Goal: Task Accomplishment & Management: Complete application form

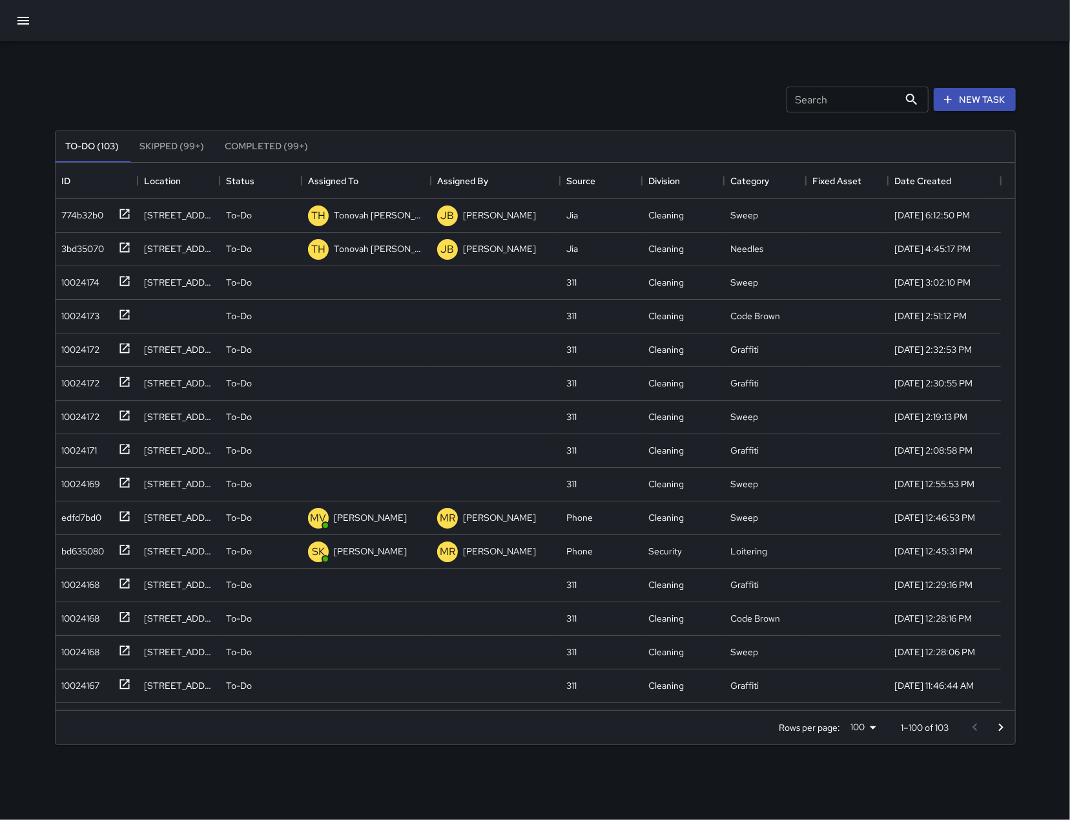
scroll to position [534, 946]
click at [81, 291] on div "10024174" at bounding box center [97, 283] width 82 height 34
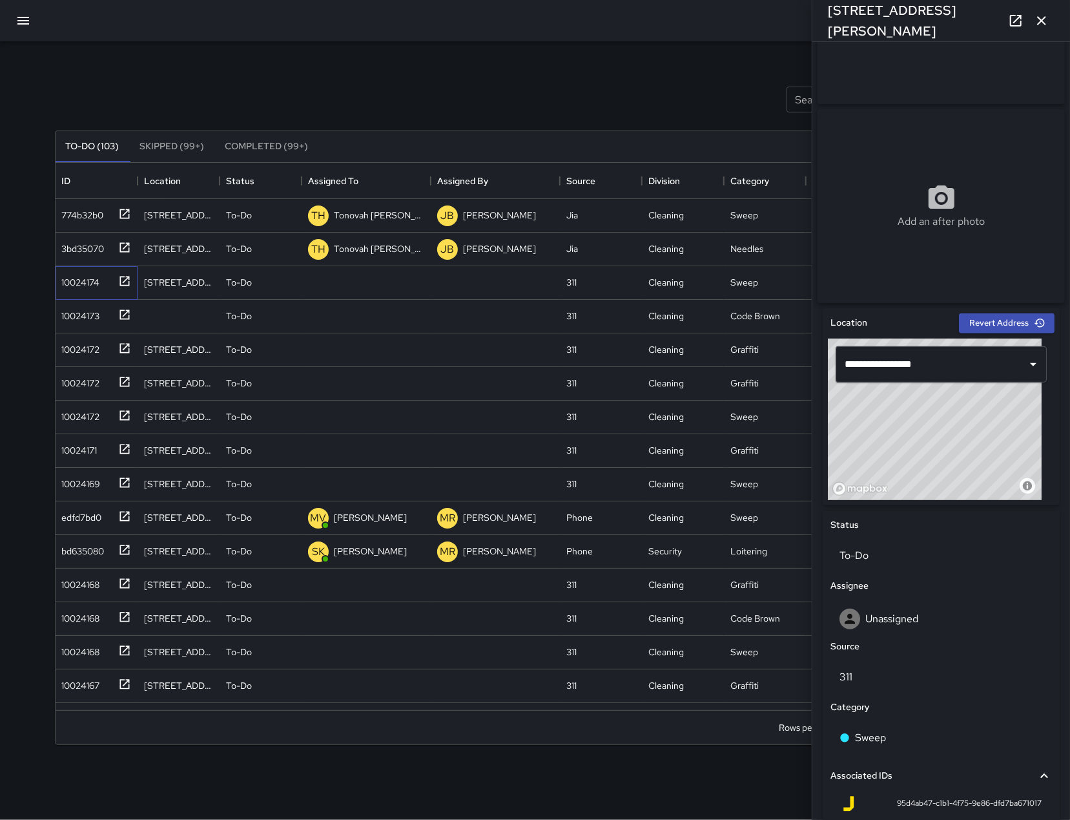
scroll to position [0, 0]
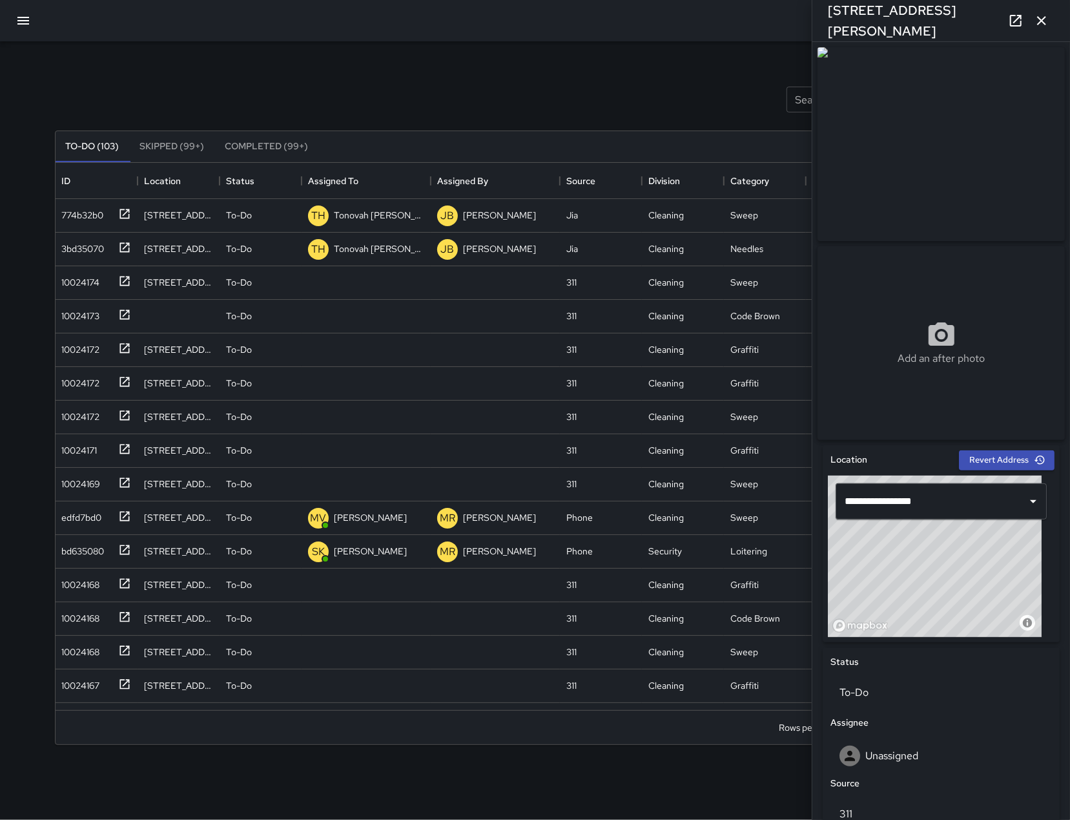
click at [1041, 23] on icon "button" at bounding box center [1042, 21] width 16 height 16
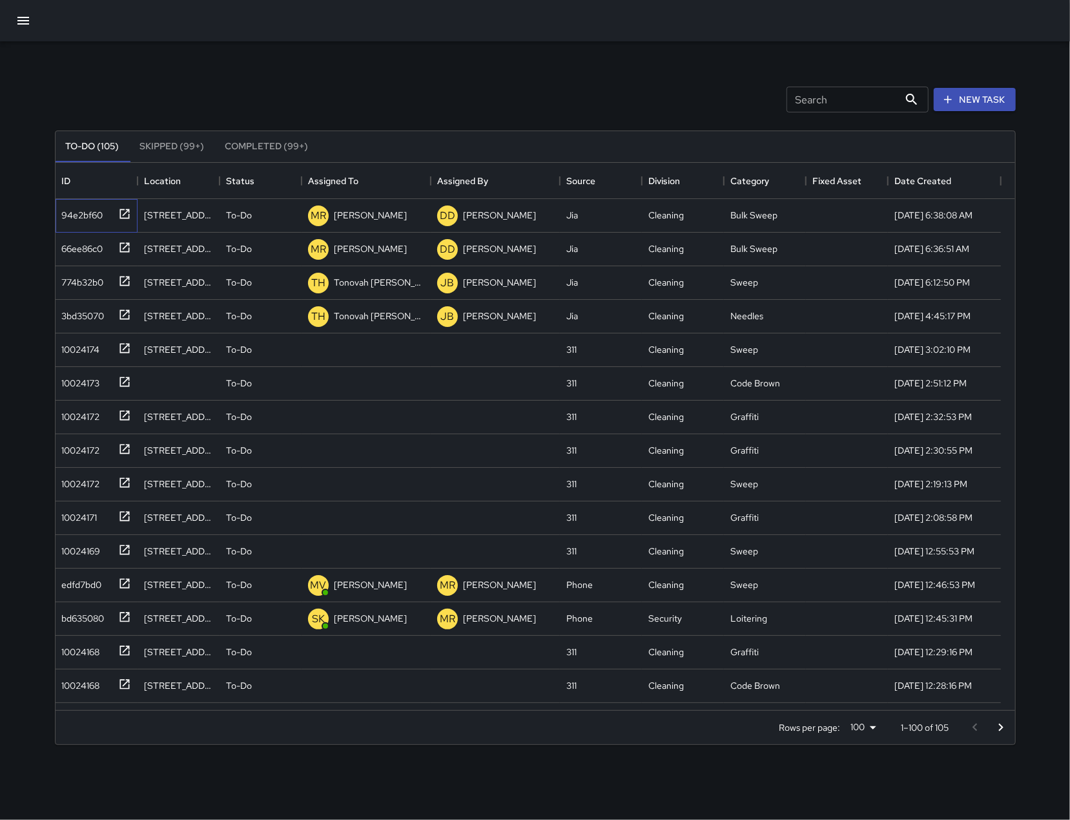
drag, startPoint x: 90, startPoint y: 213, endPoint x: 15, endPoint y: 192, distance: 77.6
click at [90, 212] on div "94e2bf60" at bounding box center [80, 212] width 47 height 18
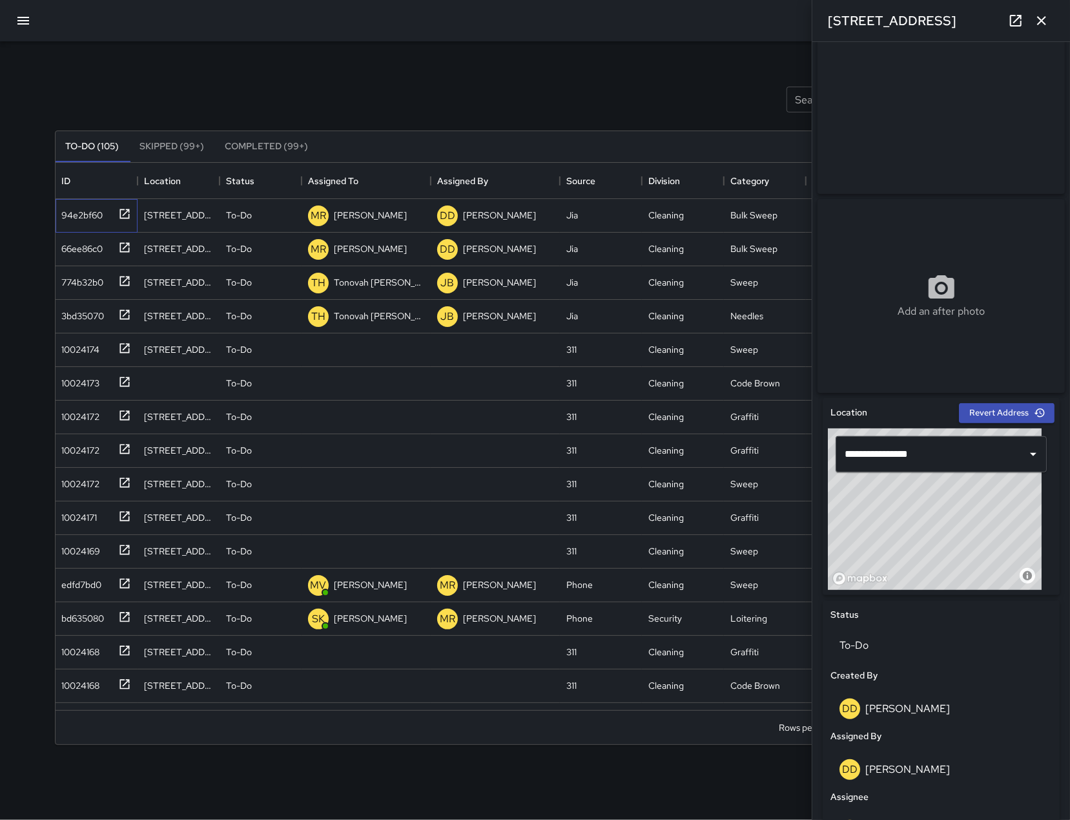
scroll to position [296, 0]
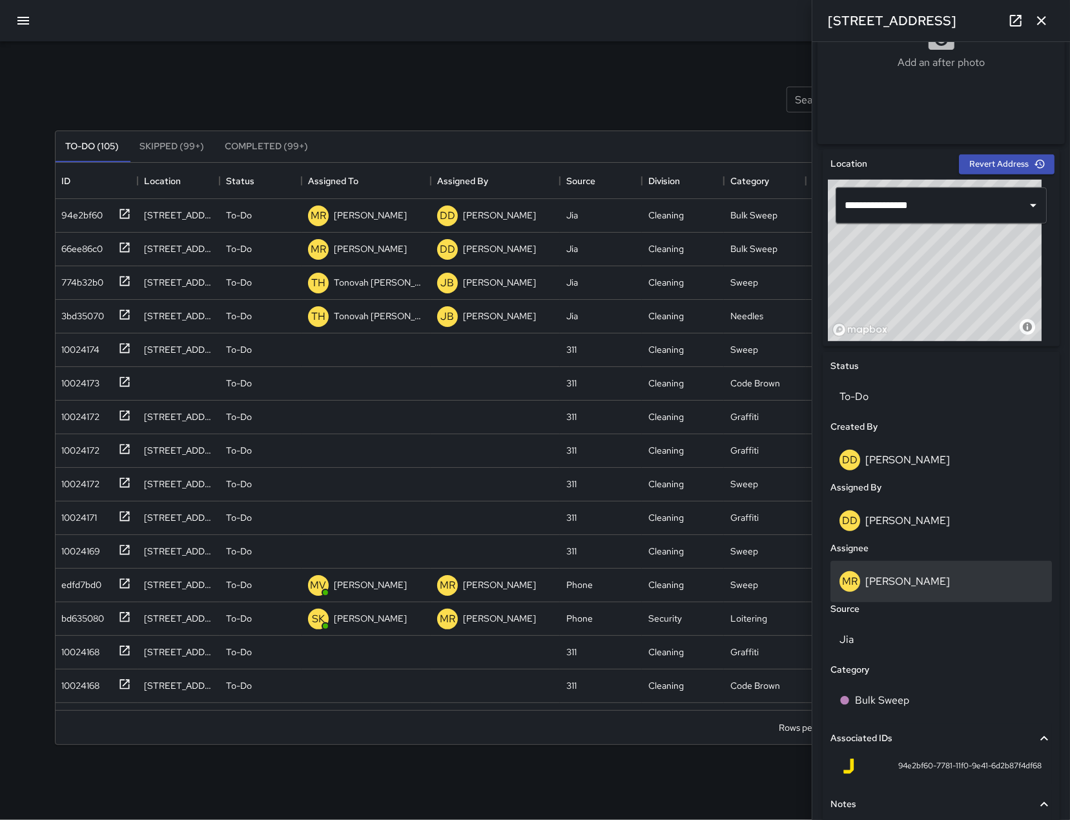
click at [917, 599] on div "MR Maria Rosas" at bounding box center [942, 581] width 222 height 41
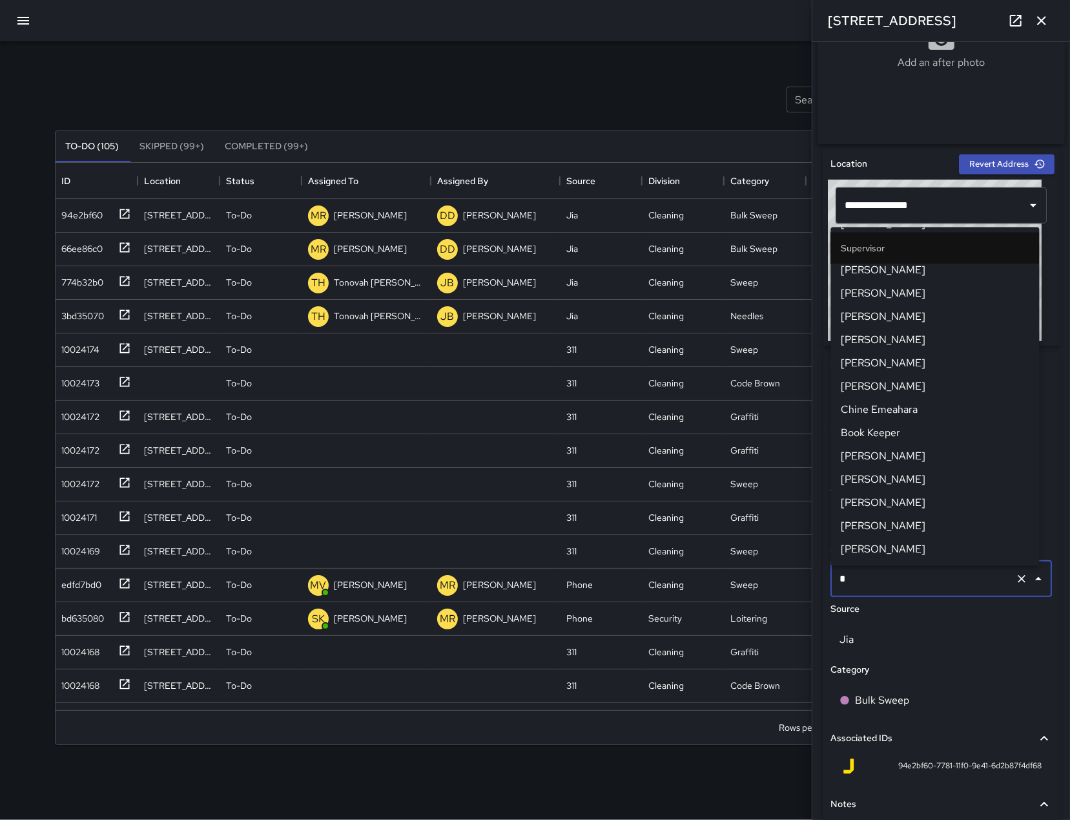
scroll to position [0, 0]
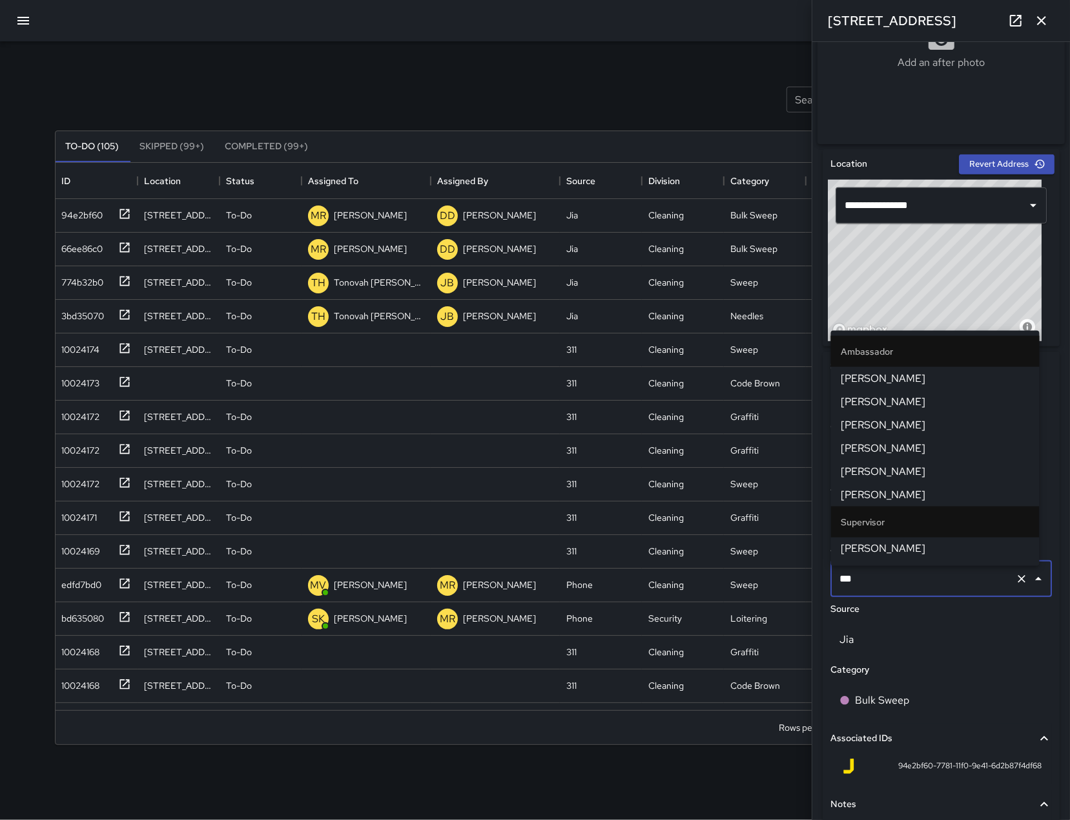
type input "****"
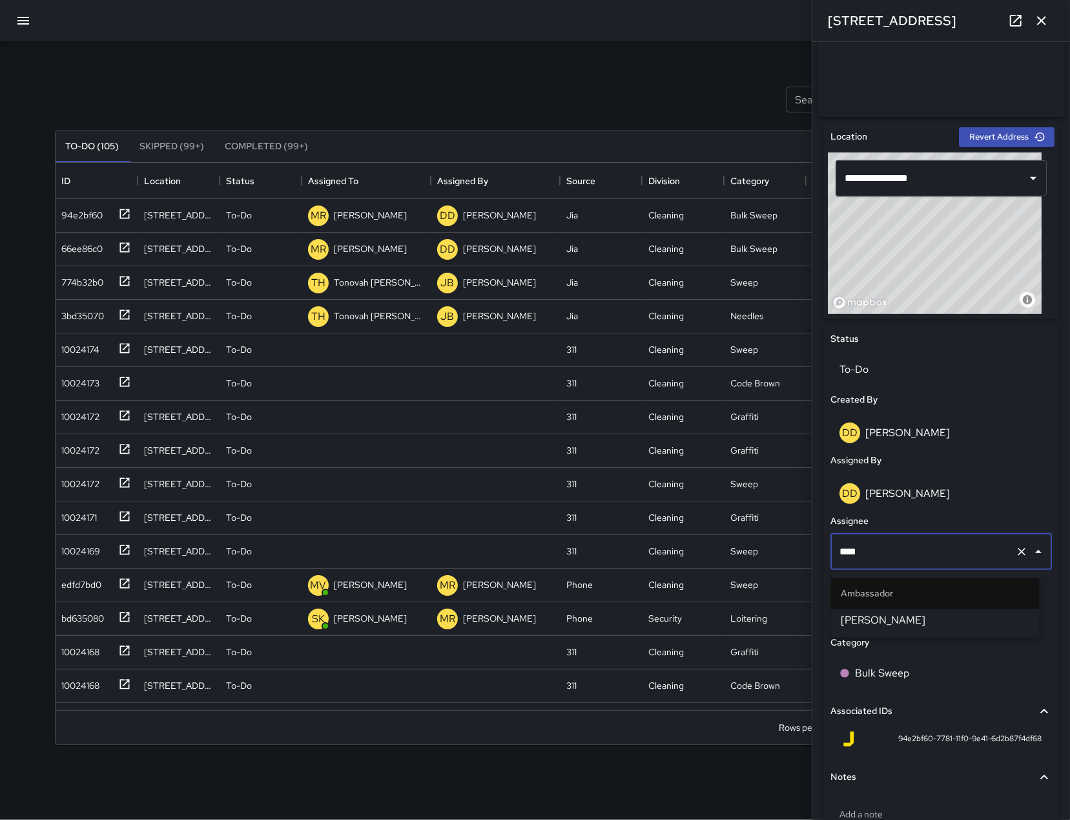
scroll to position [326, 0]
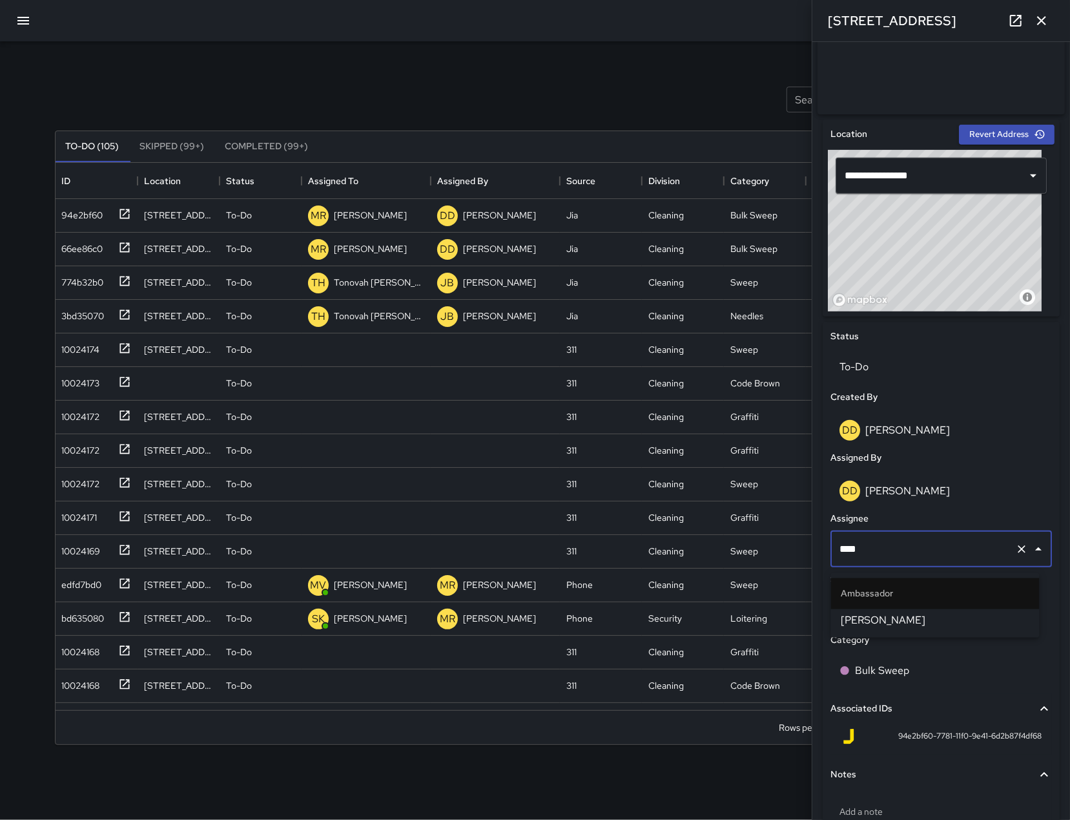
click at [933, 627] on span "[PERSON_NAME]" at bounding box center [936, 621] width 188 height 16
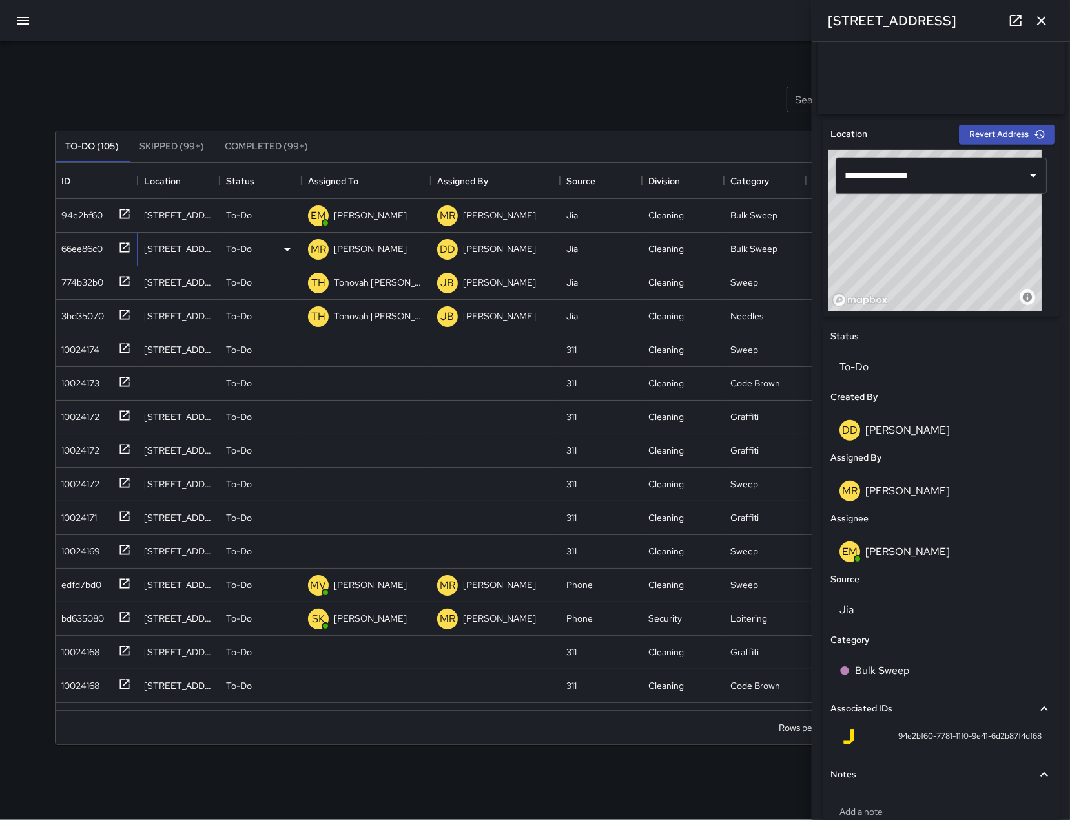
click at [92, 245] on div "66ee86c0" at bounding box center [80, 246] width 47 height 18
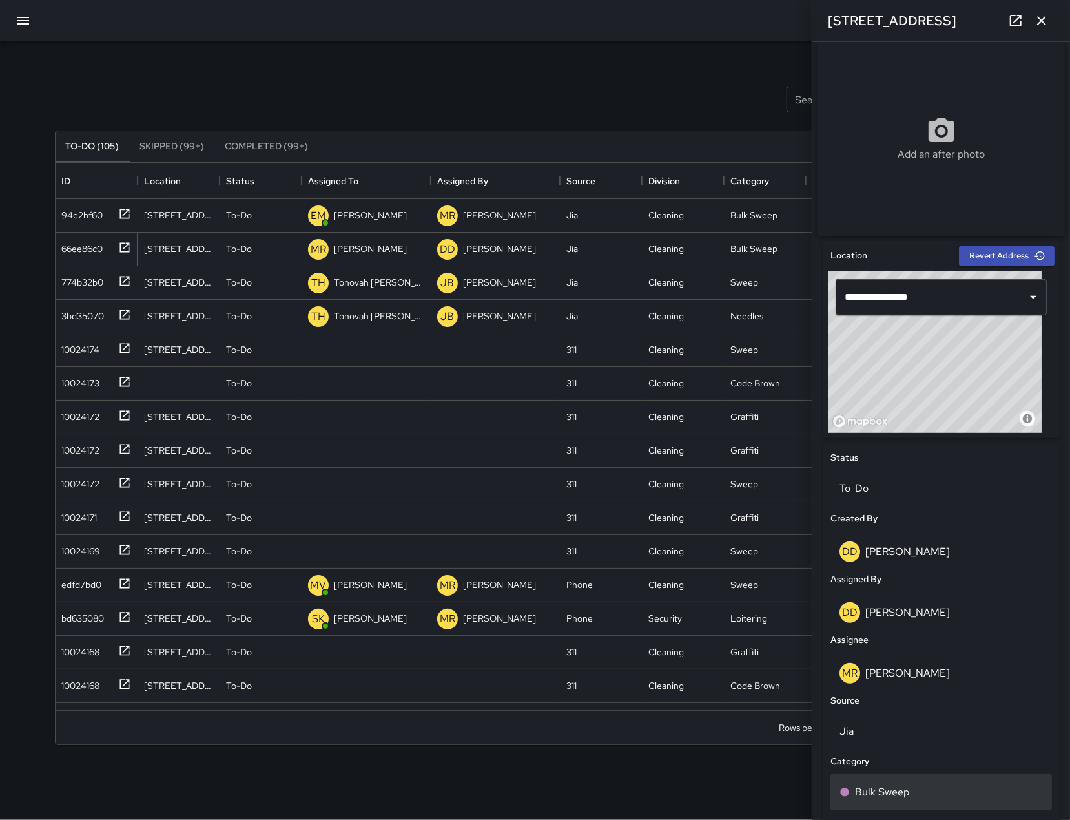
scroll to position [395, 0]
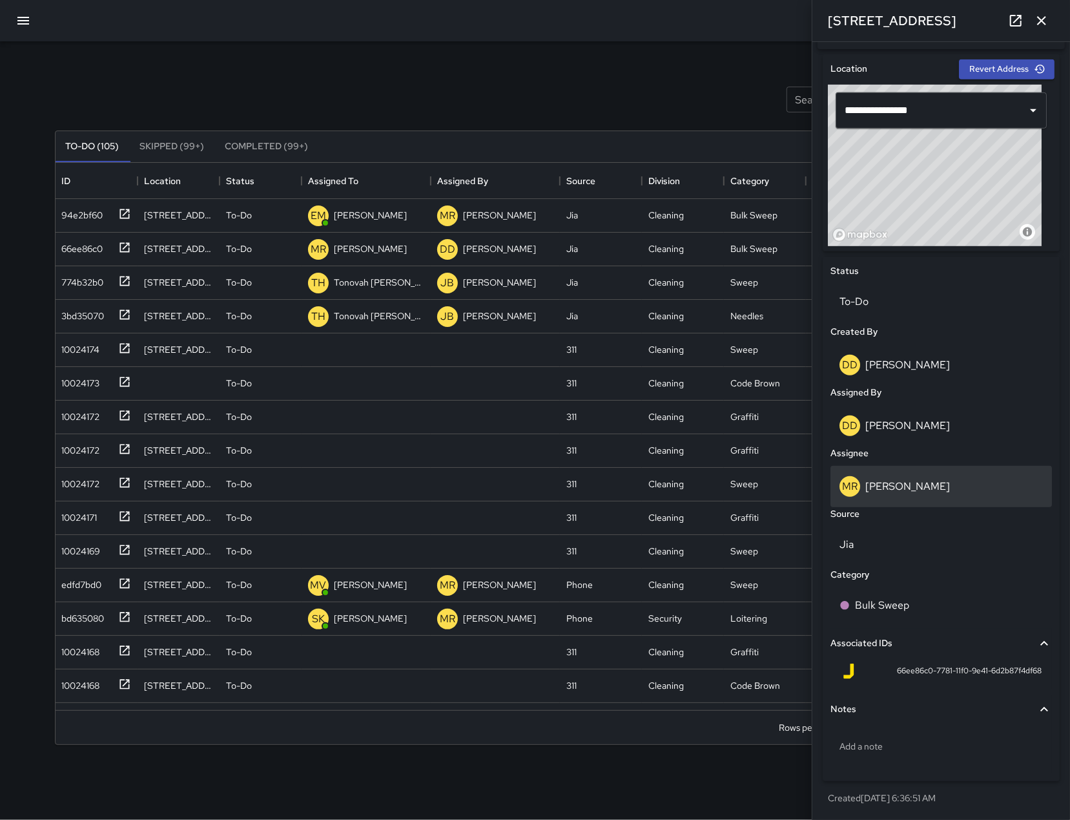
click at [916, 484] on p "[PERSON_NAME]" at bounding box center [908, 486] width 85 height 14
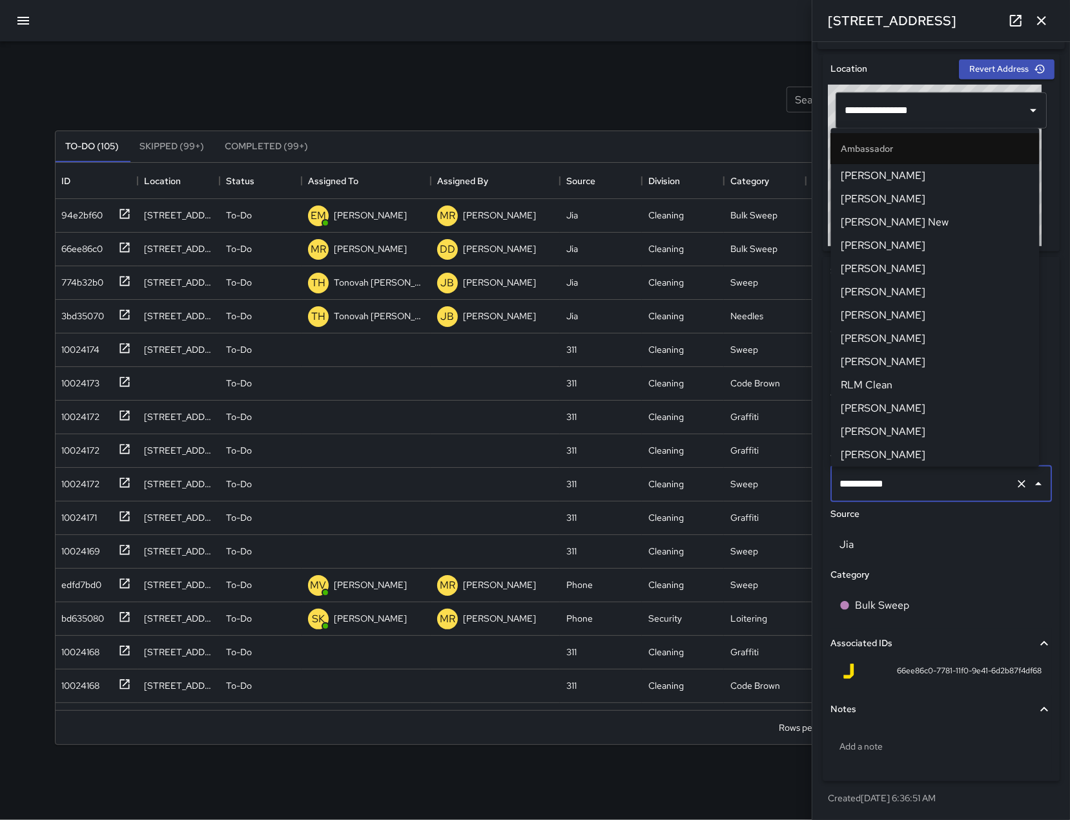
click at [914, 482] on input "**********" at bounding box center [923, 484] width 174 height 25
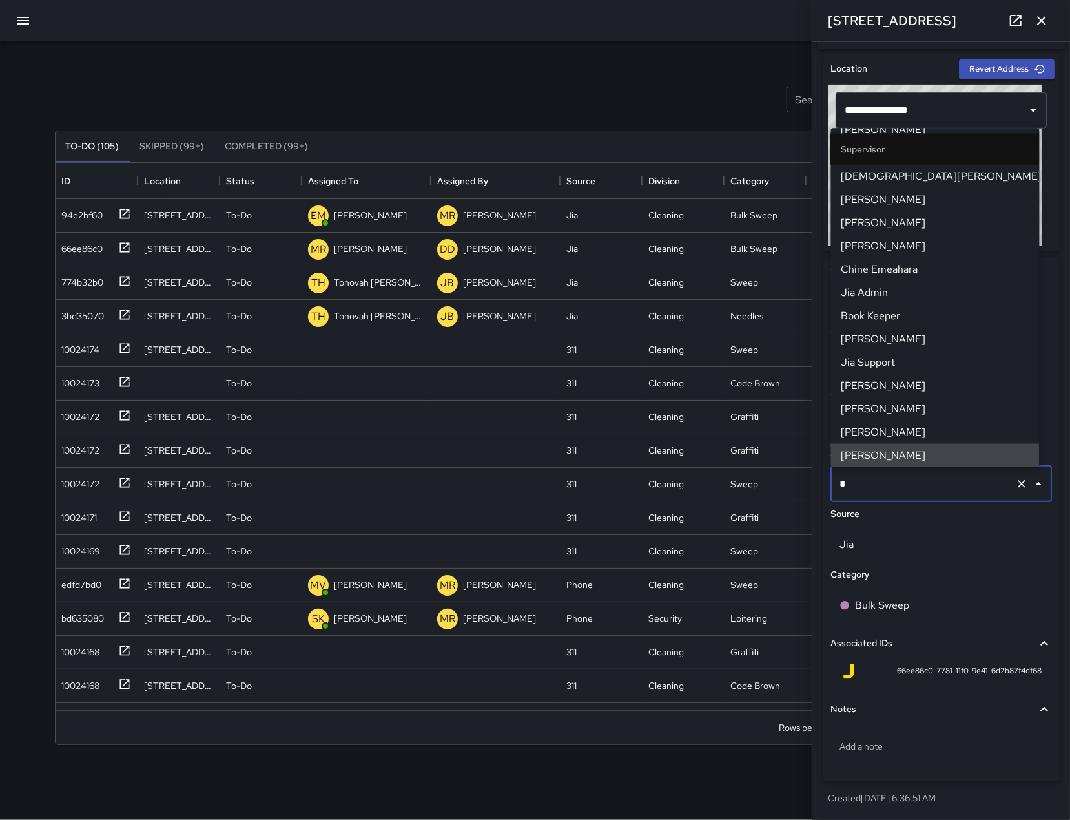
scroll to position [0, 0]
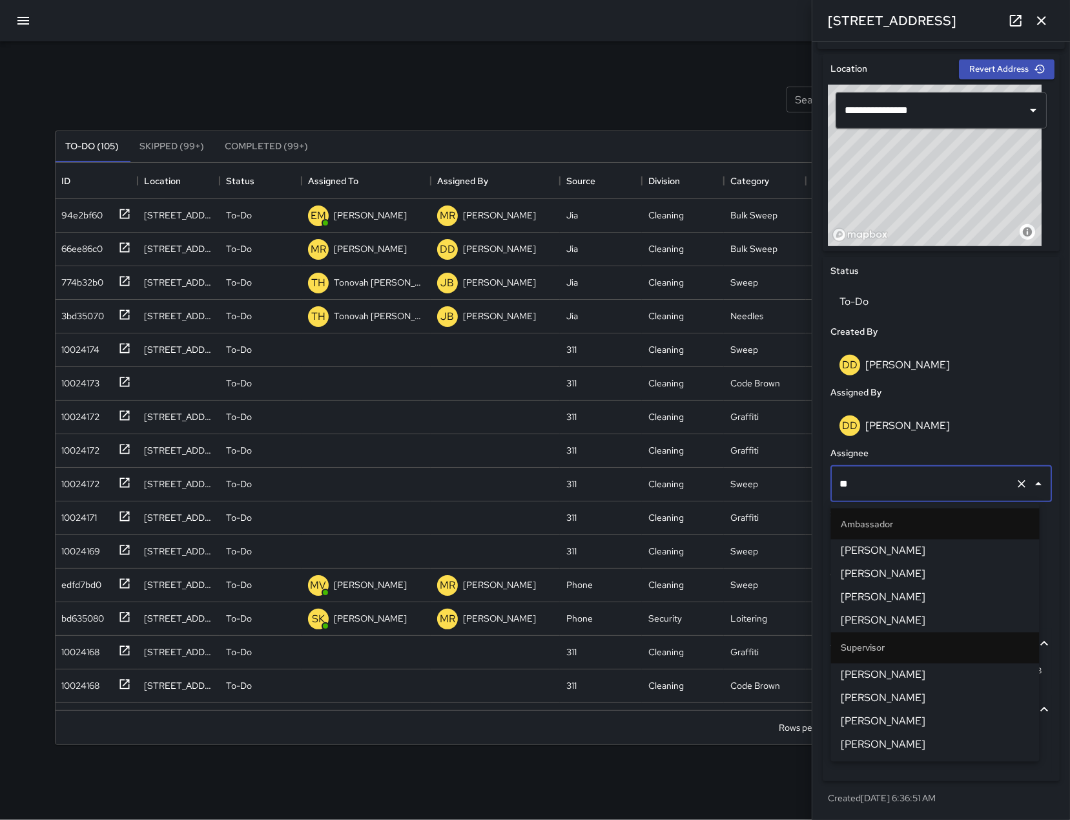
type input "***"
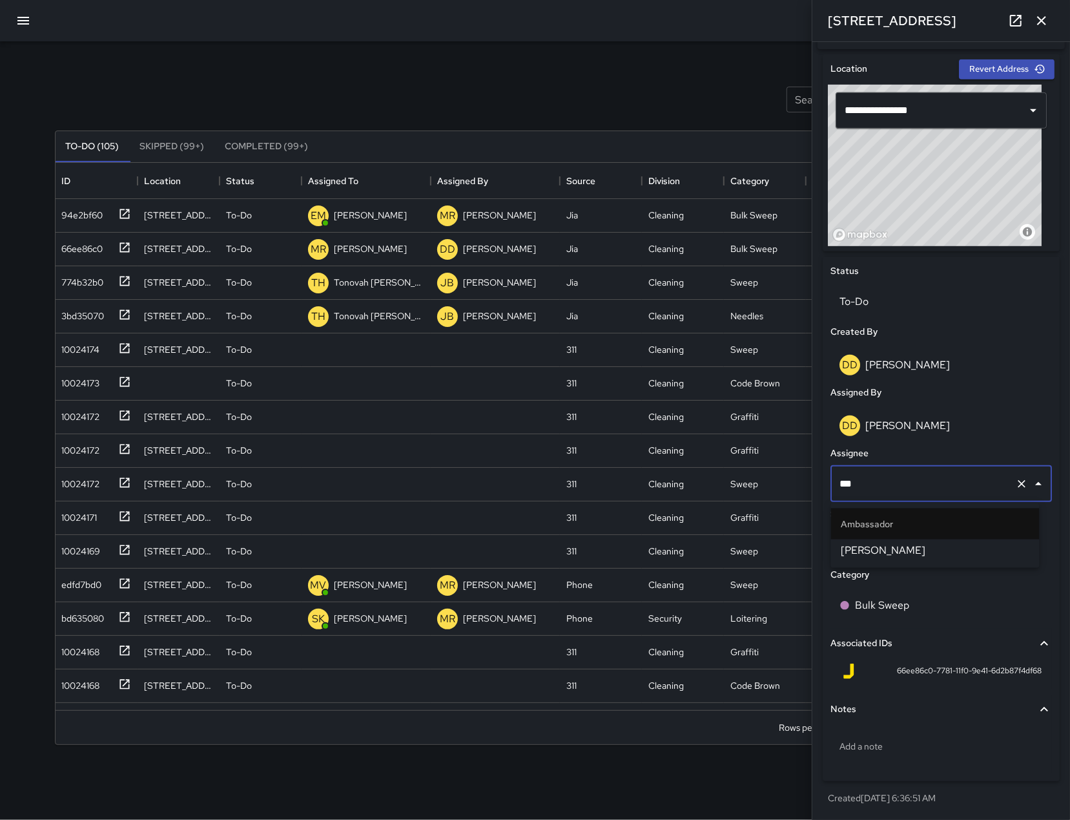
click at [919, 546] on span "[PERSON_NAME]" at bounding box center [936, 551] width 188 height 16
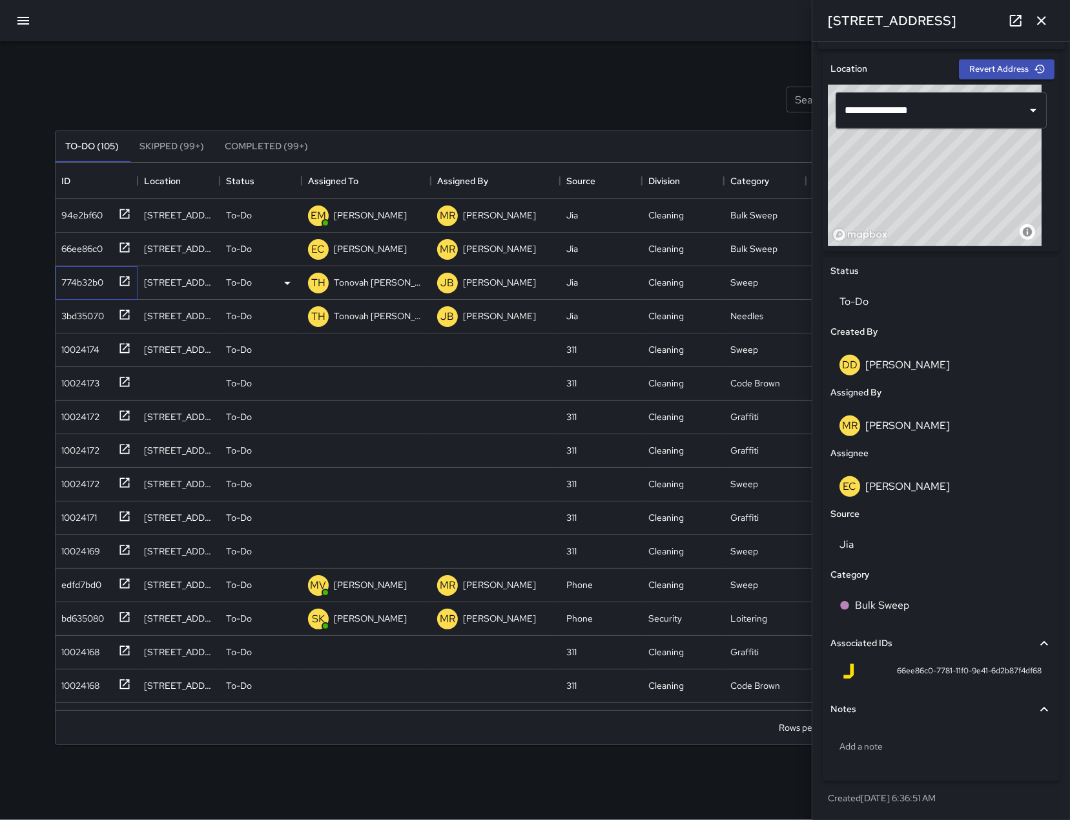
click at [94, 293] on div "774b32b0" at bounding box center [97, 283] width 82 height 34
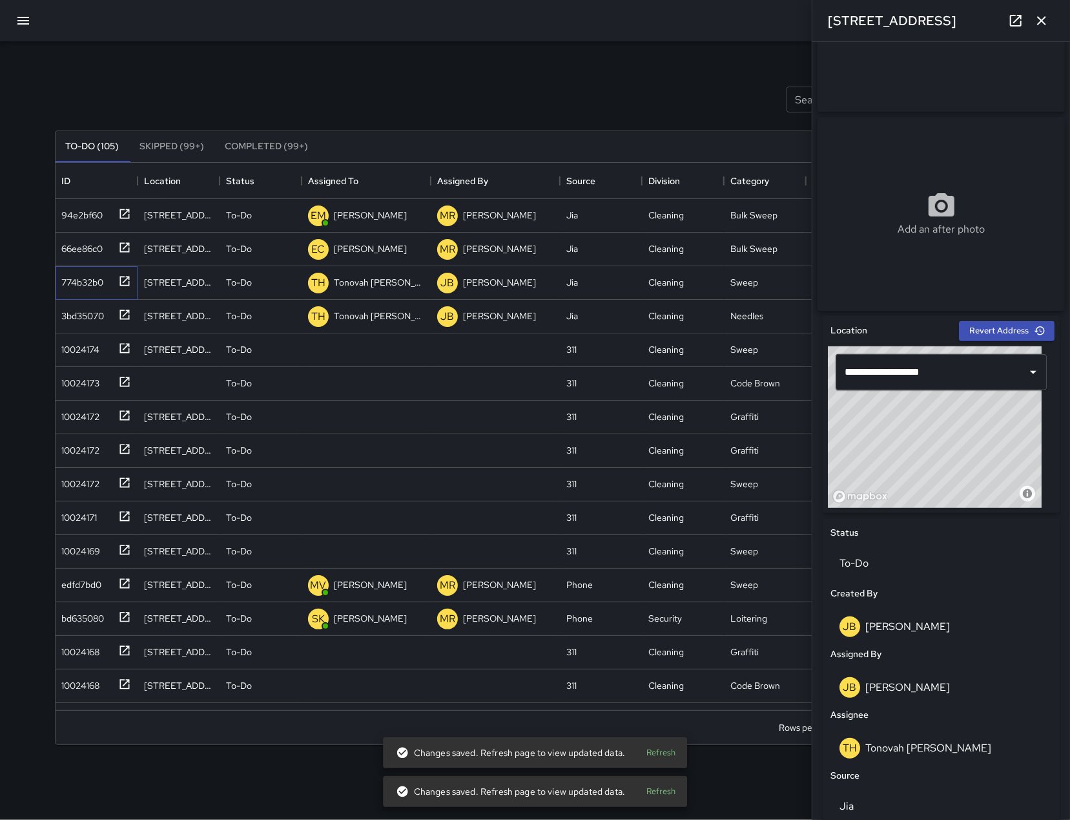
scroll to position [163, 0]
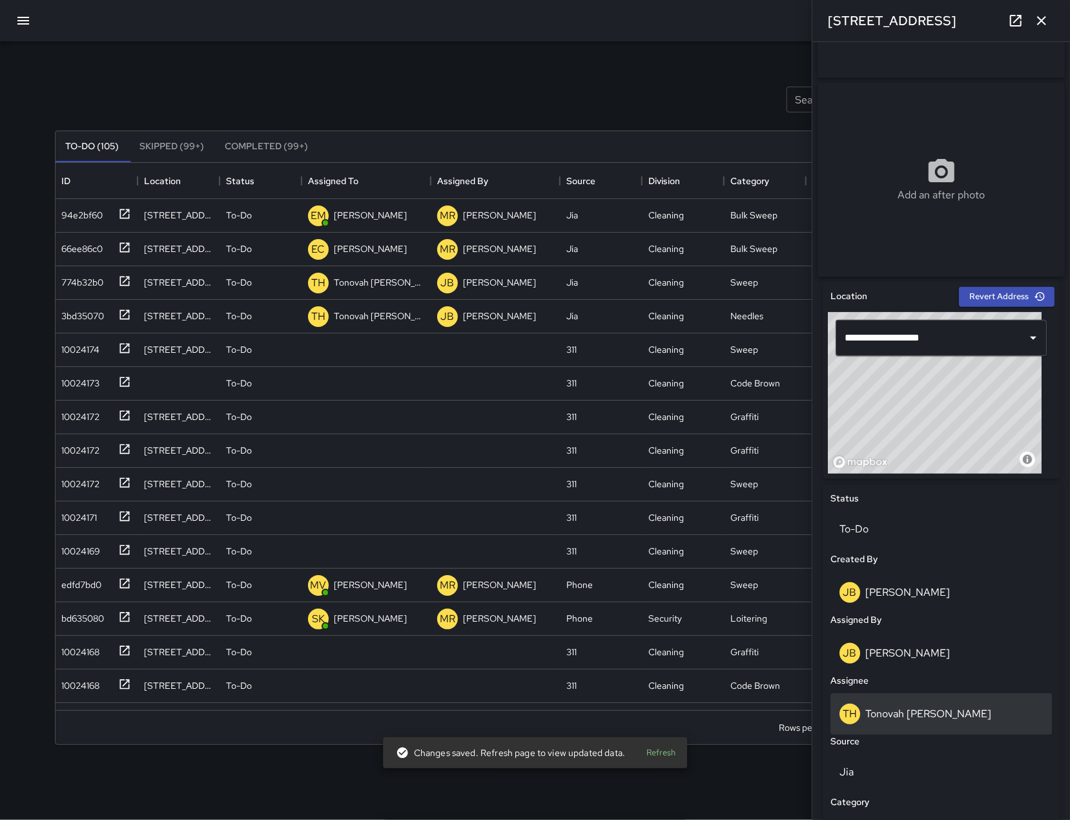
click at [946, 723] on div "TH Tonovah Hillman" at bounding box center [941, 713] width 203 height 21
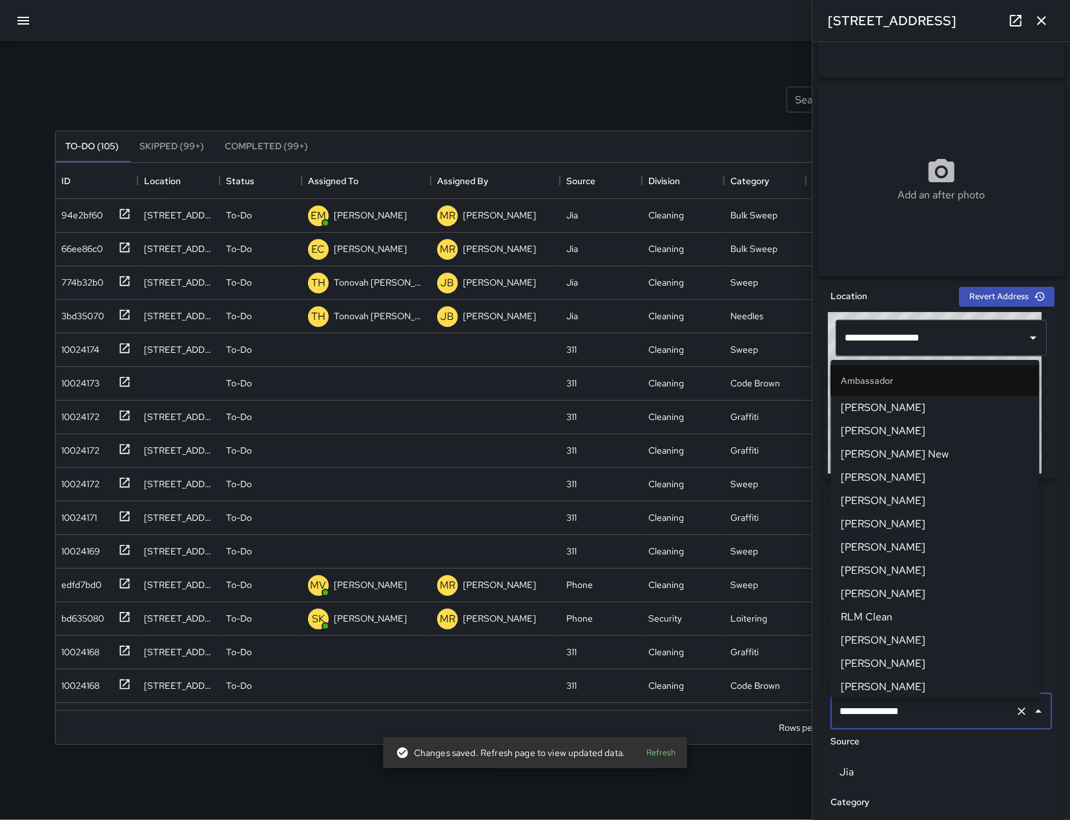
scroll to position [775, 0]
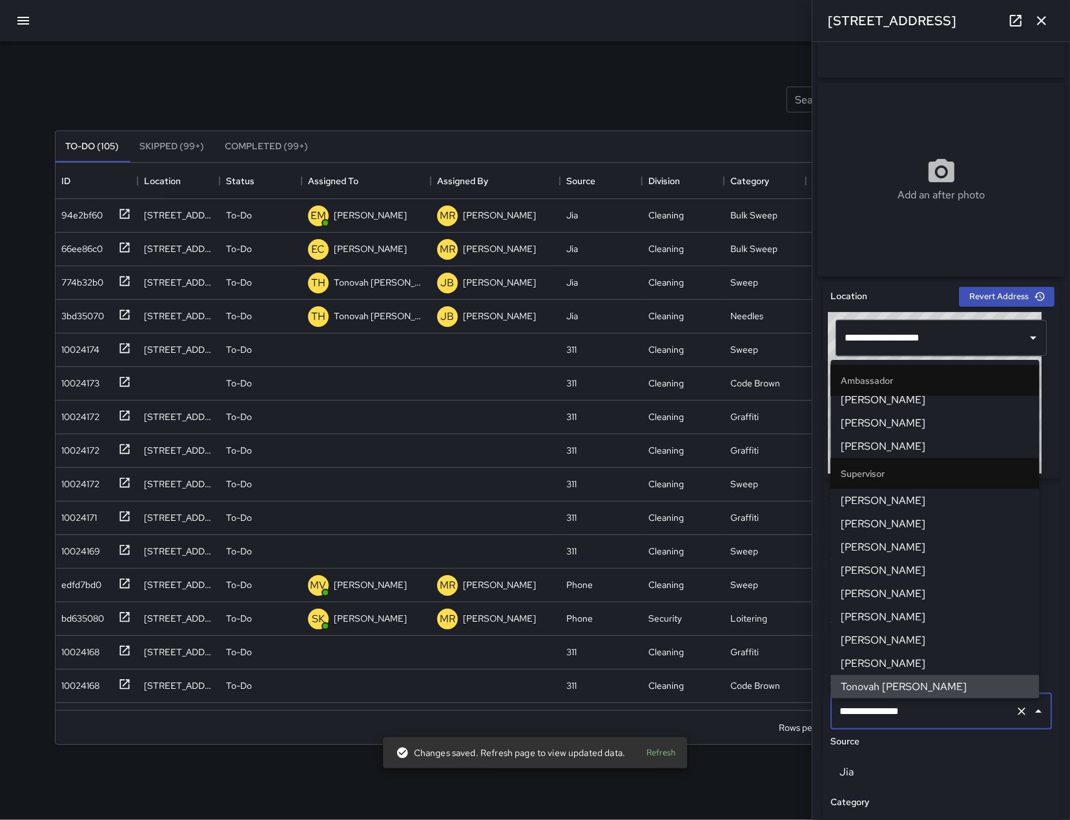
click at [946, 723] on input "**********" at bounding box center [923, 711] width 174 height 25
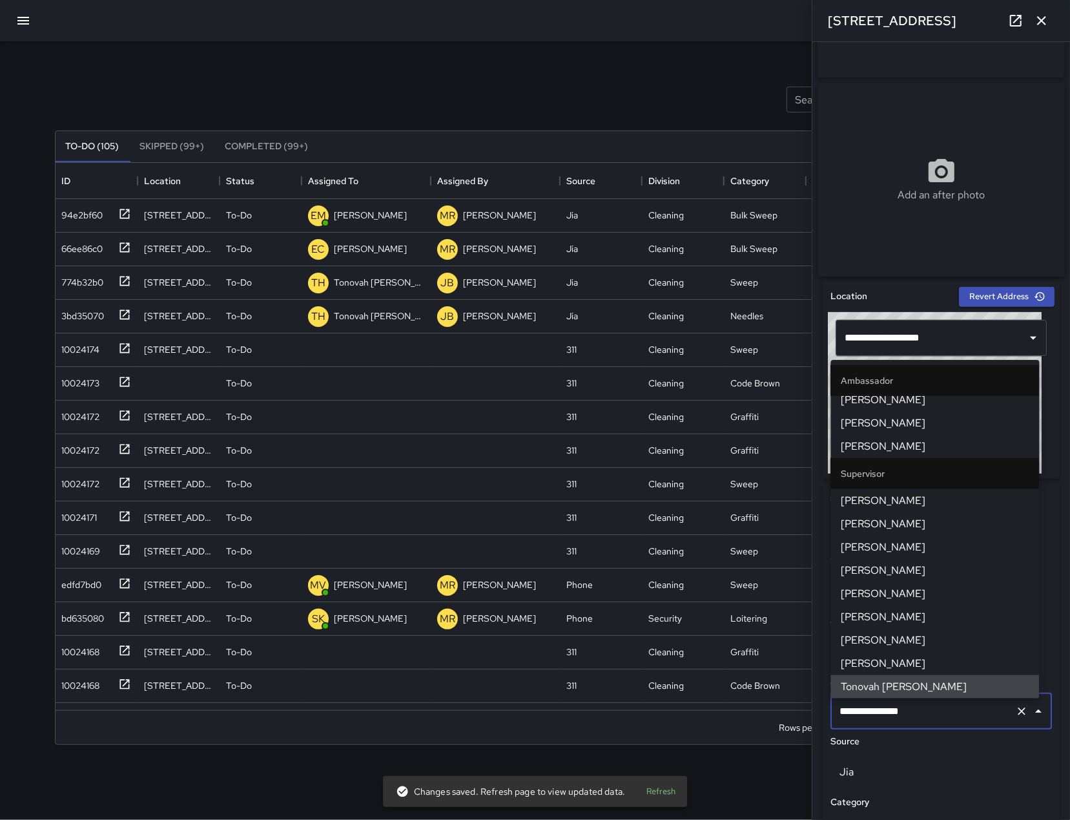
click at [946, 723] on input "**********" at bounding box center [923, 711] width 174 height 25
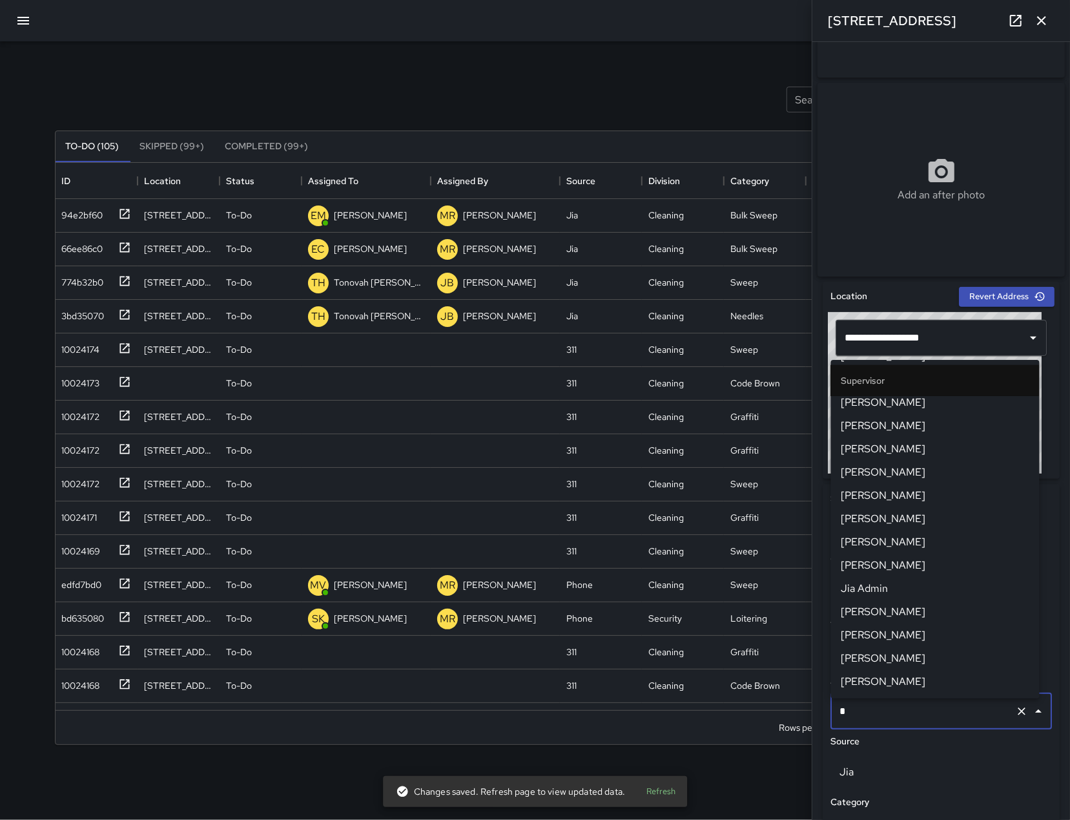
scroll to position [0, 0]
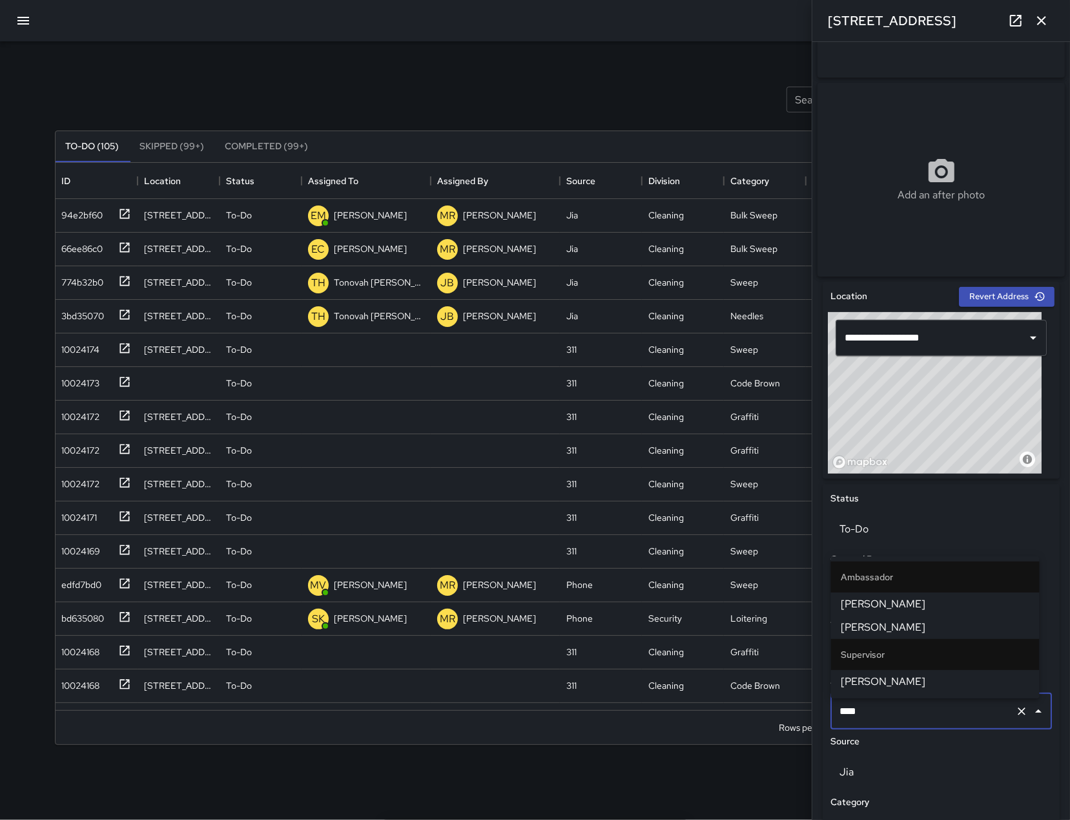
type input "*****"
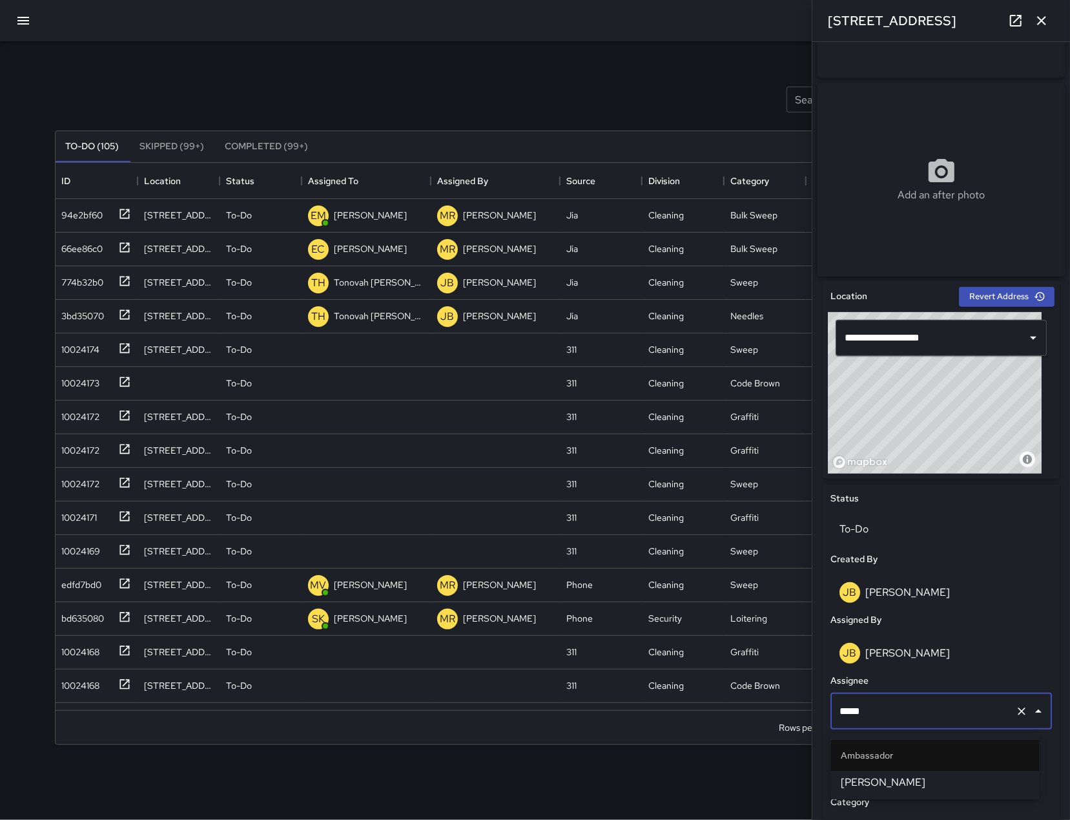
click at [904, 791] on li "[PERSON_NAME]" at bounding box center [935, 782] width 209 height 23
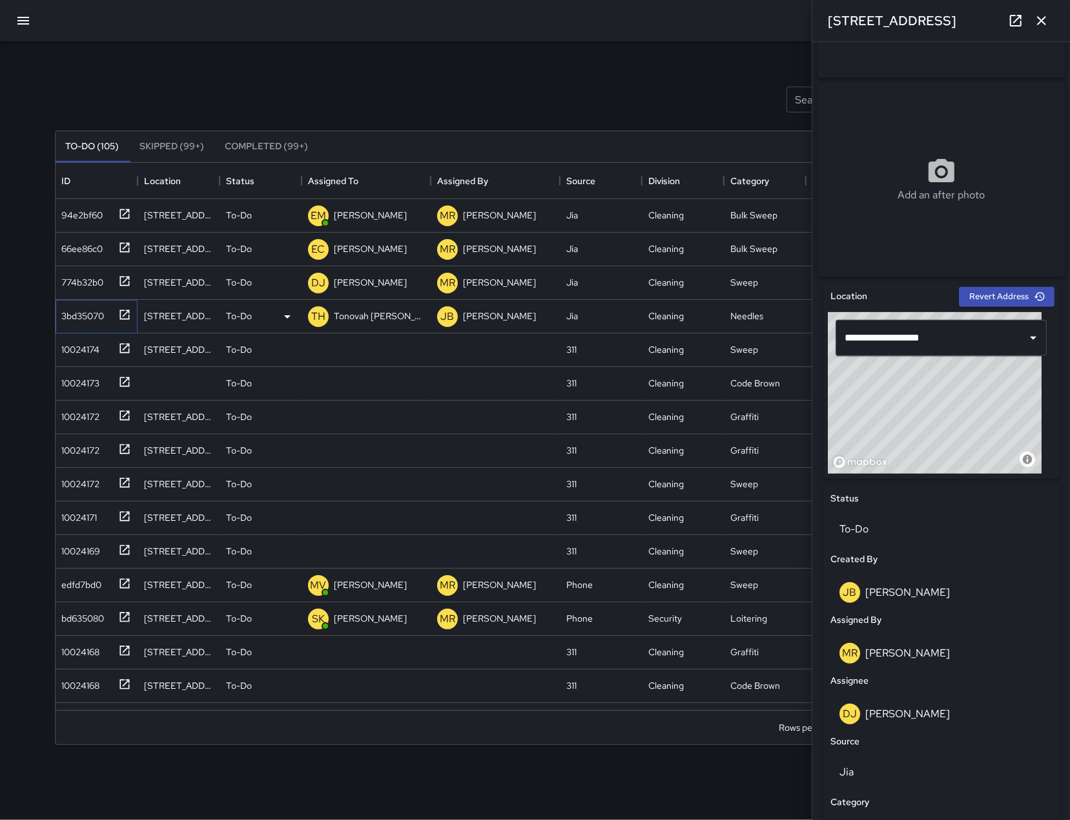
click at [63, 318] on div "3bd35070" at bounding box center [81, 313] width 48 height 18
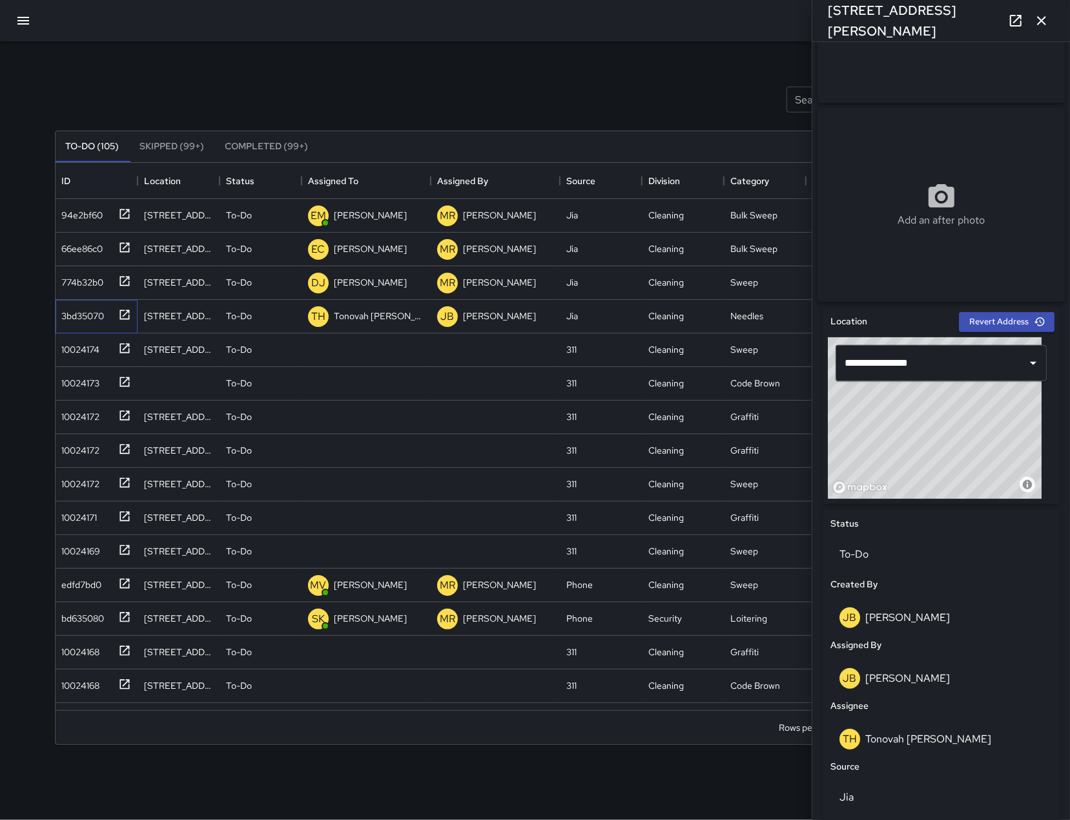
scroll to position [143, 0]
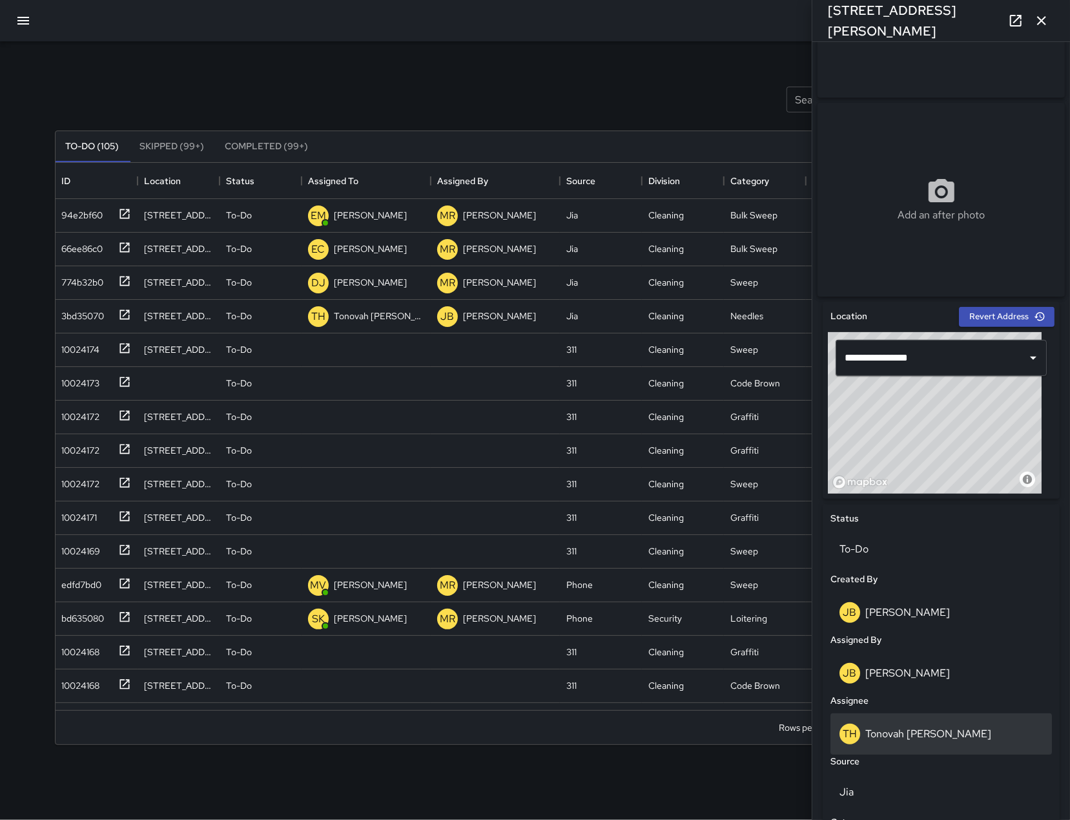
click at [925, 727] on div "TH Tonovah Hillman" at bounding box center [941, 733] width 203 height 21
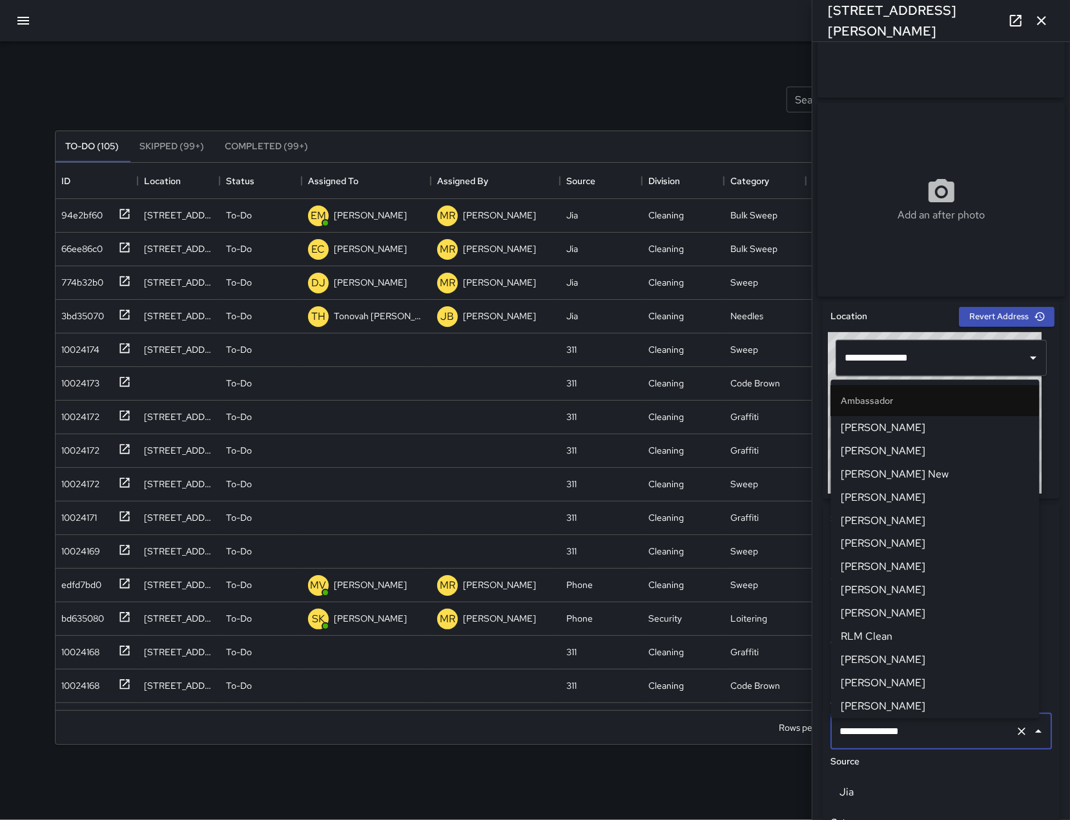
click at [925, 727] on input "**********" at bounding box center [923, 731] width 174 height 25
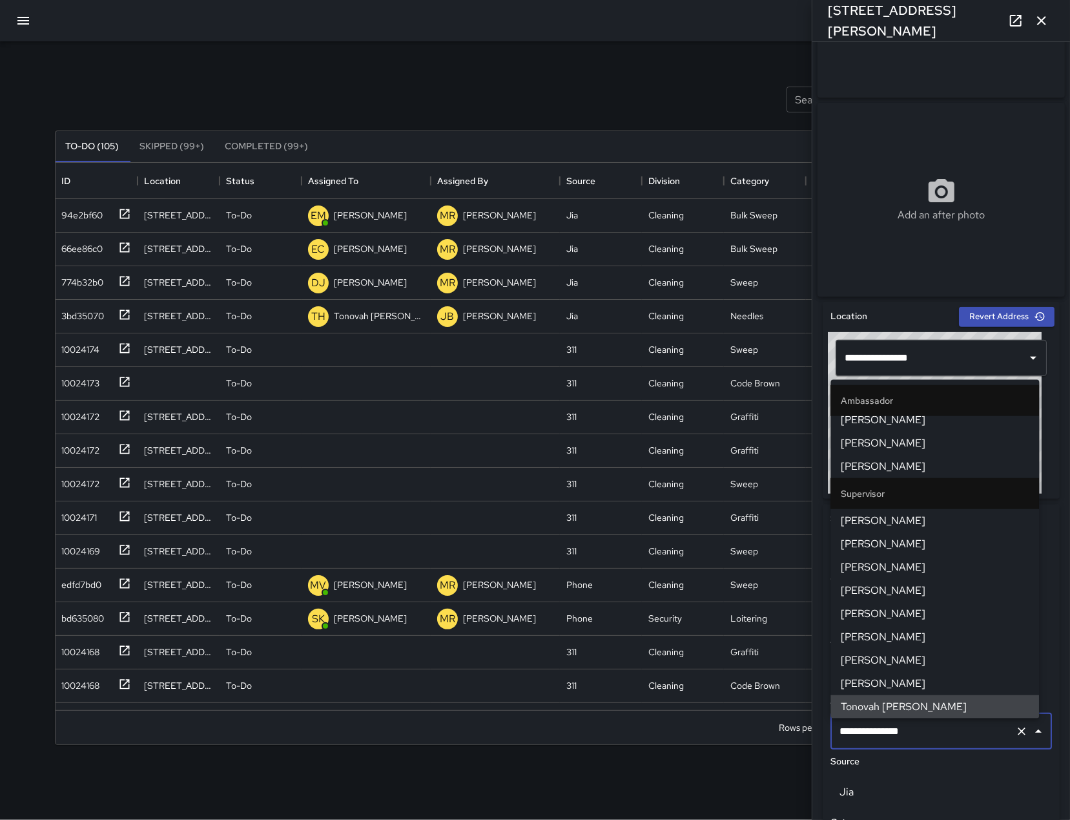
click at [930, 729] on input "**********" at bounding box center [923, 731] width 174 height 25
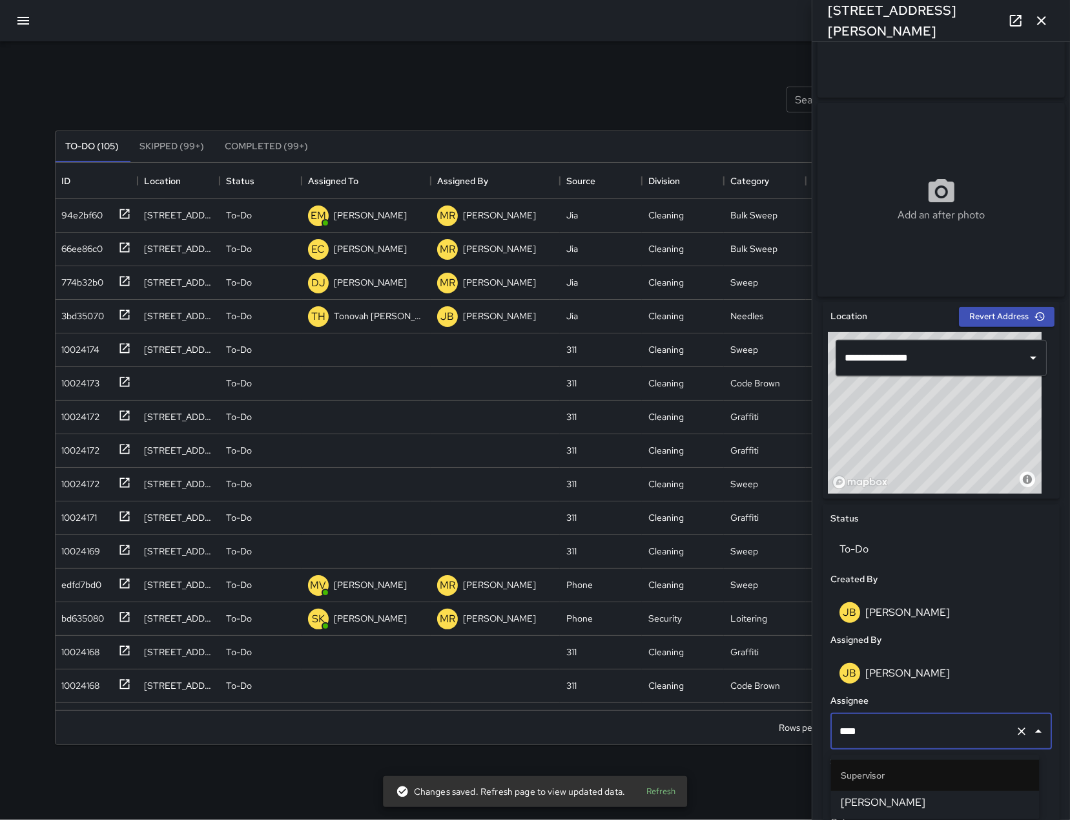
type input "*****"
click at [930, 795] on span "[PERSON_NAME]" at bounding box center [936, 803] width 188 height 16
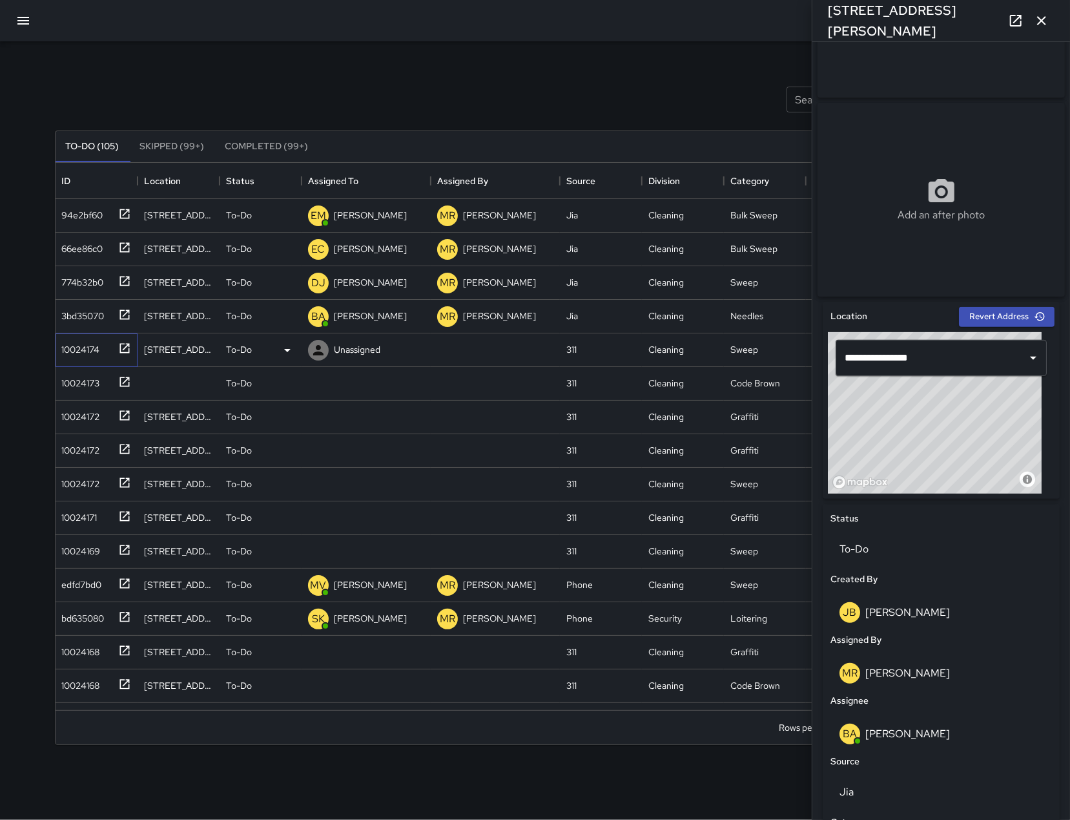
click at [82, 351] on div "10024174" at bounding box center [78, 347] width 43 height 18
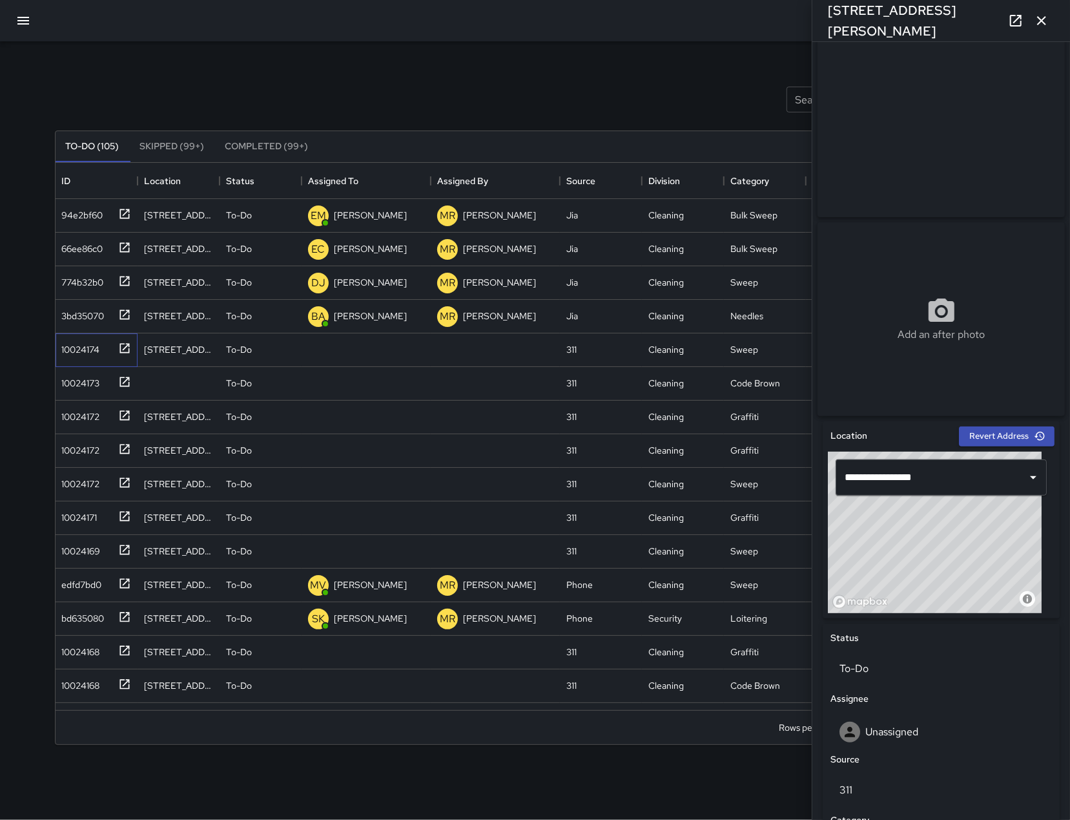
scroll to position [26, 0]
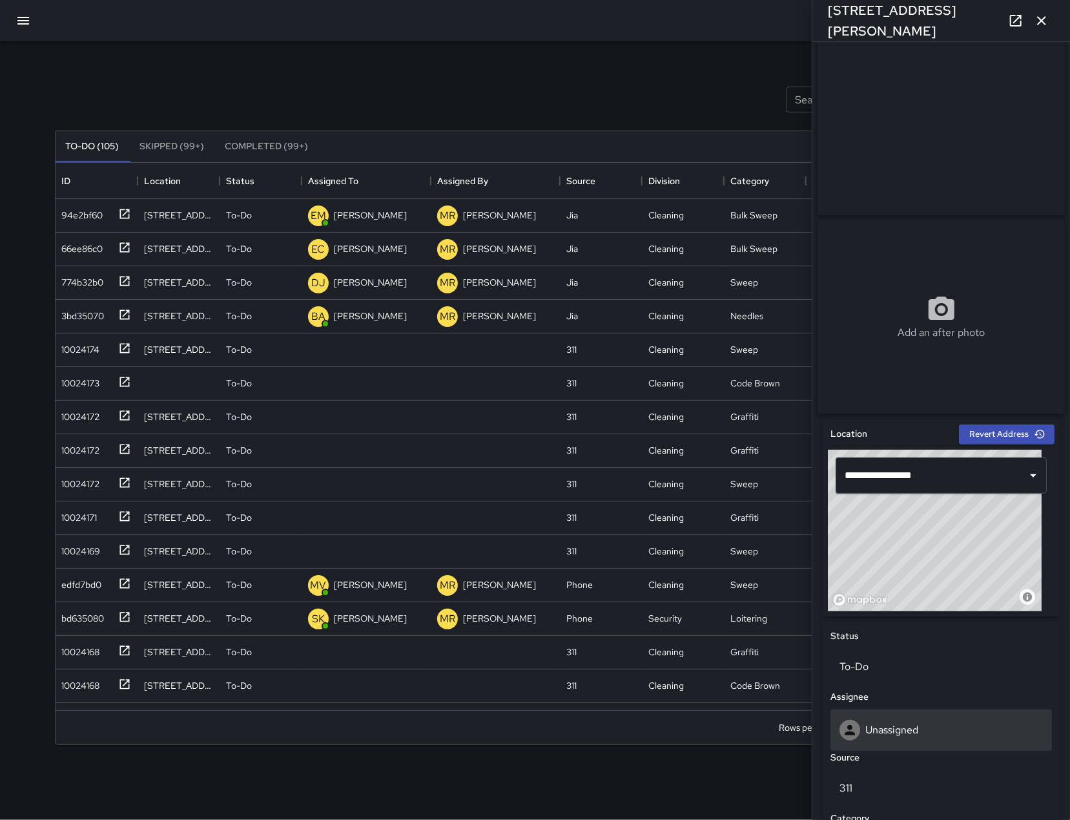
click at [914, 727] on div "Unassigned" at bounding box center [941, 730] width 203 height 21
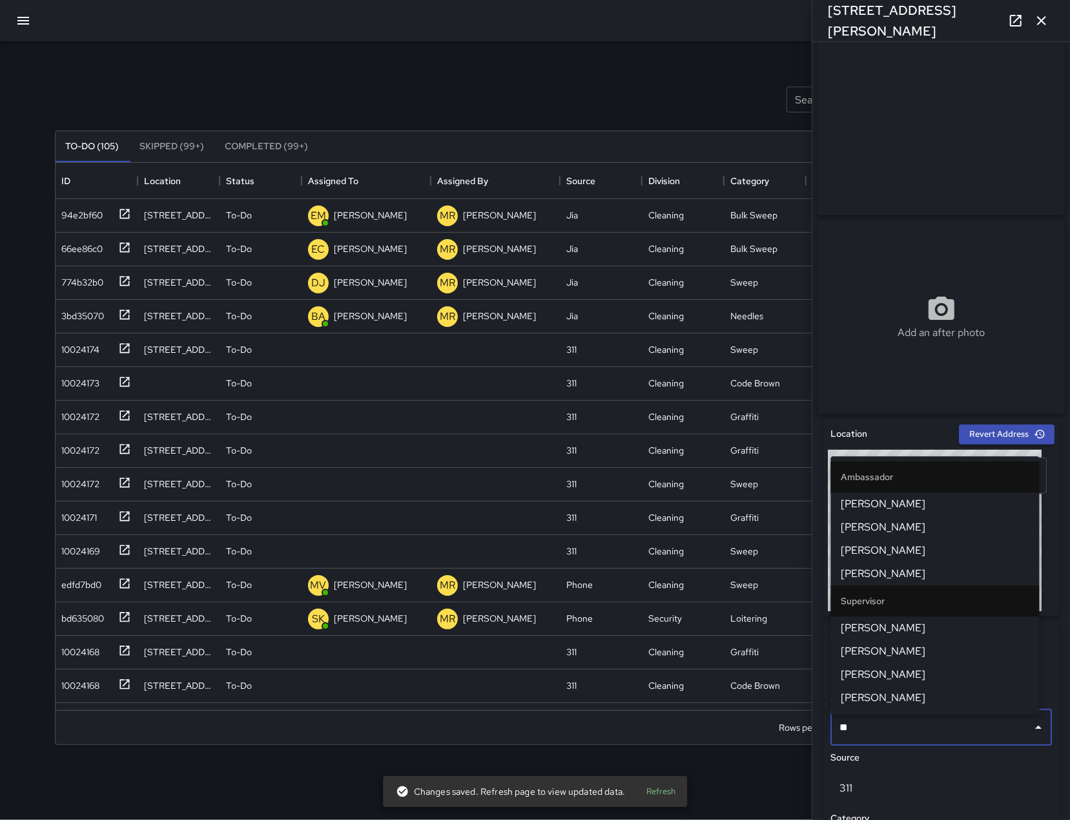
type input "***"
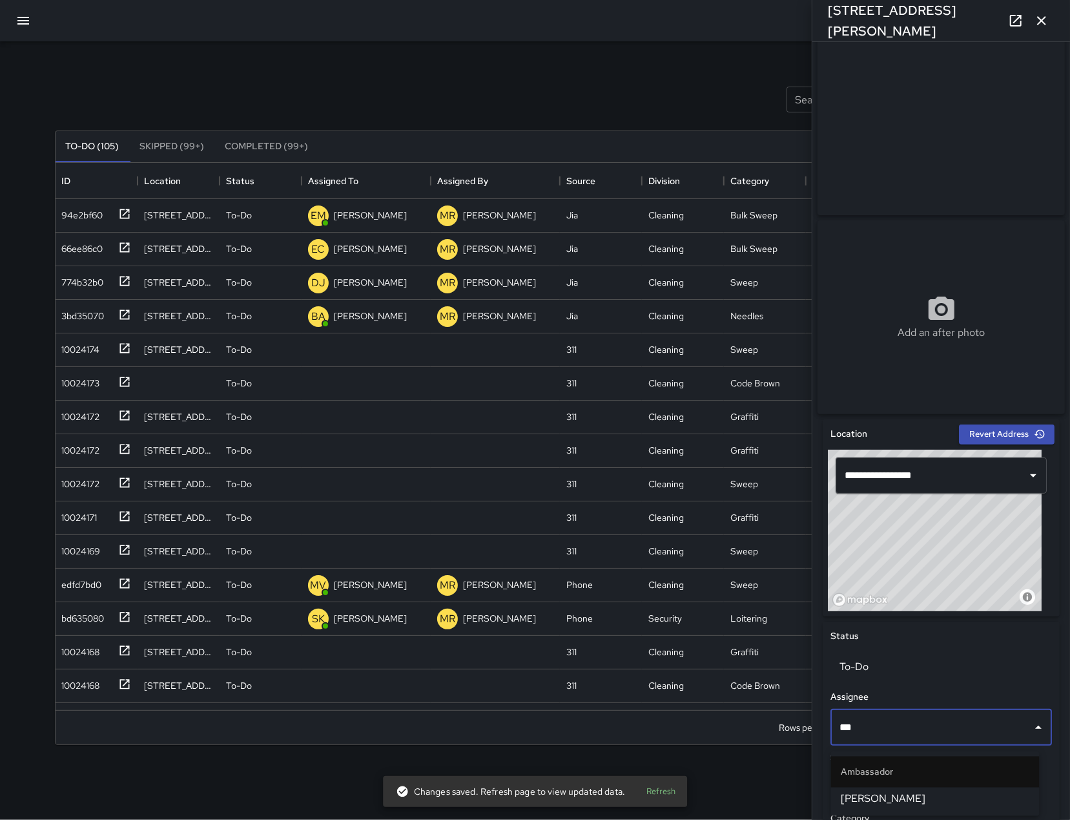
click at [904, 800] on span "[PERSON_NAME]" at bounding box center [936, 799] width 188 height 16
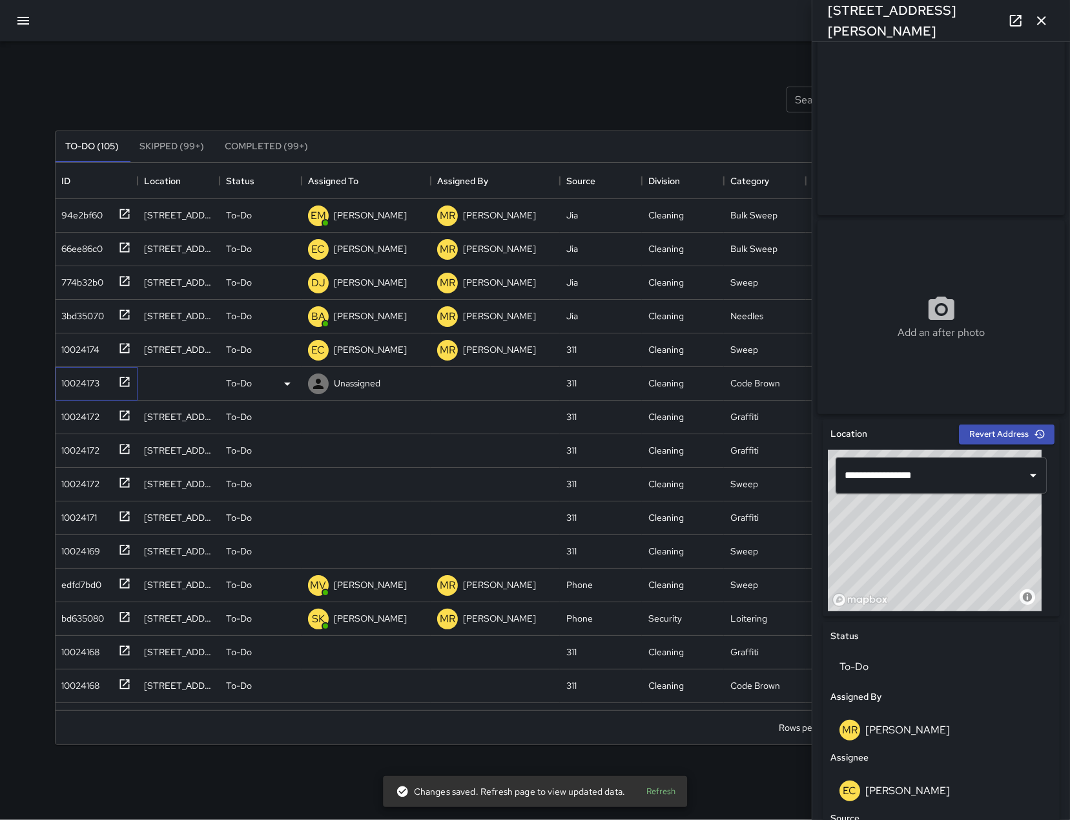
click at [78, 380] on div "10024173" at bounding box center [78, 380] width 43 height 18
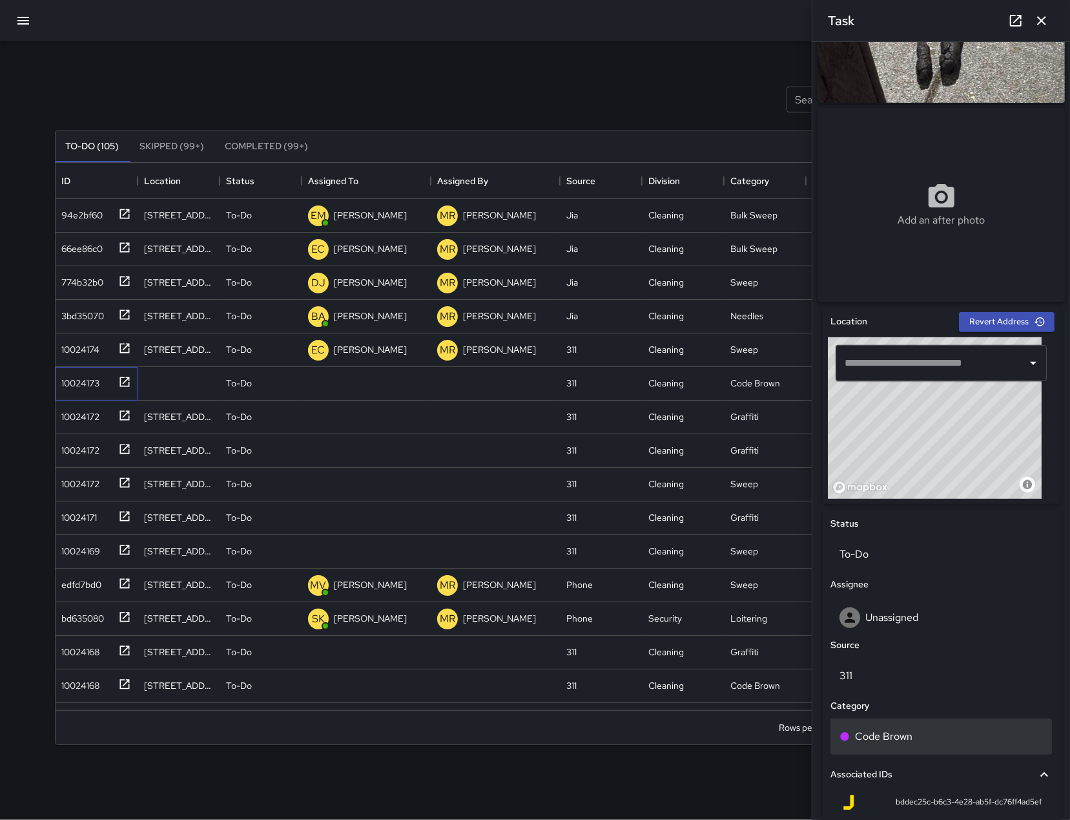
scroll to position [147, 0]
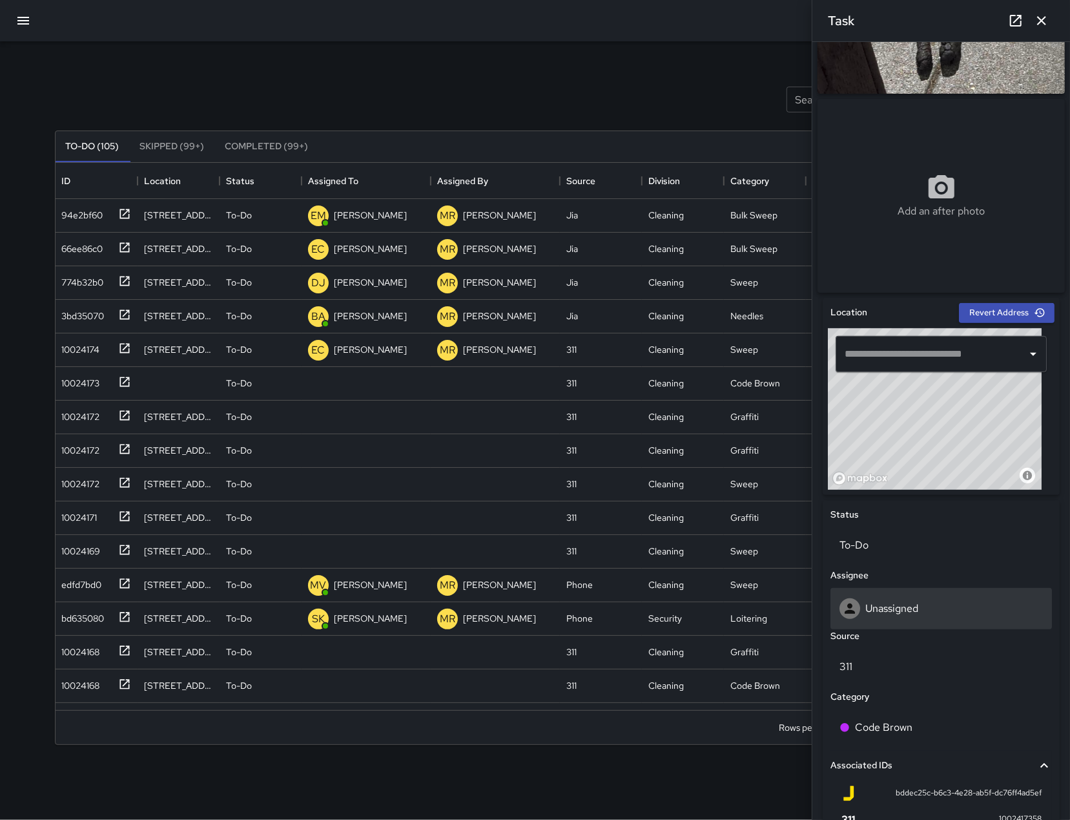
click at [907, 598] on div "Unassigned" at bounding box center [942, 608] width 222 height 41
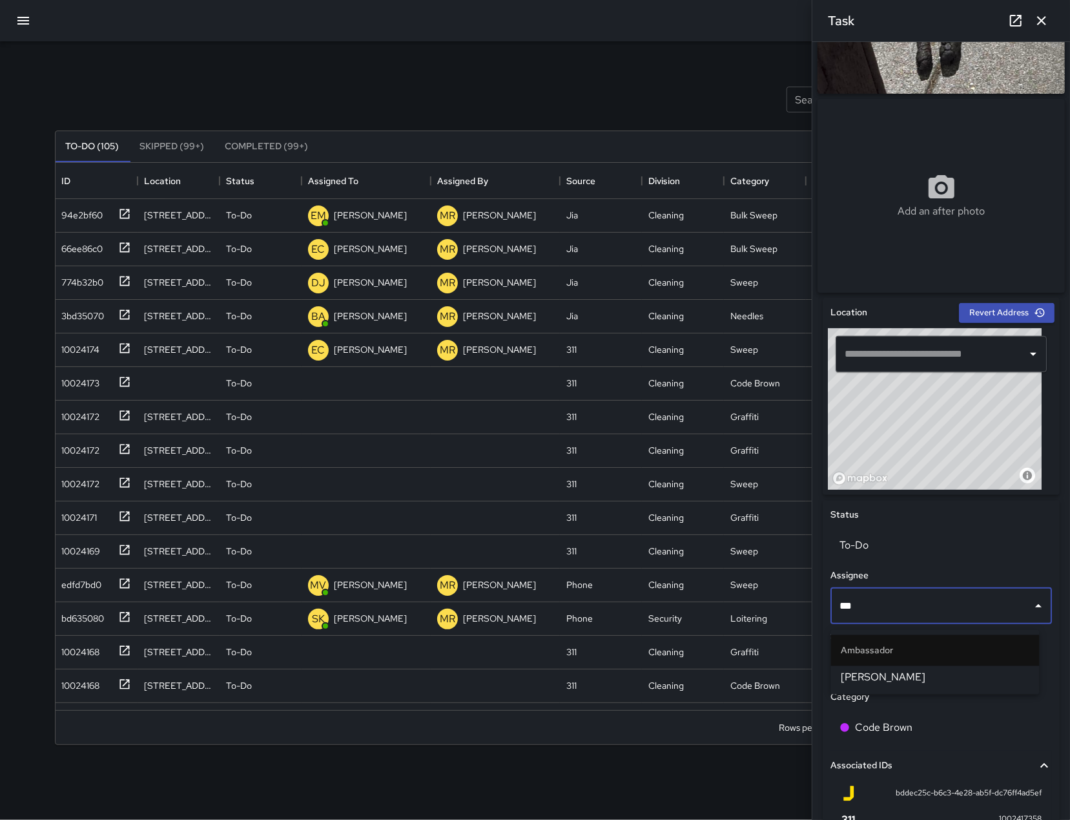
type input "****"
click at [915, 670] on span "[PERSON_NAME]" at bounding box center [936, 678] width 188 height 16
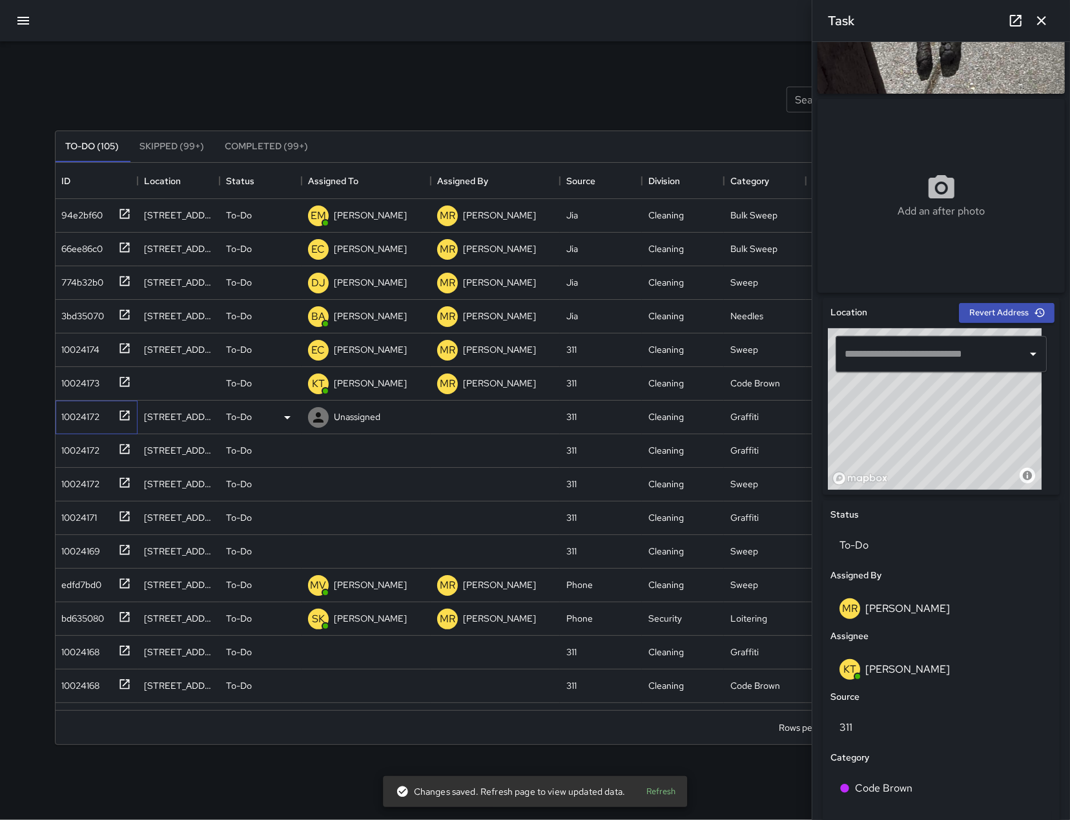
click at [81, 415] on div "10024172" at bounding box center [78, 414] width 43 height 18
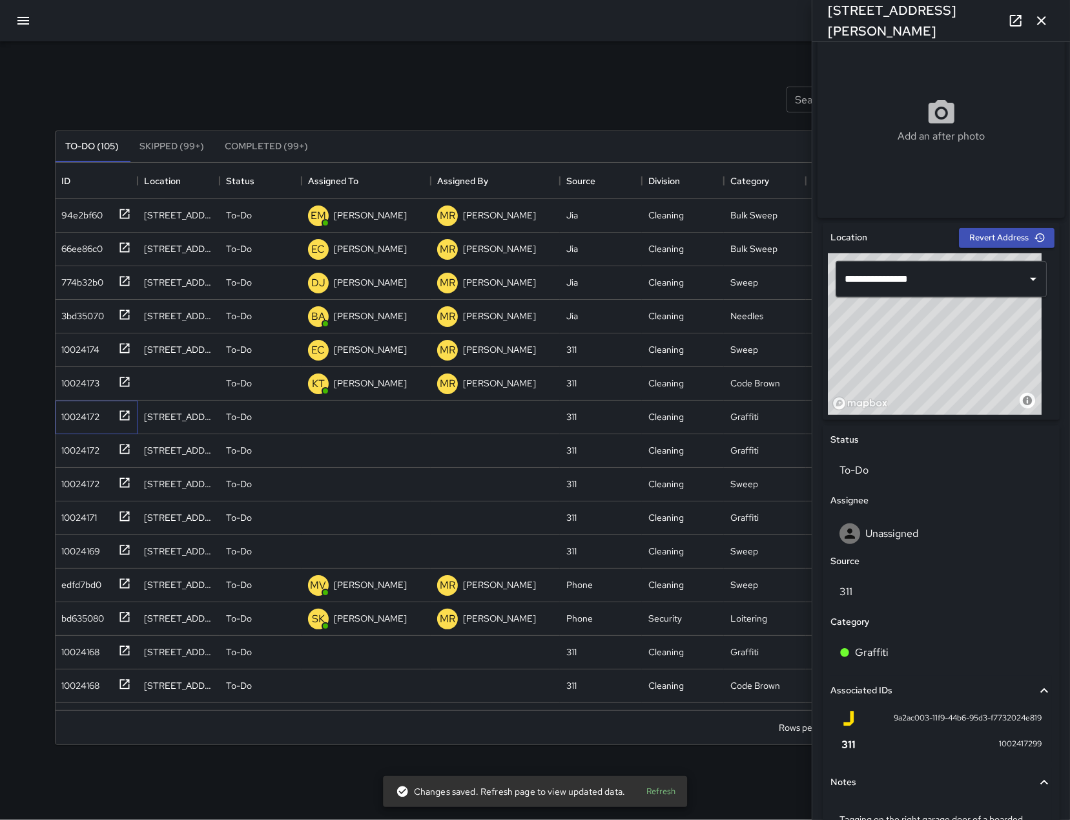
scroll to position [338, 0]
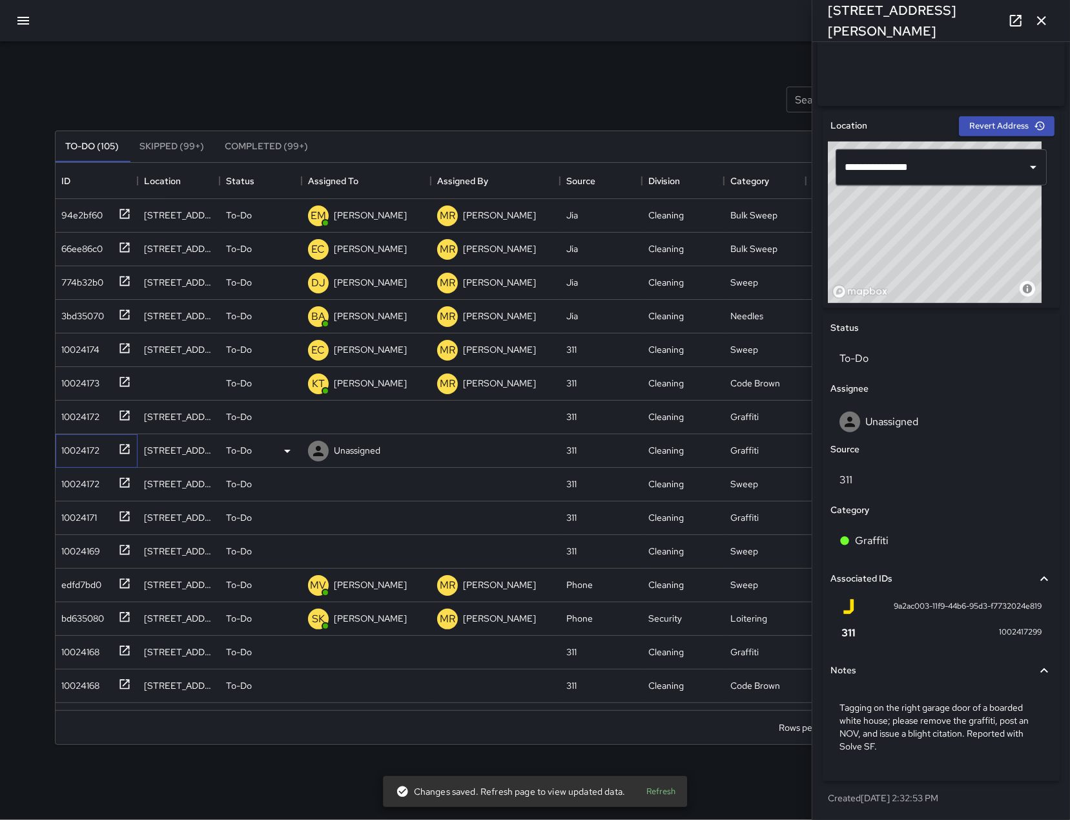
click at [92, 446] on div "10024172" at bounding box center [78, 448] width 43 height 18
click at [83, 486] on div "10024172" at bounding box center [78, 481] width 43 height 18
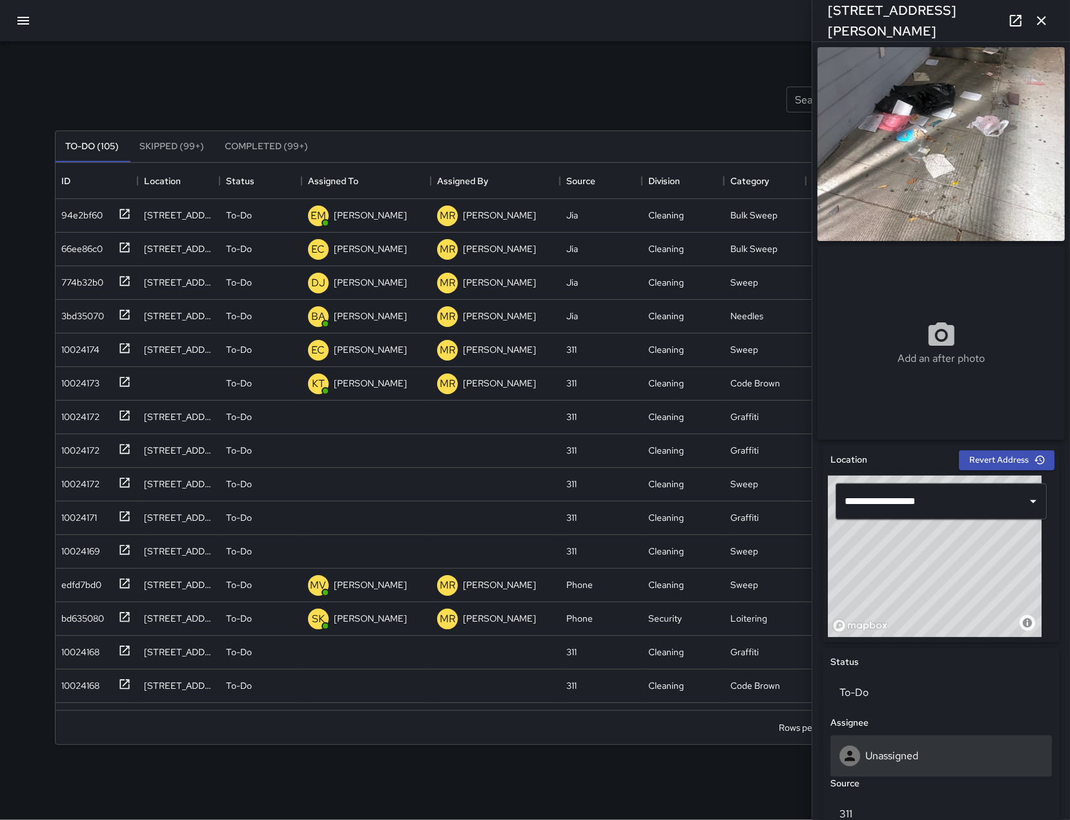
click at [939, 744] on div "Unassigned" at bounding box center [942, 755] width 222 height 41
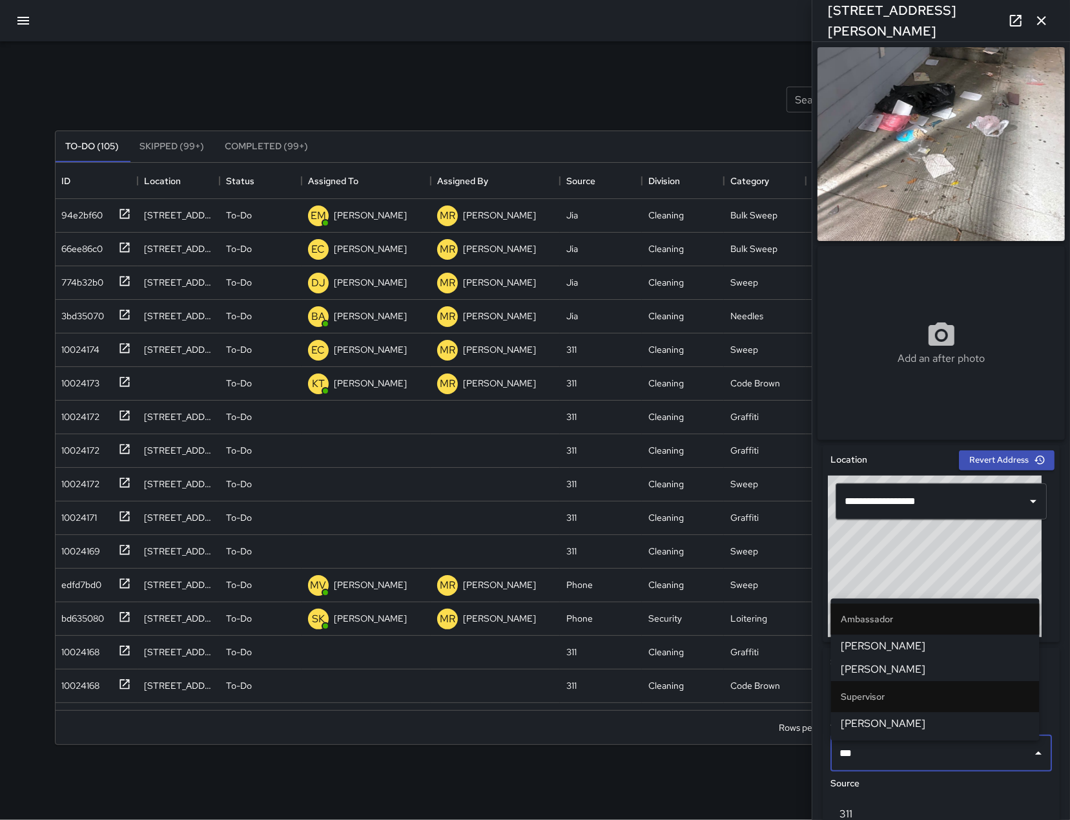
type input "****"
click at [917, 642] on span "[PERSON_NAME]" at bounding box center [936, 646] width 188 height 16
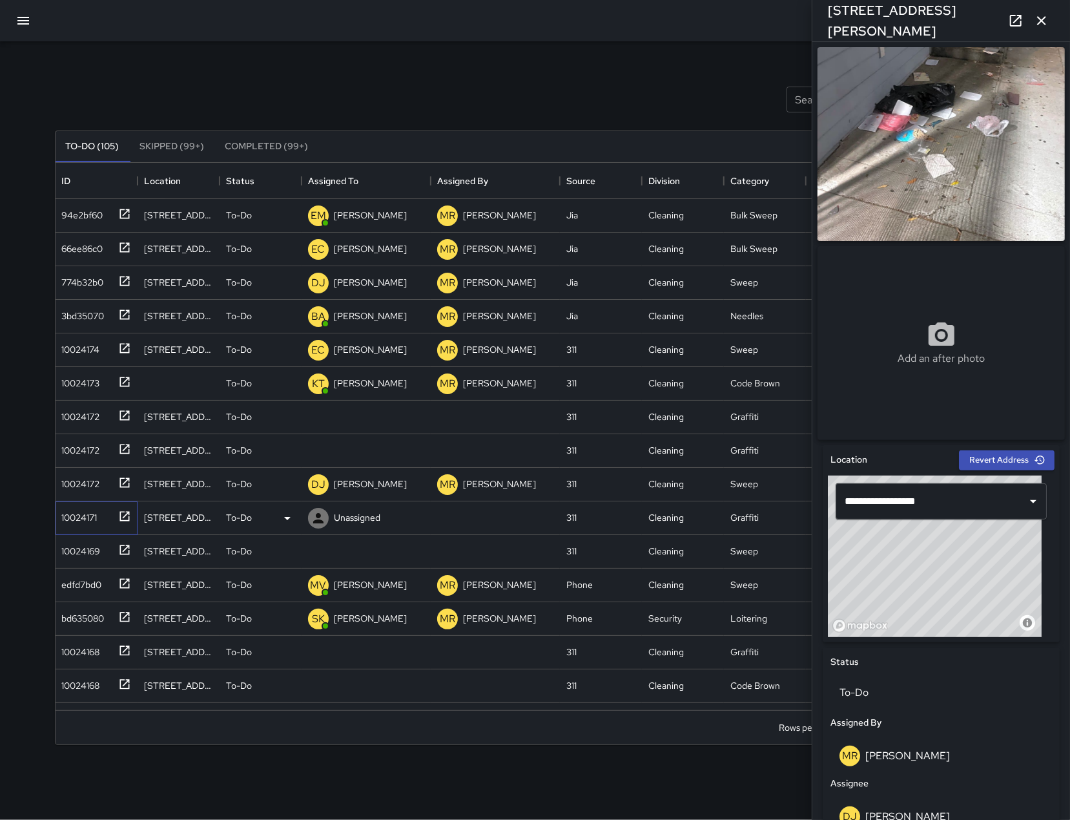
click at [97, 502] on div "10024171" at bounding box center [97, 518] width 82 height 34
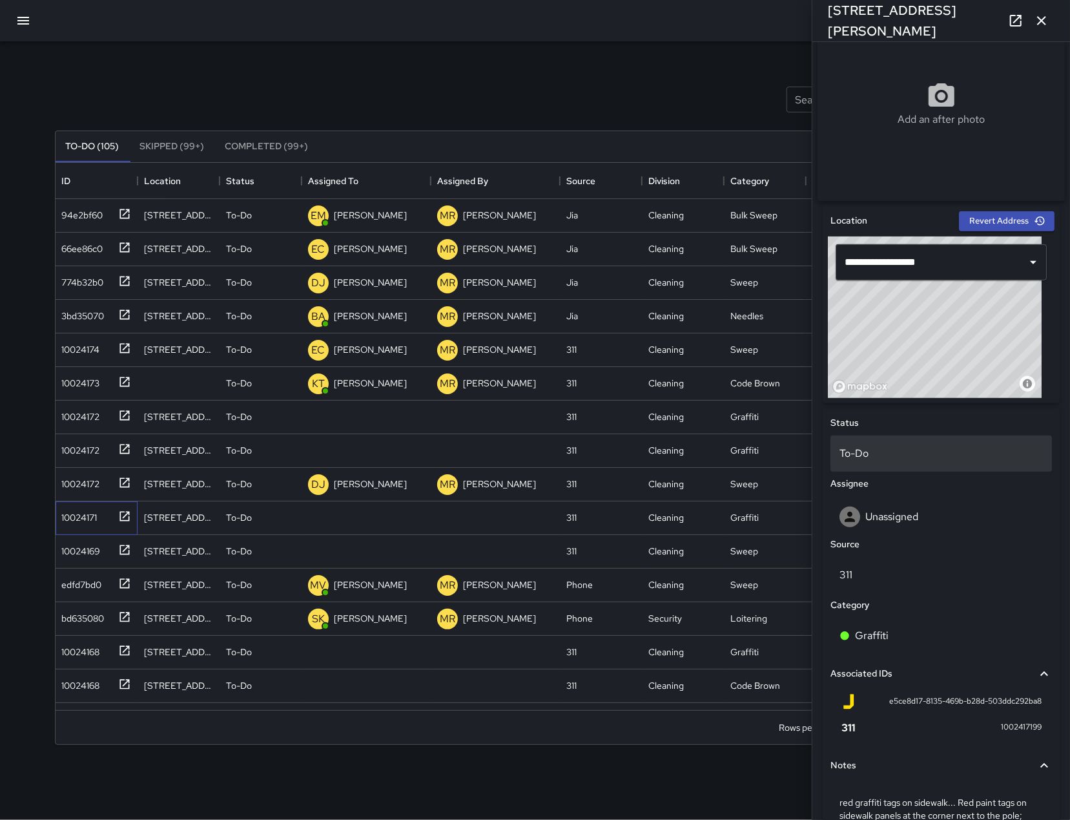
scroll to position [326, 0]
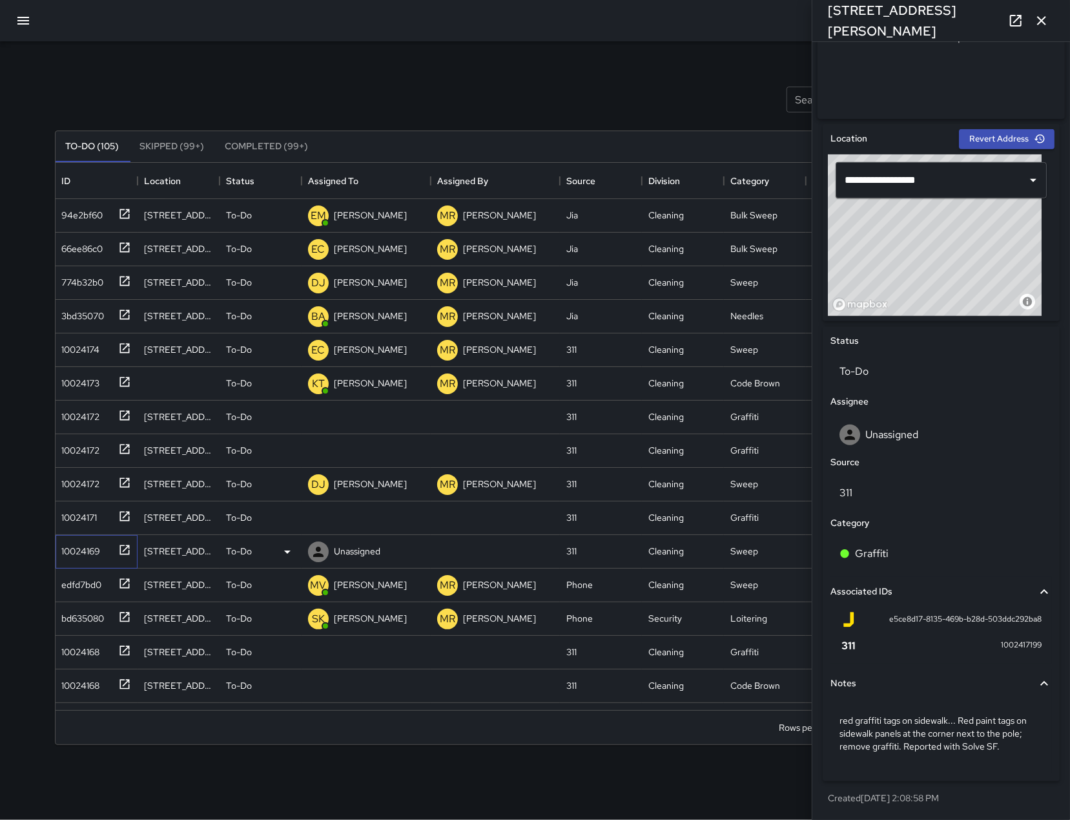
click at [84, 546] on div "10024169" at bounding box center [79, 548] width 44 height 18
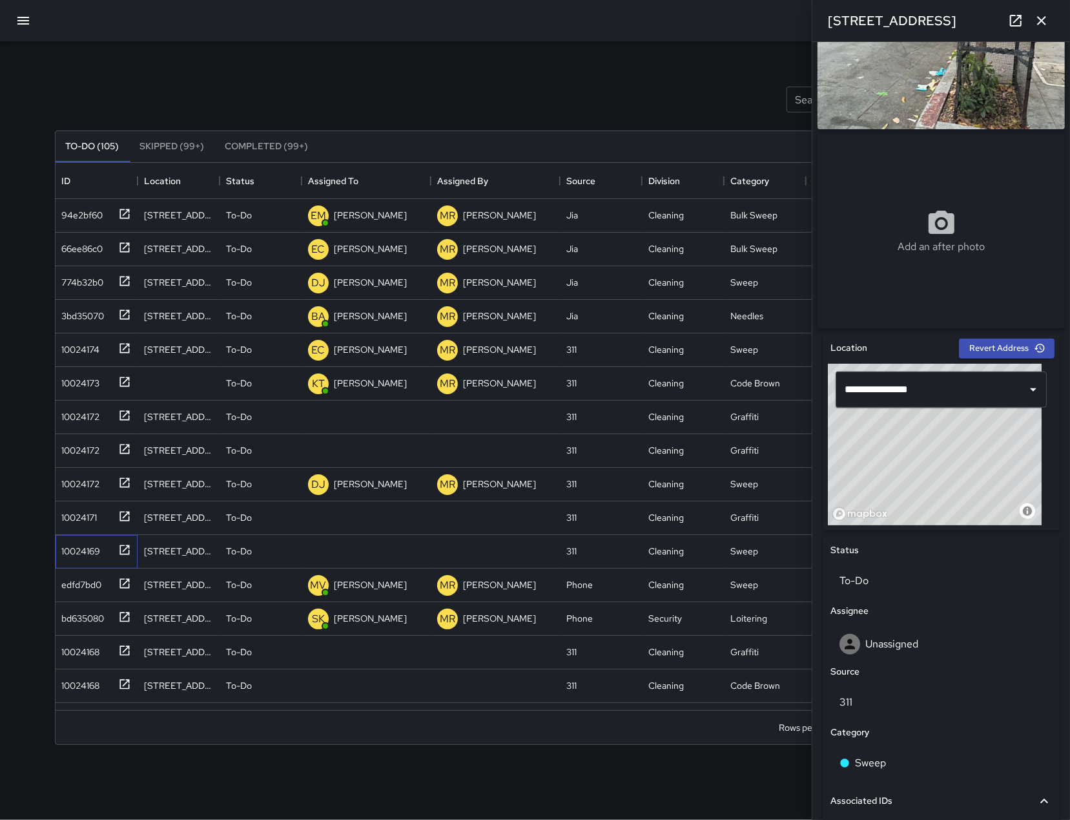
scroll to position [173, 0]
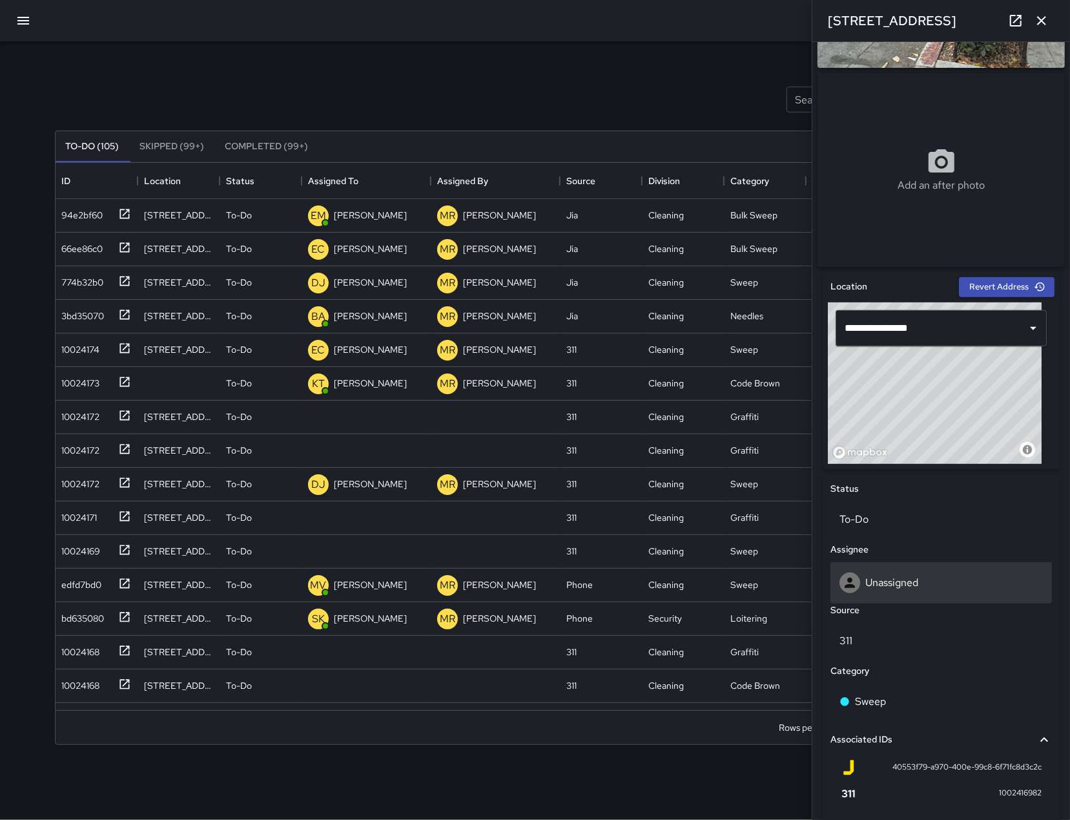
click at [946, 574] on div "Unassigned" at bounding box center [942, 582] width 222 height 41
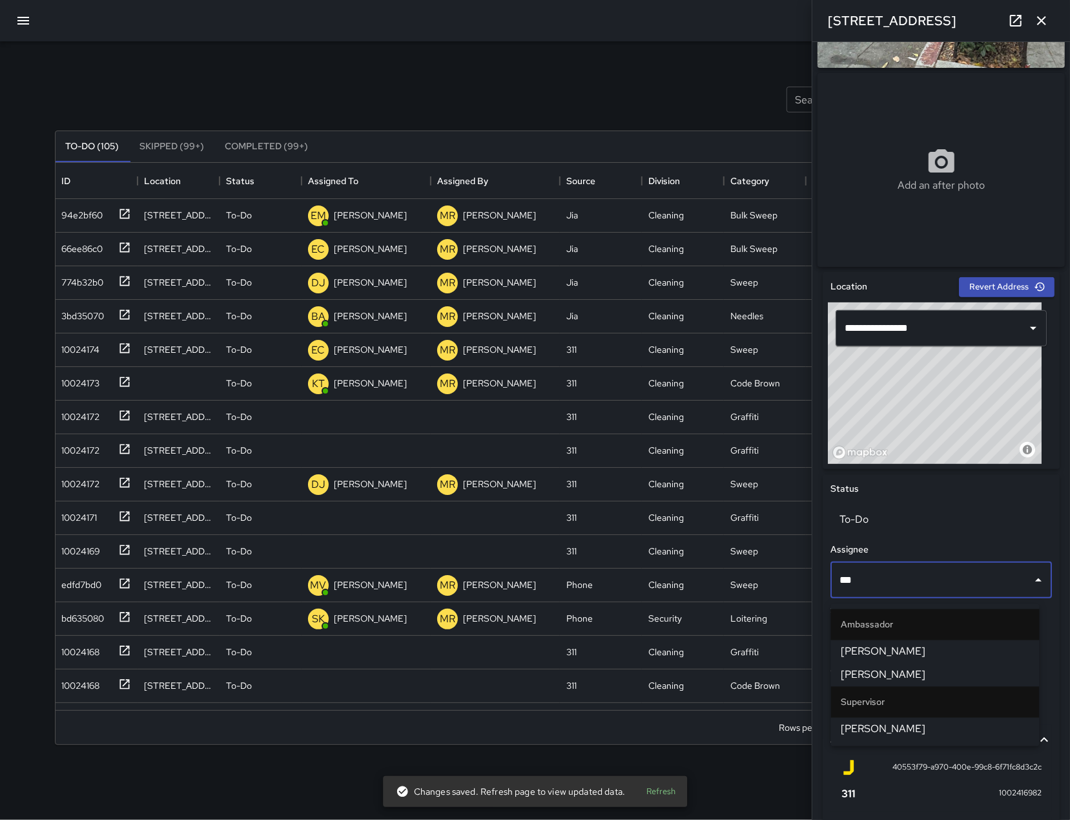
type input "****"
click at [869, 644] on span "[PERSON_NAME]" at bounding box center [936, 652] width 188 height 16
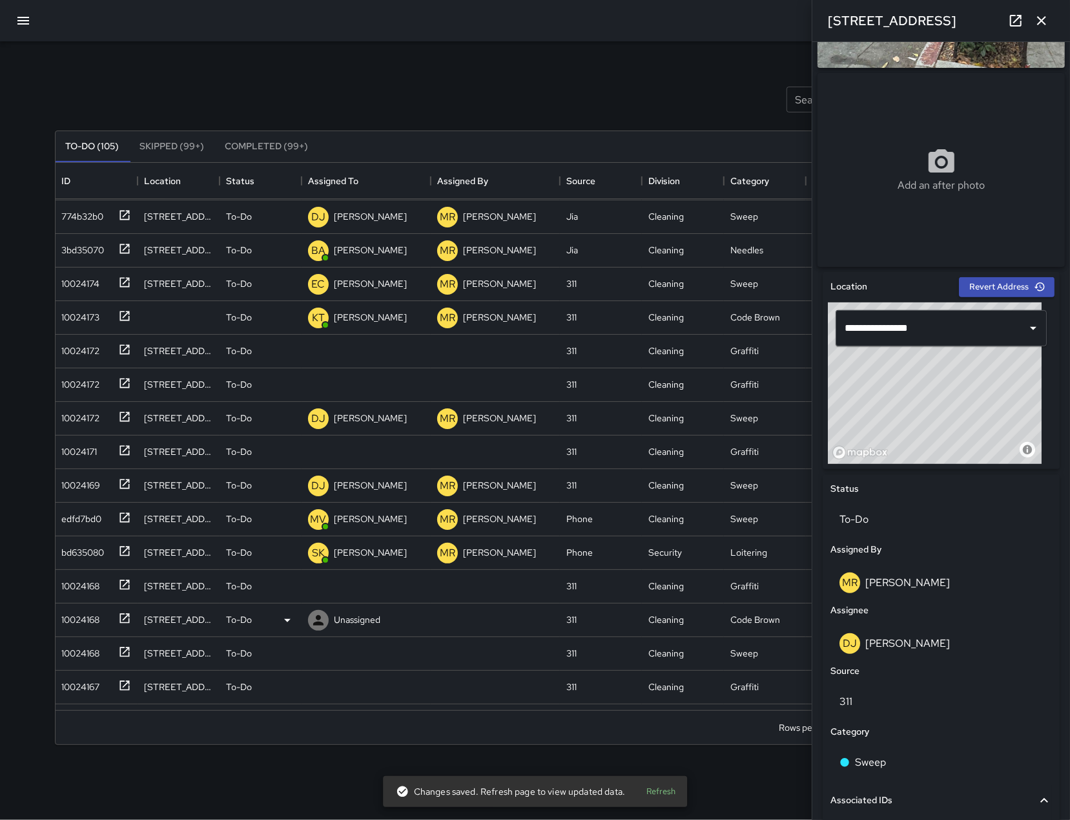
scroll to position [74, 0]
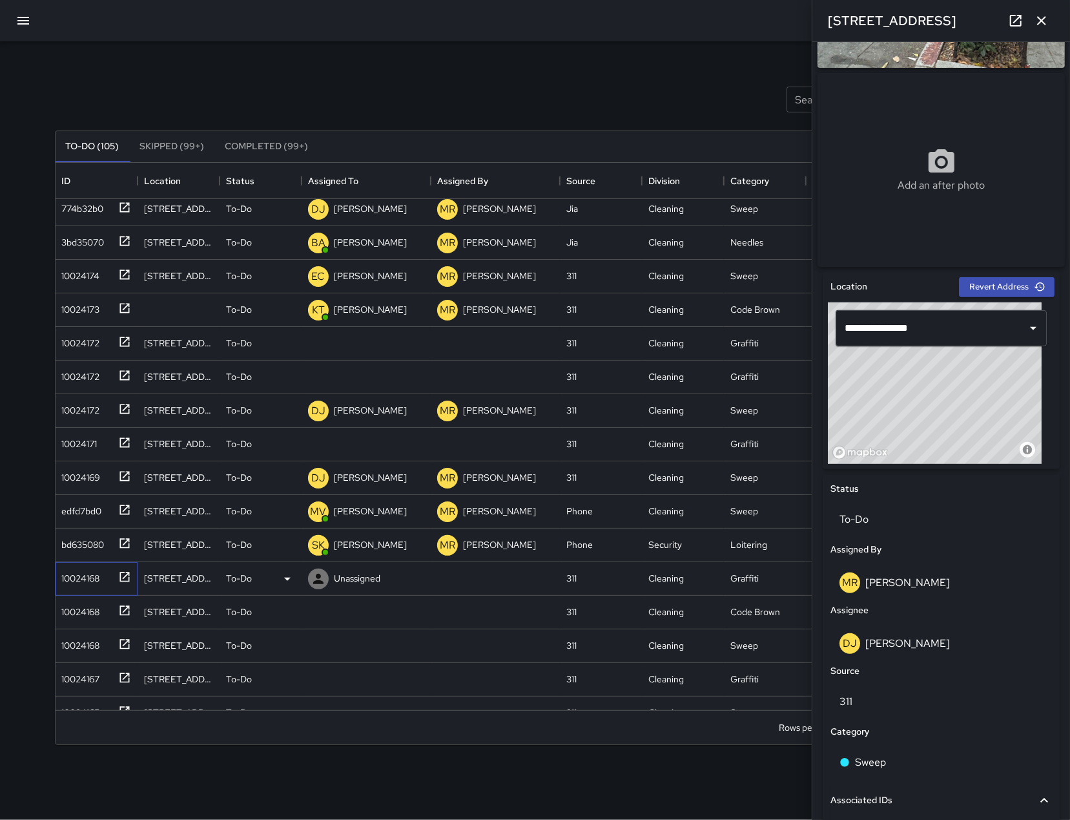
click at [79, 589] on div "10024168" at bounding box center [97, 579] width 82 height 34
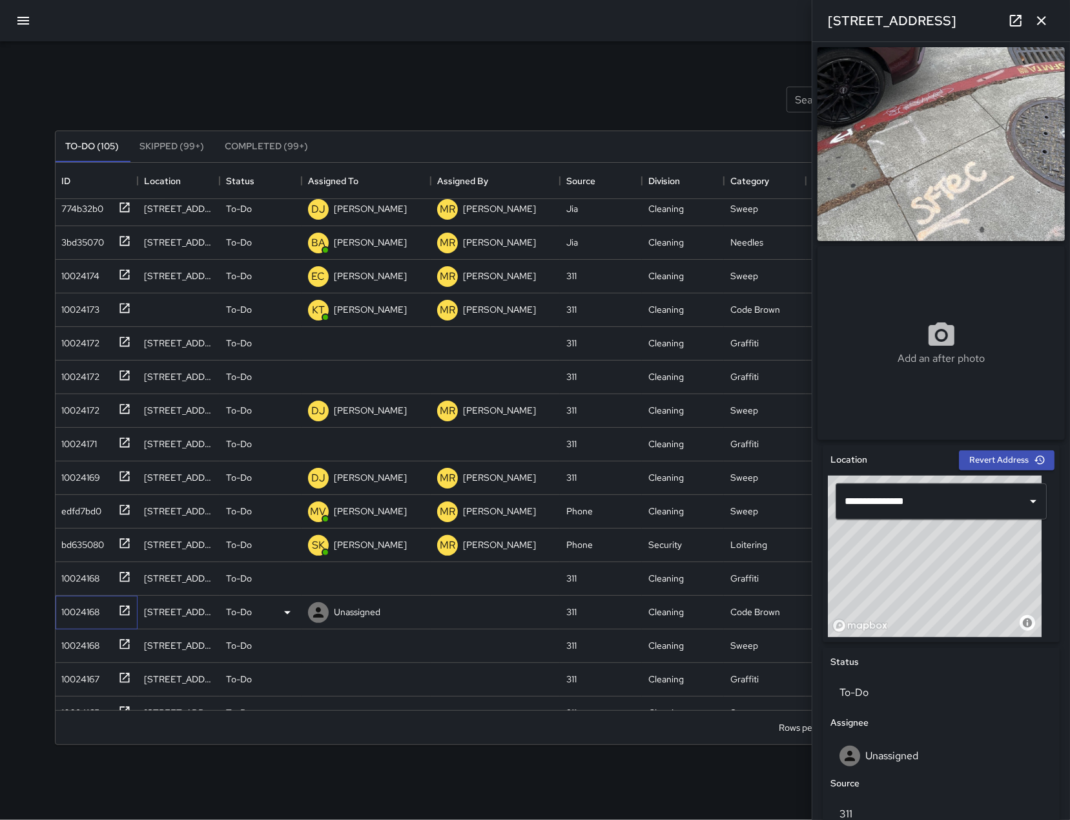
click at [109, 608] on div "10024168" at bounding box center [94, 609] width 74 height 21
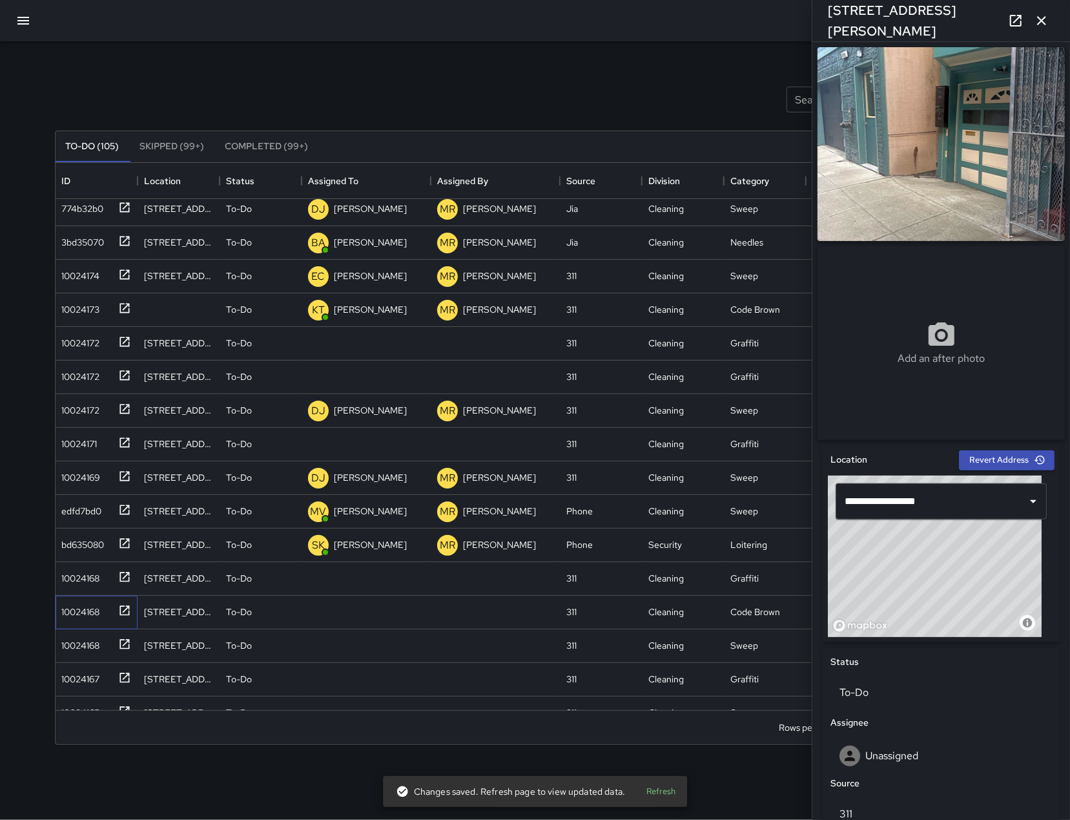
scroll to position [300, 0]
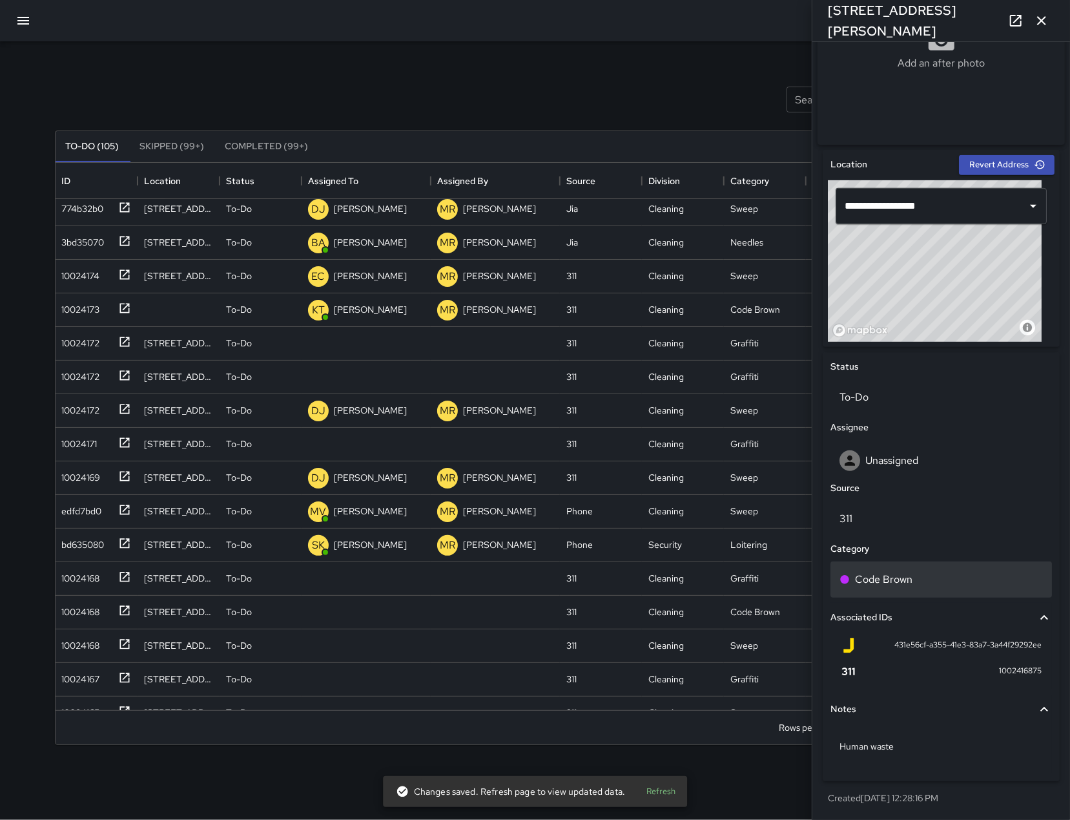
click at [913, 586] on div "Code Brown" at bounding box center [941, 580] width 203 height 16
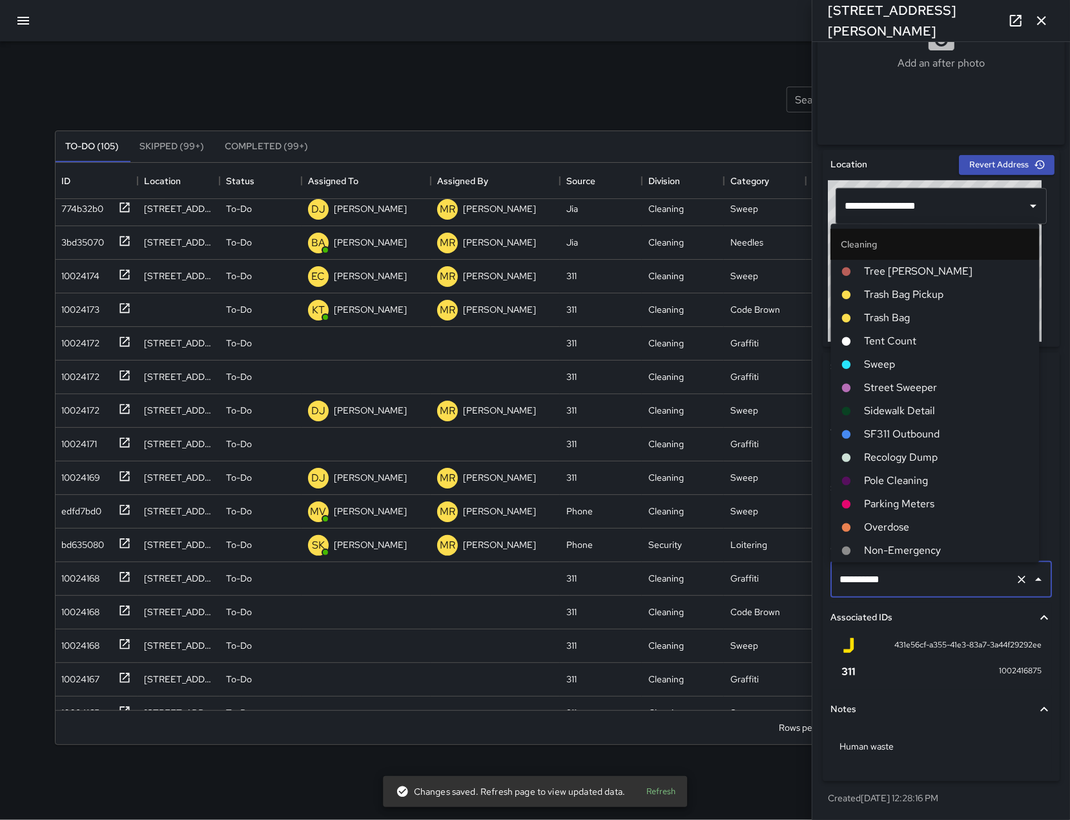
scroll to position [326, 0]
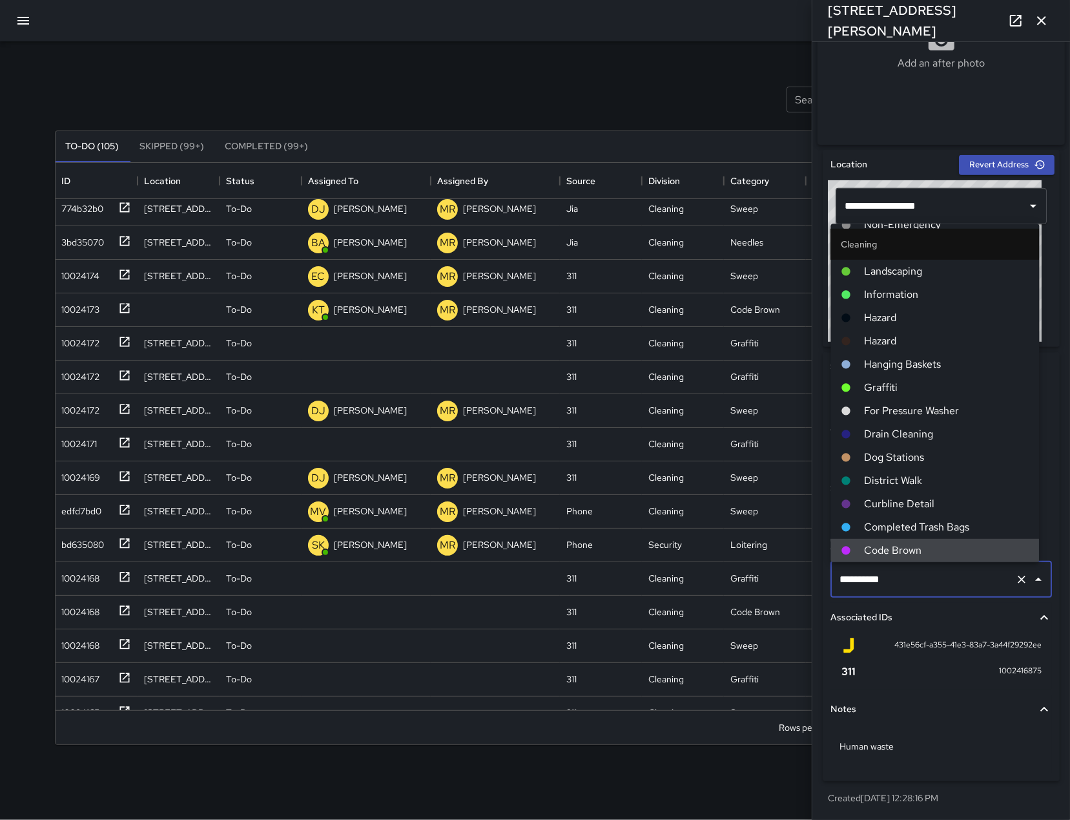
type input "*********"
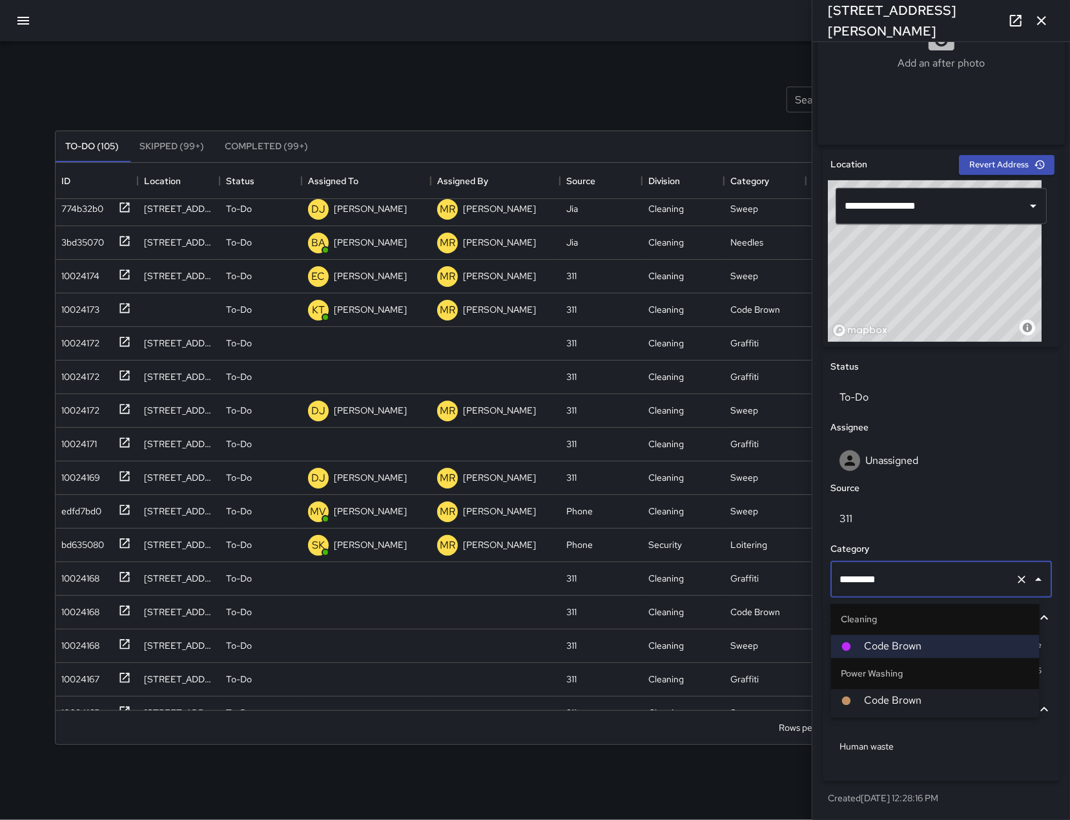
click at [913, 707] on span "Code Brown" at bounding box center [947, 701] width 165 height 16
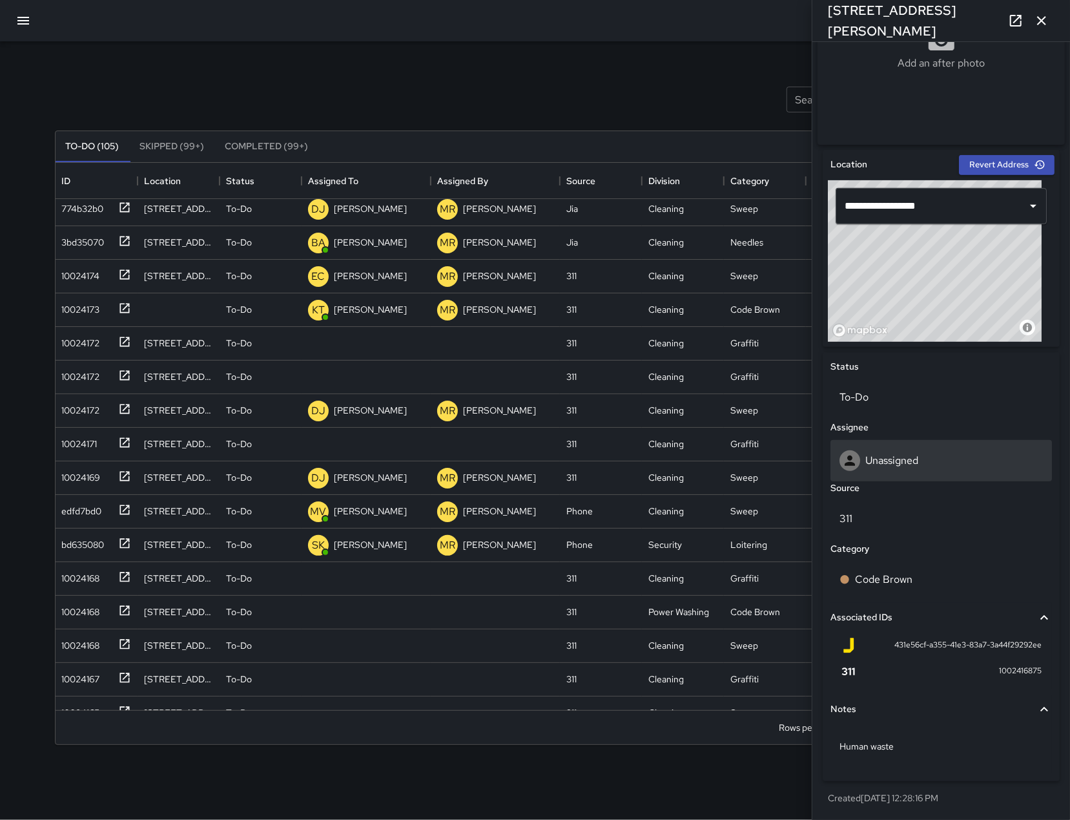
click at [926, 447] on div "Unassigned" at bounding box center [942, 460] width 222 height 41
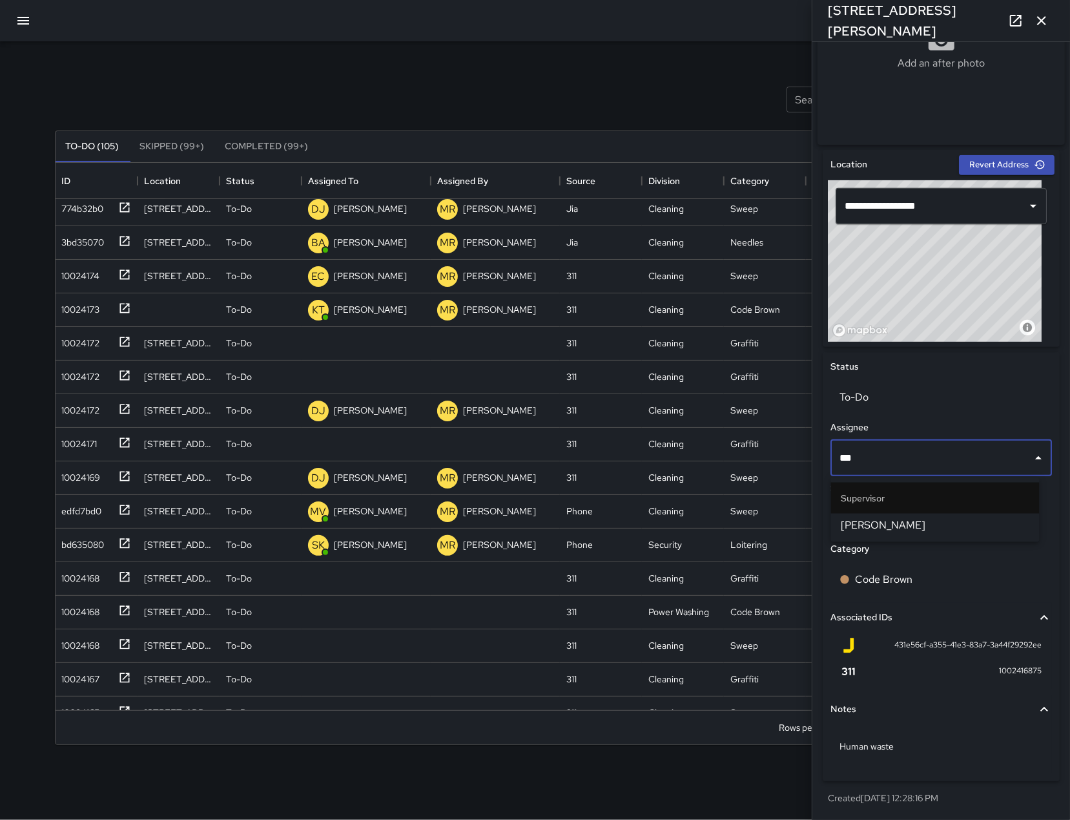
type input "****"
click at [931, 521] on span "[PERSON_NAME]" at bounding box center [936, 525] width 188 height 16
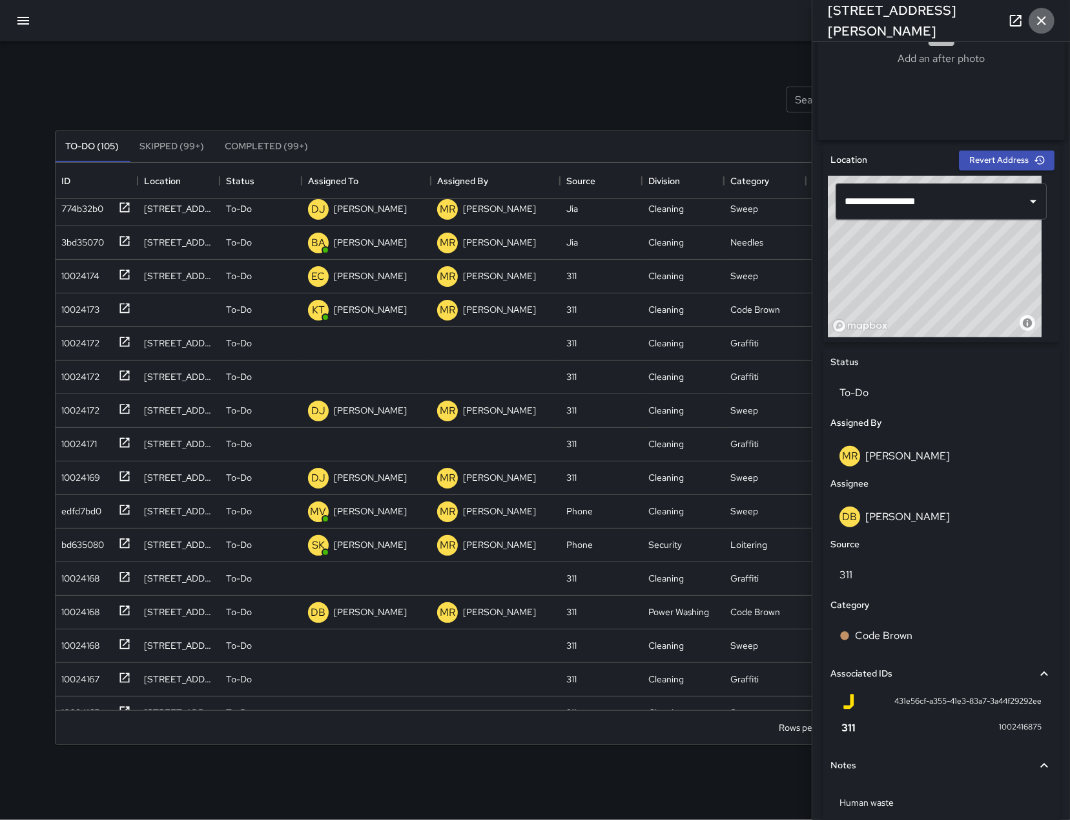
click at [1038, 26] on icon "button" at bounding box center [1042, 21] width 16 height 16
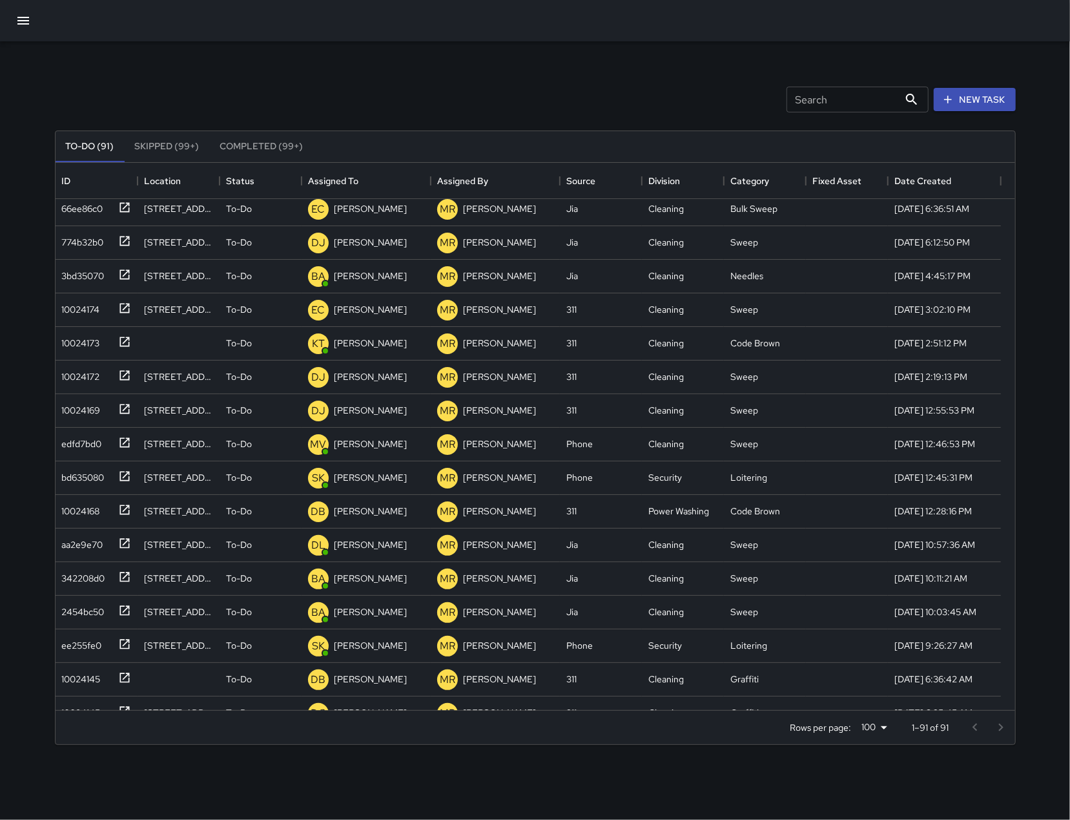
scroll to position [107, 0]
click at [19, 13] on icon "button" at bounding box center [24, 21] width 16 height 16
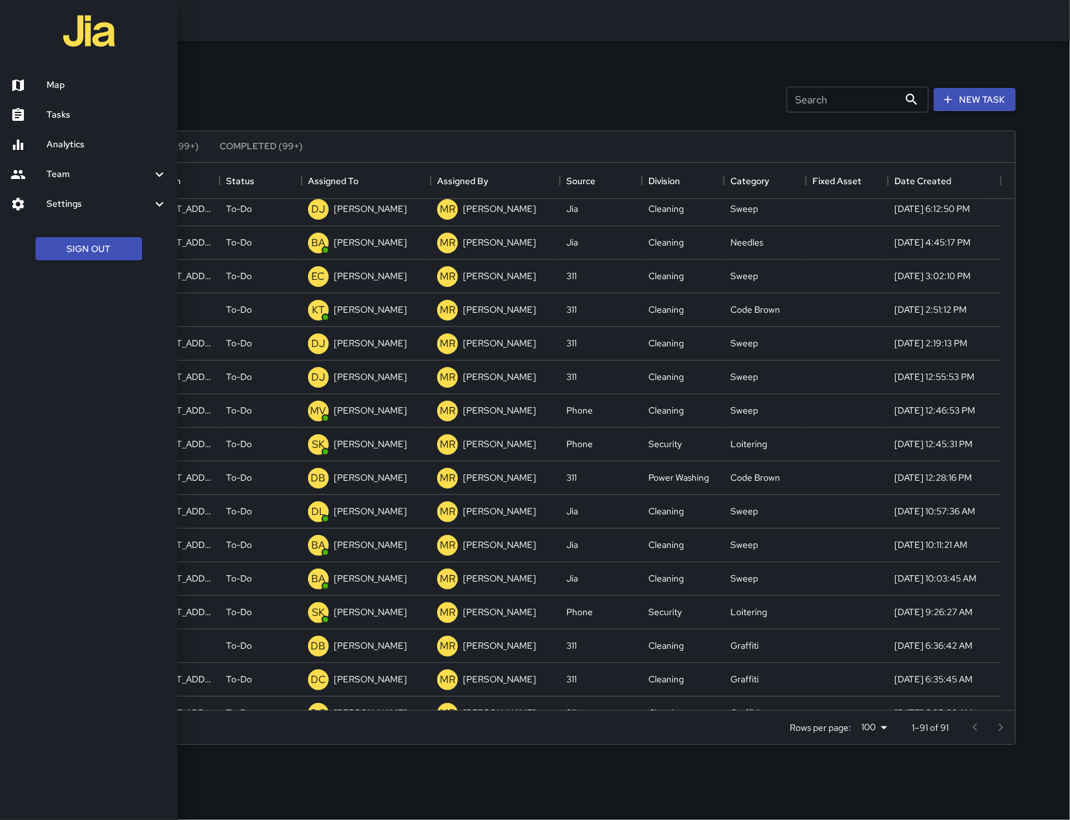
click at [73, 93] on link "Map" at bounding box center [89, 85] width 178 height 30
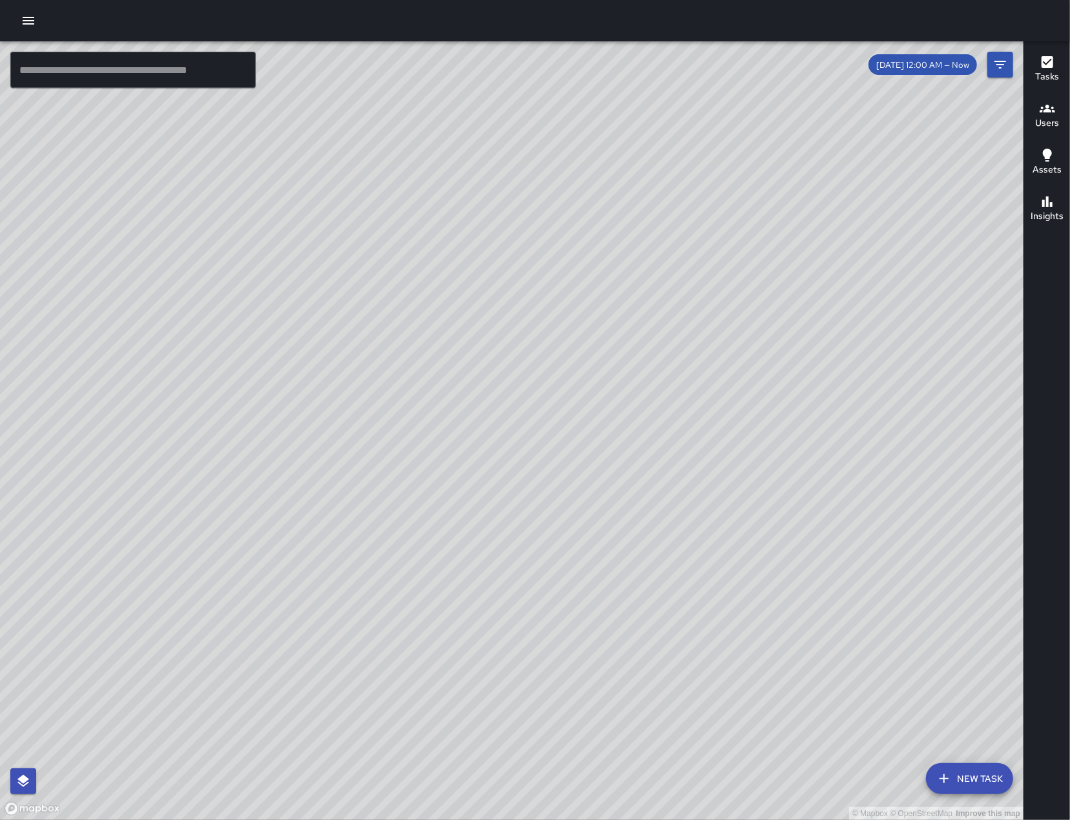
click at [968, 774] on button "New Task" at bounding box center [969, 778] width 87 height 31
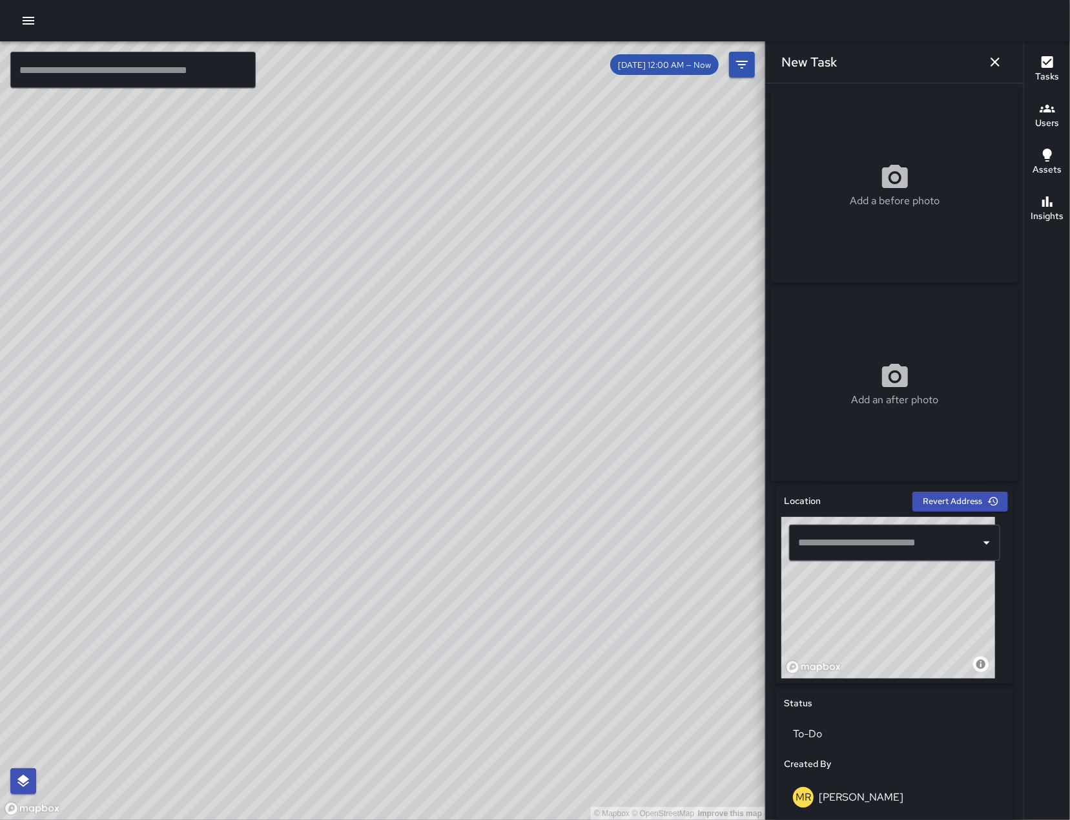
click at [874, 546] on input "text" at bounding box center [885, 542] width 180 height 25
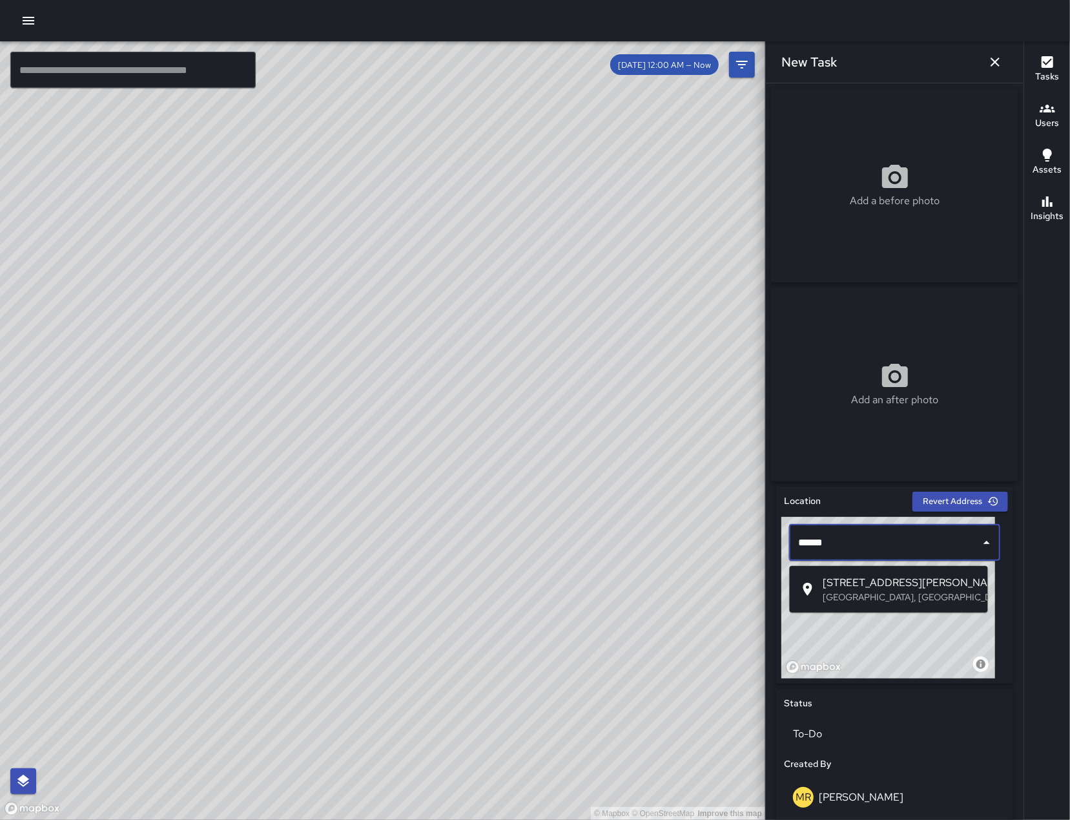
click at [897, 581] on span "[STREET_ADDRESS][PERSON_NAME]" at bounding box center [901, 583] width 154 height 16
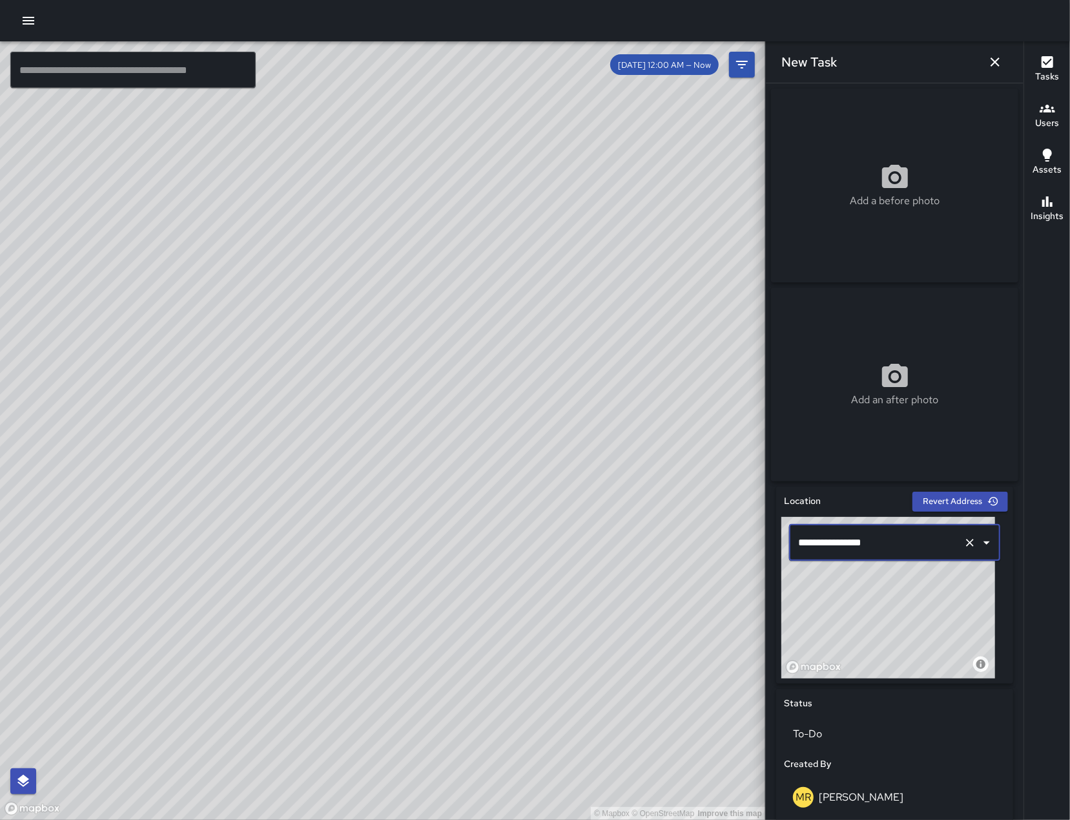
type input "**********"
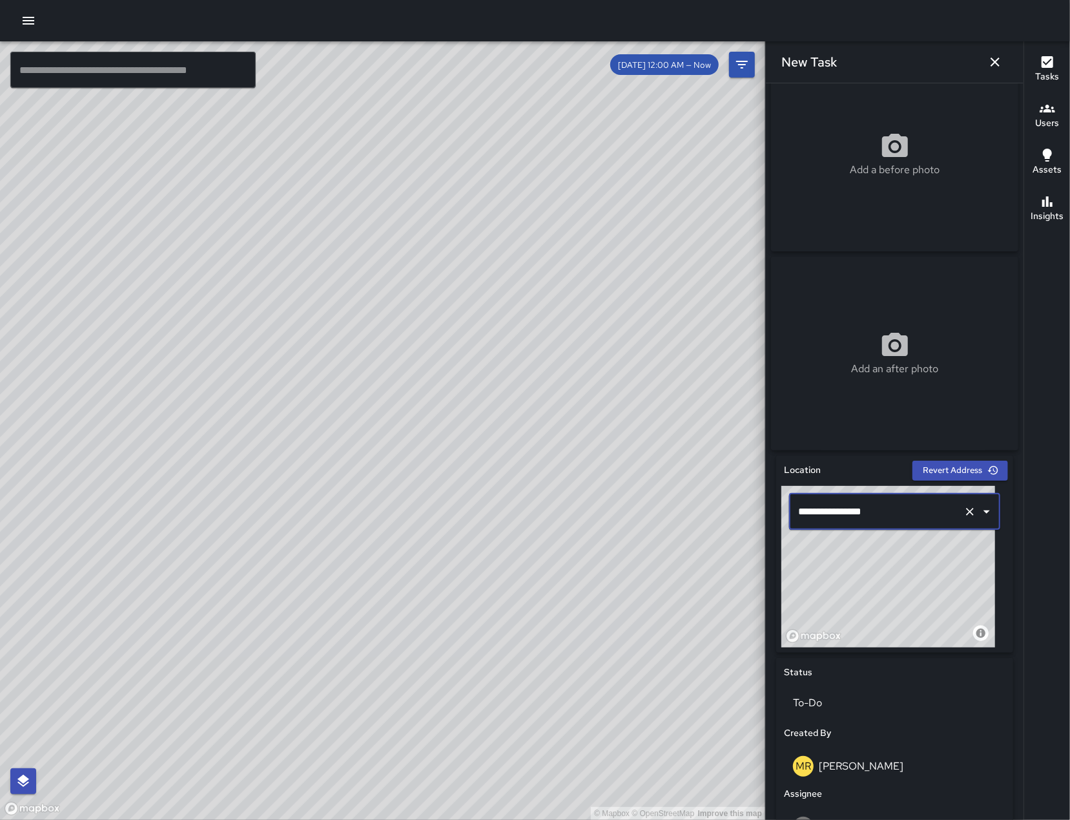
scroll to position [132, 0]
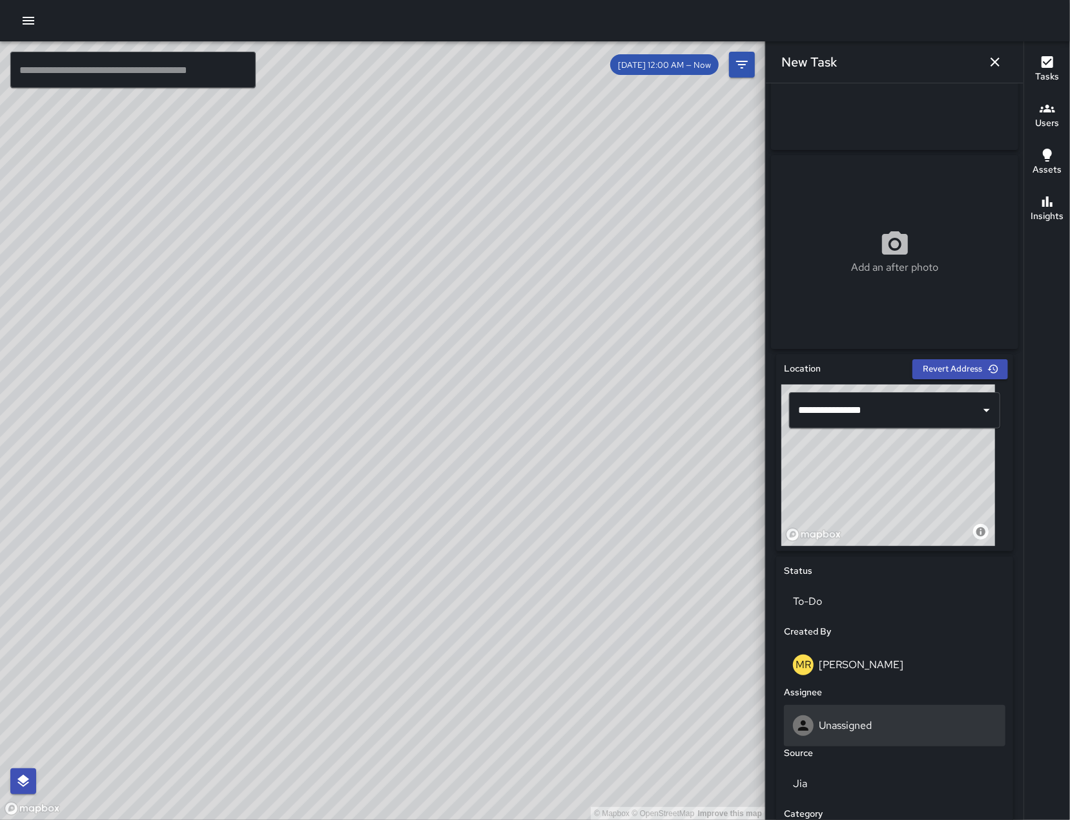
click at [860, 729] on p "Unassigned" at bounding box center [845, 725] width 53 height 14
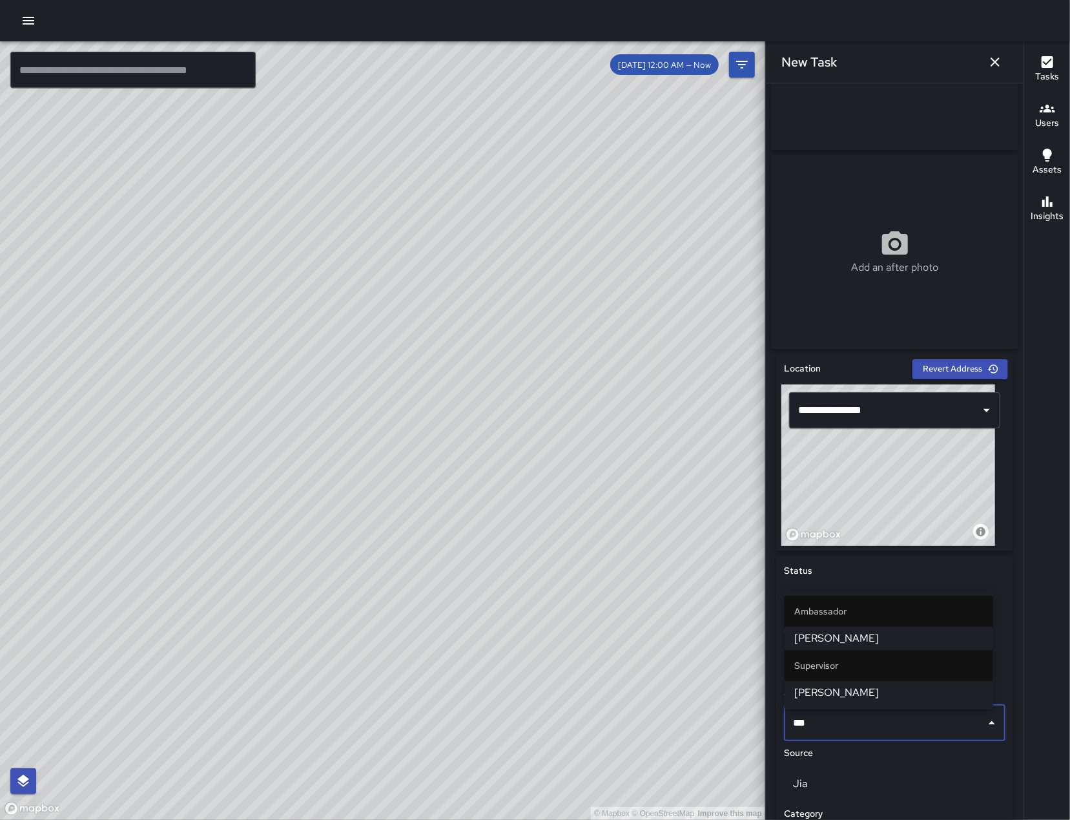
type input "****"
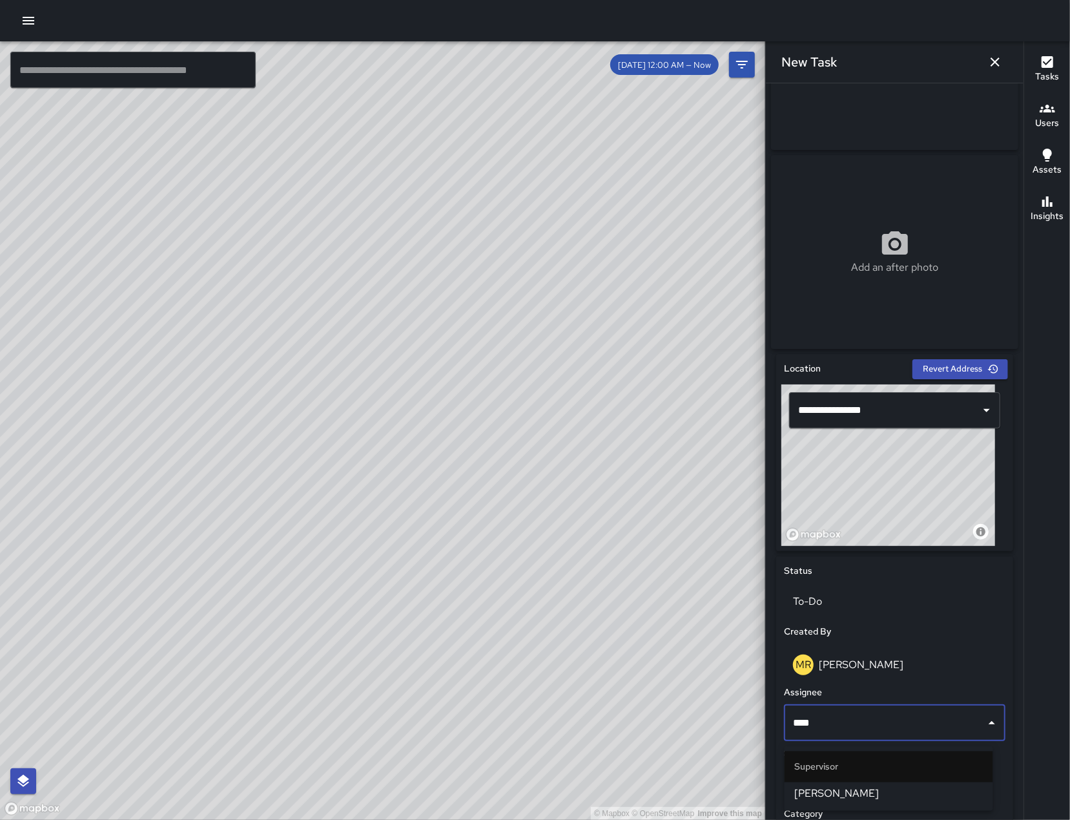
click at [865, 796] on span "[PERSON_NAME]" at bounding box center [889, 794] width 188 height 16
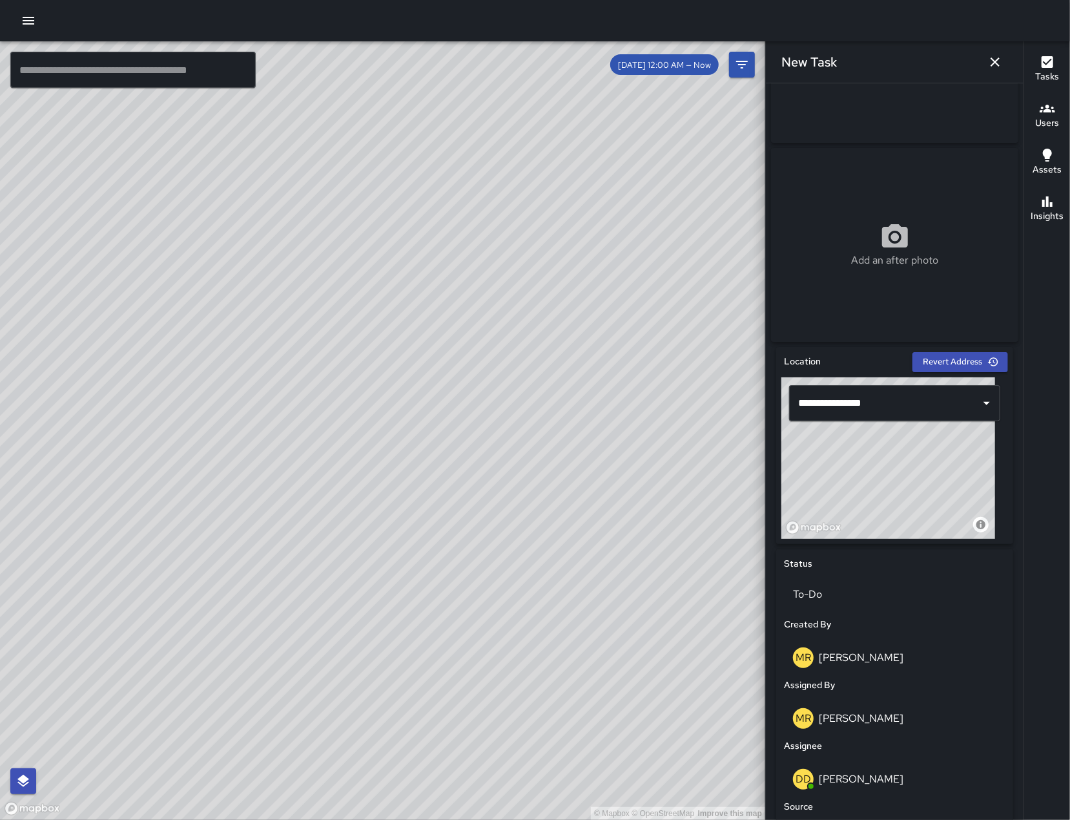
scroll to position [391, 0]
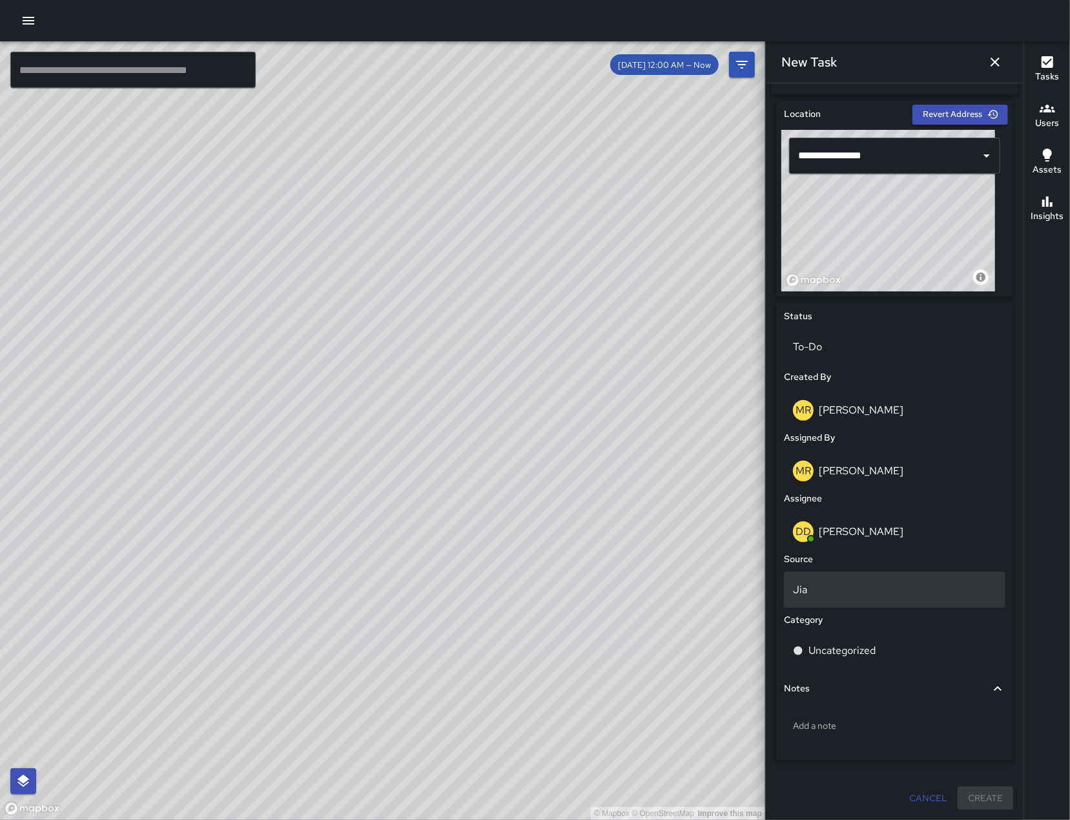
click at [847, 592] on p "Jia" at bounding box center [894, 590] width 203 height 16
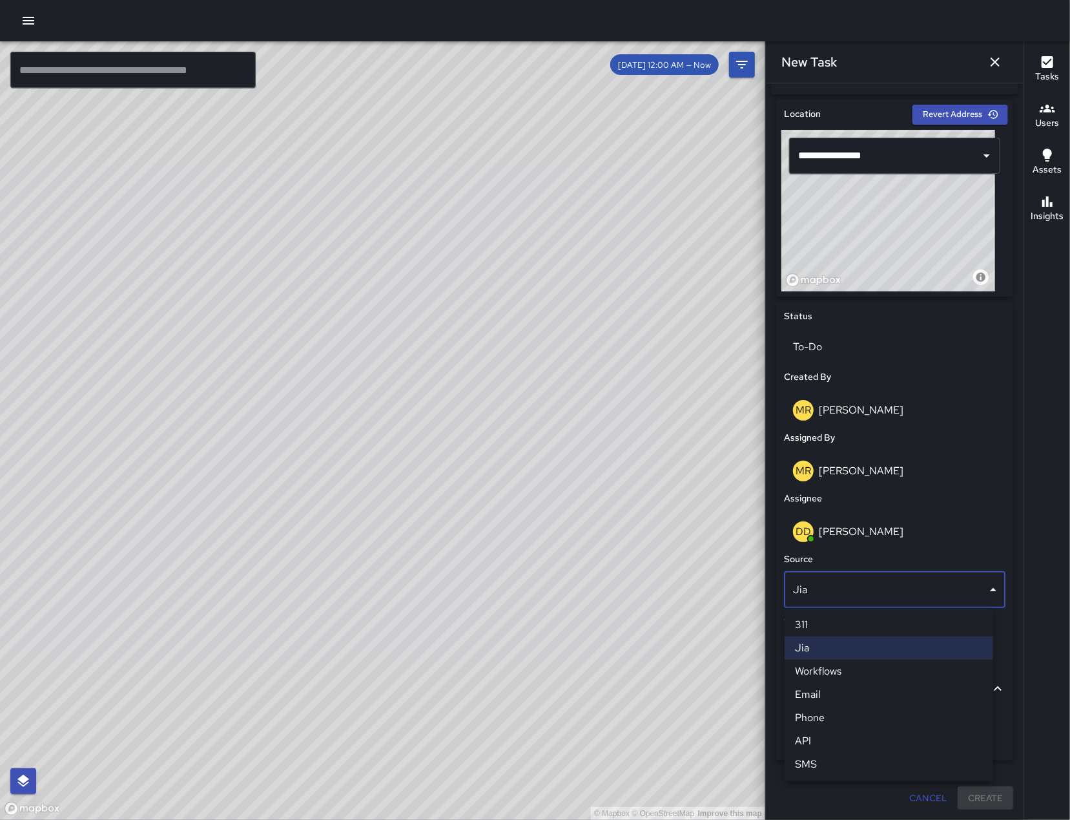
click at [866, 719] on li "Phone" at bounding box center [889, 717] width 209 height 23
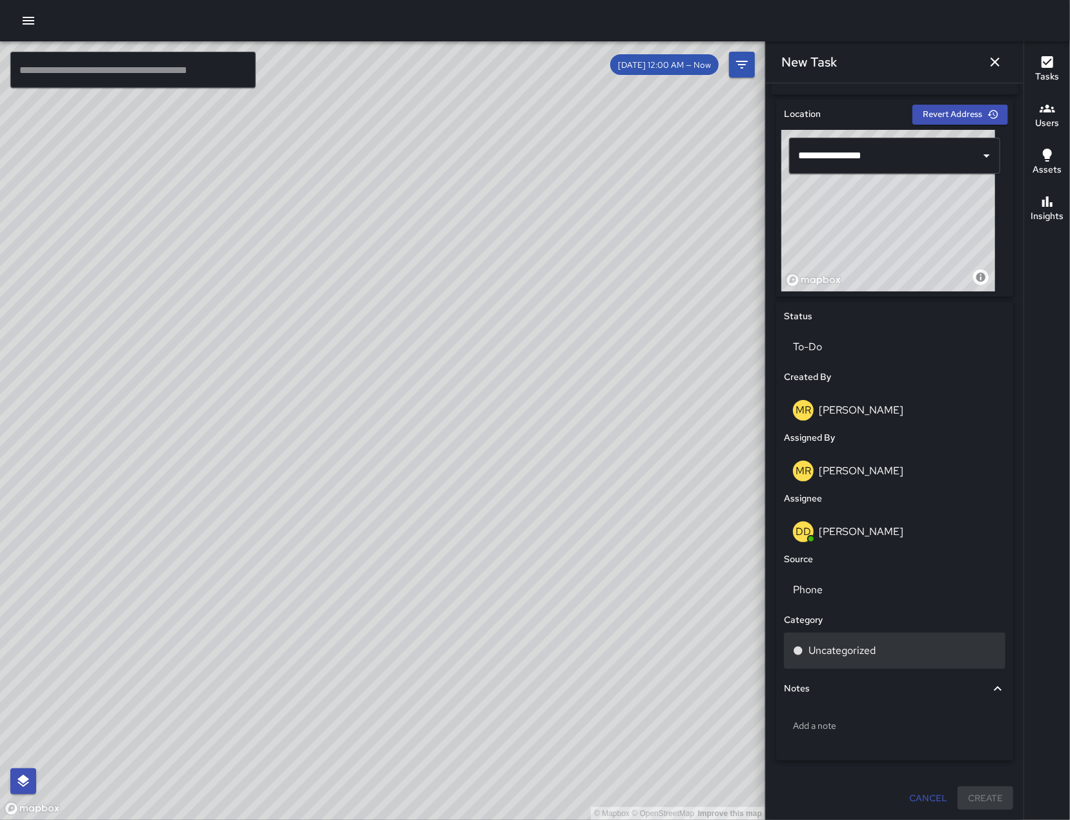
click at [842, 643] on p "Uncategorized" at bounding box center [842, 651] width 67 height 16
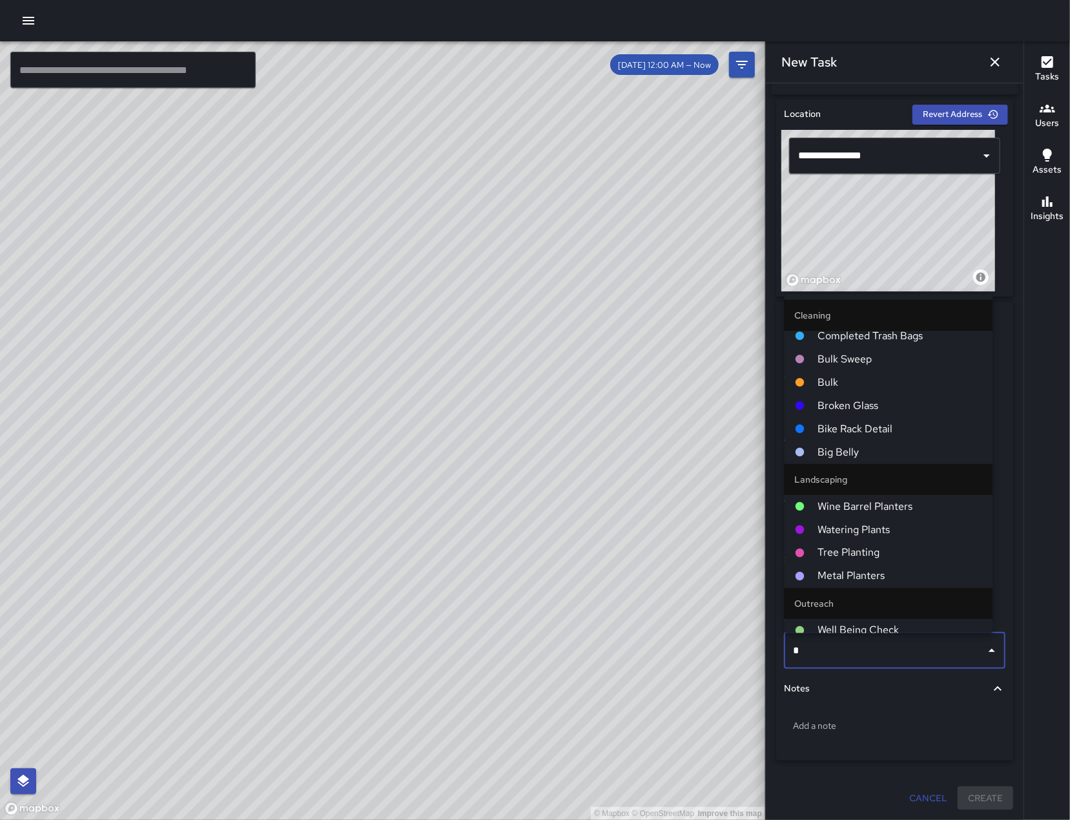
scroll to position [0, 0]
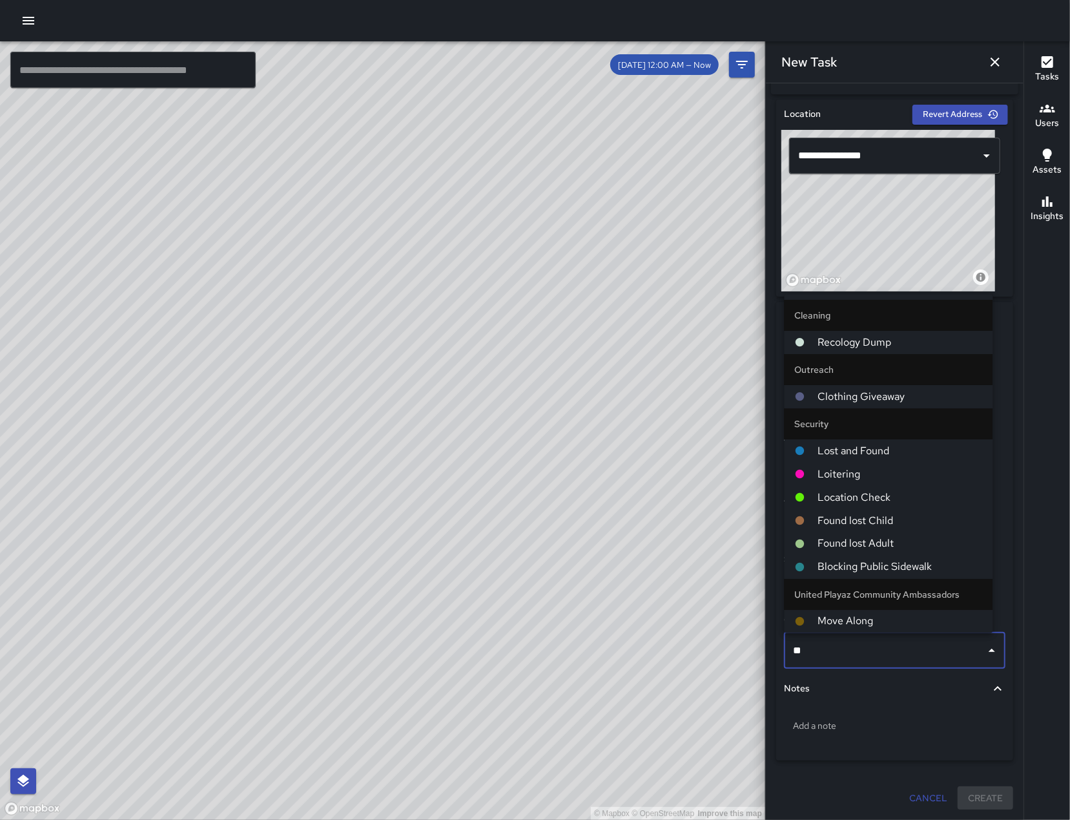
type input "***"
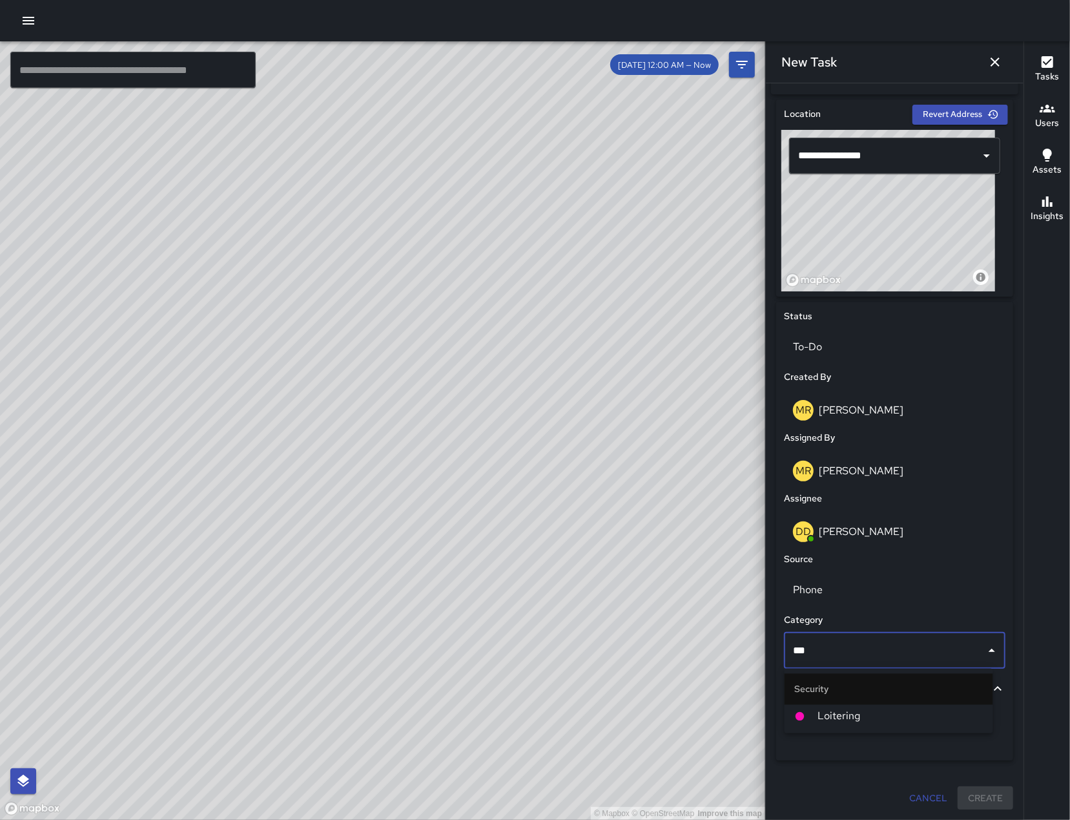
click at [849, 729] on ul "Security Loitering" at bounding box center [889, 701] width 209 height 65
click at [849, 724] on li "Loitering" at bounding box center [889, 716] width 209 height 23
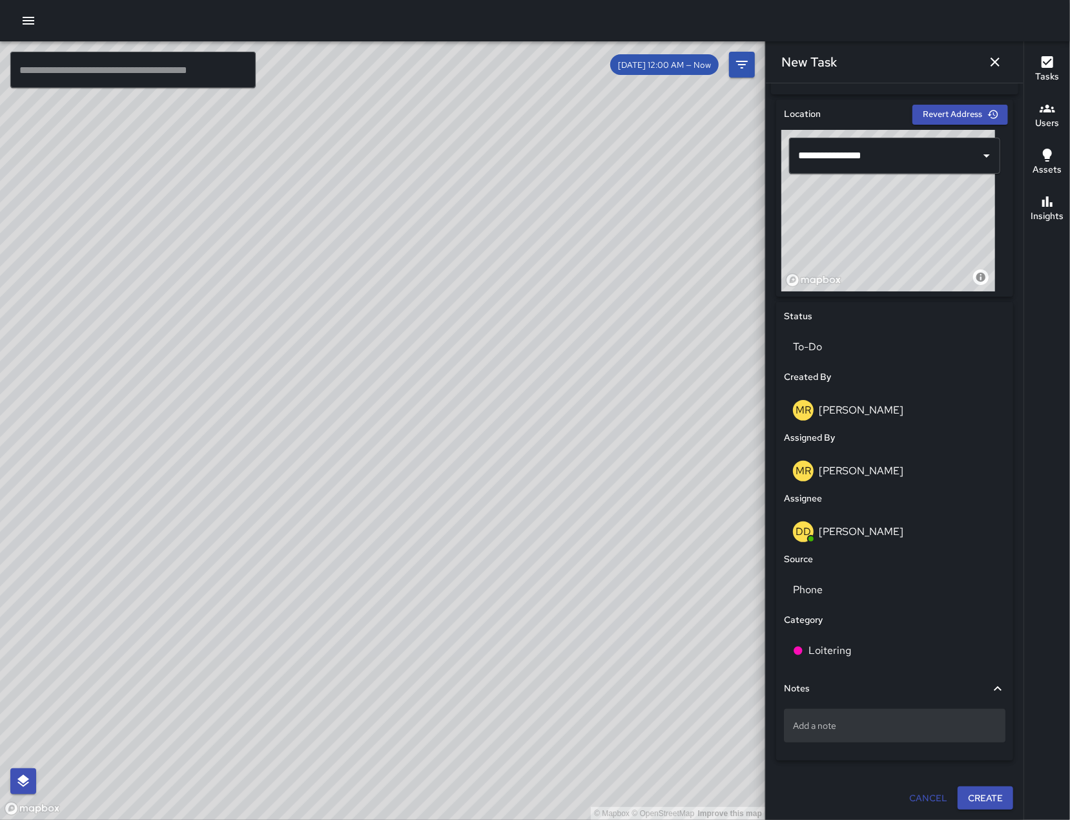
click at [812, 726] on p "Add a note" at bounding box center [894, 725] width 203 height 13
type textarea "**********"
click at [967, 803] on button "Create" at bounding box center [986, 798] width 56 height 24
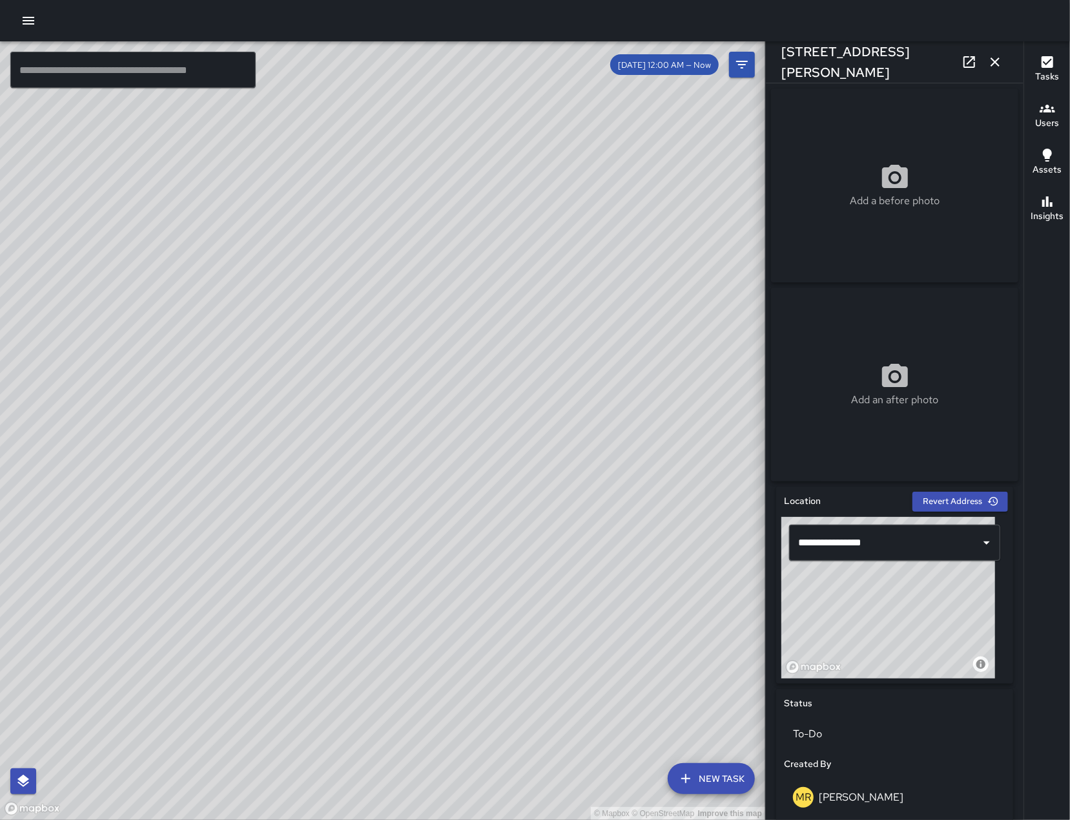
click at [995, 69] on icon "button" at bounding box center [996, 62] width 16 height 16
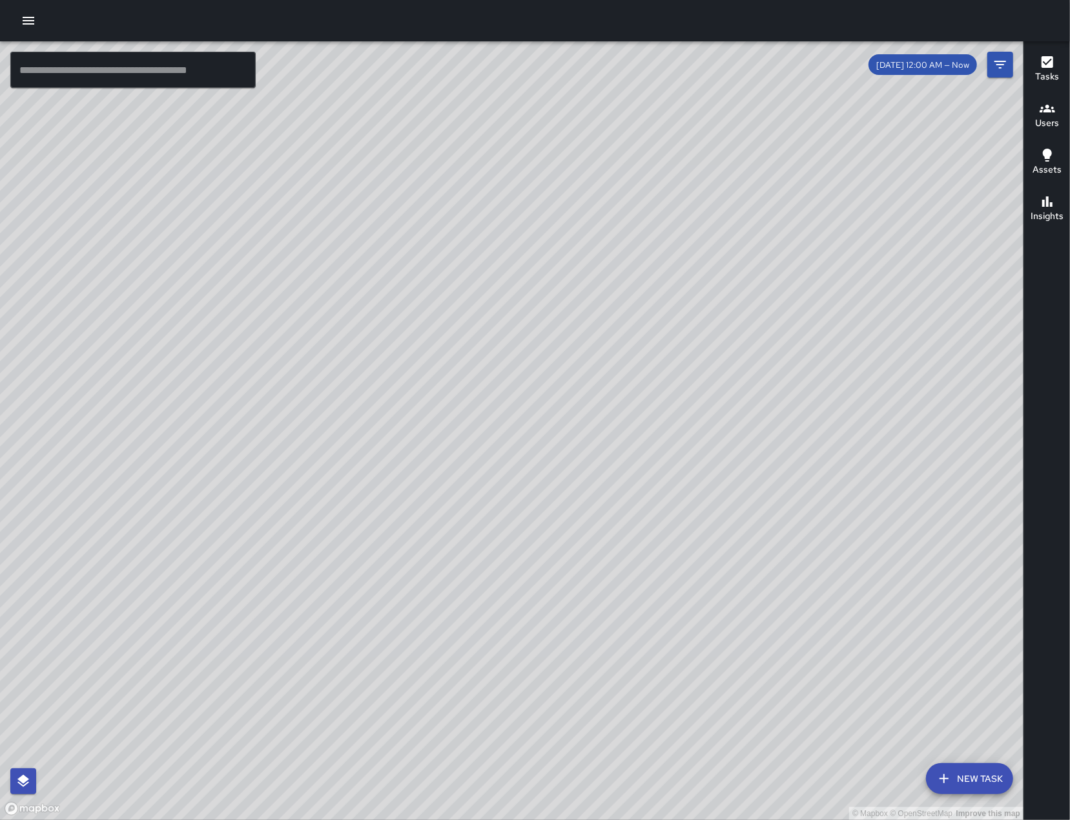
drag, startPoint x: 569, startPoint y: 497, endPoint x: 537, endPoint y: 479, distance: 37.0
click at [537, 479] on div "© Mapbox © OpenStreetMap Improve this map" at bounding box center [512, 430] width 1024 height 778
drag, startPoint x: 572, startPoint y: 482, endPoint x: 590, endPoint y: 483, distance: 18.8
click at [590, 483] on div "© Mapbox © OpenStreetMap Improve this map" at bounding box center [512, 430] width 1024 height 778
drag, startPoint x: 591, startPoint y: 483, endPoint x: 605, endPoint y: 482, distance: 14.3
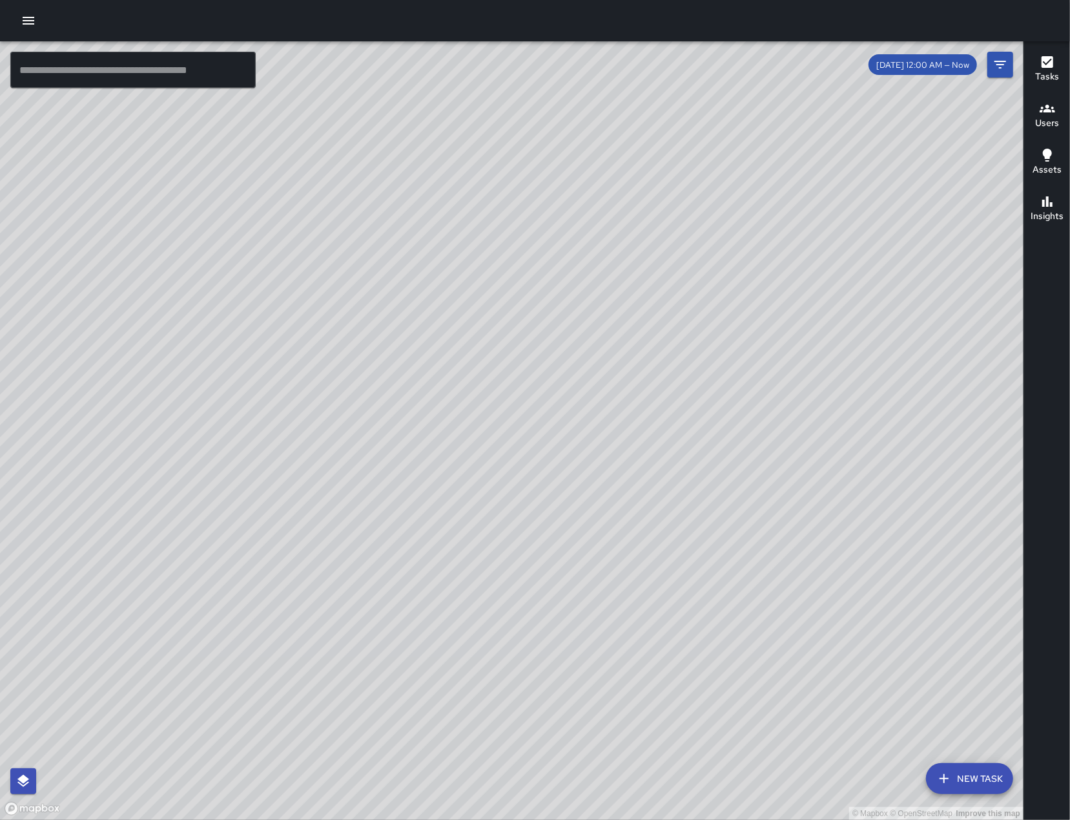
click at [605, 482] on div "© Mapbox © OpenStreetMap Improve this map" at bounding box center [512, 430] width 1024 height 778
click at [34, 16] on icon "button" at bounding box center [29, 21] width 16 height 16
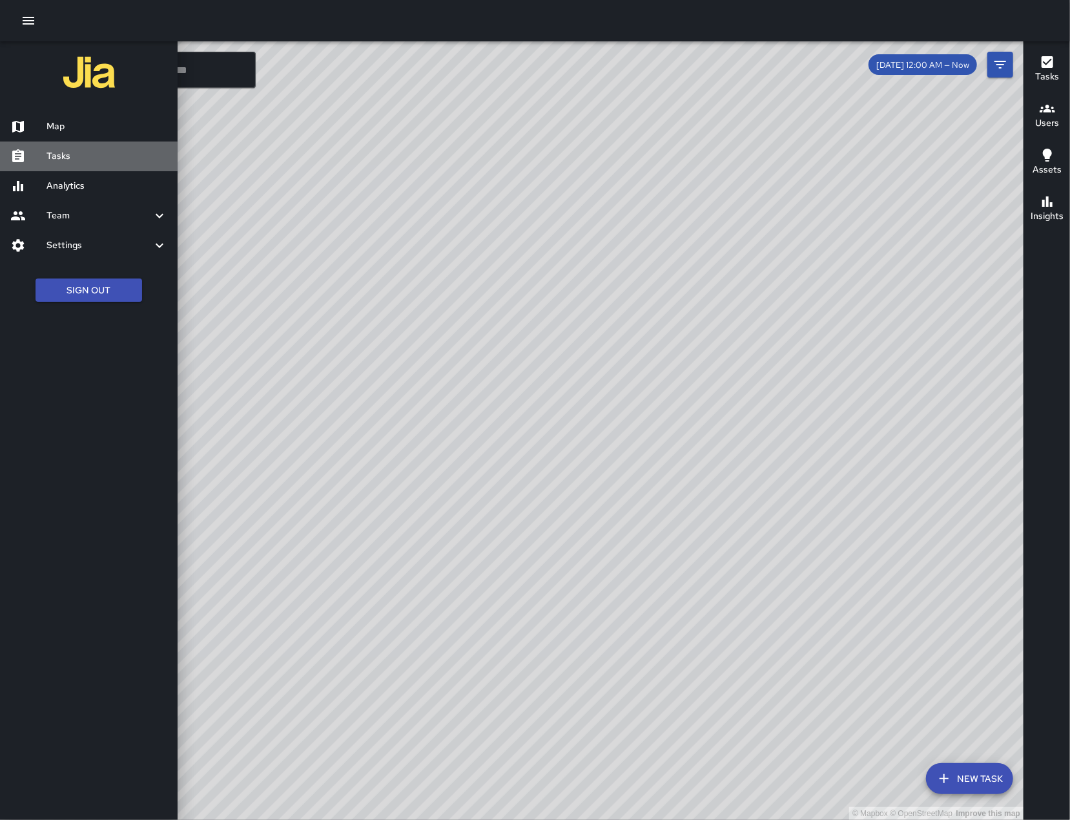
click at [97, 156] on h6 "Tasks" at bounding box center [107, 156] width 121 height 14
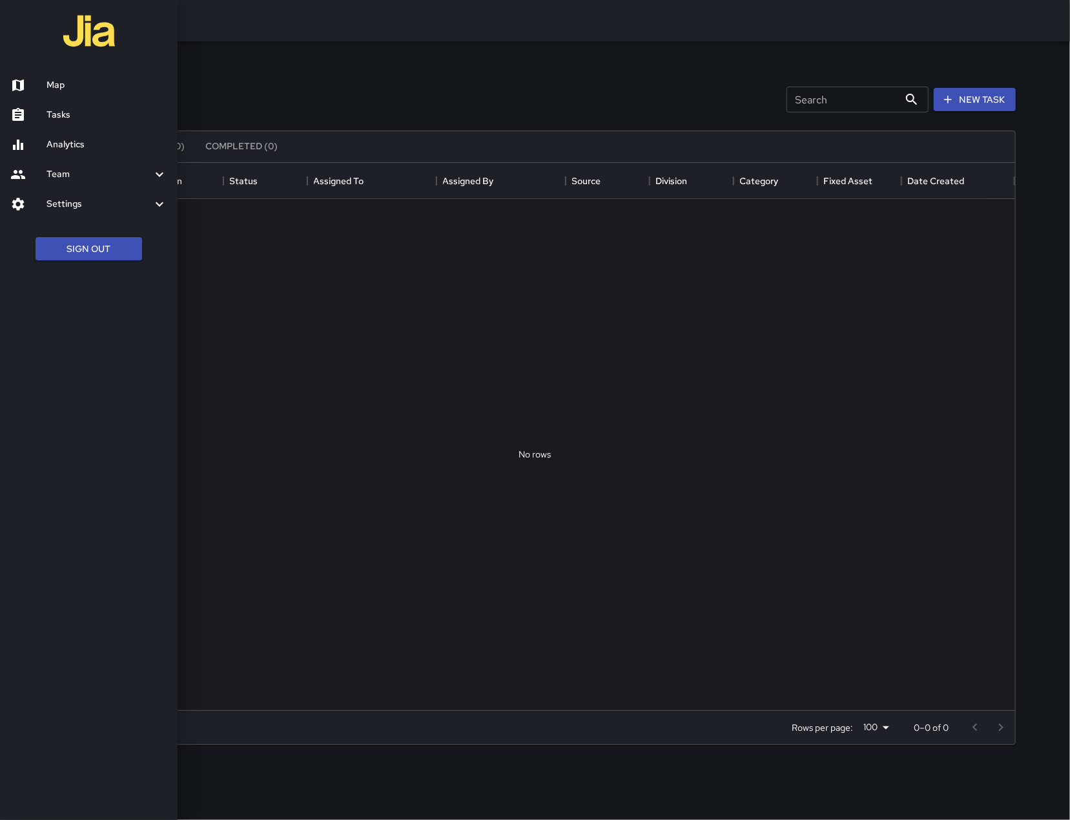
scroll to position [534, 946]
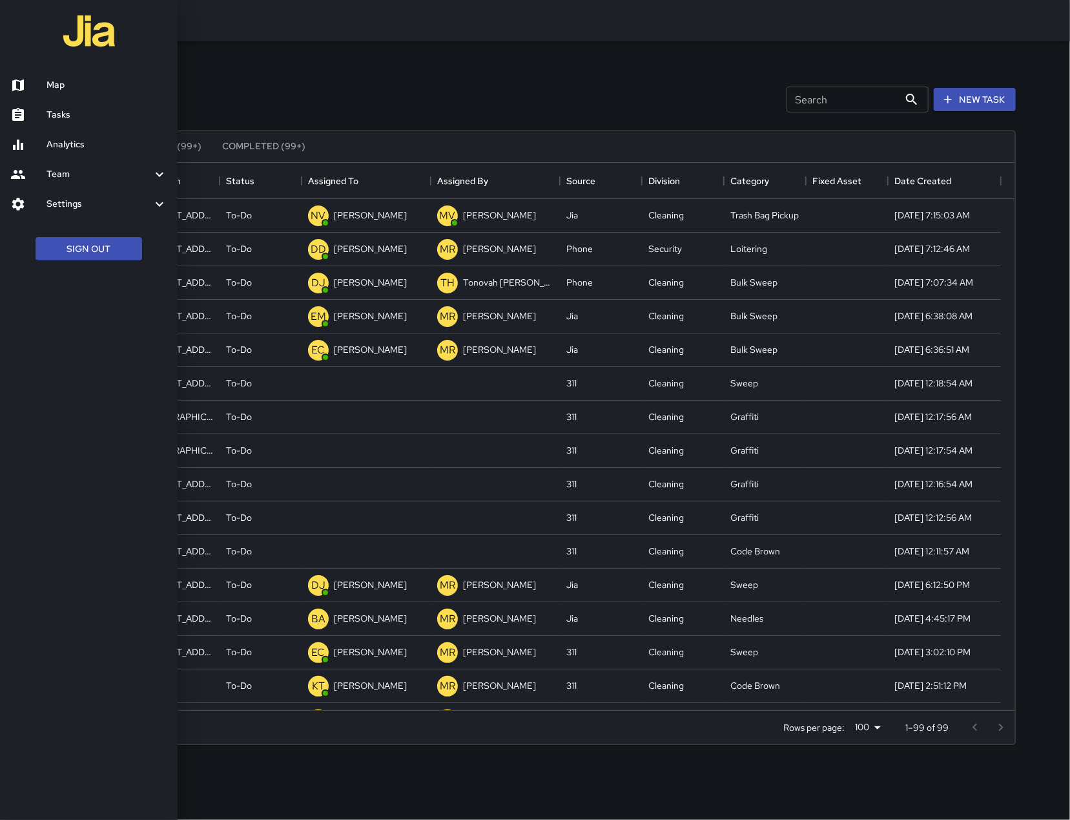
click at [829, 111] on div at bounding box center [535, 410] width 1070 height 820
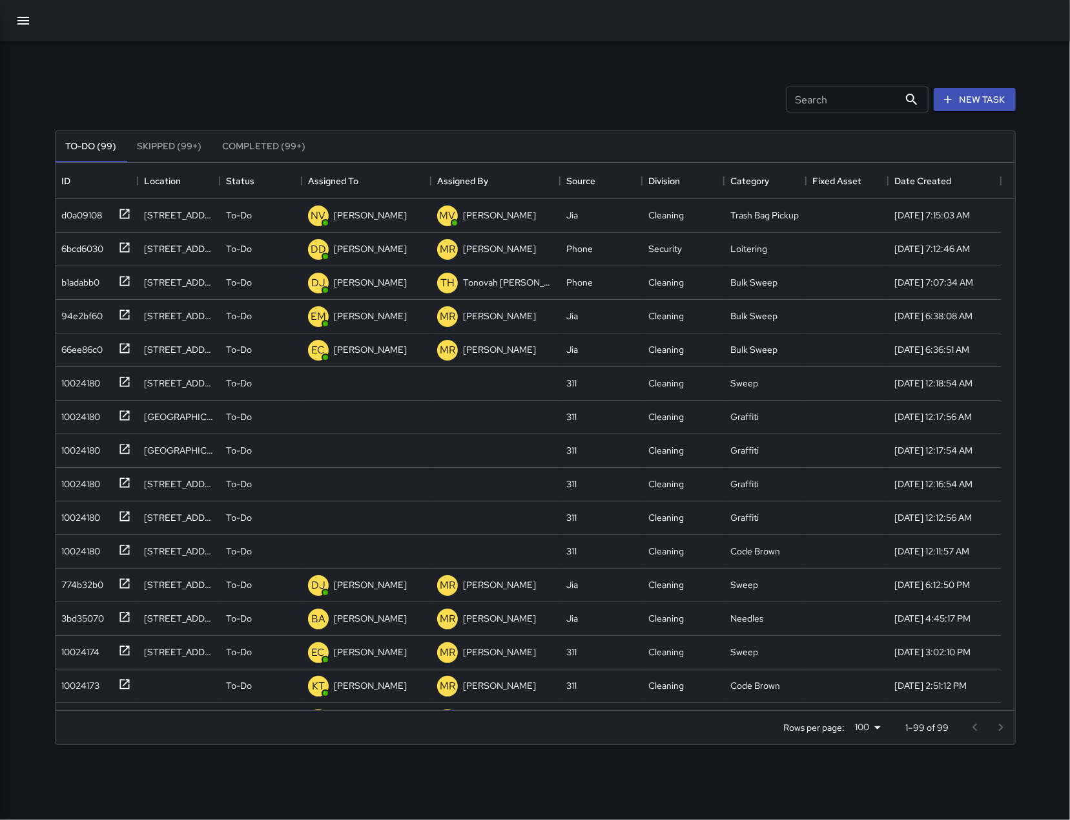
click at [829, 108] on input "Search" at bounding box center [843, 100] width 112 height 26
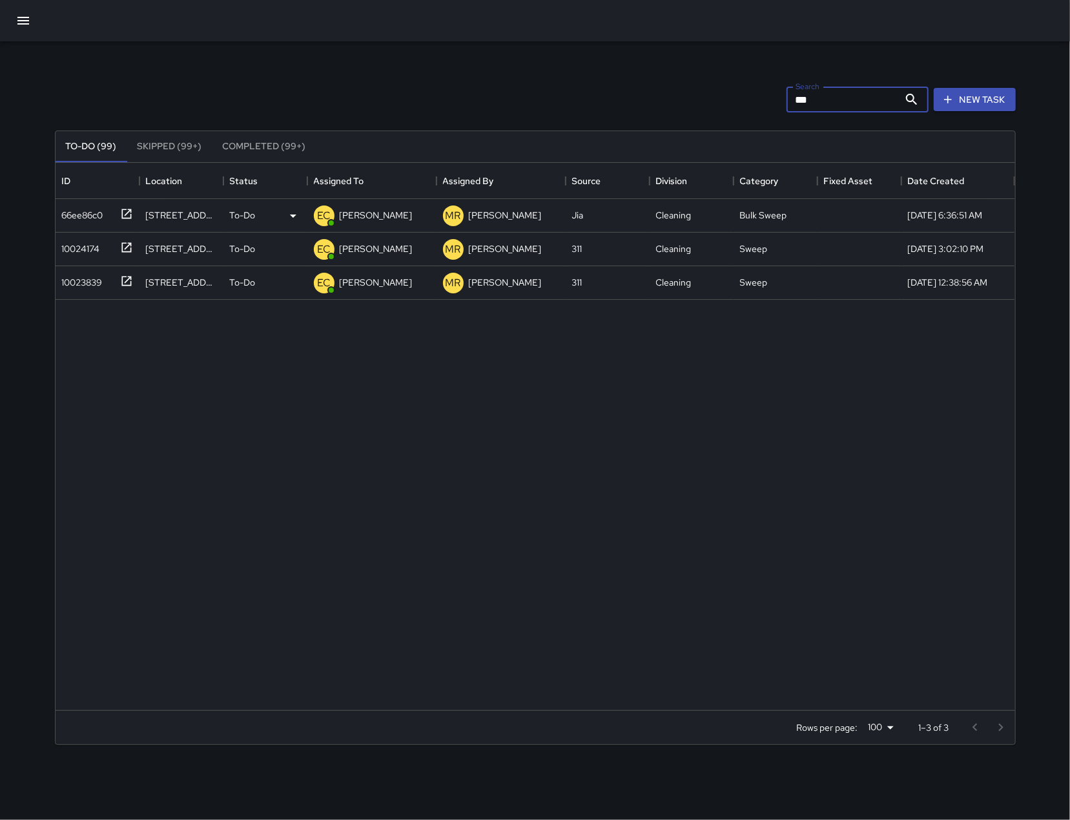
type input "***"
click at [88, 206] on div "66ee86c0" at bounding box center [80, 212] width 47 height 18
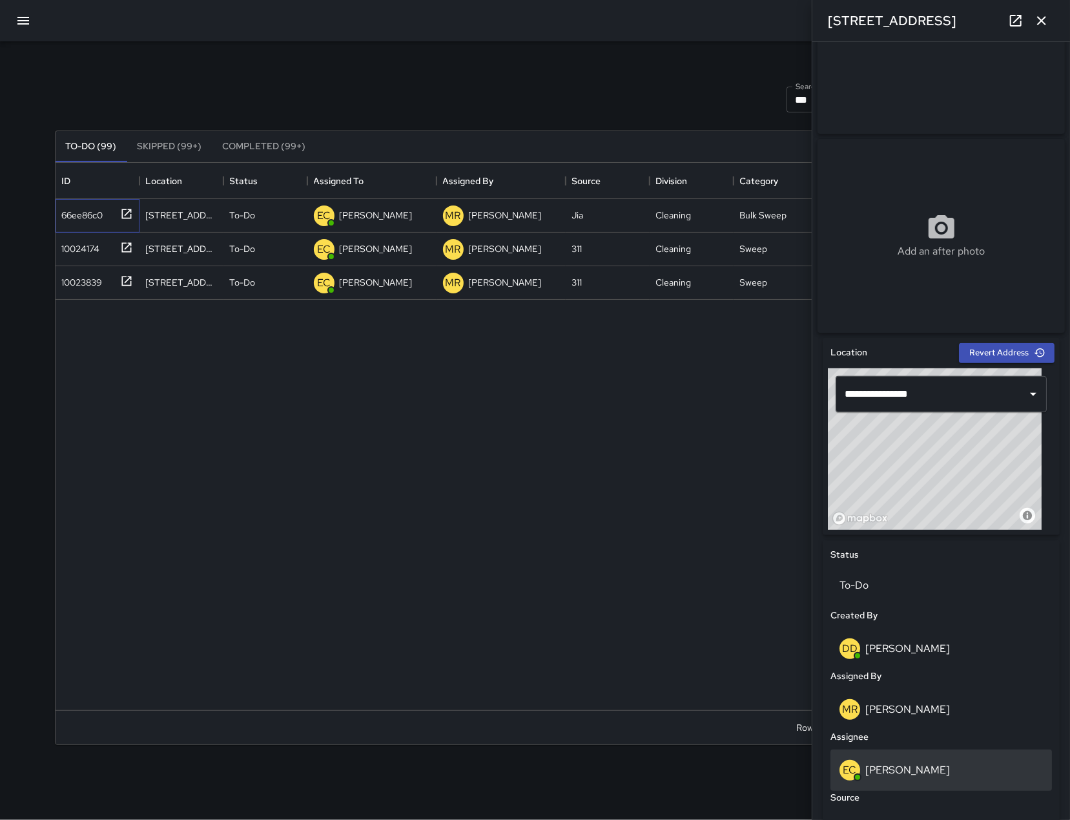
scroll to position [125, 0]
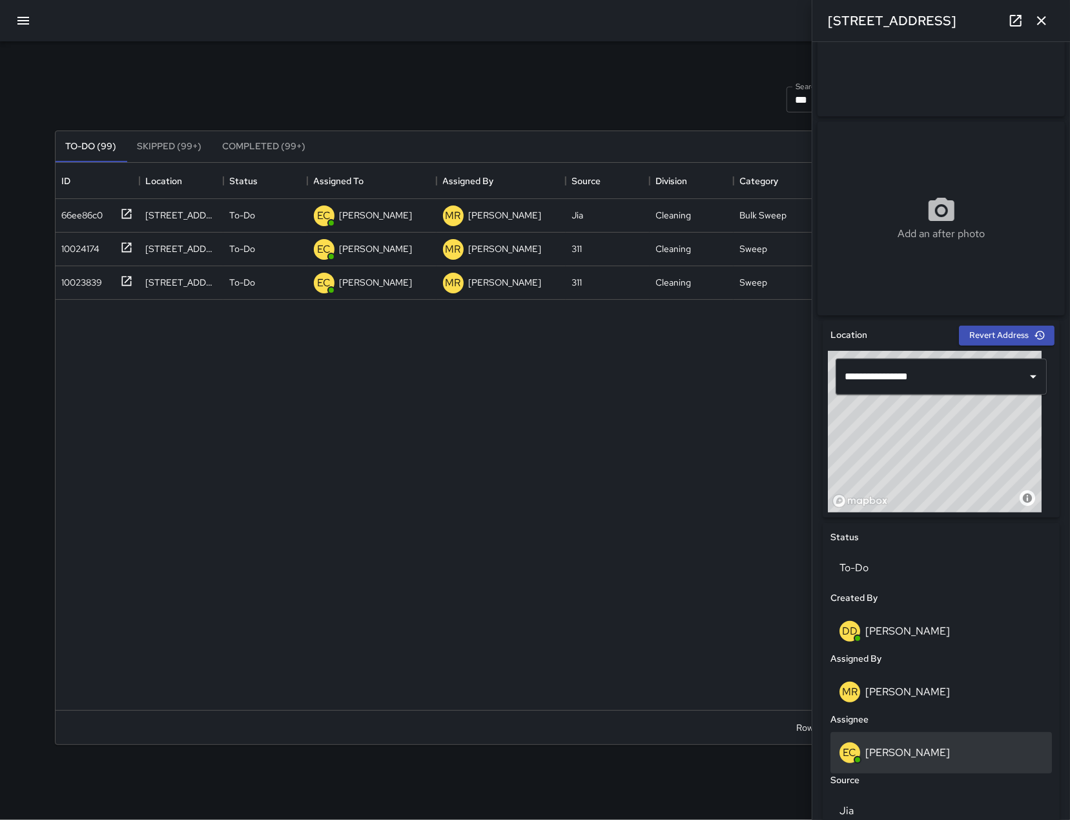
click at [970, 763] on div "EC Enrique Cervantes" at bounding box center [941, 752] width 203 height 21
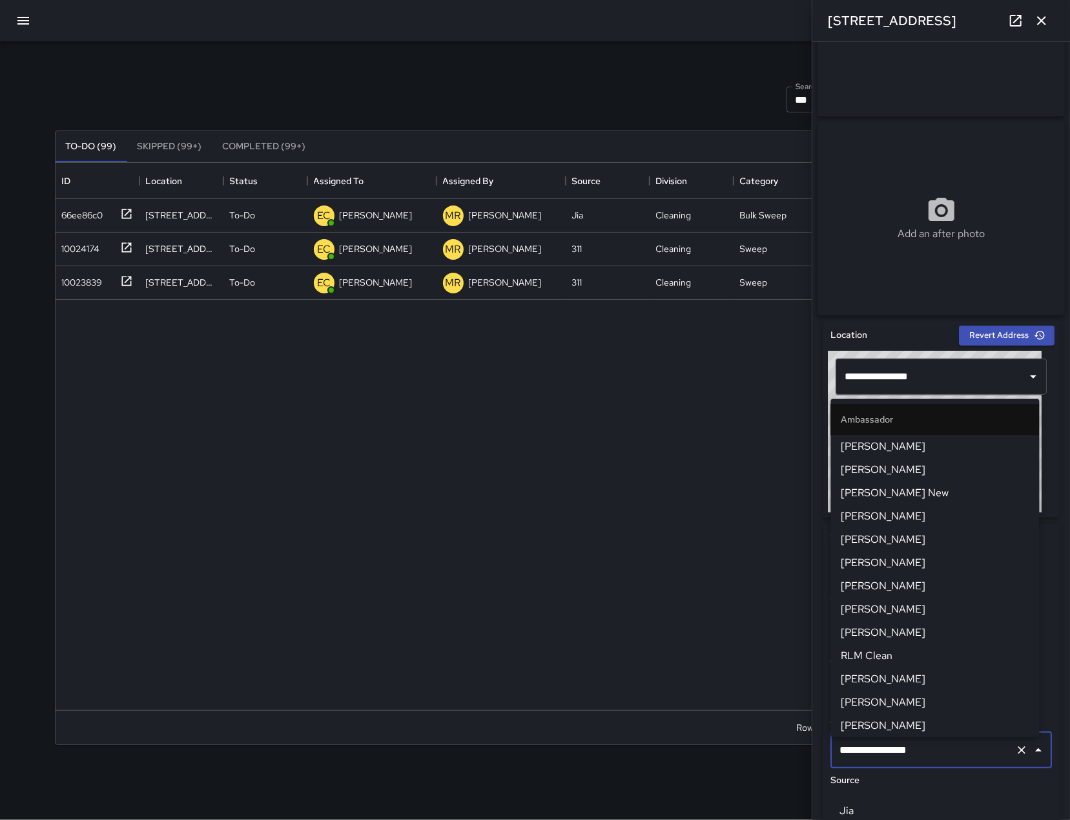
click at [966, 761] on input "**********" at bounding box center [923, 750] width 174 height 25
click at [967, 762] on input "**********" at bounding box center [923, 750] width 174 height 25
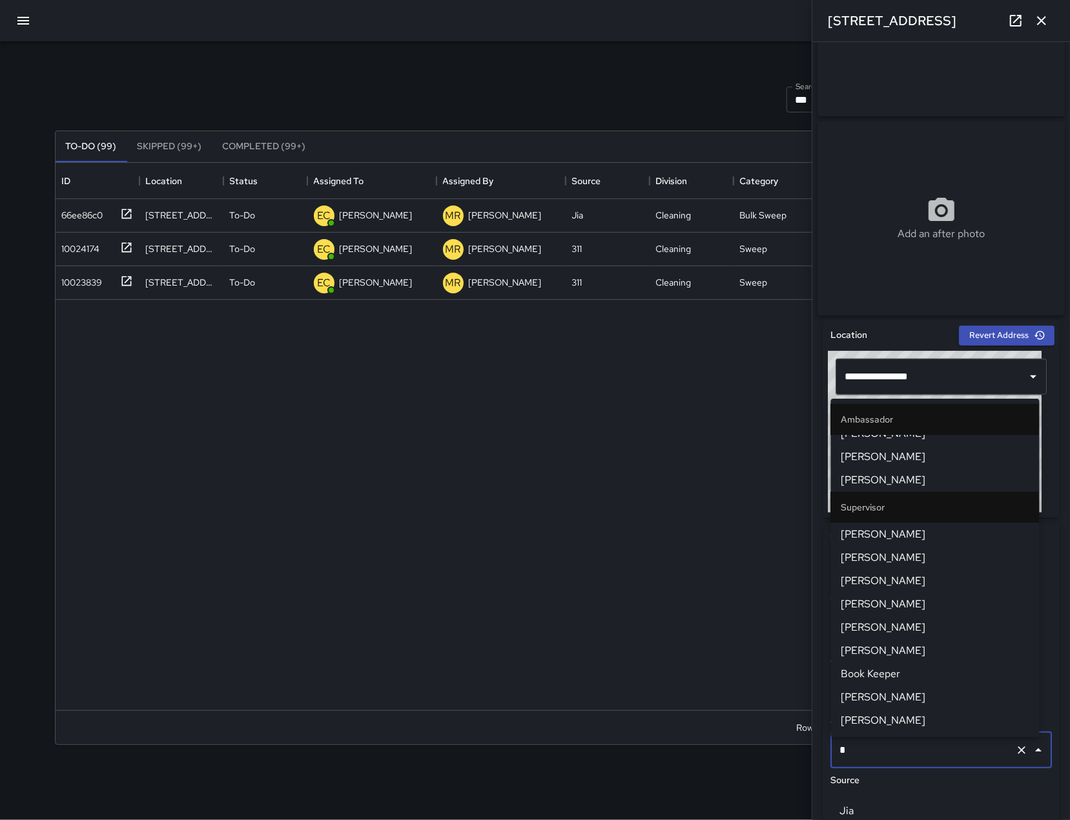
scroll to position [0, 0]
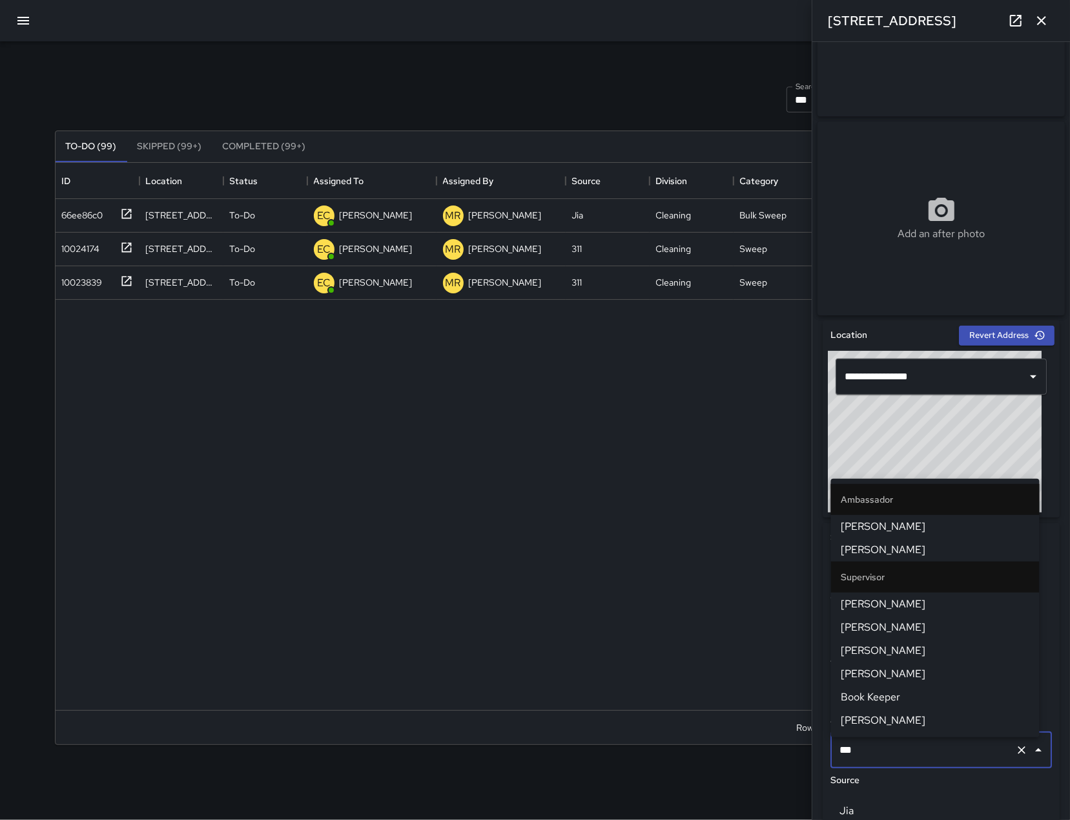
type input "****"
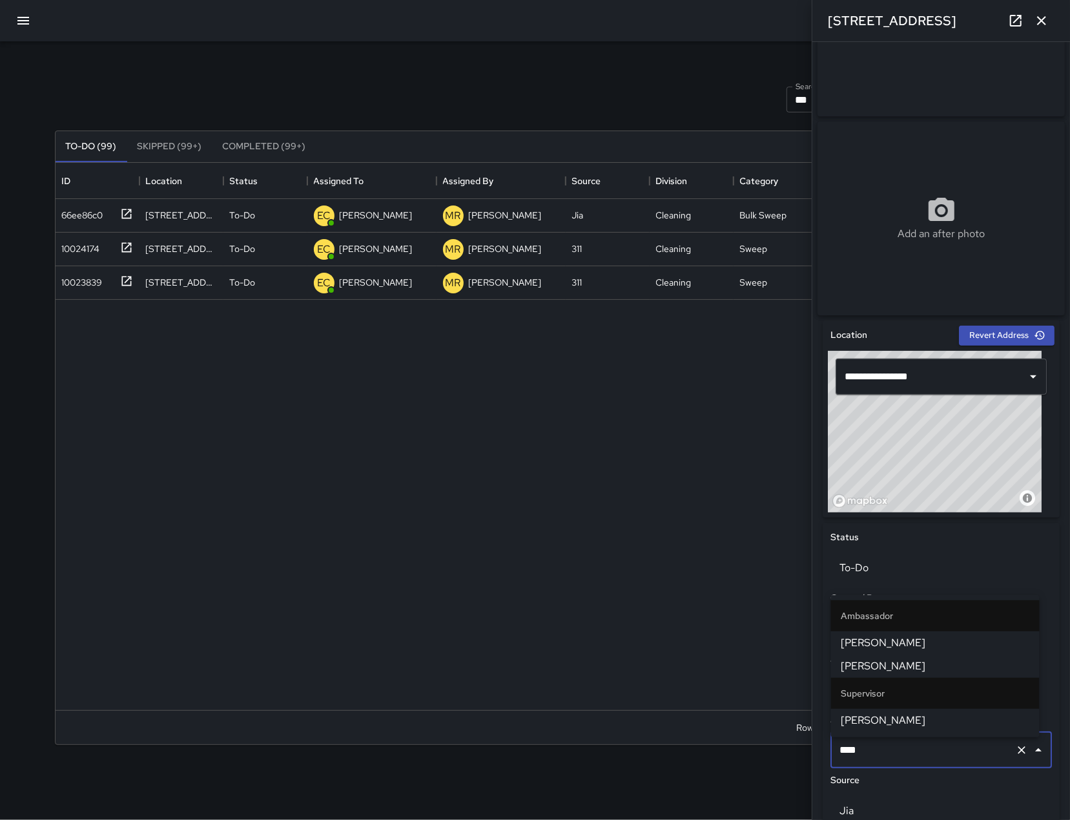
click at [948, 668] on span "[PERSON_NAME]" at bounding box center [936, 666] width 188 height 16
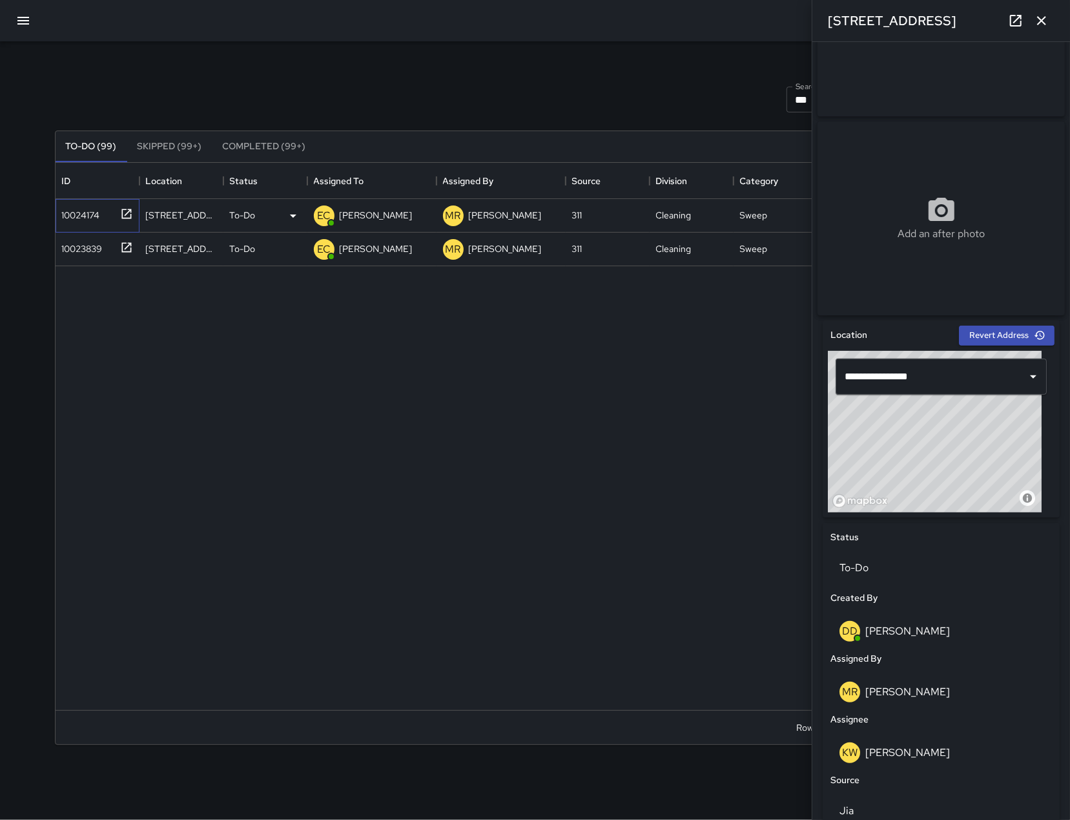
click at [84, 207] on div "10024174" at bounding box center [78, 212] width 43 height 18
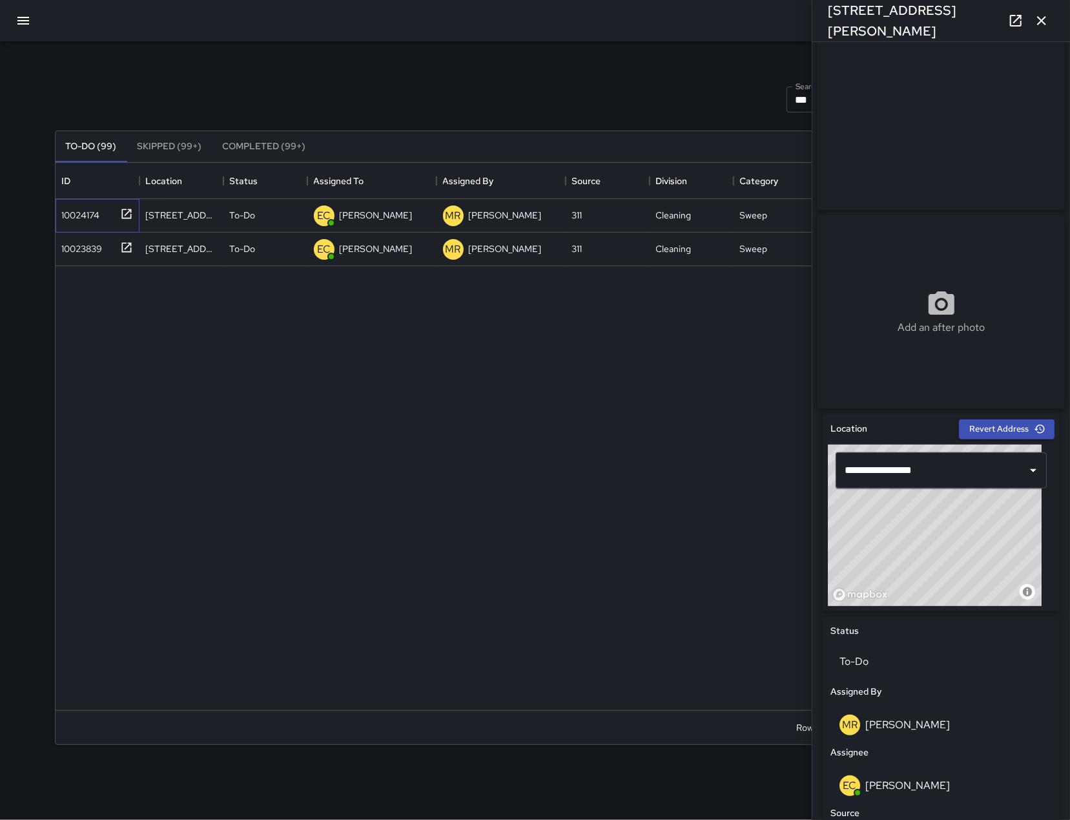
scroll to position [133, 0]
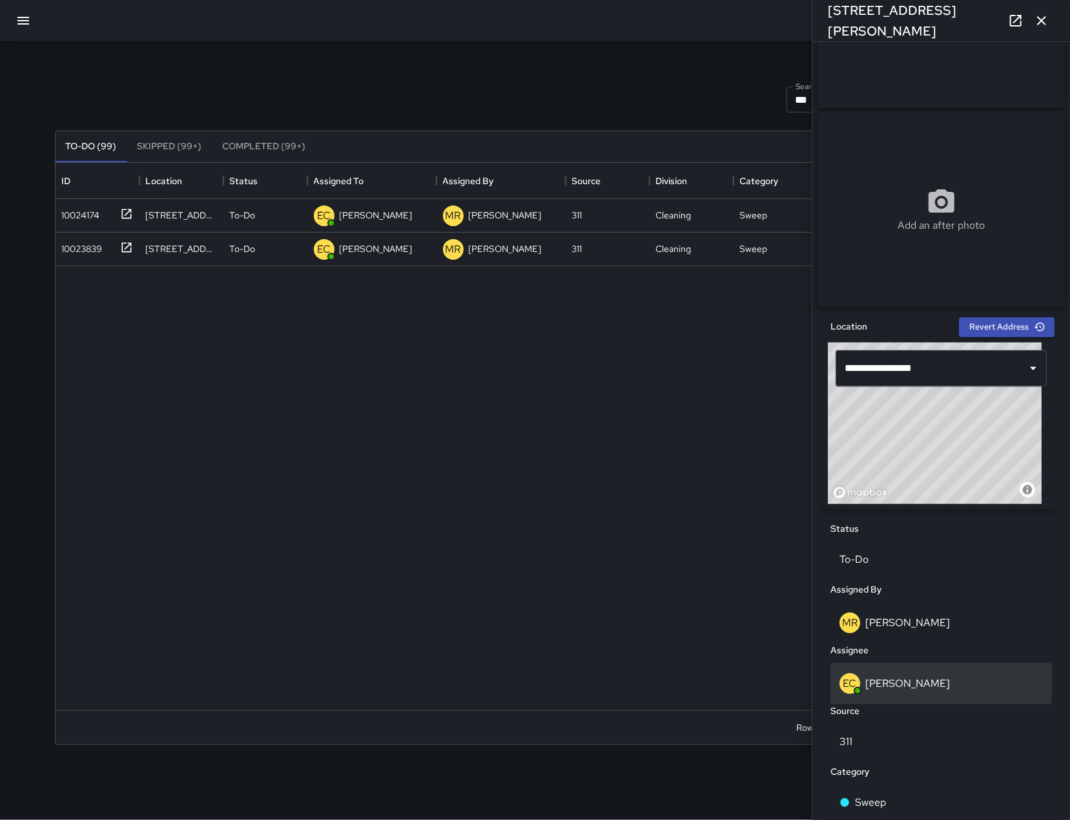
click at [927, 694] on div "EC Enrique Cervantes" at bounding box center [941, 683] width 203 height 21
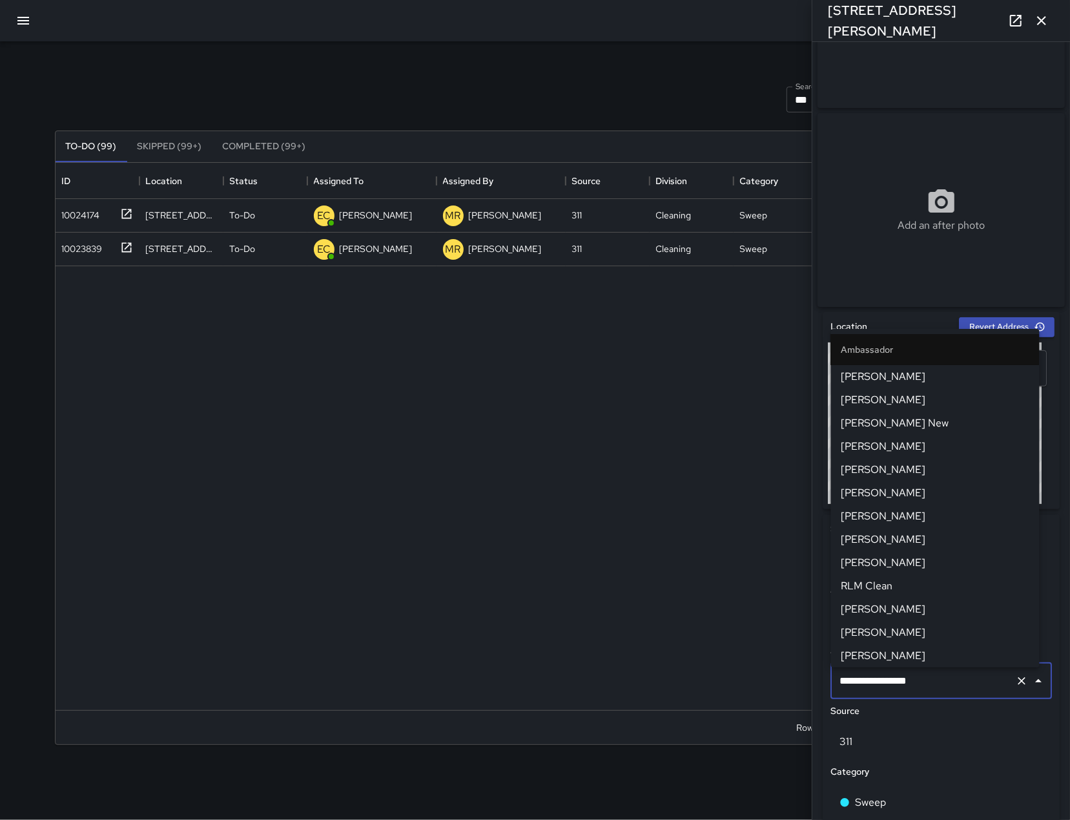
click at [927, 698] on div "**********" at bounding box center [942, 681] width 222 height 36
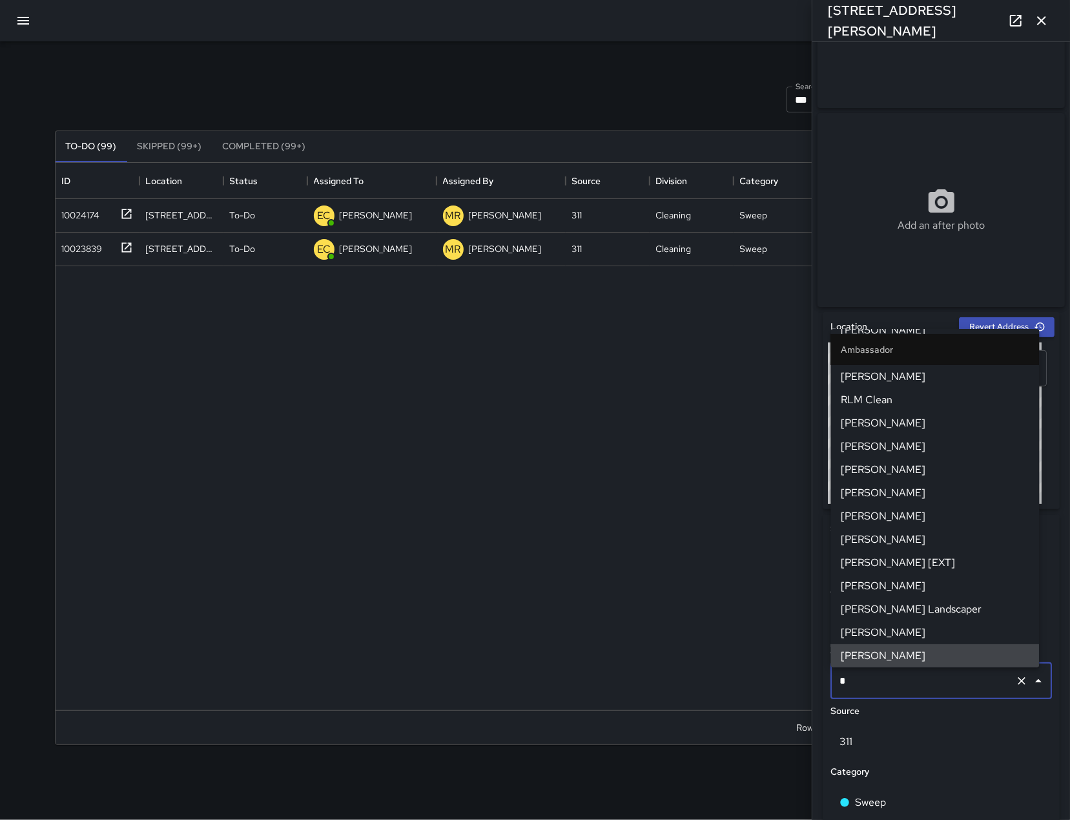
scroll to position [0, 0]
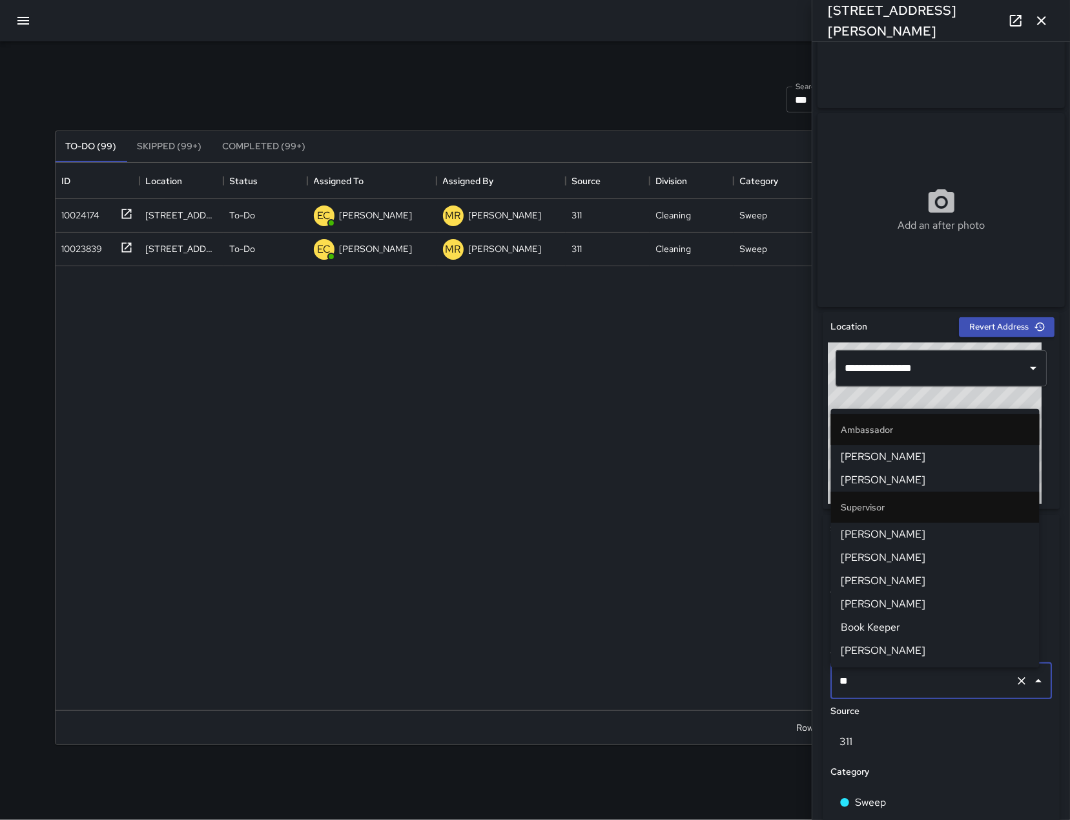
type input "***"
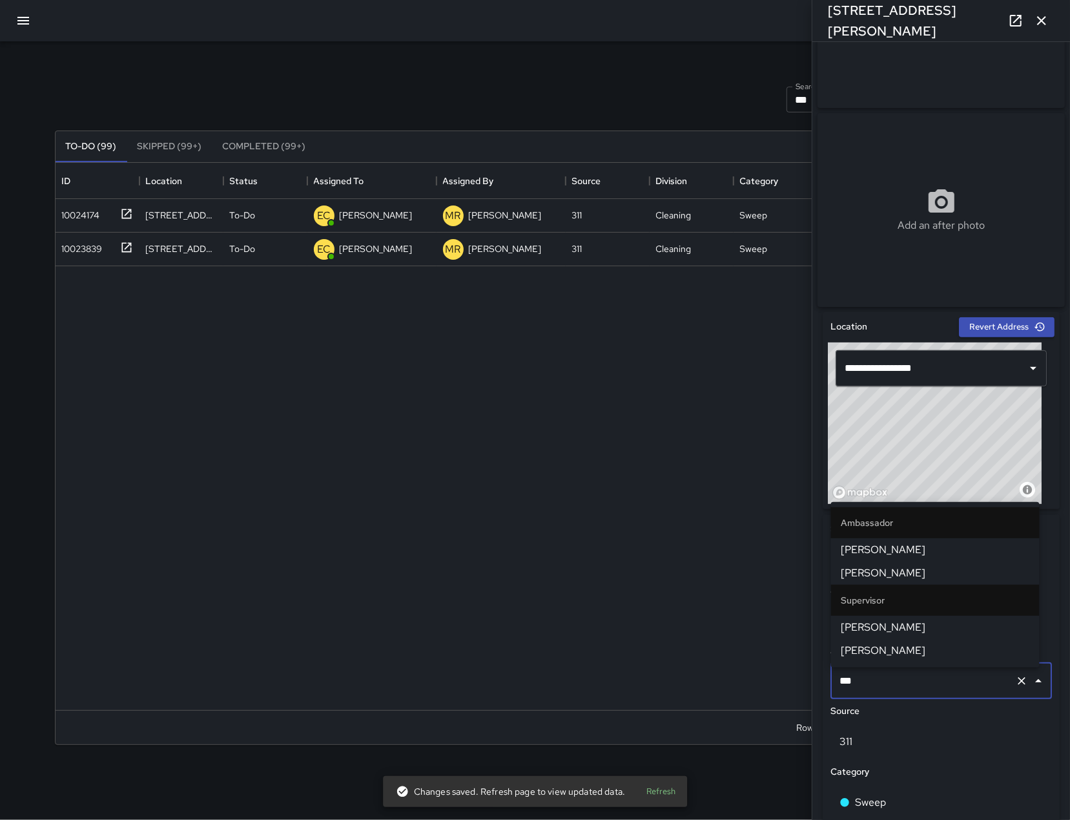
click at [902, 572] on span "[PERSON_NAME]" at bounding box center [936, 573] width 188 height 16
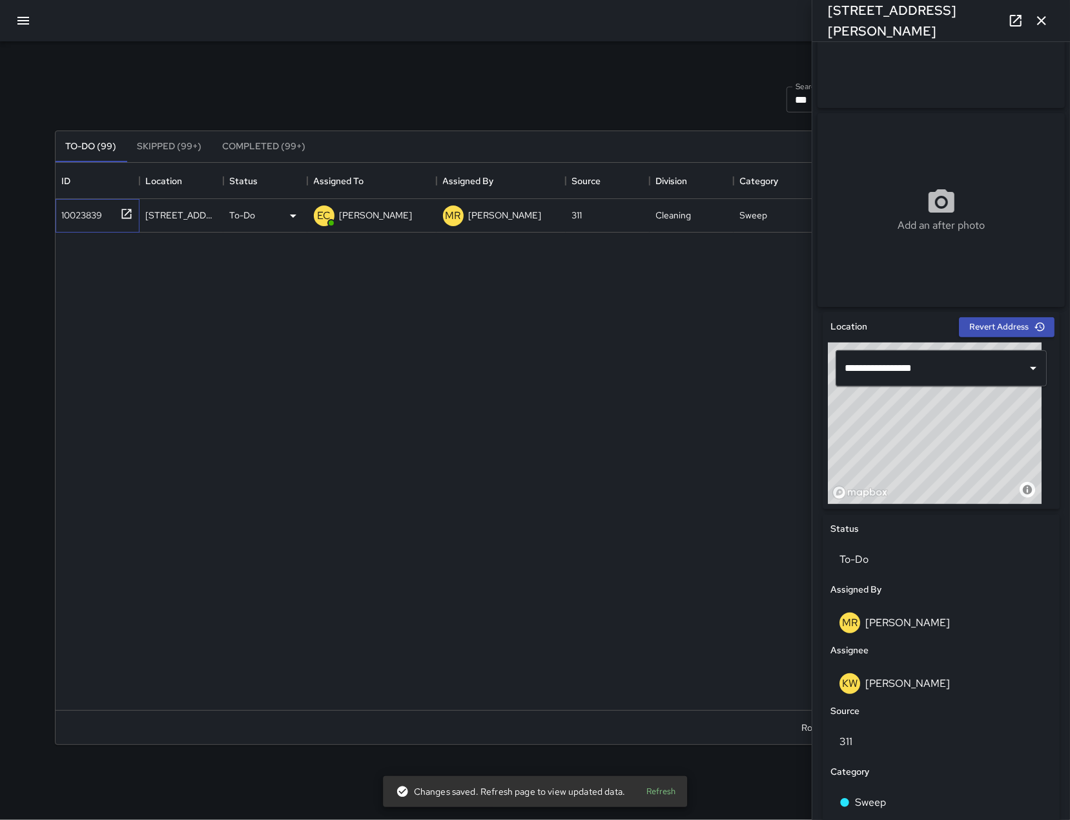
click at [84, 214] on div "10023839" at bounding box center [80, 212] width 46 height 18
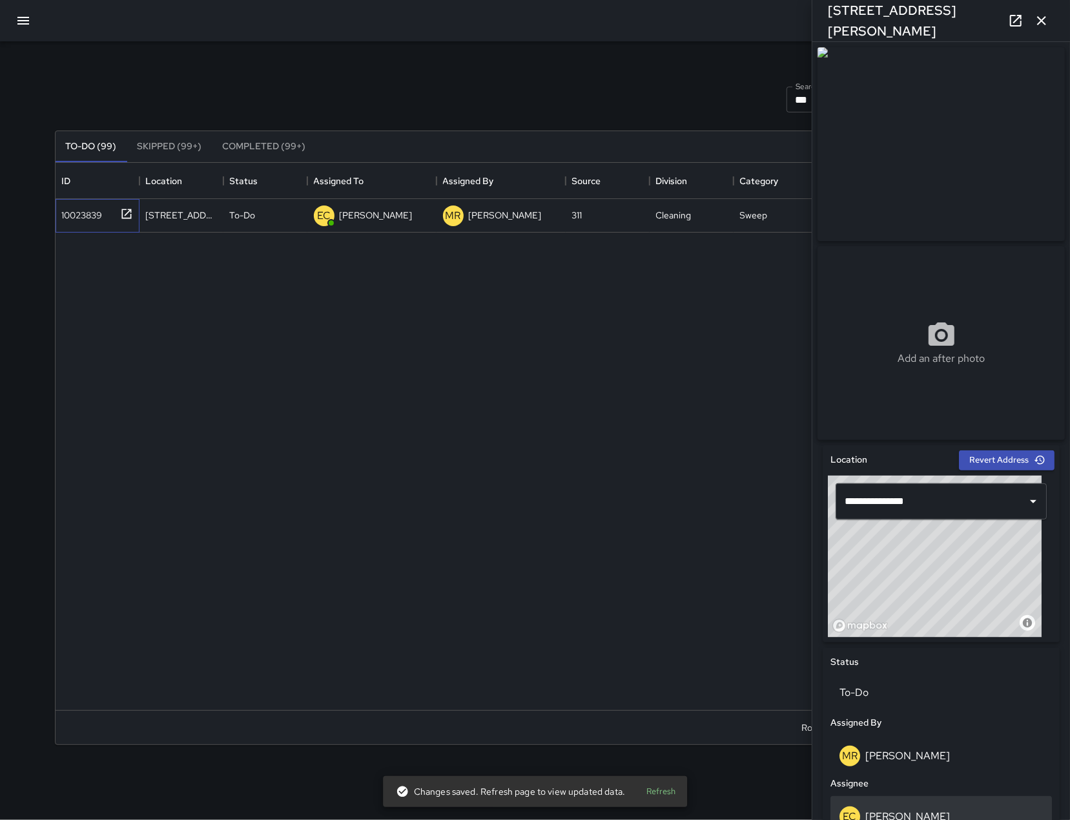
scroll to position [342, 0]
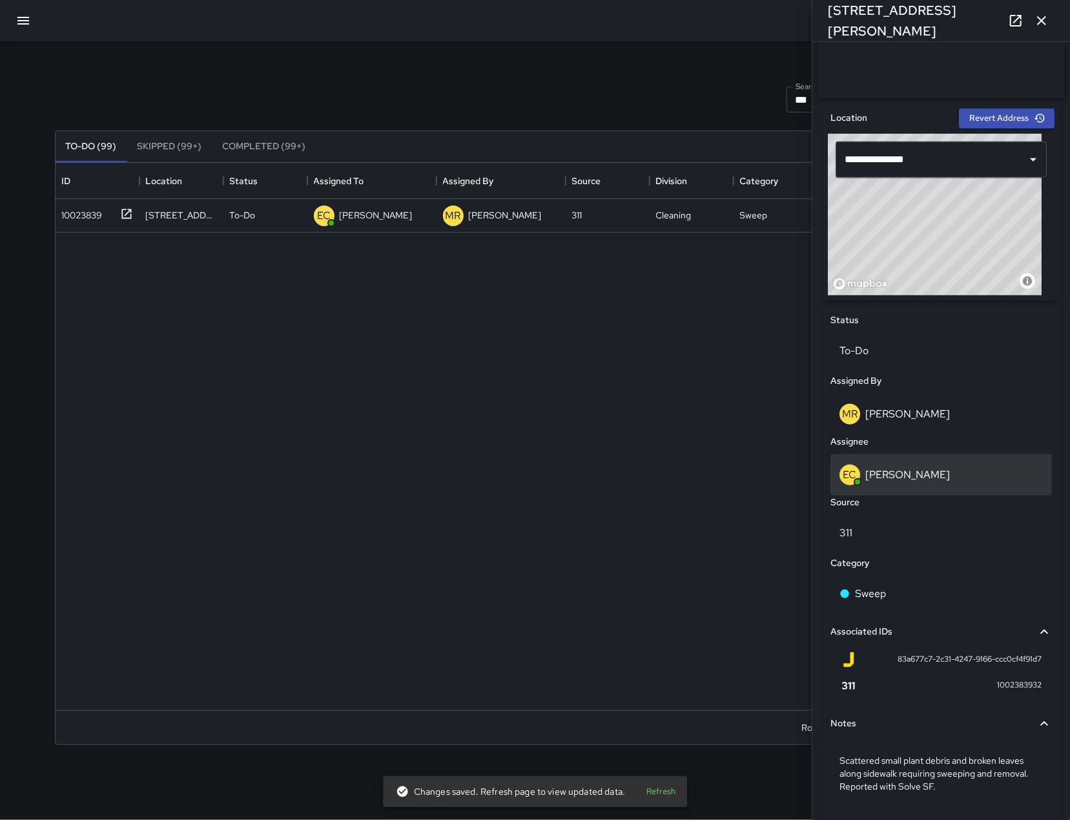
click at [934, 478] on p "[PERSON_NAME]" at bounding box center [908, 475] width 85 height 14
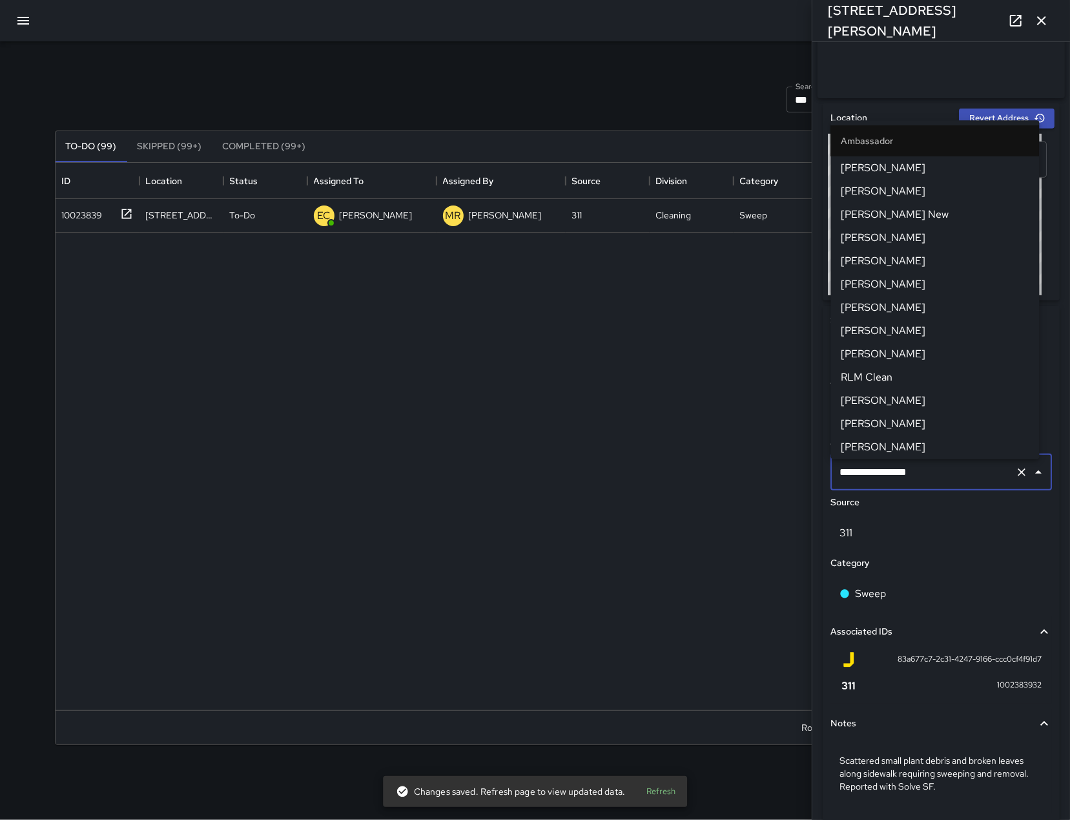
scroll to position [186, 0]
click at [934, 478] on input "**********" at bounding box center [923, 472] width 174 height 25
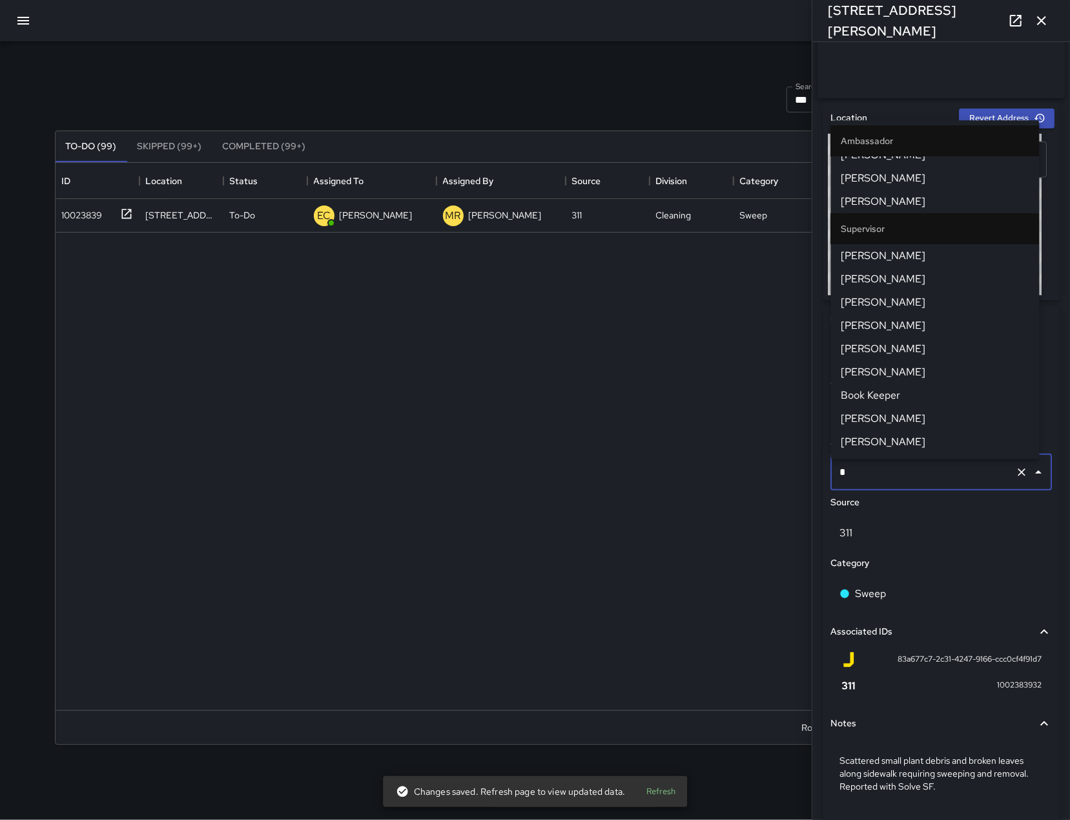
scroll to position [0, 0]
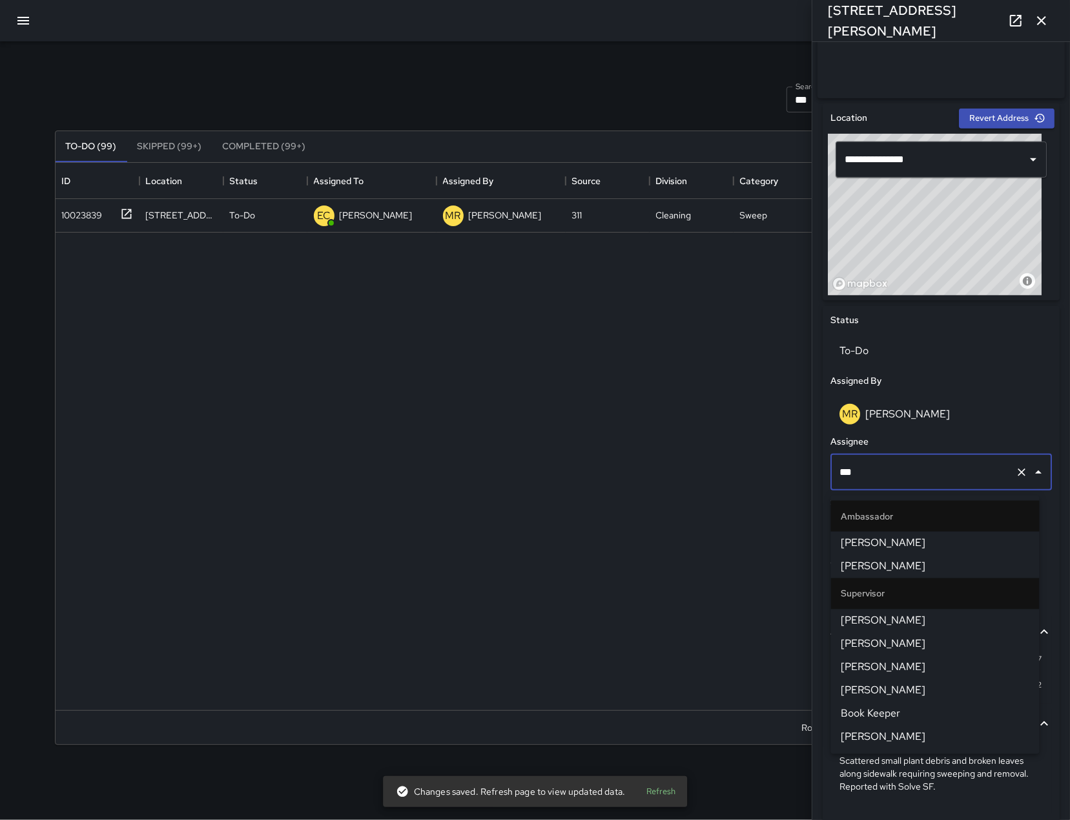
type input "****"
click at [915, 567] on span "[PERSON_NAME]" at bounding box center [936, 567] width 188 height 16
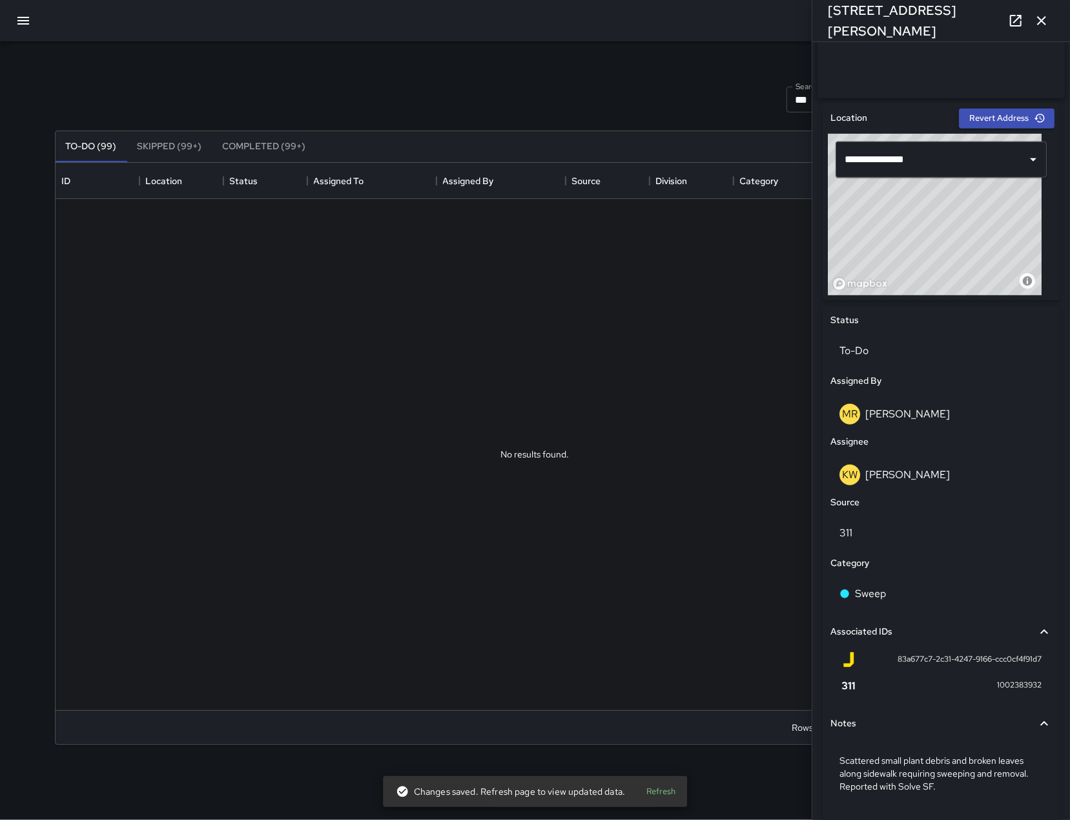
click at [1039, 20] on icon "button" at bounding box center [1042, 21] width 16 height 16
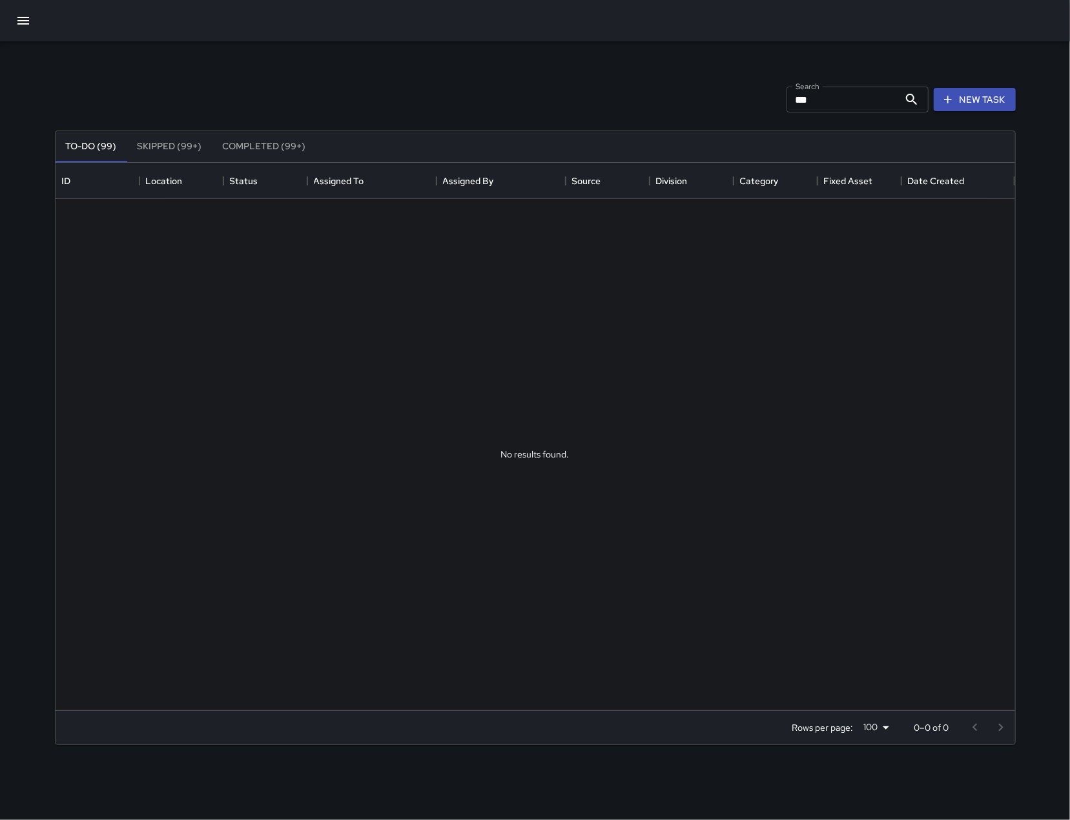
click at [860, 91] on input "***" at bounding box center [843, 100] width 112 height 26
click at [861, 91] on input "***" at bounding box center [843, 100] width 112 height 26
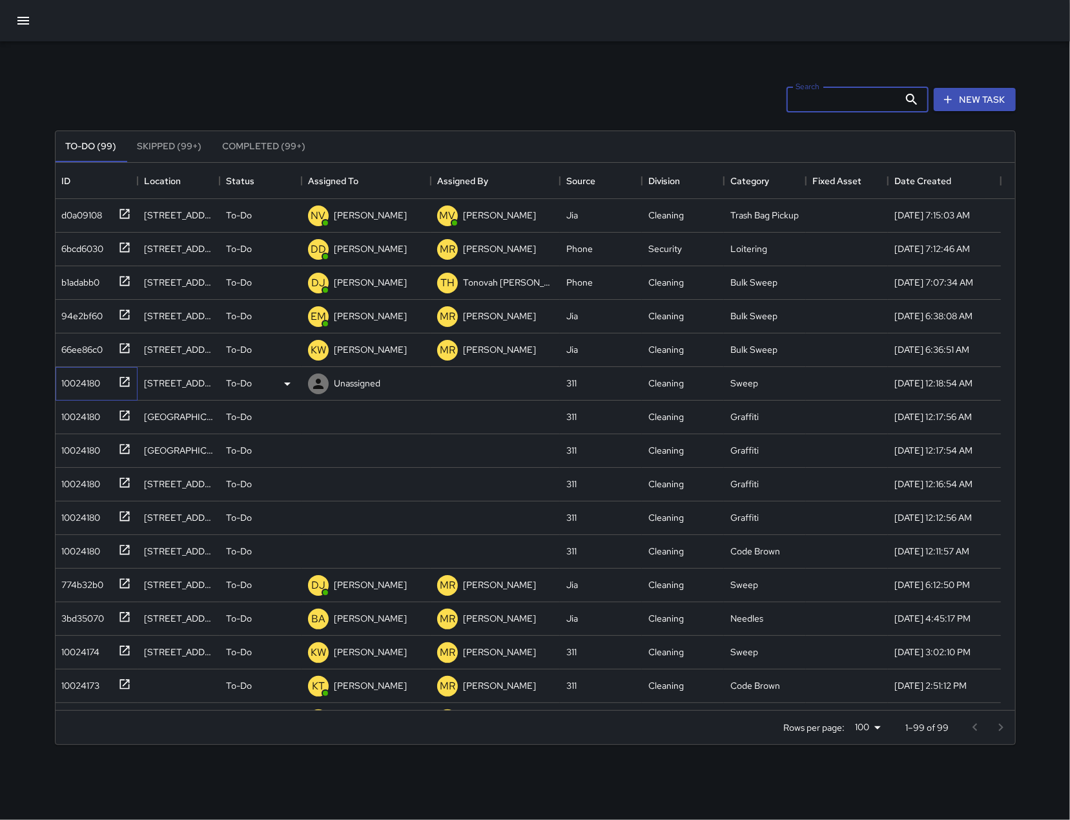
click at [67, 386] on div "10024180" at bounding box center [79, 380] width 44 height 18
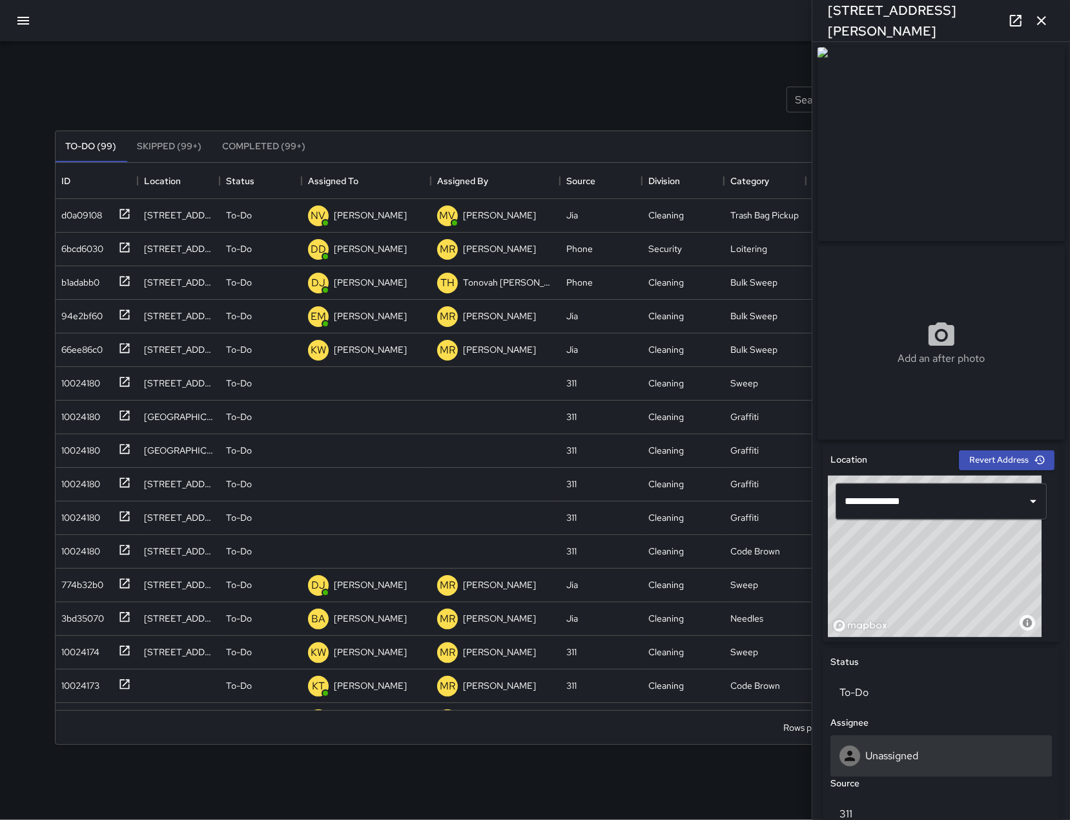
click at [943, 766] on div "Unassigned" at bounding box center [941, 755] width 203 height 21
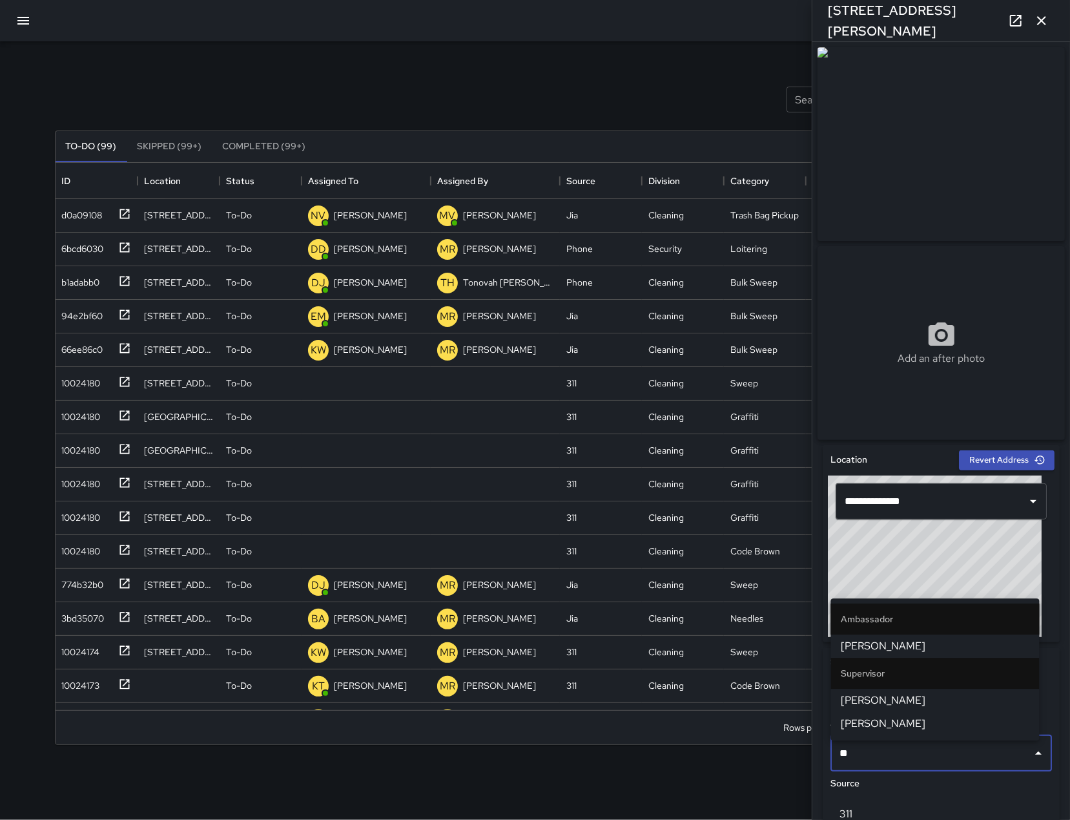
type input "***"
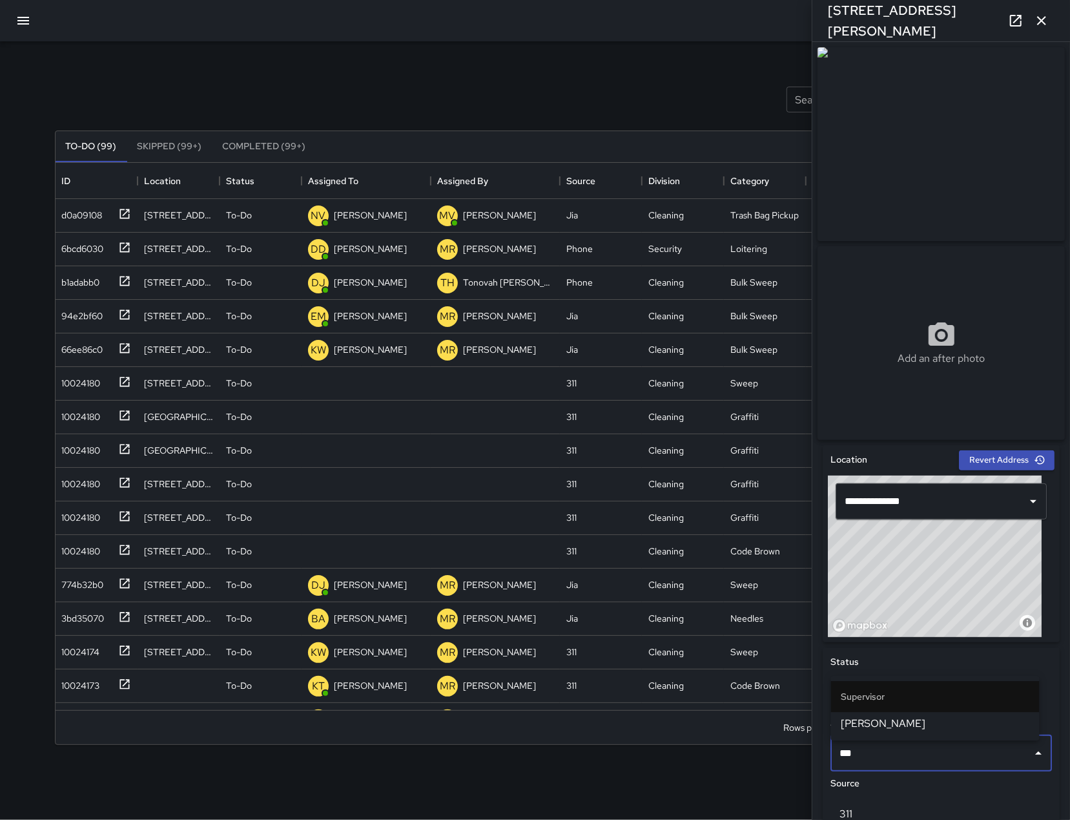
click at [944, 733] on li "[PERSON_NAME]" at bounding box center [935, 723] width 209 height 23
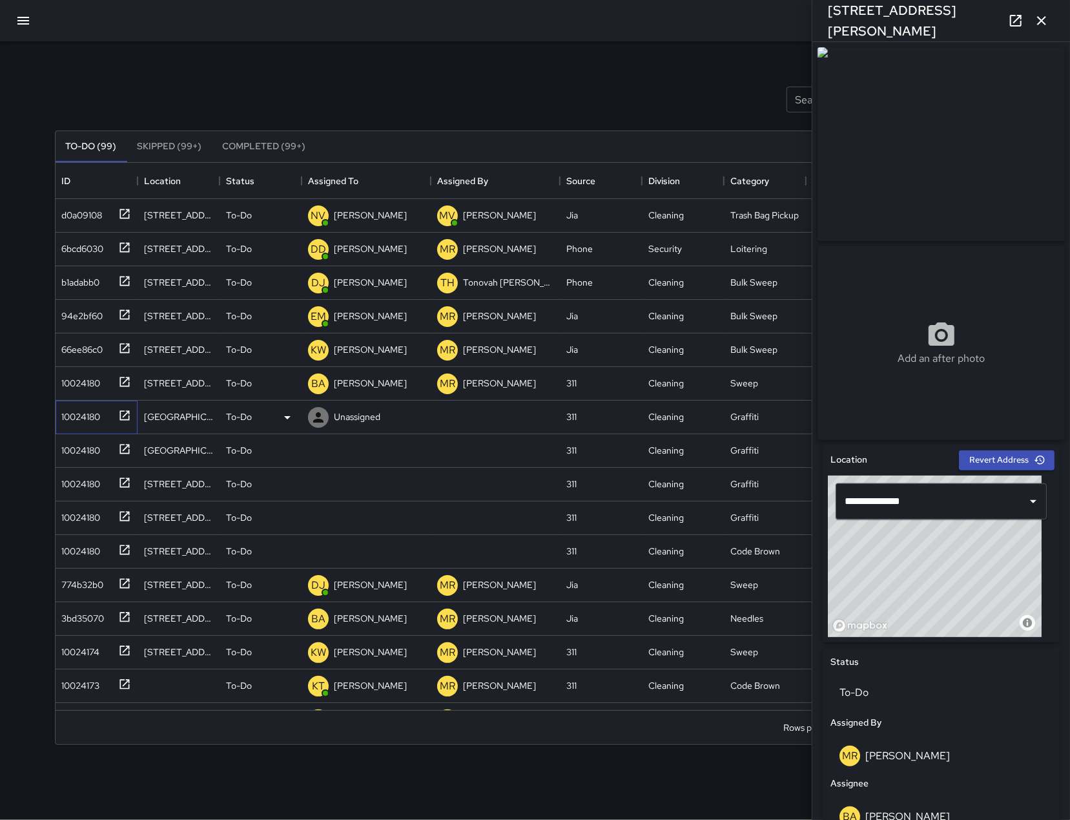
click at [84, 411] on div "10024180" at bounding box center [79, 414] width 44 height 18
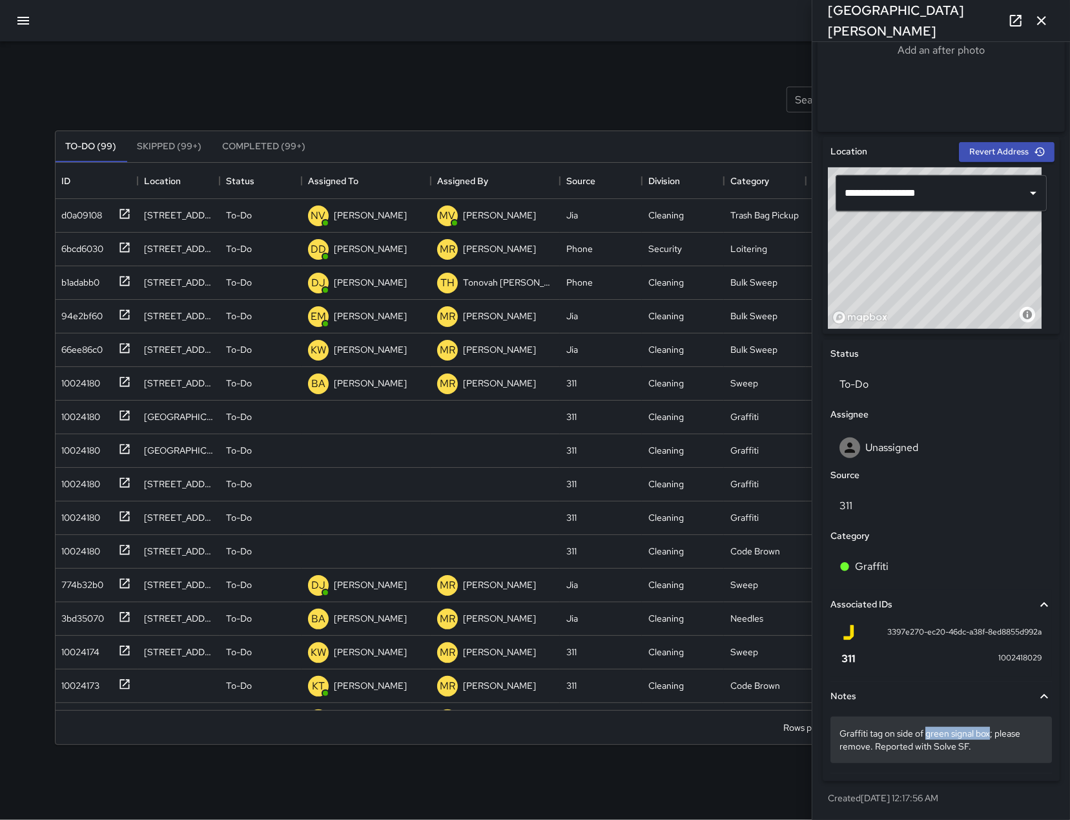
drag, startPoint x: 930, startPoint y: 735, endPoint x: 993, endPoint y: 739, distance: 63.4
click at [993, 739] on p "Graffiti tag on side of green signal box; please remove. Reported with Solve SF." at bounding box center [941, 740] width 203 height 26
drag, startPoint x: 991, startPoint y: 736, endPoint x: 957, endPoint y: 729, distance: 35.0
click at [957, 729] on textarea "**********" at bounding box center [935, 739] width 191 height 26
drag, startPoint x: 995, startPoint y: 734, endPoint x: 931, endPoint y: 735, distance: 64.0
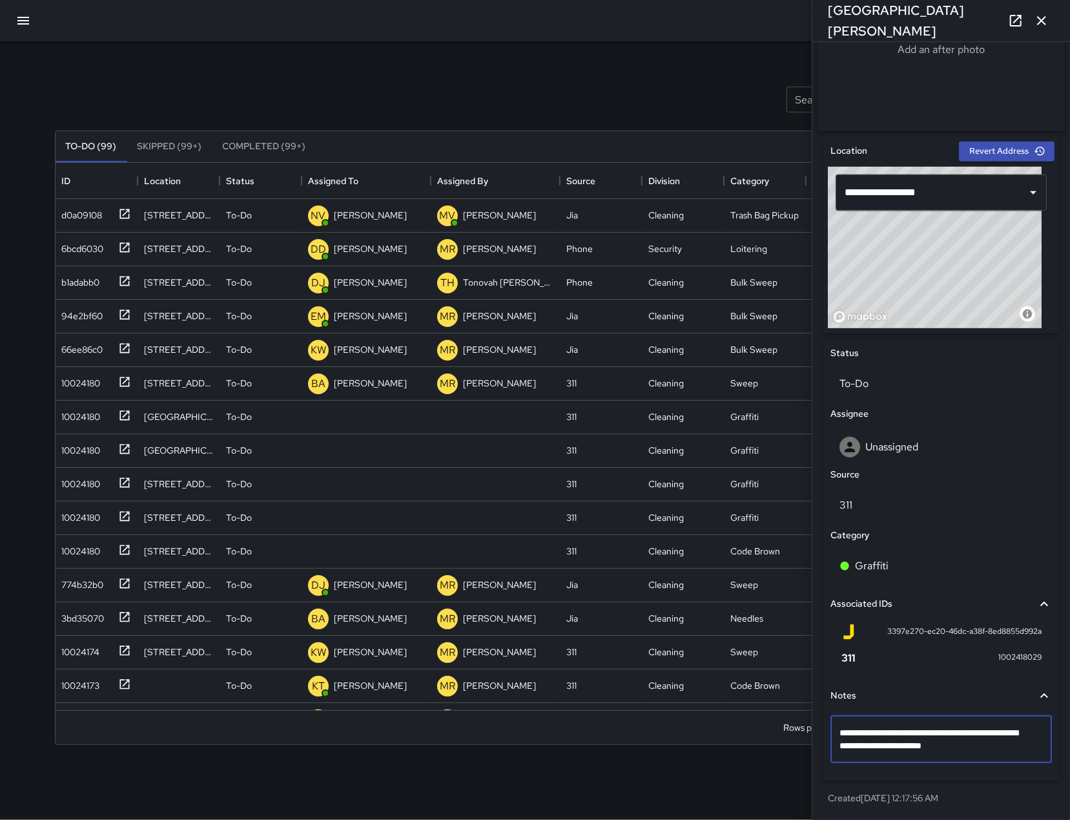
click at [931, 735] on textarea "**********" at bounding box center [935, 739] width 191 height 26
drag, startPoint x: 928, startPoint y: 737, endPoint x: 994, endPoint y: 734, distance: 65.9
click at [994, 734] on textarea "**********" at bounding box center [935, 739] width 191 height 26
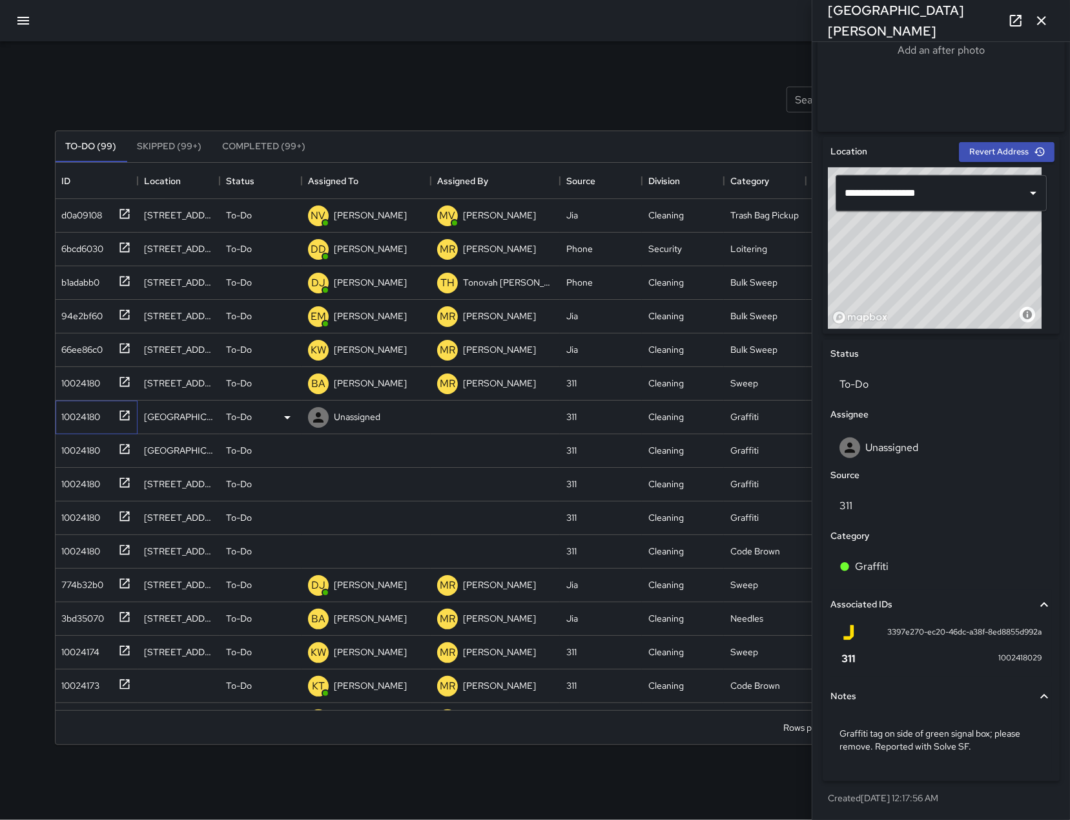
click at [81, 412] on div "10024180" at bounding box center [79, 414] width 44 height 18
click at [74, 444] on div "10024180" at bounding box center [79, 448] width 44 height 18
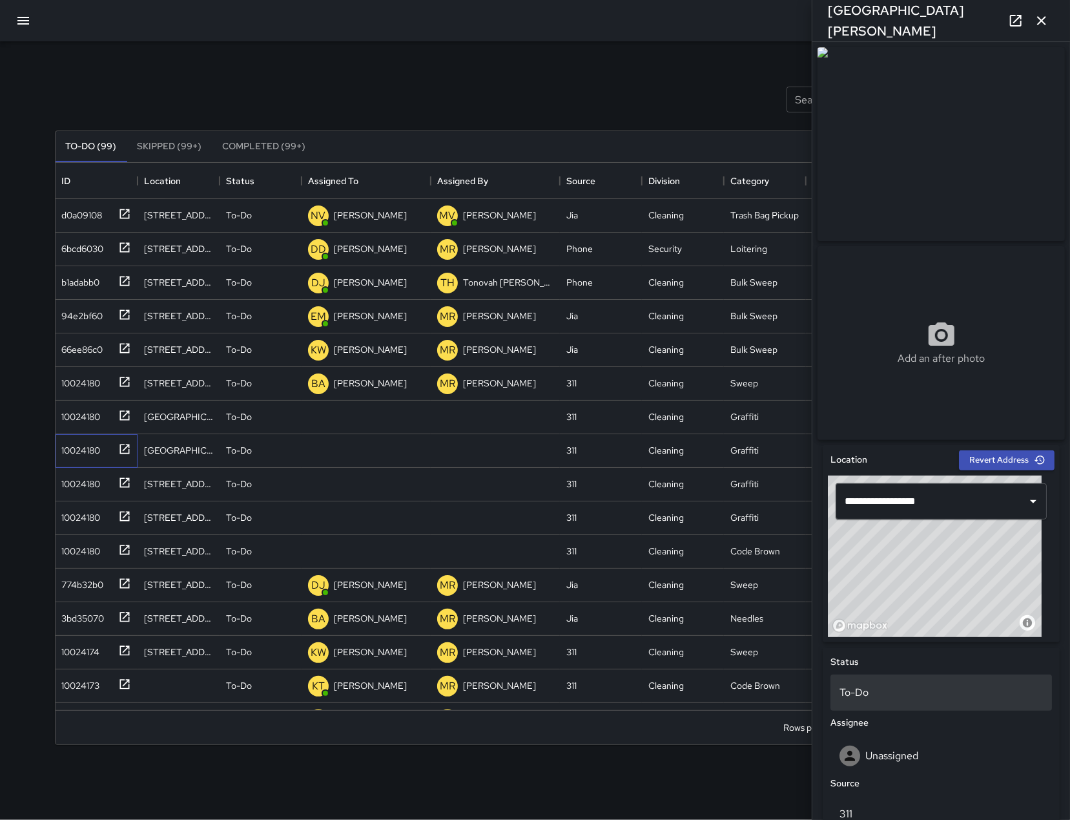
scroll to position [326, 0]
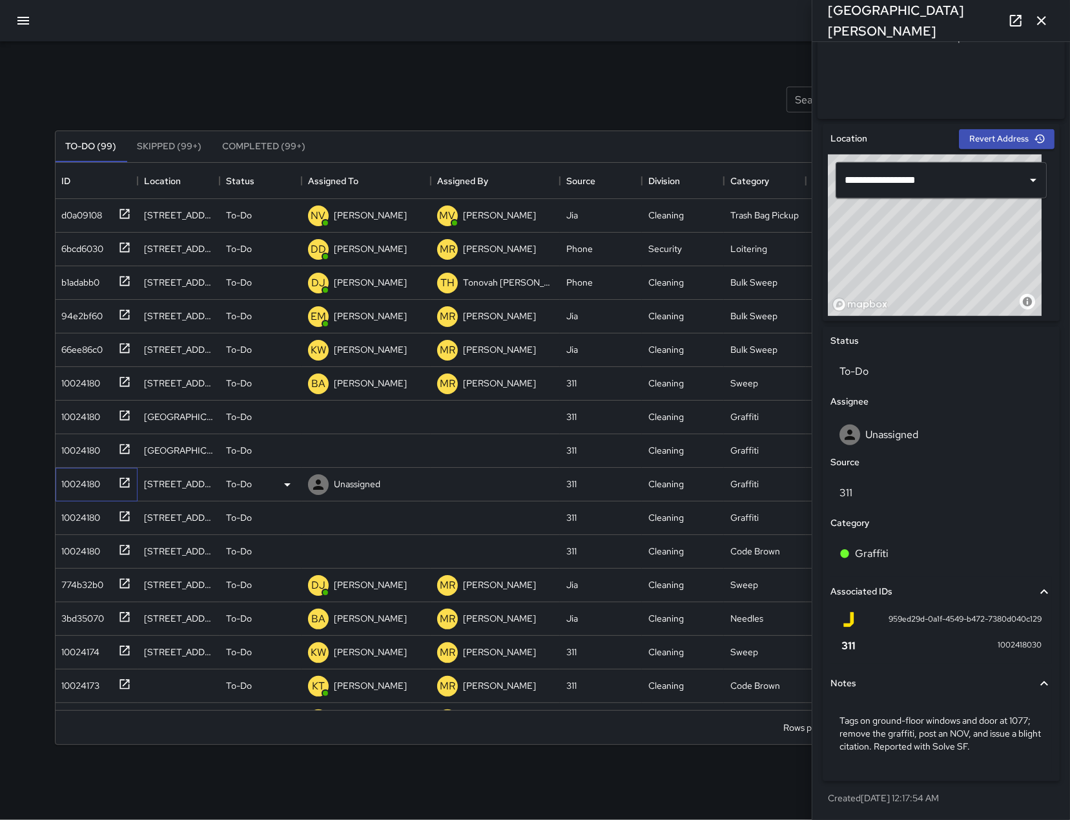
click at [79, 486] on div "10024180" at bounding box center [79, 481] width 44 height 18
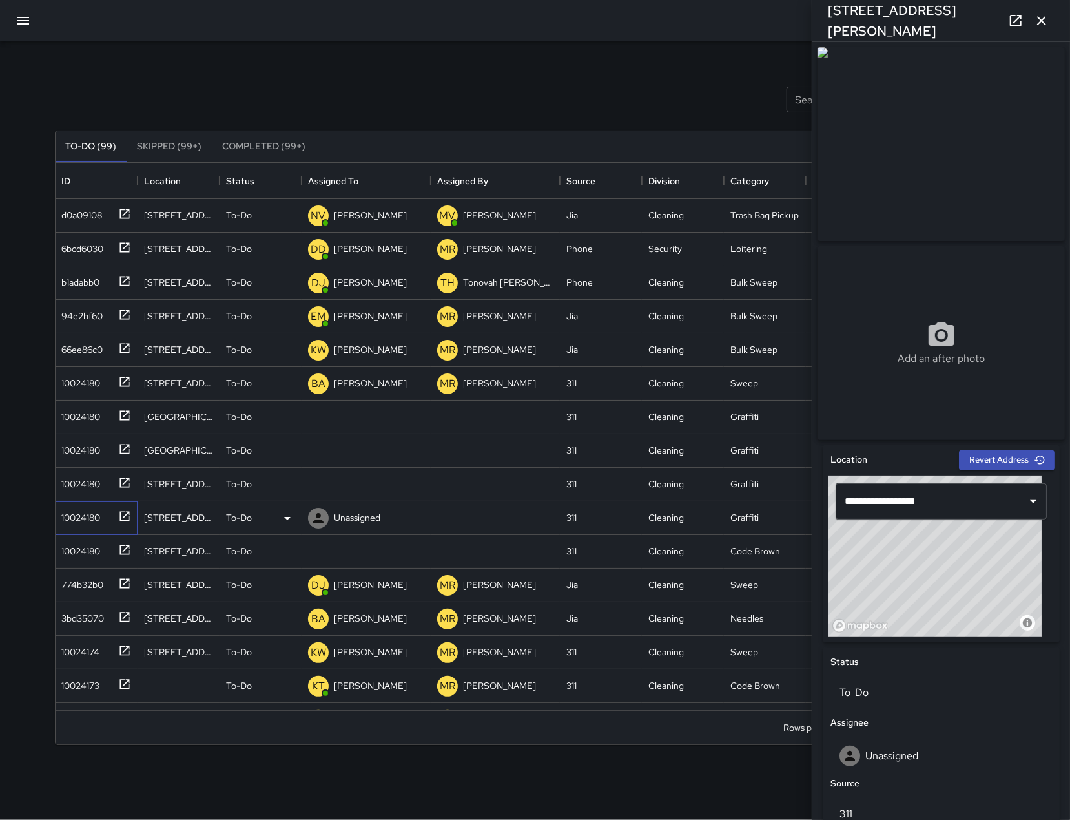
click at [75, 523] on div "10024180" at bounding box center [79, 515] width 44 height 18
click at [79, 554] on div "10024180" at bounding box center [79, 548] width 44 height 18
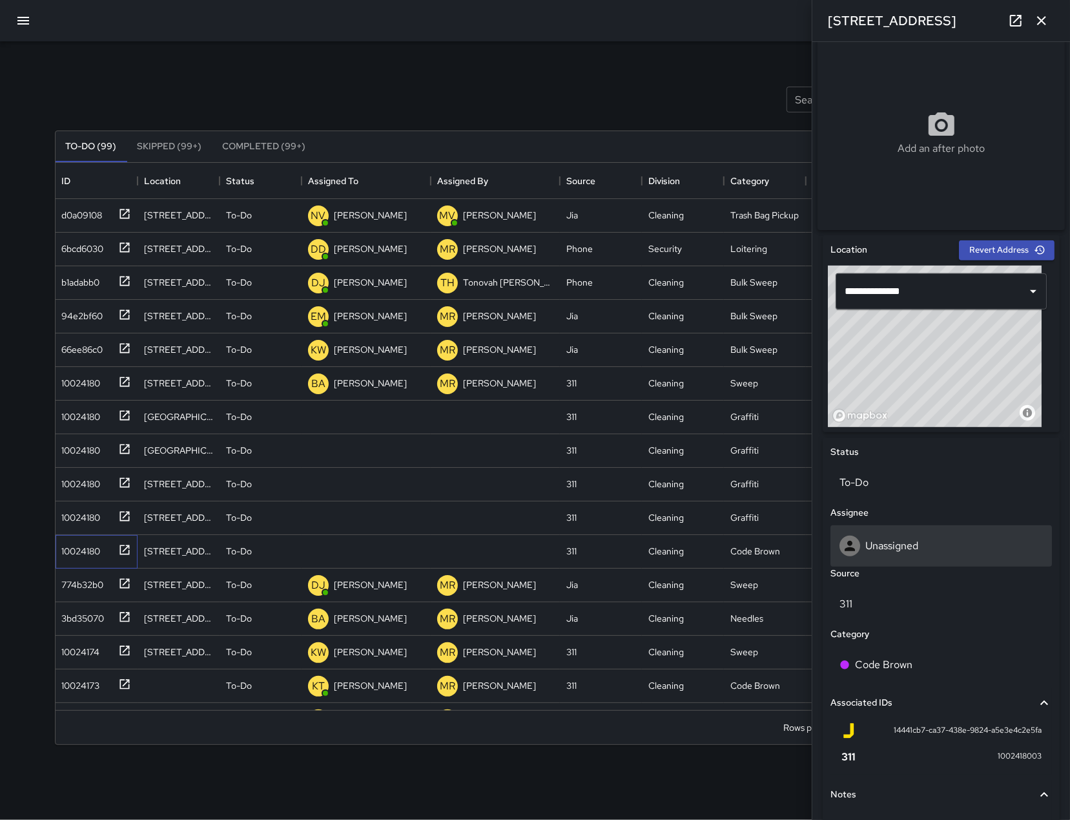
scroll to position [338, 0]
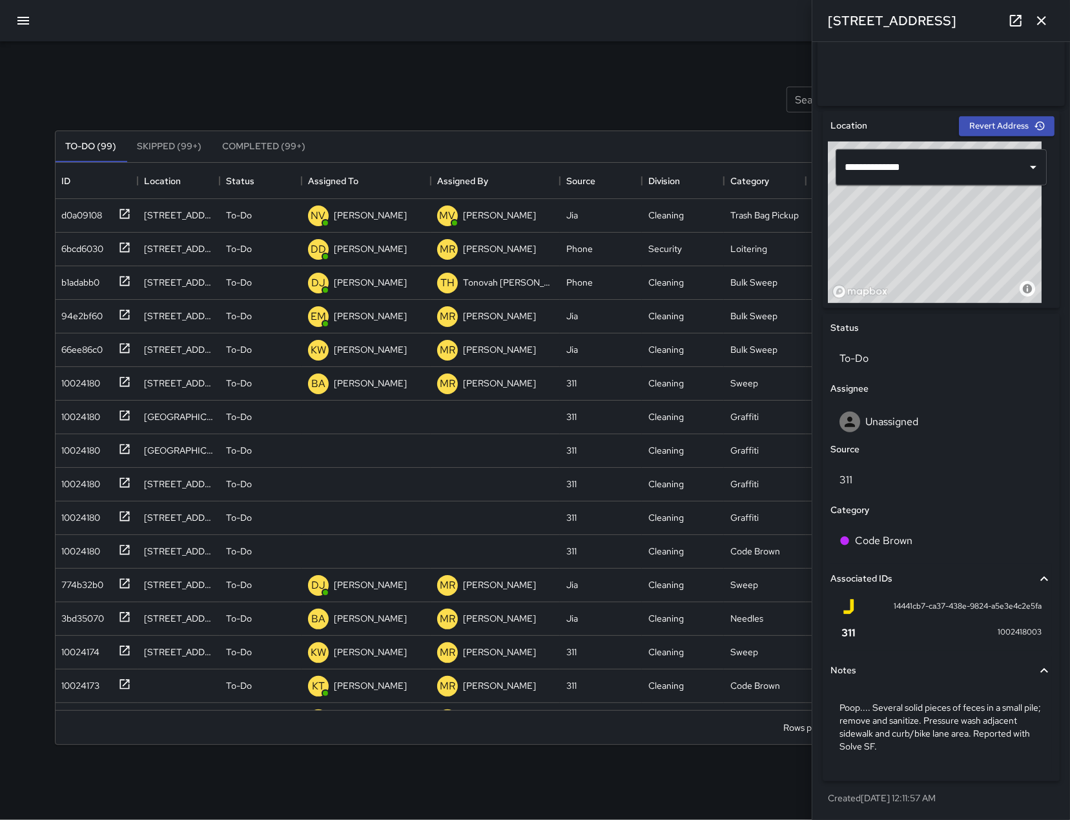
click at [1039, 19] on icon "button" at bounding box center [1042, 21] width 16 height 16
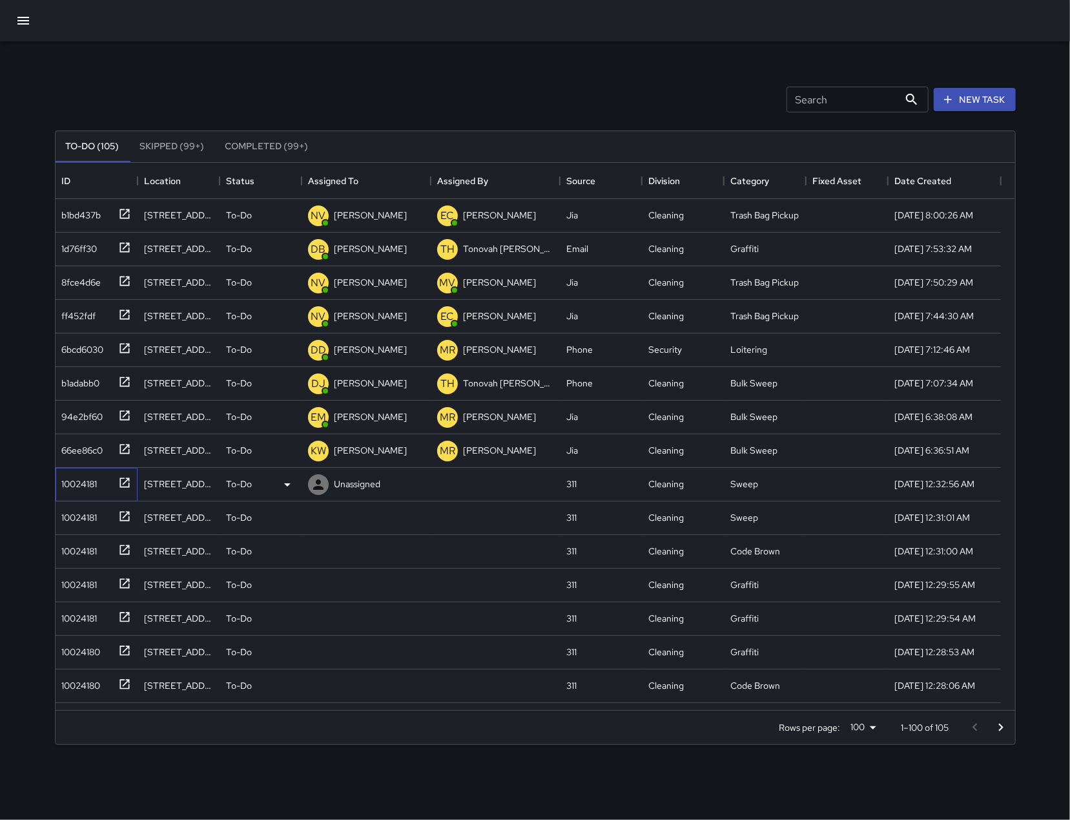
click at [87, 488] on div "10024181" at bounding box center [77, 481] width 41 height 18
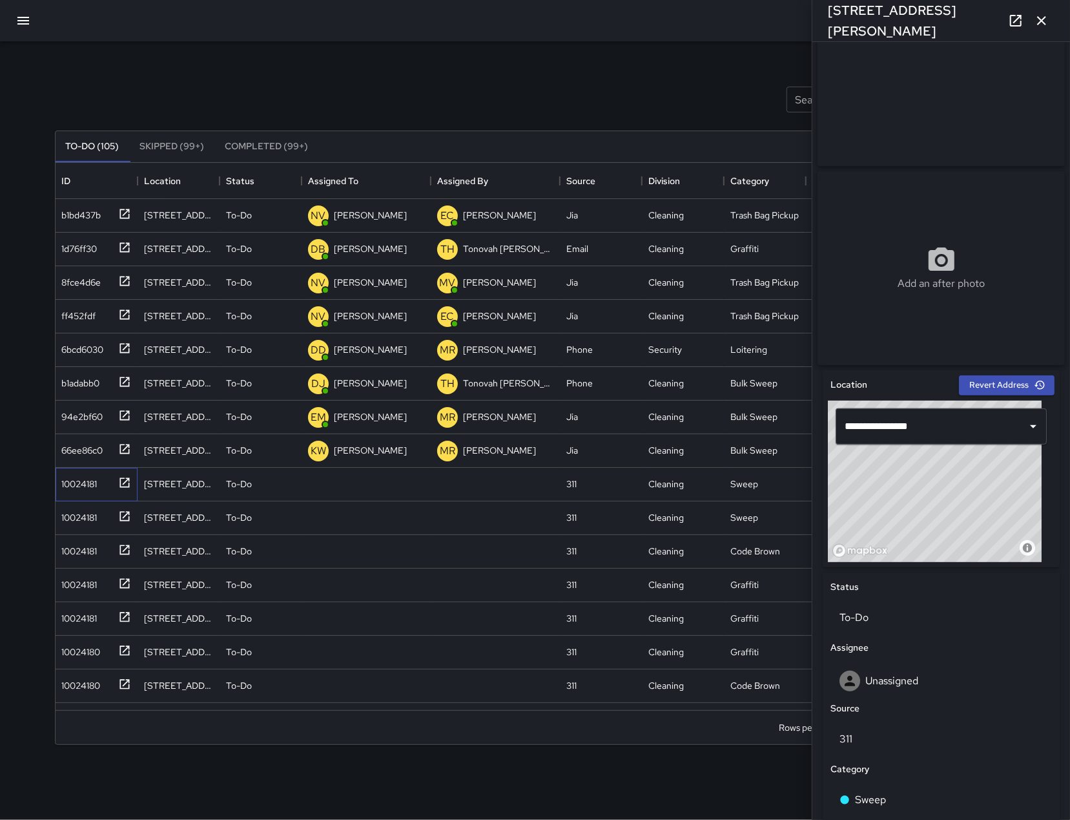
scroll to position [105, 0]
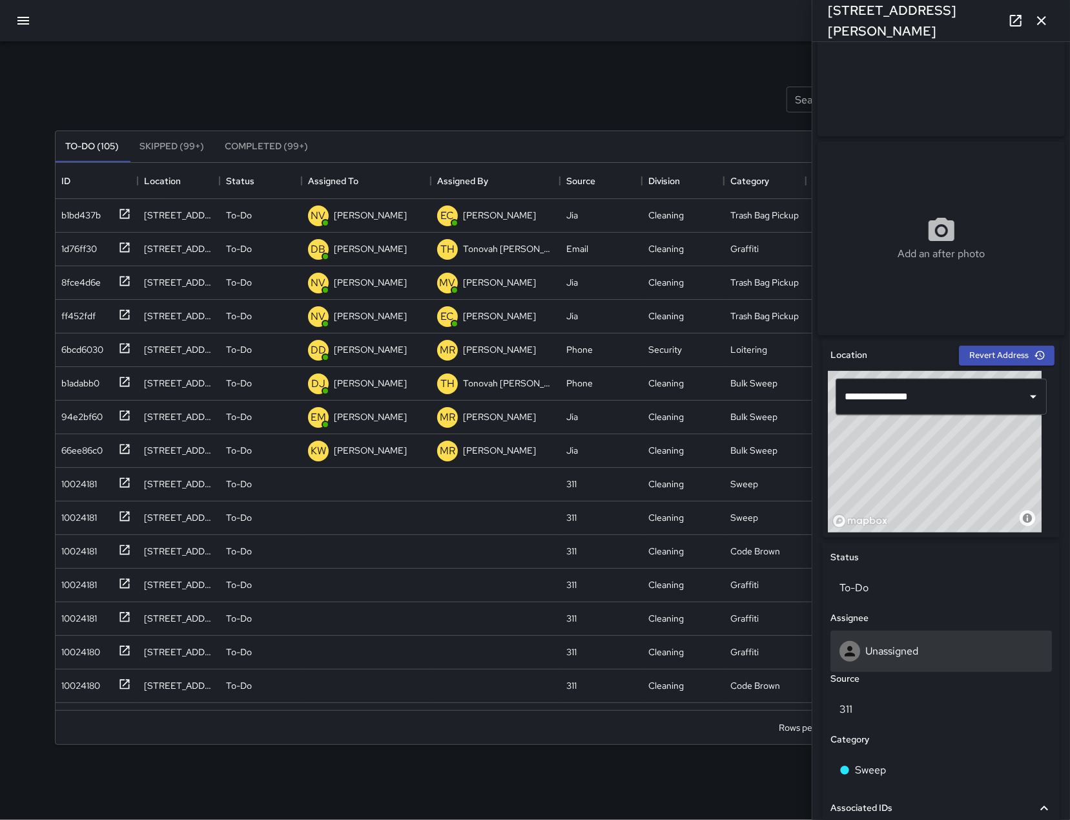
click at [938, 660] on div "Unassigned" at bounding box center [941, 651] width 203 height 21
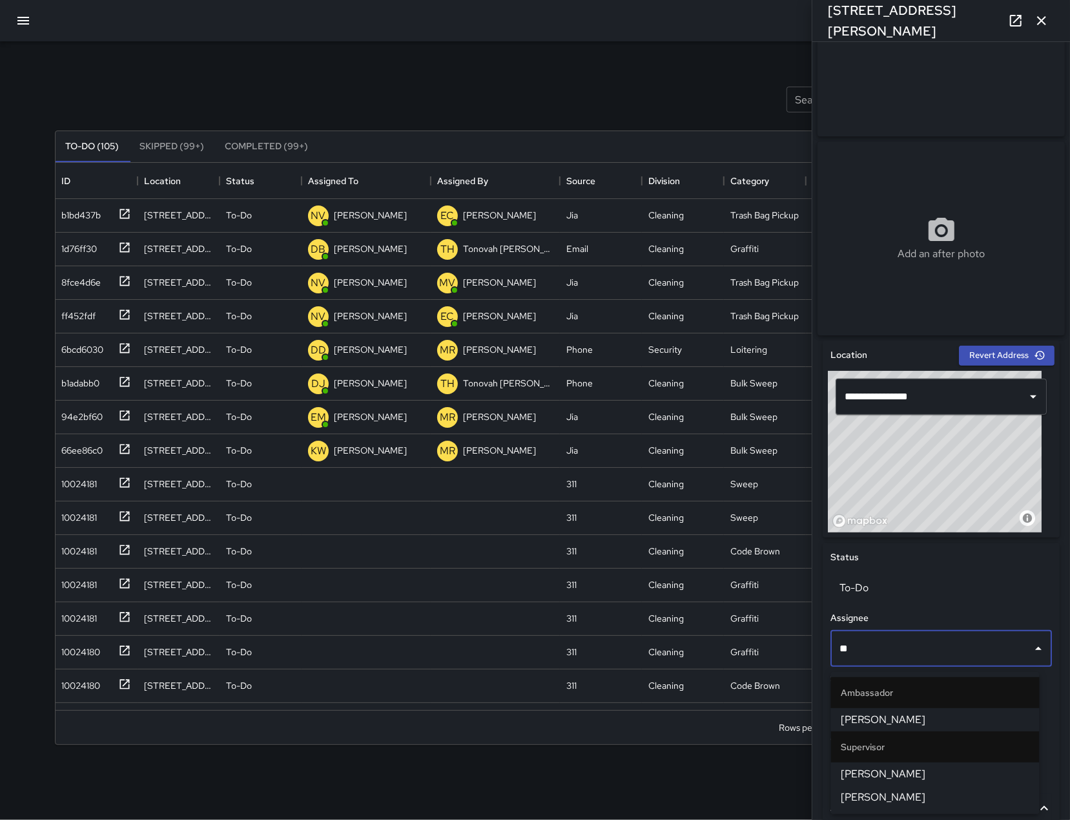
type input "***"
click at [955, 722] on span "[PERSON_NAME]" at bounding box center [936, 720] width 188 height 16
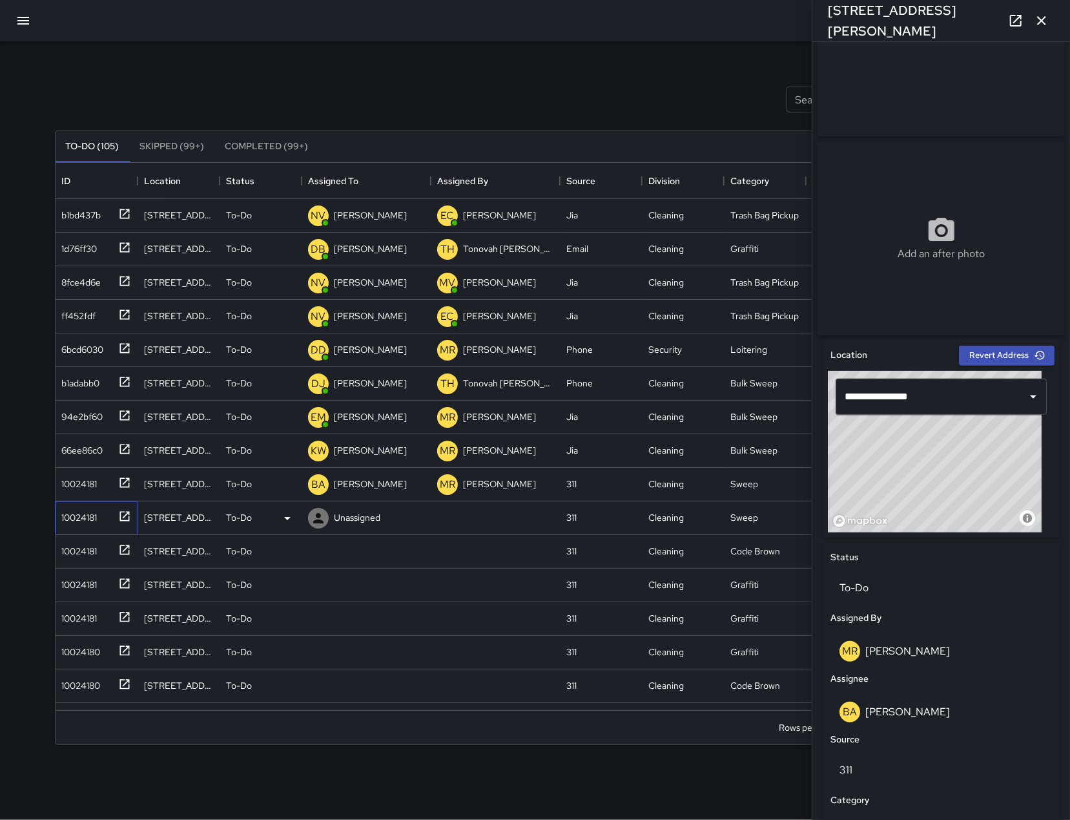
click at [71, 508] on div "10024181" at bounding box center [77, 515] width 41 height 18
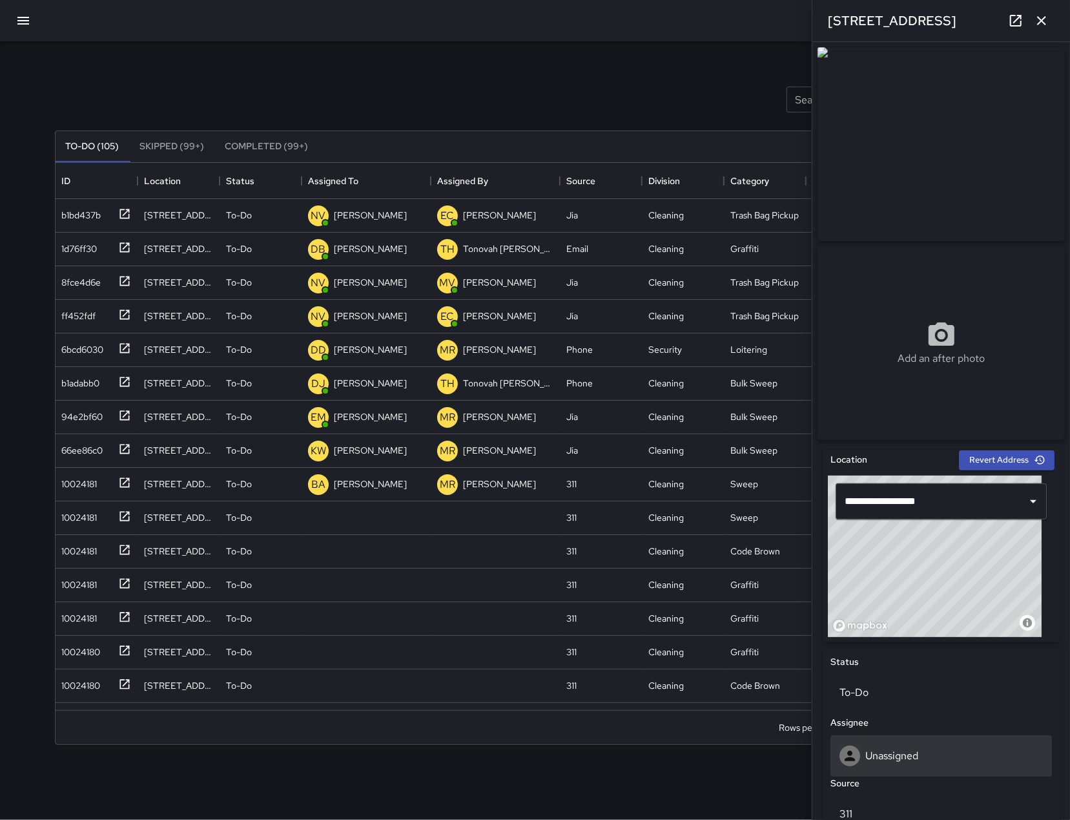
click at [944, 758] on div "Unassigned" at bounding box center [941, 755] width 203 height 21
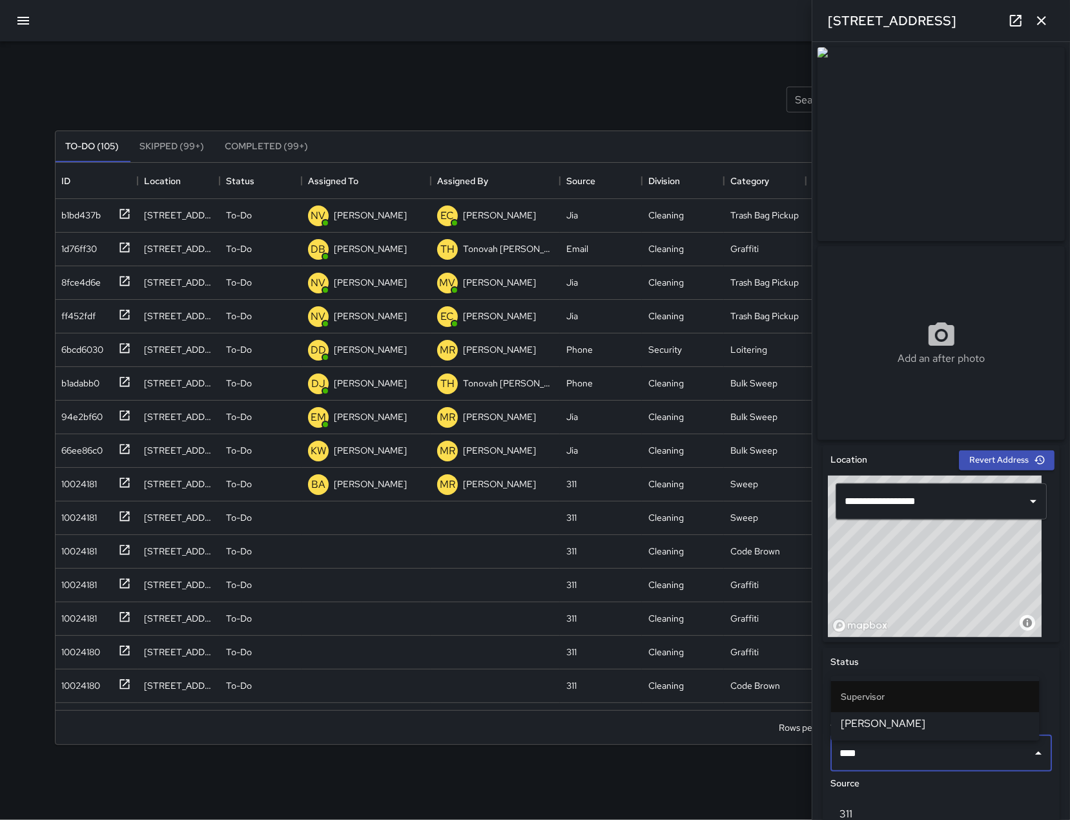
type input "*****"
click at [937, 722] on span "[PERSON_NAME]" at bounding box center [936, 724] width 188 height 16
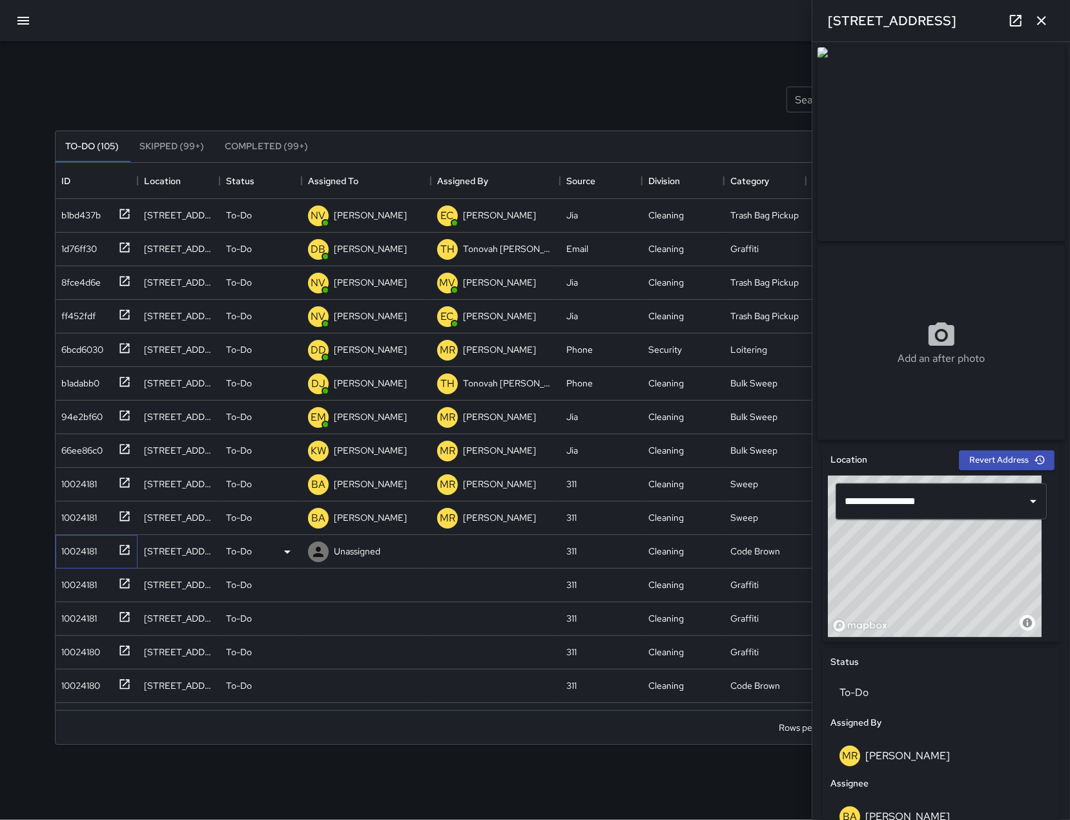
click at [76, 554] on div "10024181" at bounding box center [77, 548] width 41 height 18
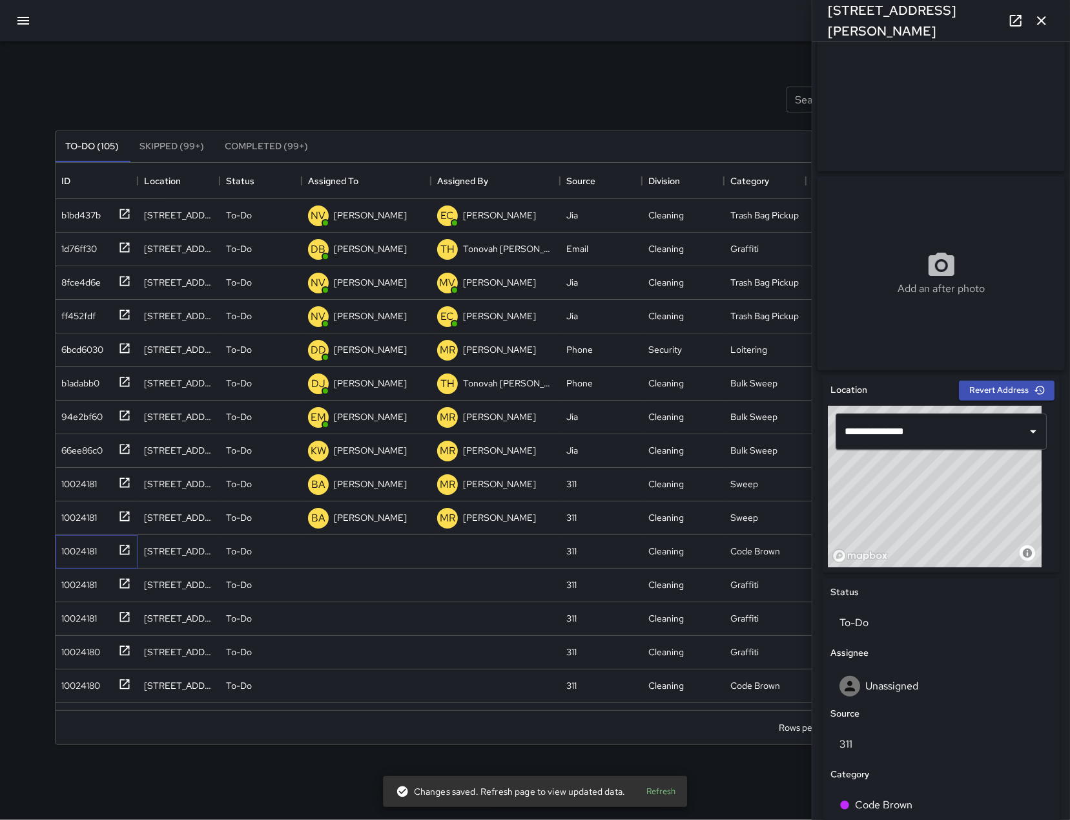
scroll to position [118, 0]
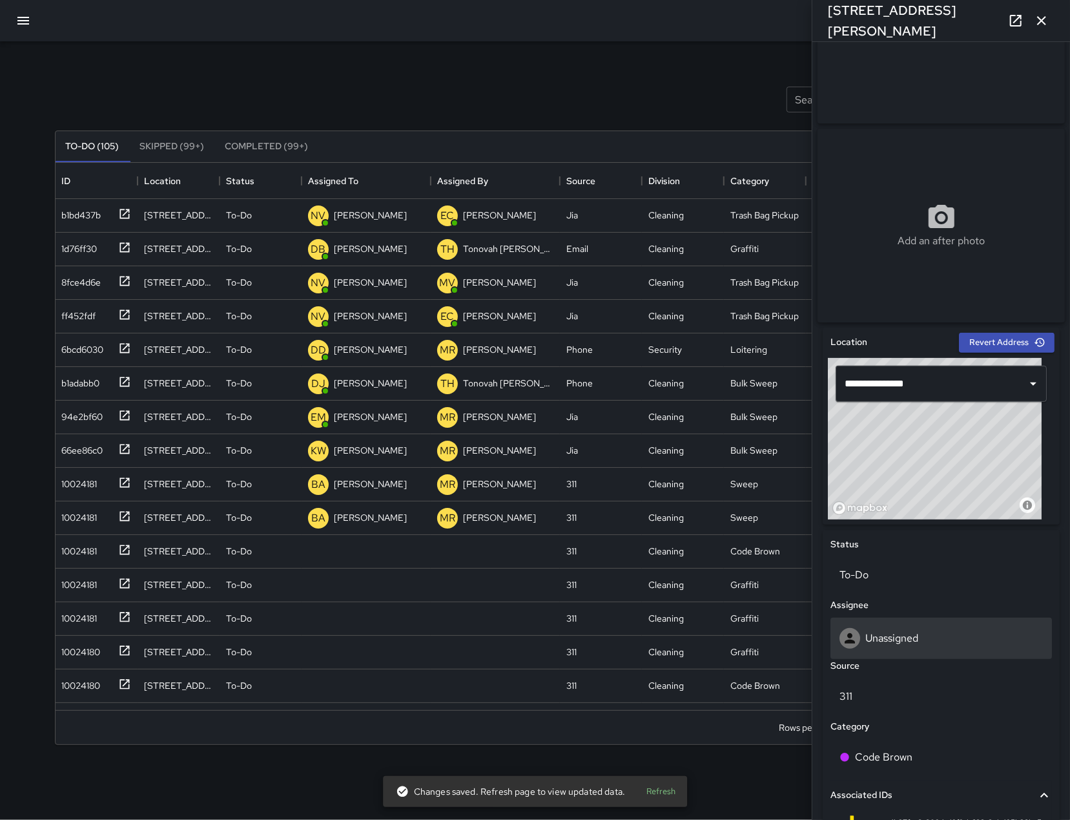
click at [882, 645] on p "Unassigned" at bounding box center [892, 638] width 53 height 14
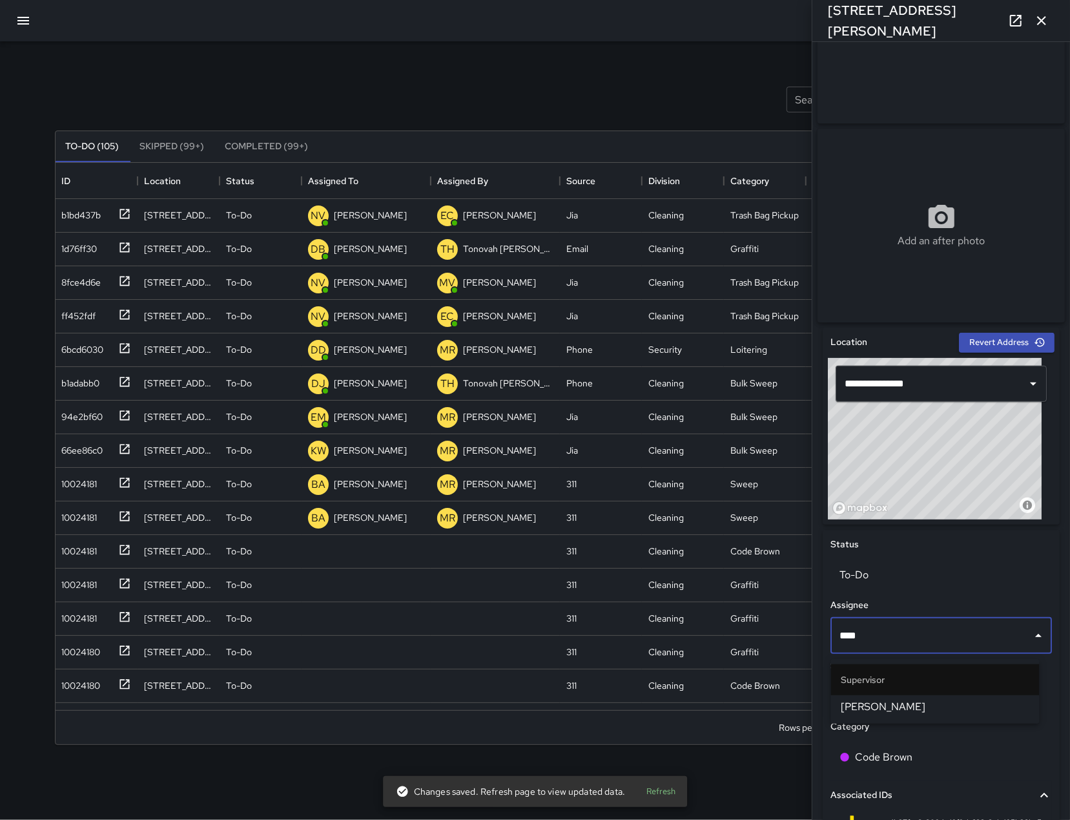
type input "*****"
click at [897, 705] on span "[PERSON_NAME]" at bounding box center [936, 707] width 188 height 16
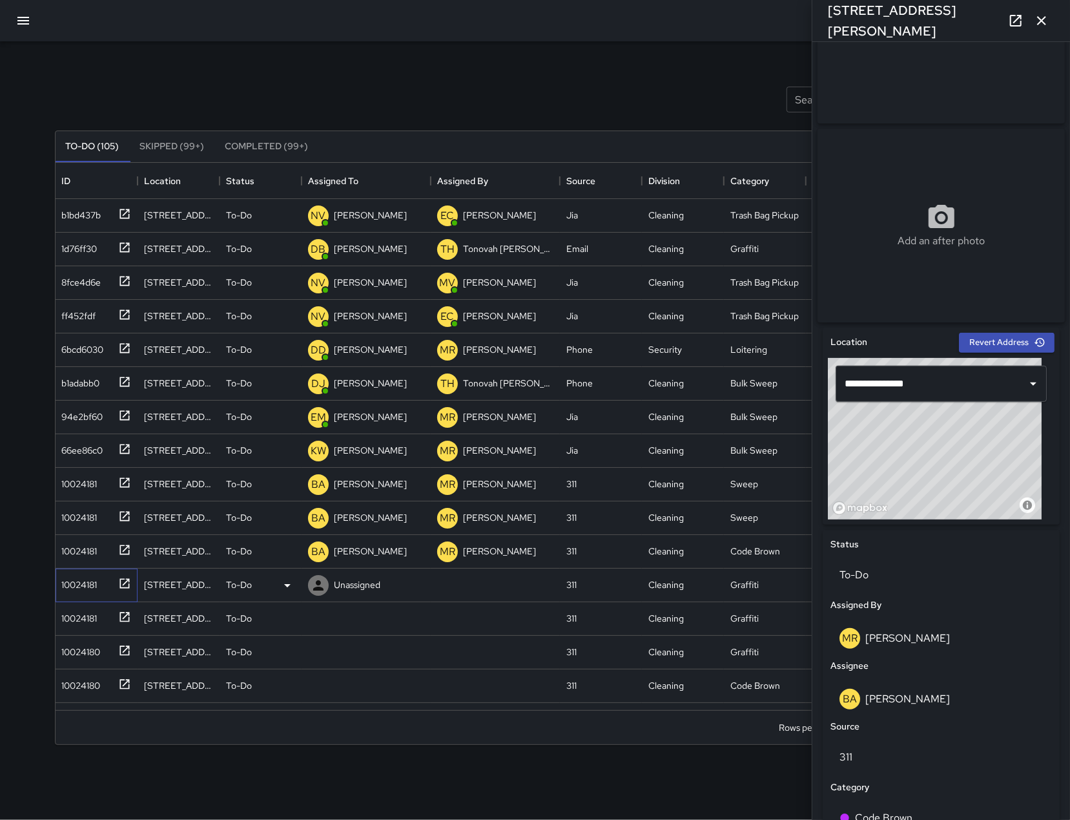
click at [90, 588] on div "10024181" at bounding box center [77, 582] width 41 height 18
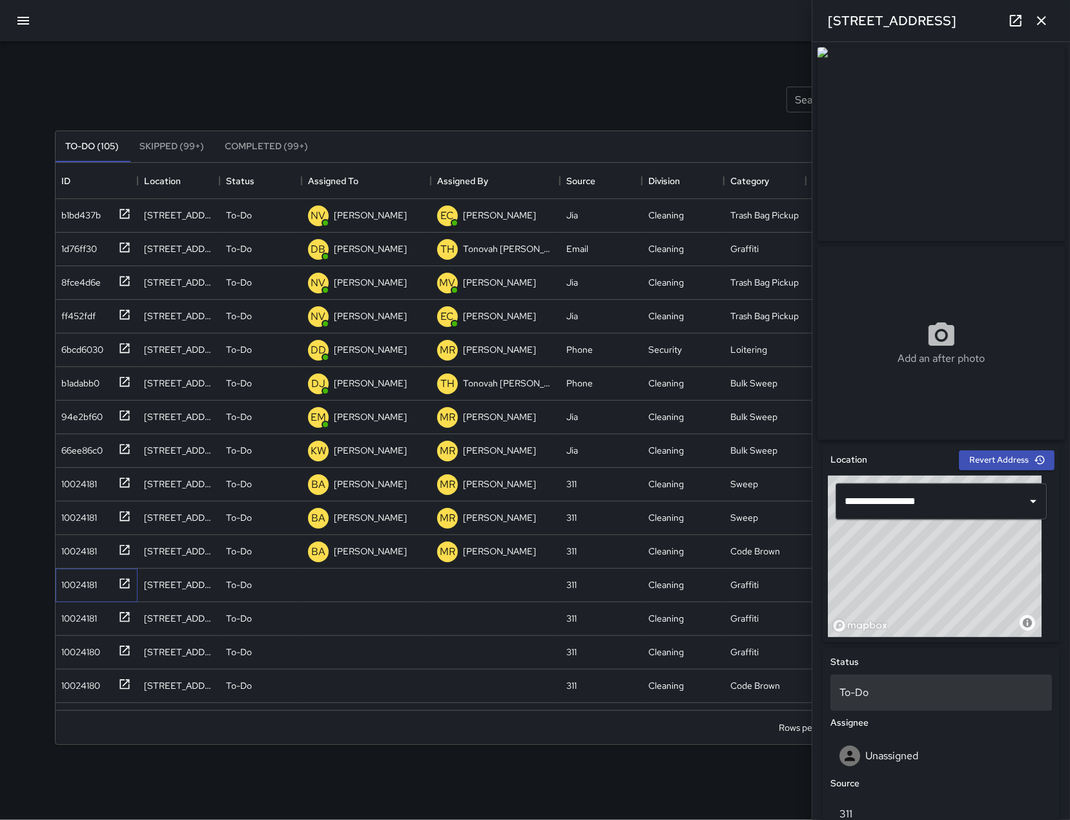
scroll to position [326, 0]
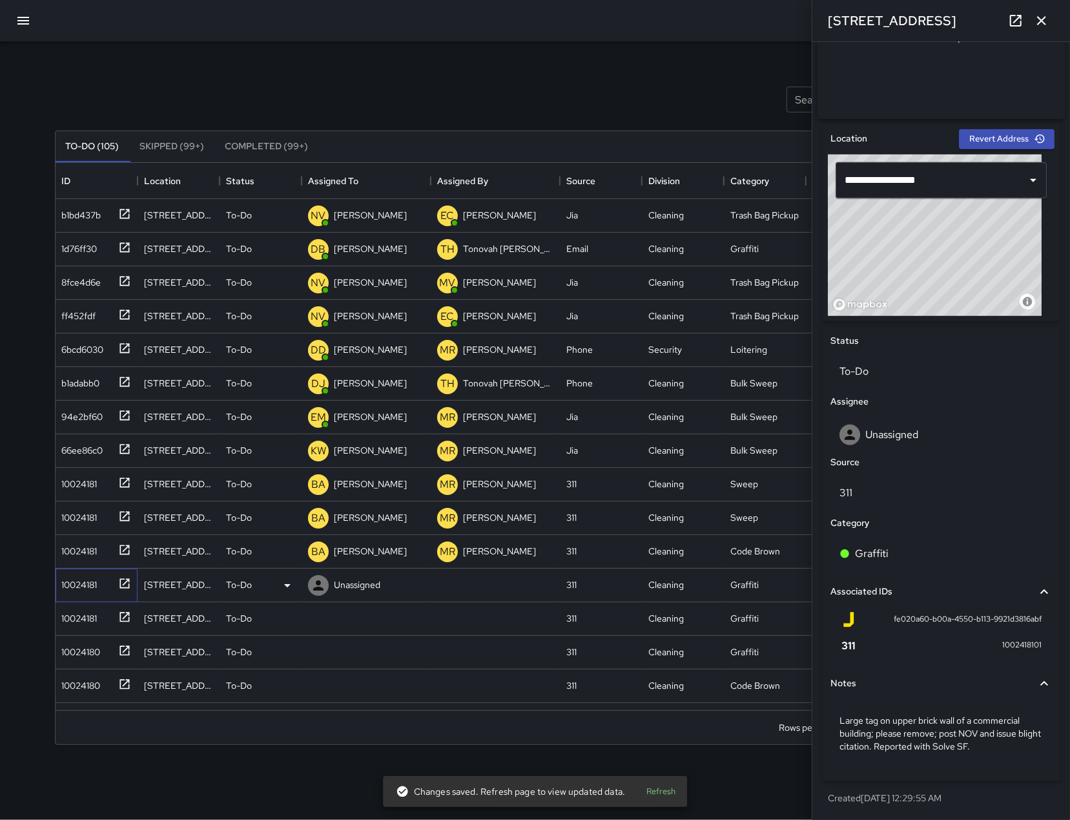
click at [90, 597] on div "10024181" at bounding box center [97, 585] width 82 height 34
click at [87, 611] on div "10024181" at bounding box center [77, 616] width 41 height 18
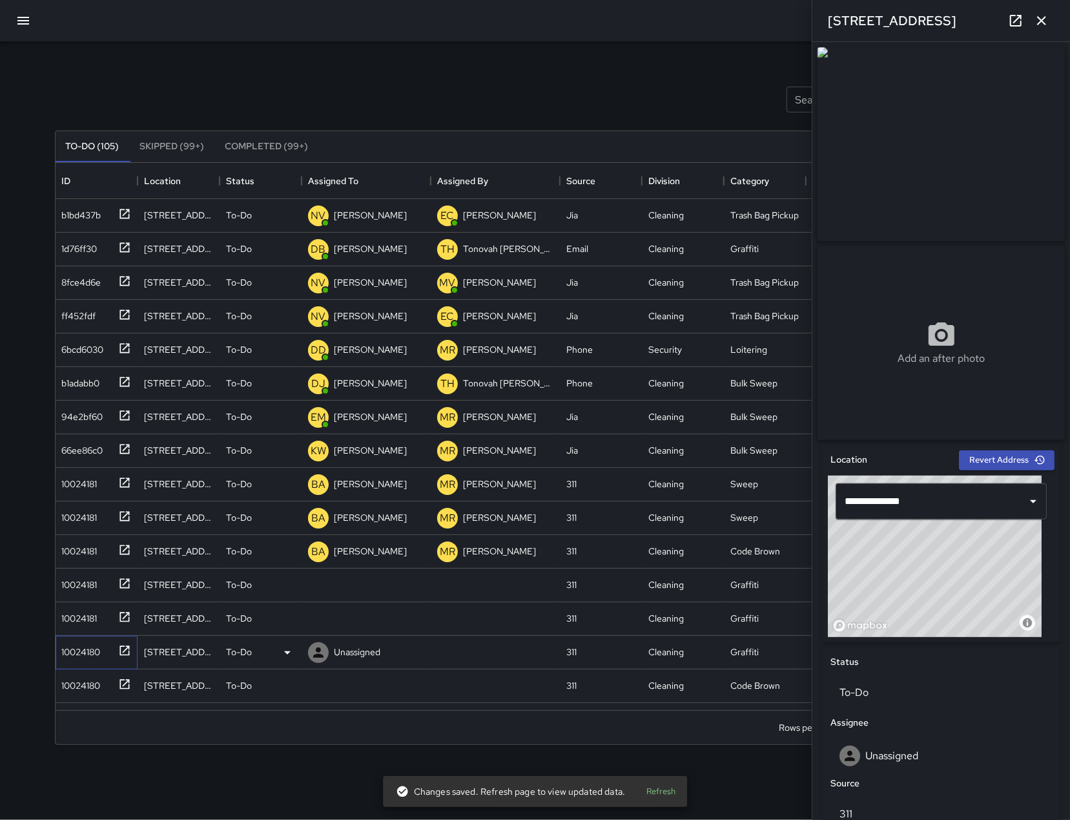
click at [87, 650] on div "10024180" at bounding box center [79, 649] width 44 height 18
click at [86, 687] on div "10024180" at bounding box center [79, 683] width 44 height 18
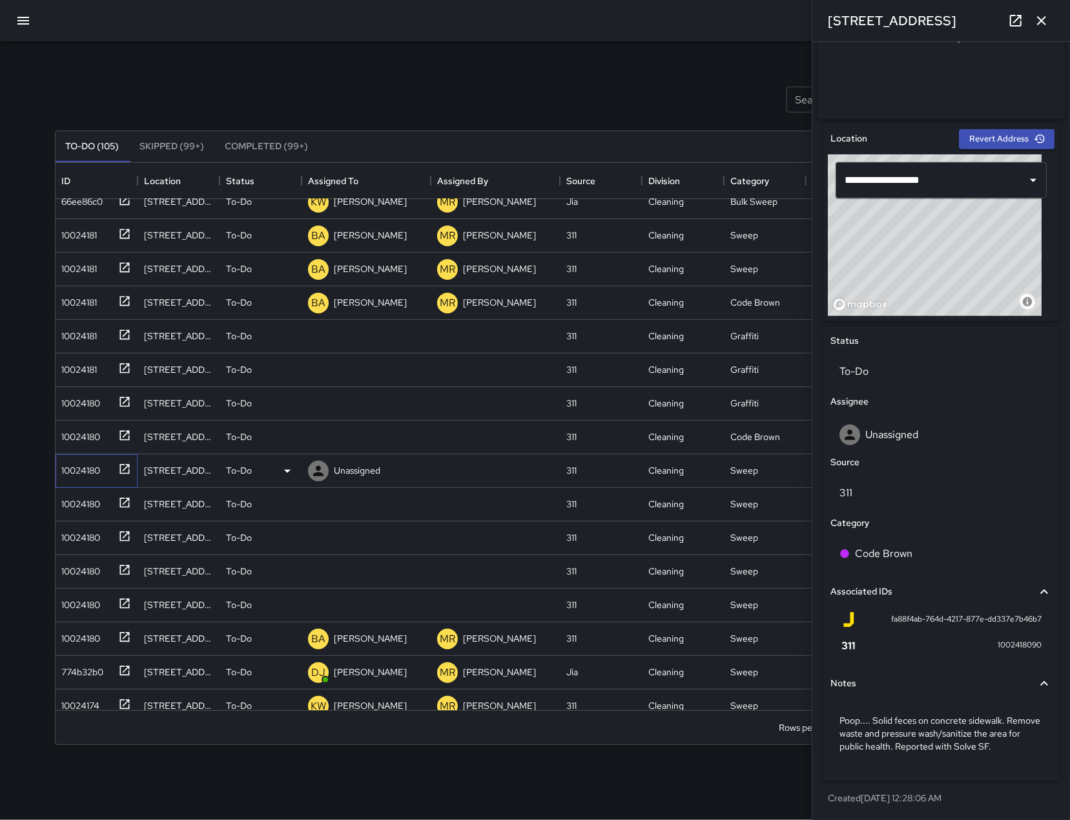
click at [79, 470] on div "10024180" at bounding box center [79, 468] width 44 height 18
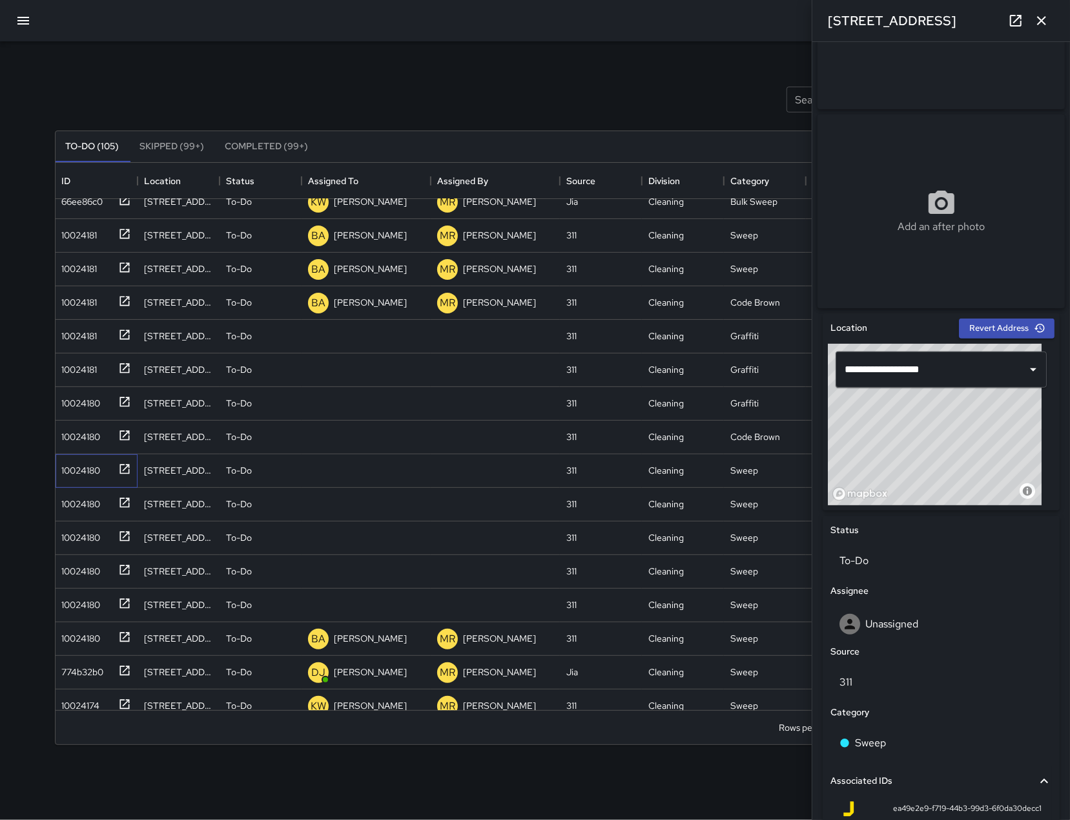
scroll to position [337, 0]
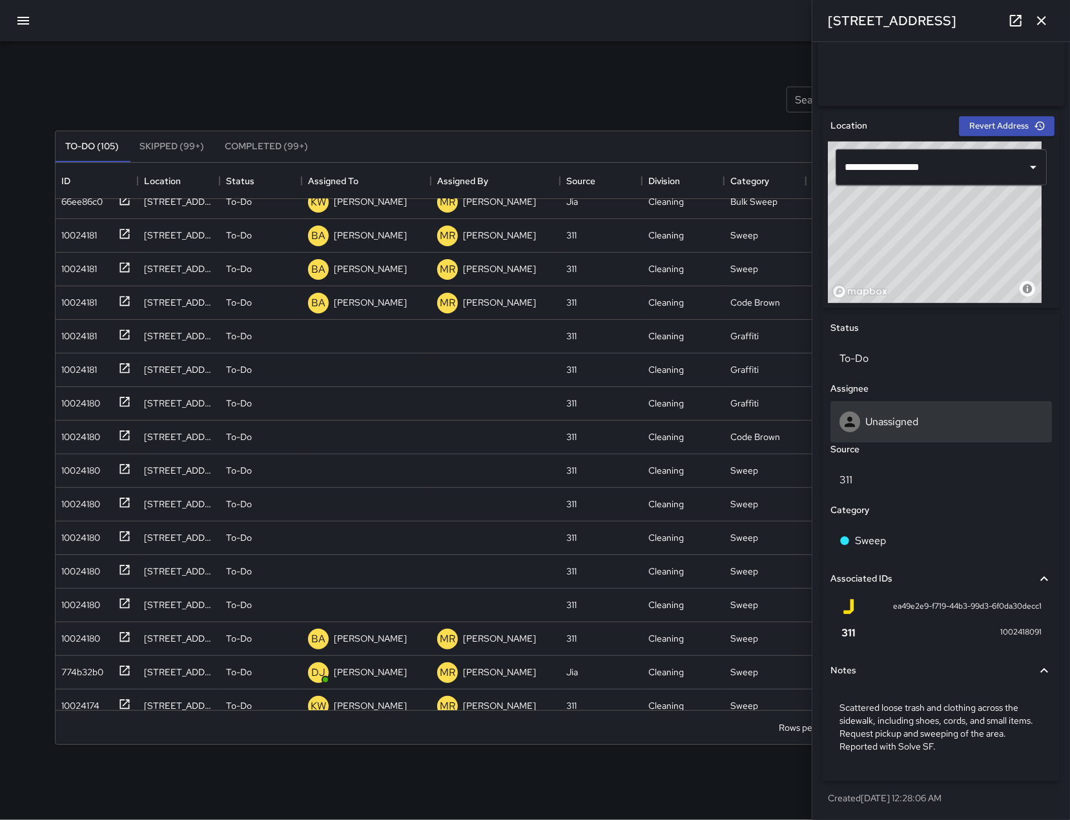
click at [881, 416] on div "Unassigned" at bounding box center [941, 421] width 203 height 21
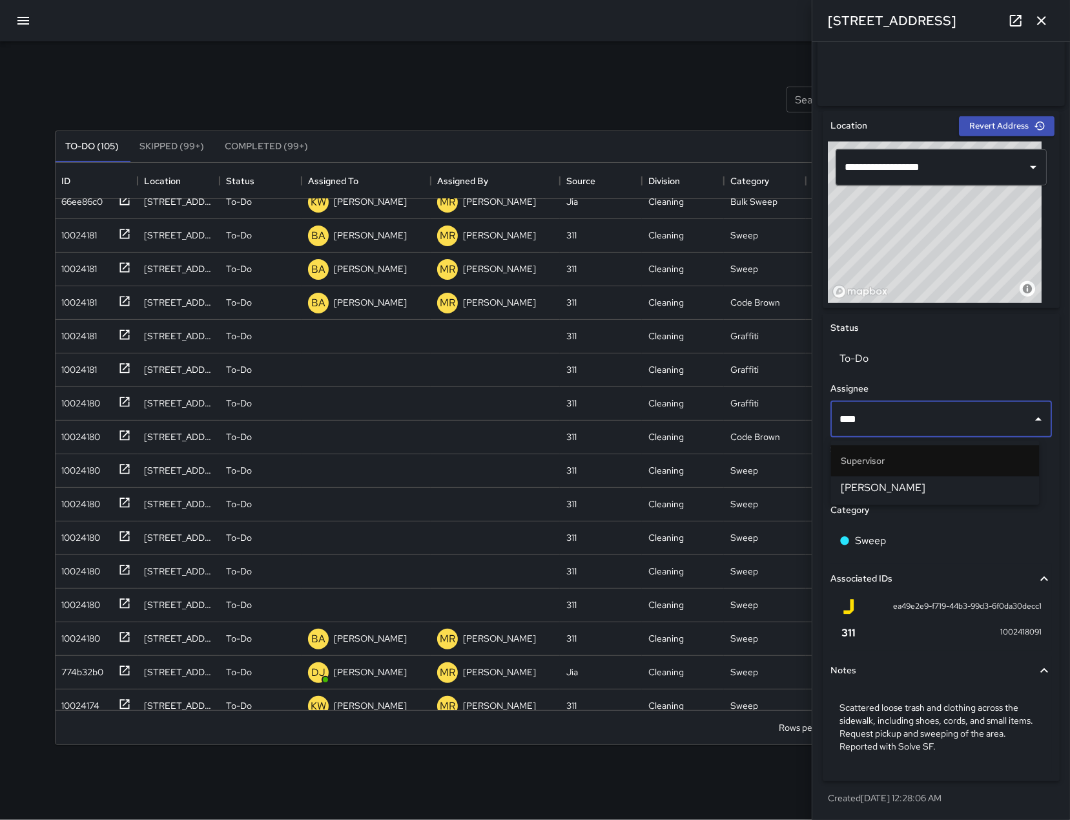
type input "*****"
click at [951, 474] on li "Supervisor" at bounding box center [935, 460] width 209 height 31
click at [950, 479] on li "[PERSON_NAME]" at bounding box center [935, 487] width 209 height 23
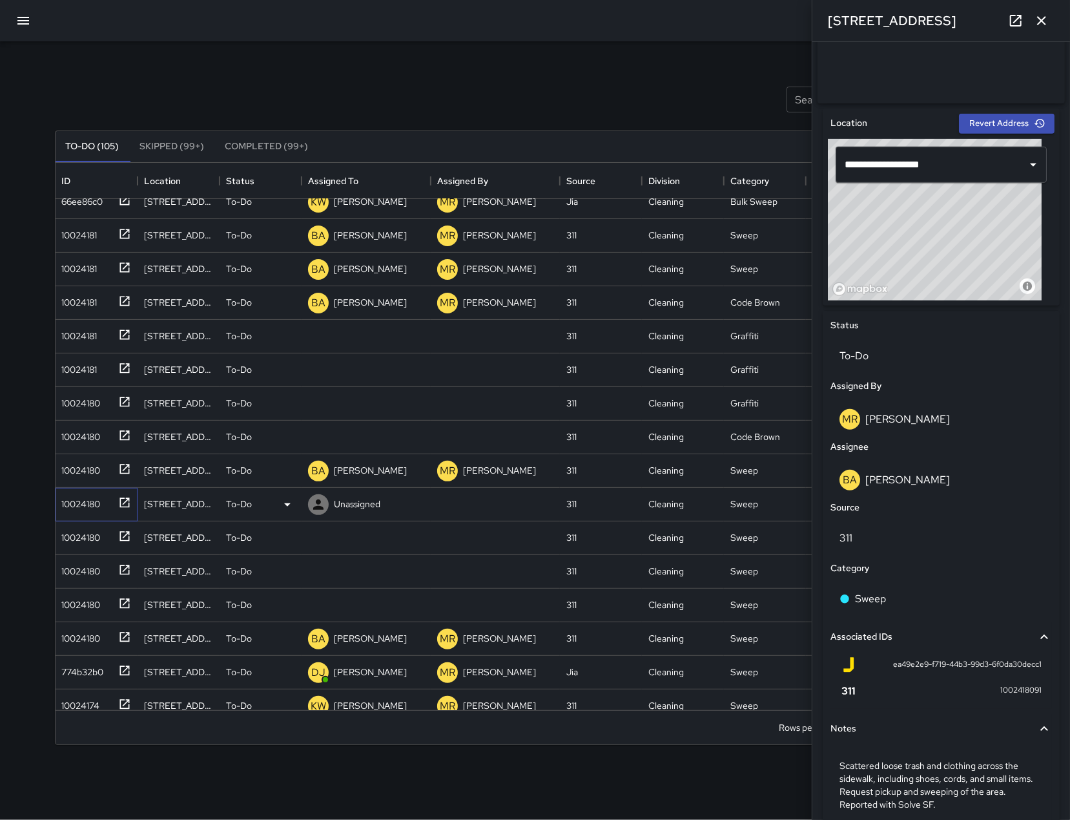
click at [78, 504] on div "10024180" at bounding box center [79, 501] width 44 height 18
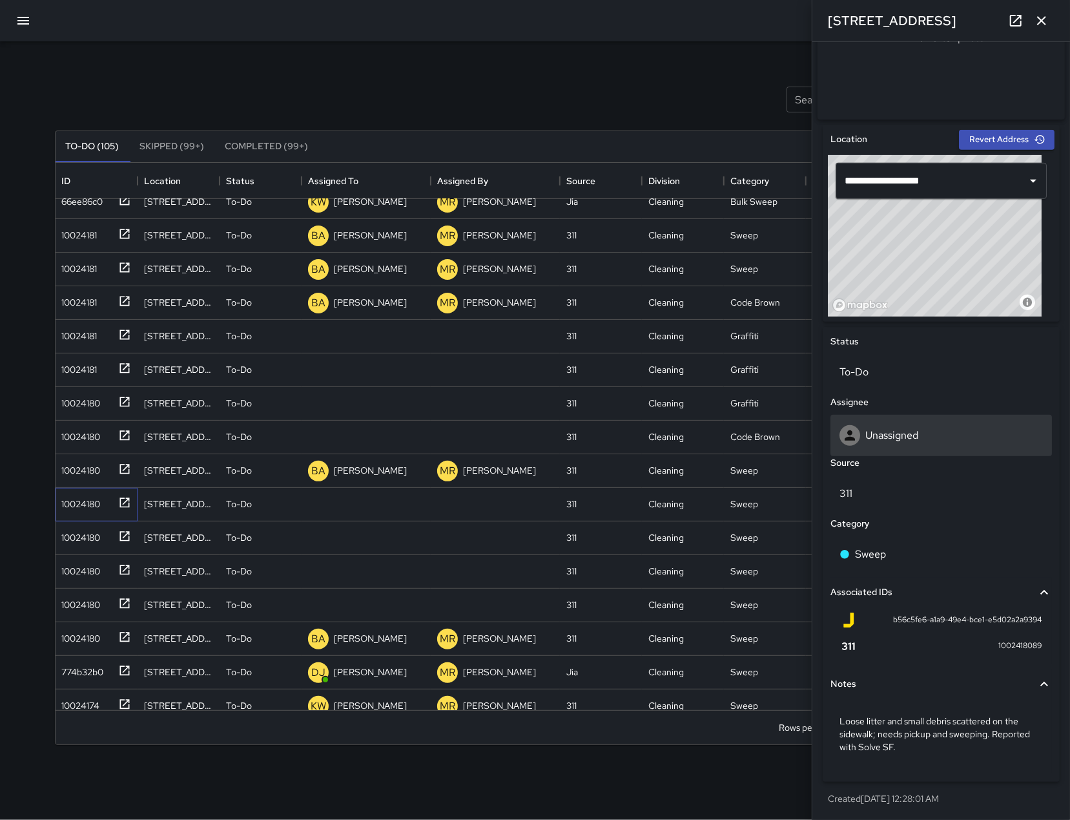
scroll to position [326, 0]
click at [914, 449] on div "Unassigned" at bounding box center [942, 434] width 222 height 41
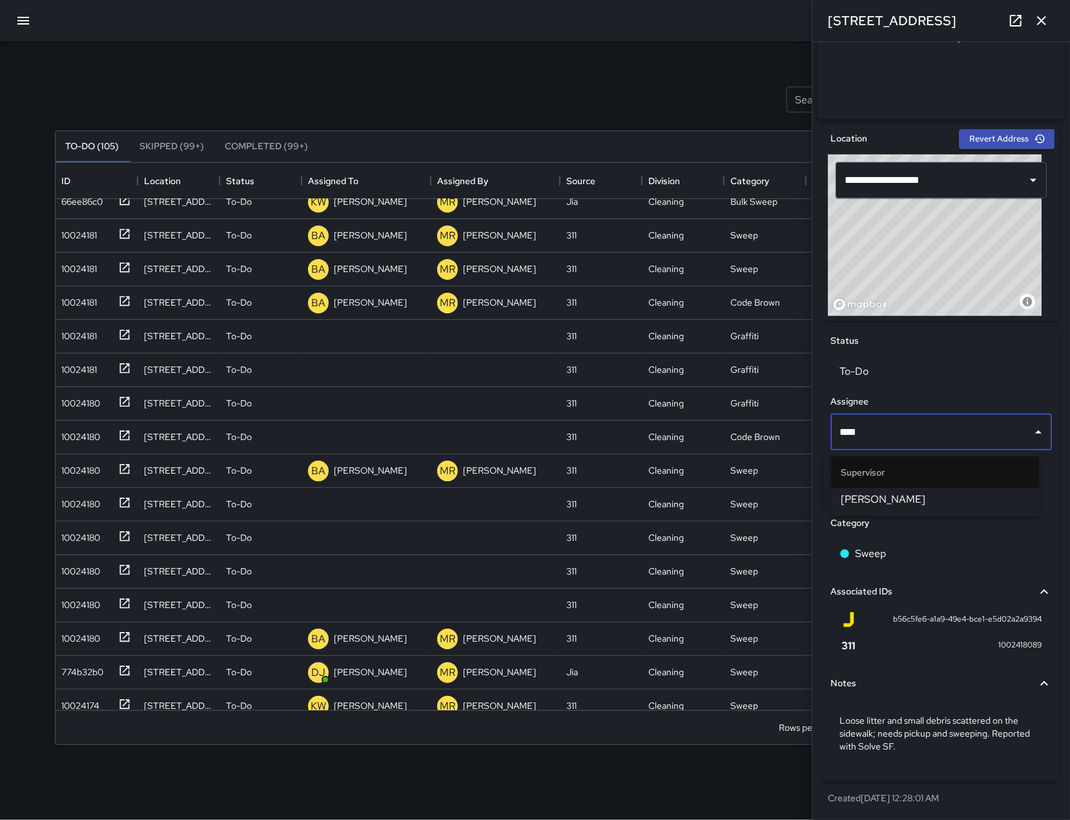
type input "*****"
click at [873, 494] on span "[PERSON_NAME]" at bounding box center [936, 500] width 188 height 16
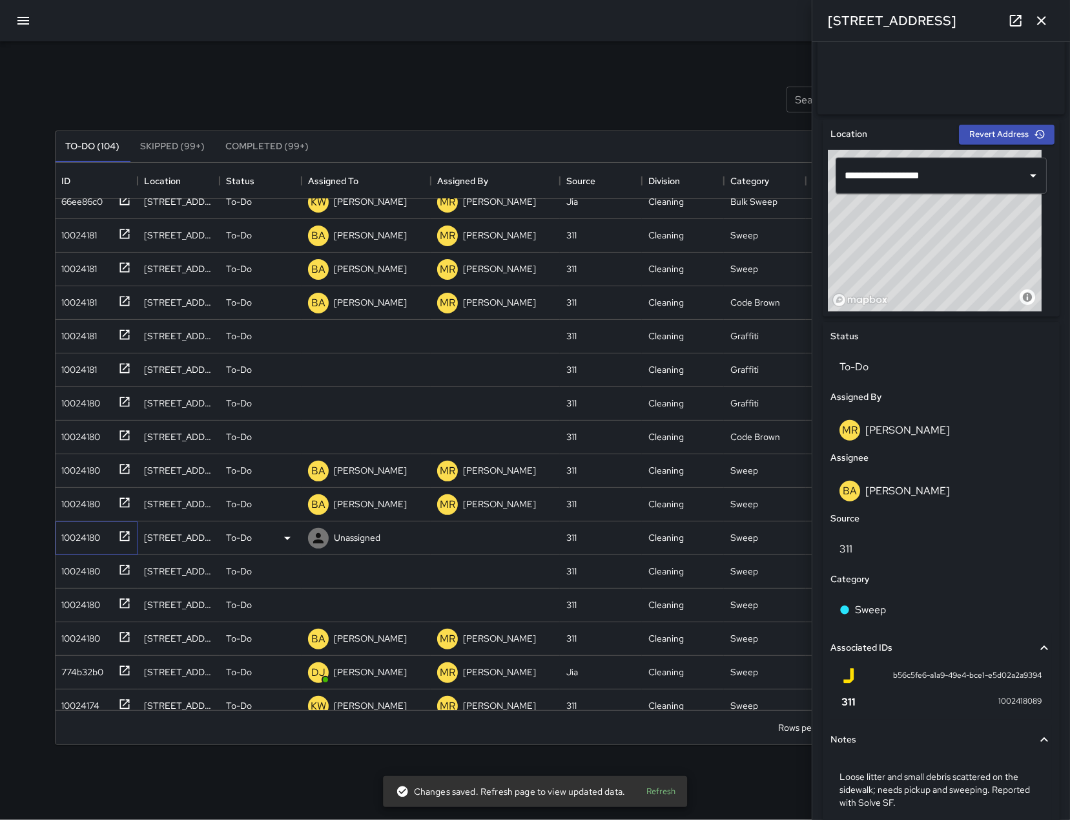
click at [71, 543] on div "10024180" at bounding box center [79, 535] width 44 height 18
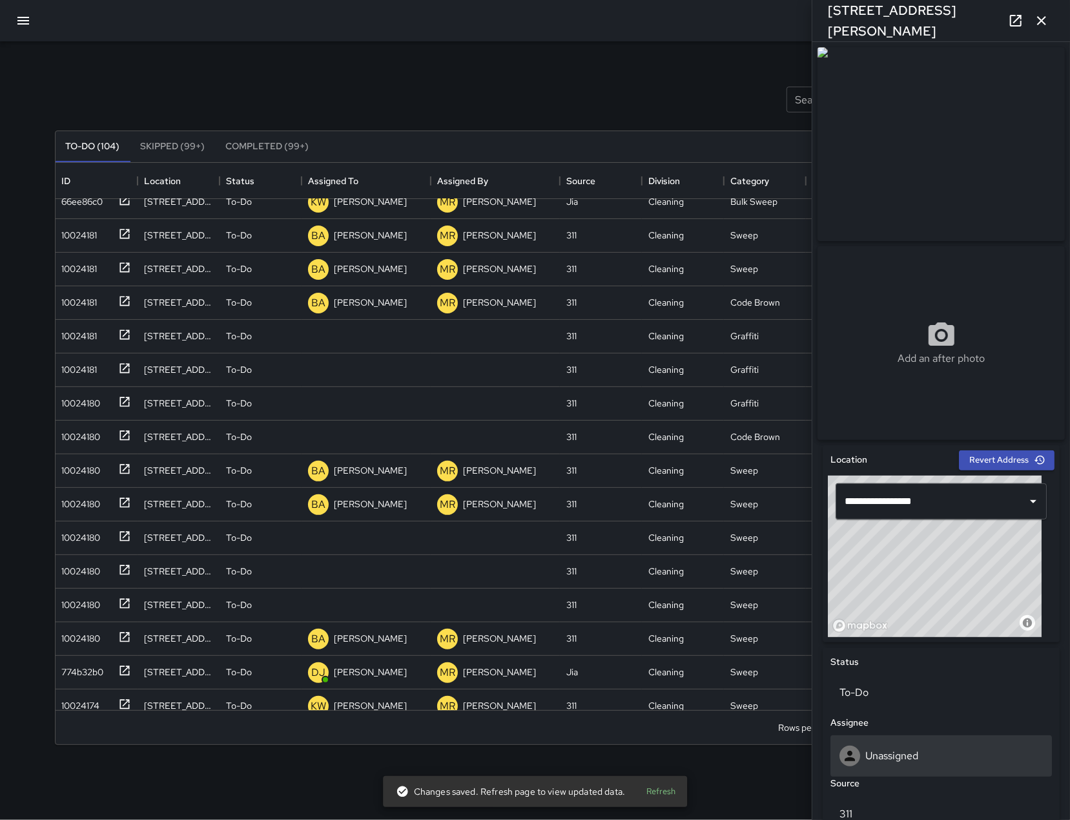
click at [920, 760] on div "Unassigned" at bounding box center [941, 755] width 203 height 21
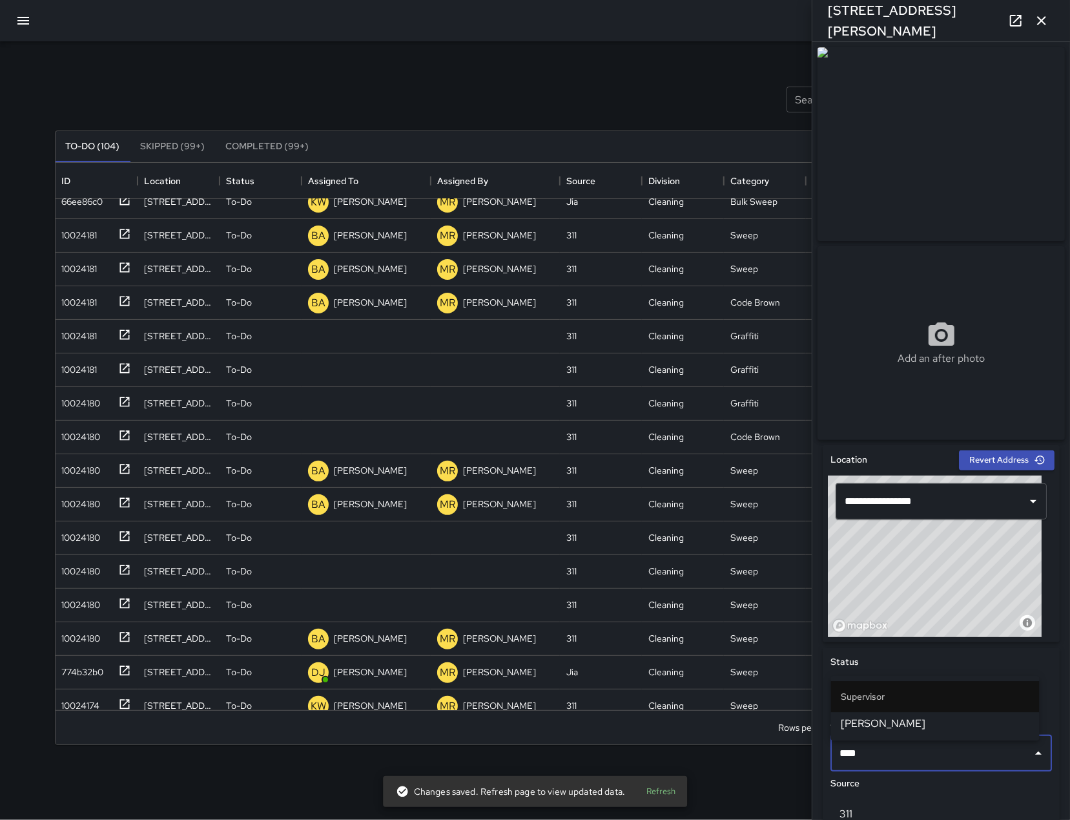
type input "*****"
click at [948, 729] on span "[PERSON_NAME]" at bounding box center [936, 724] width 188 height 16
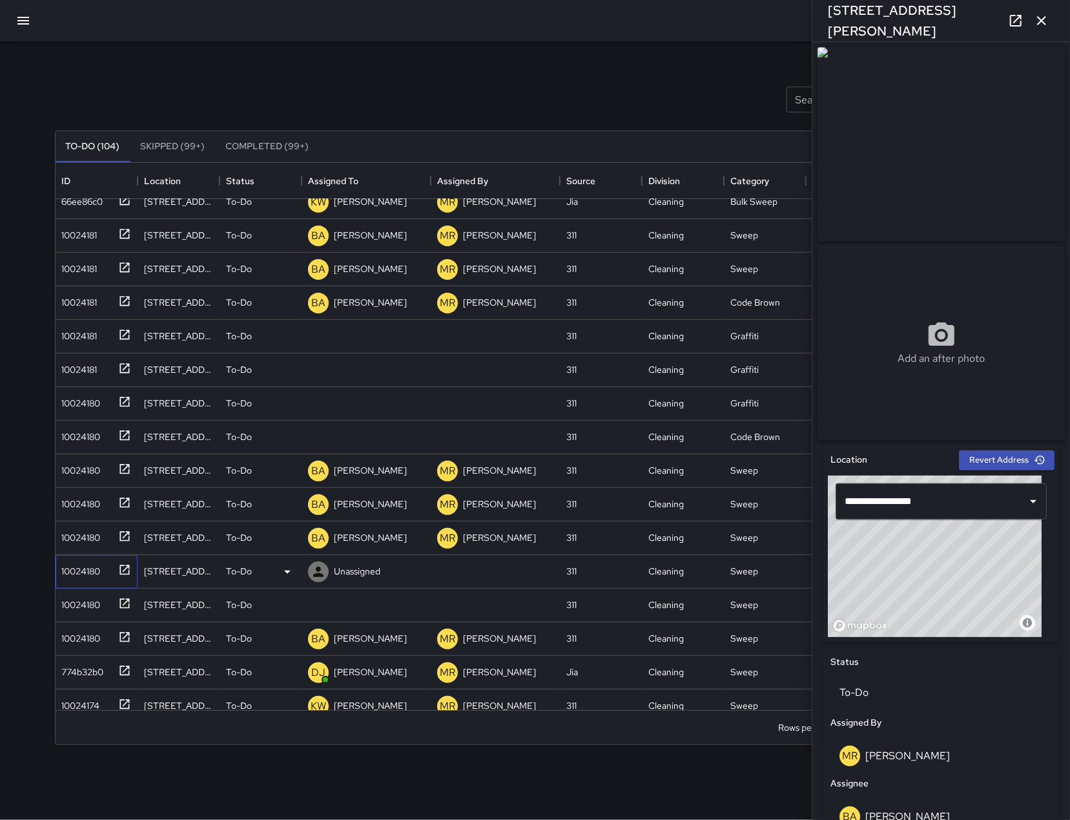
click at [87, 567] on div "10024180" at bounding box center [79, 568] width 44 height 18
click at [903, 747] on div "Unassigned" at bounding box center [942, 755] width 222 height 41
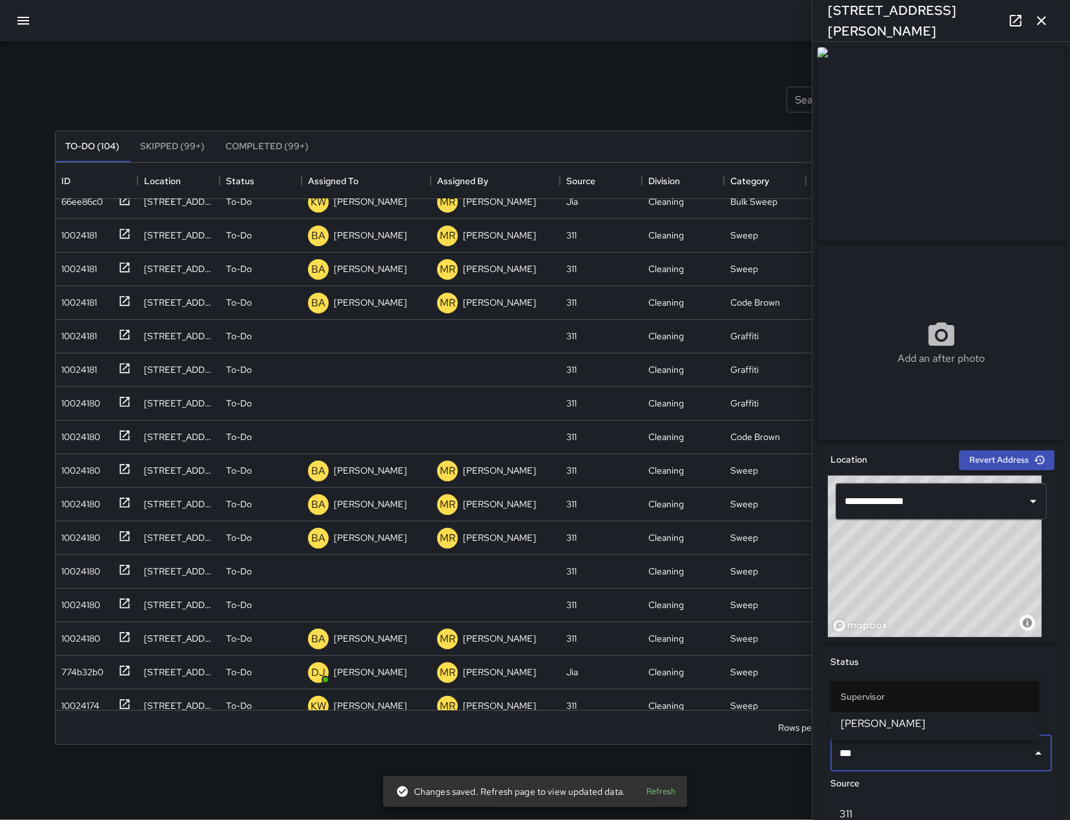
type input "*"
type input "*****"
click at [928, 724] on span "[PERSON_NAME]" at bounding box center [936, 724] width 188 height 16
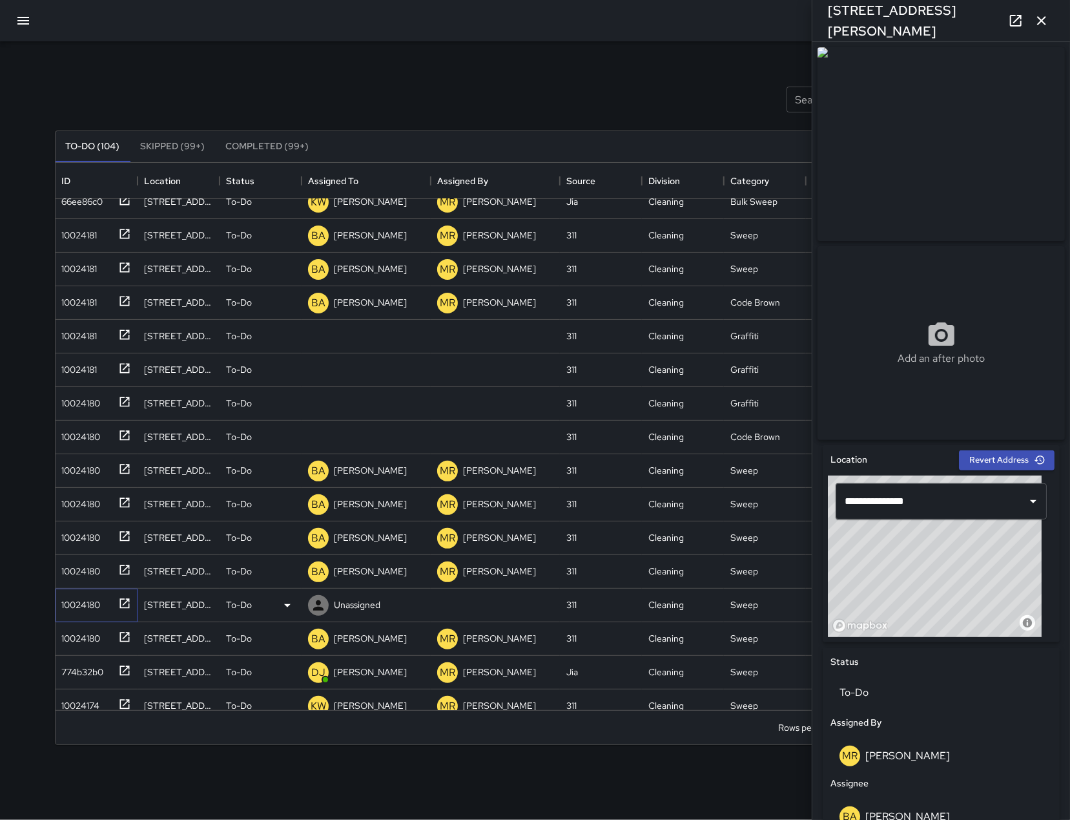
click at [94, 616] on div "10024180" at bounding box center [97, 605] width 82 height 34
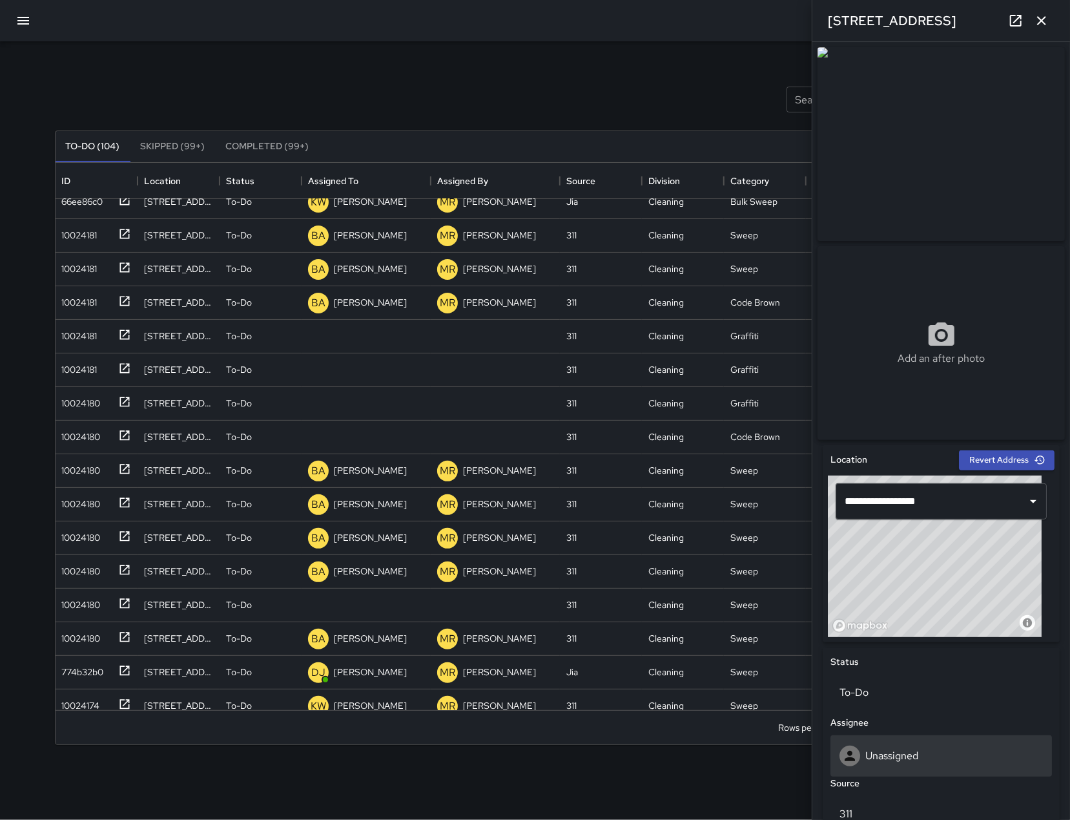
click at [957, 754] on div "Unassigned" at bounding box center [941, 755] width 203 height 21
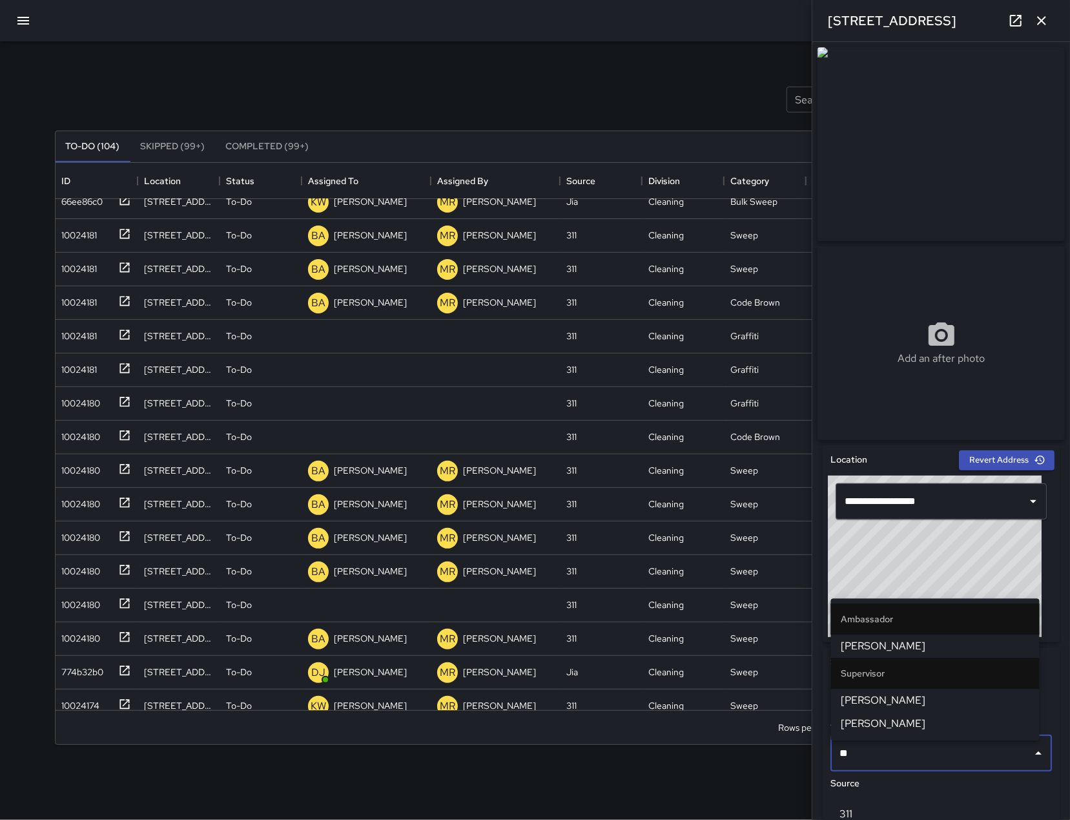
type input "***"
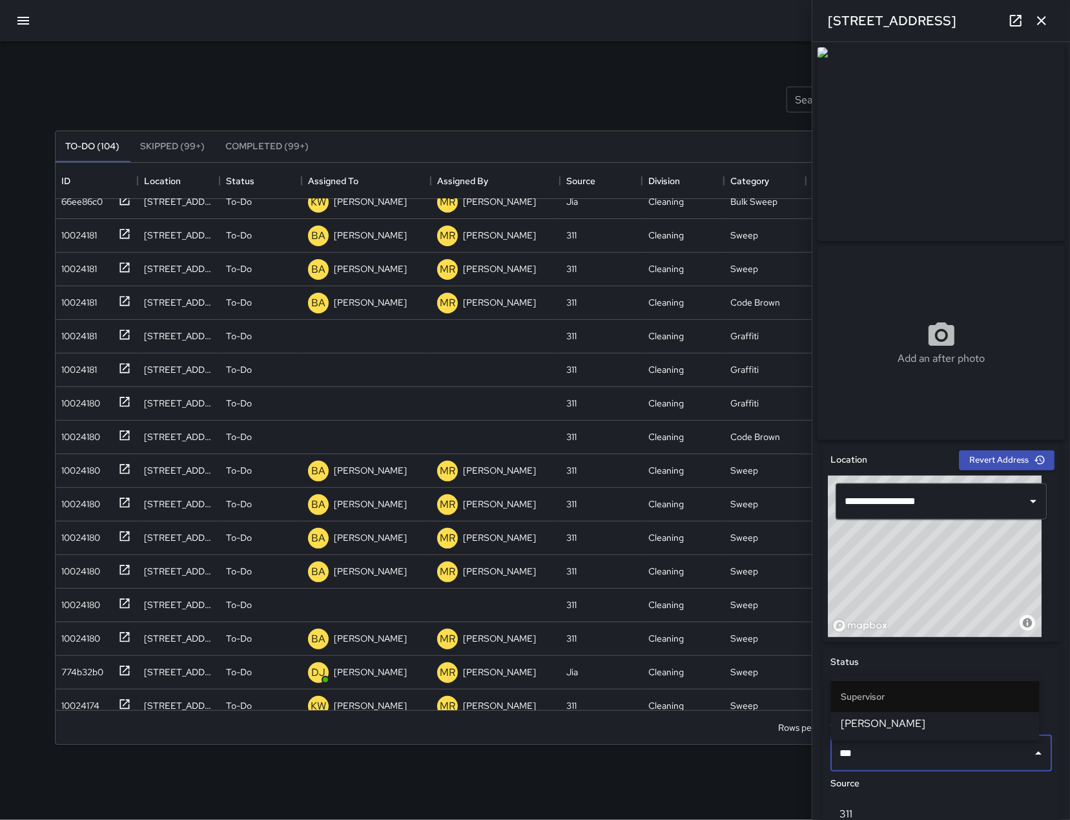
click at [997, 724] on span "[PERSON_NAME]" at bounding box center [936, 724] width 188 height 16
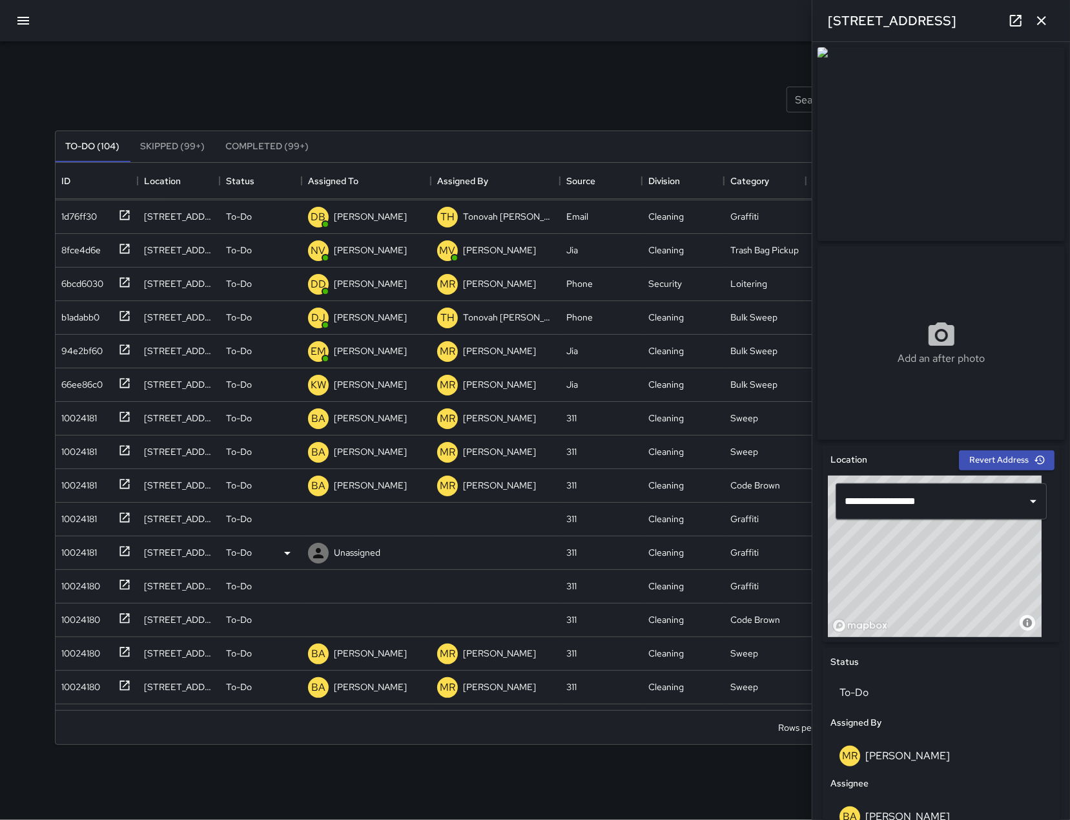
scroll to position [34, 0]
click at [105, 513] on div "10024181" at bounding box center [94, 514] width 74 height 21
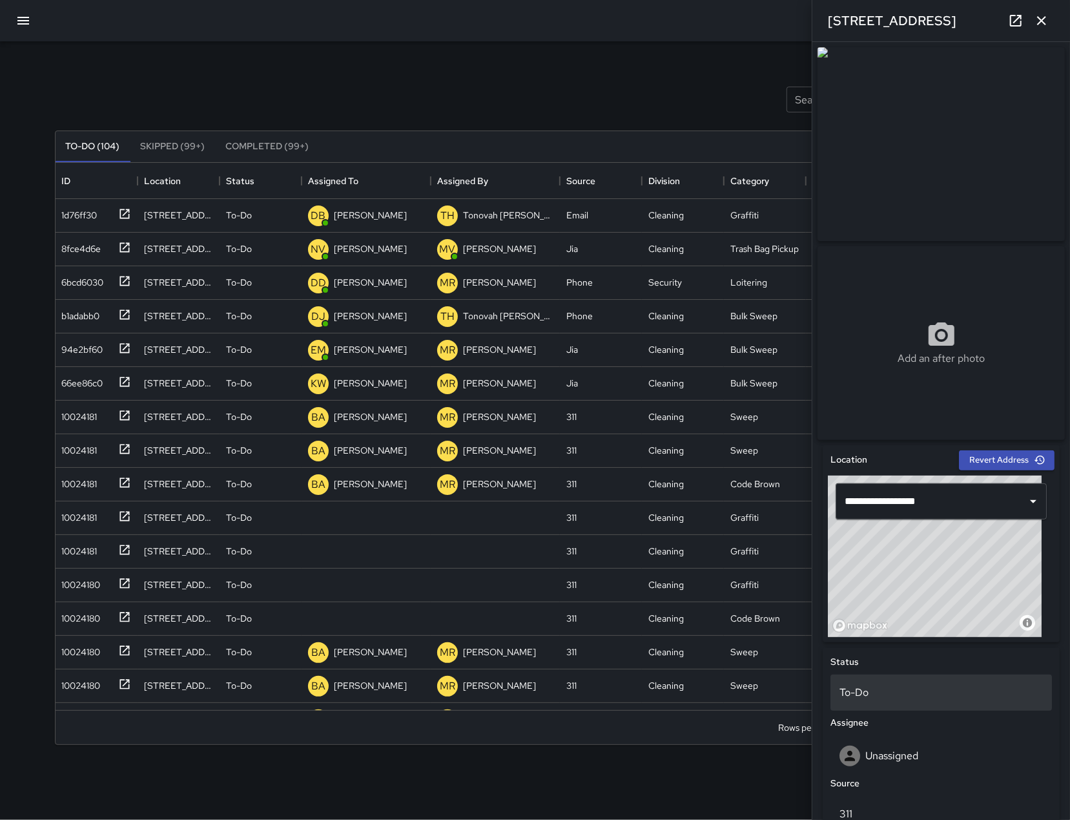
click at [911, 692] on p "To-Do" at bounding box center [941, 693] width 203 height 16
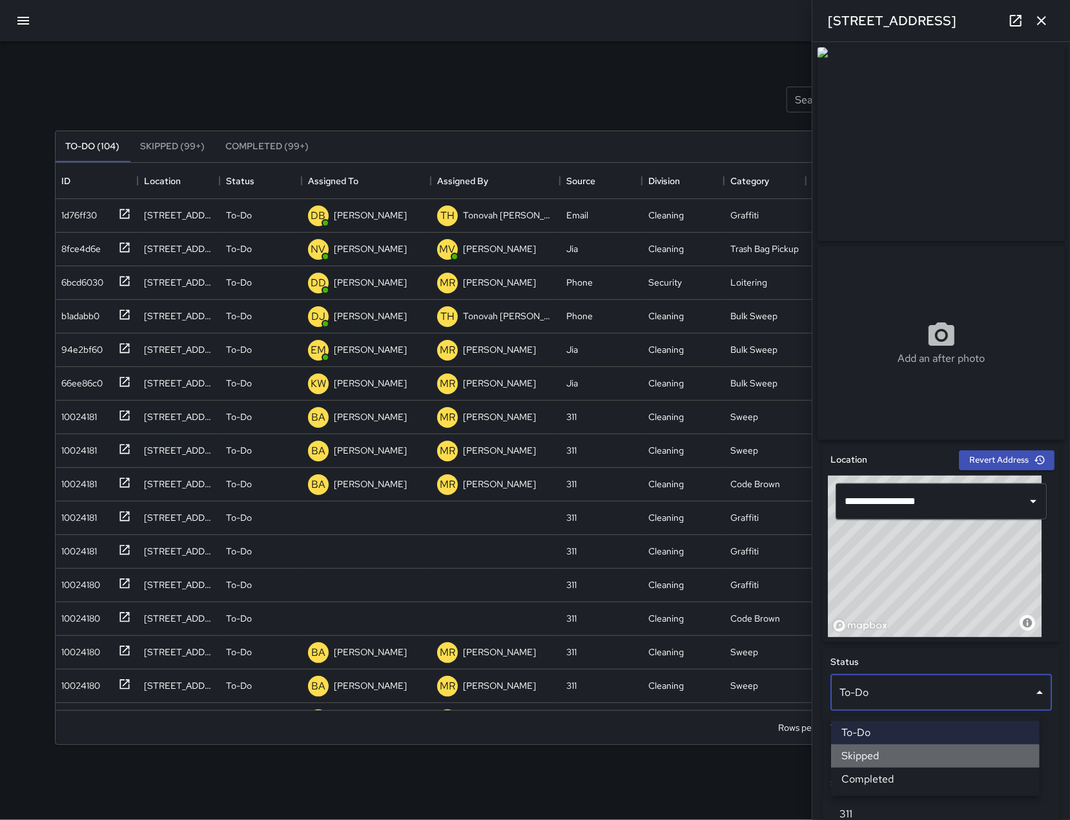
click at [890, 754] on li "Skipped" at bounding box center [935, 755] width 209 height 23
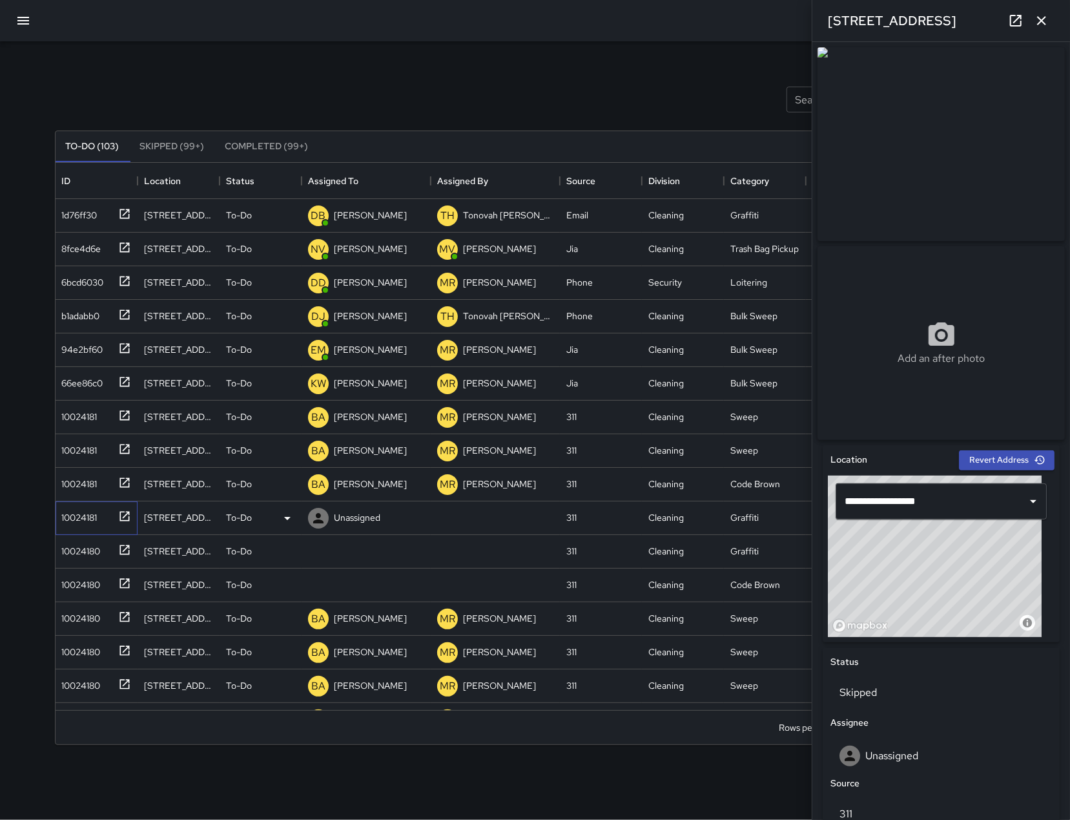
click at [88, 515] on div "10024181" at bounding box center [77, 515] width 41 height 18
click at [889, 700] on p "To-Do" at bounding box center [941, 693] width 203 height 16
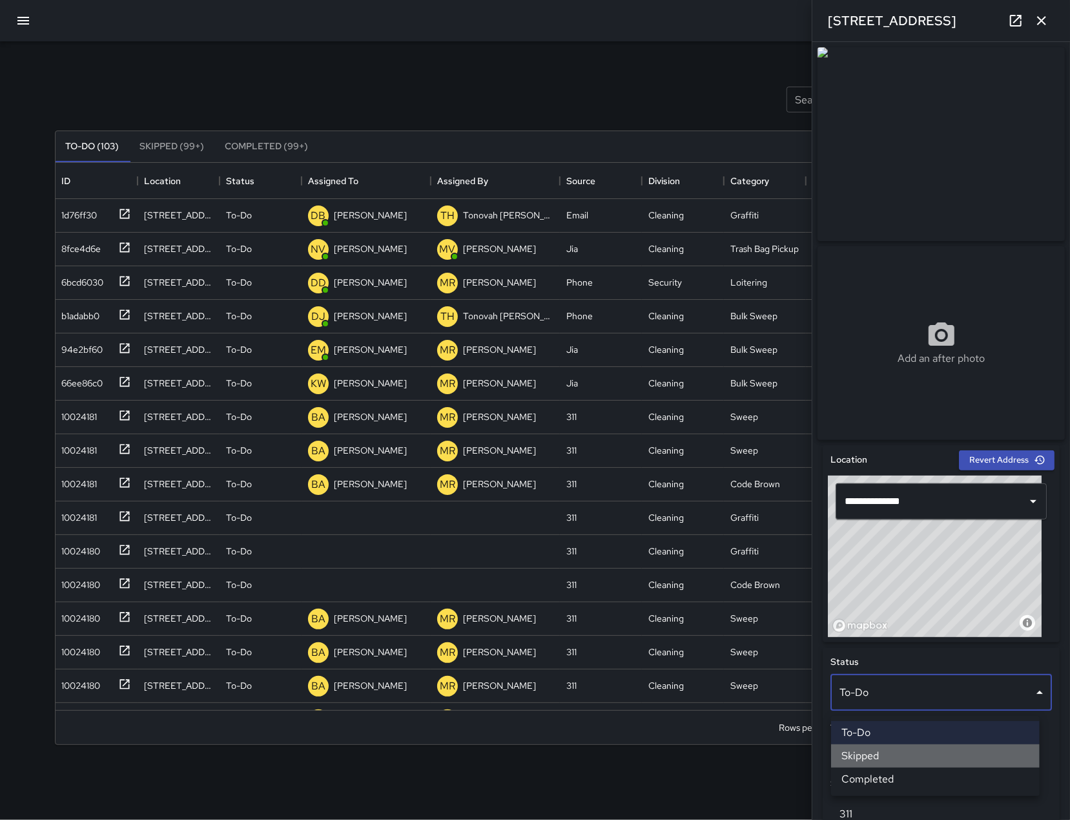
click at [874, 765] on li "Skipped" at bounding box center [935, 755] width 209 height 23
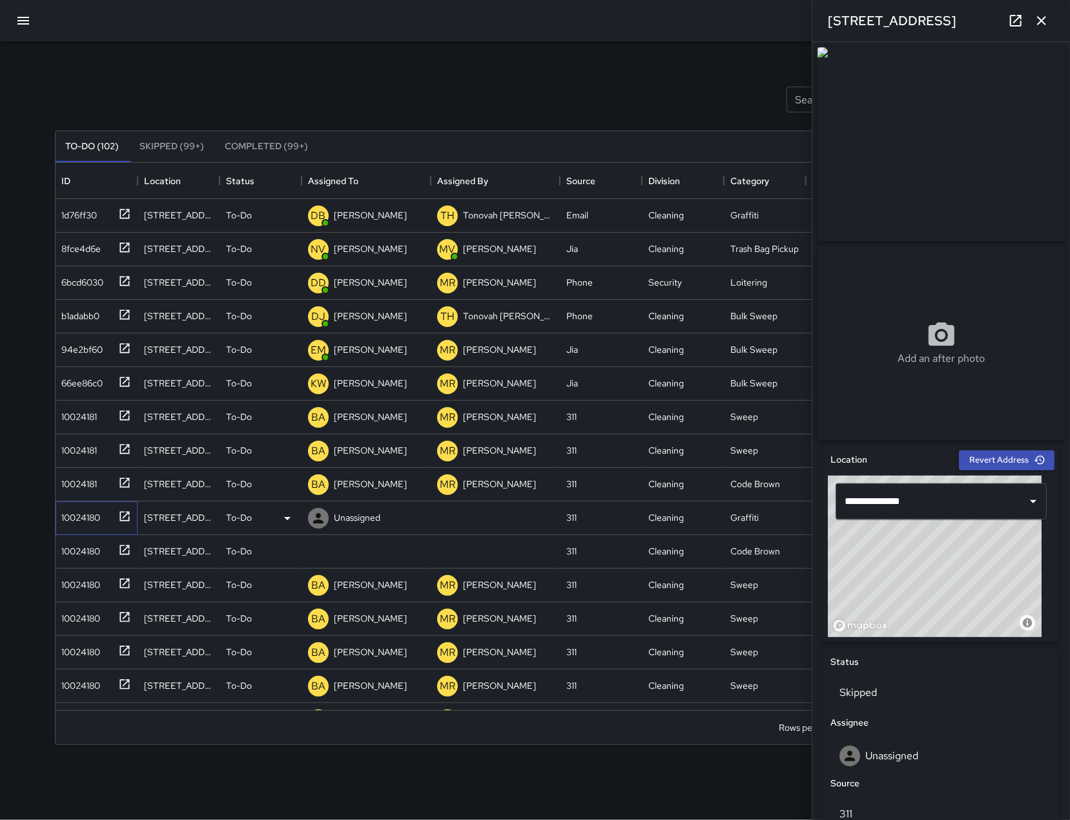
click at [83, 508] on div "10024180" at bounding box center [79, 515] width 44 height 18
click at [891, 700] on p "To-Do" at bounding box center [941, 693] width 203 height 16
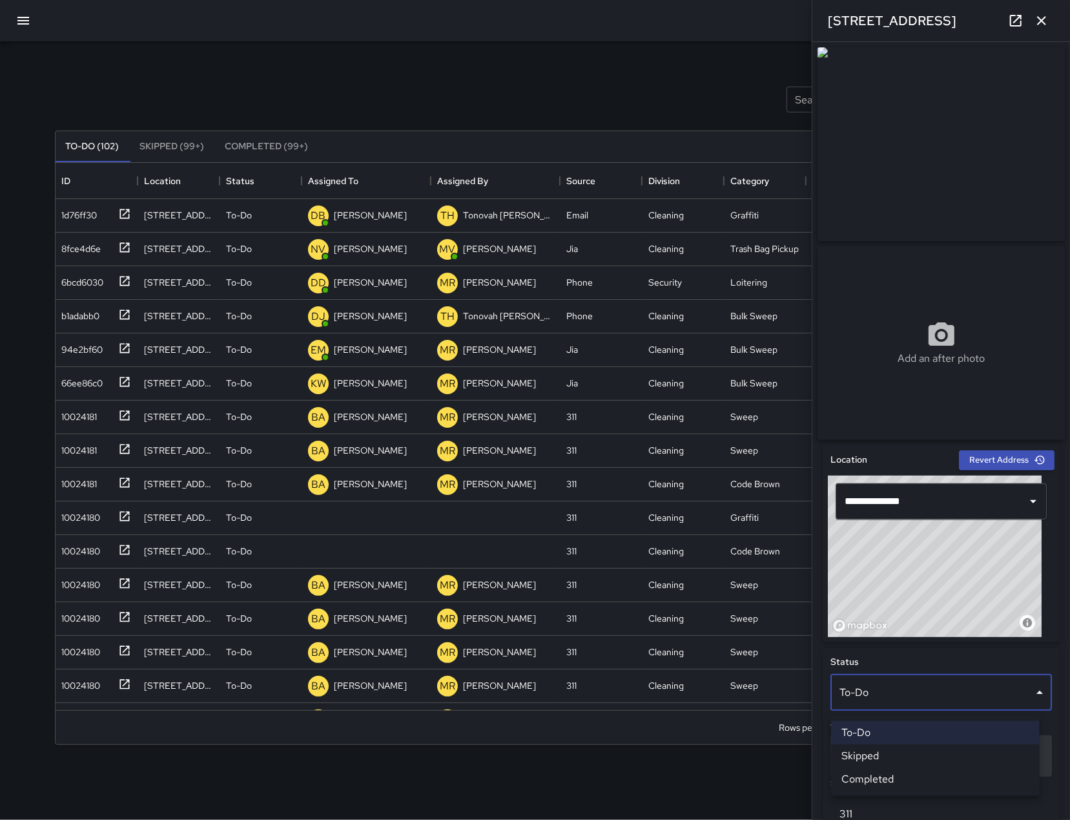
click at [880, 752] on li "Skipped" at bounding box center [935, 755] width 209 height 23
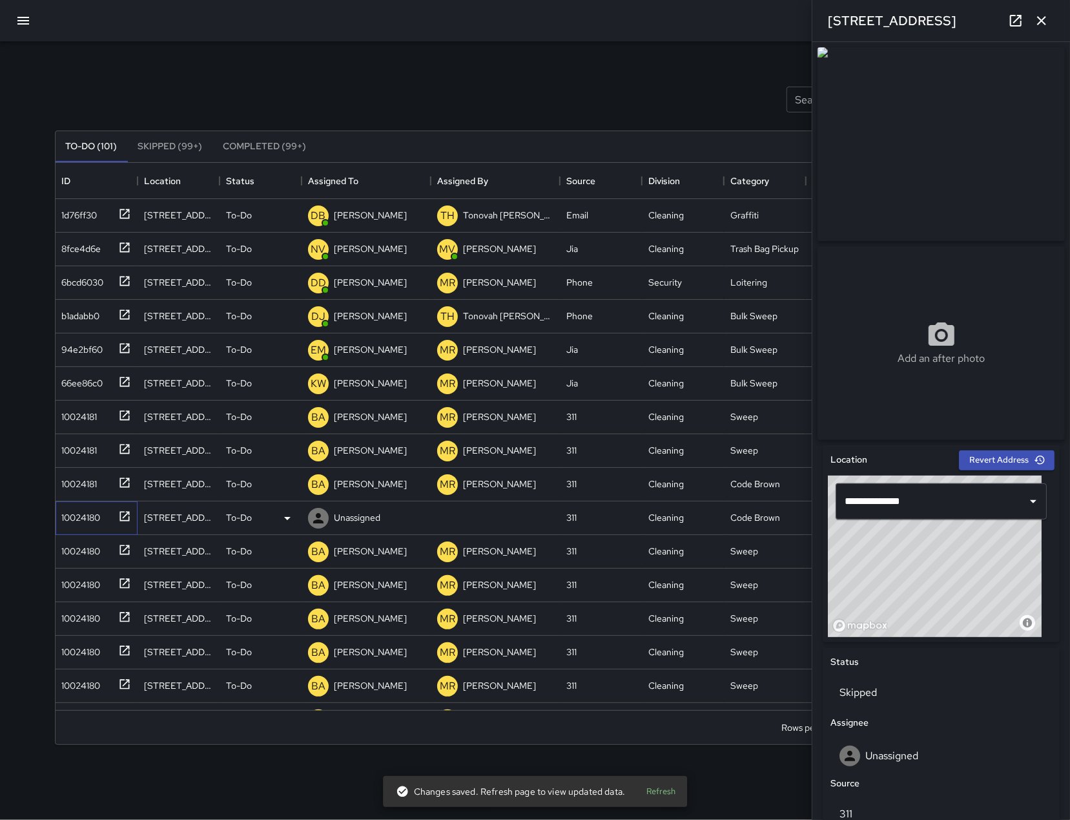
click at [96, 519] on div "10024180" at bounding box center [79, 515] width 44 height 18
click at [921, 700] on p "To-Do" at bounding box center [941, 693] width 203 height 16
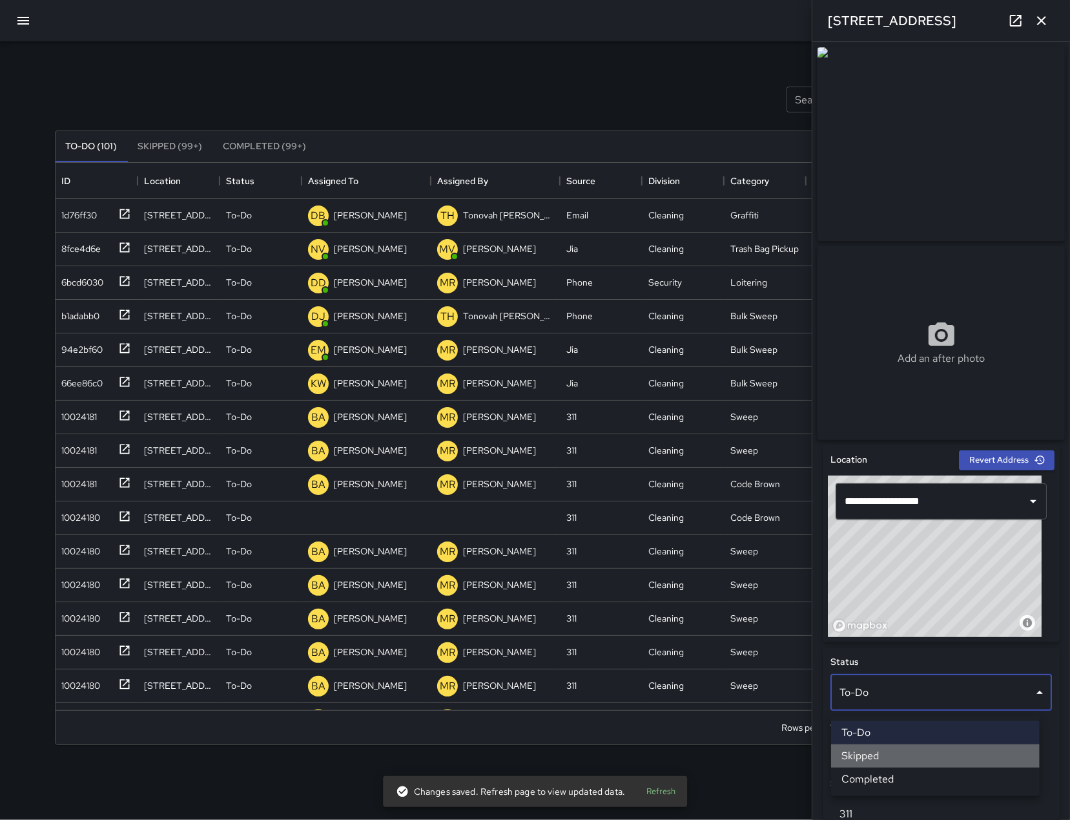
click at [872, 756] on li "Skipped" at bounding box center [935, 755] width 209 height 23
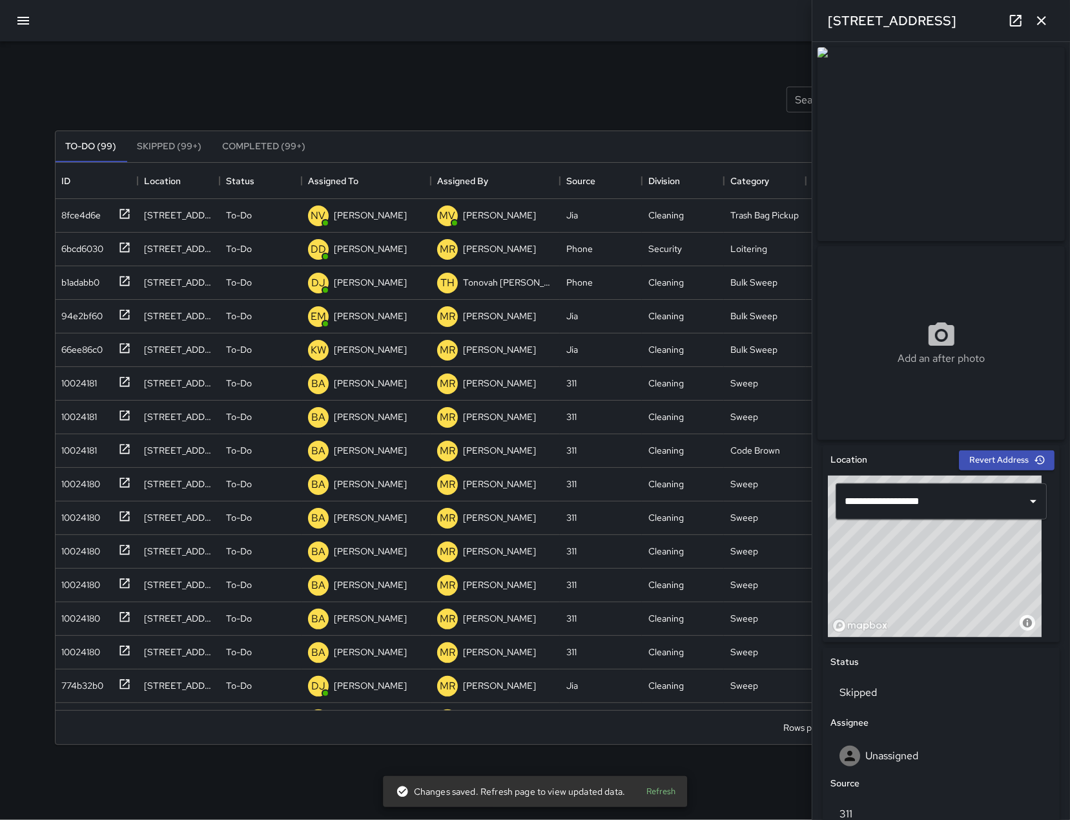
scroll to position [0, 0]
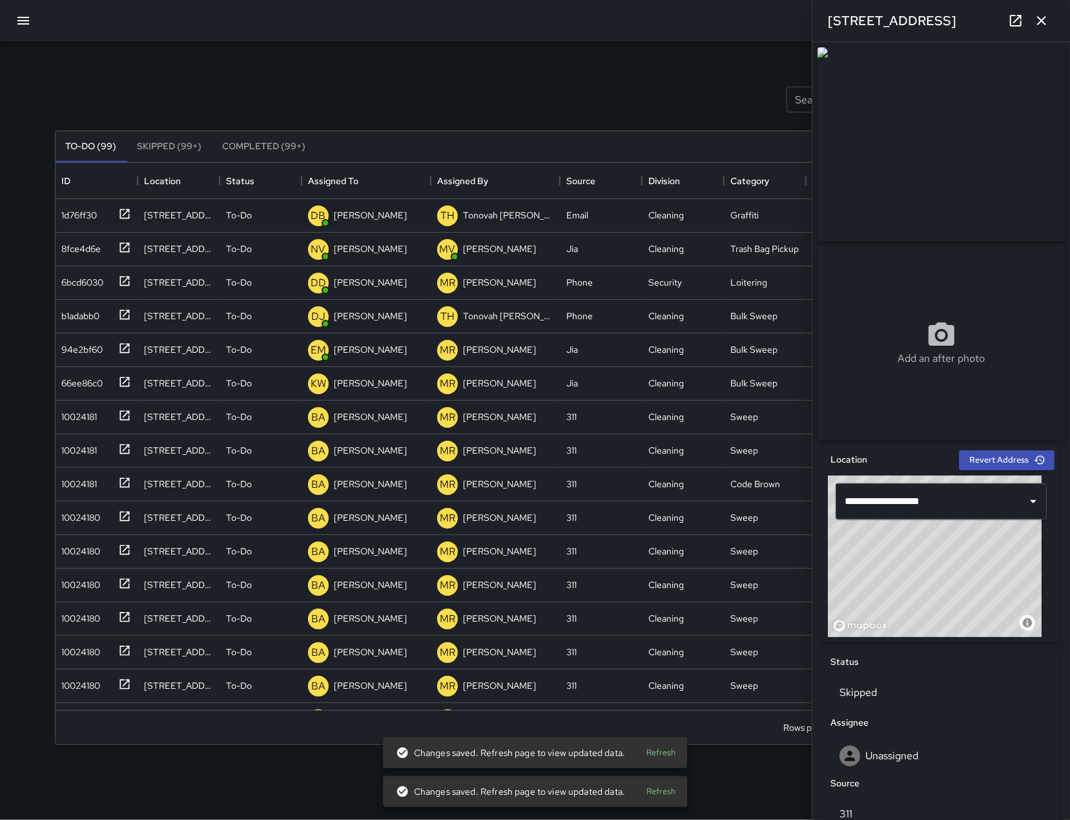
click at [1050, 17] on button "button" at bounding box center [1042, 21] width 26 height 26
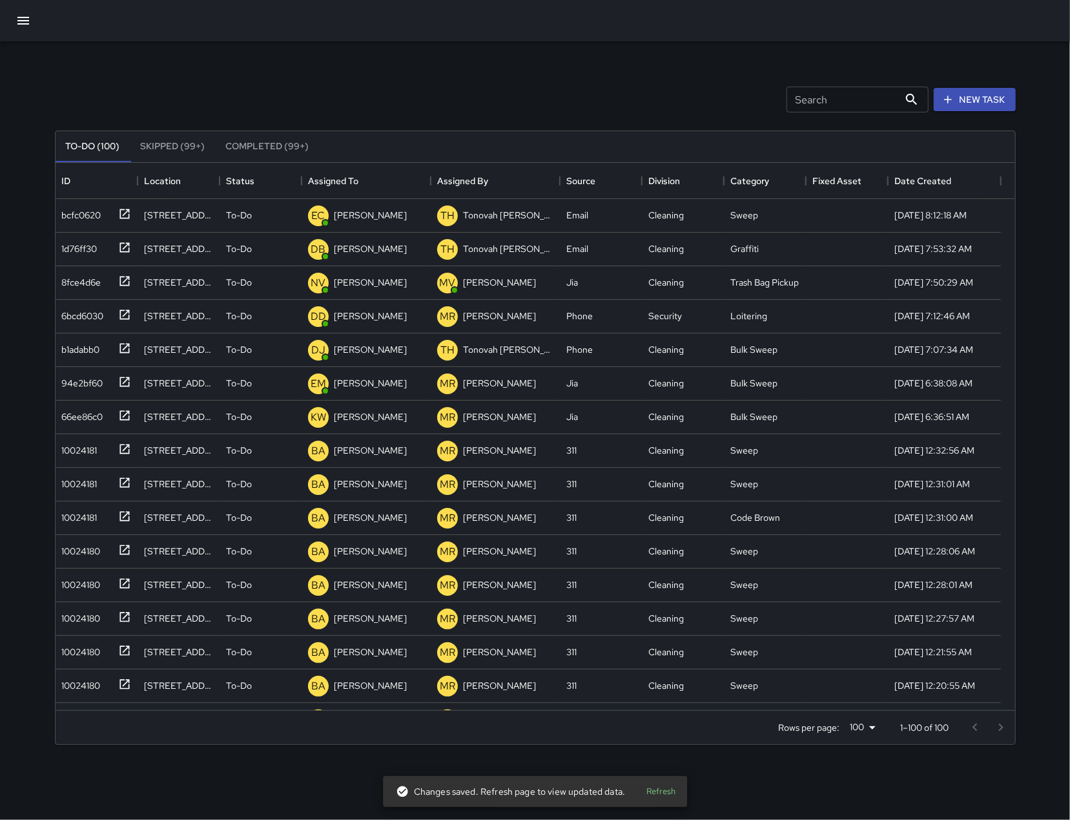
click at [25, 19] on icon "button" at bounding box center [24, 21] width 16 height 16
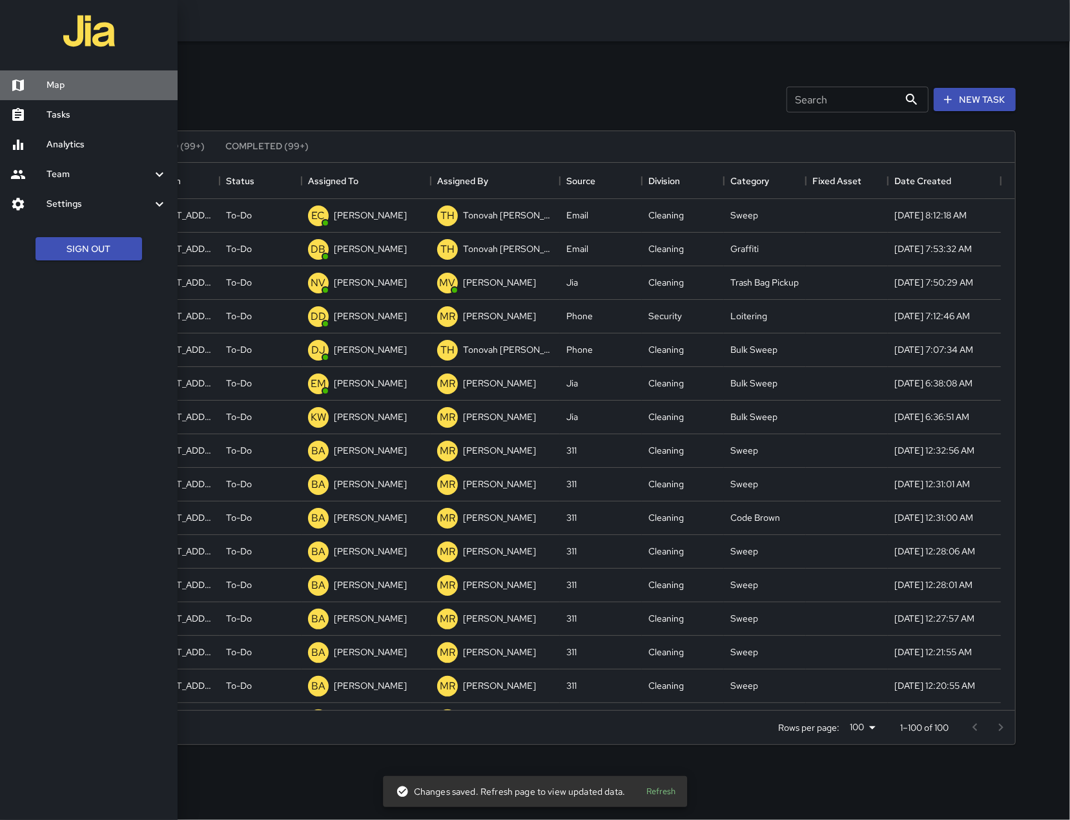
click at [52, 74] on link "Map" at bounding box center [89, 85] width 178 height 30
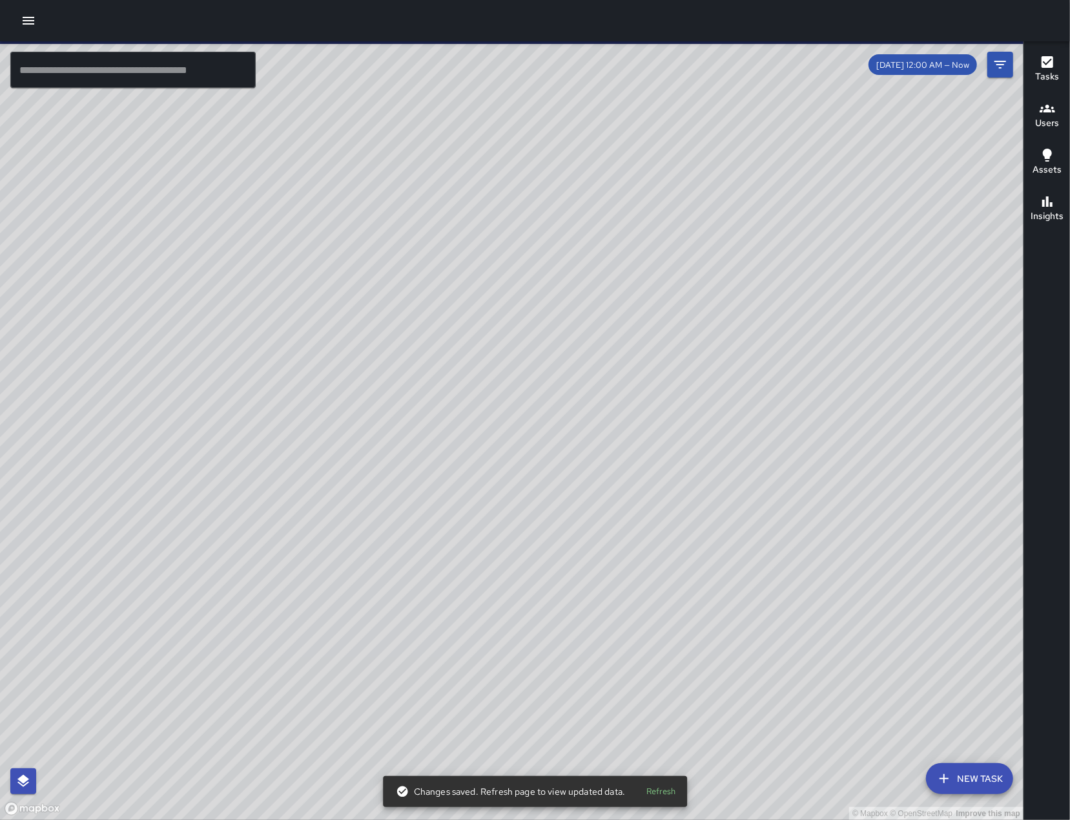
drag, startPoint x: 736, startPoint y: 325, endPoint x: 639, endPoint y: 337, distance: 97.7
click at [644, 337] on div "© Mapbox © OpenStreetMap Improve this map" at bounding box center [512, 430] width 1024 height 778
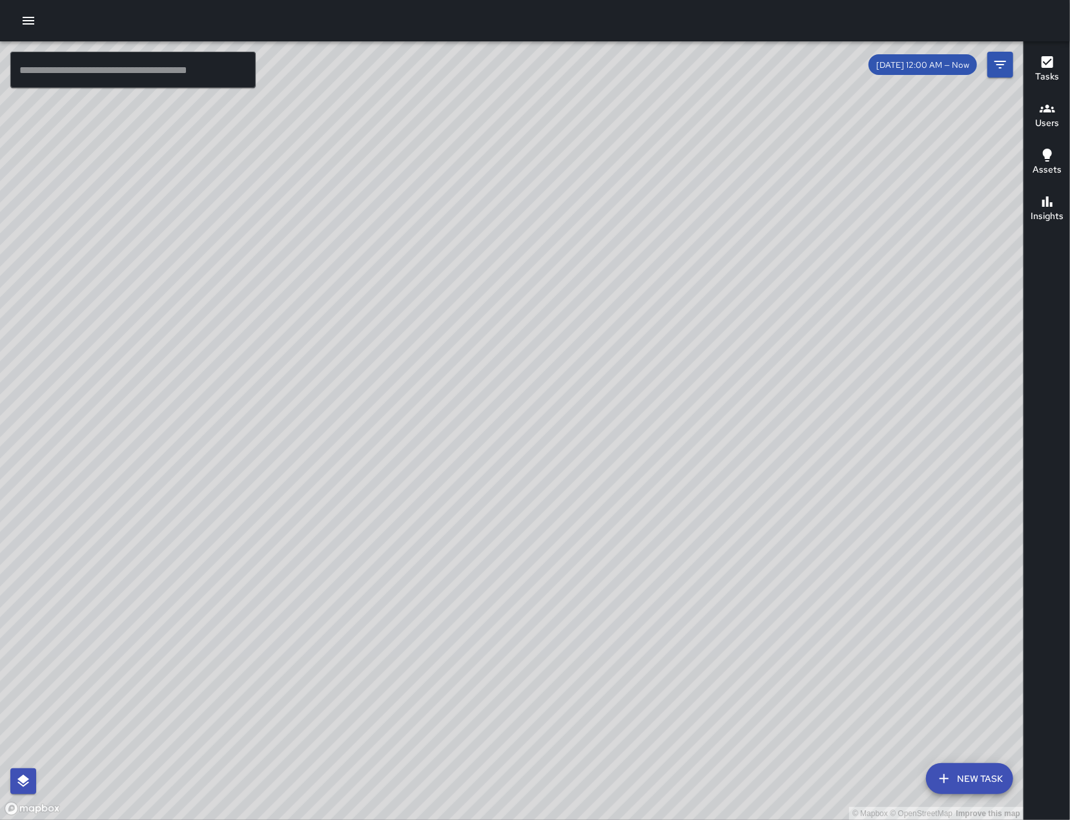
drag, startPoint x: 700, startPoint y: 502, endPoint x: 315, endPoint y: 351, distance: 413.0
click at [316, 344] on div "© Mapbox © OpenStreetMap Improve this map" at bounding box center [512, 430] width 1024 height 778
drag, startPoint x: 683, startPoint y: 510, endPoint x: 740, endPoint y: 339, distance: 179.8
click at [739, 339] on div "© Mapbox © OpenStreetMap Improve this map" at bounding box center [512, 430] width 1024 height 778
drag, startPoint x: 590, startPoint y: 691, endPoint x: 677, endPoint y: 554, distance: 162.0
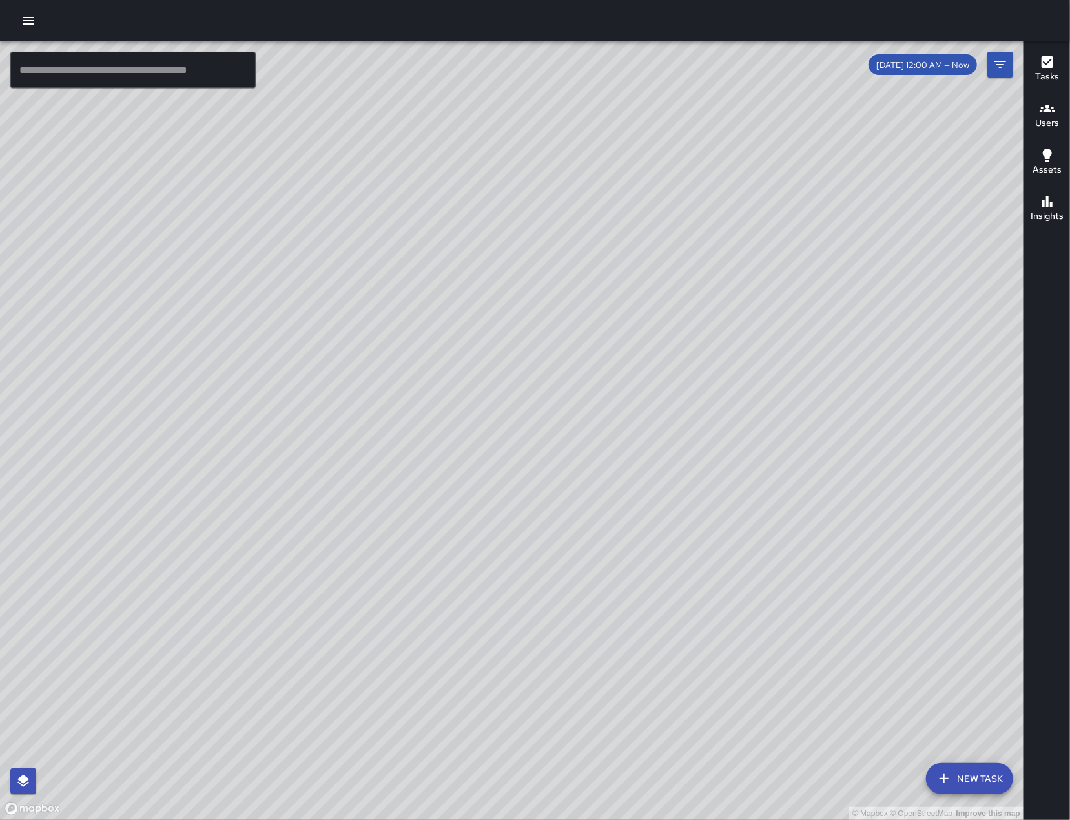
click at [676, 545] on div "© Mapbox © OpenStreetMap Improve this map" at bounding box center [512, 430] width 1024 height 778
drag, startPoint x: 684, startPoint y: 549, endPoint x: 705, endPoint y: 551, distance: 21.4
click at [705, 550] on div "© Mapbox © OpenStreetMap Improve this map" at bounding box center [512, 430] width 1024 height 778
drag, startPoint x: 703, startPoint y: 539, endPoint x: 691, endPoint y: 541, distance: 11.9
click at [691, 541] on div "© Mapbox © OpenStreetMap Improve this map" at bounding box center [512, 430] width 1024 height 778
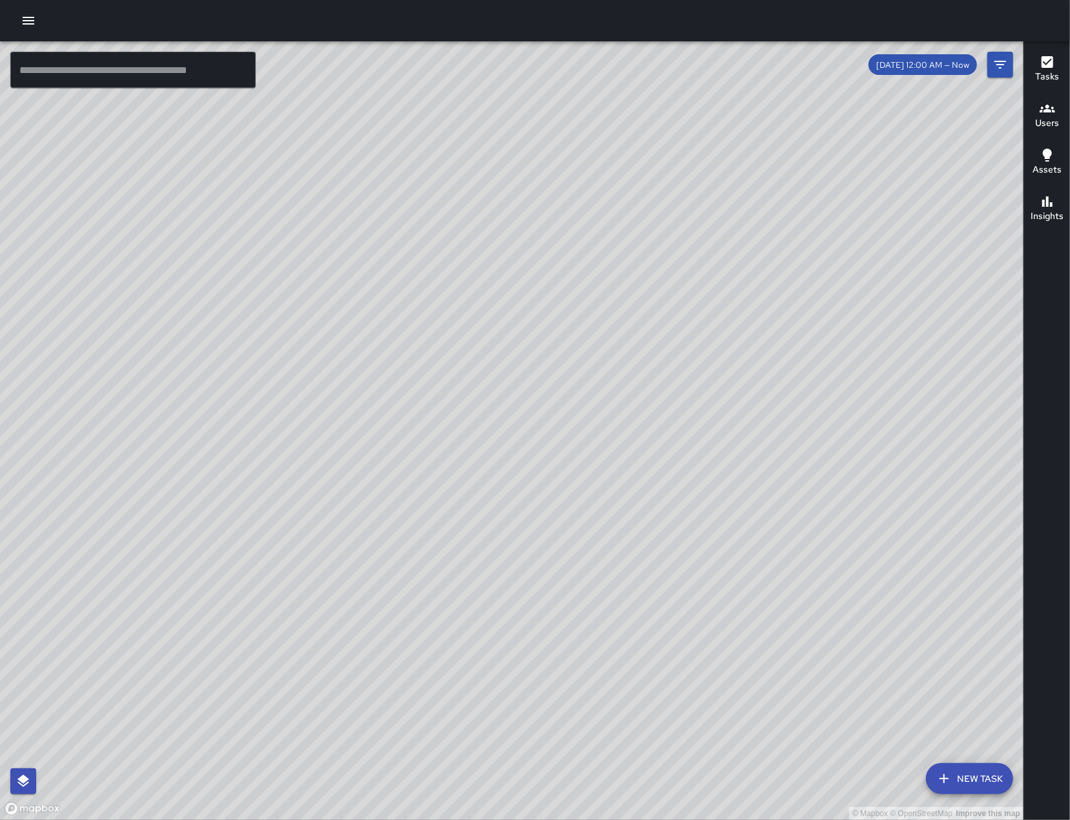
click at [559, 475] on div "© Mapbox © OpenStreetMap Improve this map" at bounding box center [512, 430] width 1024 height 778
click at [543, 527] on div "© Mapbox © OpenStreetMap Improve this map" at bounding box center [512, 430] width 1024 height 778
click at [540, 546] on div "© Mapbox © OpenStreetMap Improve this map" at bounding box center [512, 430] width 1024 height 778
drag, startPoint x: 512, startPoint y: 523, endPoint x: 512, endPoint y: 536, distance: 12.9
click at [512, 536] on div "© Mapbox © OpenStreetMap Improve this map" at bounding box center [512, 430] width 1024 height 778
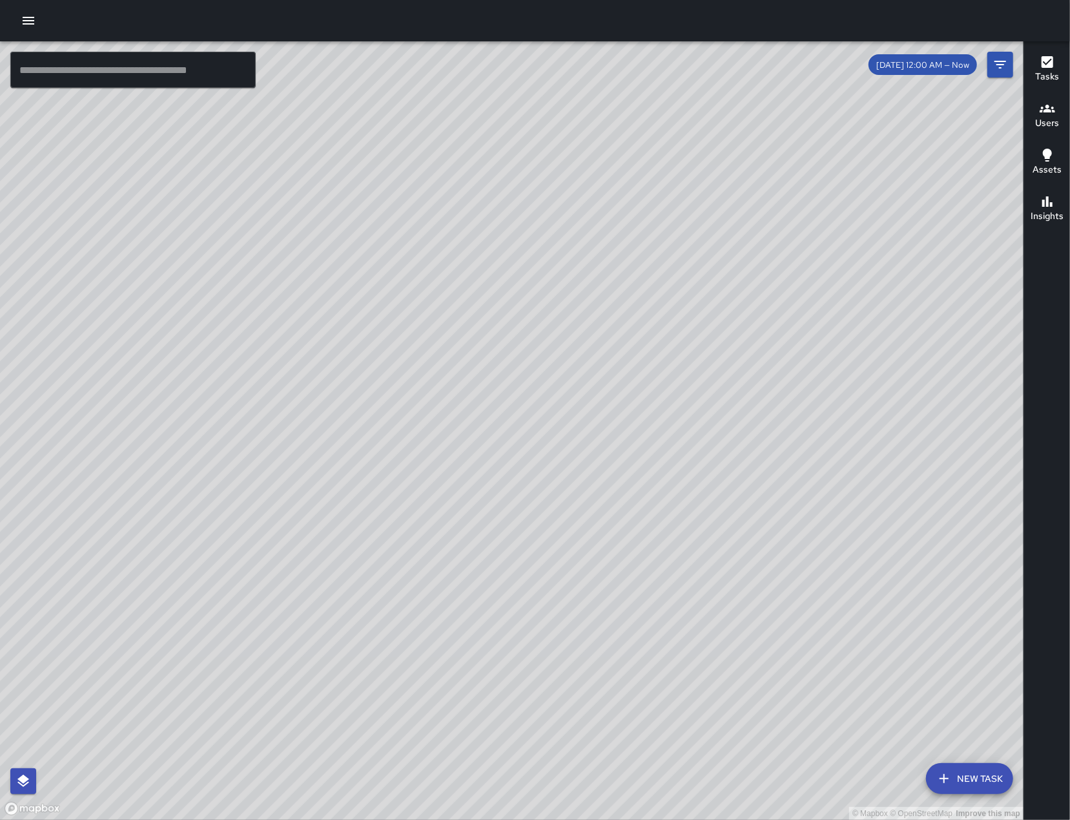
click at [957, 784] on button "New Task" at bounding box center [969, 778] width 87 height 31
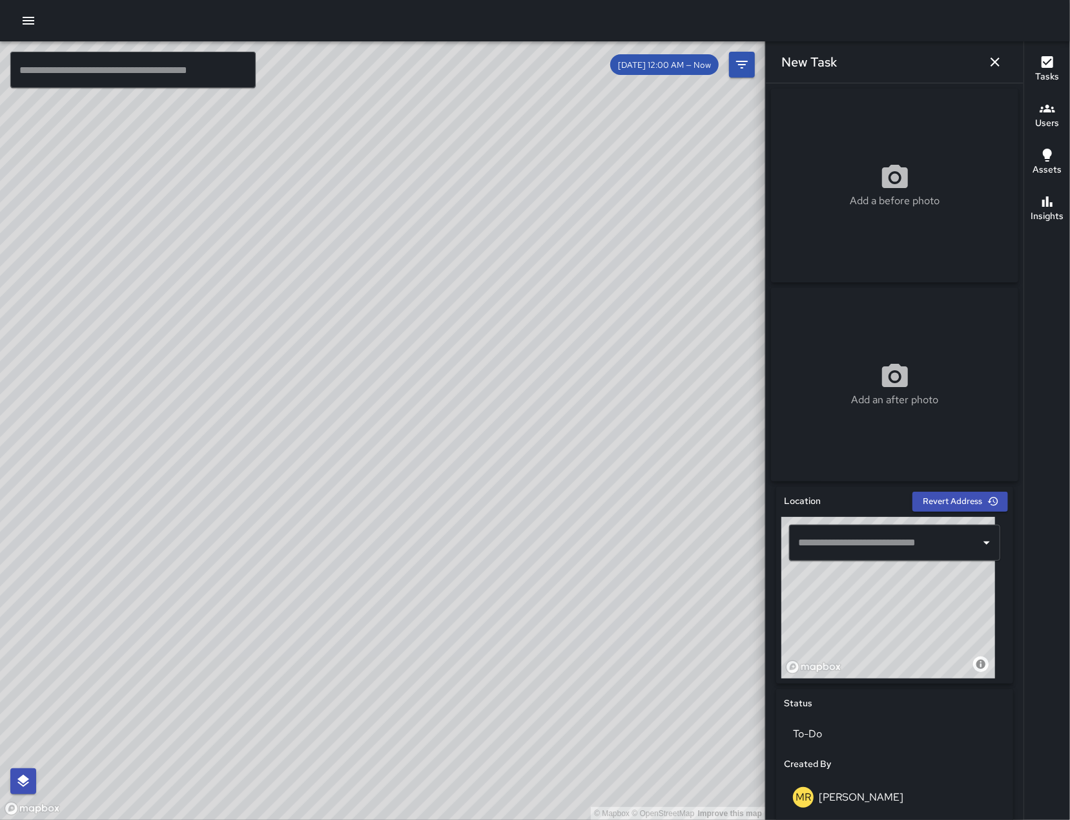
click at [847, 541] on input "text" at bounding box center [885, 542] width 180 height 25
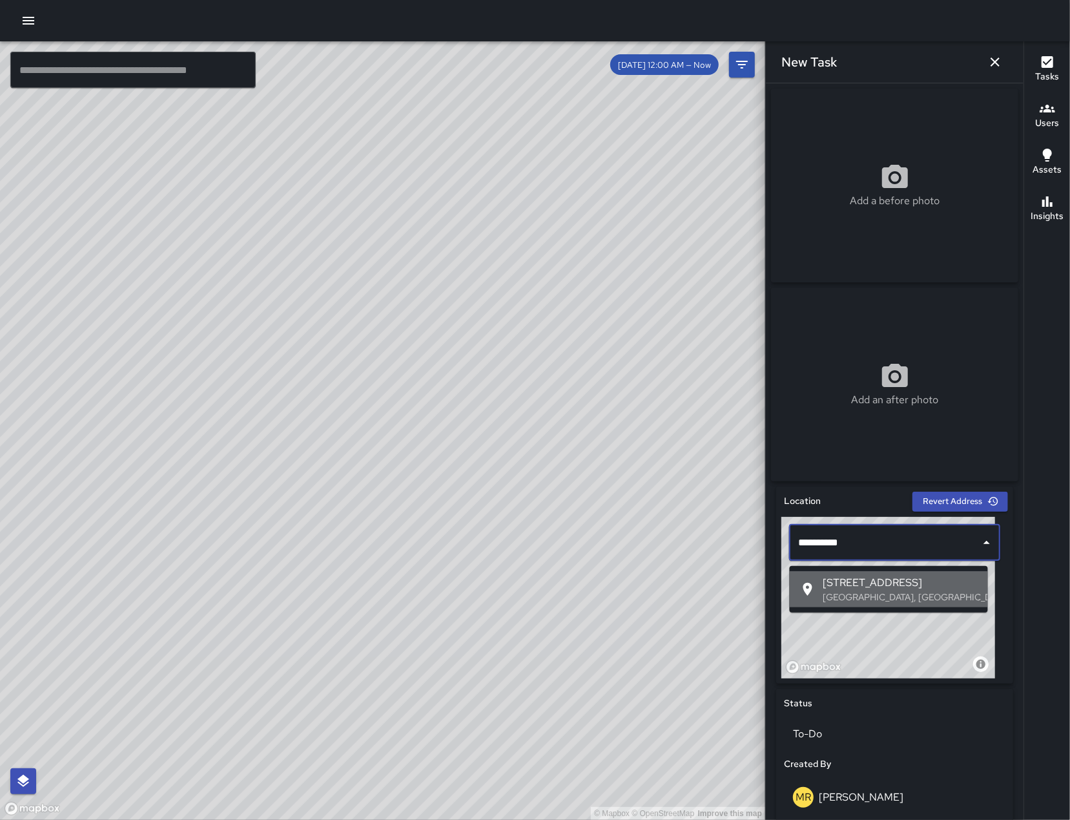
click at [847, 600] on p "San Francisco, CA, USA" at bounding box center [901, 596] width 154 height 13
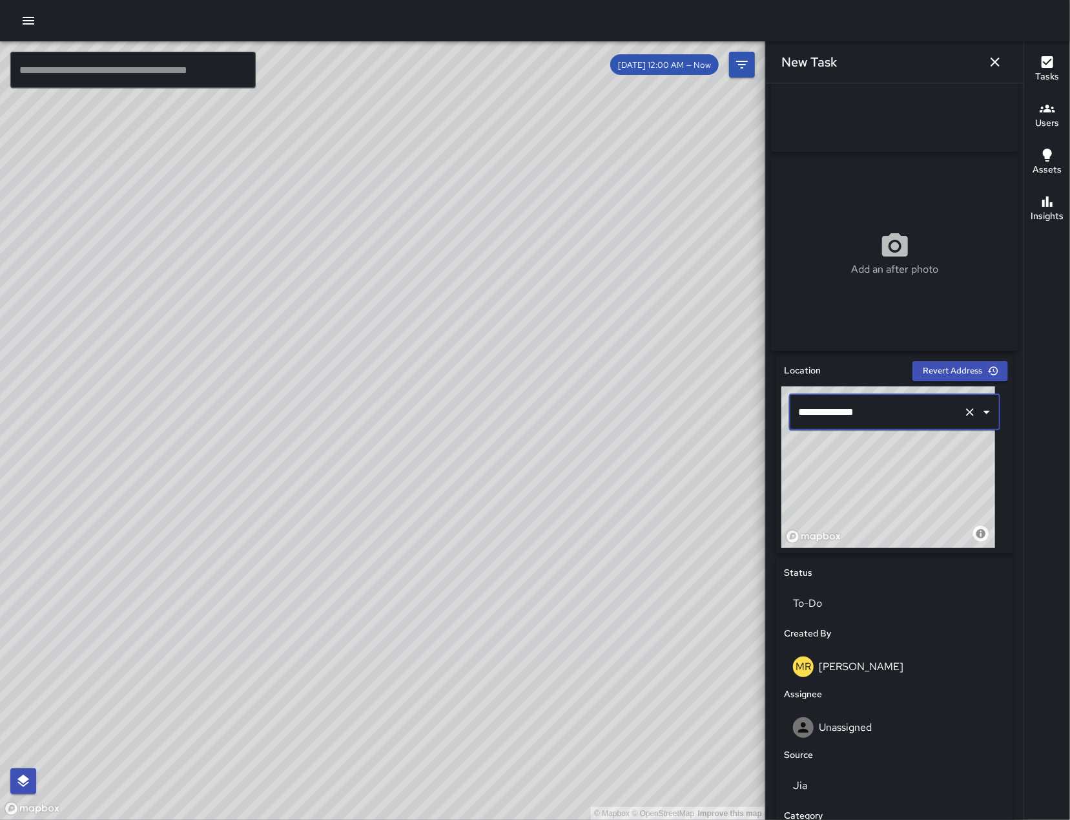
scroll to position [331, 0]
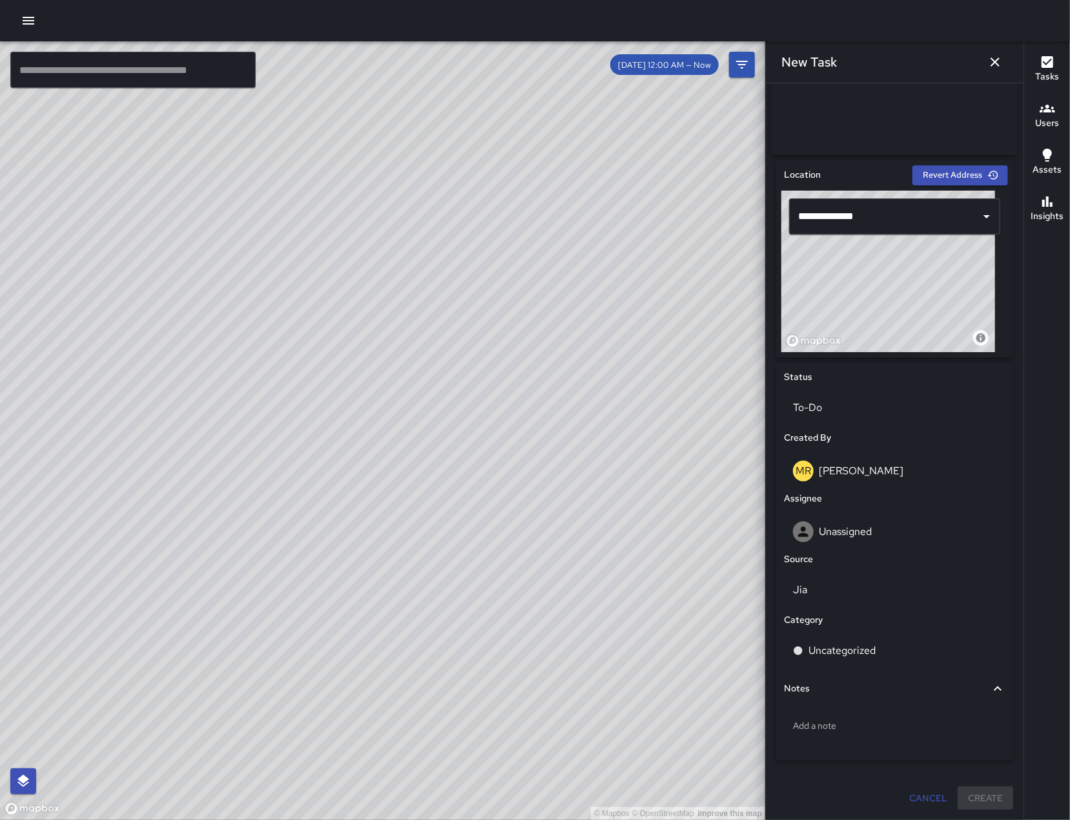
drag, startPoint x: 889, startPoint y: 298, endPoint x: 878, endPoint y: 287, distance: 16.0
click at [878, 287] on div "© Mapbox © OpenStreetMap Improve this map" at bounding box center [889, 271] width 214 height 161
click at [878, 286] on div "© Mapbox © OpenStreetMap Improve this map" at bounding box center [889, 271] width 214 height 161
drag, startPoint x: 892, startPoint y: 300, endPoint x: 884, endPoint y: 296, distance: 9.2
click at [884, 296] on div "© Mapbox © OpenStreetMap Improve this map" at bounding box center [889, 271] width 214 height 161
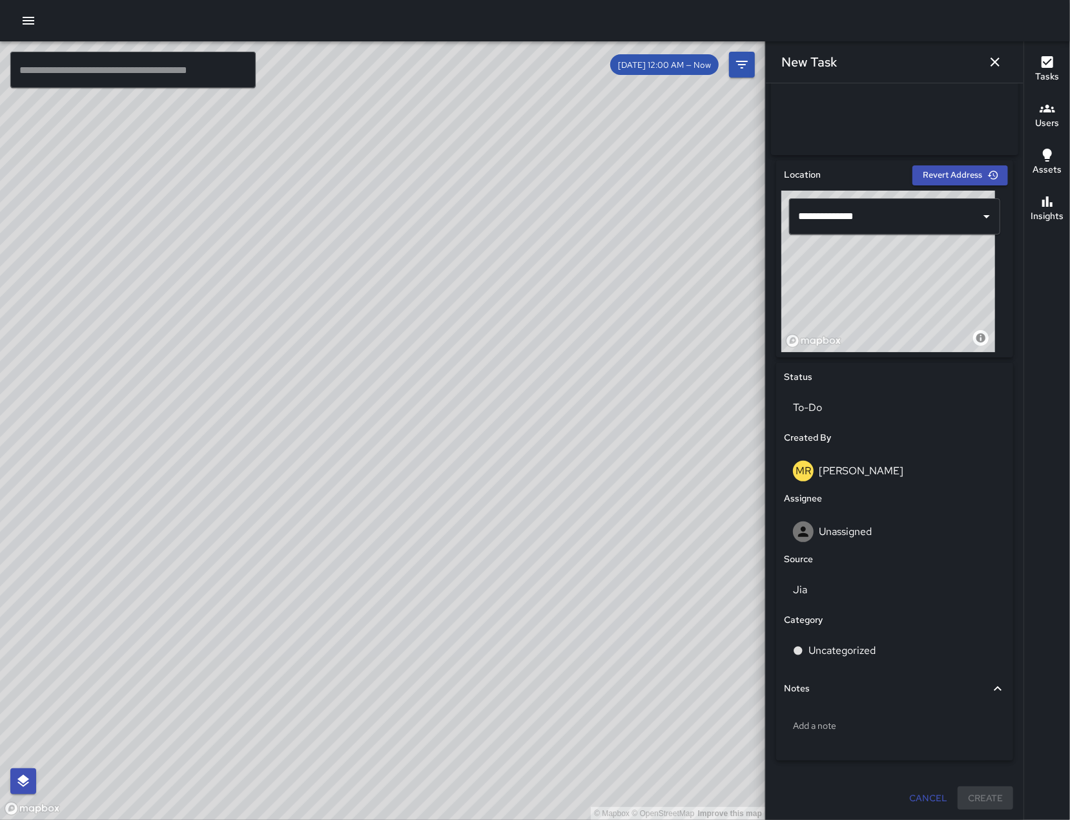
type input "**********"
click at [886, 521] on div "Unassigned" at bounding box center [894, 531] width 203 height 21
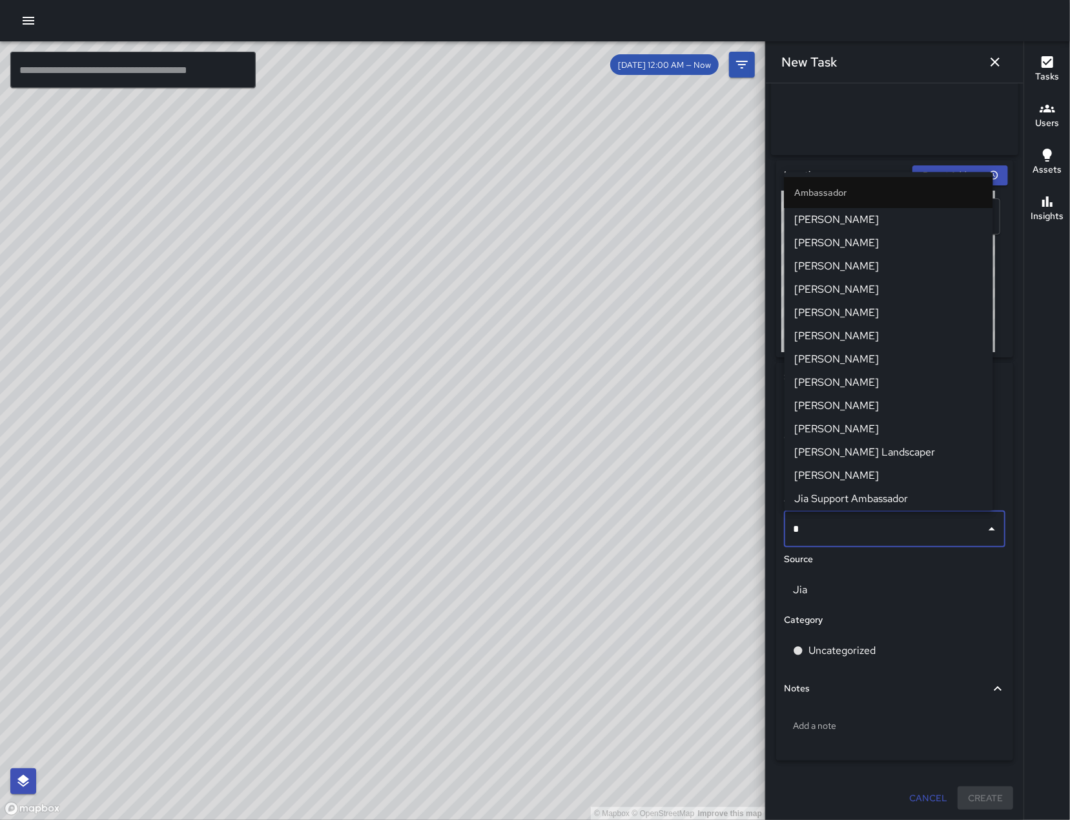
type input "**"
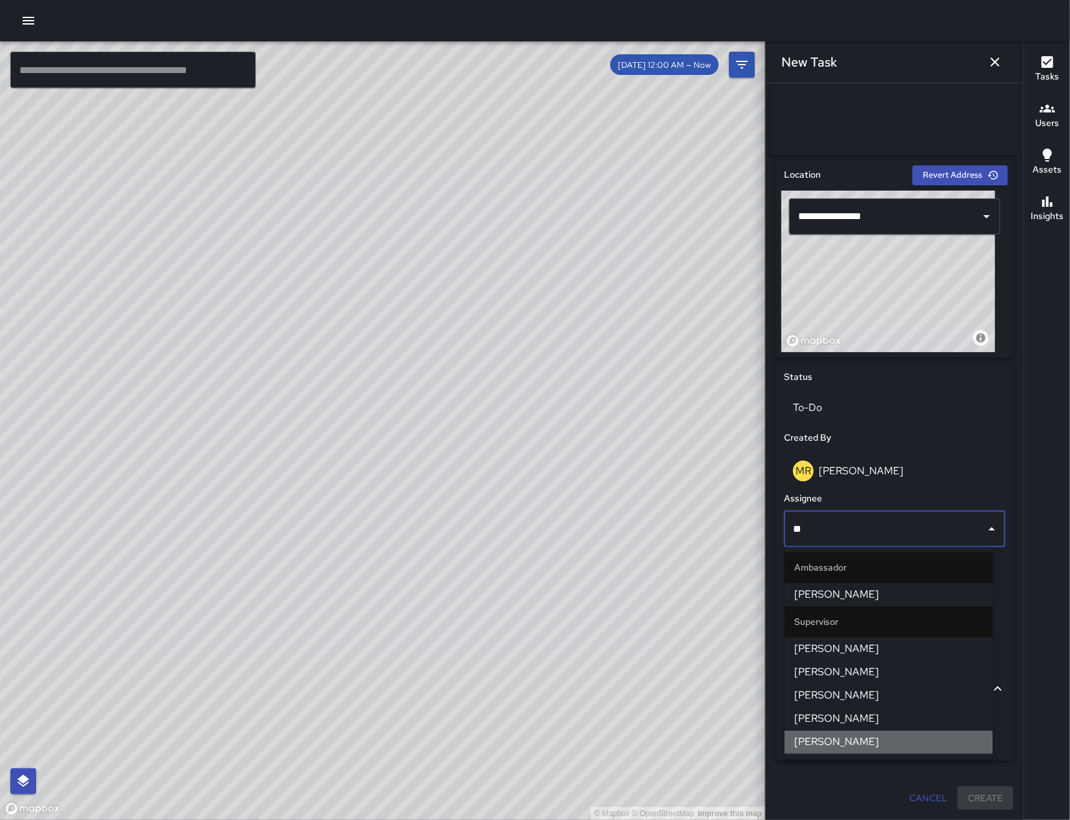
click at [878, 739] on span "[PERSON_NAME]" at bounding box center [889, 742] width 188 height 16
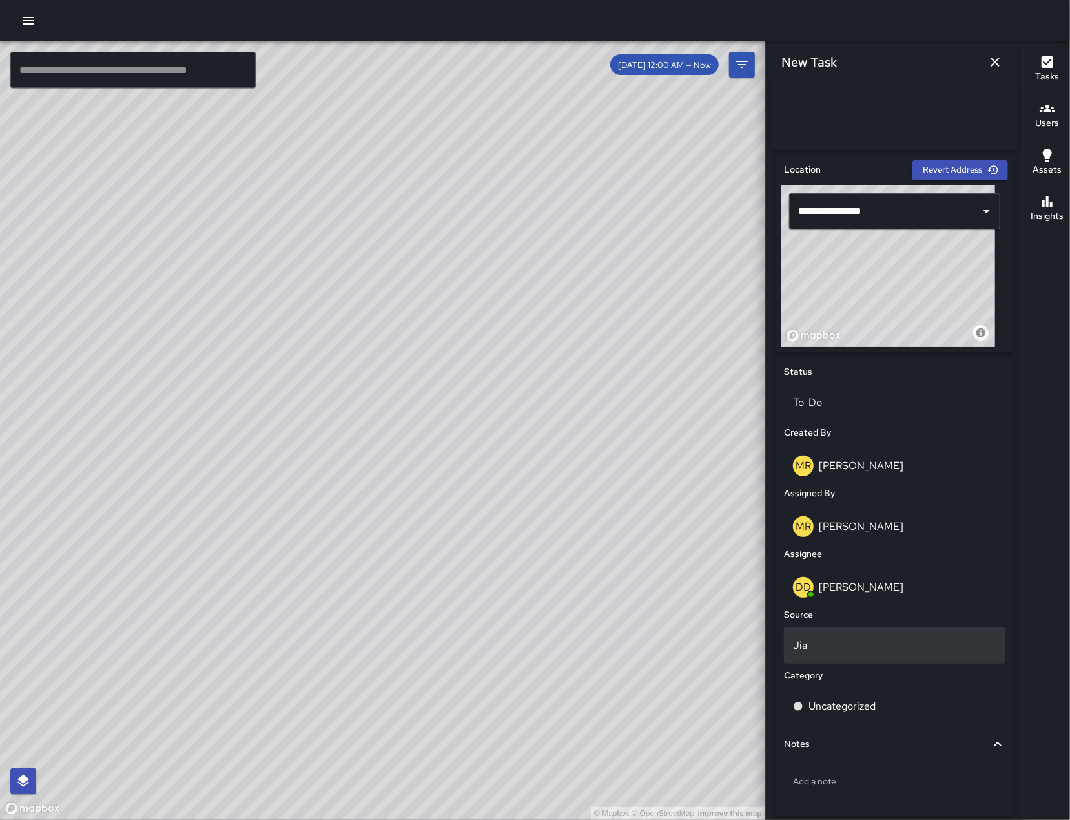
click at [857, 633] on div "Jia" at bounding box center [895, 645] width 222 height 36
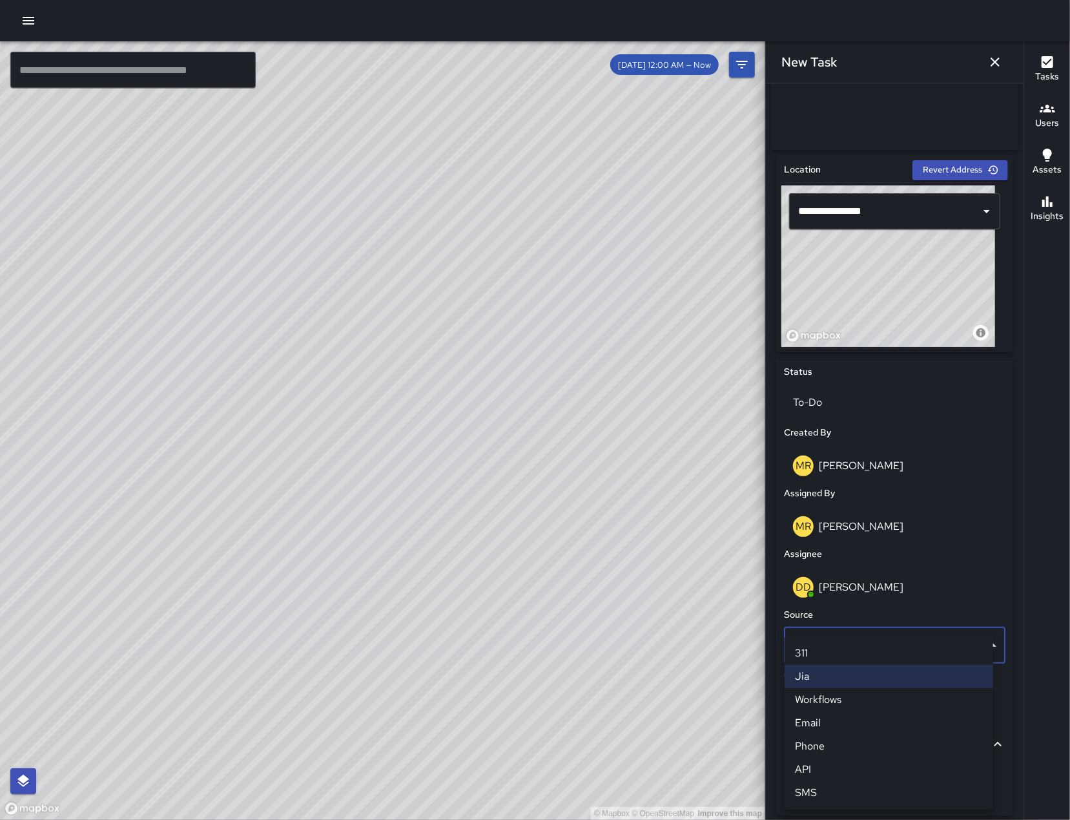
click at [856, 736] on li "Phone" at bounding box center [889, 745] width 209 height 23
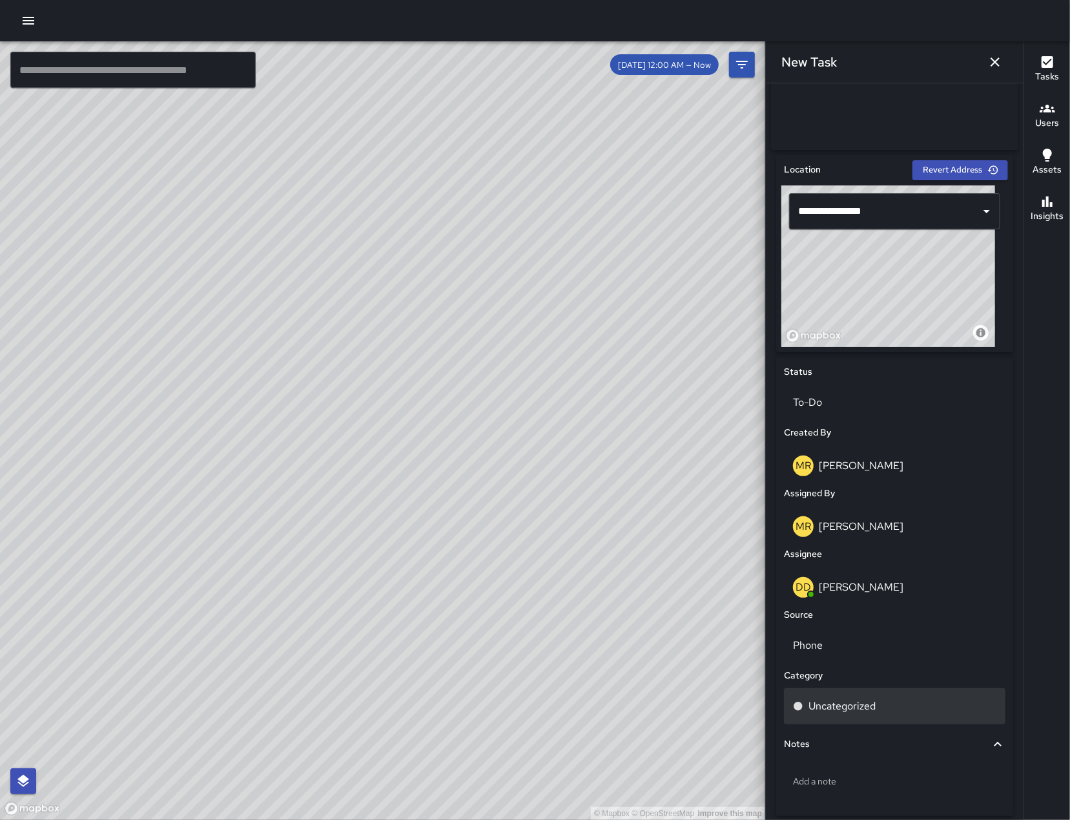
click at [856, 712] on p "Uncategorized" at bounding box center [842, 706] width 67 height 16
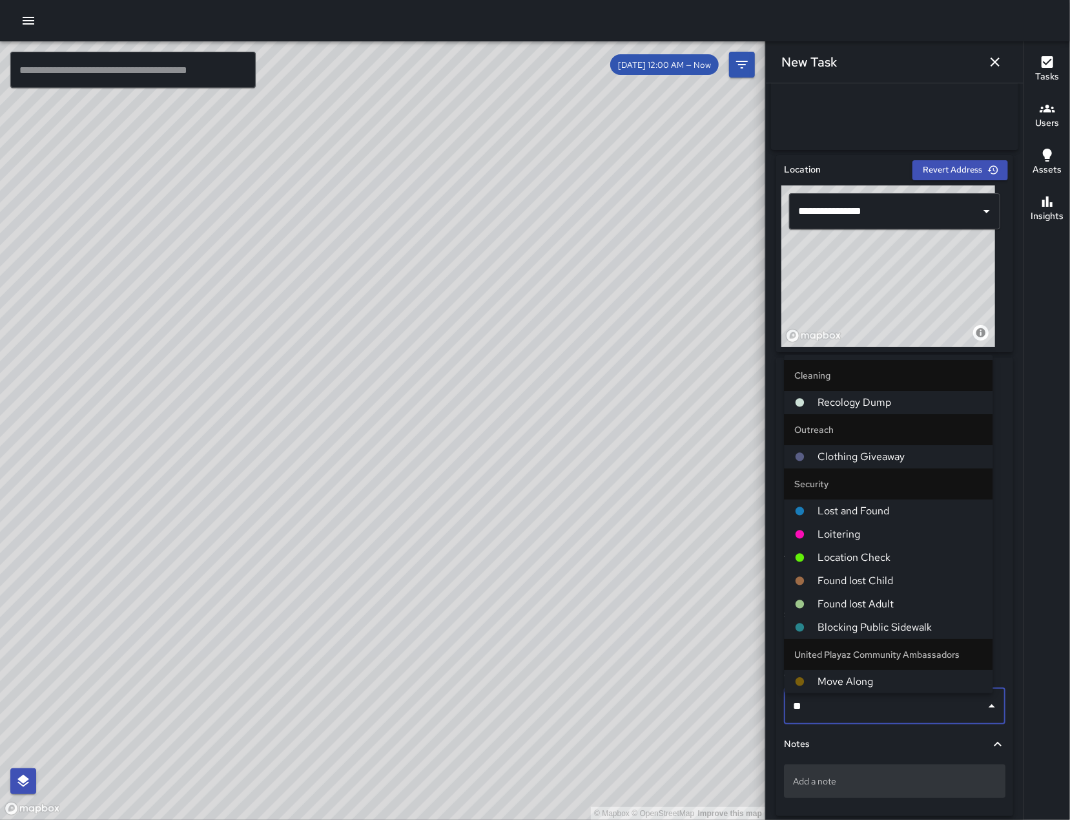
type input "***"
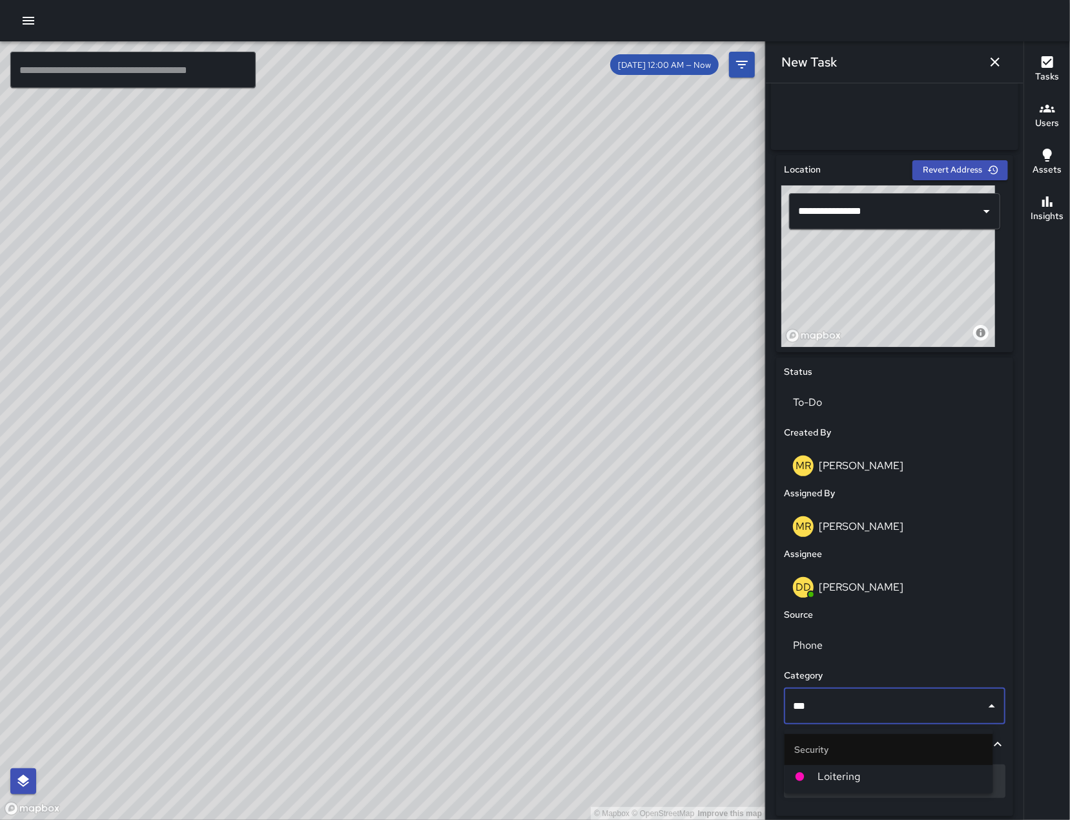
click at [883, 780] on span "Loitering" at bounding box center [900, 777] width 165 height 16
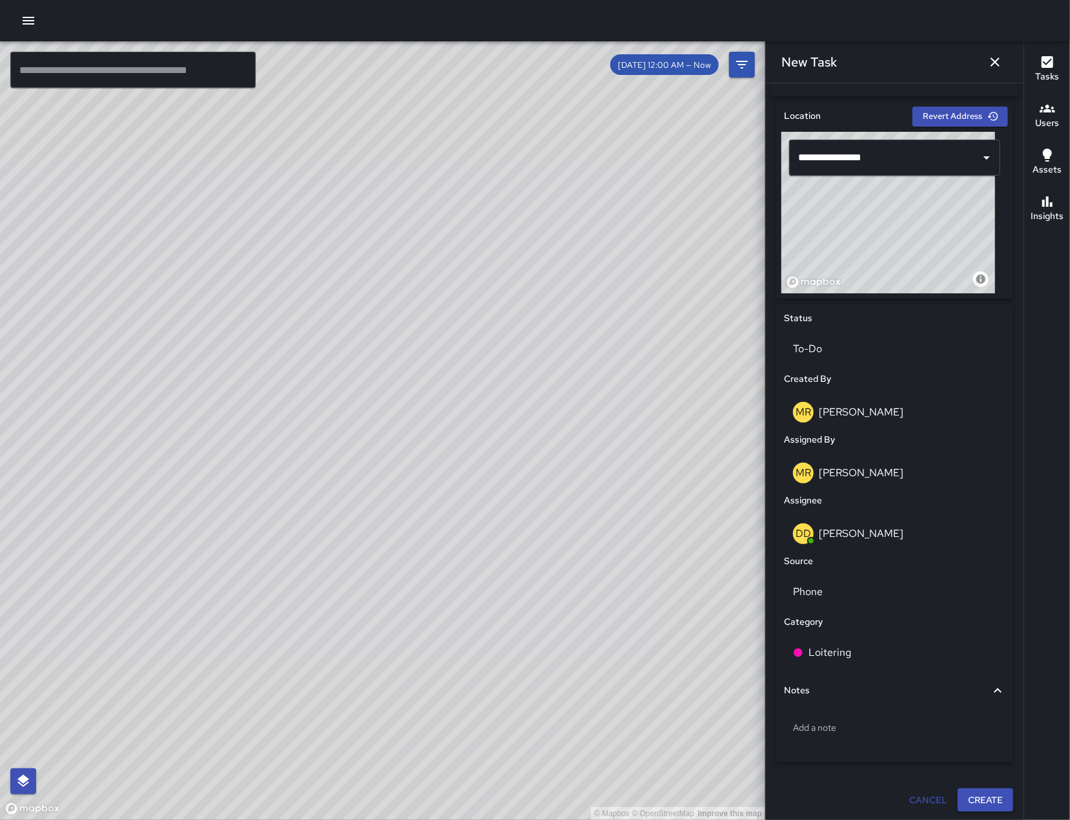
scroll to position [391, 0]
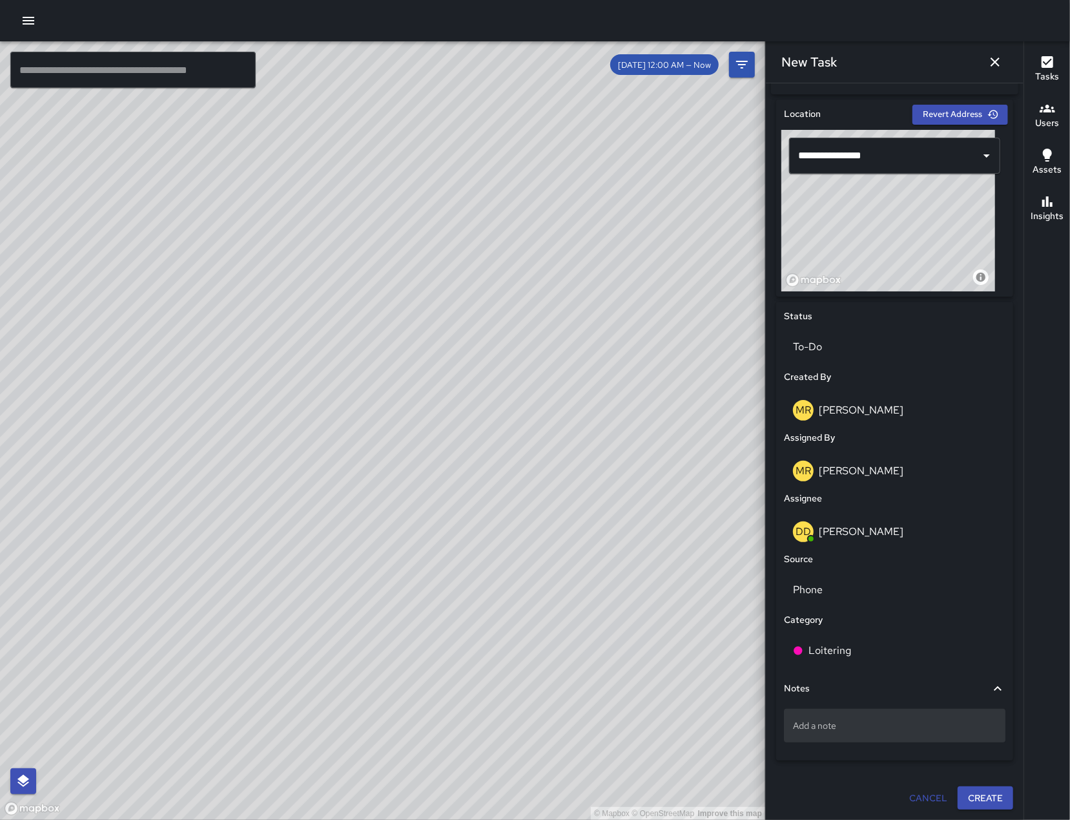
click at [877, 711] on div "Add a note" at bounding box center [895, 726] width 222 height 34
type textarea "**********"
click at [970, 796] on button "Create" at bounding box center [986, 798] width 56 height 24
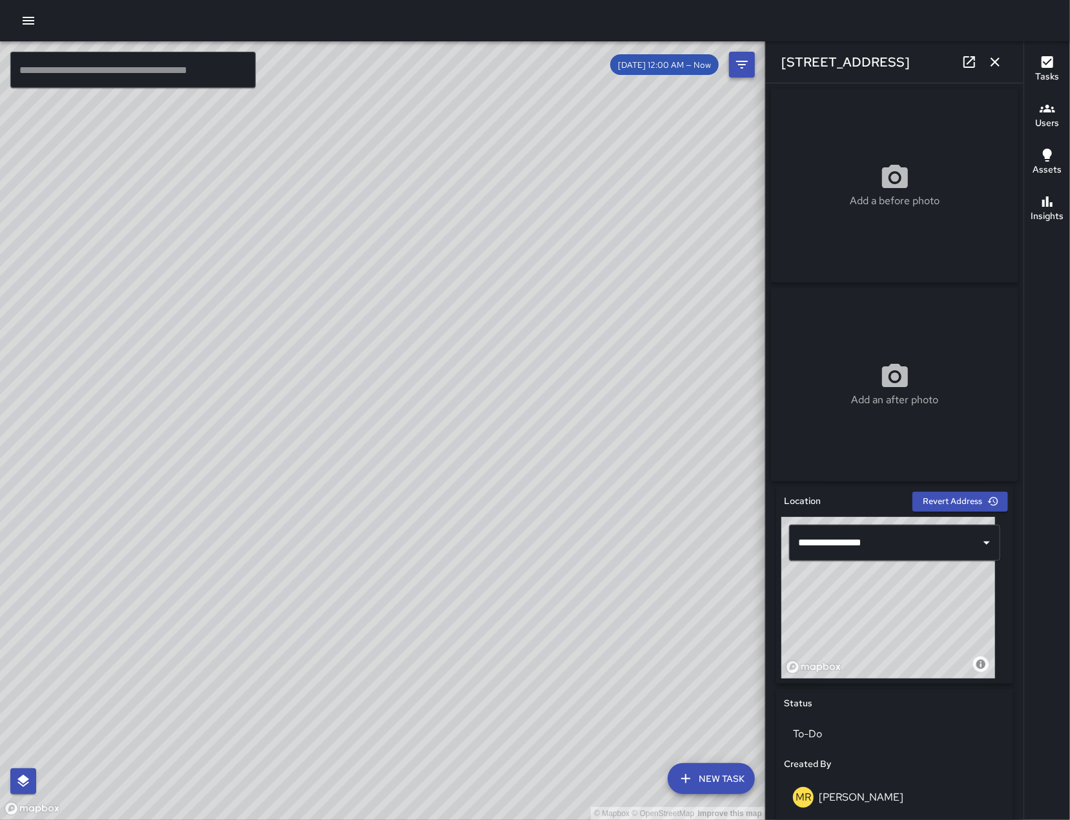
click at [999, 57] on icon "button" at bounding box center [996, 62] width 16 height 16
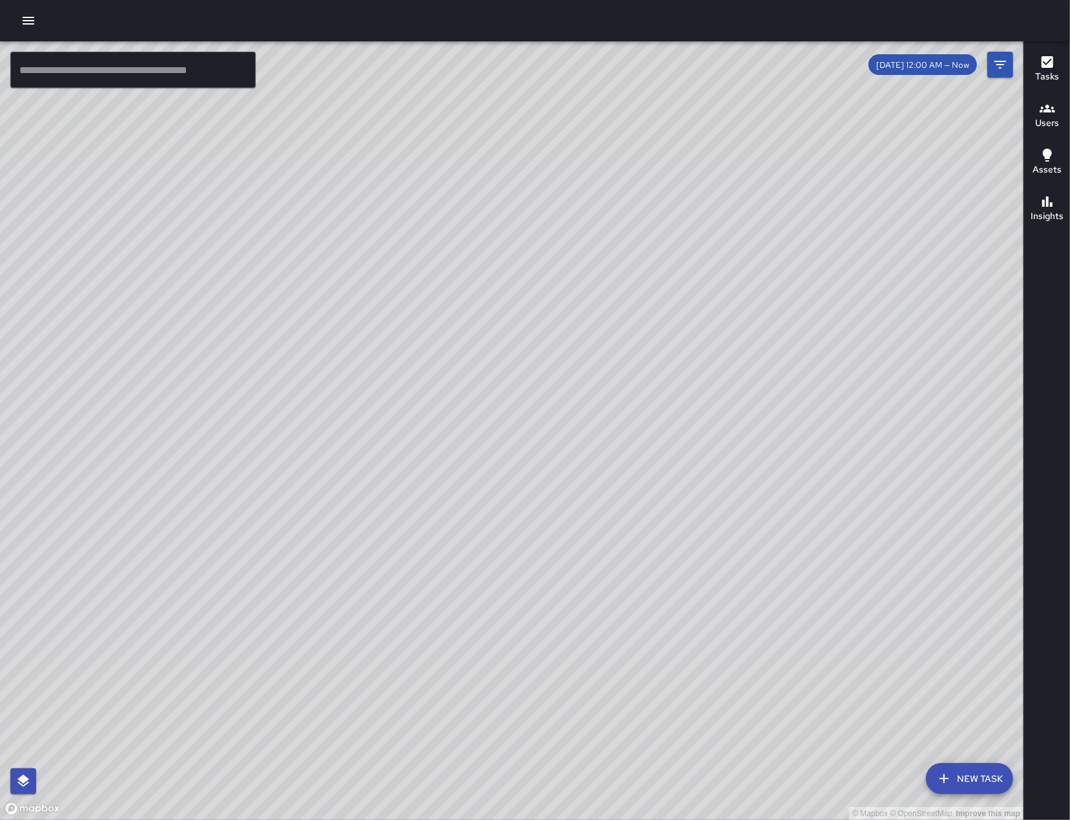
drag, startPoint x: 828, startPoint y: 616, endPoint x: 609, endPoint y: 452, distance: 274.0
click at [609, 452] on div "© Mapbox © OpenStreetMap Improve this map" at bounding box center [512, 430] width 1024 height 778
click at [35, 18] on icon "button" at bounding box center [29, 21] width 16 height 16
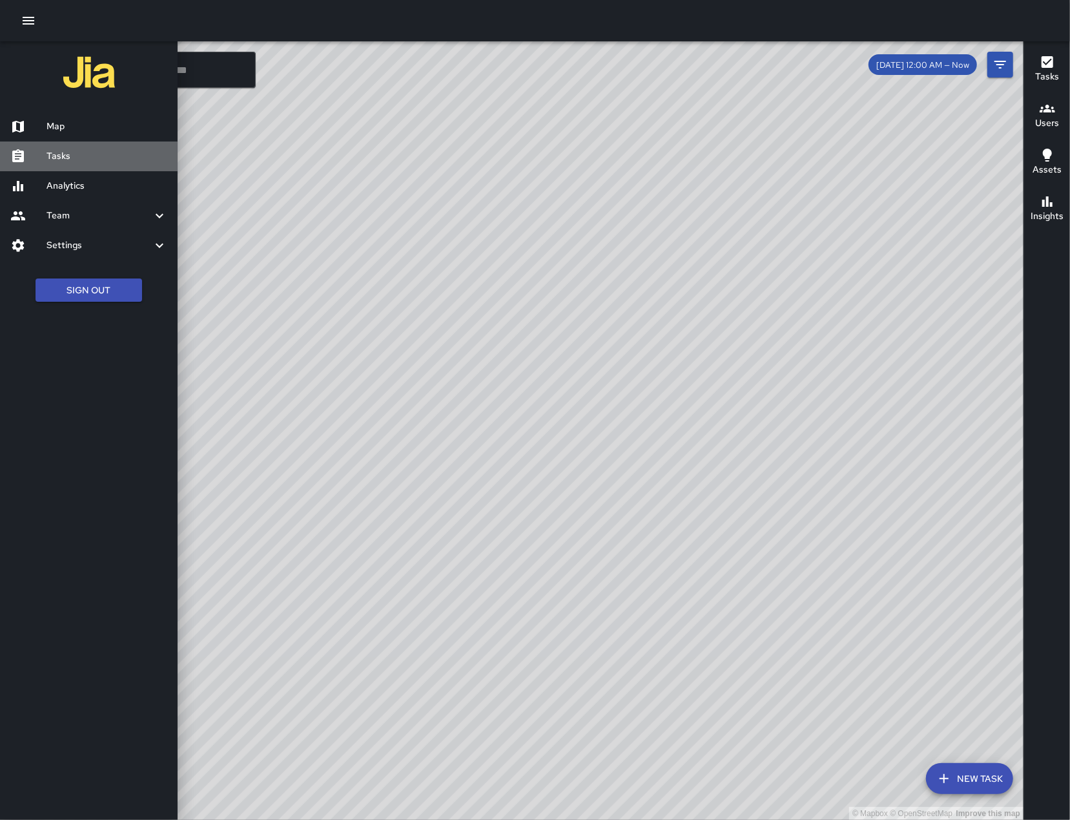
click at [86, 147] on link "Tasks" at bounding box center [89, 156] width 178 height 30
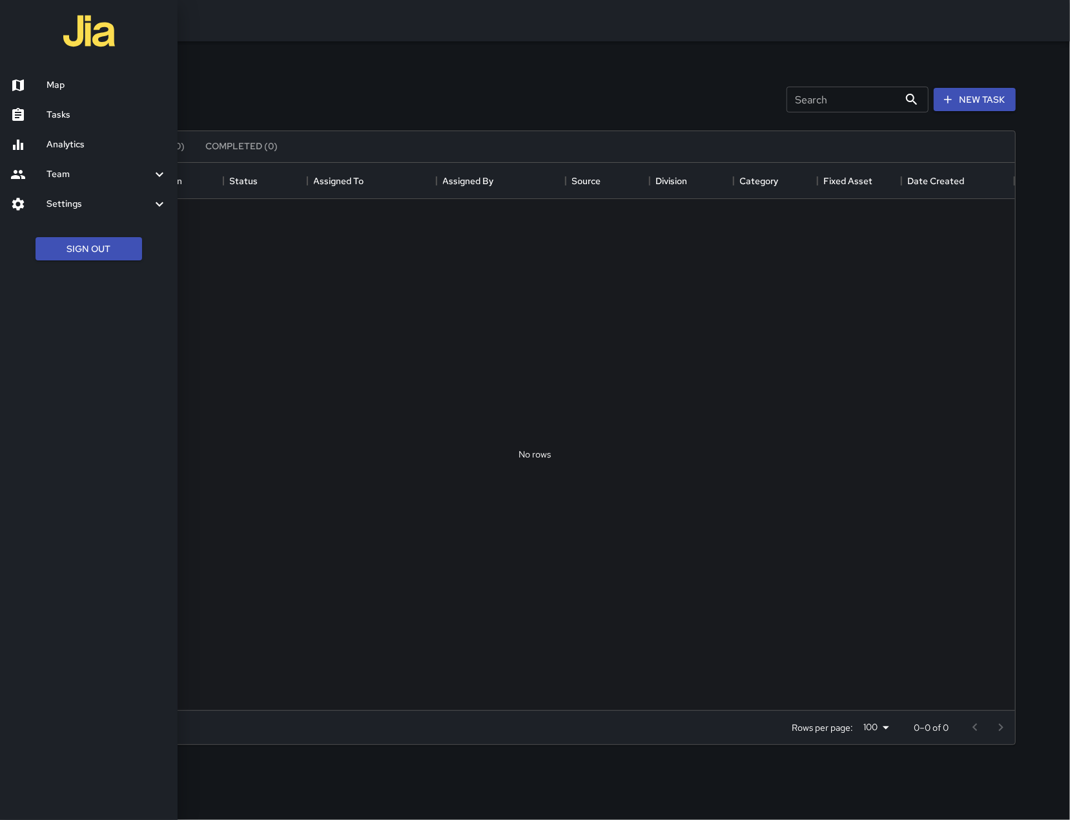
scroll to position [534, 946]
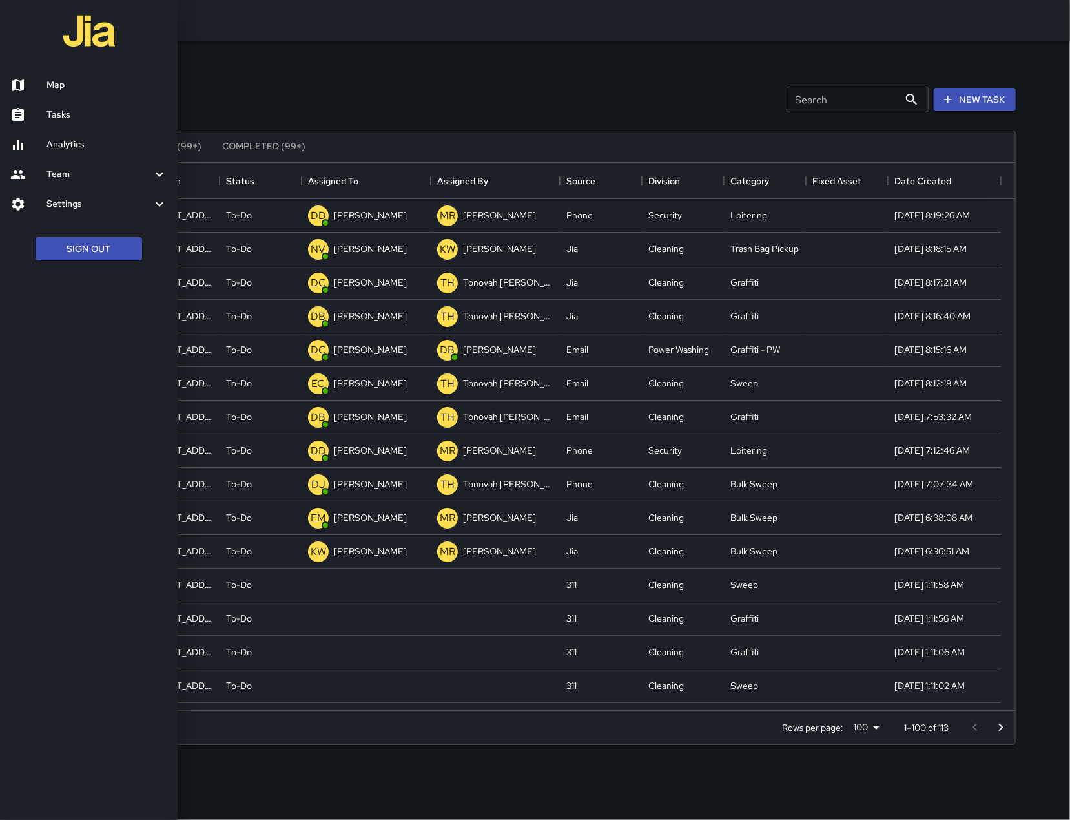
click at [379, 97] on div at bounding box center [535, 410] width 1070 height 820
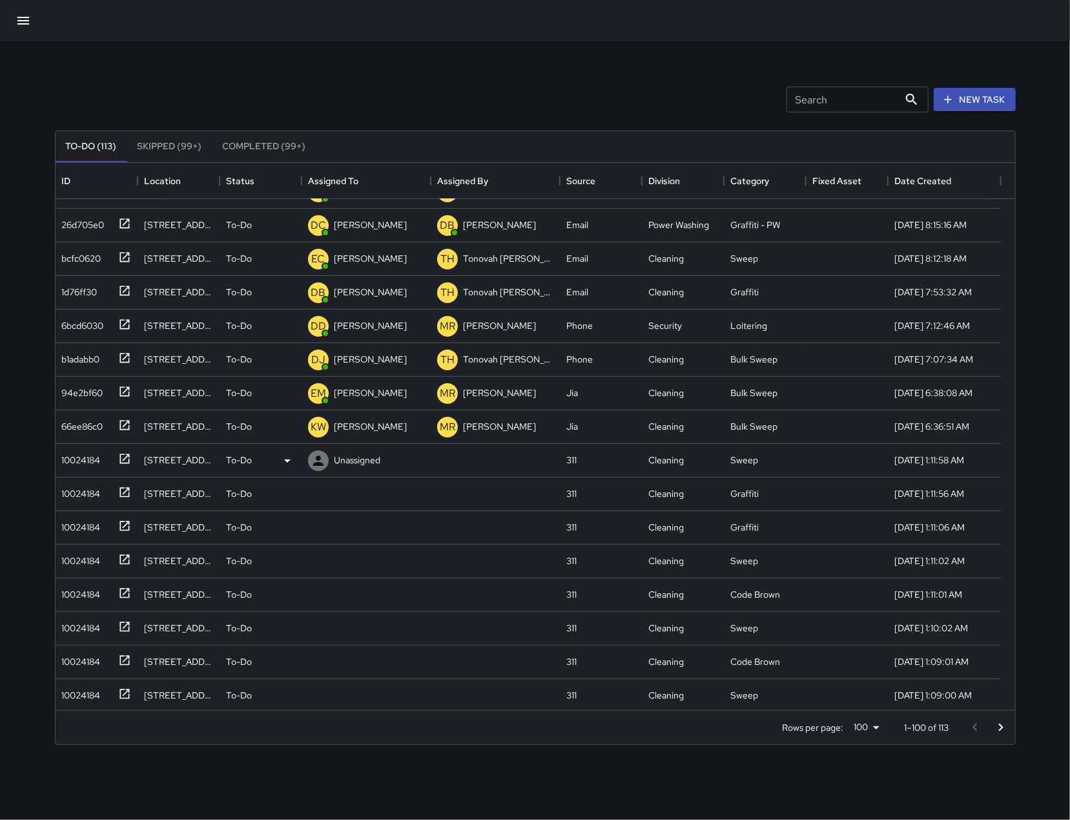
scroll to position [125, 0]
click at [97, 458] on div "10024184" at bounding box center [79, 457] width 44 height 18
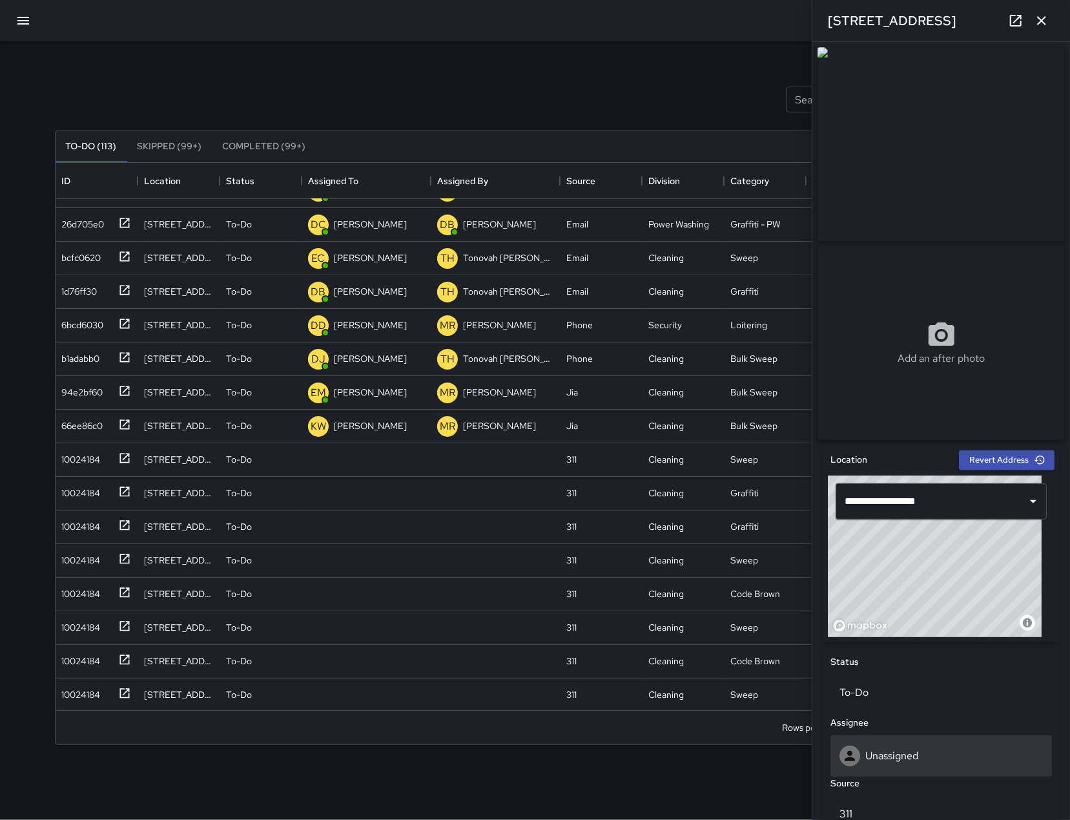
click at [931, 751] on div "Unassigned" at bounding box center [941, 755] width 203 height 21
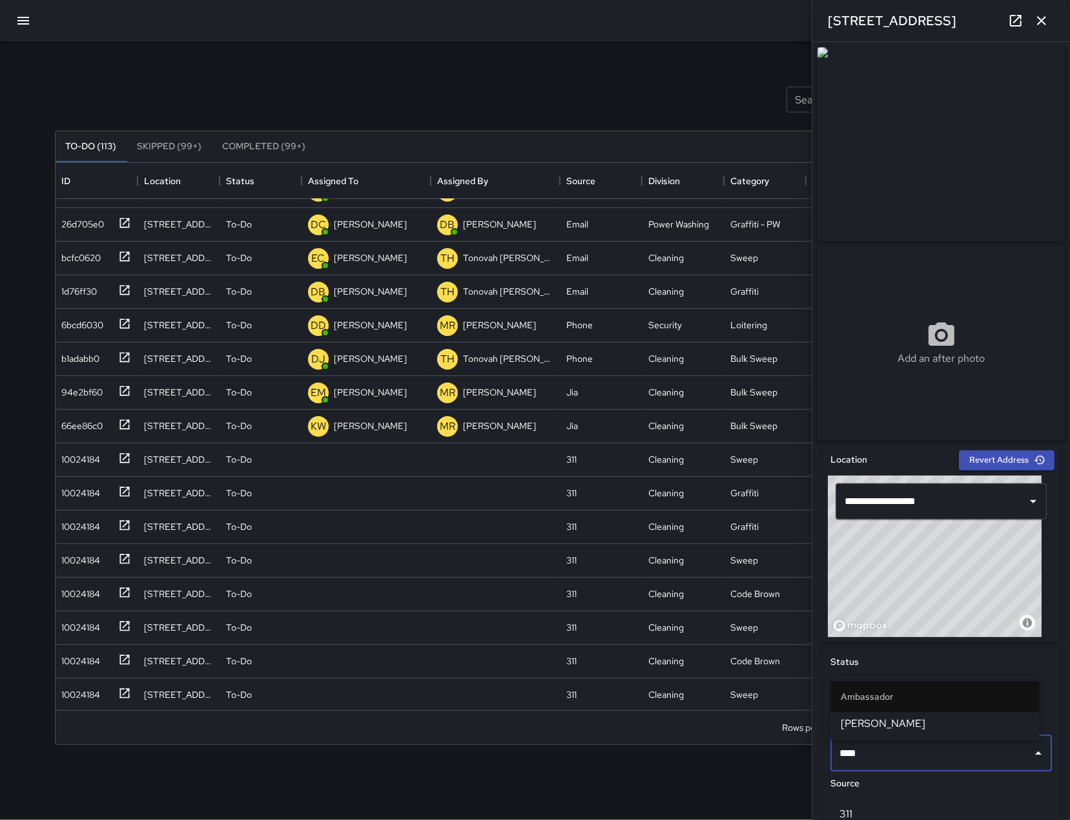
type input "*****"
click at [896, 718] on span "[PERSON_NAME]" at bounding box center [936, 724] width 188 height 16
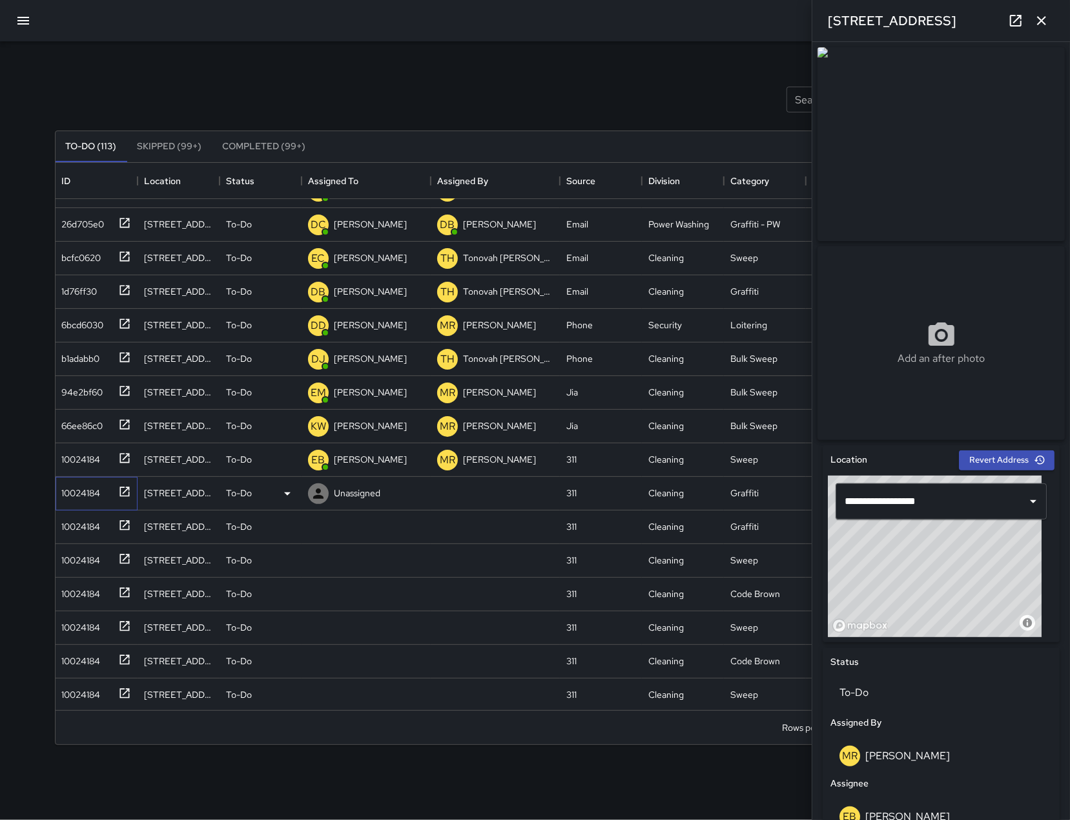
click at [84, 483] on div "10024184" at bounding box center [79, 490] width 44 height 18
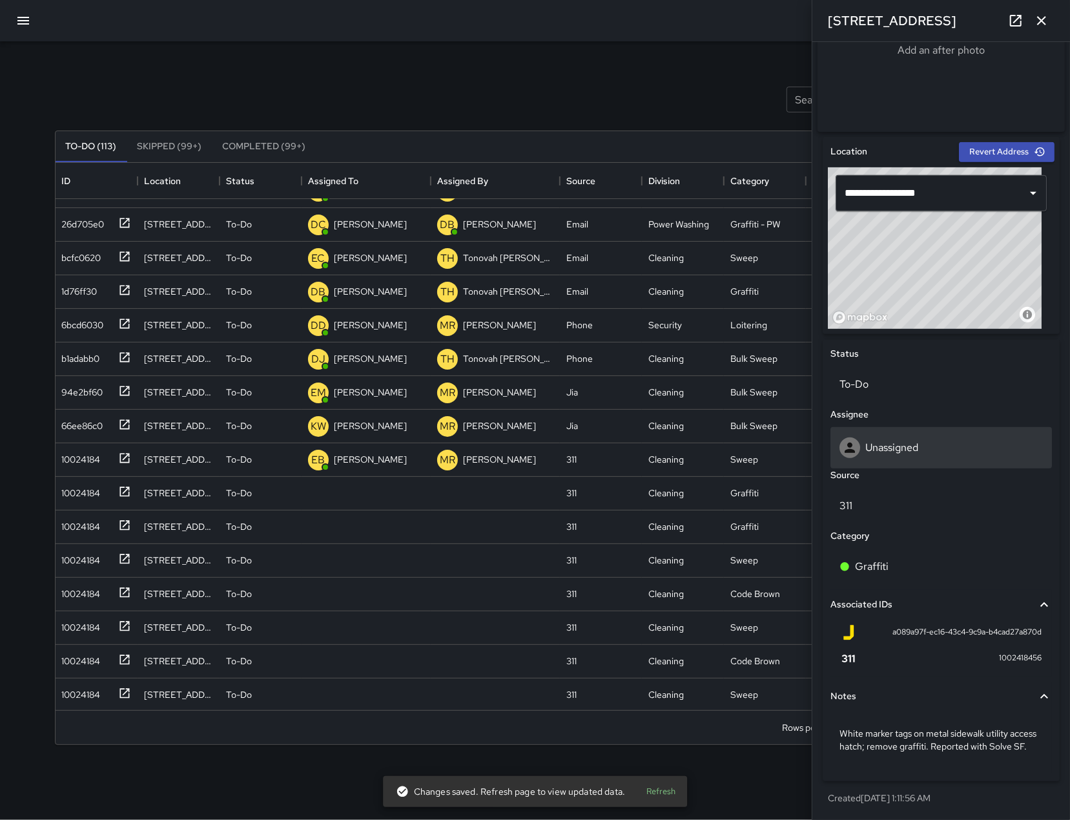
click at [926, 440] on div "Unassigned" at bounding box center [941, 447] width 203 height 21
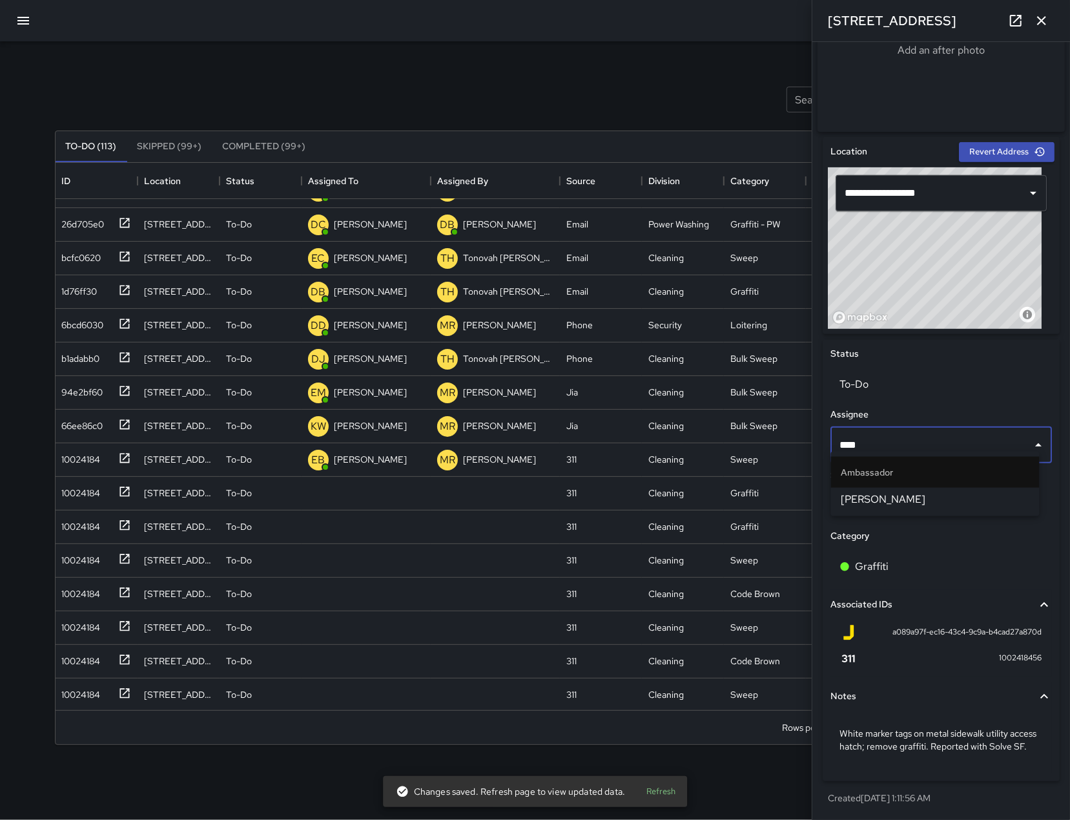
type input "*****"
click at [928, 499] on span "[PERSON_NAME]" at bounding box center [936, 500] width 188 height 16
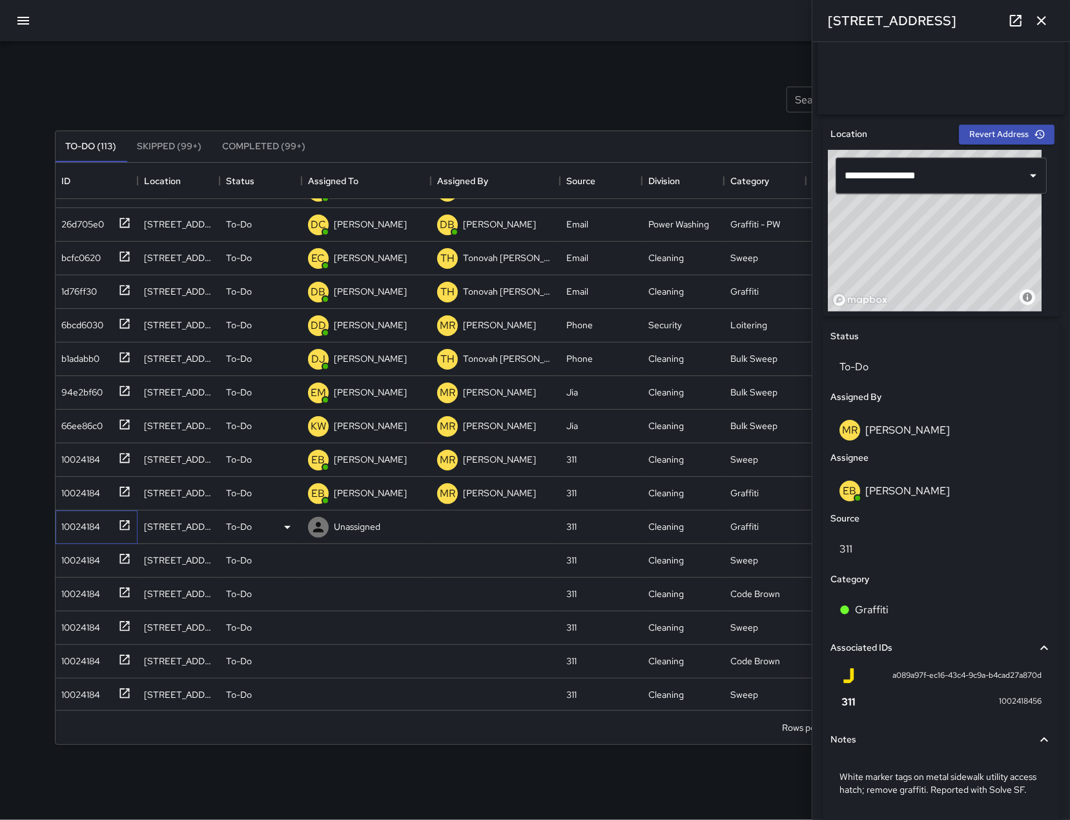
click at [63, 522] on div "10024184" at bounding box center [79, 524] width 44 height 18
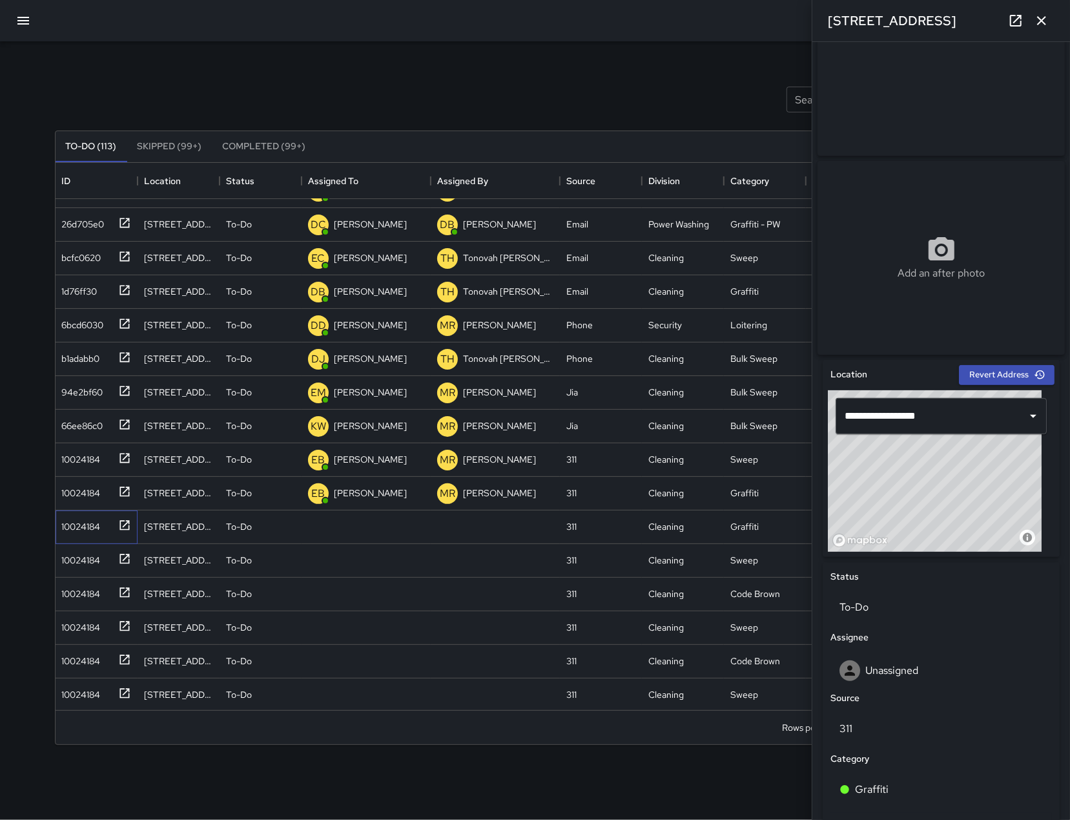
scroll to position [324, 0]
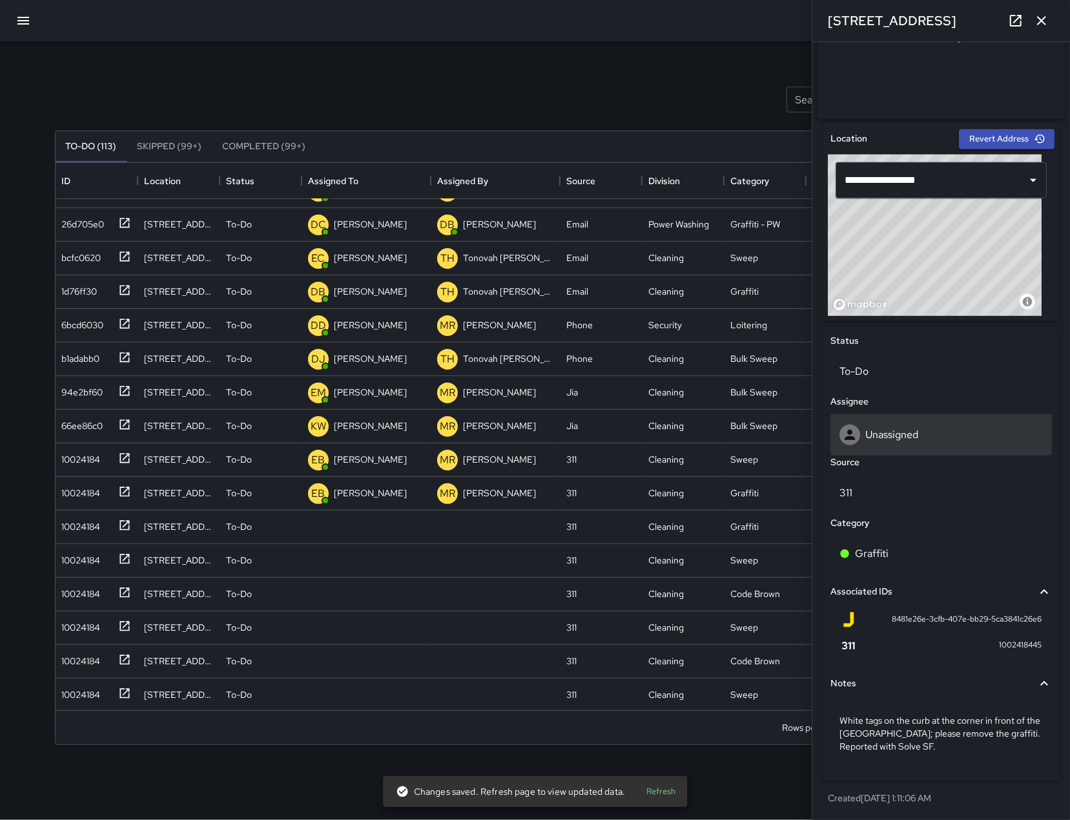
click at [930, 418] on div "Unassigned" at bounding box center [942, 434] width 222 height 41
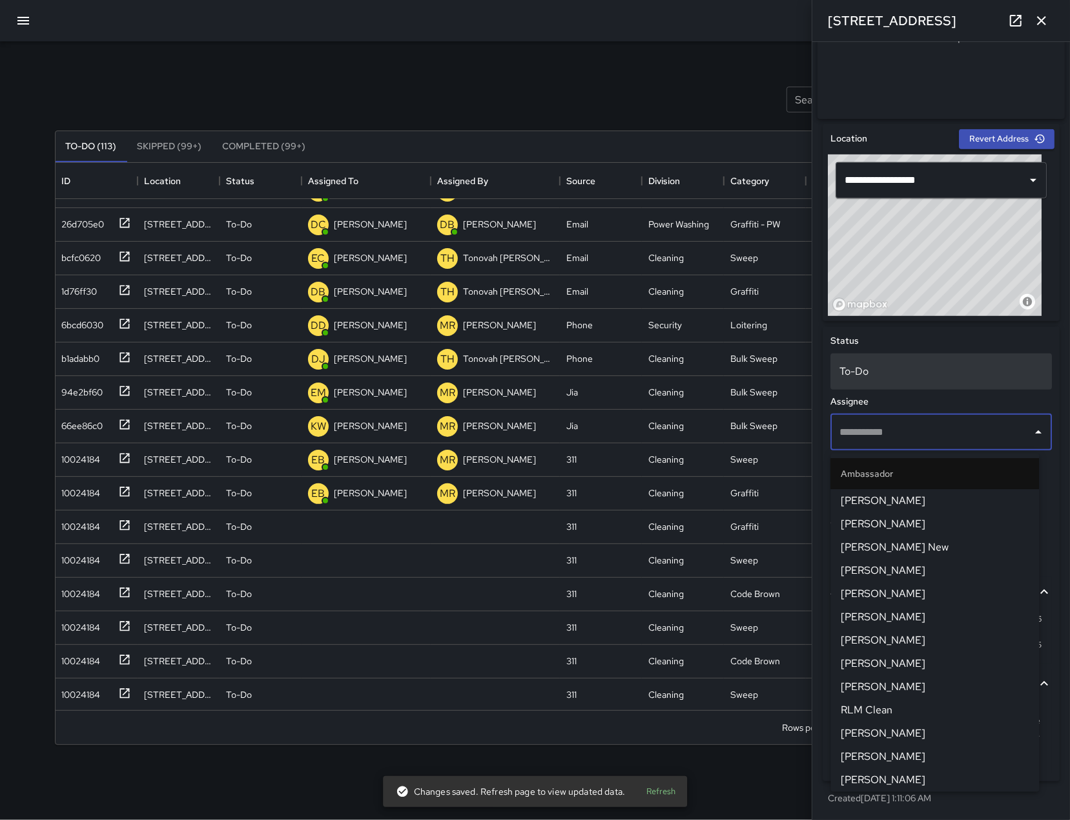
click at [870, 365] on p "To-Do" at bounding box center [941, 372] width 203 height 16
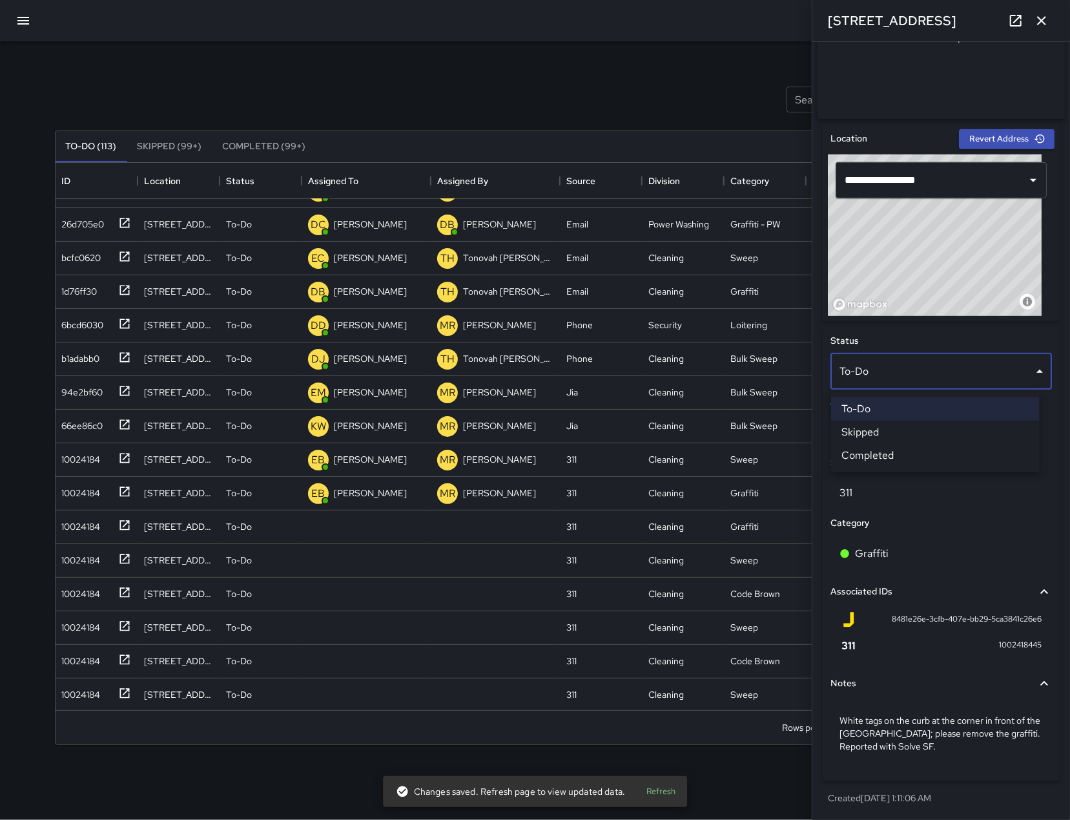
click at [880, 435] on li "Skipped" at bounding box center [935, 432] width 209 height 23
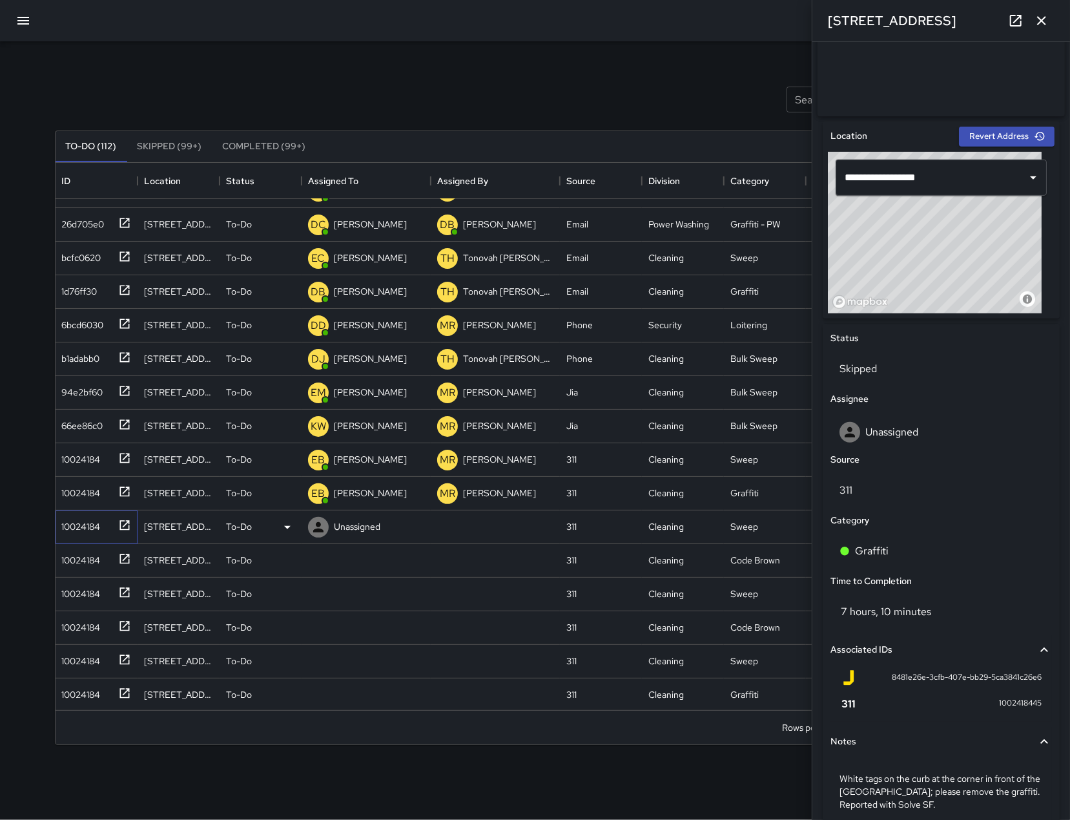
click at [79, 527] on div "10024184" at bounding box center [79, 524] width 44 height 18
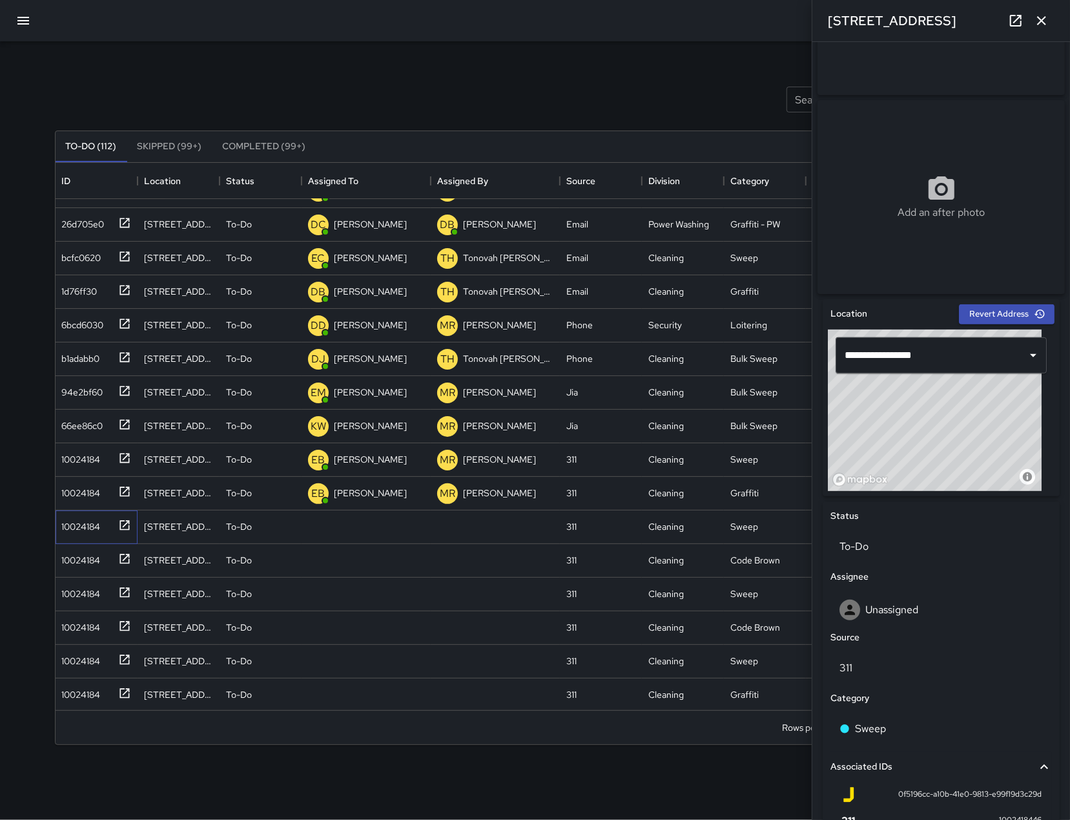
scroll to position [338, 0]
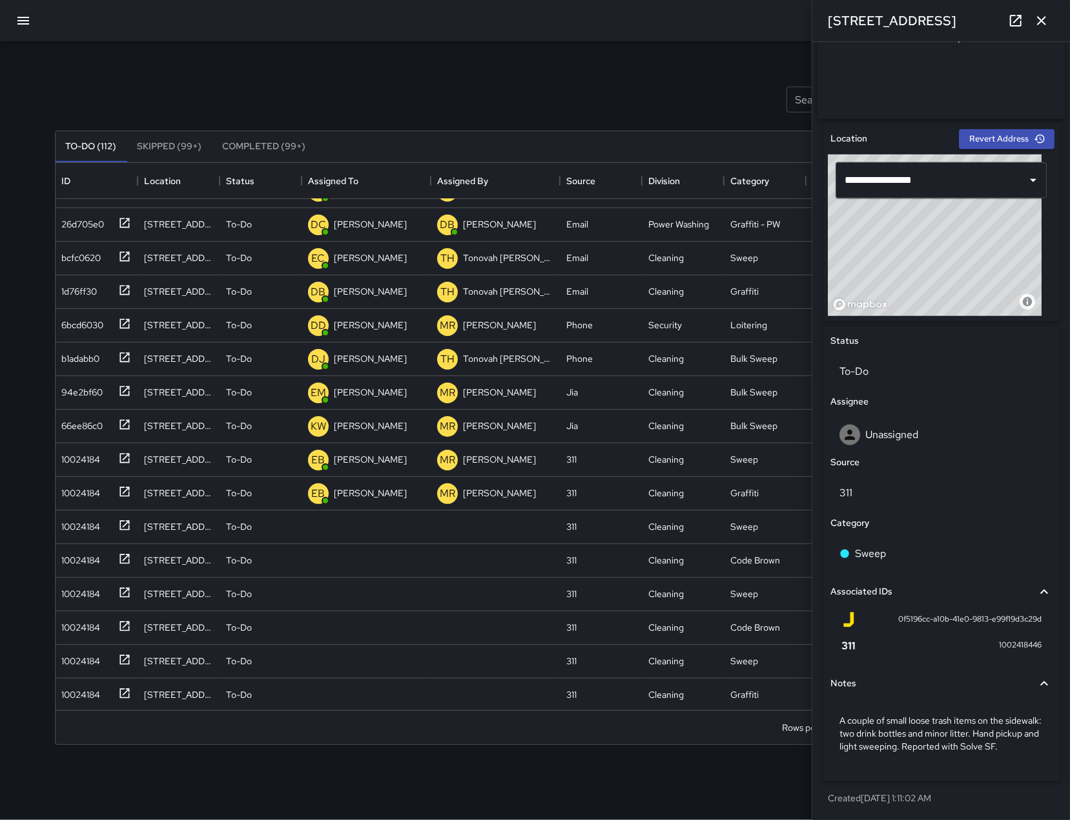
click at [940, 411] on div "Unassigned" at bounding box center [941, 431] width 227 height 41
click at [940, 424] on div "Unassigned" at bounding box center [941, 434] width 203 height 21
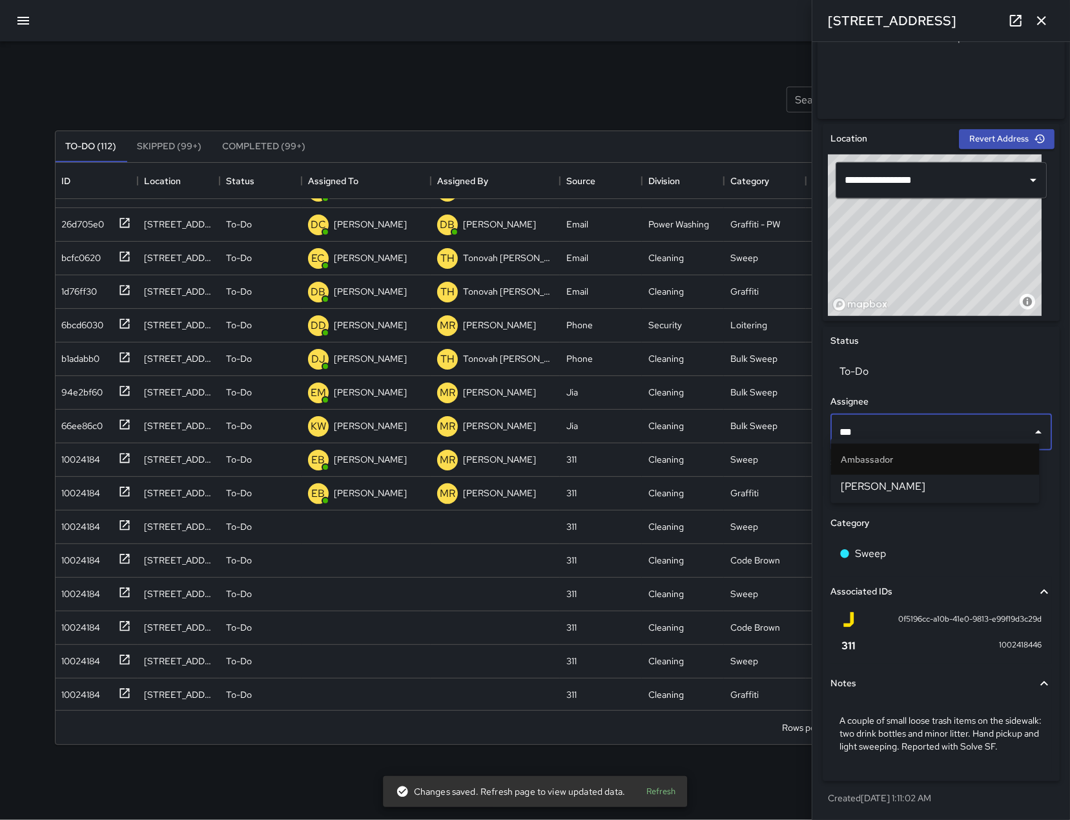
type input "****"
click at [938, 489] on span "[PERSON_NAME]" at bounding box center [936, 487] width 188 height 16
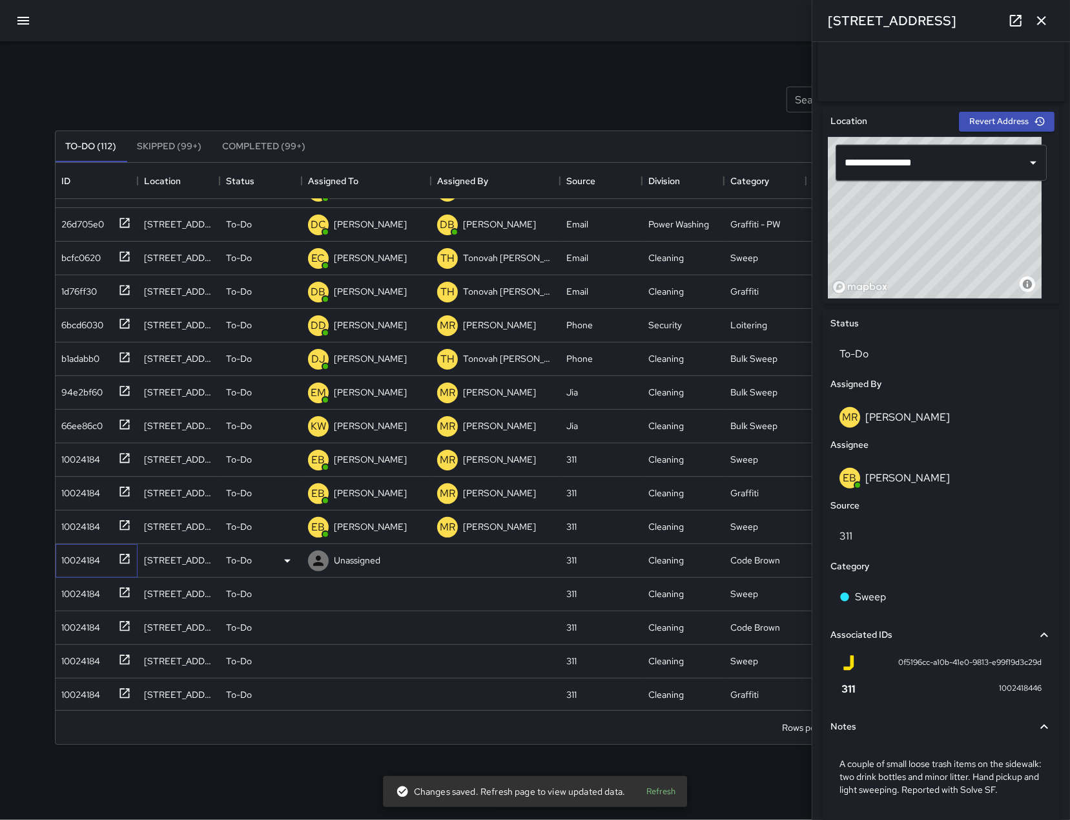
click at [74, 558] on div "10024184" at bounding box center [79, 557] width 44 height 18
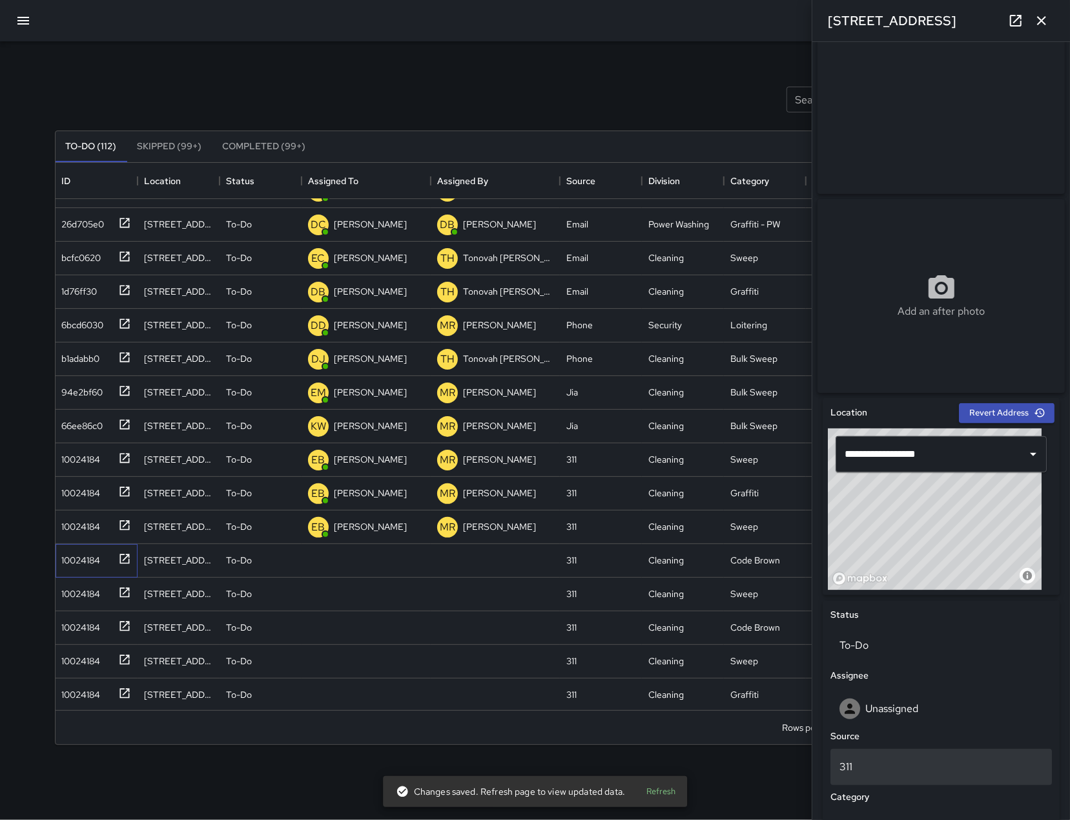
scroll to position [48, 0]
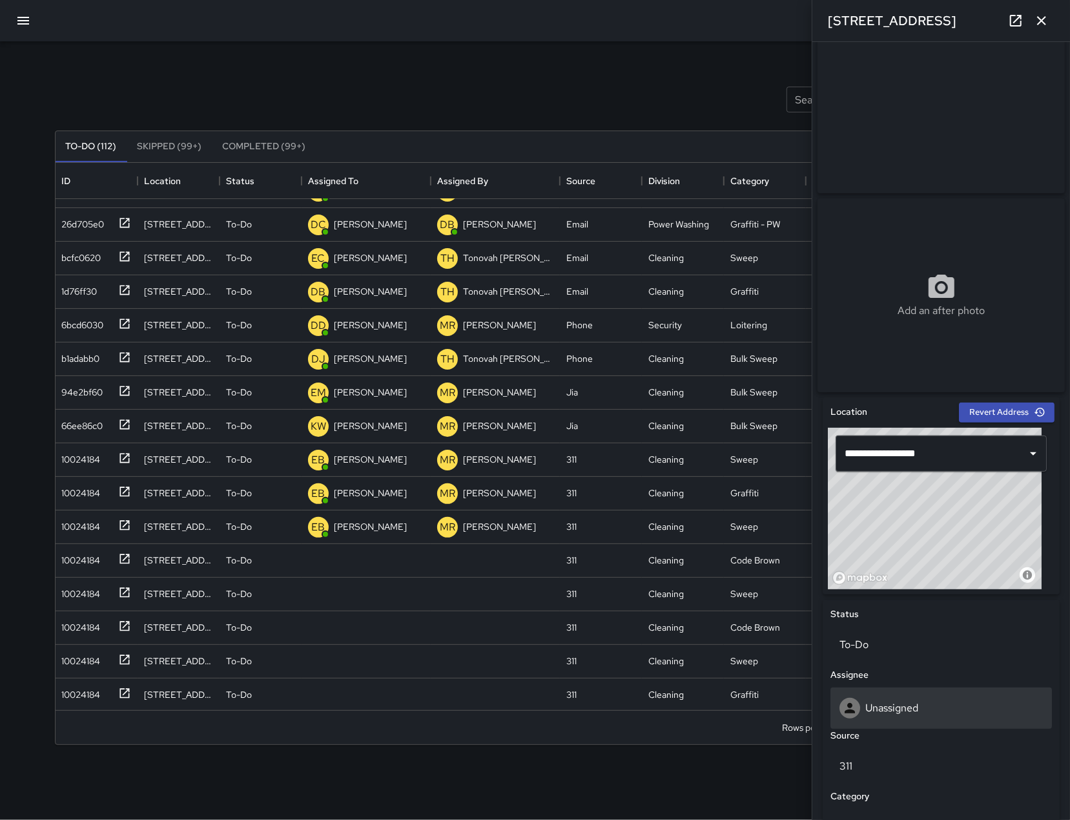
click at [919, 728] on div "Unassigned" at bounding box center [942, 707] width 222 height 41
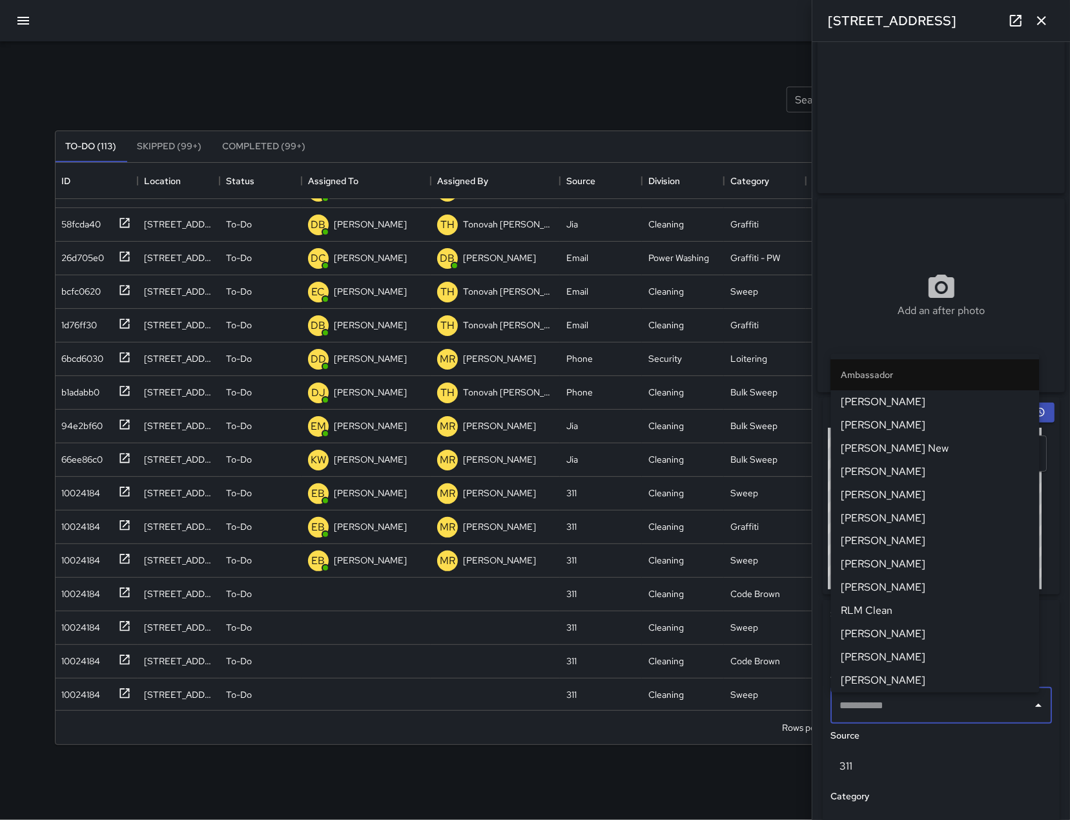
scroll to position [159, 0]
type input "*"
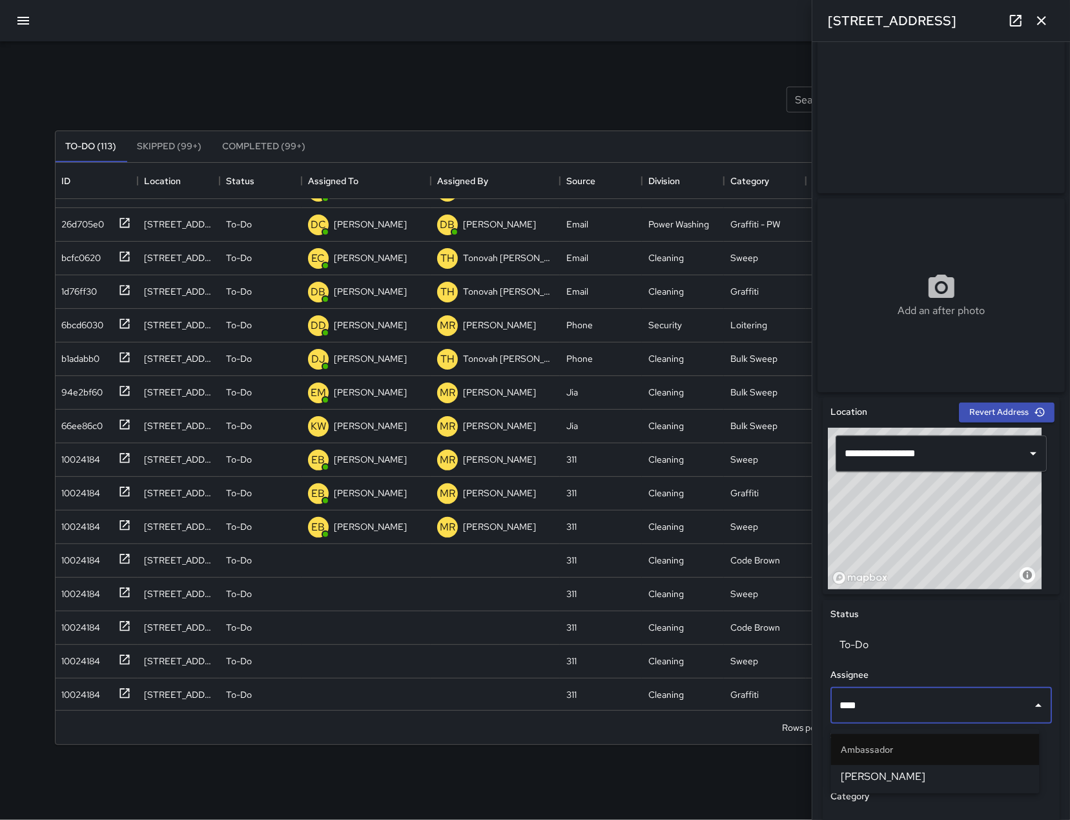
type input "*****"
click at [926, 778] on span "[PERSON_NAME]" at bounding box center [936, 777] width 188 height 16
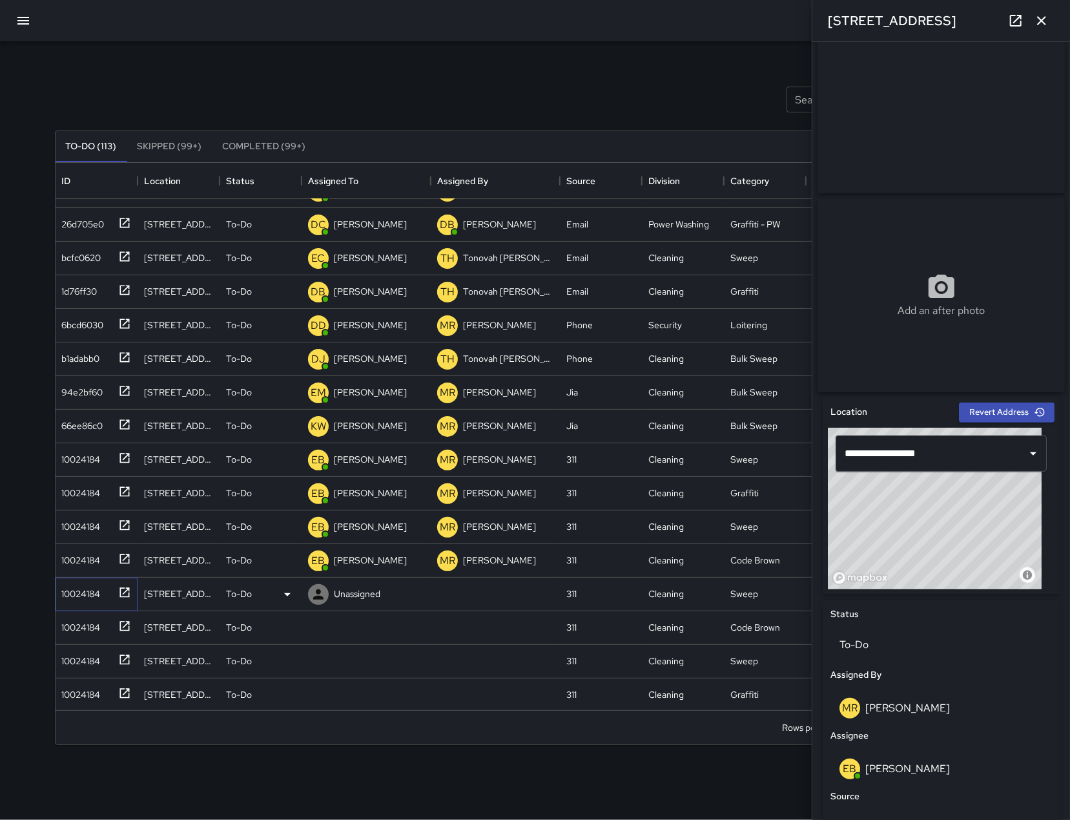
click at [87, 586] on div "10024184" at bounding box center [79, 591] width 44 height 18
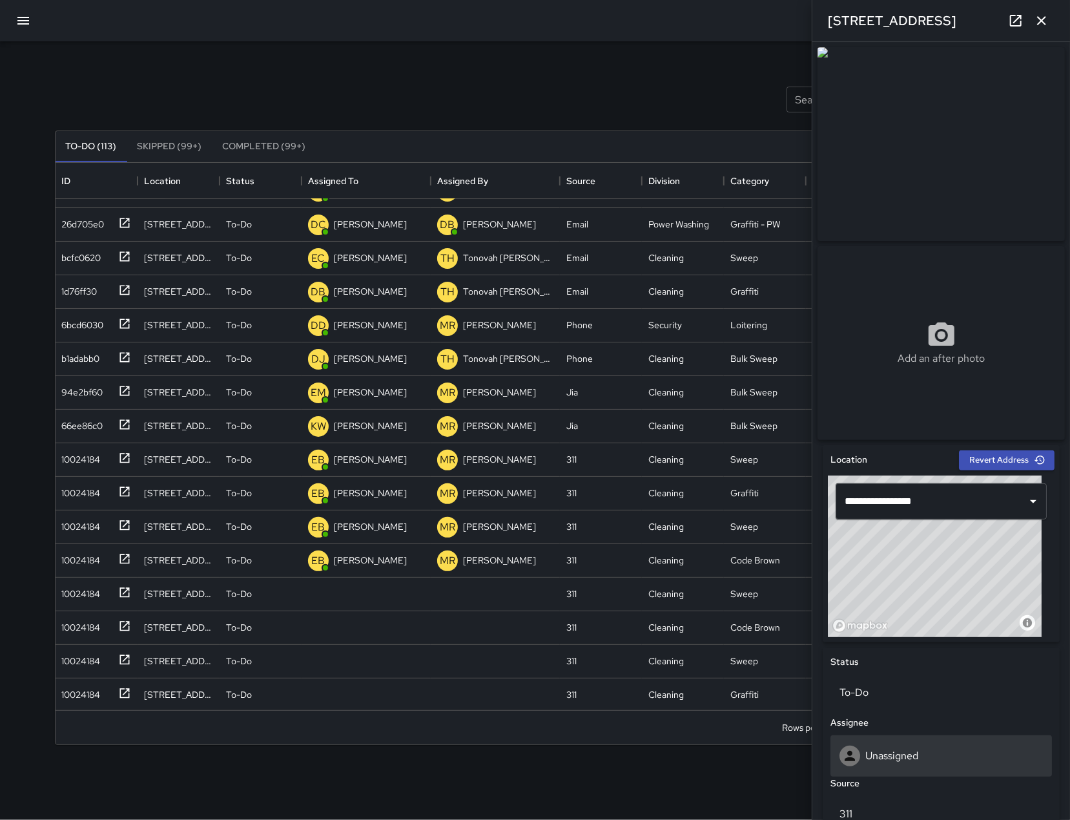
click at [892, 751] on div "Unassigned" at bounding box center [941, 755] width 203 height 21
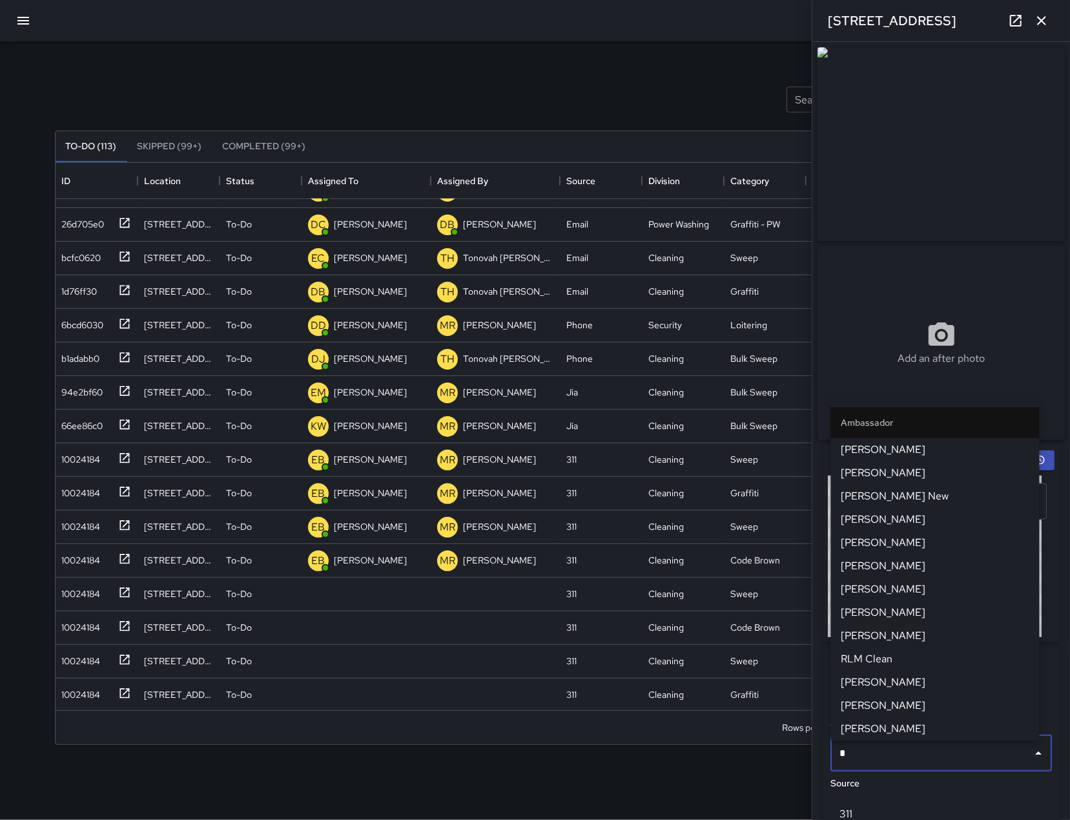
type input "**"
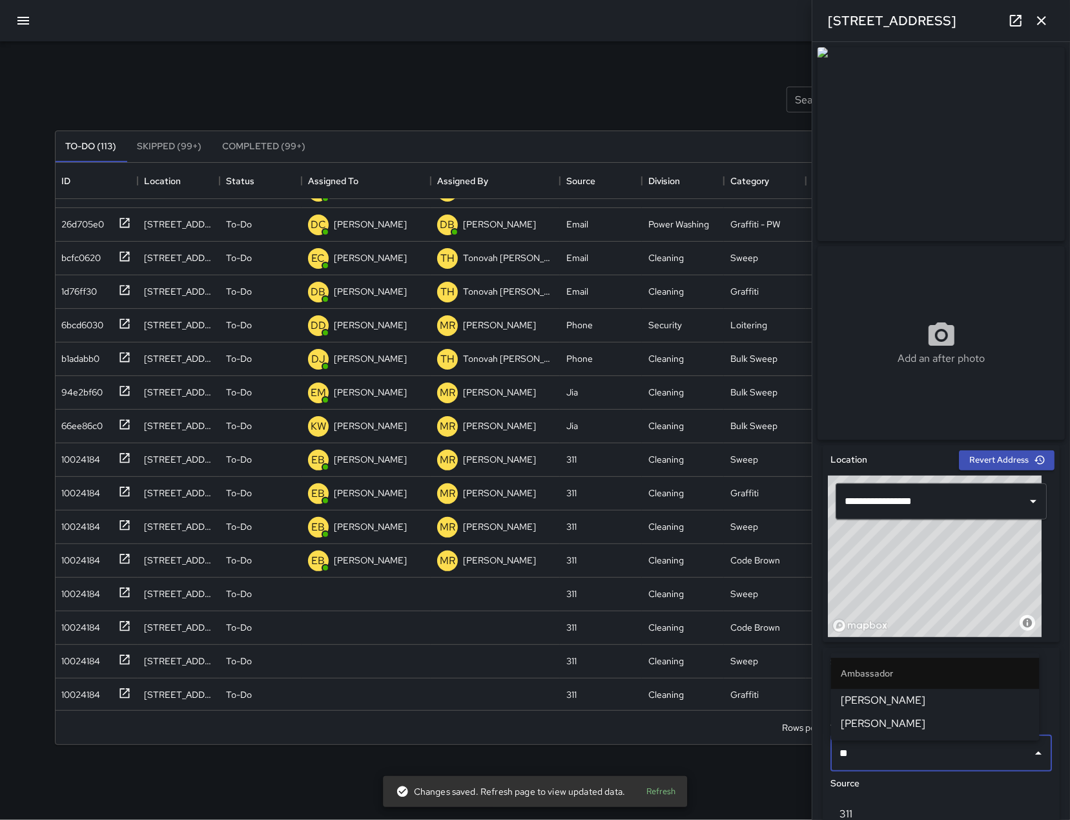
click at [937, 693] on span "[PERSON_NAME]" at bounding box center [936, 700] width 188 height 16
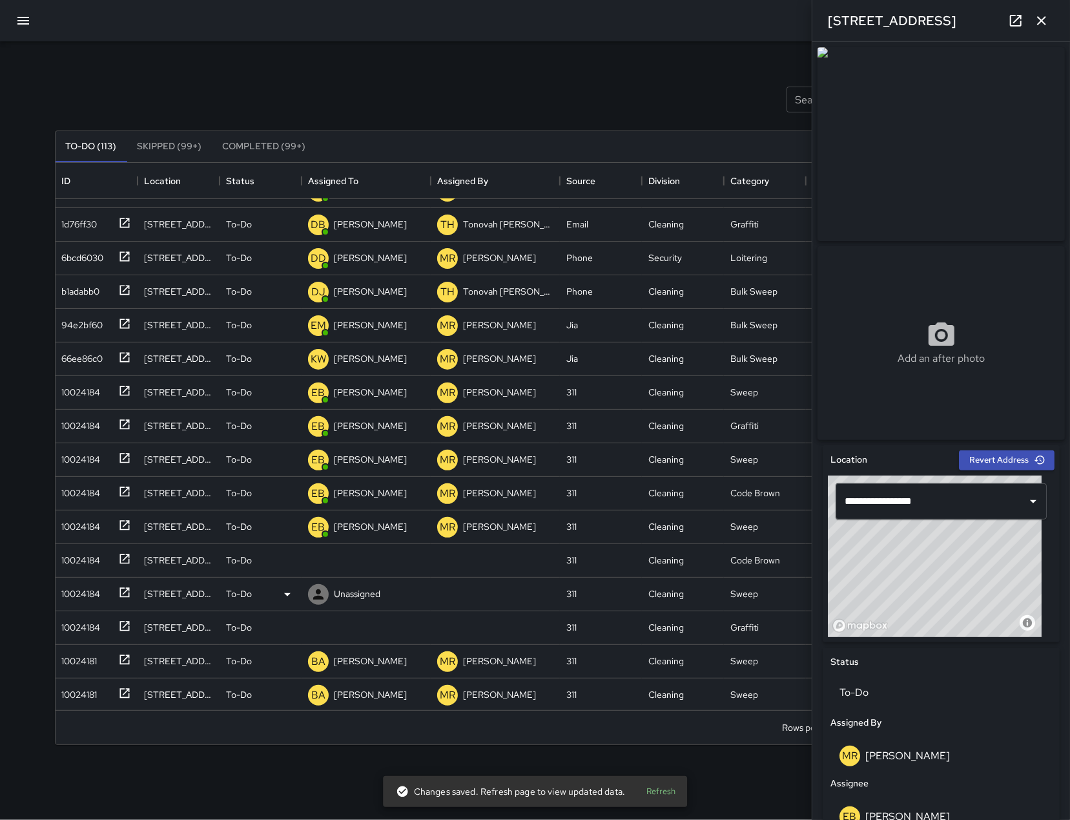
scroll to position [256, 0]
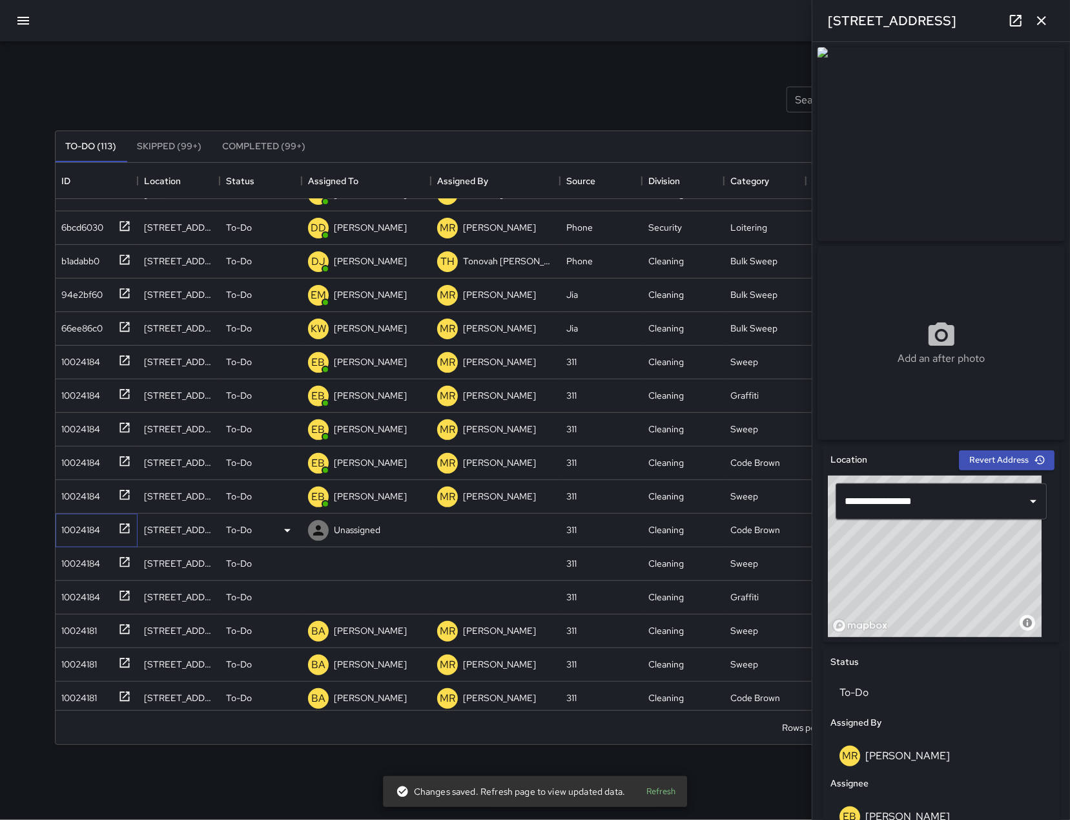
click at [61, 526] on div "10024184" at bounding box center [79, 527] width 44 height 18
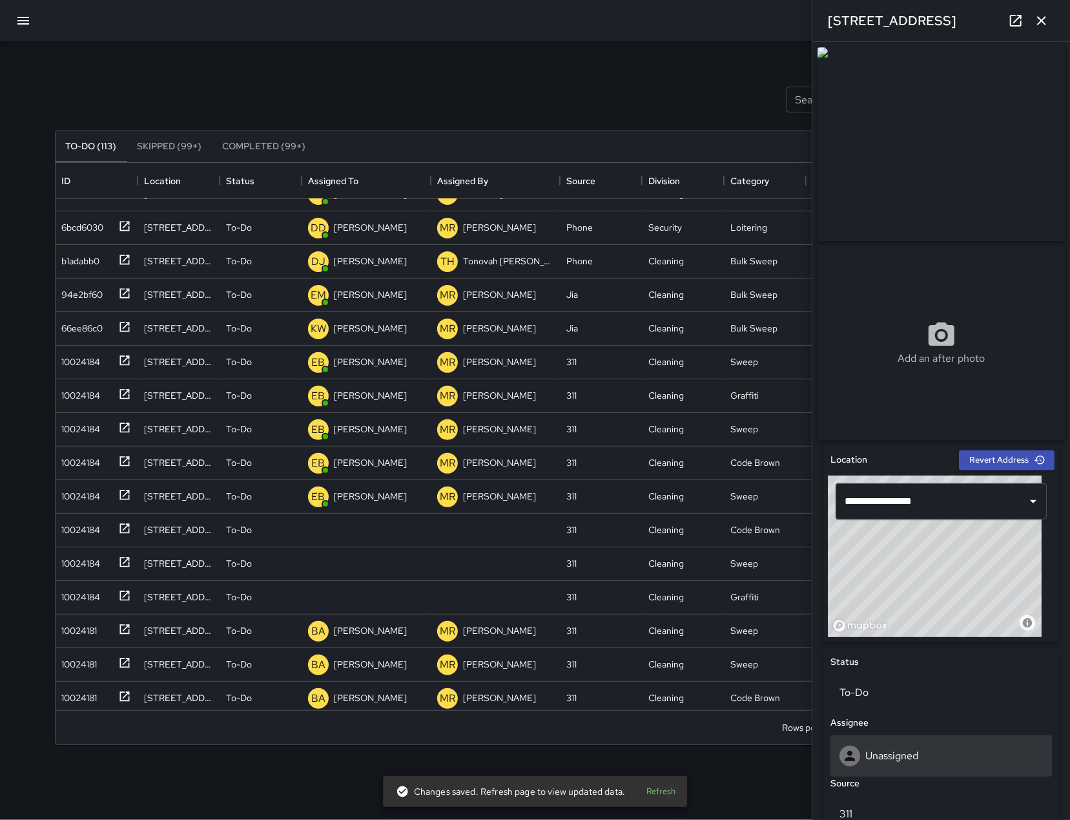
click at [874, 762] on p "Unassigned" at bounding box center [892, 756] width 53 height 14
type input "****"
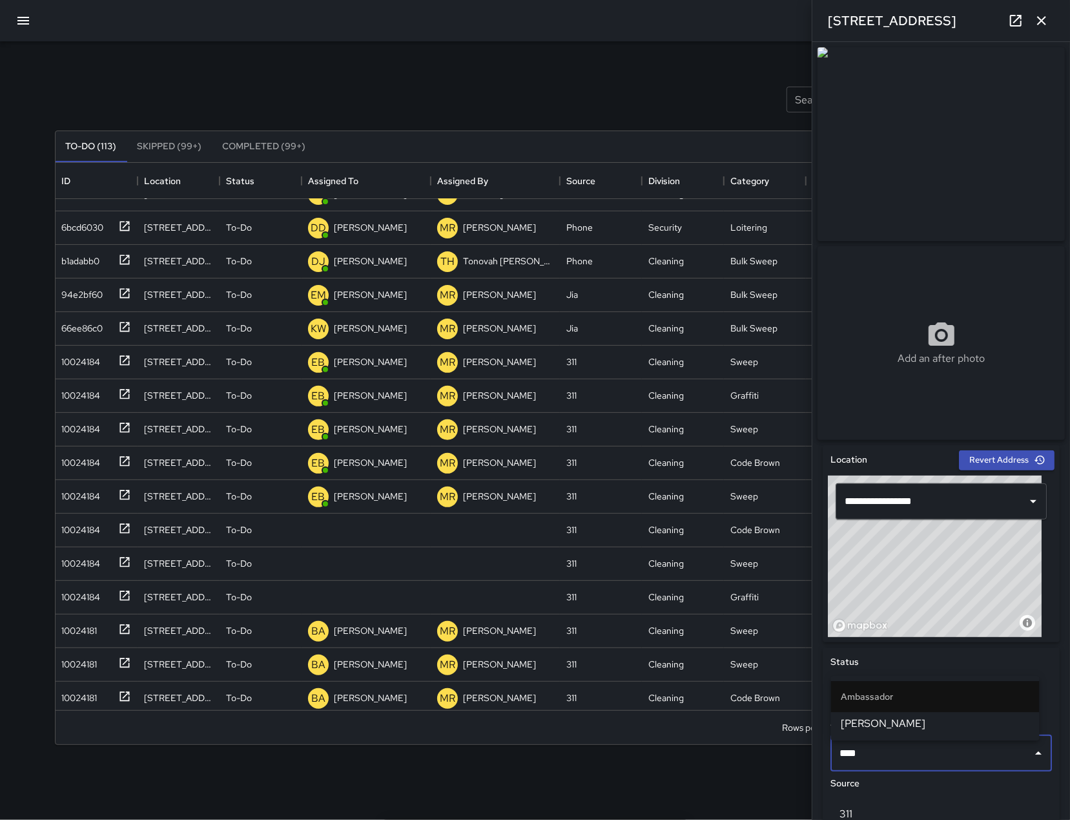
click at [910, 732] on li "[PERSON_NAME]" at bounding box center [935, 723] width 209 height 23
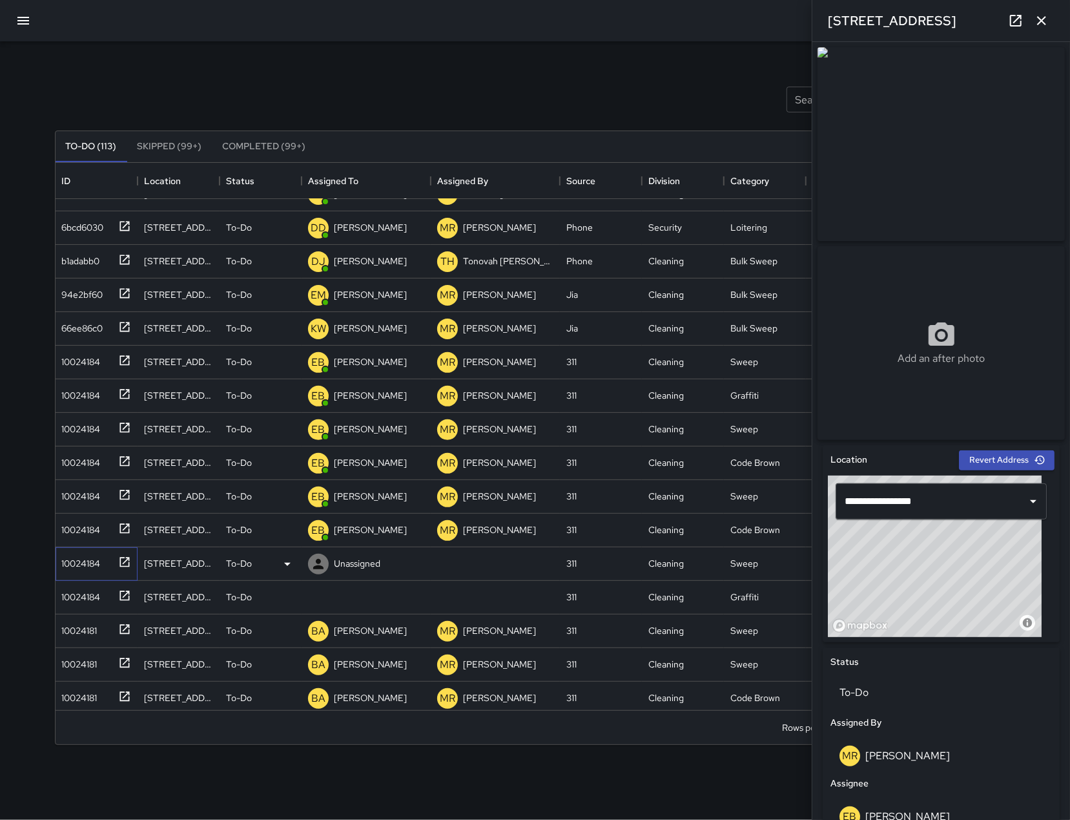
click at [90, 559] on div "10024184" at bounding box center [79, 561] width 44 height 18
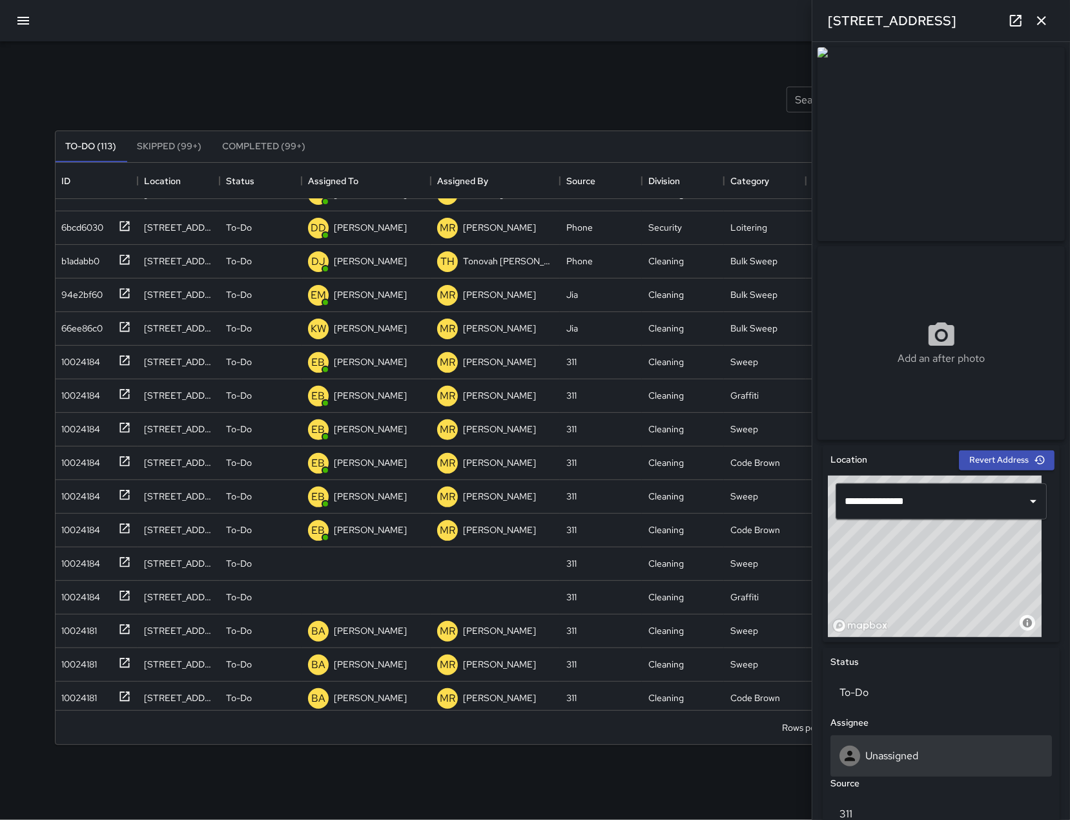
click at [882, 759] on p "Unassigned" at bounding box center [892, 756] width 53 height 14
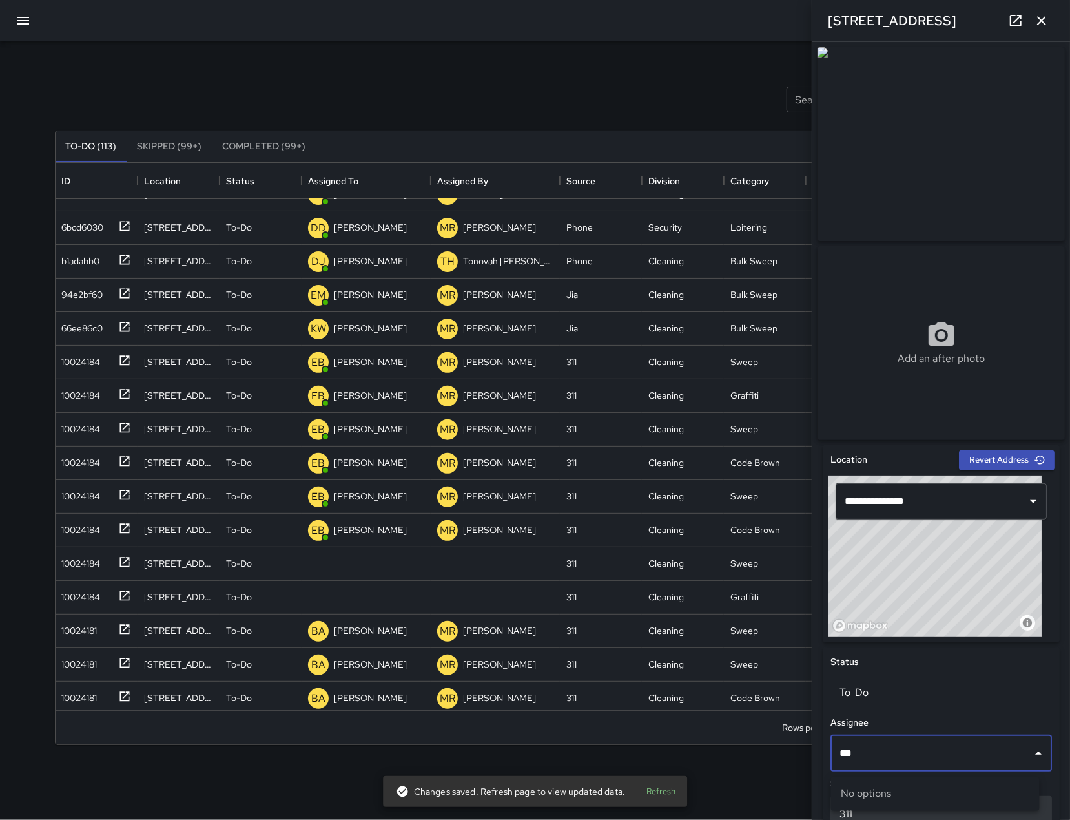
type input "**"
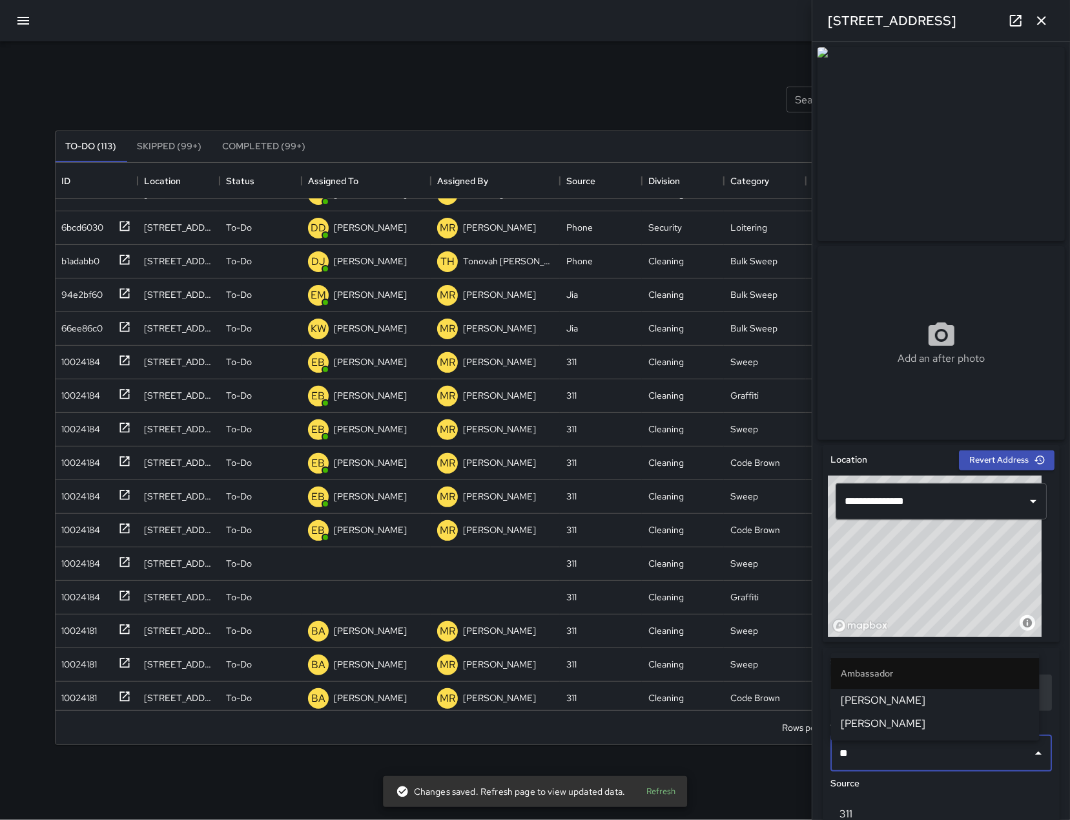
click at [905, 691] on li "[PERSON_NAME]" at bounding box center [935, 700] width 209 height 23
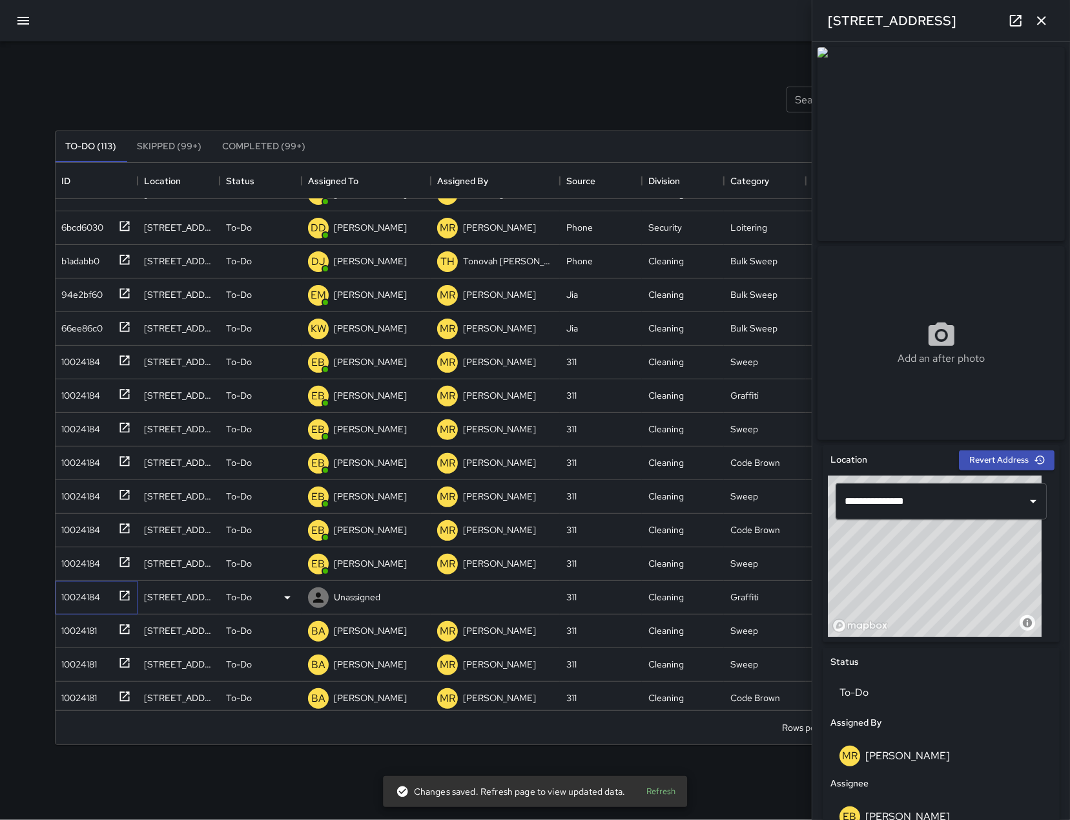
click at [70, 607] on div "10024184" at bounding box center [97, 598] width 82 height 34
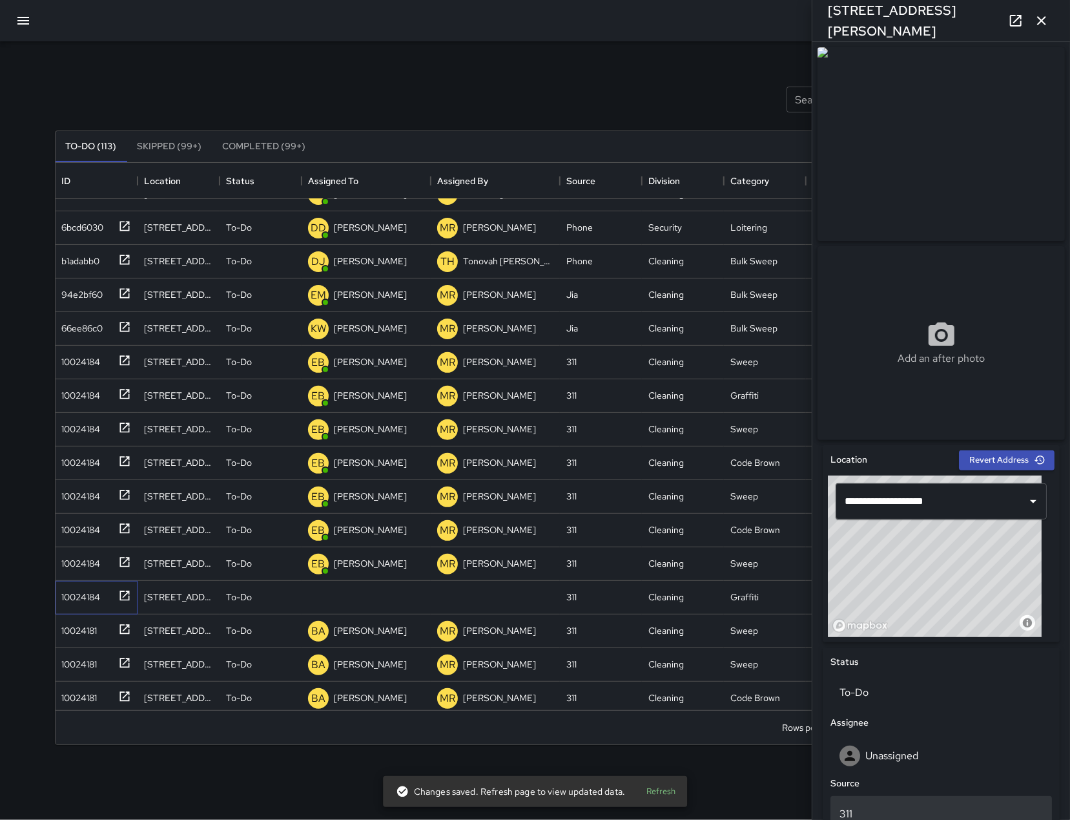
scroll to position [338, 0]
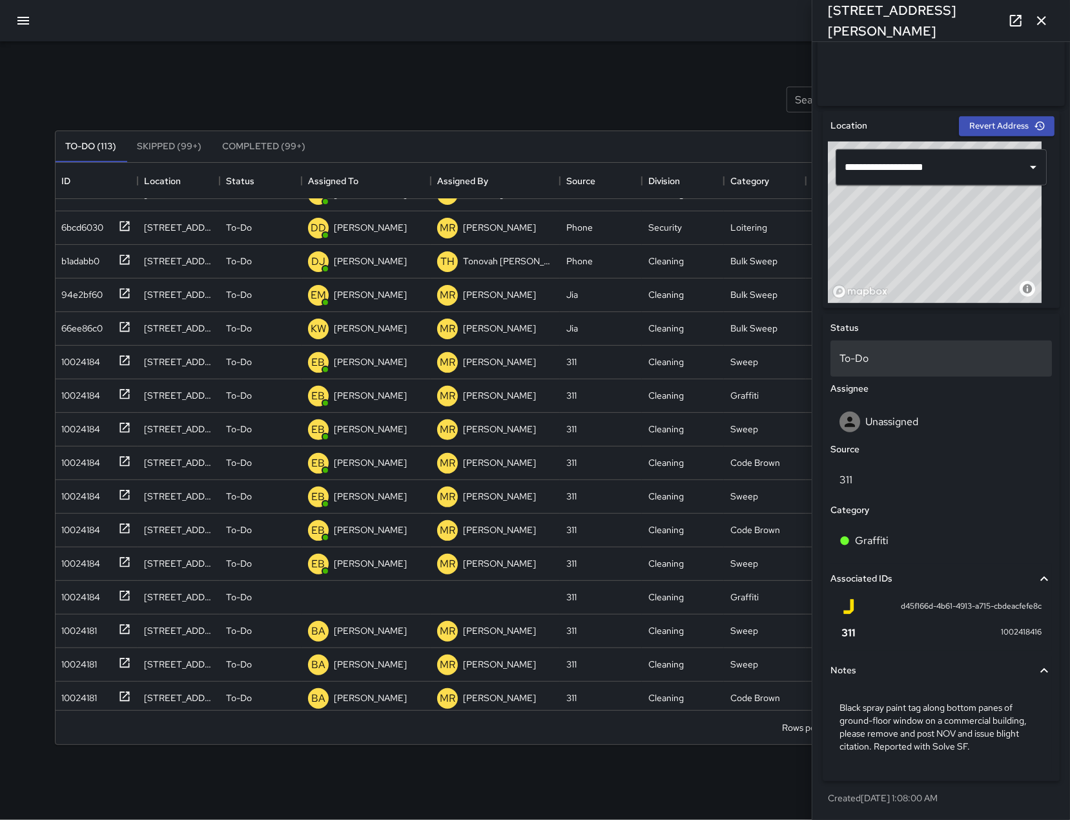
click at [893, 359] on p "To-Do" at bounding box center [941, 359] width 203 height 16
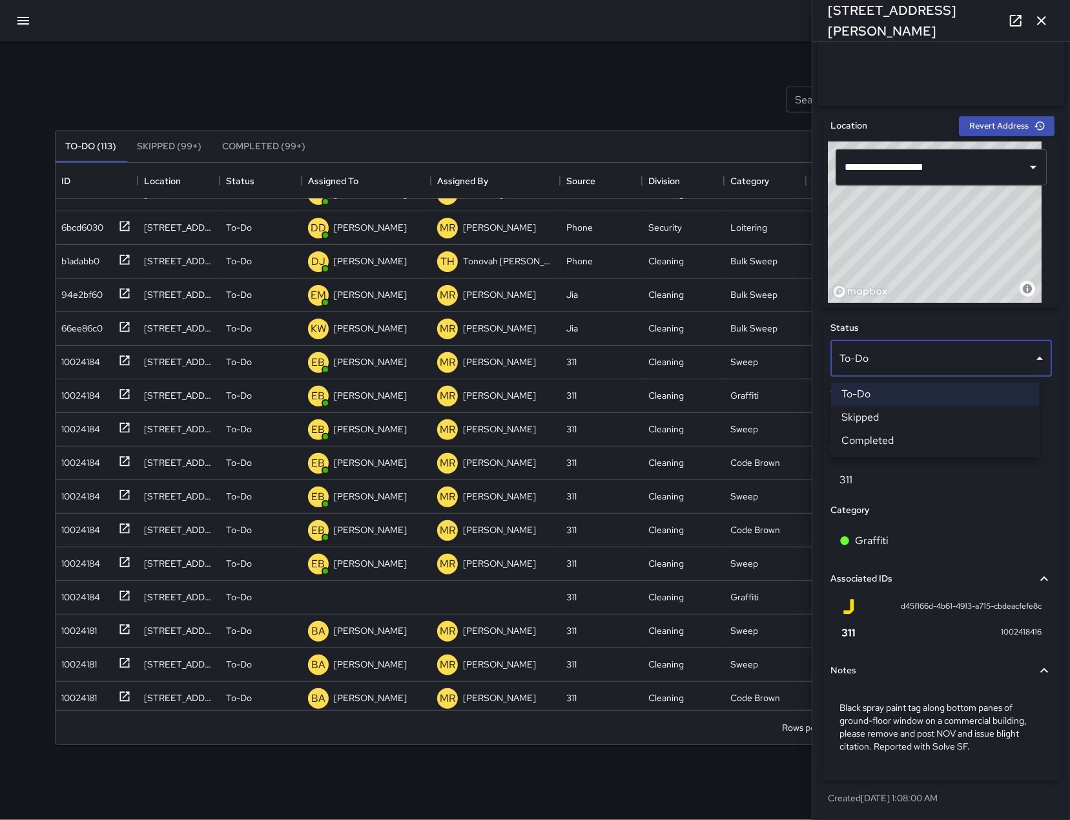
click at [908, 427] on li "Skipped" at bounding box center [935, 417] width 209 height 23
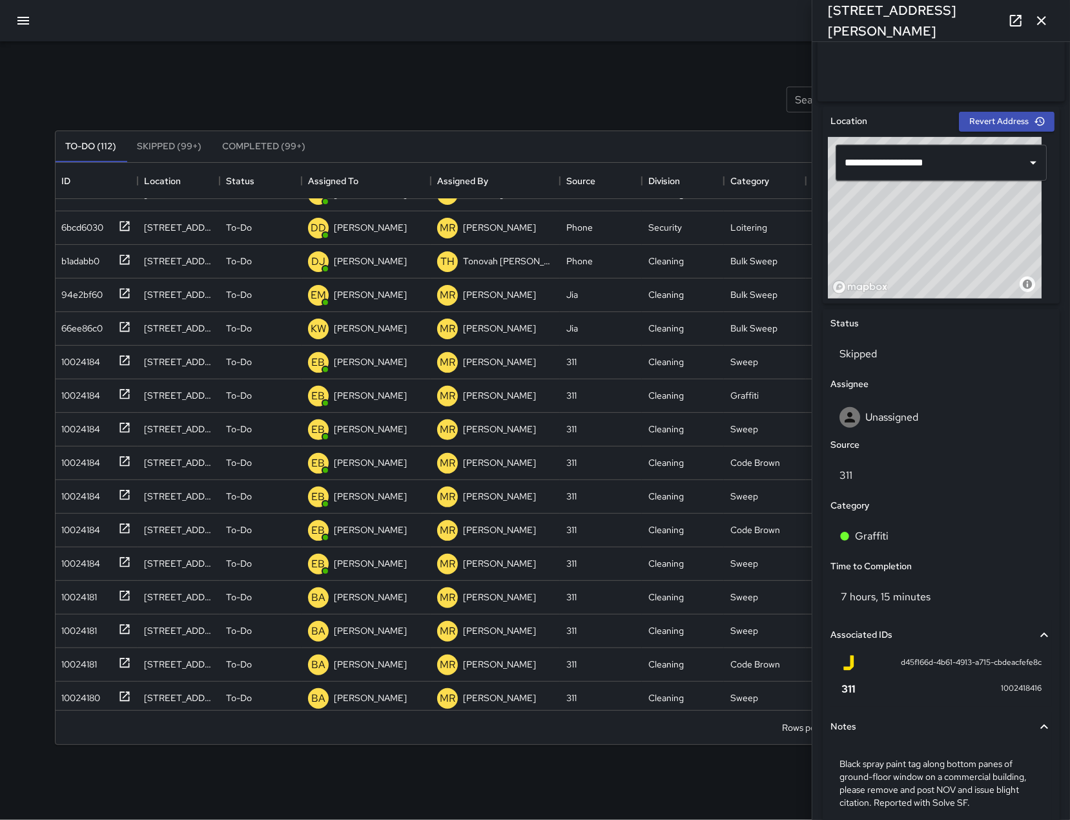
click at [1036, 21] on icon "button" at bounding box center [1042, 21] width 16 height 16
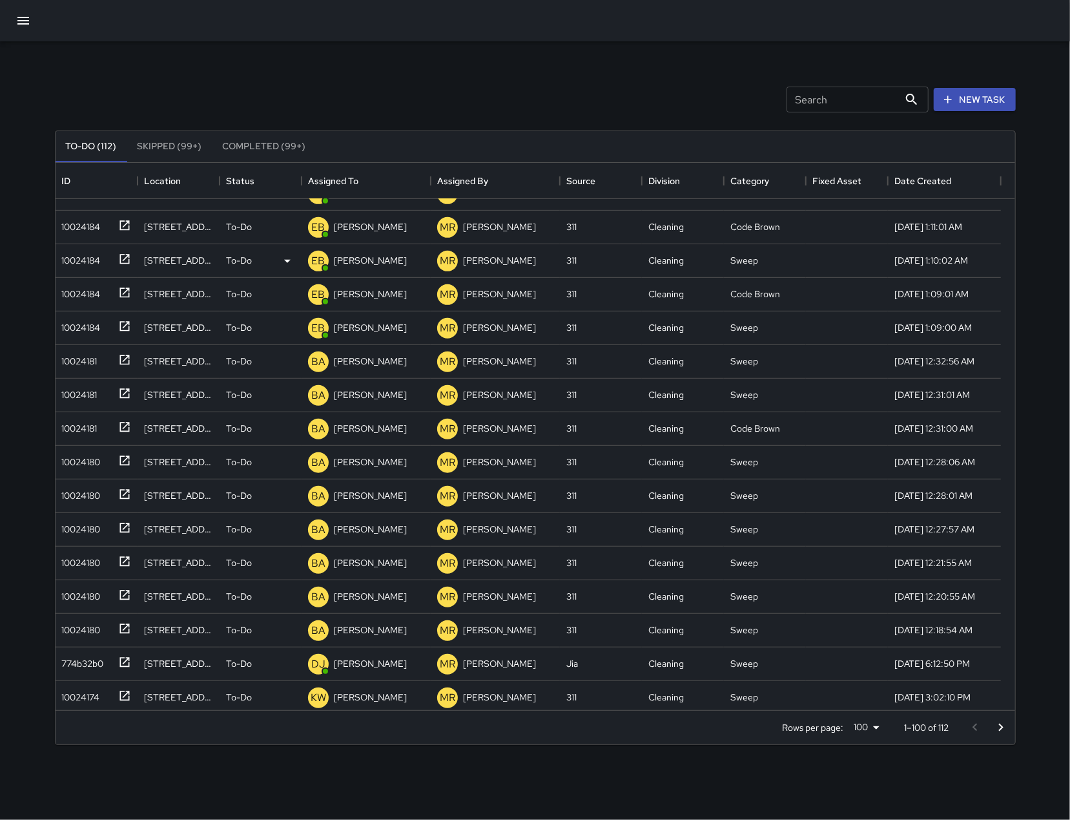
scroll to position [0, 0]
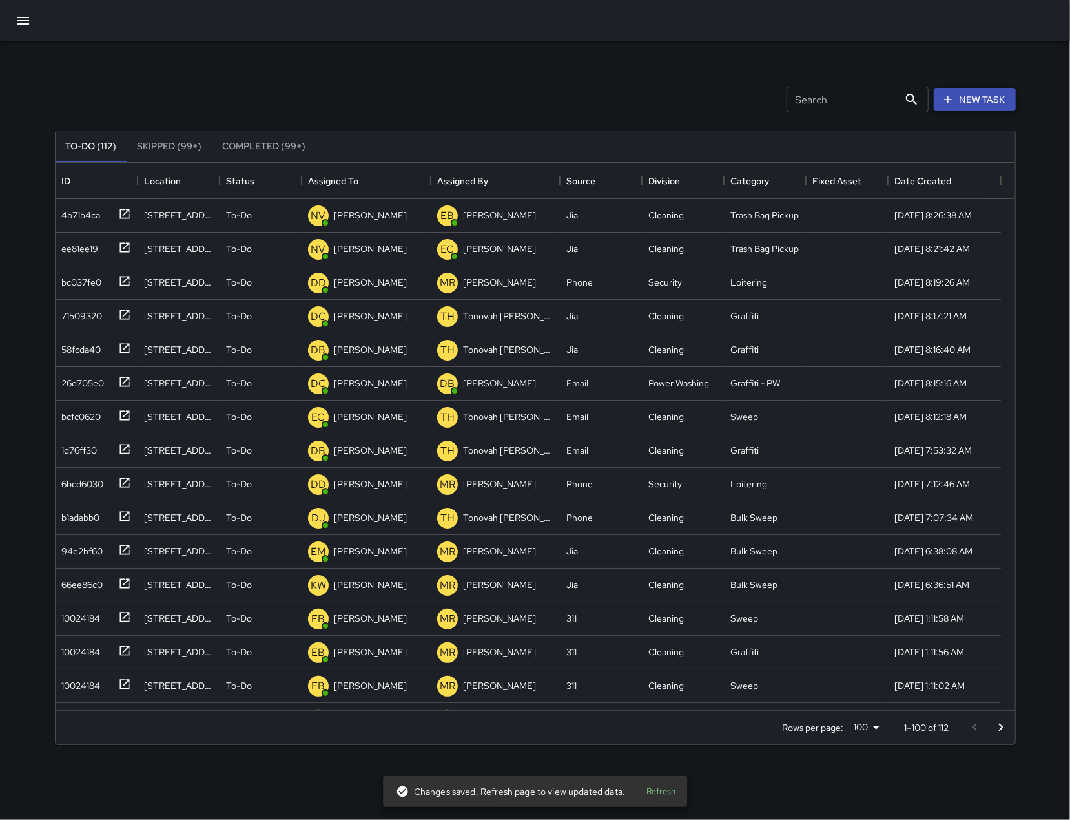
click at [991, 90] on button "New Task" at bounding box center [975, 100] width 82 height 24
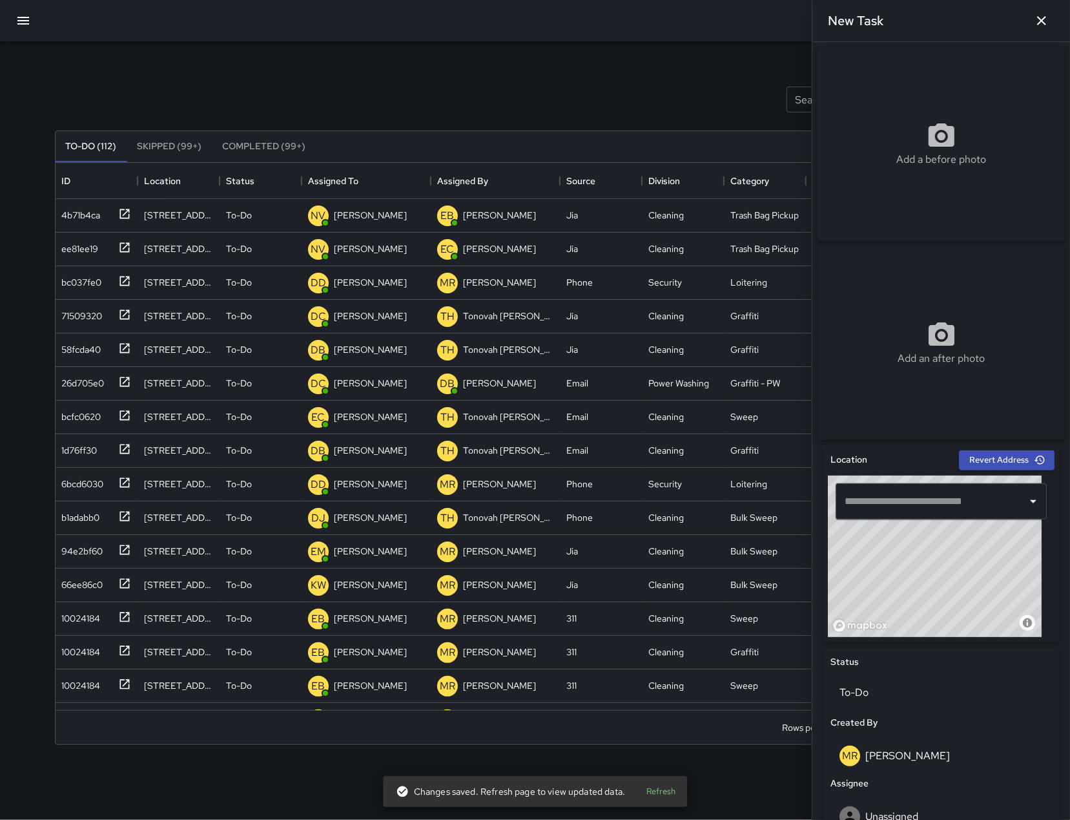
click at [926, 508] on input "text" at bounding box center [932, 501] width 180 height 25
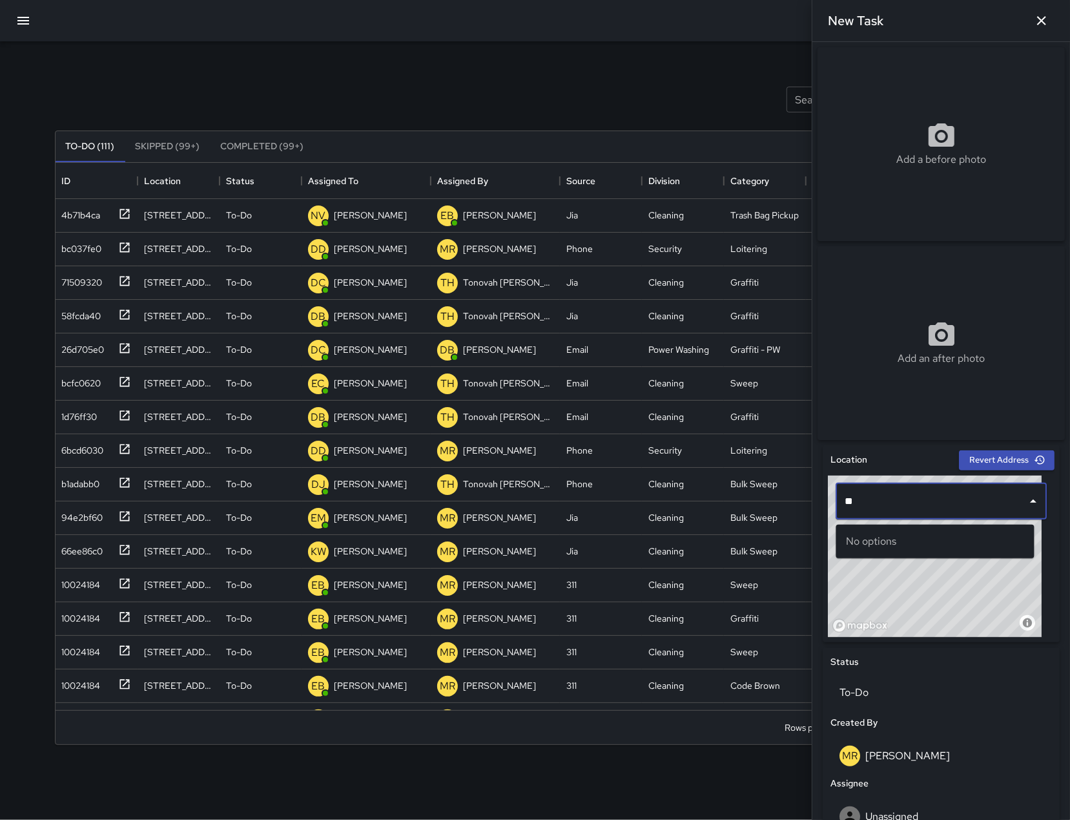
type input "*"
click at [931, 559] on p "San Francisco, CA, USA" at bounding box center [947, 555] width 154 height 13
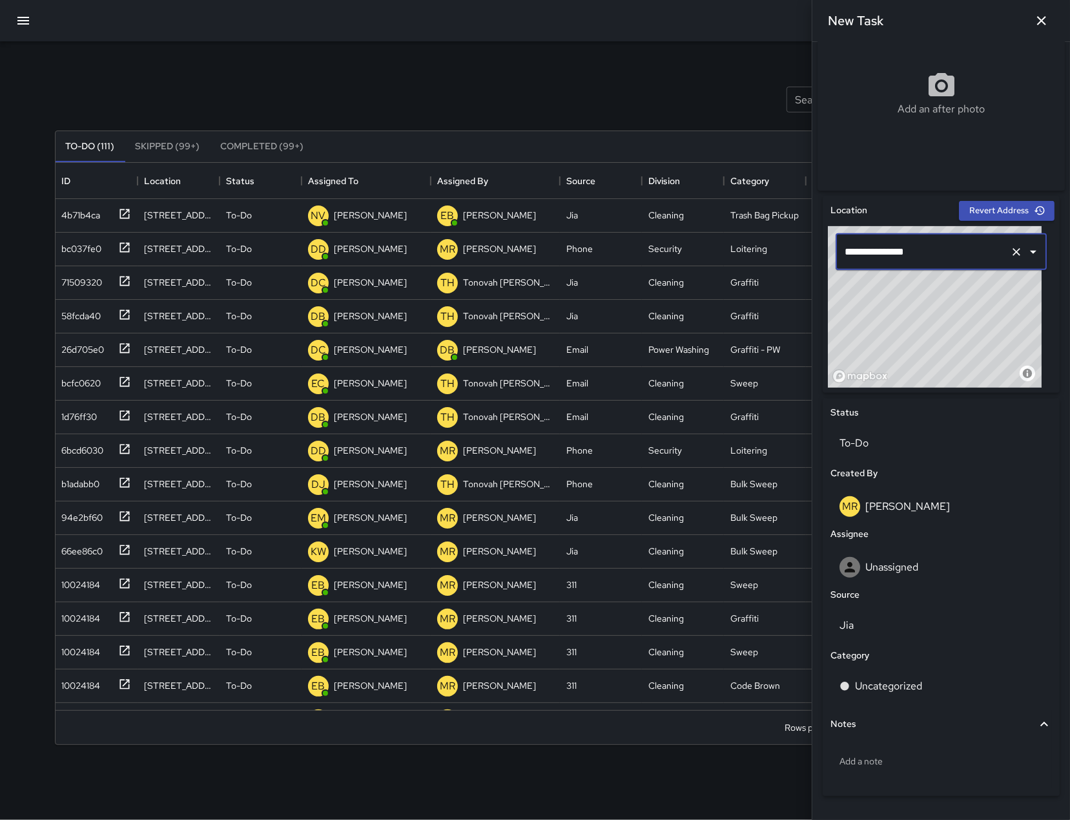
scroll to position [252, 0]
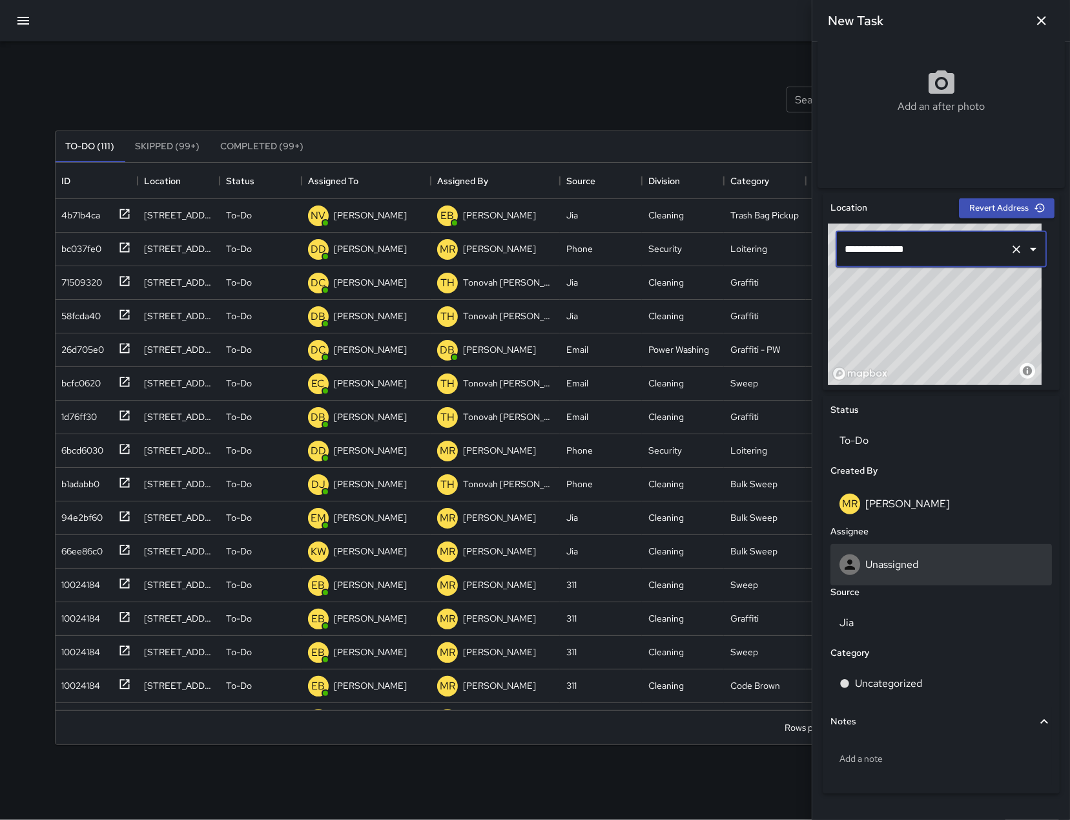
type input "**********"
click at [937, 565] on div "Unassigned" at bounding box center [941, 564] width 203 height 21
type input "***"
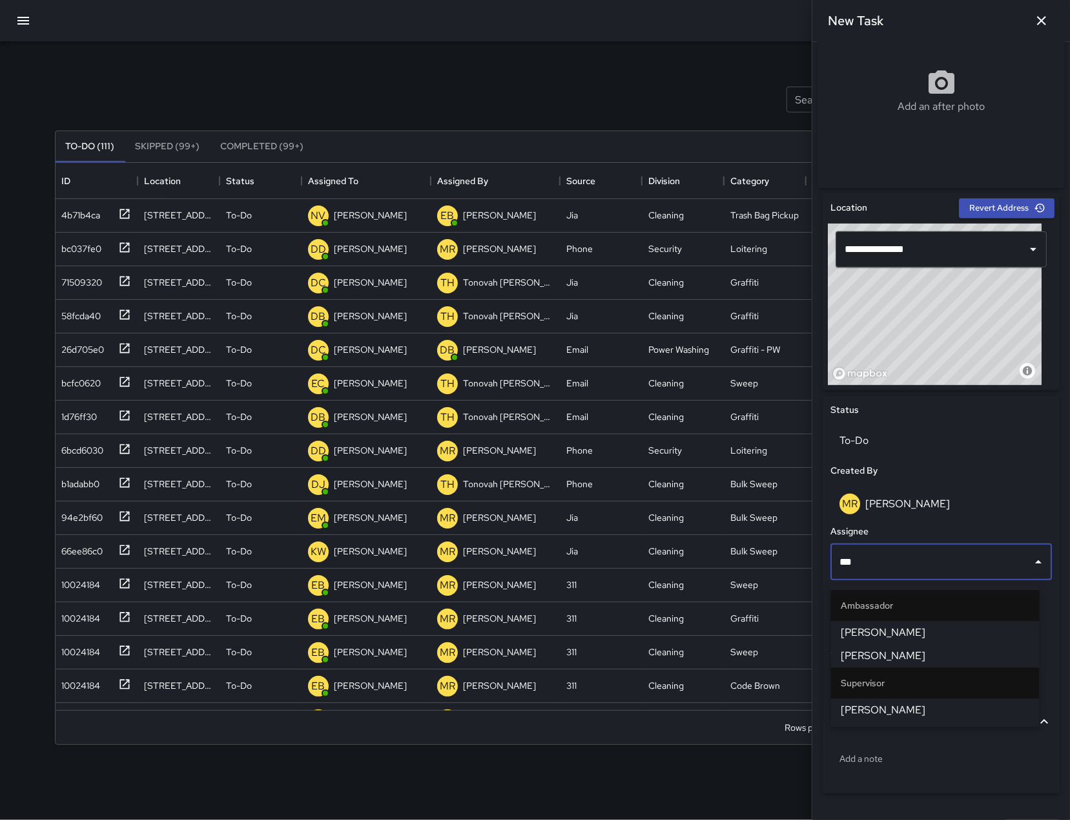
click at [913, 634] on span "[PERSON_NAME]" at bounding box center [936, 633] width 188 height 16
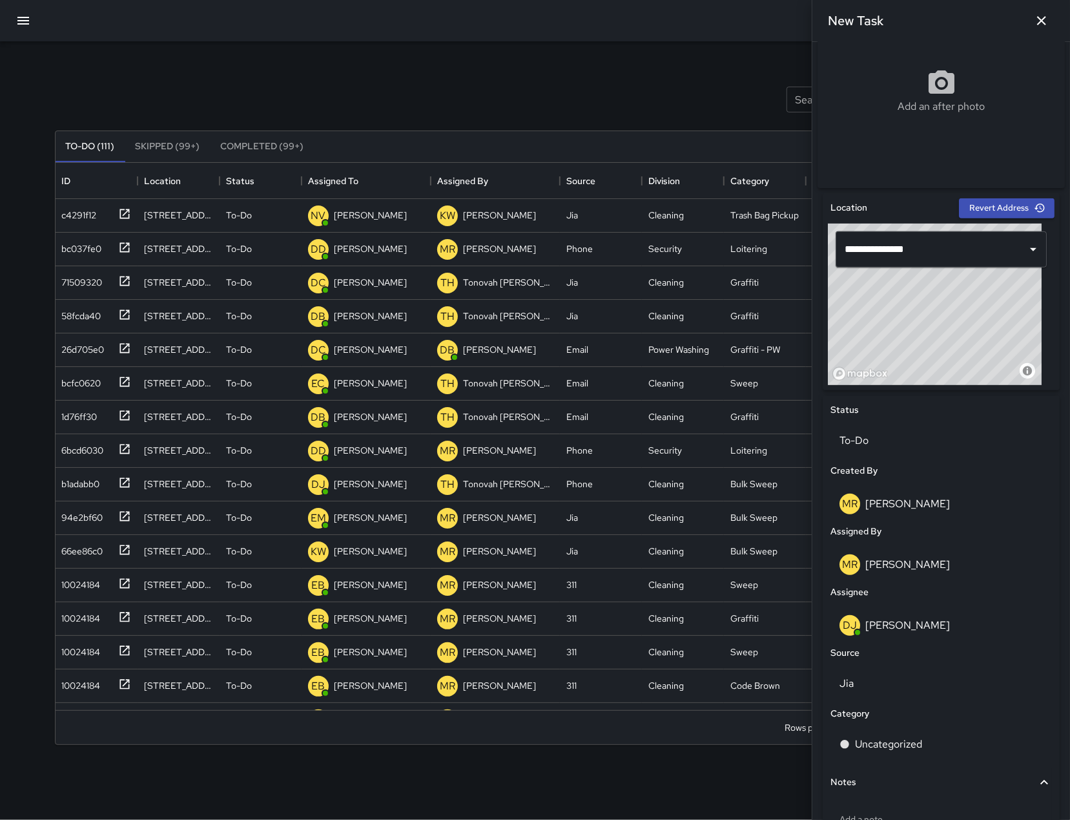
click at [1052, 22] on button "button" at bounding box center [1042, 21] width 26 height 26
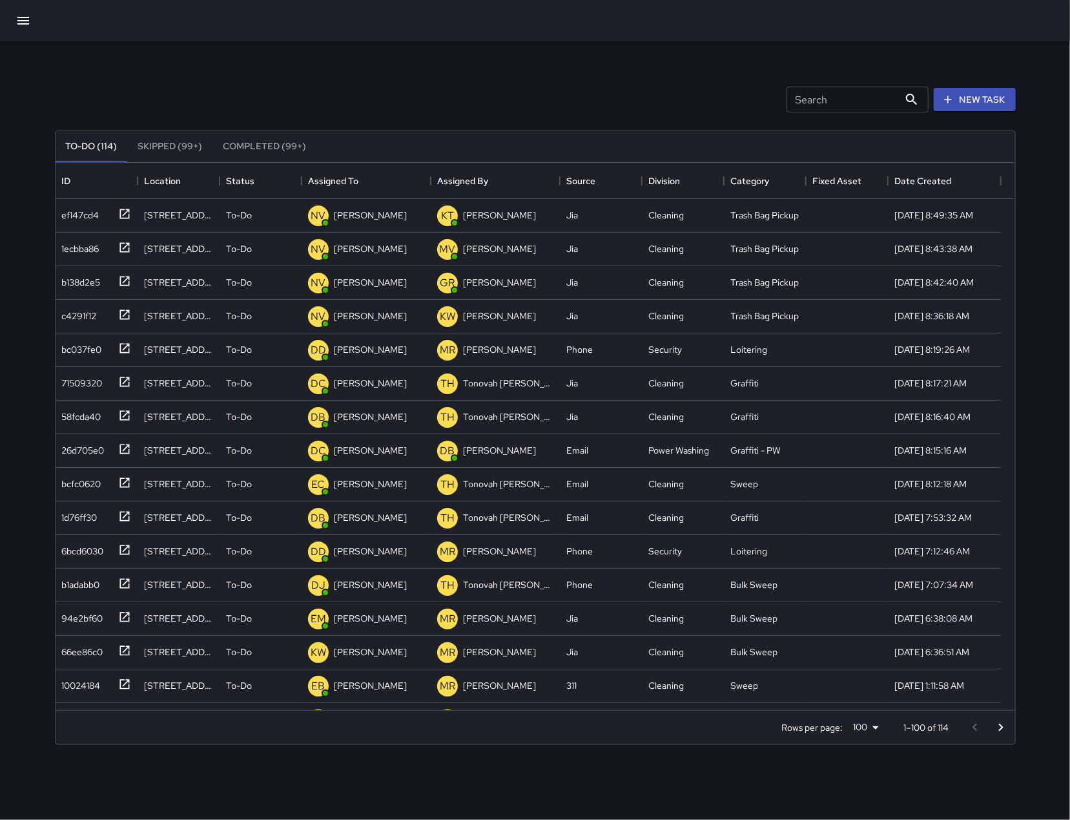
click at [822, 94] on input "Search" at bounding box center [843, 100] width 112 height 26
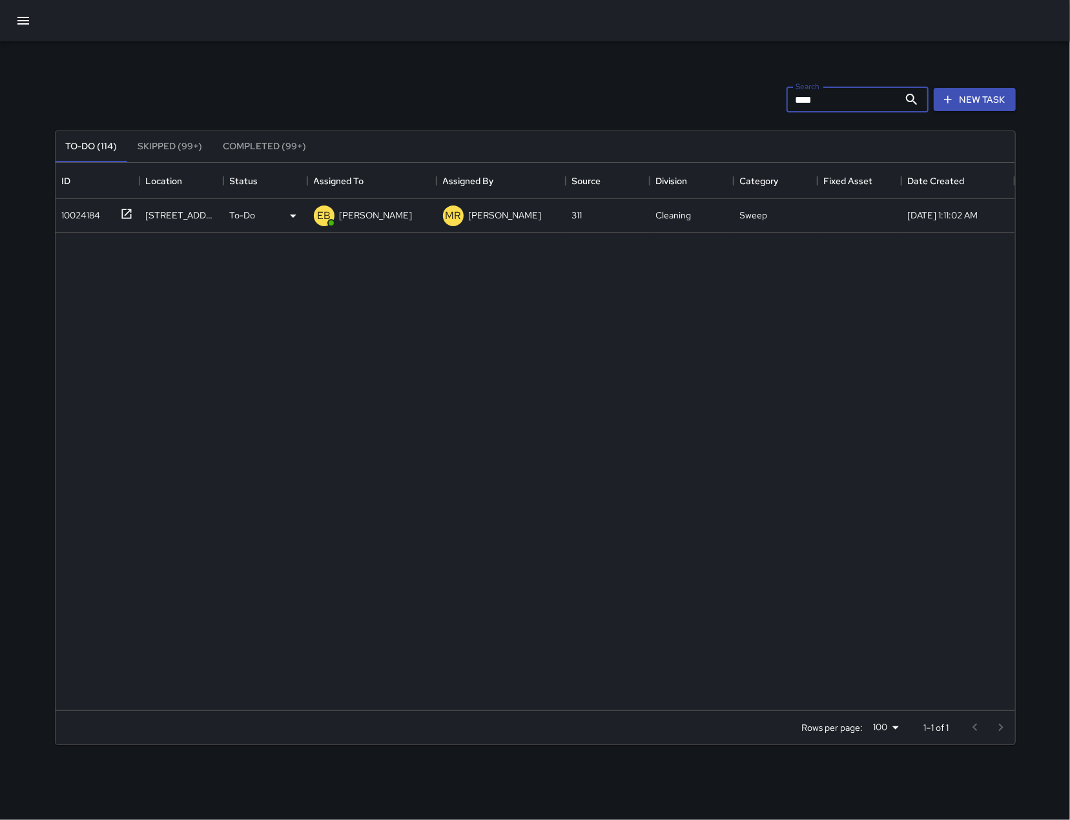
type input "****"
click at [99, 202] on div "10024184" at bounding box center [95, 212] width 76 height 21
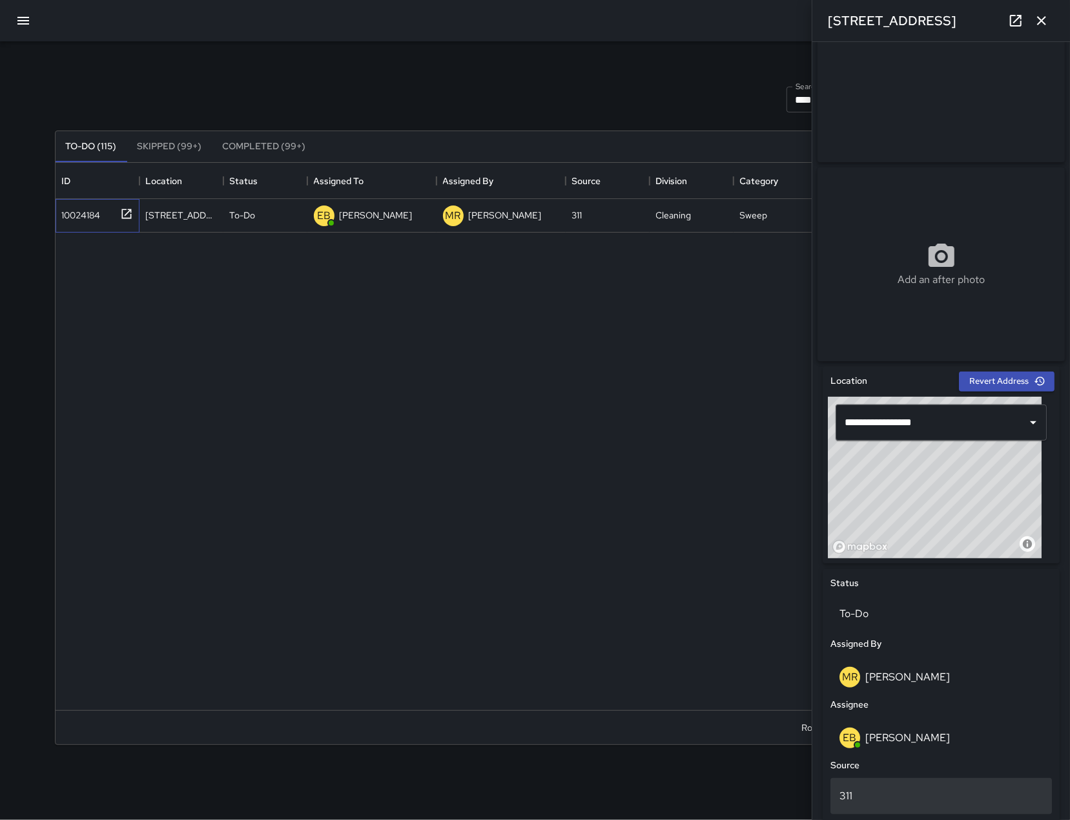
scroll to position [110, 0]
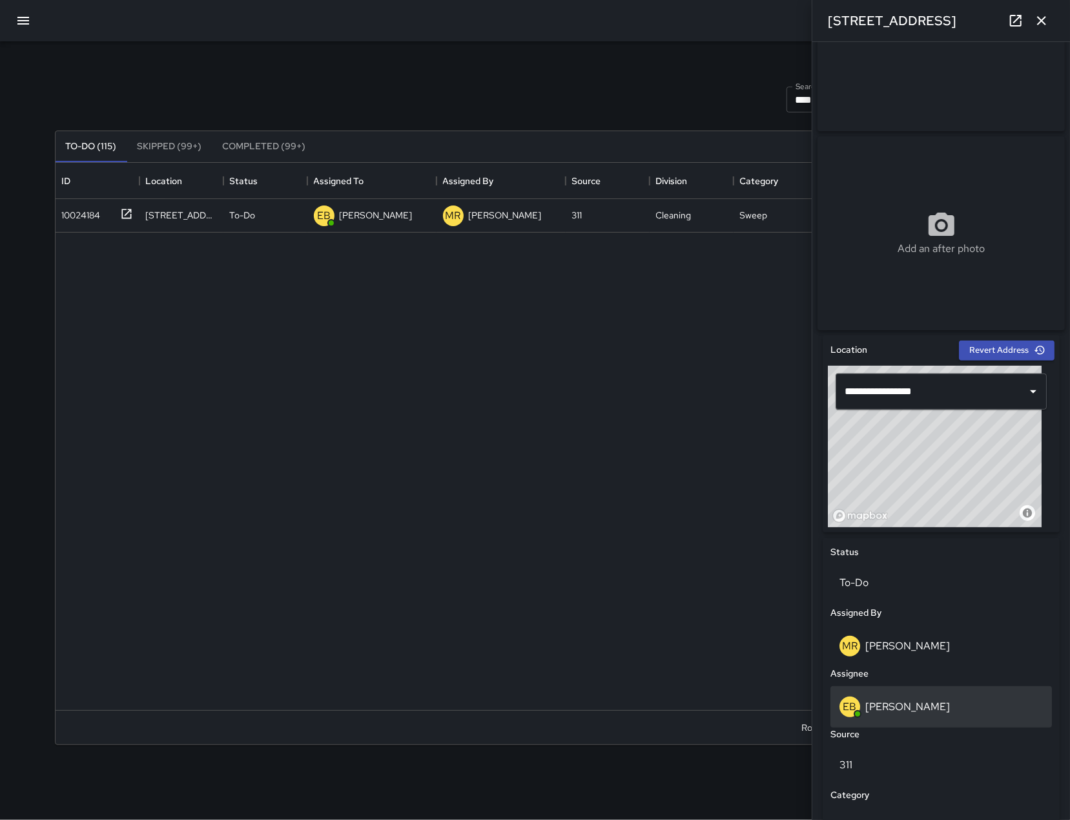
click at [917, 712] on p "[PERSON_NAME]" at bounding box center [908, 707] width 85 height 14
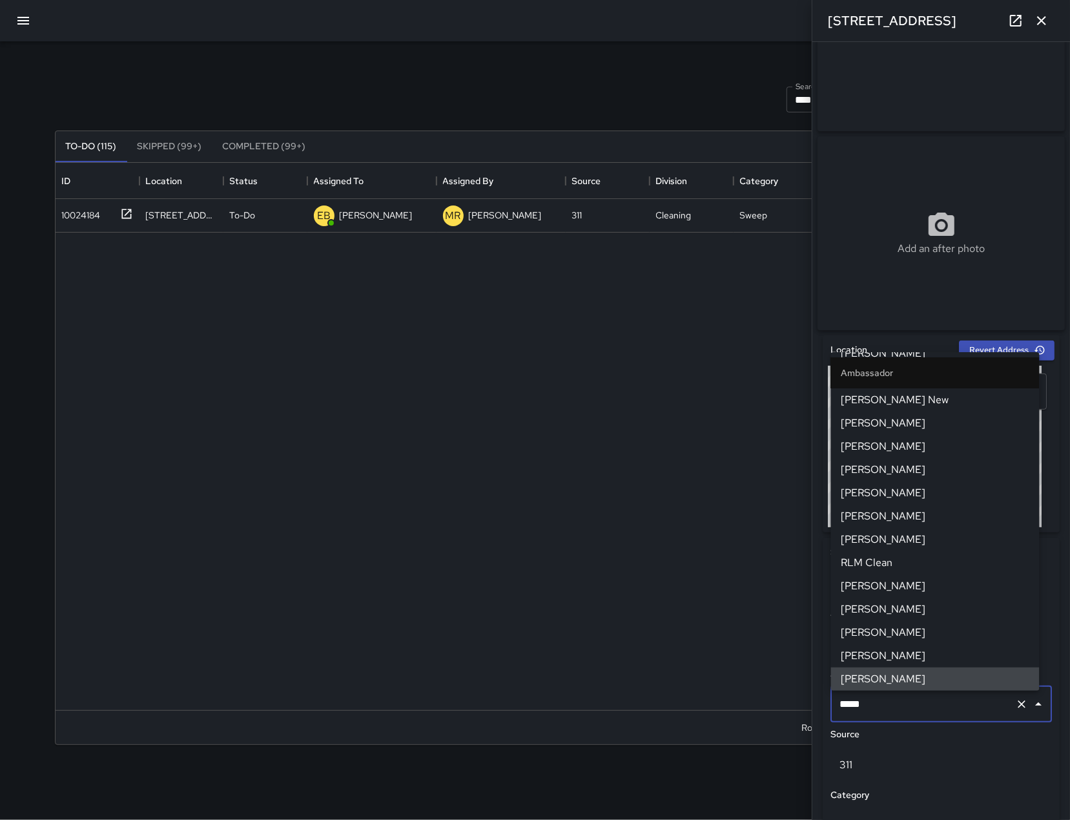
scroll to position [0, 0]
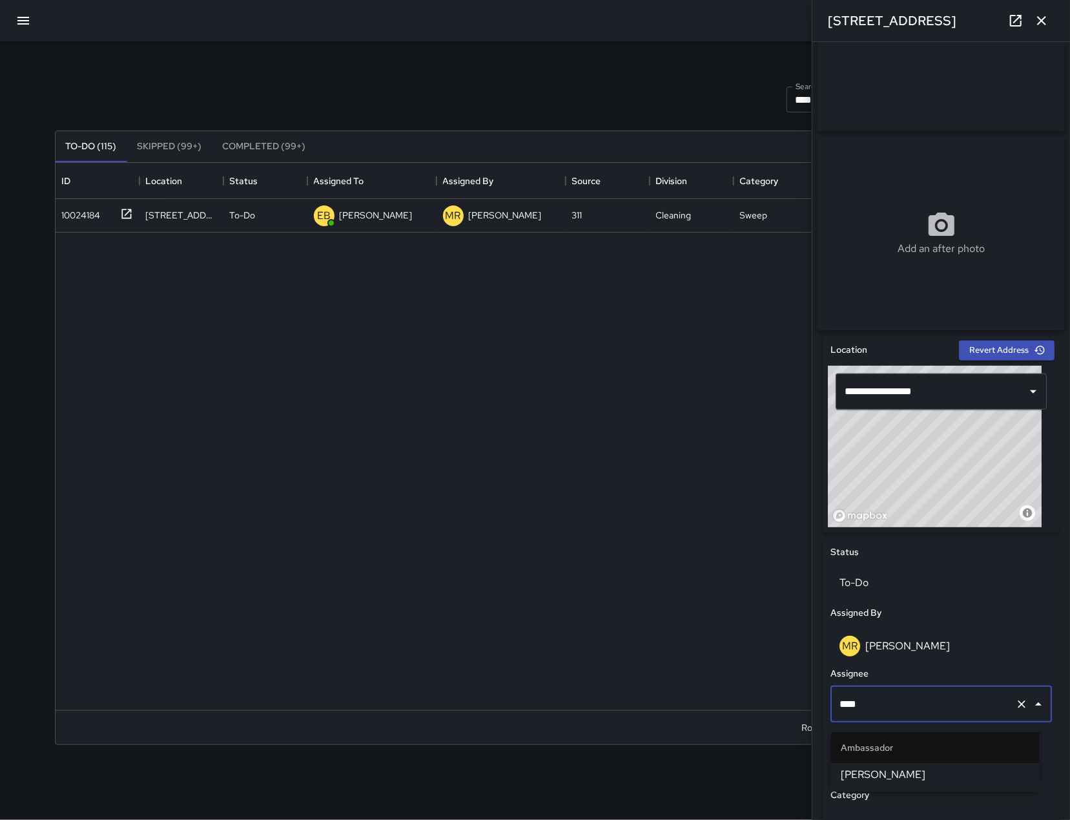
type input "*****"
click at [928, 771] on span "[PERSON_NAME]" at bounding box center [936, 775] width 188 height 16
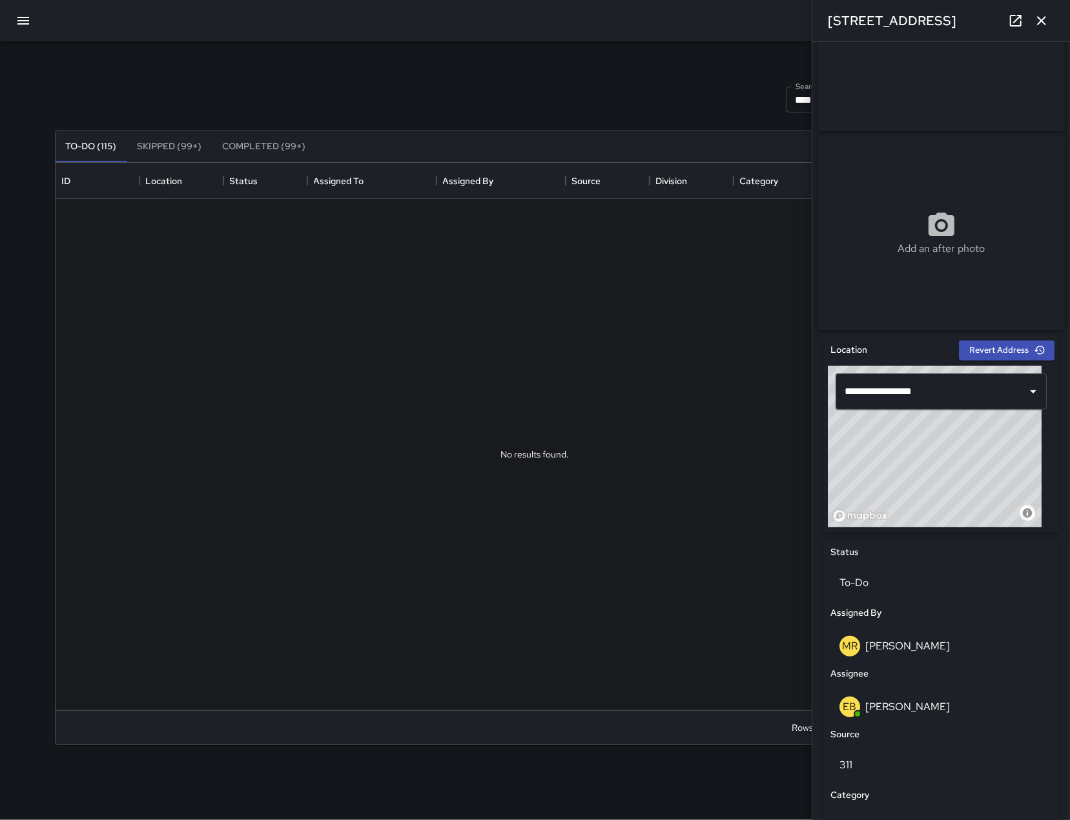
click at [1039, 24] on icon "button" at bounding box center [1041, 20] width 9 height 9
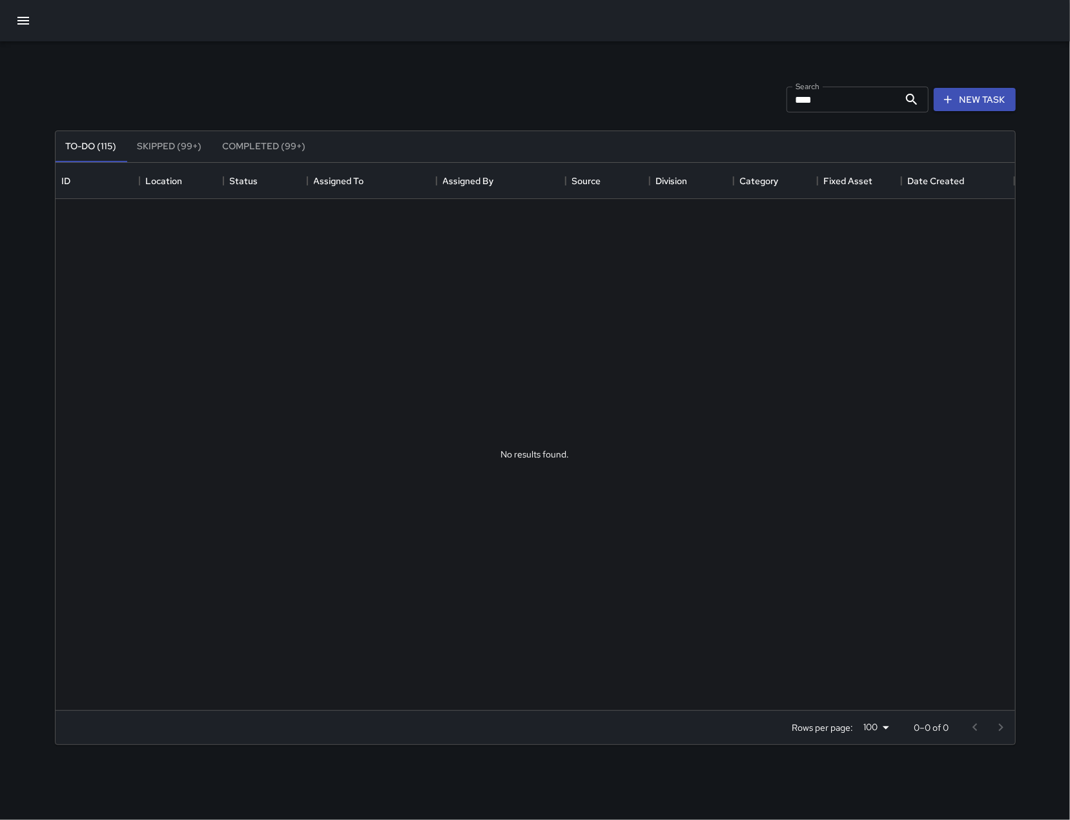
click at [884, 102] on input "****" at bounding box center [843, 100] width 112 height 26
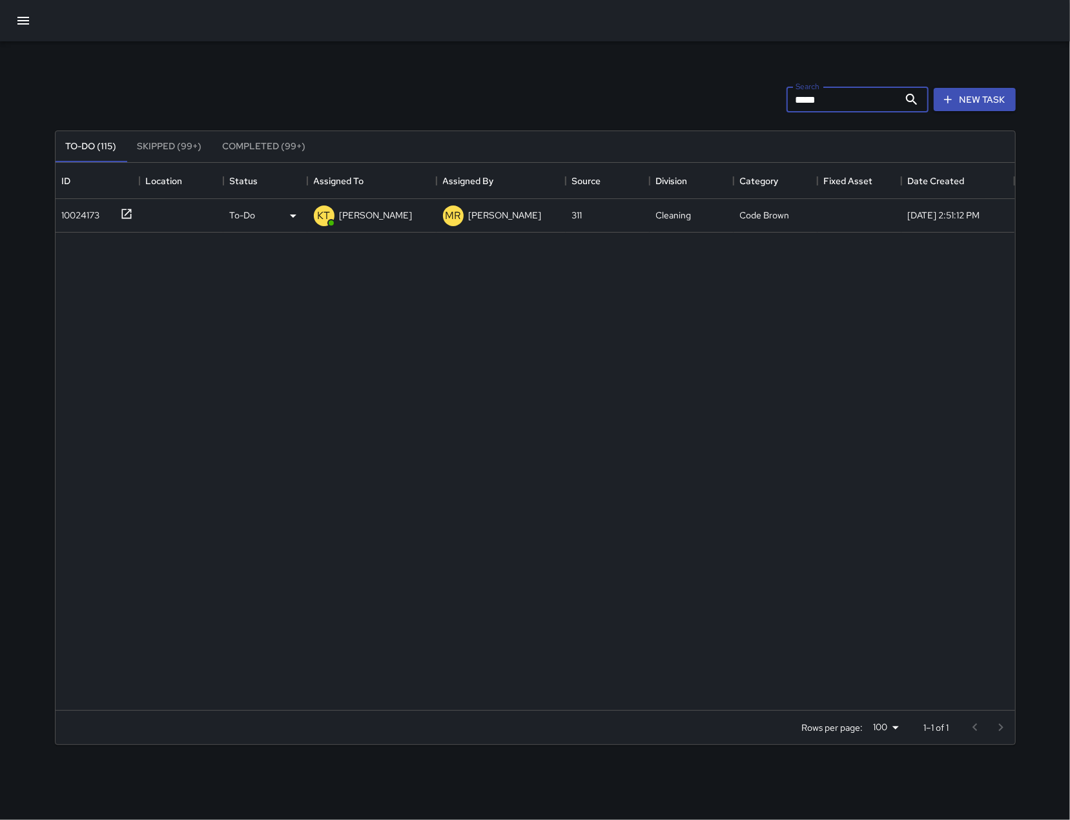
type input "*****"
click at [82, 222] on div "10024173" at bounding box center [95, 212] width 76 height 21
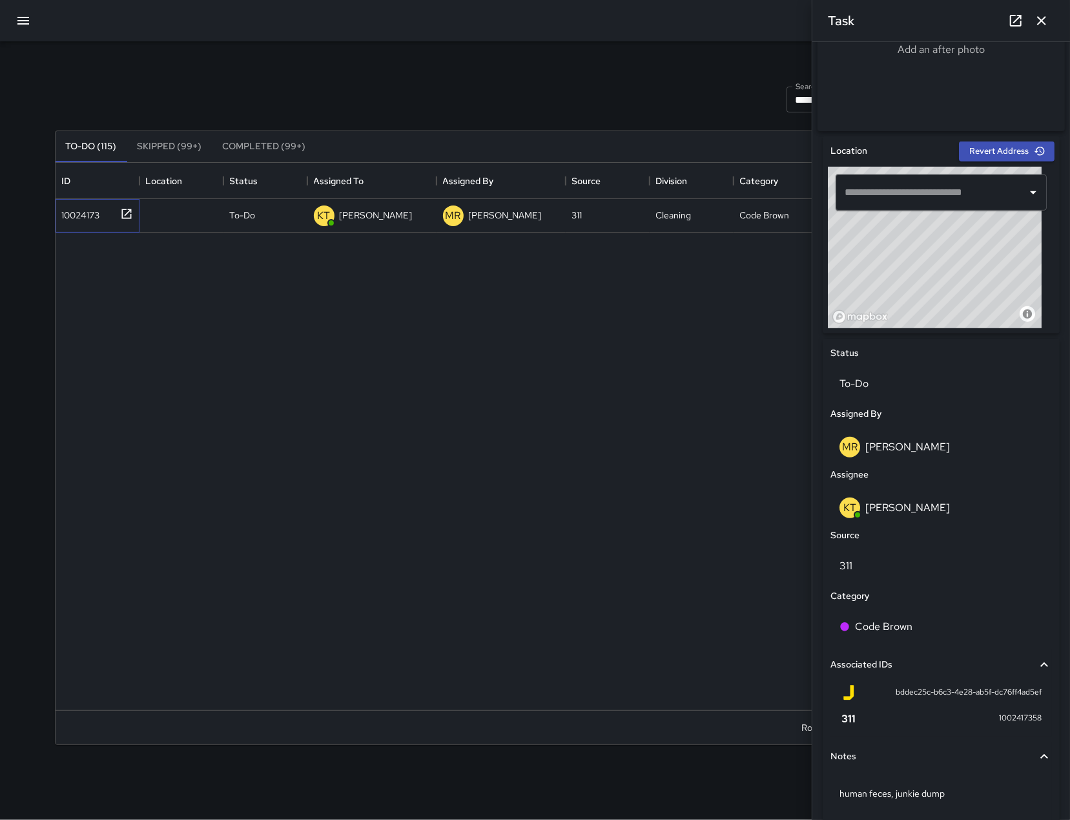
scroll to position [360, 0]
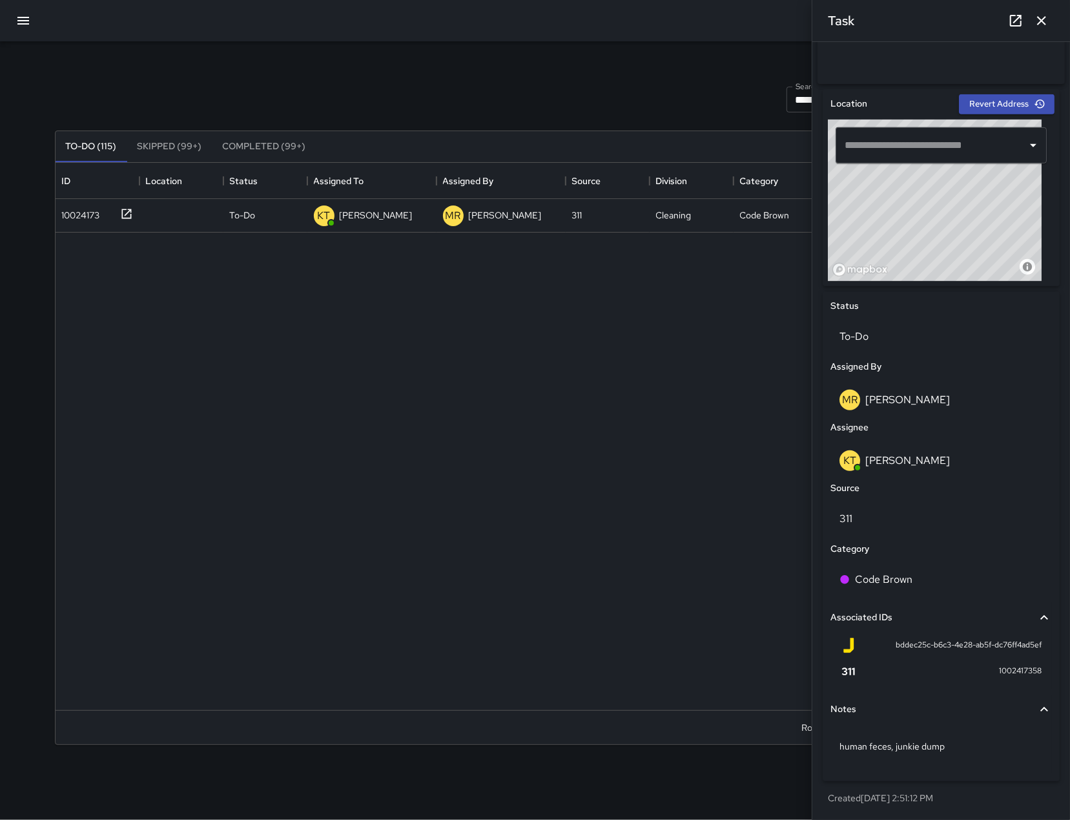
click at [938, 209] on div "© Mapbox © OpenStreetMap Improve this map" at bounding box center [935, 199] width 214 height 161
click at [944, 216] on div "© Mapbox © OpenStreetMap Improve this map" at bounding box center [935, 199] width 214 height 161
click at [937, 203] on div "© Mapbox © OpenStreetMap Improve this map" at bounding box center [935, 199] width 214 height 161
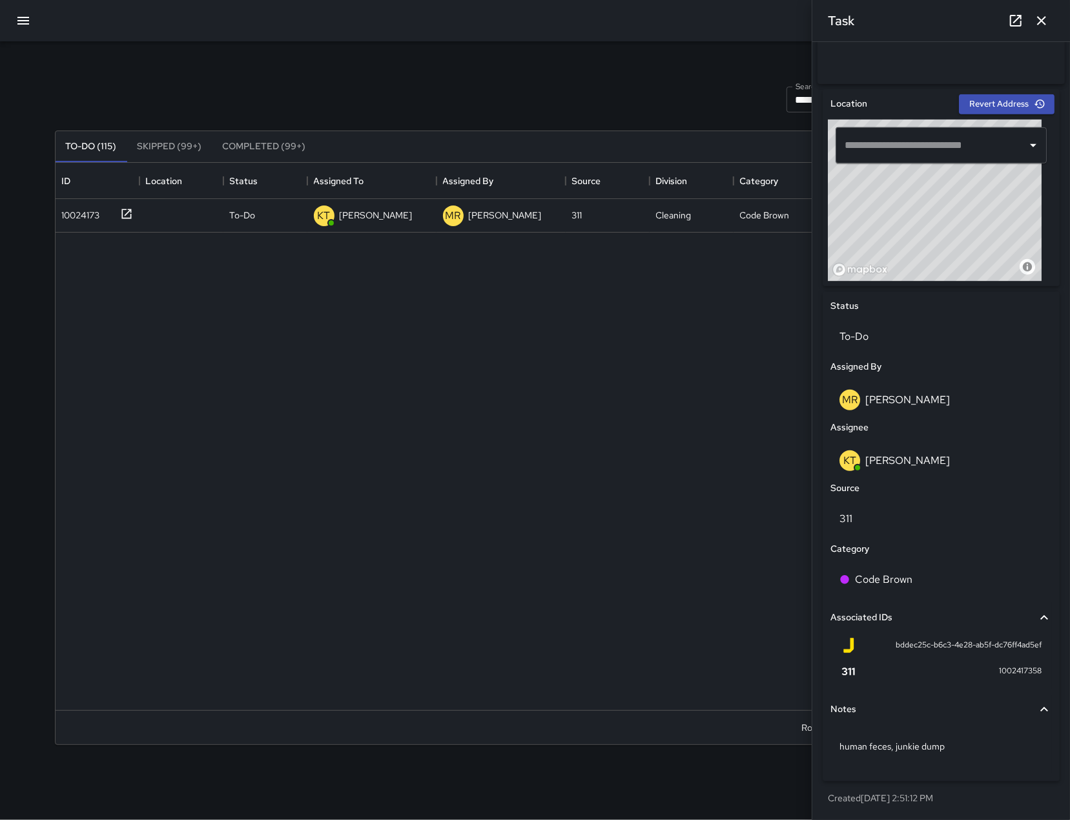
click at [955, 145] on input "text" at bounding box center [932, 145] width 180 height 25
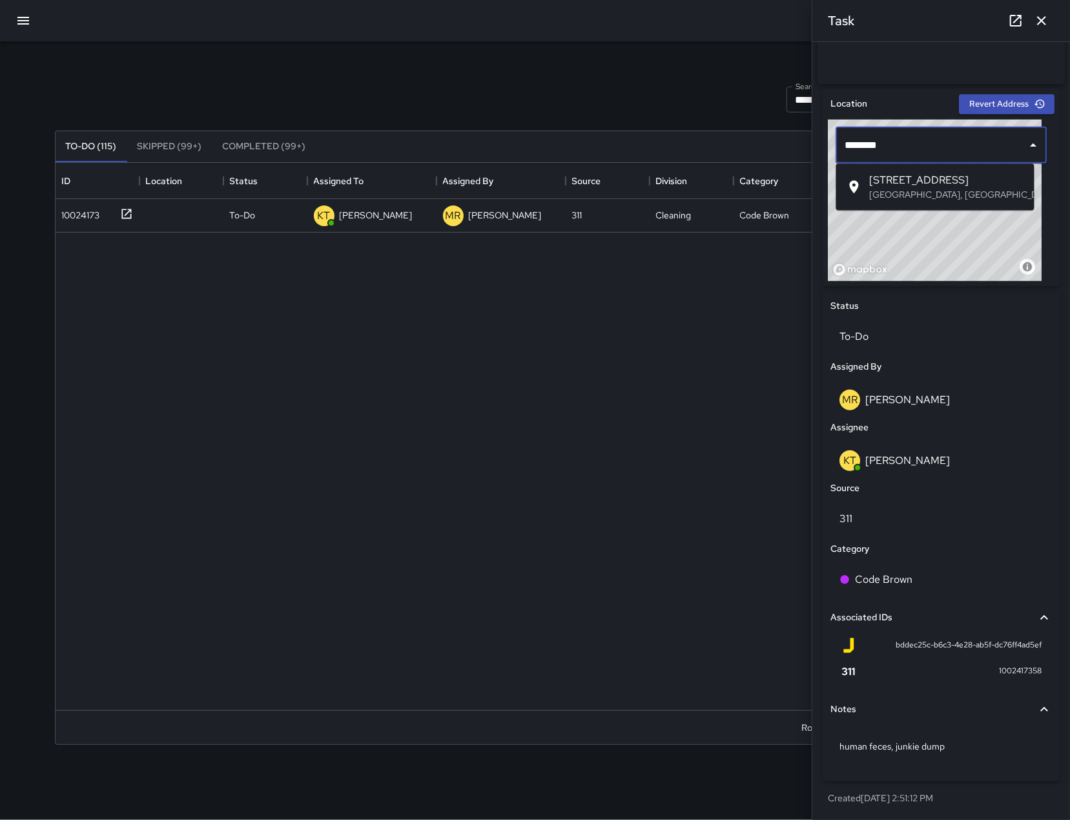
click at [945, 190] on p "San Francisco, CA, USA" at bounding box center [947, 194] width 154 height 13
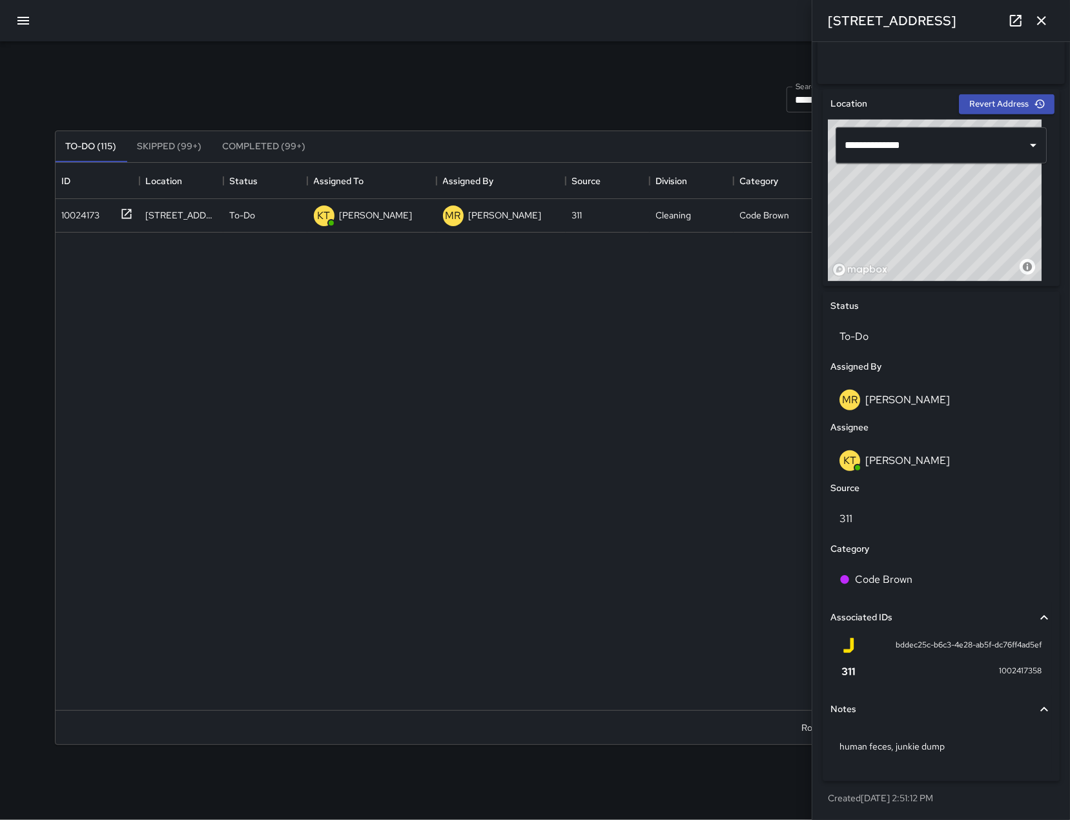
drag, startPoint x: 874, startPoint y: 209, endPoint x: 939, endPoint y: 209, distance: 64.6
click at [939, 209] on div "© Mapbox © OpenStreetMap Improve this map" at bounding box center [935, 199] width 214 height 161
drag, startPoint x: 939, startPoint y: 209, endPoint x: 955, endPoint y: 216, distance: 17.4
click at [954, 216] on div "© Mapbox © OpenStreetMap Improve this map" at bounding box center [935, 199] width 214 height 161
type input "**********"
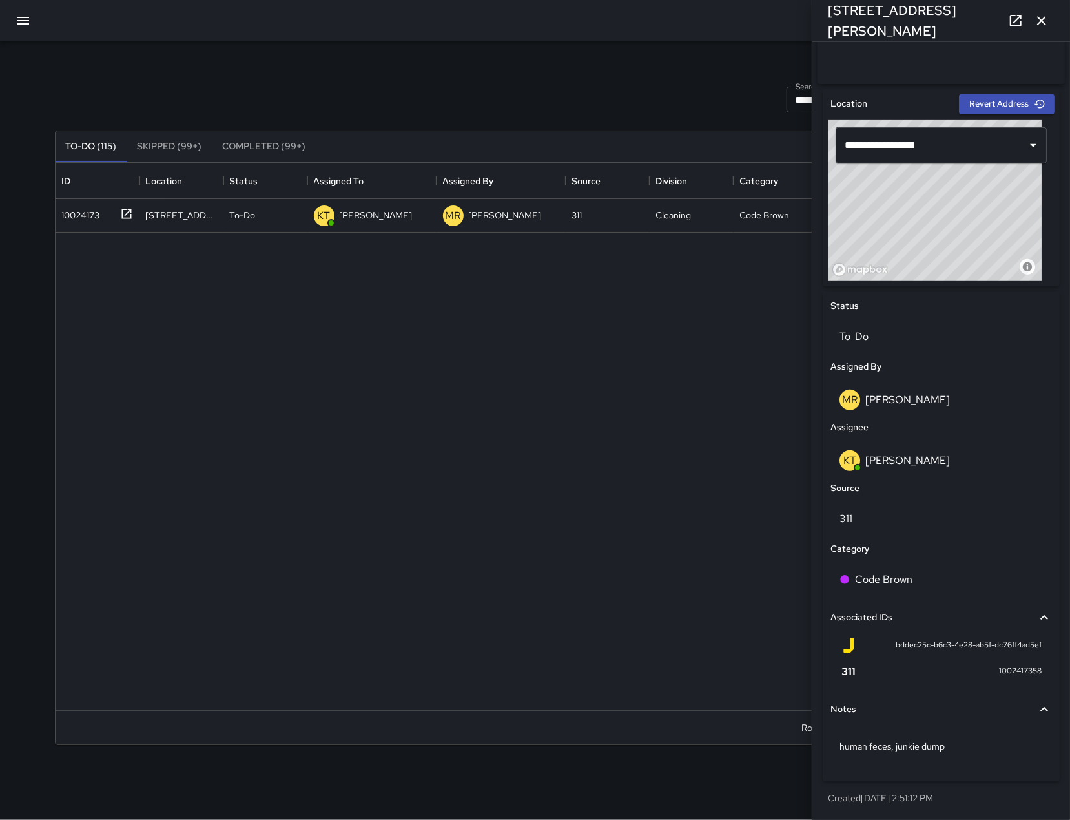
drag, startPoint x: 950, startPoint y: 209, endPoint x: 976, endPoint y: 225, distance: 30.5
click at [976, 225] on div "© Mapbox © OpenStreetMap Improve this map" at bounding box center [935, 199] width 214 height 161
click at [983, 205] on div "© Mapbox © OpenStreetMap Improve this map" at bounding box center [935, 199] width 214 height 161
drag, startPoint x: 977, startPoint y: 216, endPoint x: 984, endPoint y: 205, distance: 12.5
click at [984, 205] on div "© Mapbox © OpenStreetMap Improve this map" at bounding box center [935, 199] width 214 height 161
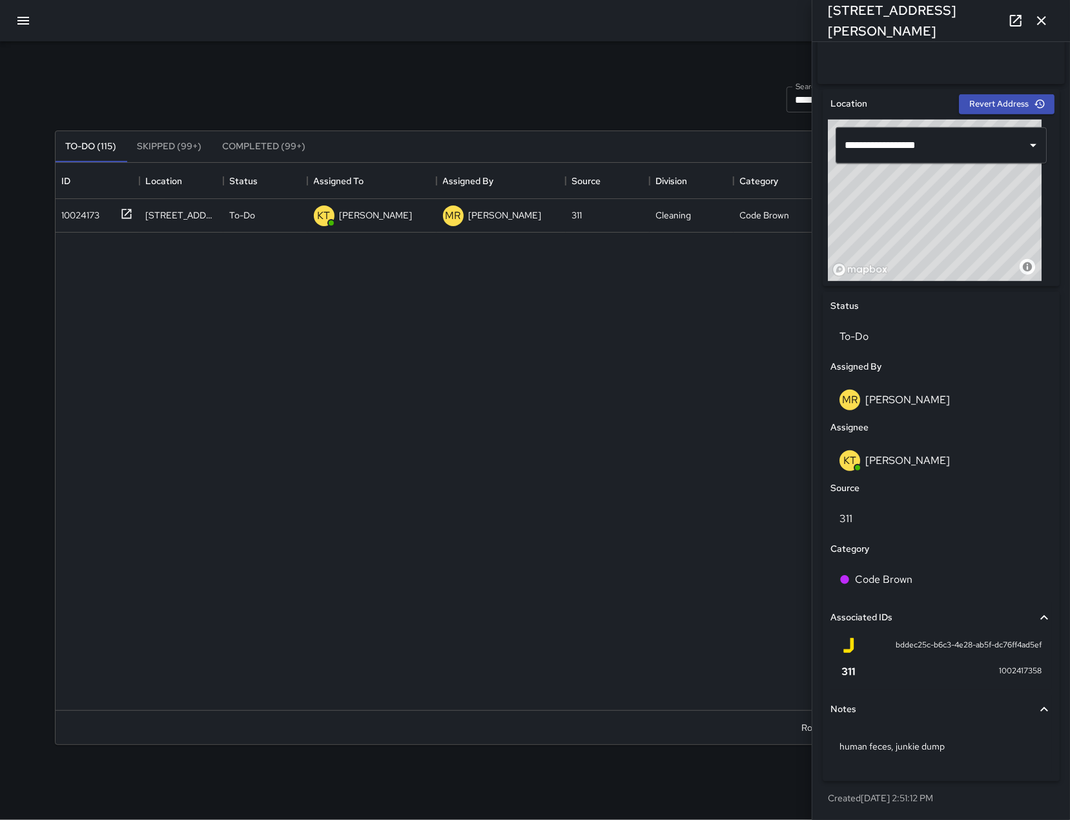
click at [568, 502] on div "10024173 108 Langton Street To-Do KT Katherine Treminio MR Maria Rosas 311 Clea…" at bounding box center [535, 454] width 959 height 511
click at [1035, 21] on icon "button" at bounding box center [1042, 21] width 16 height 16
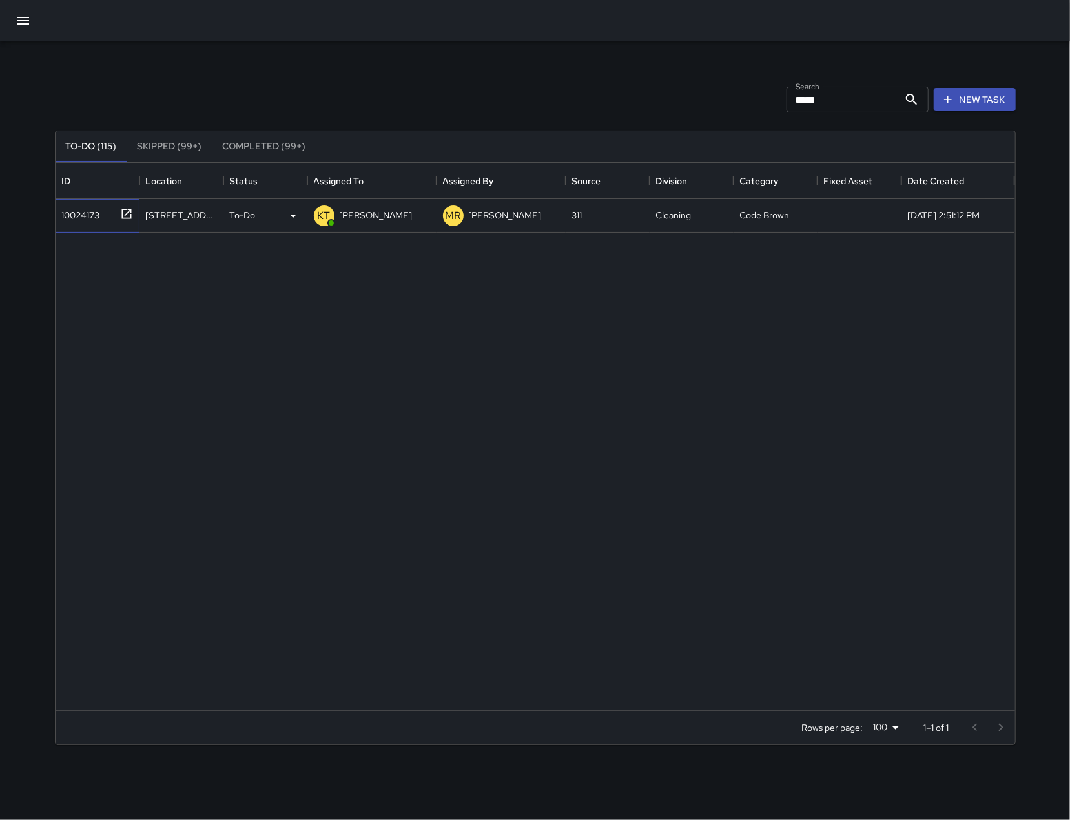
click at [74, 222] on div "10024173" at bounding box center [95, 212] width 76 height 21
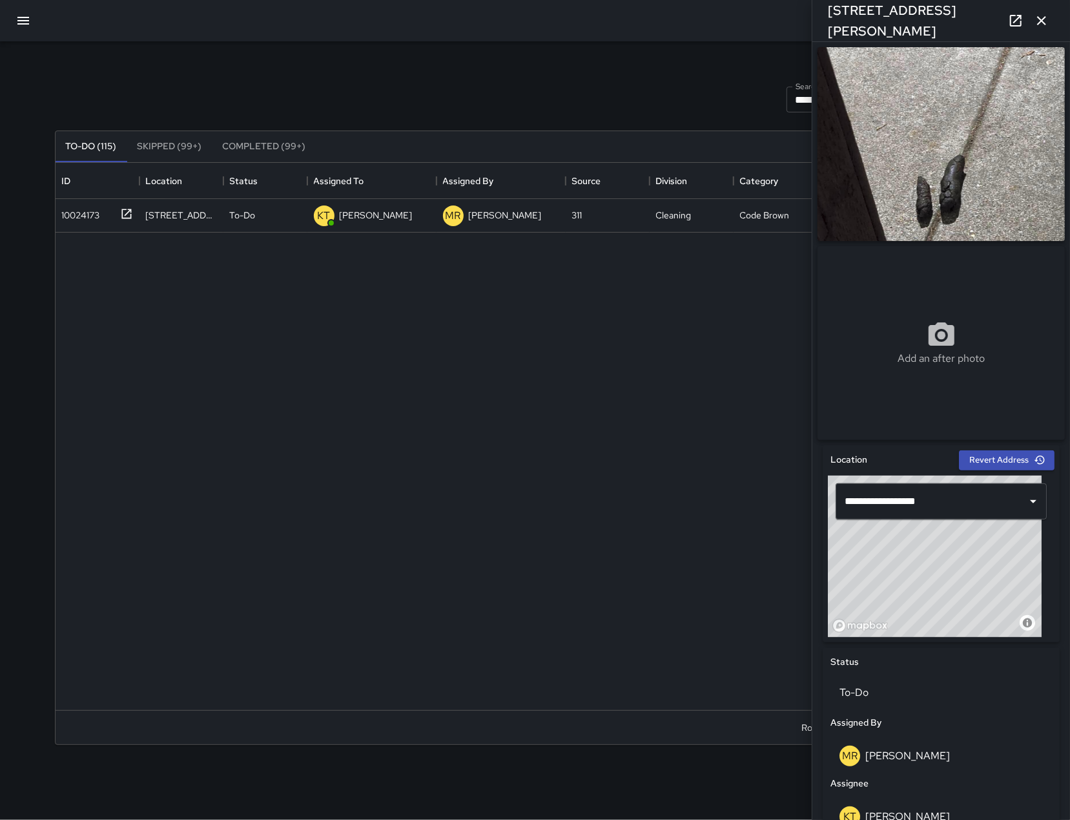
click at [1037, 18] on icon "button" at bounding box center [1042, 21] width 16 height 16
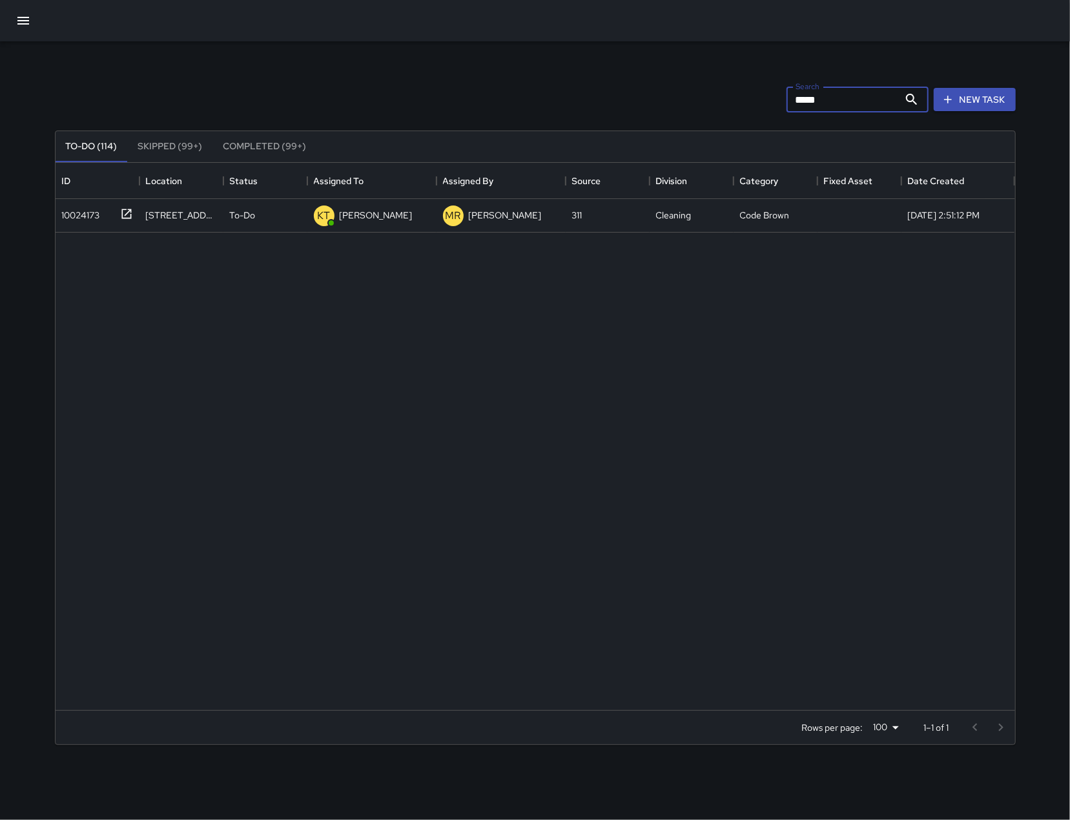
click at [858, 96] on input "*****" at bounding box center [843, 100] width 112 height 26
click at [857, 95] on input "*****" at bounding box center [843, 100] width 112 height 26
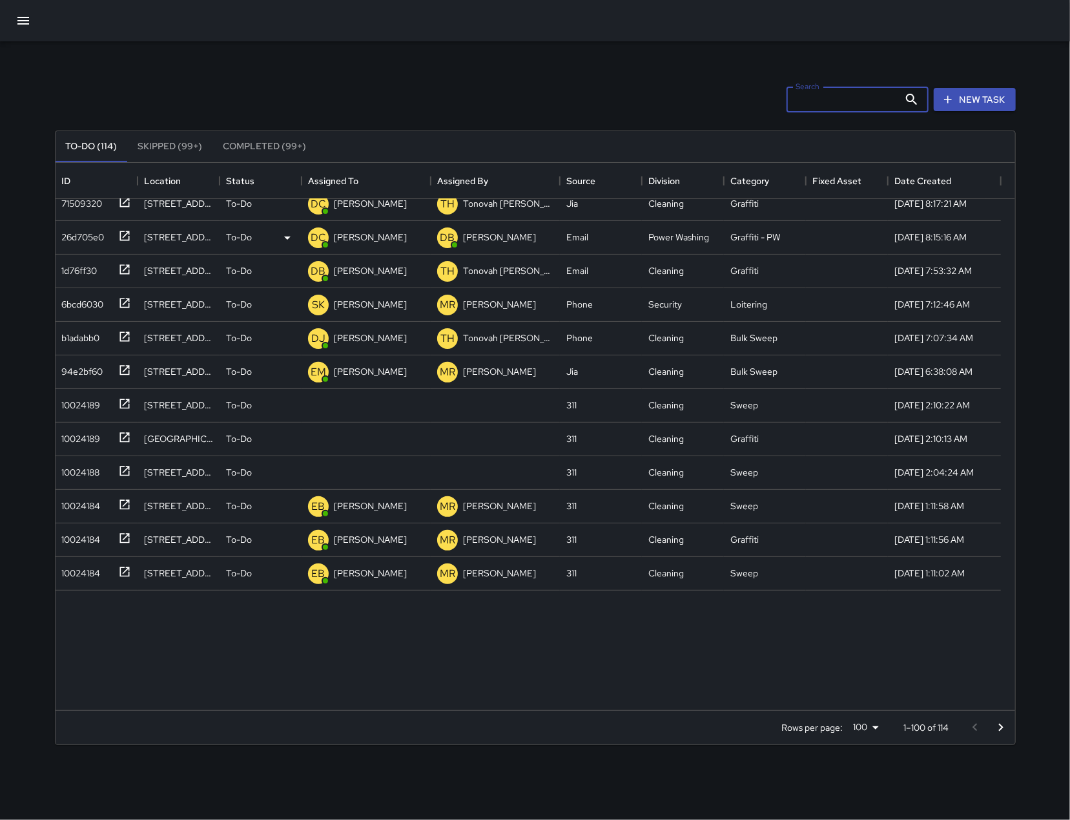
scroll to position [279, 0]
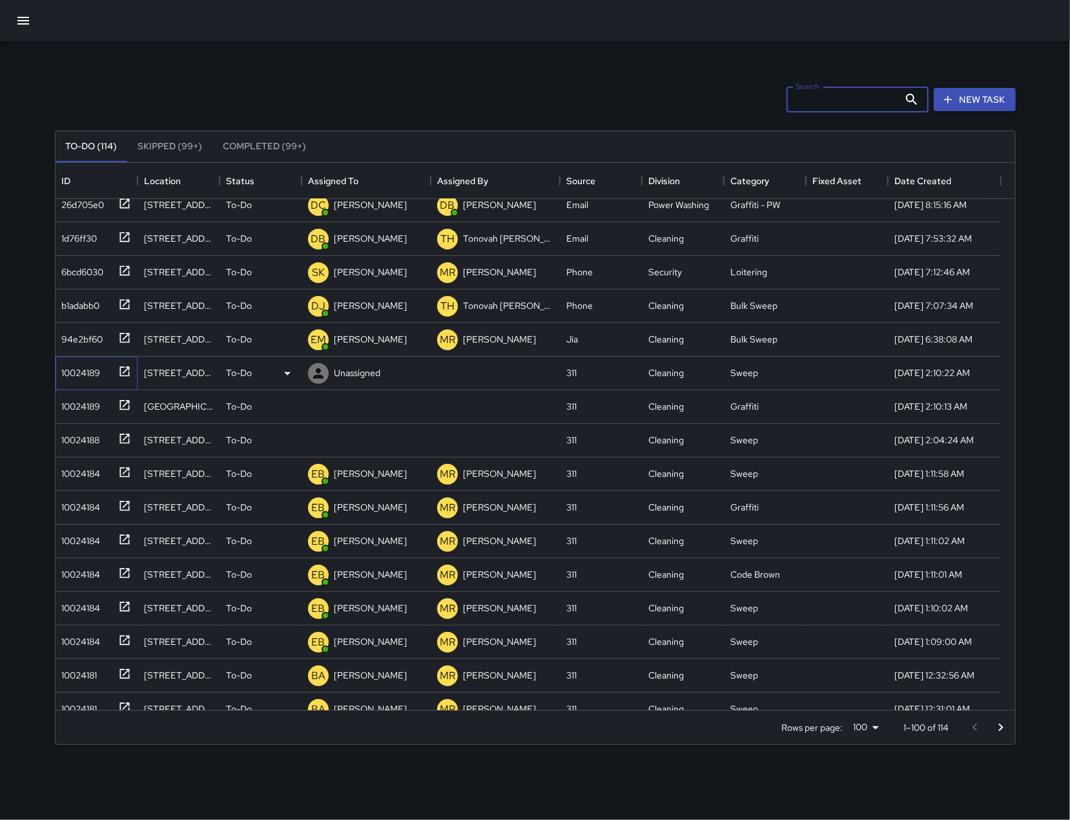
click at [86, 382] on div "10024189" at bounding box center [97, 374] width 82 height 34
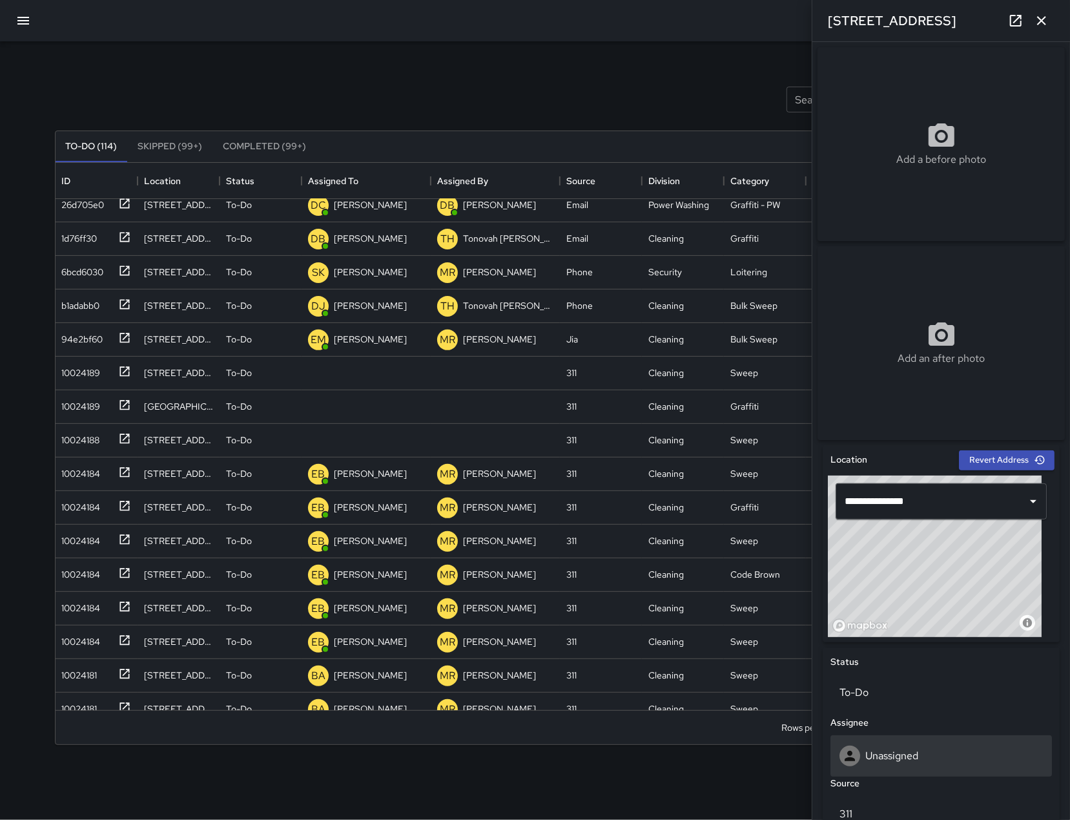
click at [935, 743] on div "Unassigned" at bounding box center [942, 755] width 222 height 41
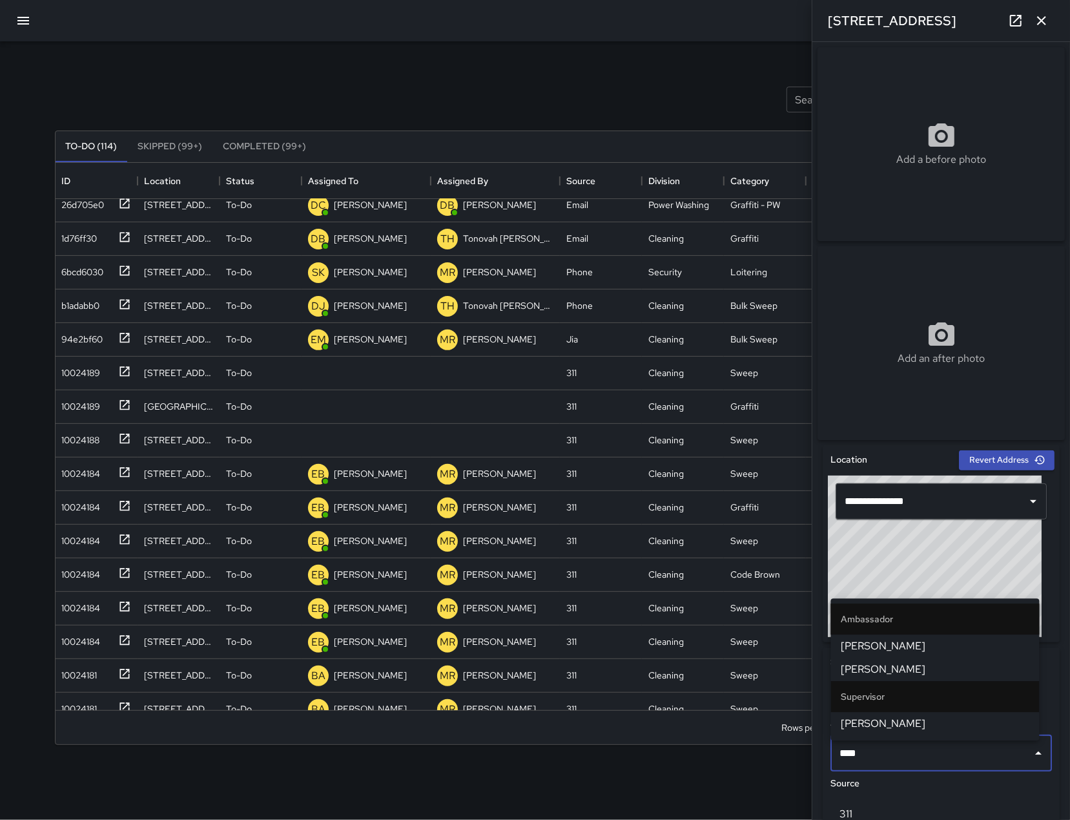
type input "*****"
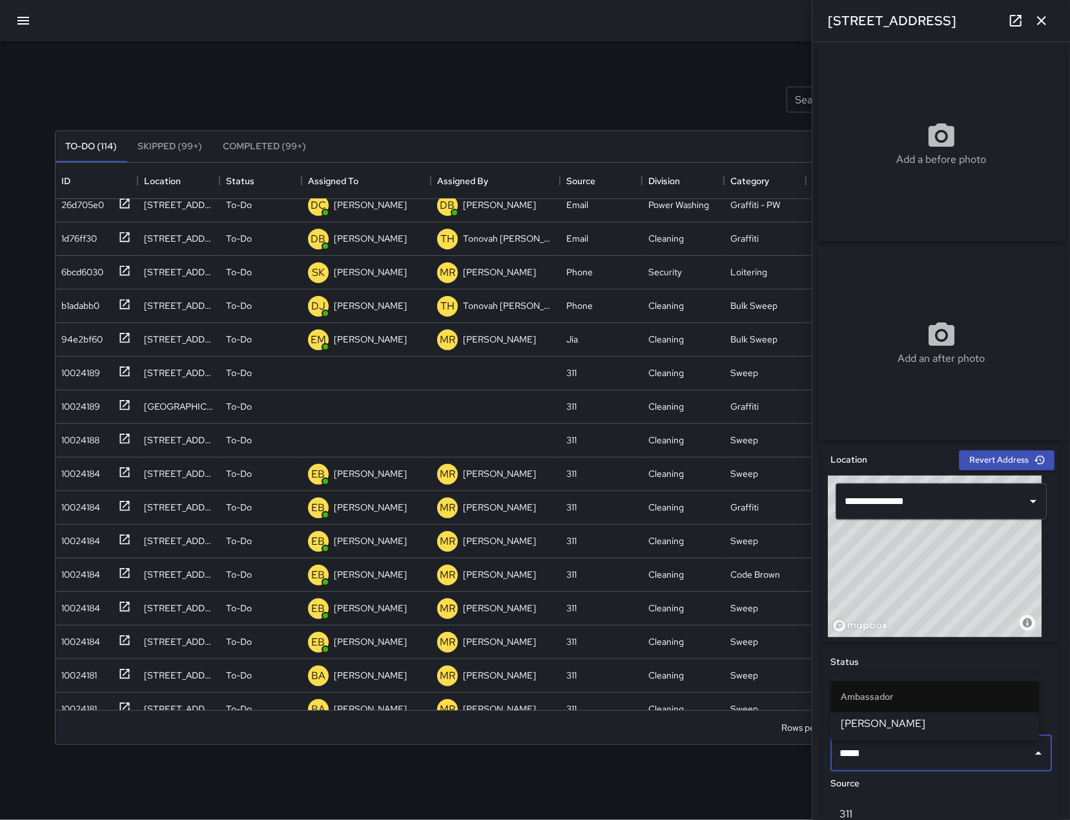
click at [909, 727] on span "[PERSON_NAME]" at bounding box center [936, 724] width 188 height 16
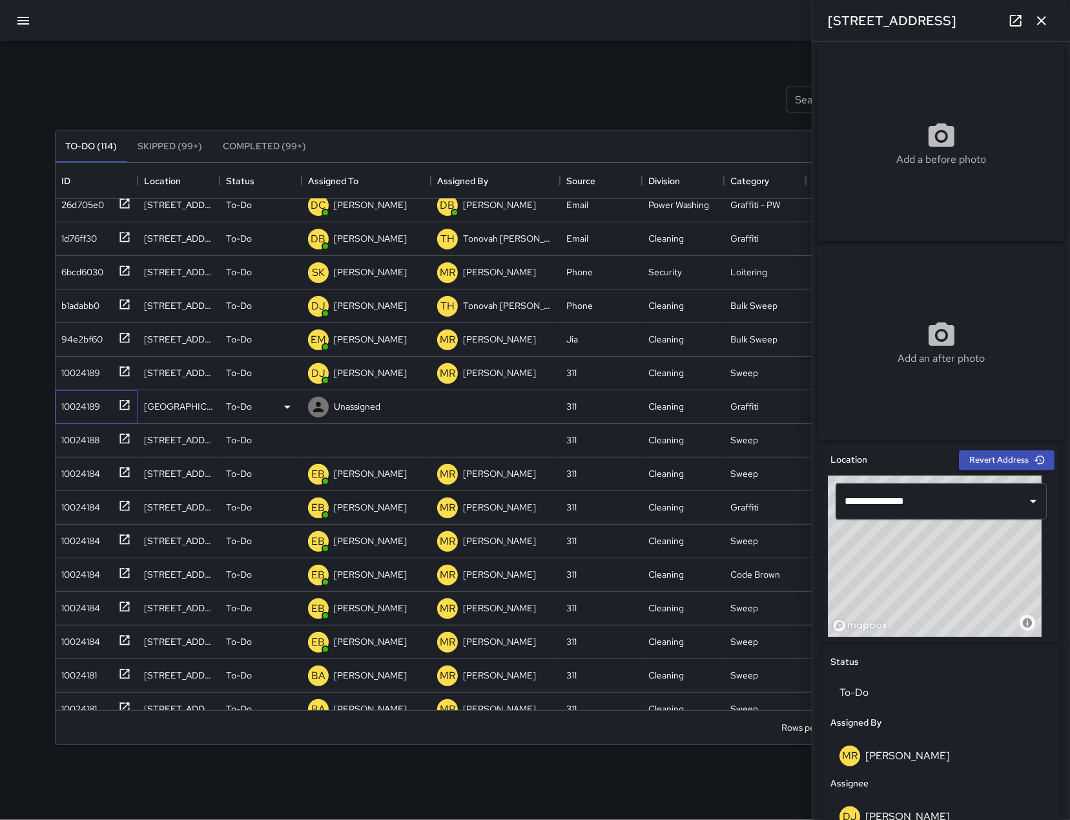
click at [94, 405] on div "10024189" at bounding box center [79, 404] width 44 height 18
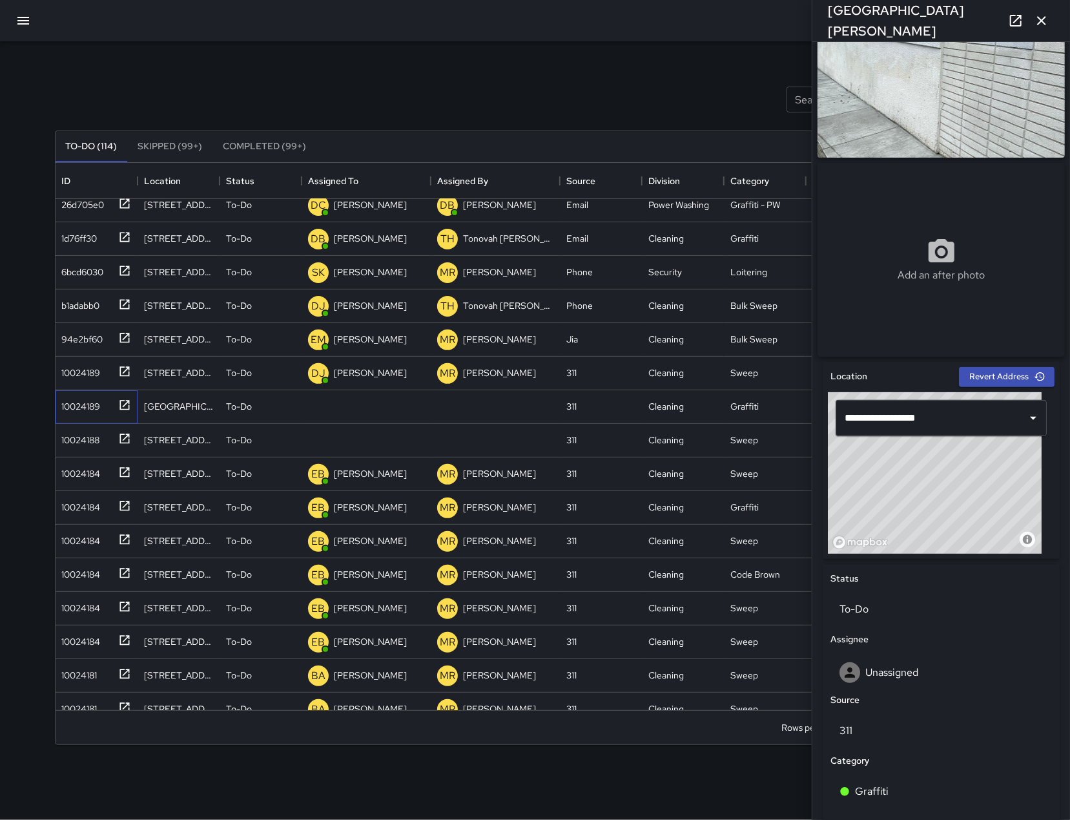
scroll to position [114, 0]
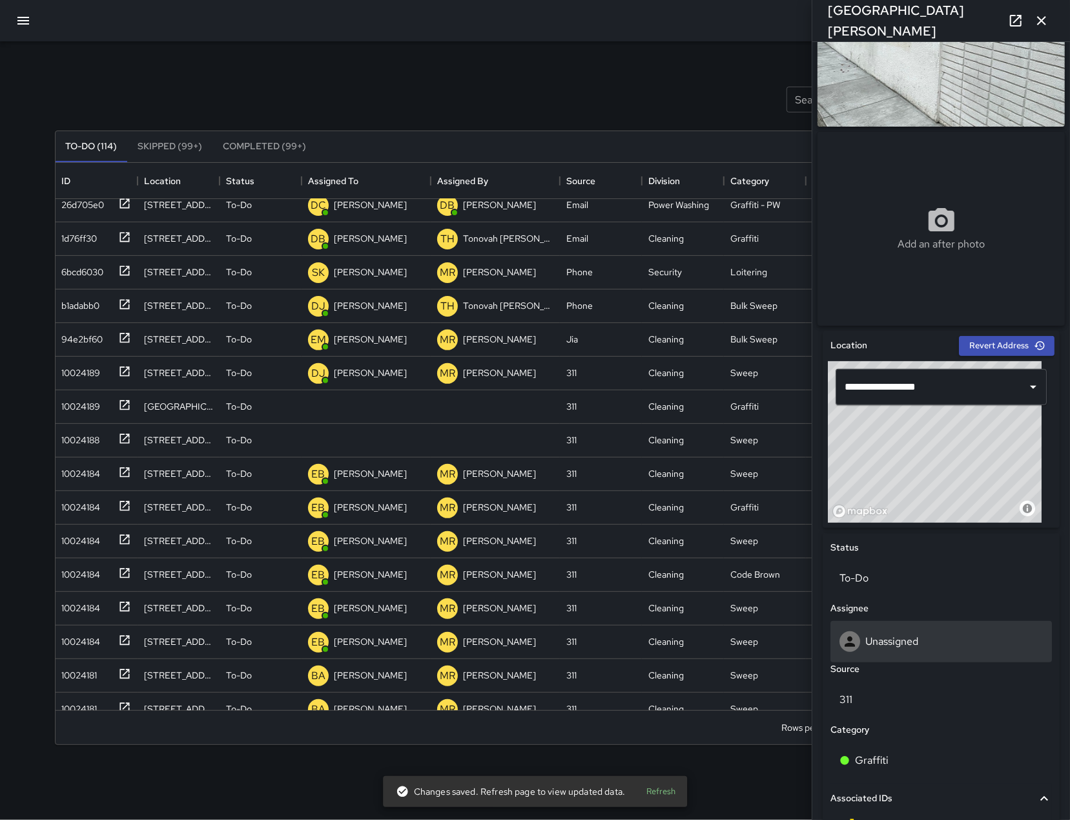
click at [902, 648] on p "Unassigned" at bounding box center [892, 641] width 53 height 14
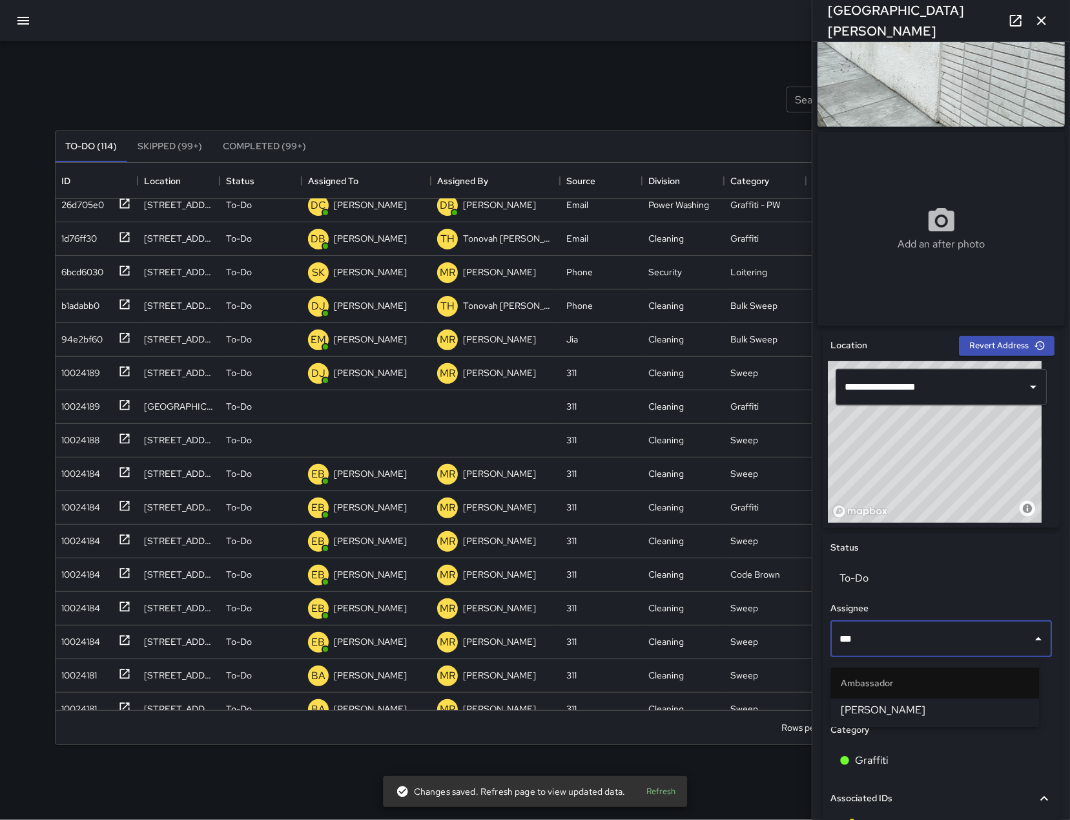
type input "****"
click at [888, 711] on span "[PERSON_NAME]" at bounding box center [936, 710] width 188 height 16
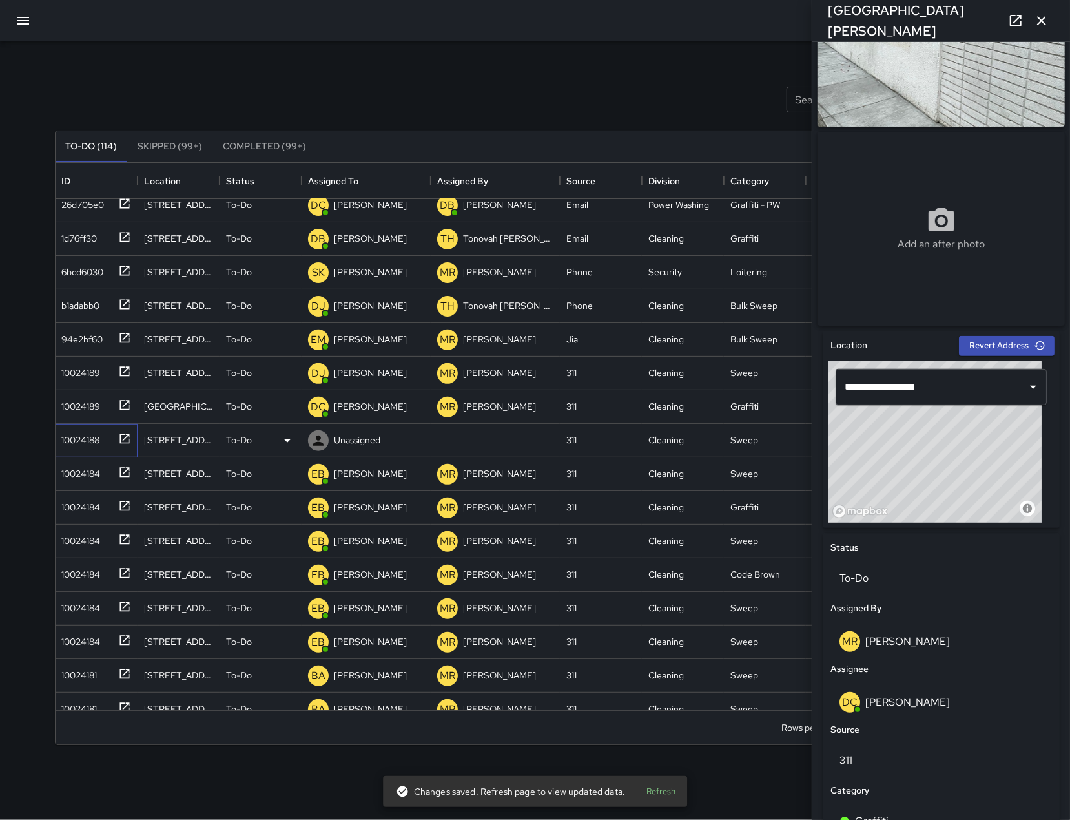
click at [88, 433] on div "10024188" at bounding box center [78, 437] width 43 height 18
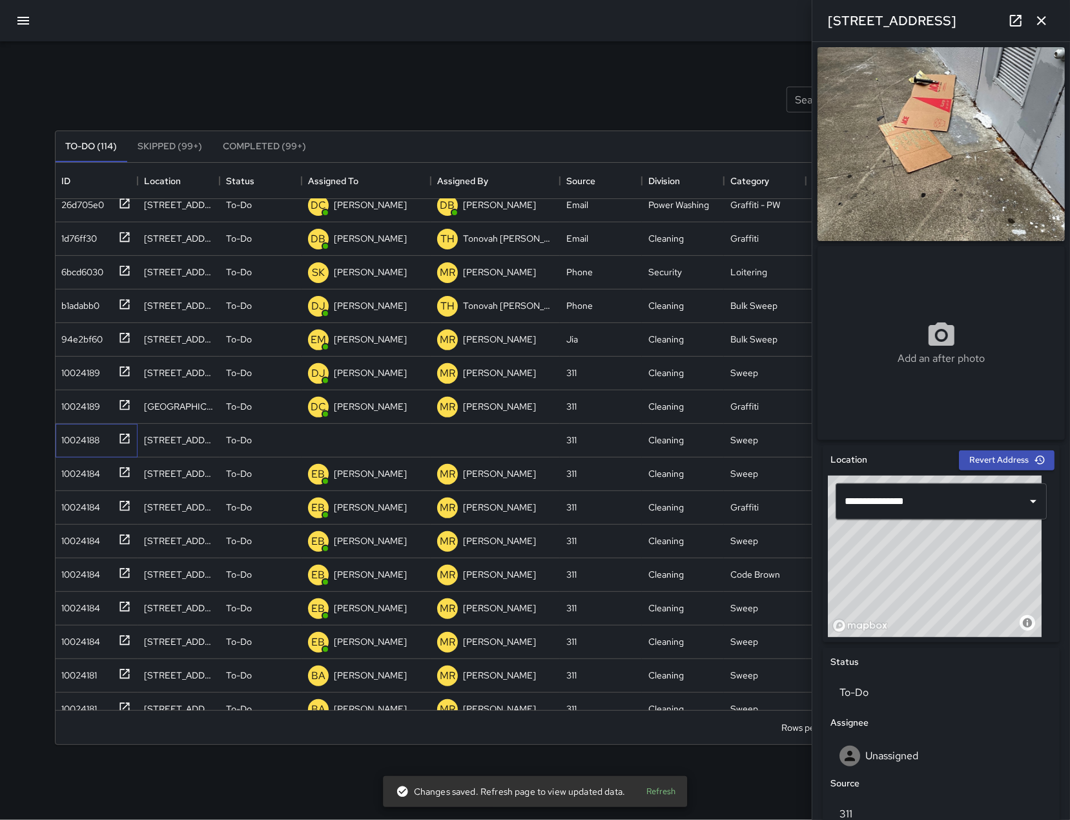
scroll to position [300, 0]
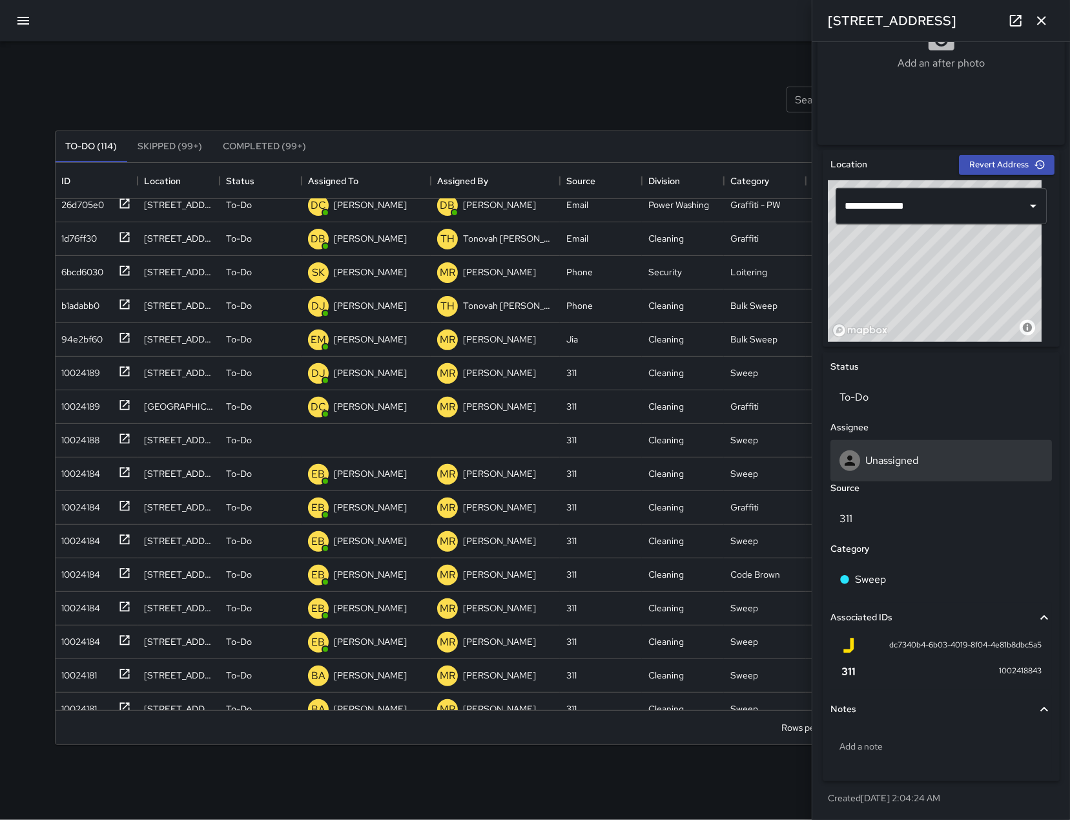
click at [992, 444] on div "Unassigned" at bounding box center [942, 460] width 222 height 41
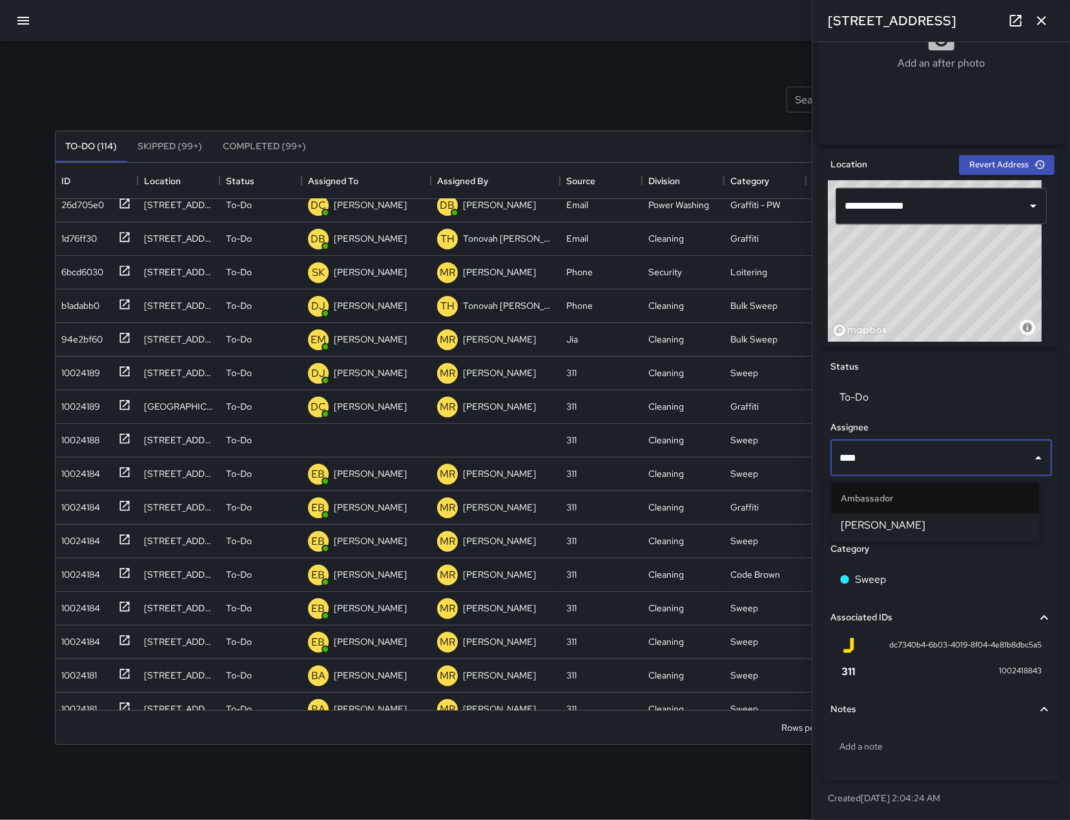
type input "*****"
click at [993, 522] on span "[PERSON_NAME]" at bounding box center [936, 525] width 188 height 16
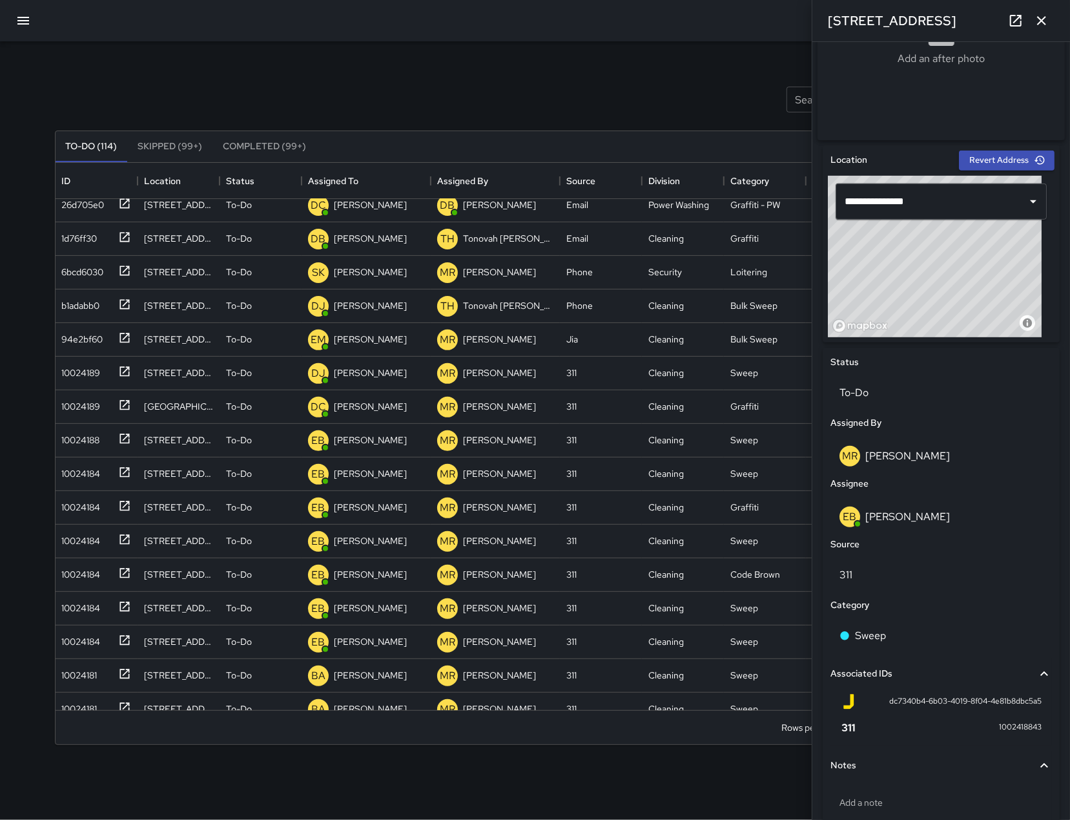
click at [1040, 16] on icon "button" at bounding box center [1042, 21] width 16 height 16
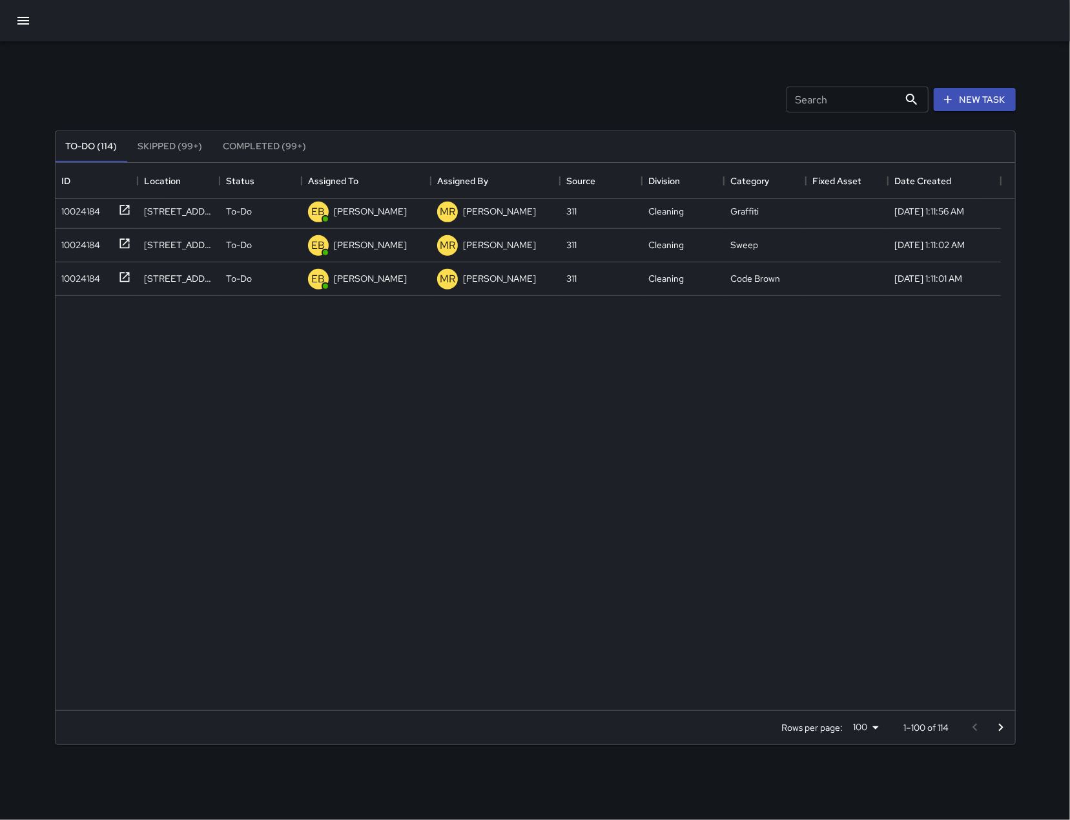
scroll to position [0, 0]
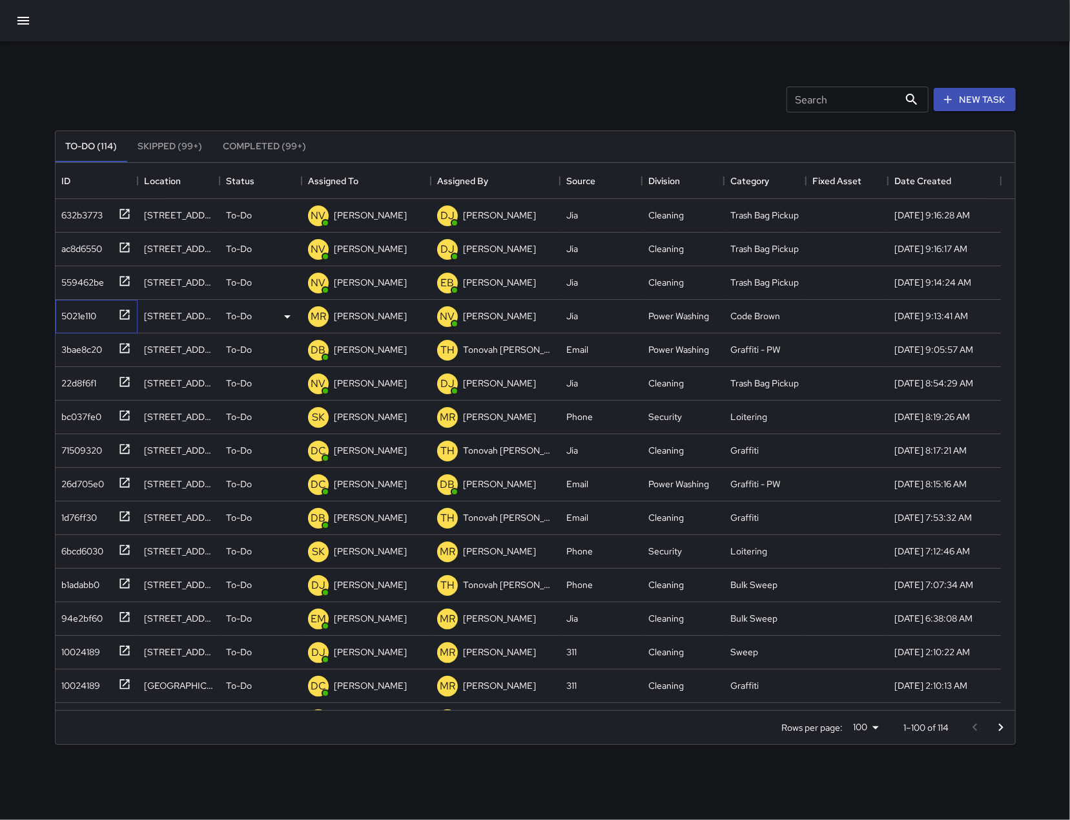
click at [92, 318] on div "5021e110" at bounding box center [77, 313] width 40 height 18
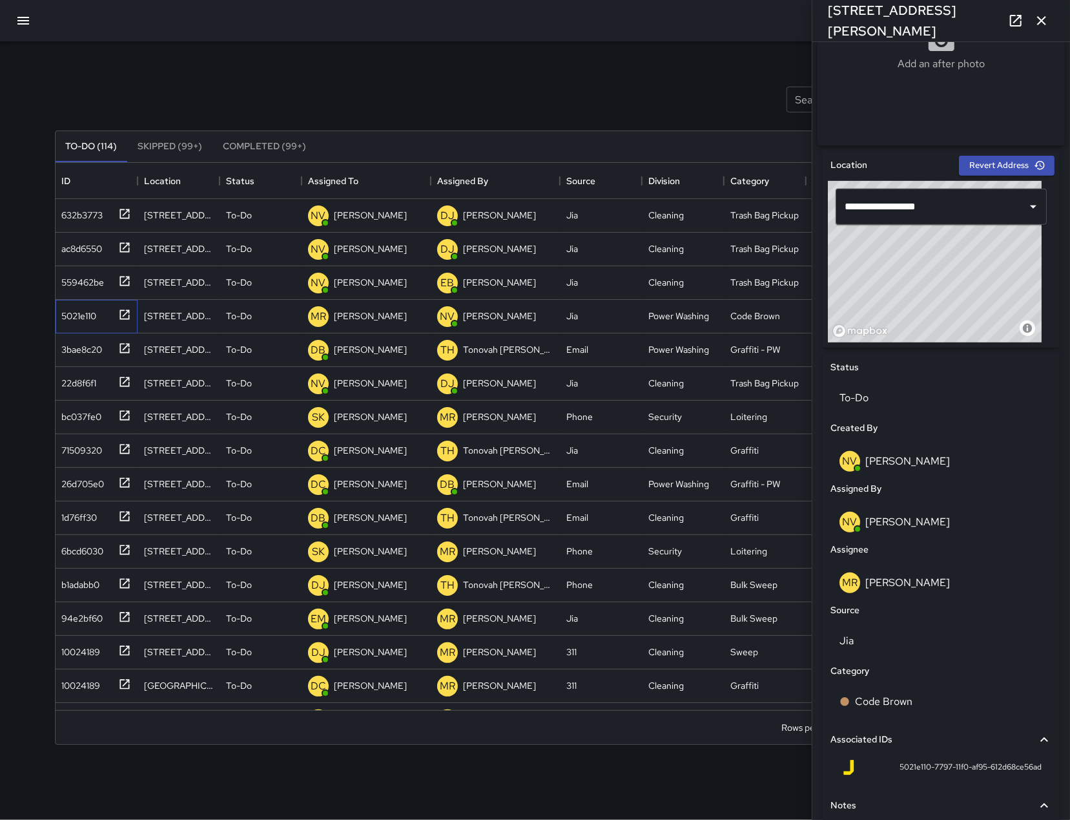
scroll to position [316, 0]
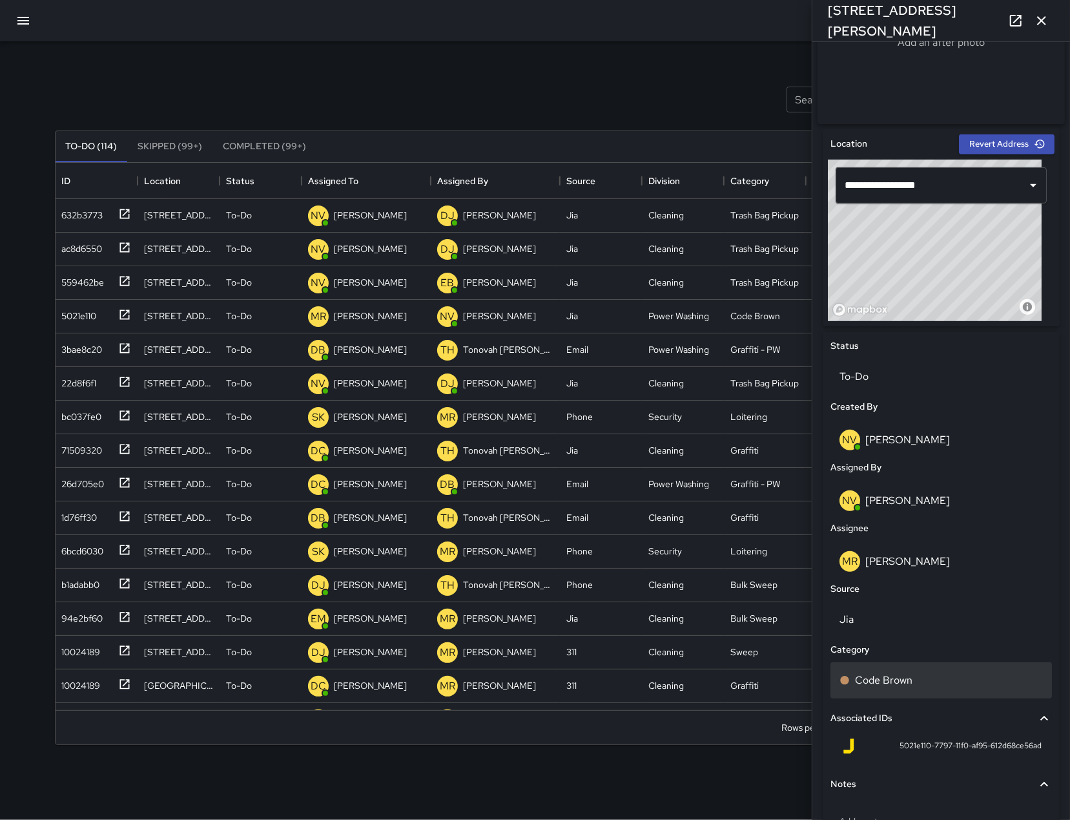
click at [924, 676] on div "Code Brown" at bounding box center [941, 680] width 203 height 16
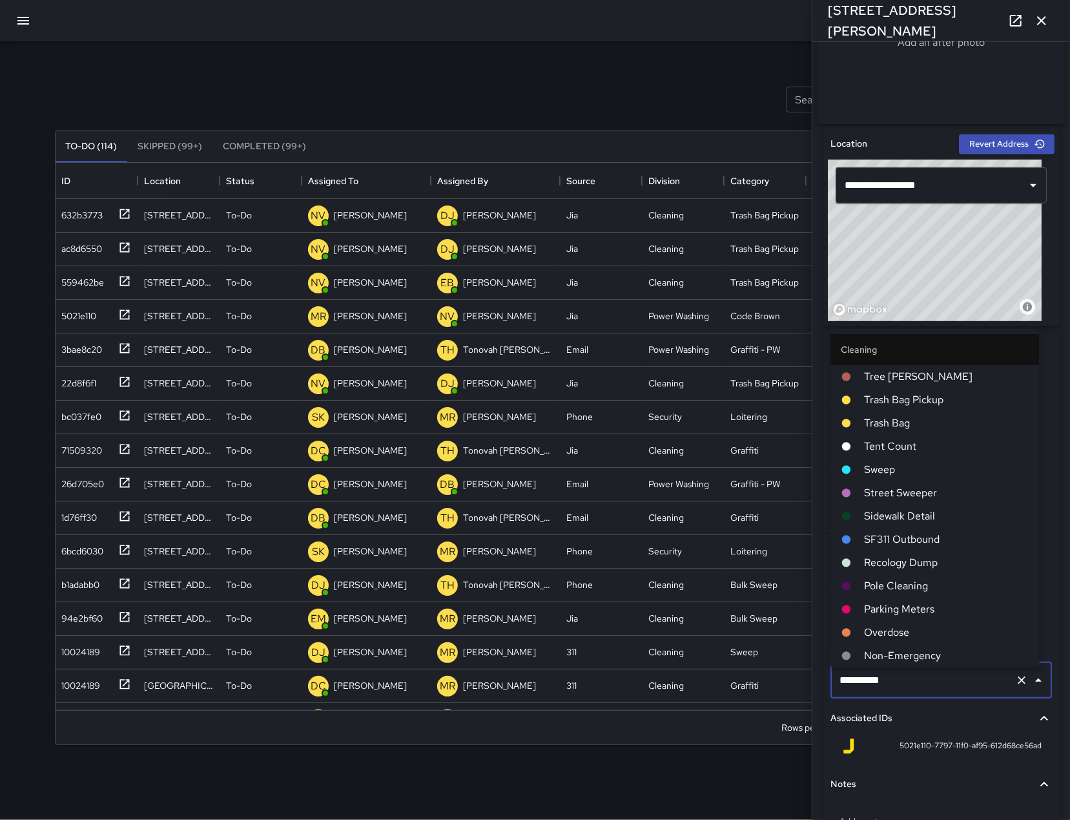
scroll to position [1302, 0]
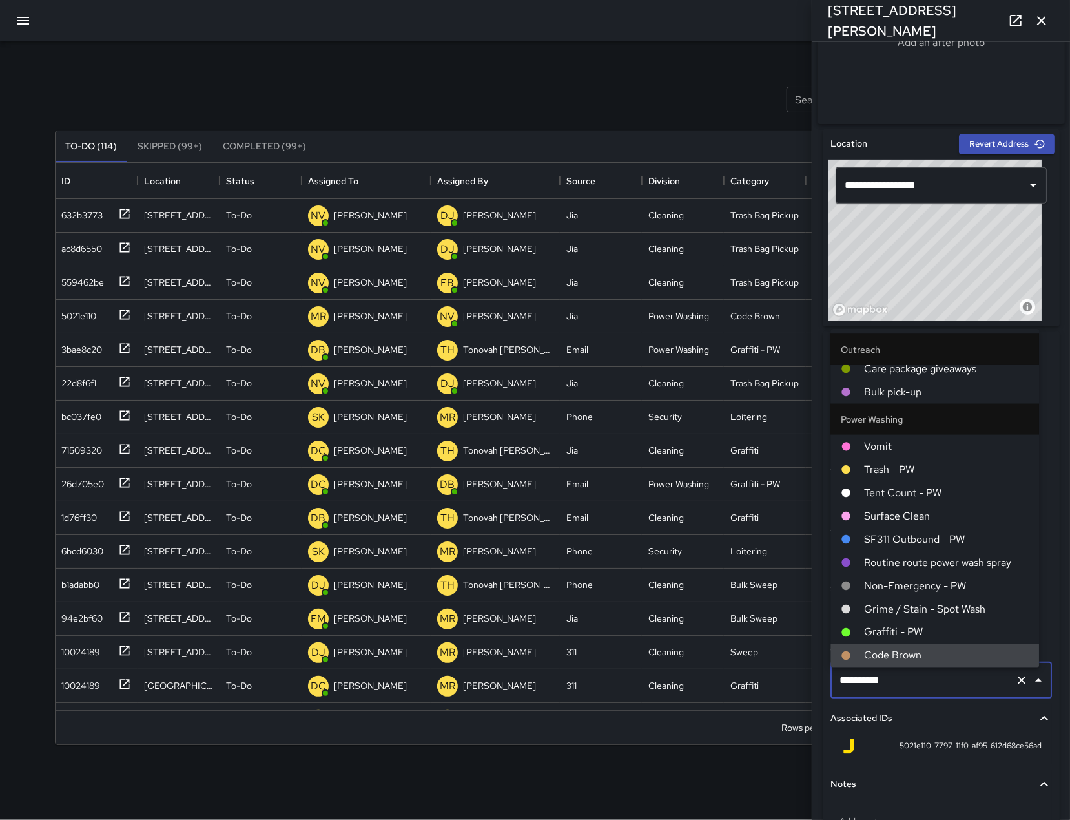
type input "*********"
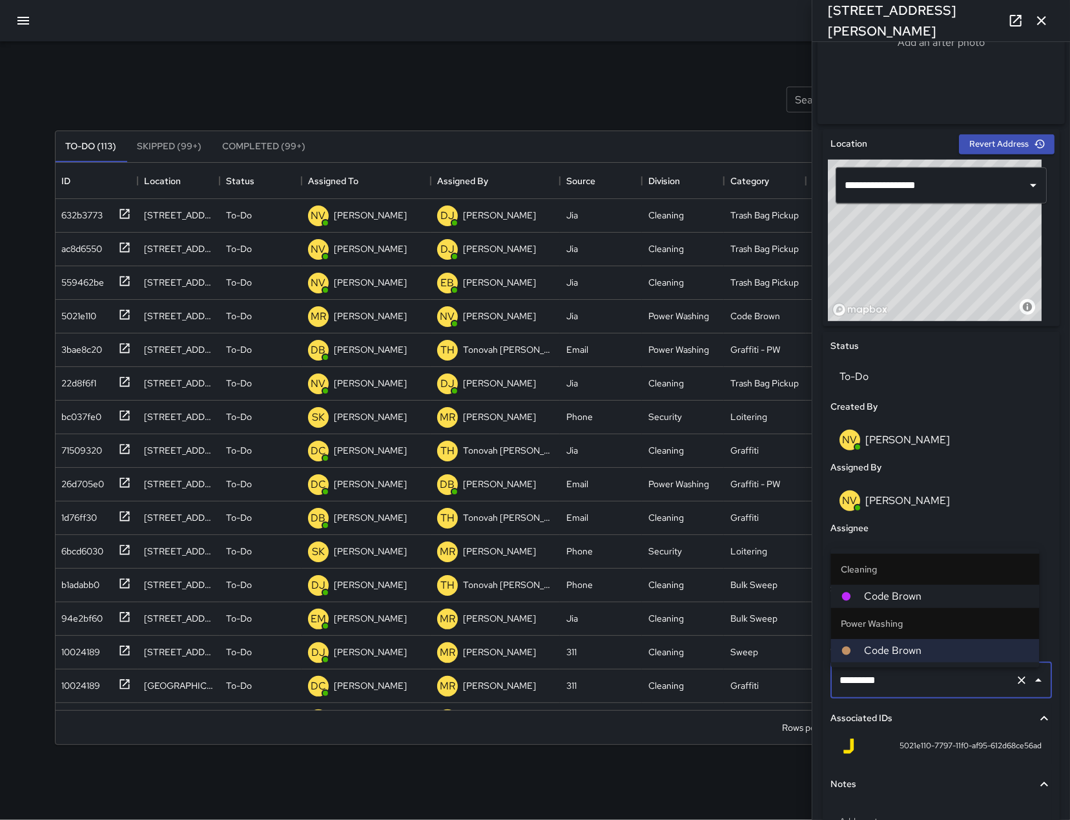
click at [915, 590] on span "Code Brown" at bounding box center [947, 596] width 165 height 16
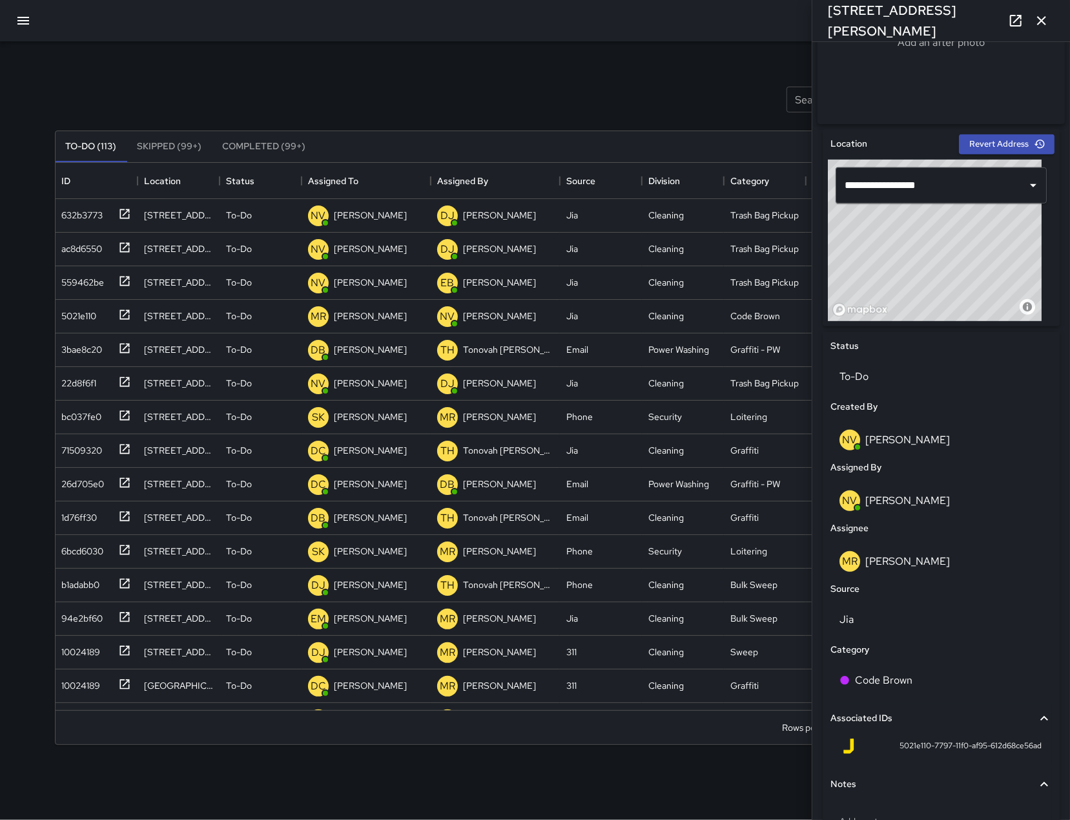
click at [935, 508] on div "NV Nicolas Vega" at bounding box center [941, 500] width 203 height 21
click at [935, 506] on div "NV Nicolas Vega" at bounding box center [941, 500] width 203 height 21
click at [924, 563] on div "MR Maria Rosas" at bounding box center [941, 561] width 203 height 21
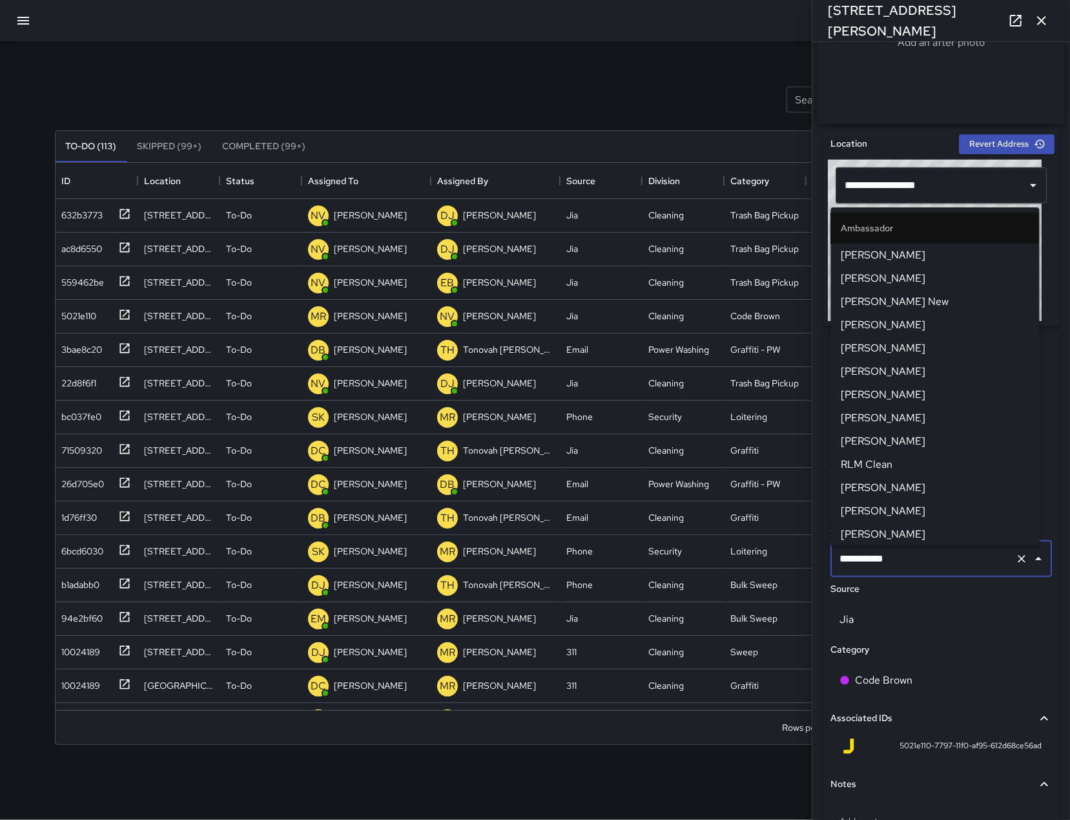
scroll to position [1263, 0]
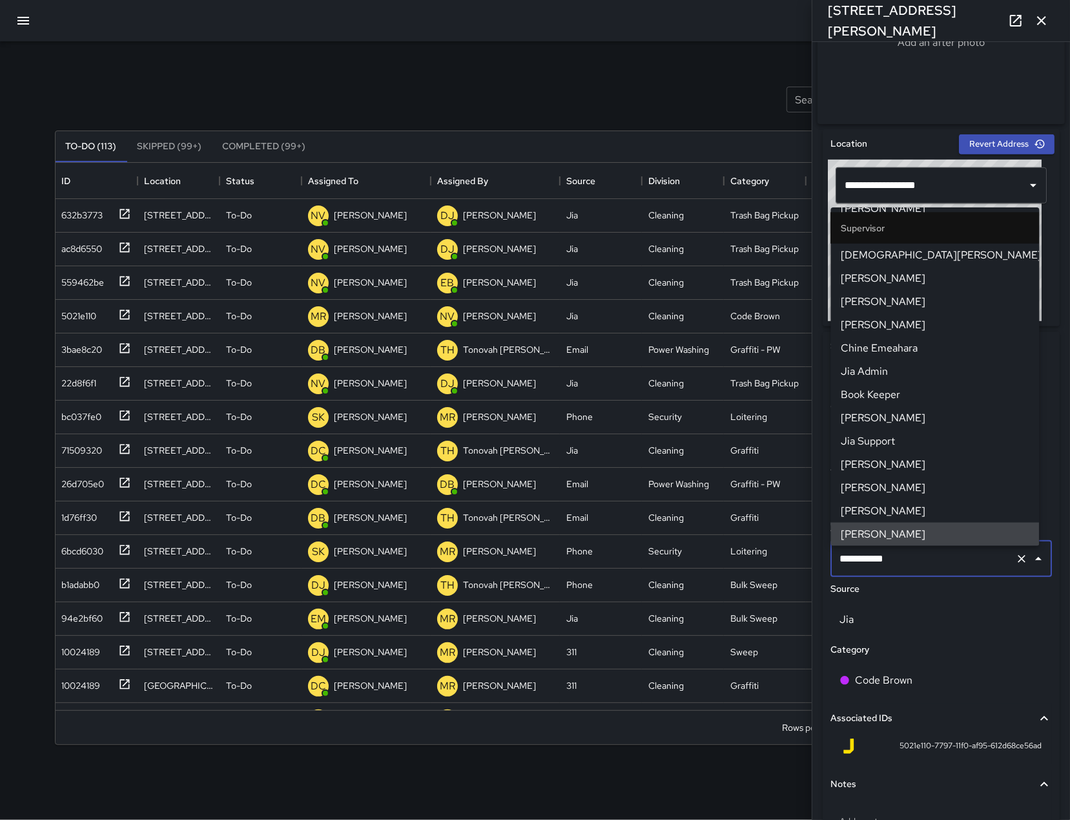
click at [924, 563] on input "**********" at bounding box center [923, 558] width 174 height 25
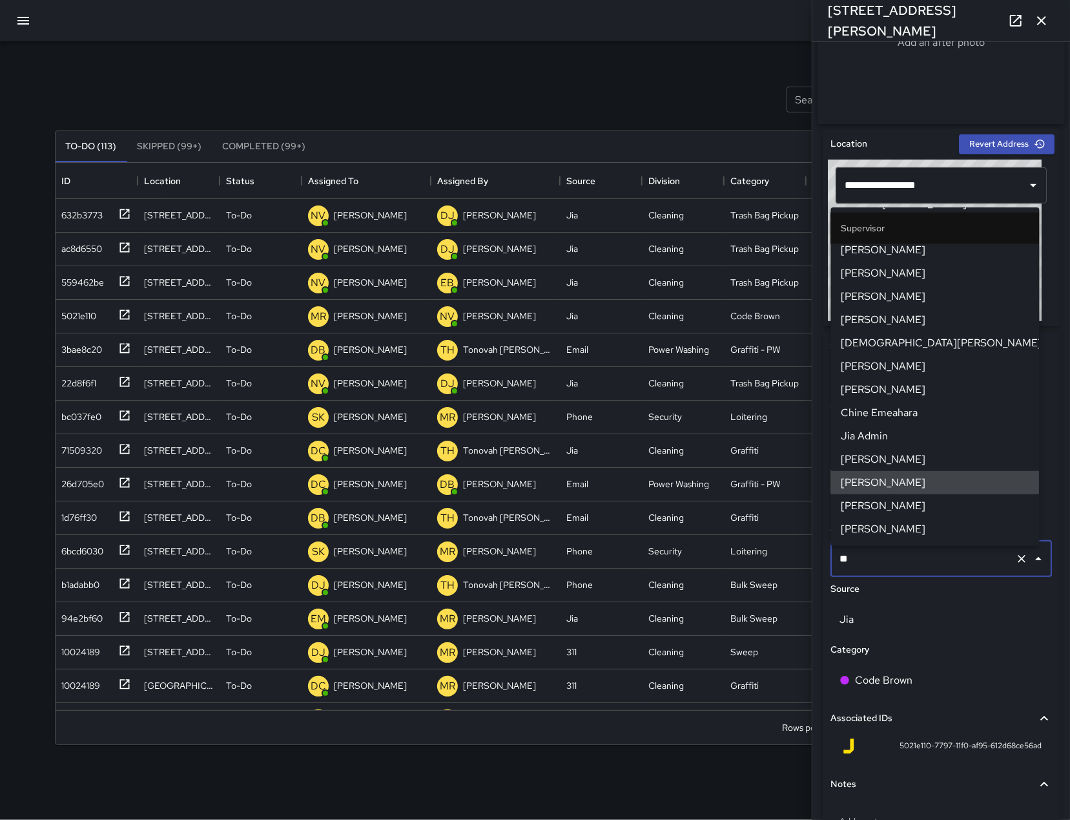
scroll to position [106, 0]
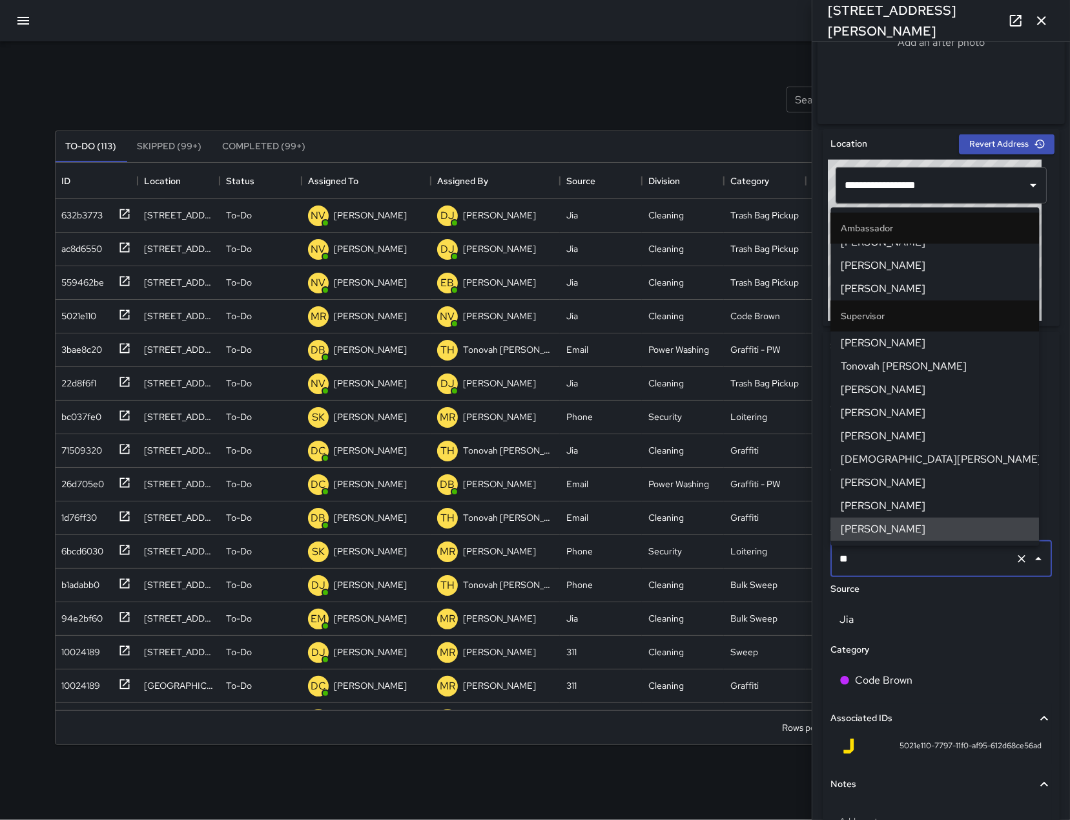
type input "***"
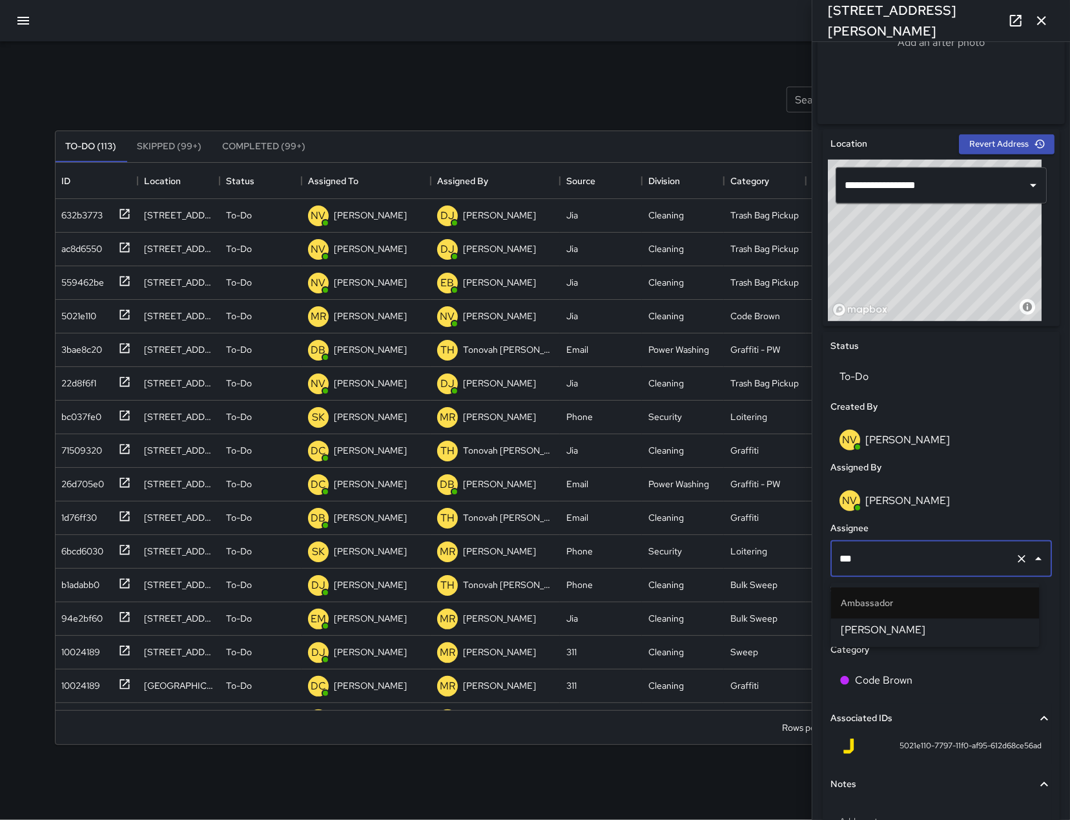
click at [913, 635] on span "[PERSON_NAME]" at bounding box center [936, 630] width 188 height 16
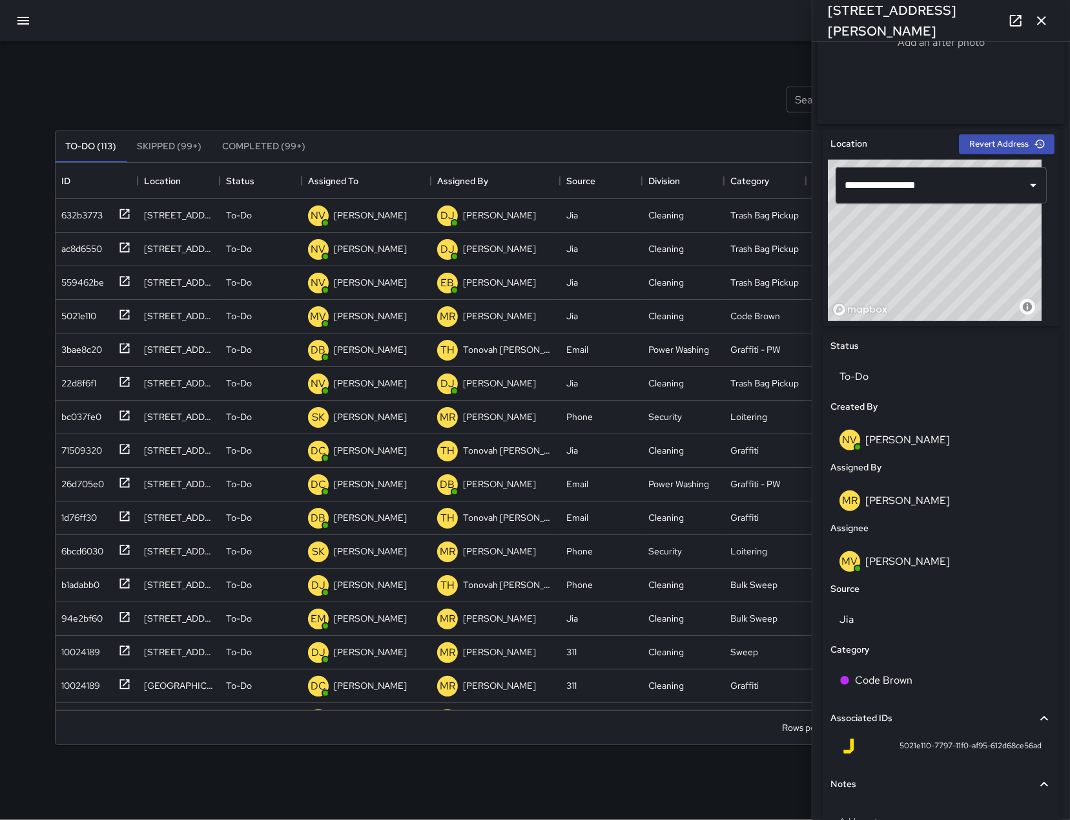
click at [1046, 13] on icon "button" at bounding box center [1042, 21] width 16 height 16
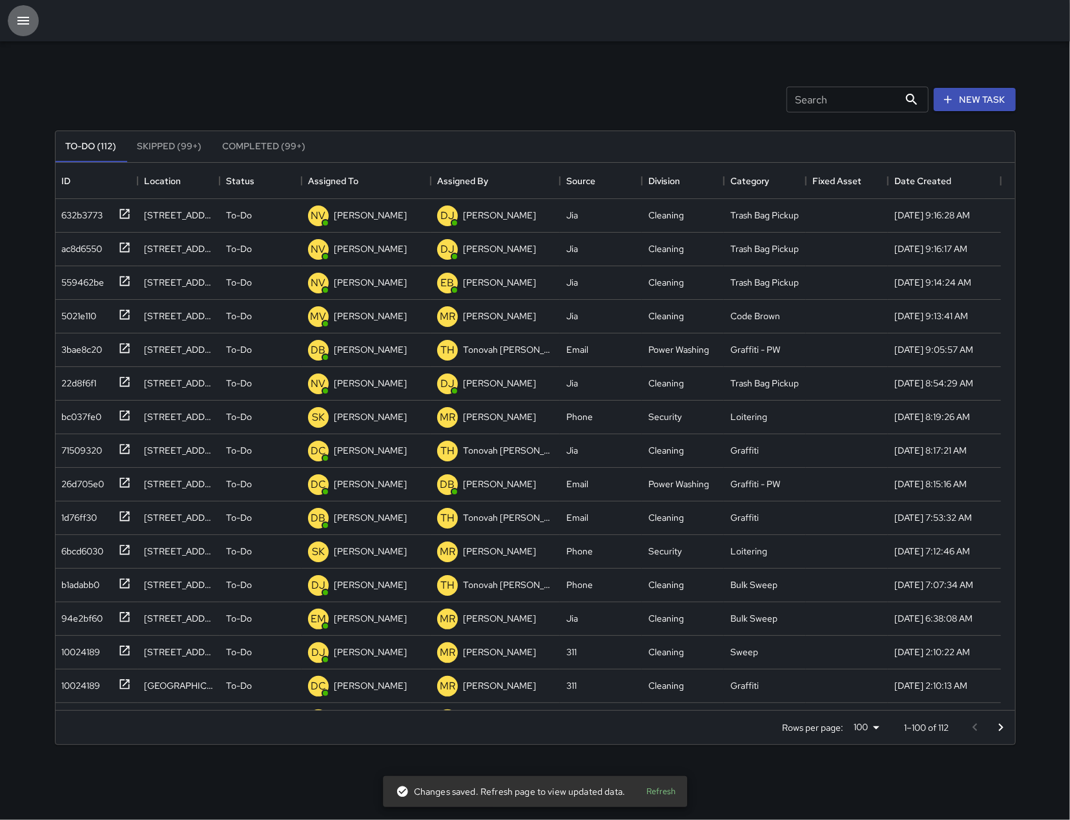
click at [21, 30] on button "button" at bounding box center [23, 20] width 31 height 31
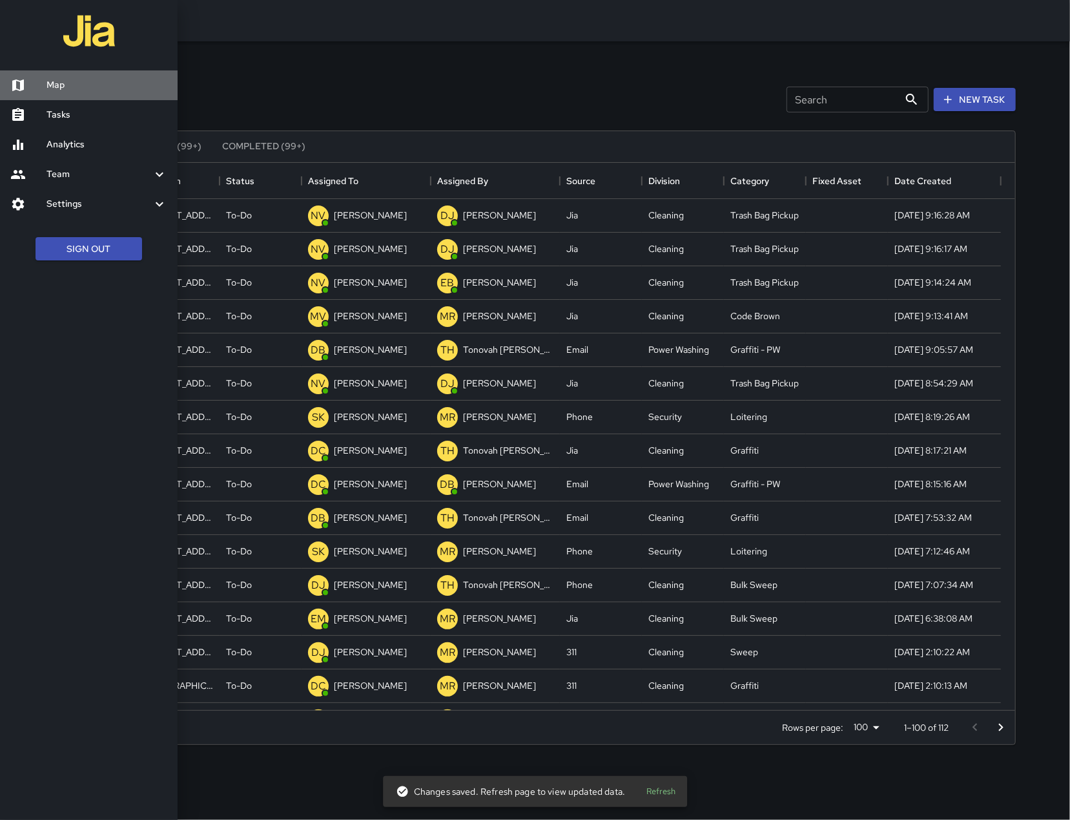
click at [69, 98] on link "Map" at bounding box center [89, 85] width 178 height 30
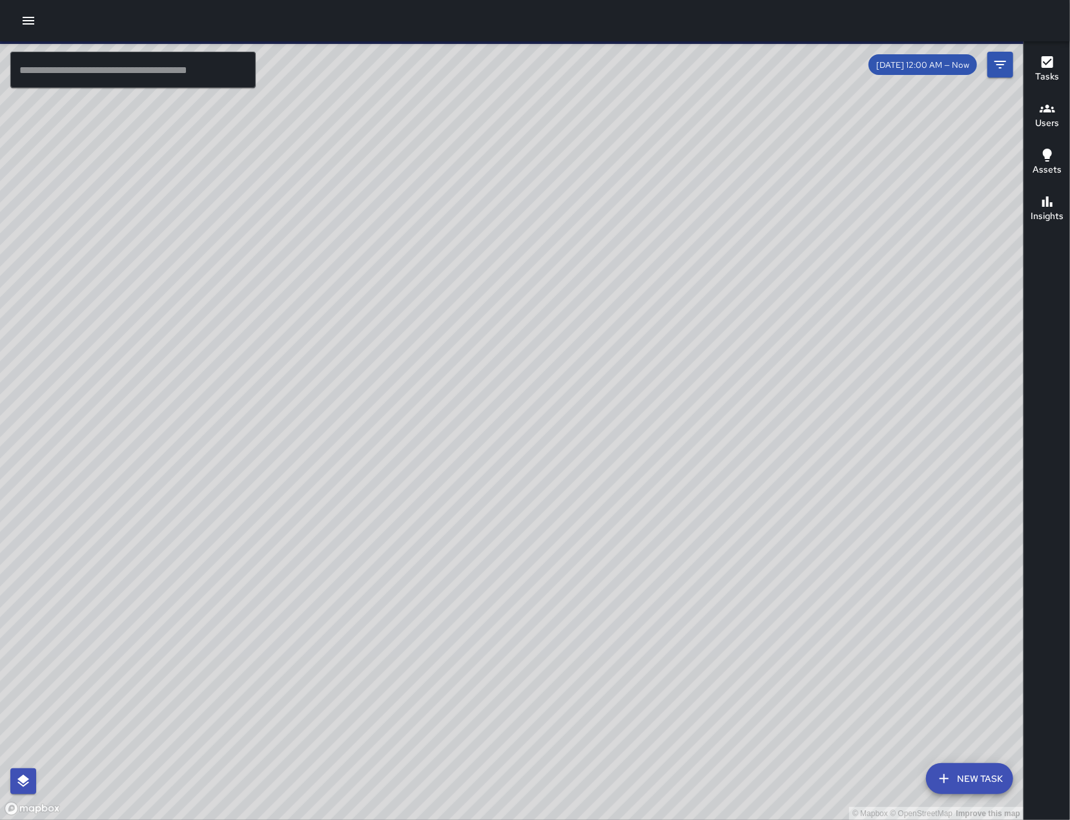
click at [23, 19] on icon "button" at bounding box center [29, 21] width 16 height 16
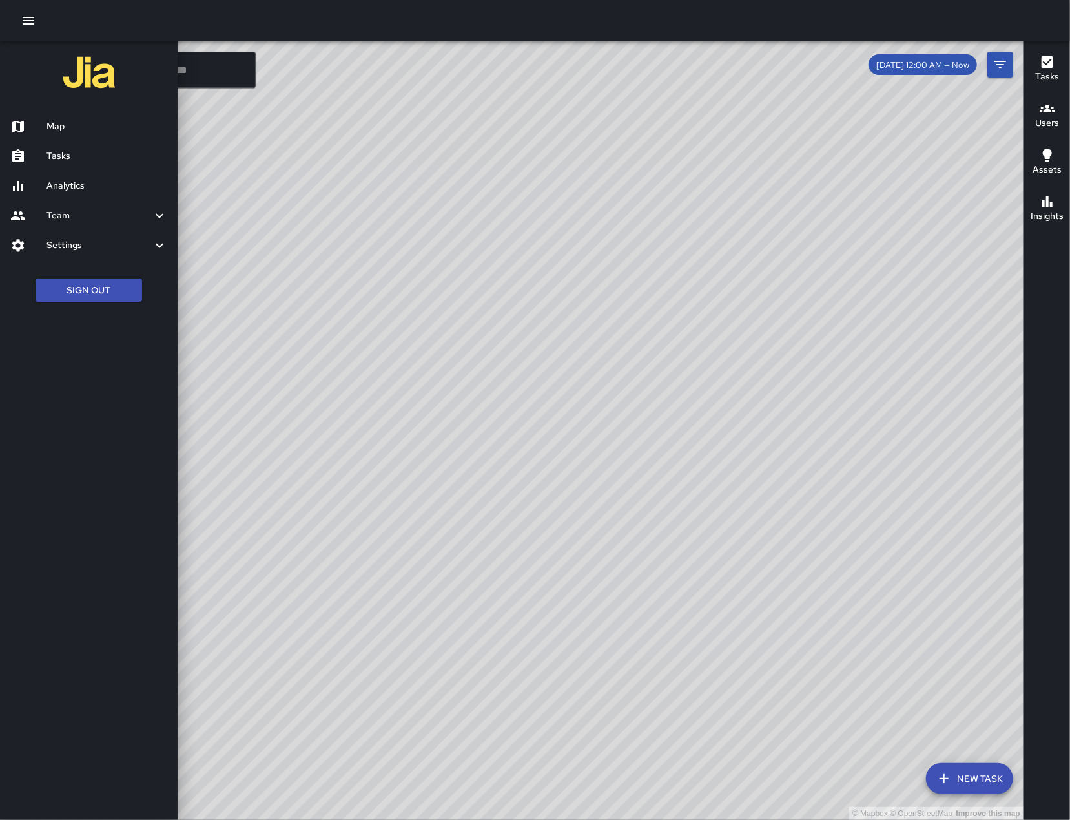
click at [83, 145] on link "Tasks" at bounding box center [89, 156] width 178 height 30
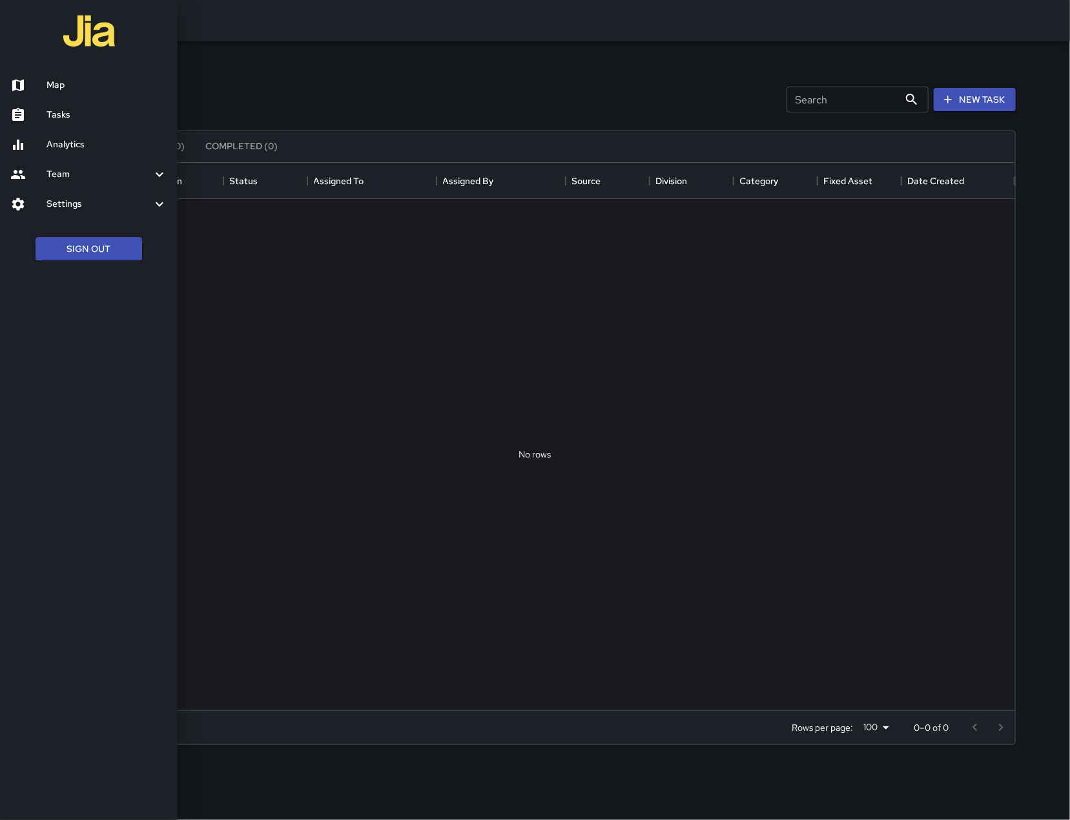
scroll to position [534, 946]
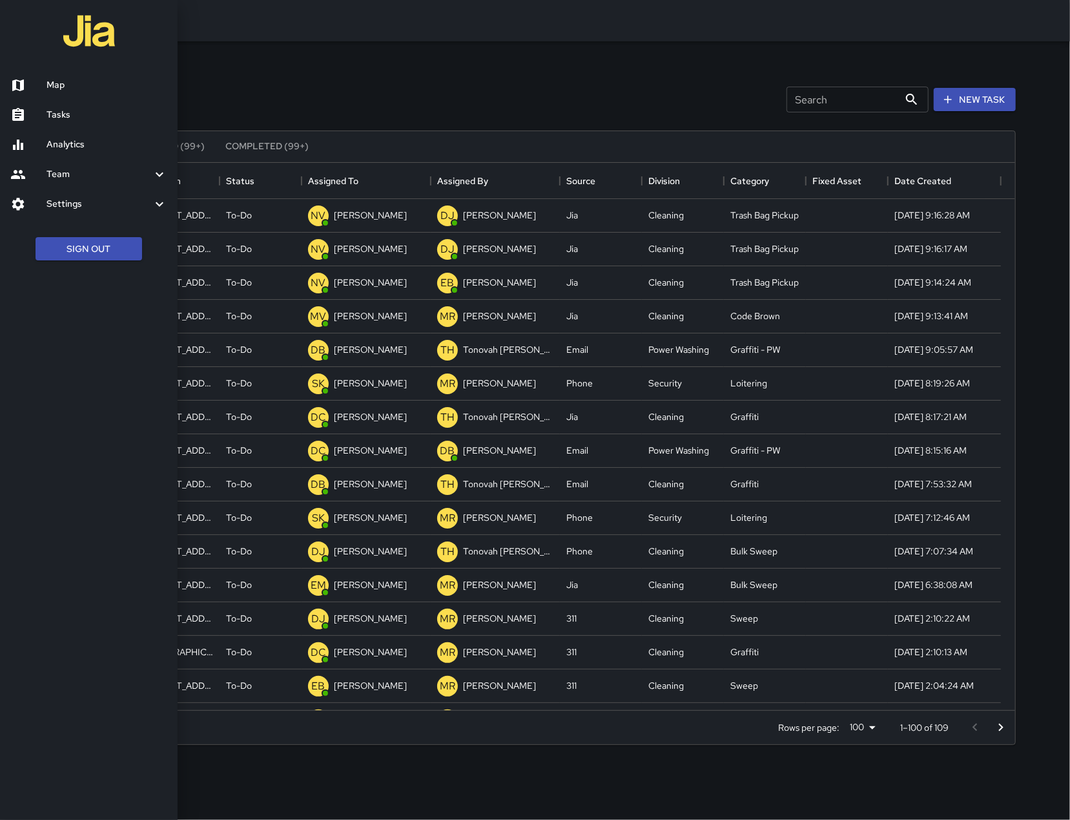
click at [362, 85] on div at bounding box center [535, 410] width 1070 height 820
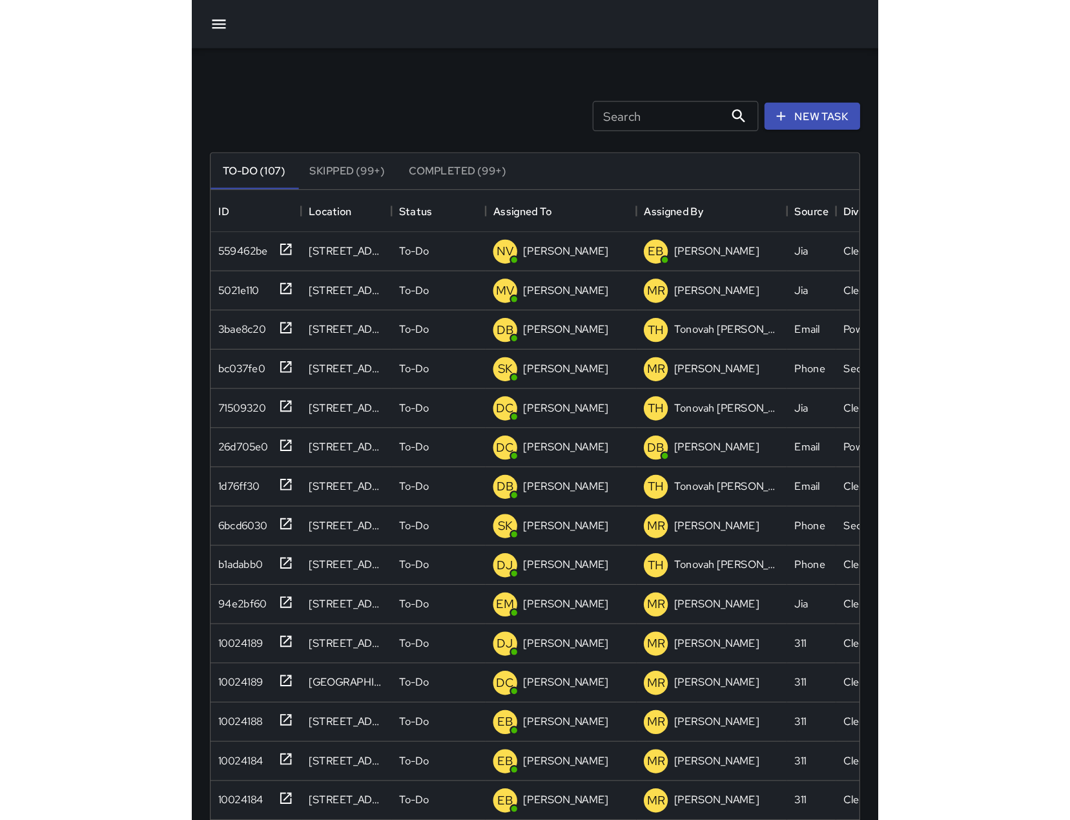
scroll to position [14, 14]
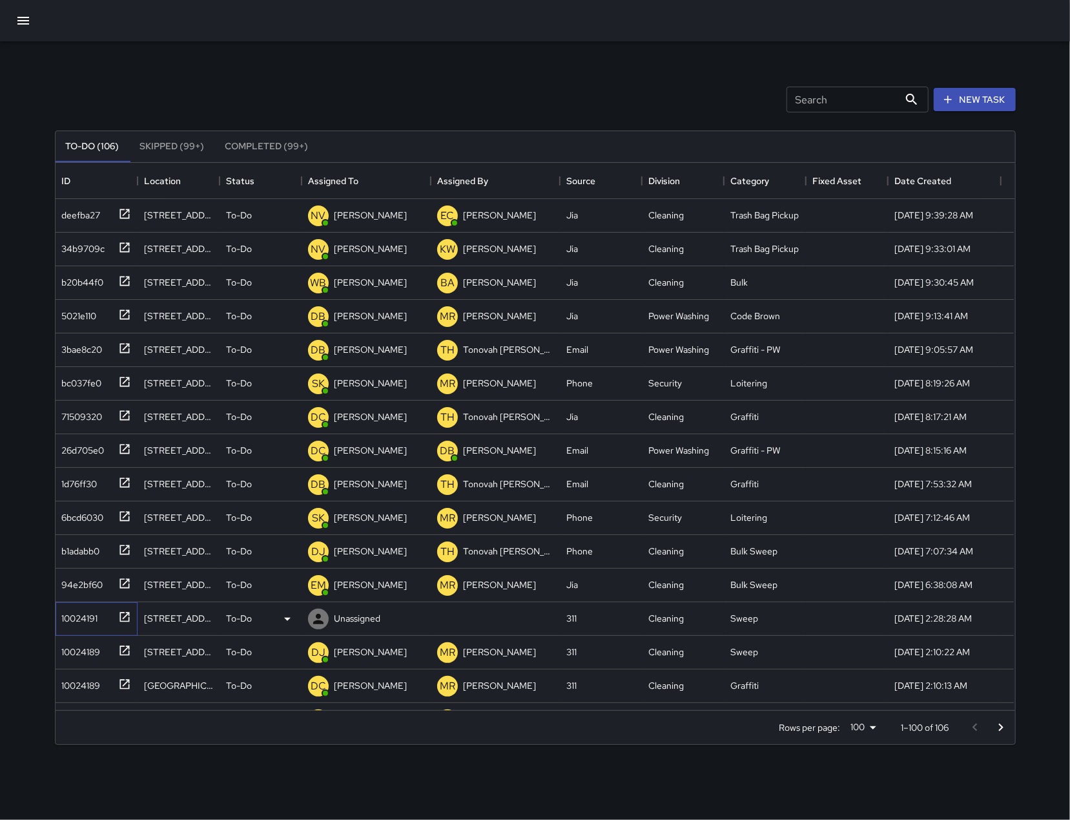
click at [88, 624] on div "10024191" at bounding box center [77, 616] width 41 height 18
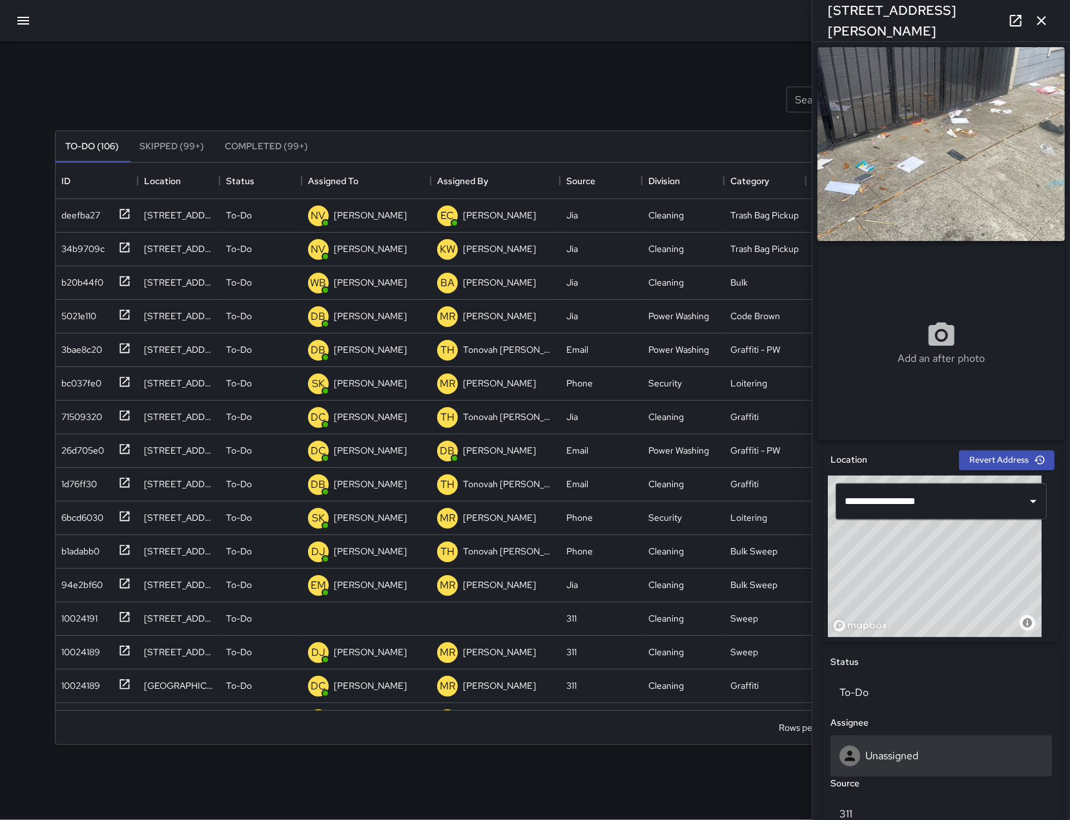
click at [912, 762] on p "Unassigned" at bounding box center [892, 756] width 53 height 14
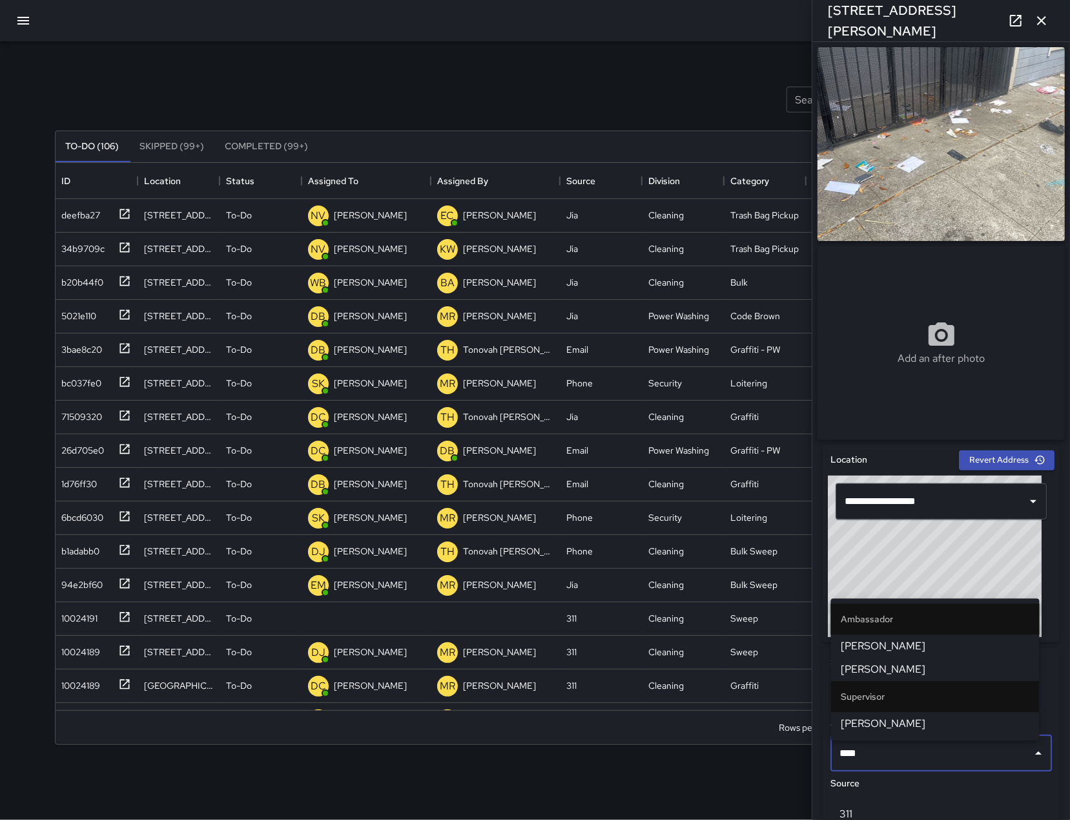
type input "*****"
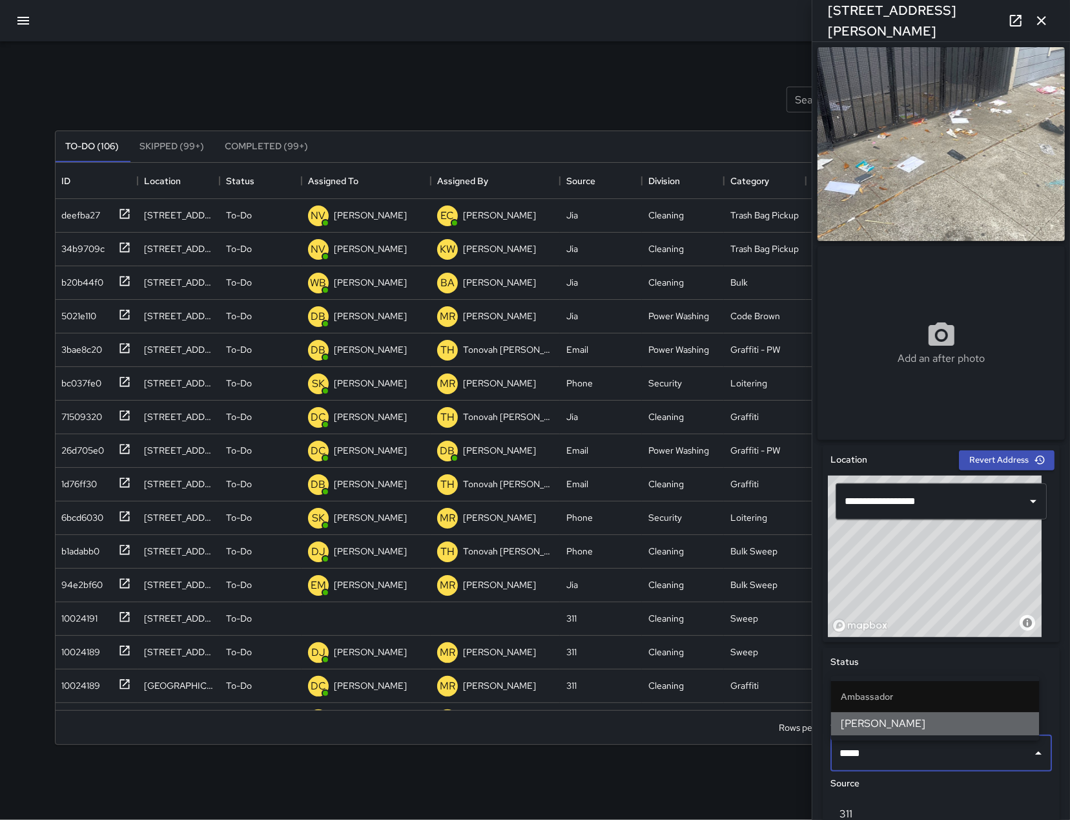
click at [924, 727] on span "[PERSON_NAME]" at bounding box center [936, 724] width 188 height 16
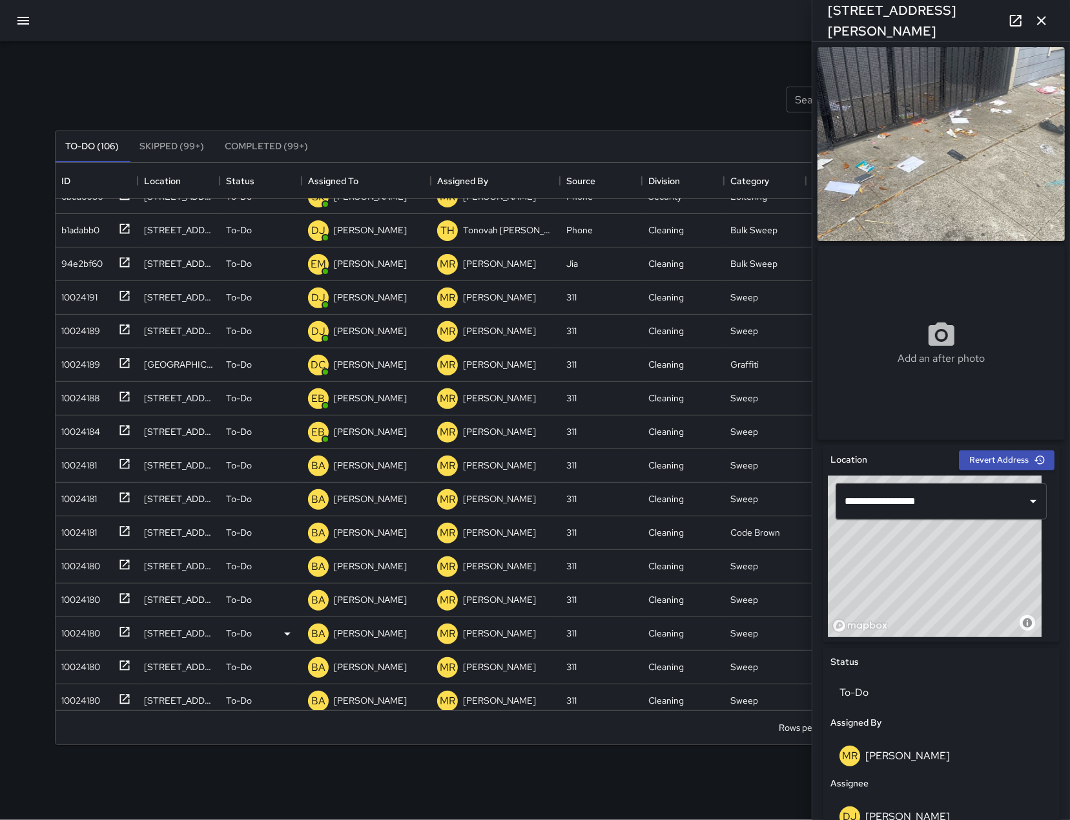
scroll to position [0, 0]
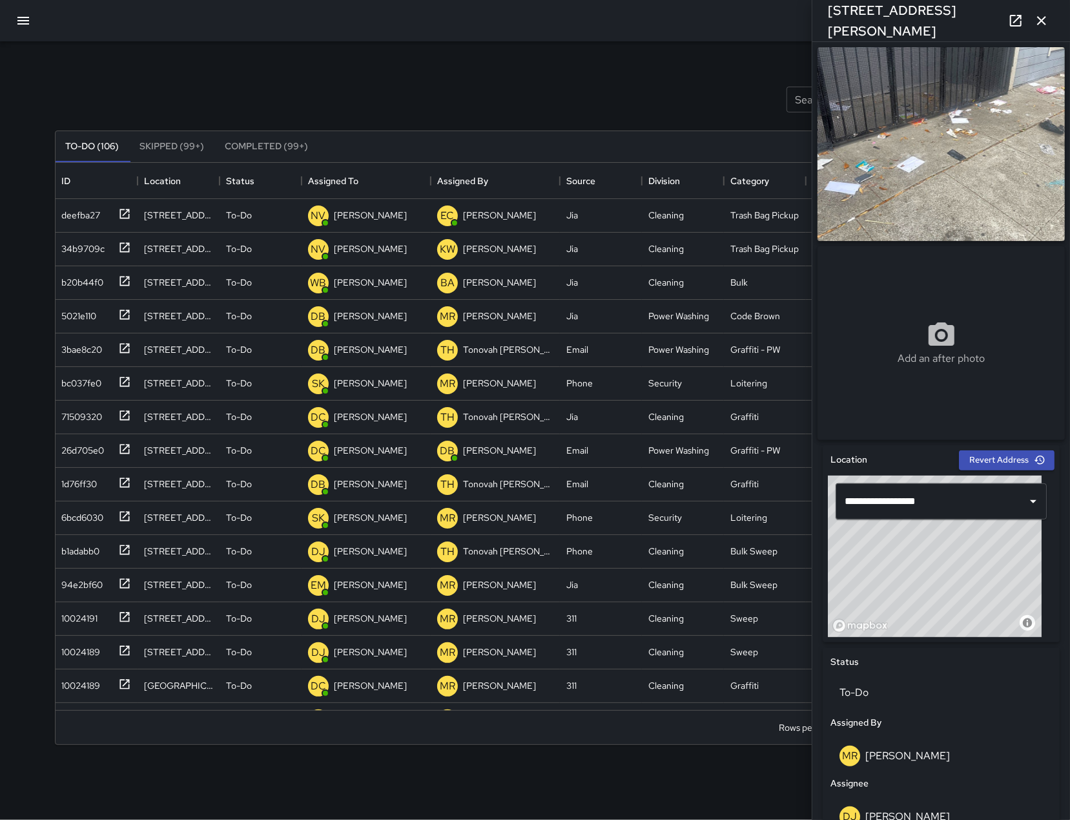
click at [1039, 25] on icon "button" at bounding box center [1042, 21] width 16 height 16
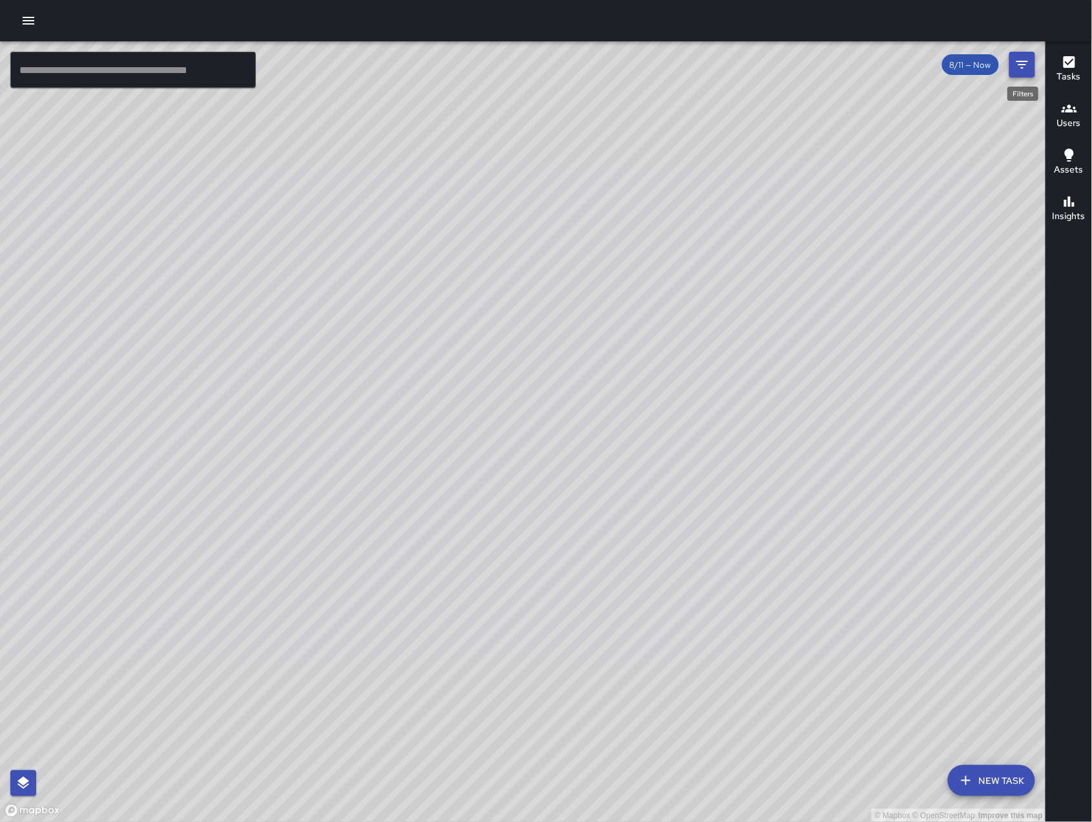
click at [1026, 60] on icon "Filters" at bounding box center [1022, 65] width 16 height 16
drag, startPoint x: 326, startPoint y: 345, endPoint x: 420, endPoint y: 399, distance: 108.2
click at [420, 399] on div "© Mapbox © OpenStreetMap Improve this map" at bounding box center [523, 431] width 1046 height 780
drag, startPoint x: 355, startPoint y: 501, endPoint x: 563, endPoint y: 425, distance: 221.3
click at [563, 425] on div "© Mapbox © OpenStreetMap Improve this map" at bounding box center [523, 431] width 1046 height 780
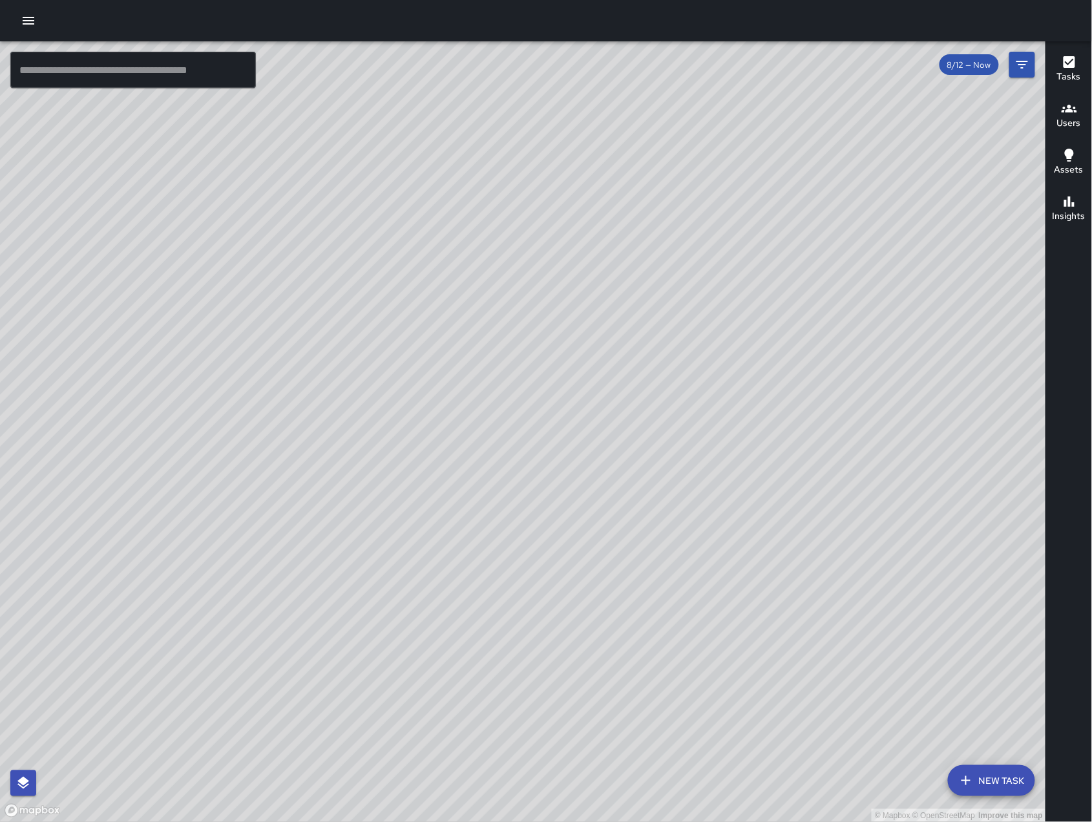
drag, startPoint x: 398, startPoint y: 525, endPoint x: 439, endPoint y: 463, distance: 74.5
click at [439, 462] on div "© Mapbox © OpenStreetMap Improve this map" at bounding box center [523, 431] width 1046 height 780
drag, startPoint x: 242, startPoint y: 618, endPoint x: 359, endPoint y: 460, distance: 197.1
click at [359, 460] on div "© Mapbox © OpenStreetMap Improve this map" at bounding box center [523, 431] width 1046 height 780
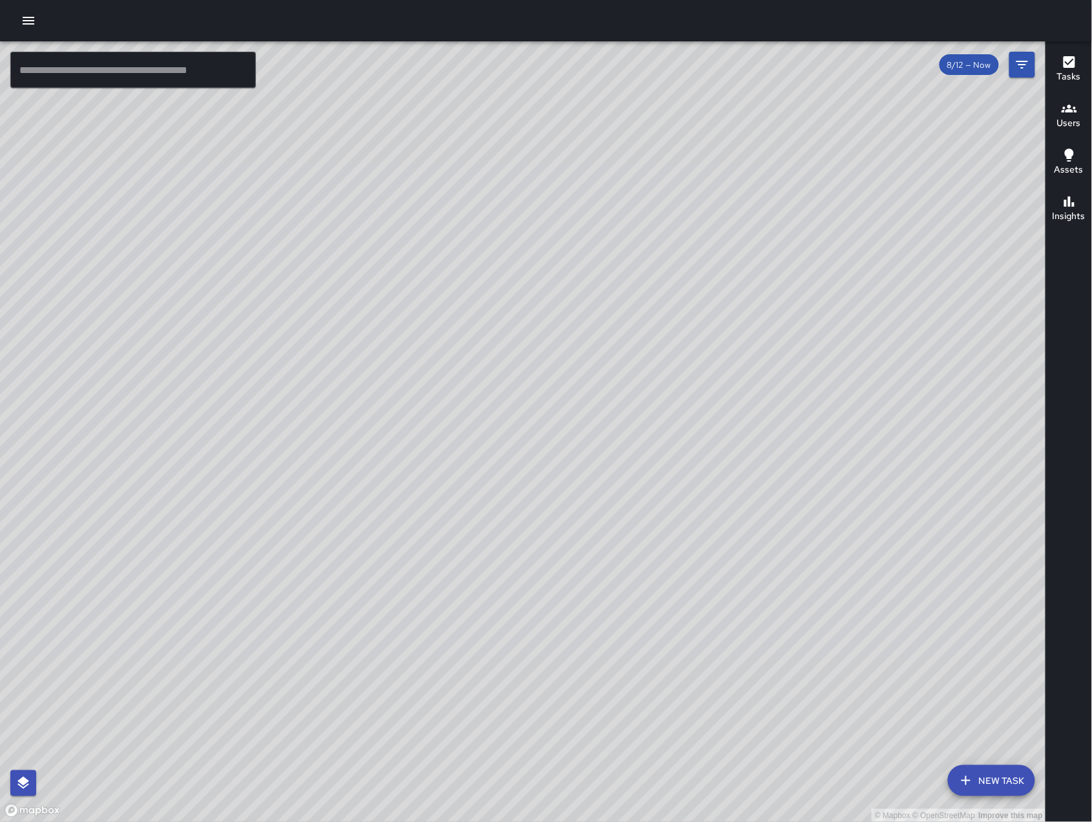
drag, startPoint x: 769, startPoint y: 495, endPoint x: 535, endPoint y: 526, distance: 236.5
click at [535, 526] on div "© Mapbox © OpenStreetMap Improve this map" at bounding box center [523, 431] width 1046 height 780
drag, startPoint x: 913, startPoint y: 704, endPoint x: 973, endPoint y: 553, distance: 162.6
click at [973, 554] on div "© Mapbox © OpenStreetMap Improve this map" at bounding box center [523, 431] width 1046 height 780
drag, startPoint x: 756, startPoint y: 616, endPoint x: 805, endPoint y: 654, distance: 63.1
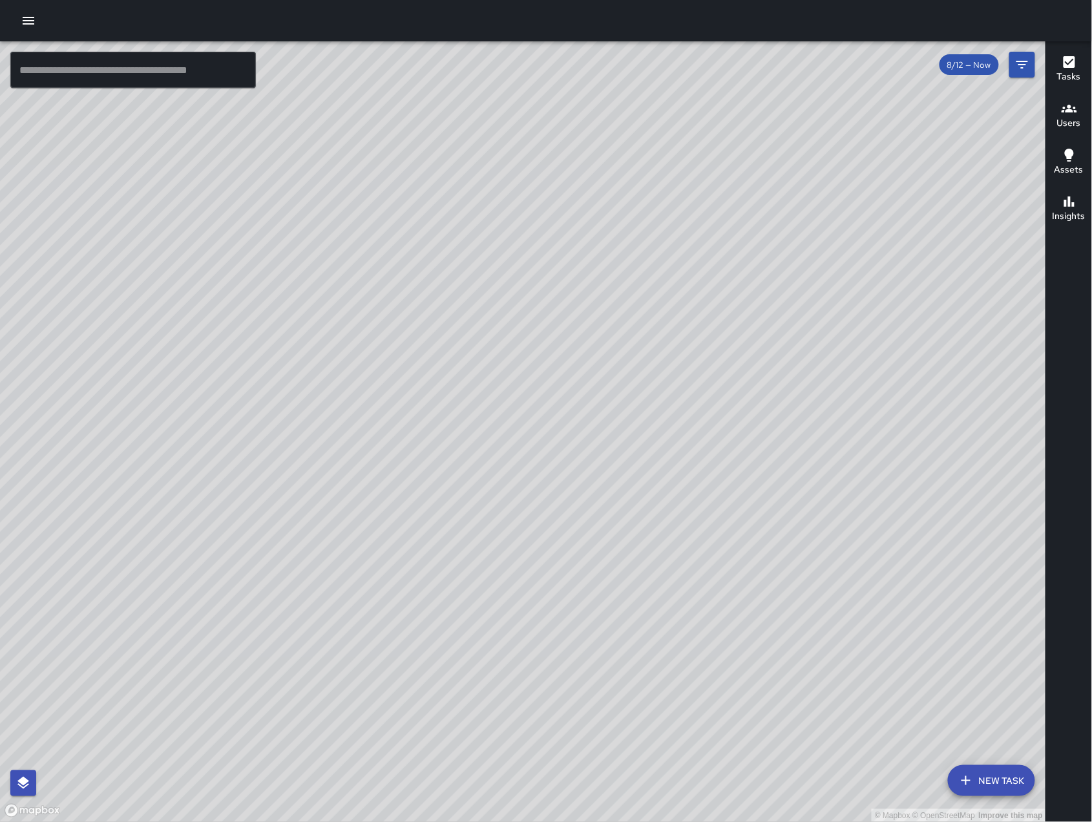
click at [805, 654] on div "© Mapbox © OpenStreetMap Improve this map" at bounding box center [523, 431] width 1046 height 780
drag, startPoint x: 782, startPoint y: 644, endPoint x: 797, endPoint y: 655, distance: 19.0
click at [797, 655] on div "© Mapbox © OpenStreetMap Improve this map" at bounding box center [523, 431] width 1046 height 780
drag, startPoint x: 624, startPoint y: 479, endPoint x: 634, endPoint y: 491, distance: 15.6
click at [634, 490] on div "© Mapbox © OpenStreetMap Improve this map" at bounding box center [523, 431] width 1046 height 780
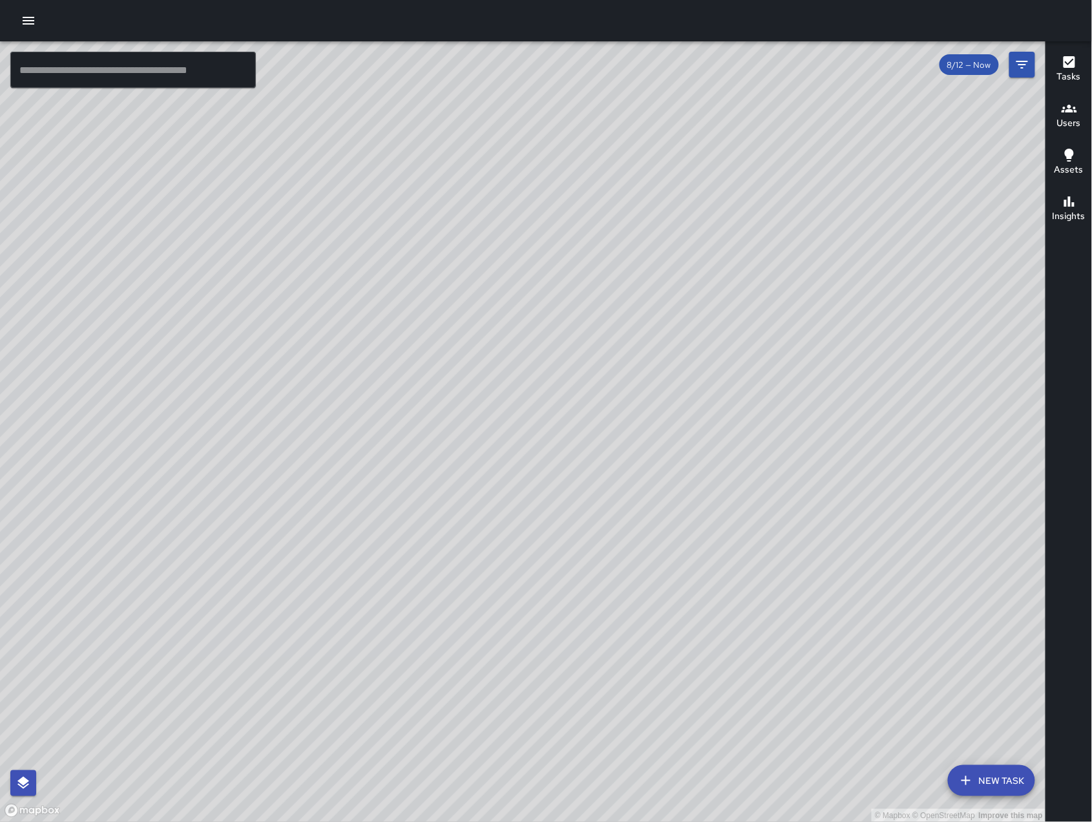
drag, startPoint x: 838, startPoint y: 546, endPoint x: 786, endPoint y: 512, distance: 62.2
click at [791, 516] on div "© Mapbox © OpenStreetMap Improve this map" at bounding box center [523, 431] width 1046 height 780
drag, startPoint x: 793, startPoint y: 528, endPoint x: 755, endPoint y: 533, distance: 37.7
click at [755, 533] on div "© Mapbox © OpenStreetMap Improve this map" at bounding box center [523, 431] width 1046 height 780
drag, startPoint x: 754, startPoint y: 462, endPoint x: 590, endPoint y: 466, distance: 164.8
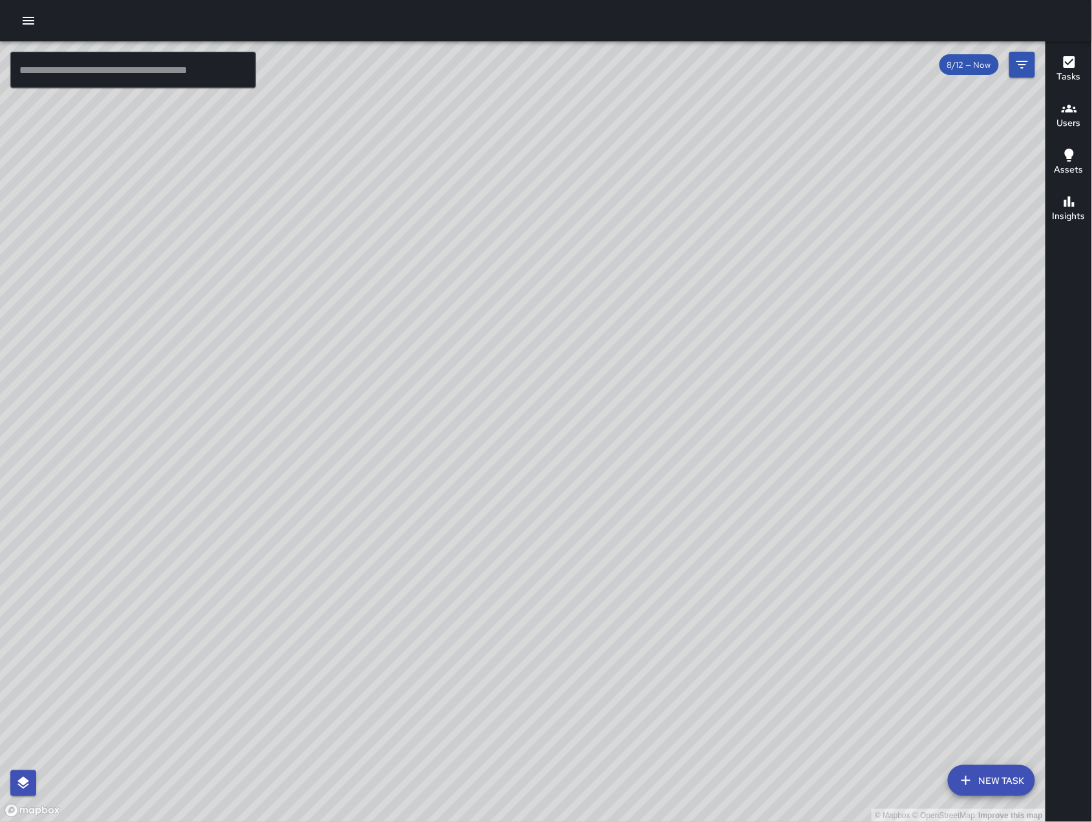
click at [600, 468] on div "© Mapbox © OpenStreetMap Improve this map" at bounding box center [523, 431] width 1046 height 780
drag, startPoint x: 816, startPoint y: 506, endPoint x: 672, endPoint y: 534, distance: 146.1
click at [675, 537] on div "© Mapbox © OpenStreetMap Improve this map" at bounding box center [523, 431] width 1046 height 780
drag, startPoint x: 669, startPoint y: 521, endPoint x: 709, endPoint y: 581, distance: 72.6
click at [703, 579] on div "© Mapbox © OpenStreetMap Improve this map" at bounding box center [523, 431] width 1046 height 780
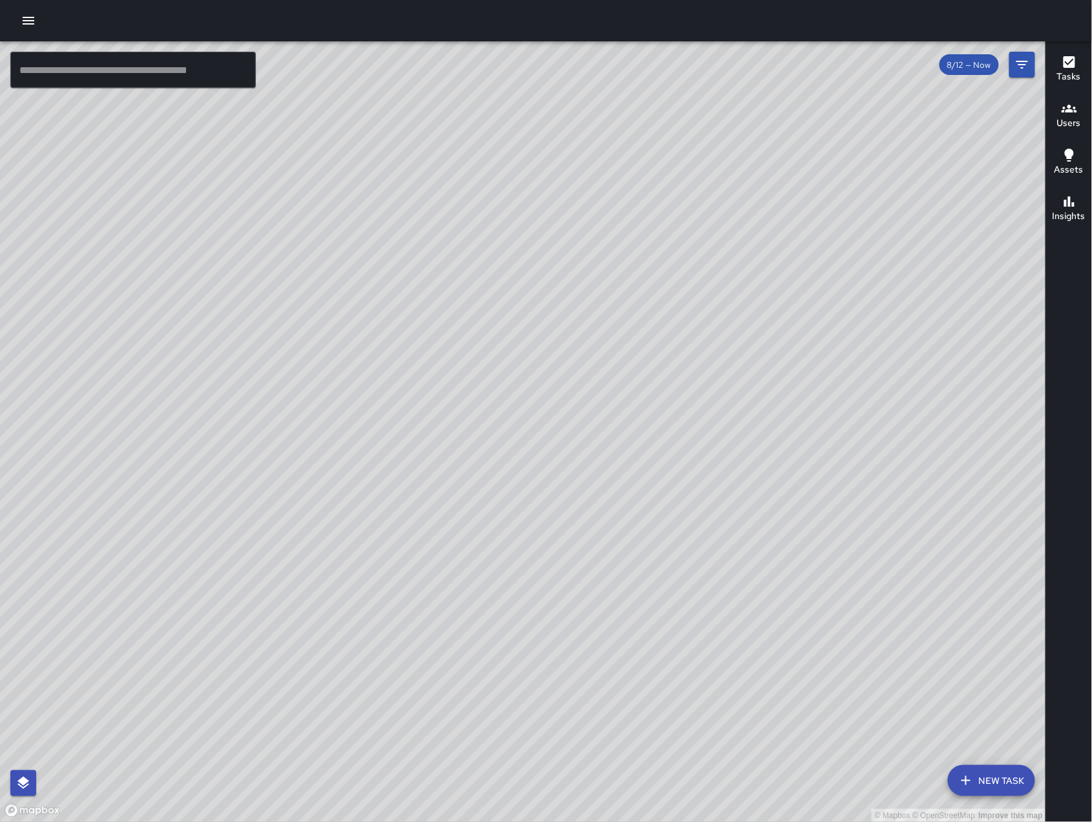
click at [708, 581] on div "© Mapbox © OpenStreetMap Improve this map" at bounding box center [523, 431] width 1046 height 780
click at [709, 581] on div "© Mapbox © OpenStreetMap Improve this map" at bounding box center [523, 431] width 1046 height 780
click at [711, 577] on div "© Mapbox © OpenStreetMap Improve this map" at bounding box center [523, 431] width 1046 height 780
click at [709, 566] on div "© Mapbox © OpenStreetMap Improve this map" at bounding box center [523, 431] width 1046 height 780
drag, startPoint x: 709, startPoint y: 566, endPoint x: 812, endPoint y: 560, distance: 103.6
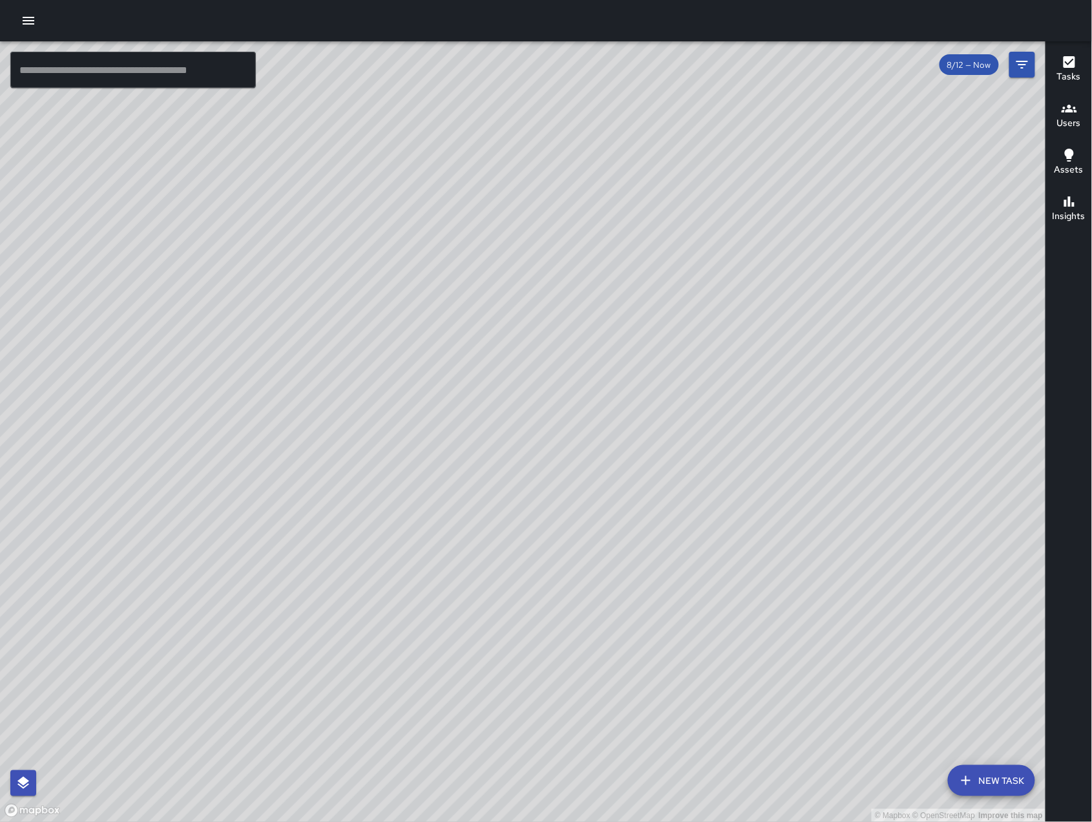
click at [812, 560] on div "© Mapbox © OpenStreetMap Improve this map" at bounding box center [523, 431] width 1046 height 780
drag, startPoint x: 703, startPoint y: 611, endPoint x: 631, endPoint y: 607, distance: 71.8
click at [631, 607] on div "© Mapbox © OpenStreetMap Improve this map" at bounding box center [523, 431] width 1046 height 780
click at [701, 388] on div "© Mapbox © OpenStreetMap Improve this map KW [PERSON_NAME] [STREET_ADDRESS][PER…" at bounding box center [523, 431] width 1046 height 780
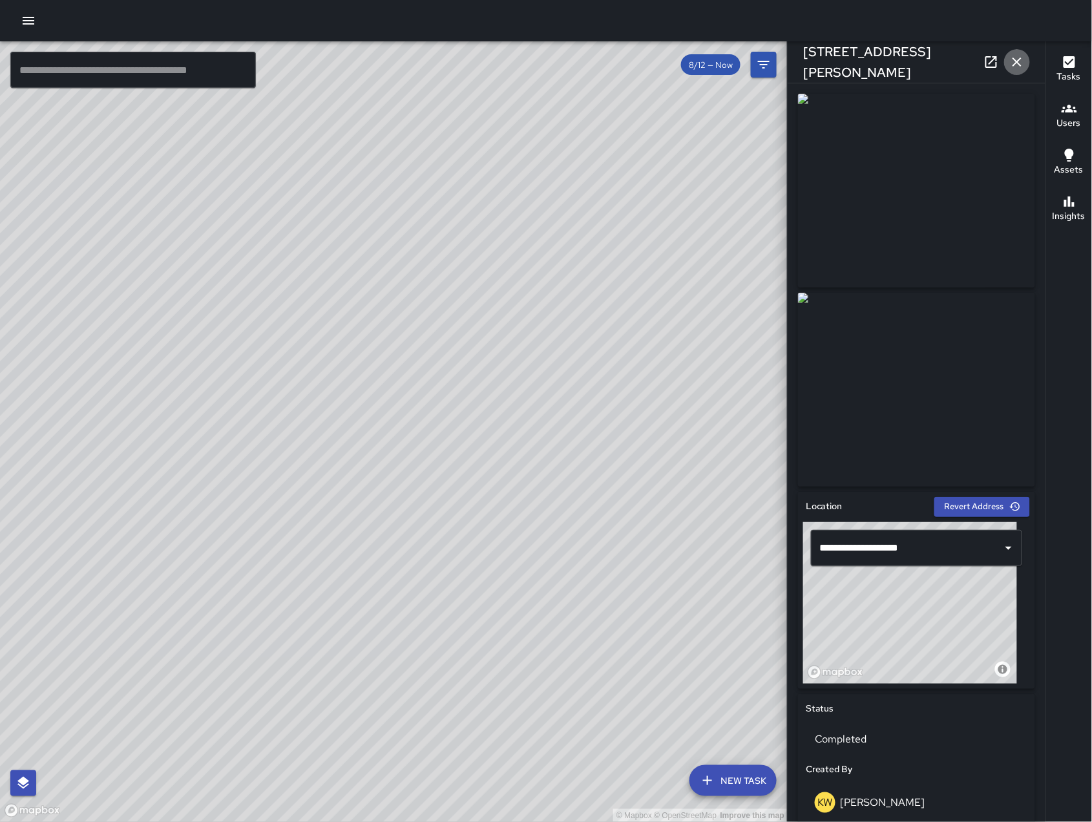
click at [1022, 62] on icon "button" at bounding box center [1017, 62] width 16 height 16
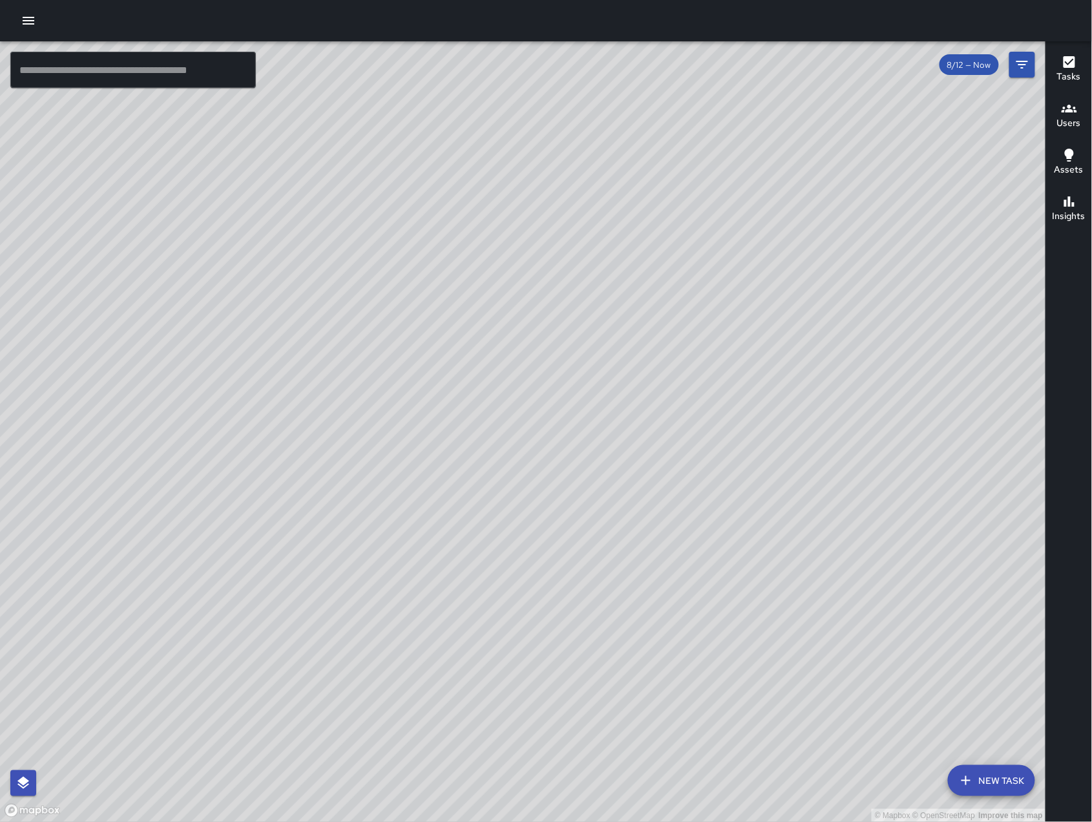
drag, startPoint x: 534, startPoint y: 473, endPoint x: 542, endPoint y: 477, distance: 8.7
click at [542, 477] on div "© Mapbox © OpenStreetMap Improve this map" at bounding box center [523, 431] width 1046 height 780
click at [1030, 78] on div "Filters" at bounding box center [1023, 90] width 34 height 25
click at [1021, 61] on icon "Filters" at bounding box center [1022, 65] width 12 height 8
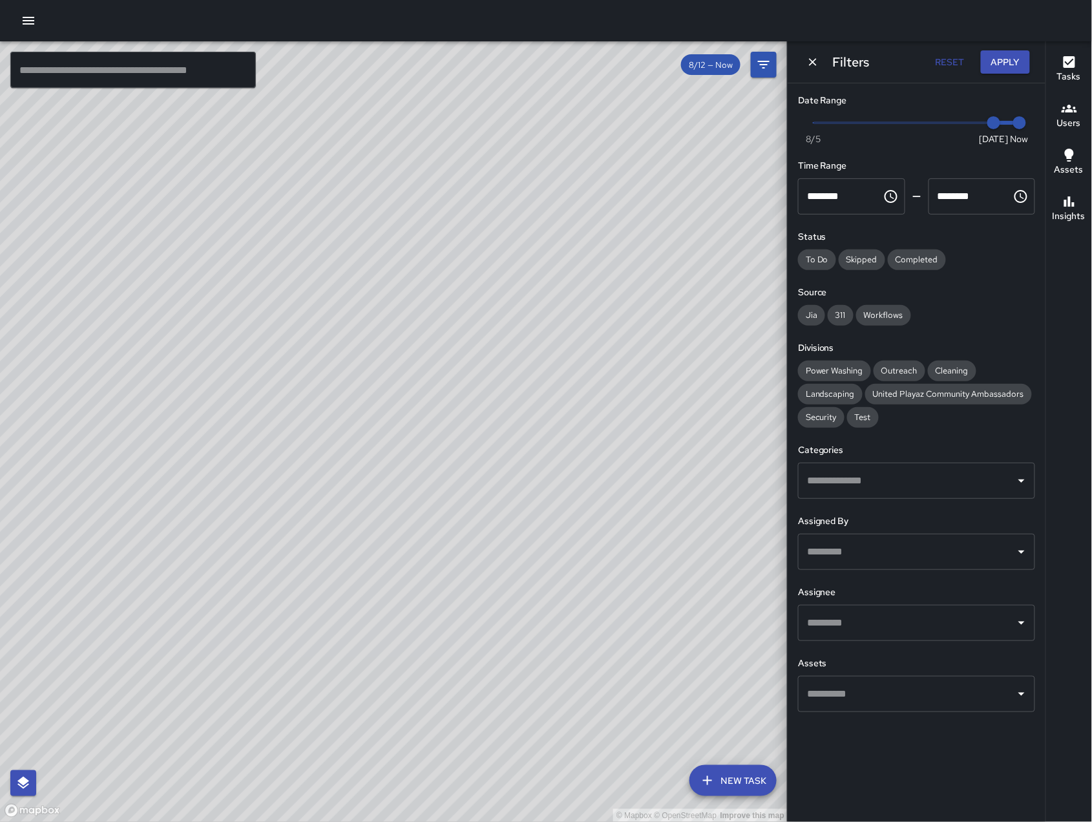
click at [1011, 76] on div "Filters Reset Apply" at bounding box center [916, 61] width 258 height 41
click at [1011, 71] on button "Apply" at bounding box center [1005, 62] width 49 height 24
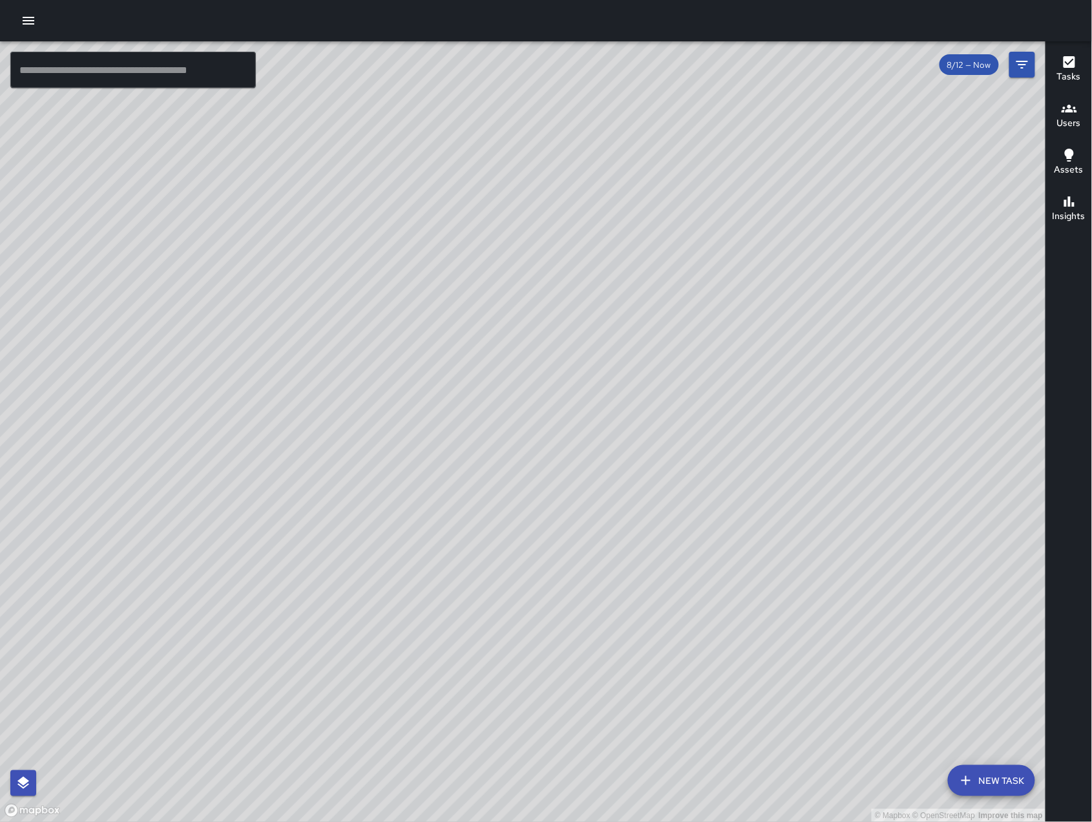
drag, startPoint x: 858, startPoint y: 153, endPoint x: 836, endPoint y: 344, distance: 192.4
click at [838, 346] on div "© Mapbox © OpenStreetMap Improve this map" at bounding box center [523, 431] width 1046 height 780
drag, startPoint x: 754, startPoint y: 415, endPoint x: 684, endPoint y: 441, distance: 74.6
click at [704, 442] on div "© Mapbox © OpenStreetMap Improve this map" at bounding box center [523, 431] width 1046 height 780
drag, startPoint x: 550, startPoint y: 689, endPoint x: 726, endPoint y: 374, distance: 360.9
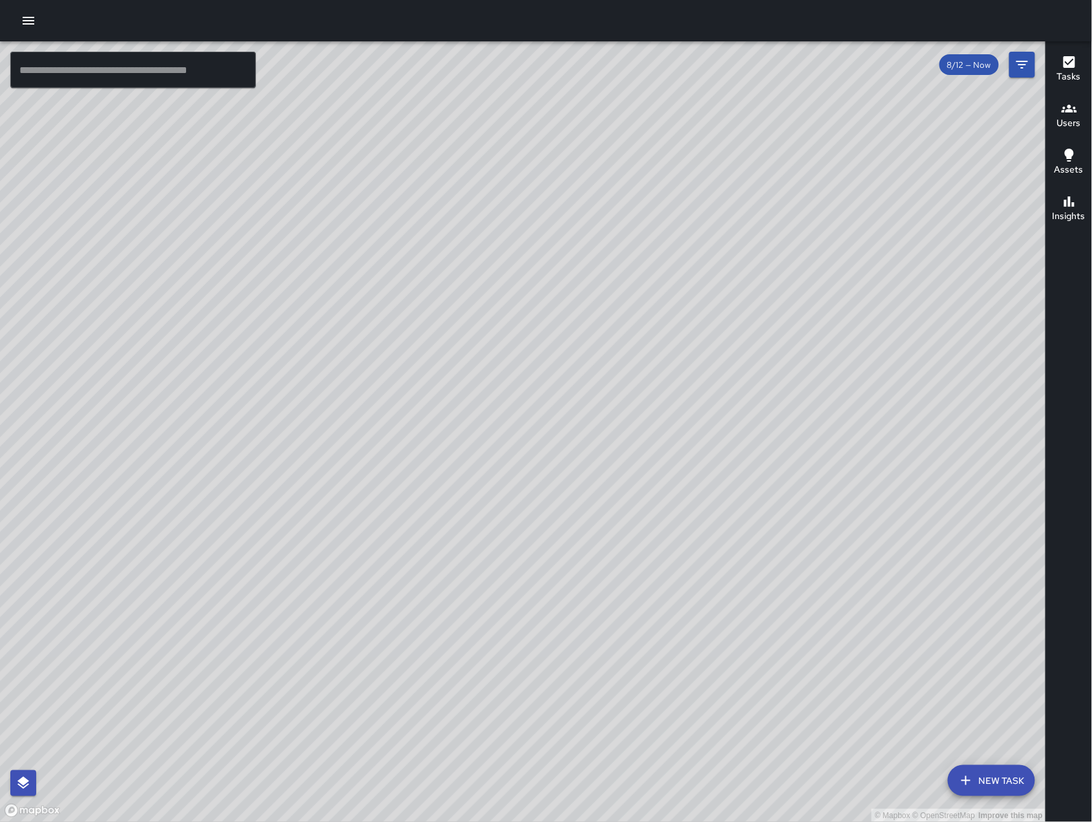
click at [726, 374] on div "© Mapbox © OpenStreetMap Improve this map" at bounding box center [523, 431] width 1046 height 780
drag, startPoint x: 680, startPoint y: 618, endPoint x: 730, endPoint y: 479, distance: 147.5
click at [730, 479] on div "© Mapbox © OpenStreetMap Improve this map" at bounding box center [523, 431] width 1046 height 780
drag, startPoint x: 727, startPoint y: 493, endPoint x: 743, endPoint y: 568, distance: 75.9
click at [743, 568] on div "© Mapbox © OpenStreetMap Improve this map" at bounding box center [523, 431] width 1046 height 780
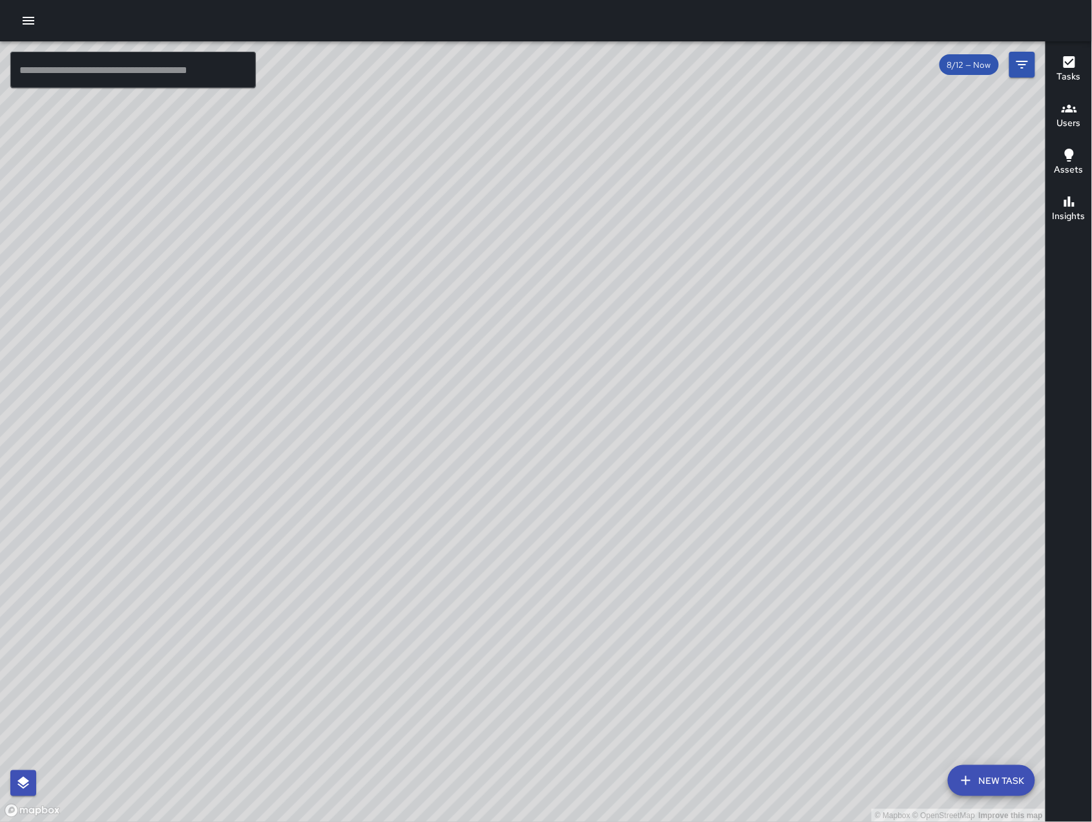
drag, startPoint x: 736, startPoint y: 565, endPoint x: 738, endPoint y: 573, distance: 8.8
click at [738, 573] on div "© Mapbox © OpenStreetMap Improve this map" at bounding box center [523, 431] width 1046 height 780
drag, startPoint x: 648, startPoint y: 488, endPoint x: 514, endPoint y: 484, distance: 133.8
click at [515, 484] on div "© Mapbox © OpenStreetMap Improve this map" at bounding box center [523, 431] width 1046 height 780
drag, startPoint x: 654, startPoint y: 491, endPoint x: 664, endPoint y: 506, distance: 17.7
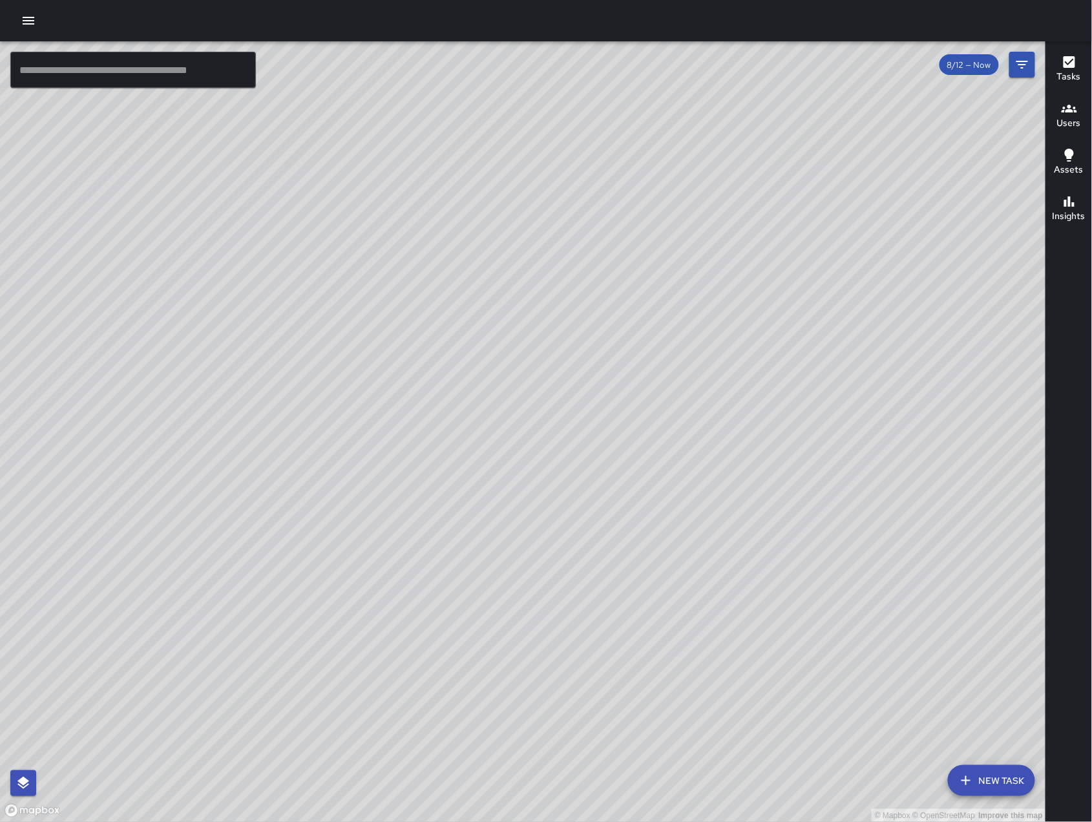
click at [663, 504] on div "© Mapbox © OpenStreetMap Improve this map" at bounding box center [523, 431] width 1046 height 780
click at [500, 332] on div "© Mapbox © OpenStreetMap Improve this map DD Diego [GEOGRAPHIC_DATA][PERSON_NAM…" at bounding box center [523, 431] width 1046 height 780
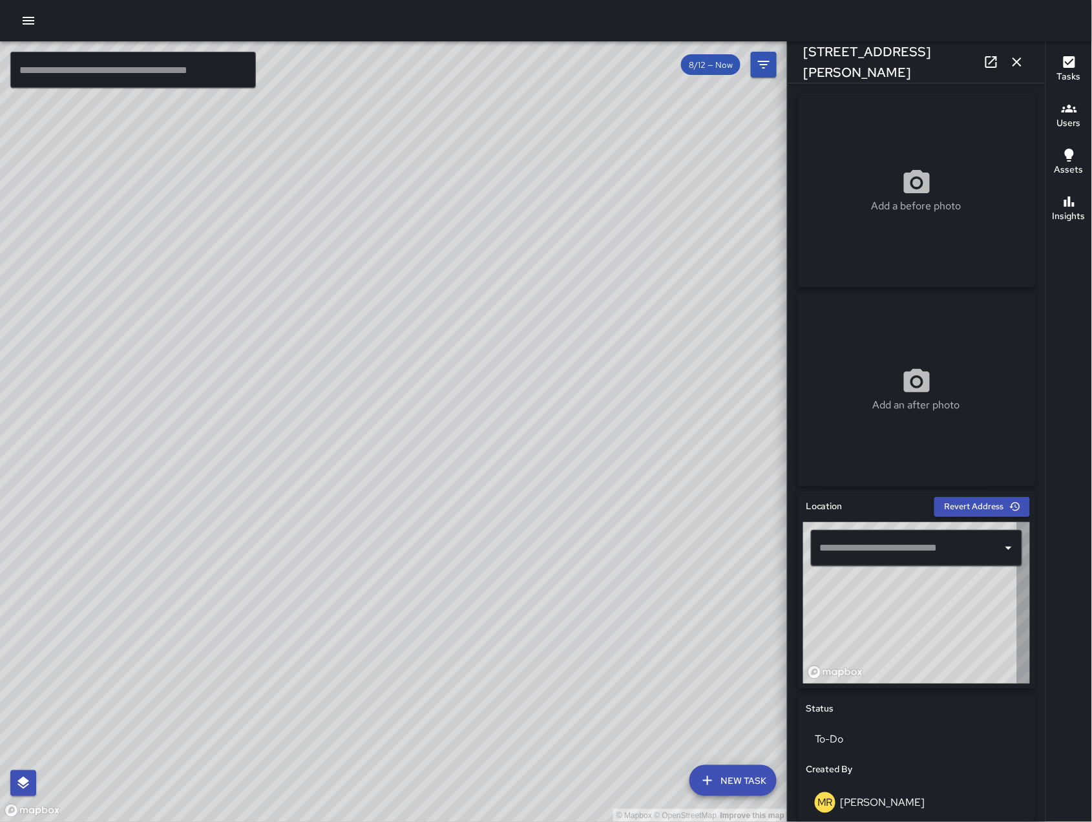
type input "**********"
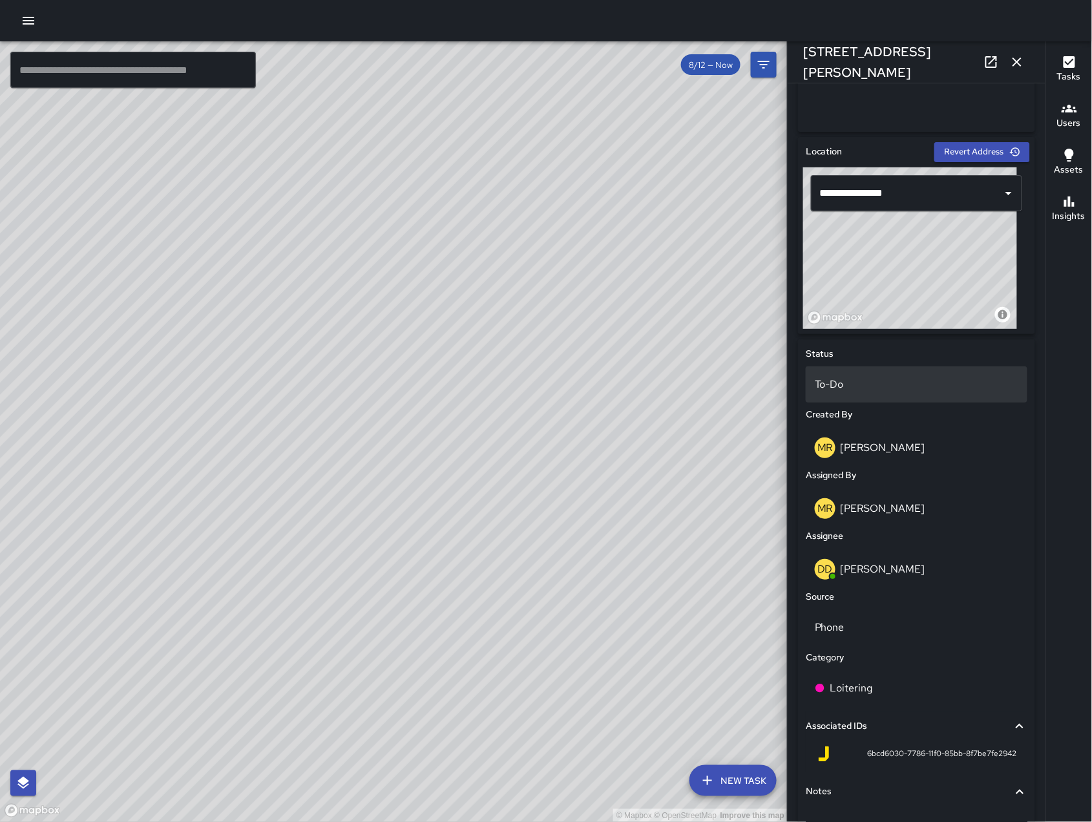
scroll to position [435, 0]
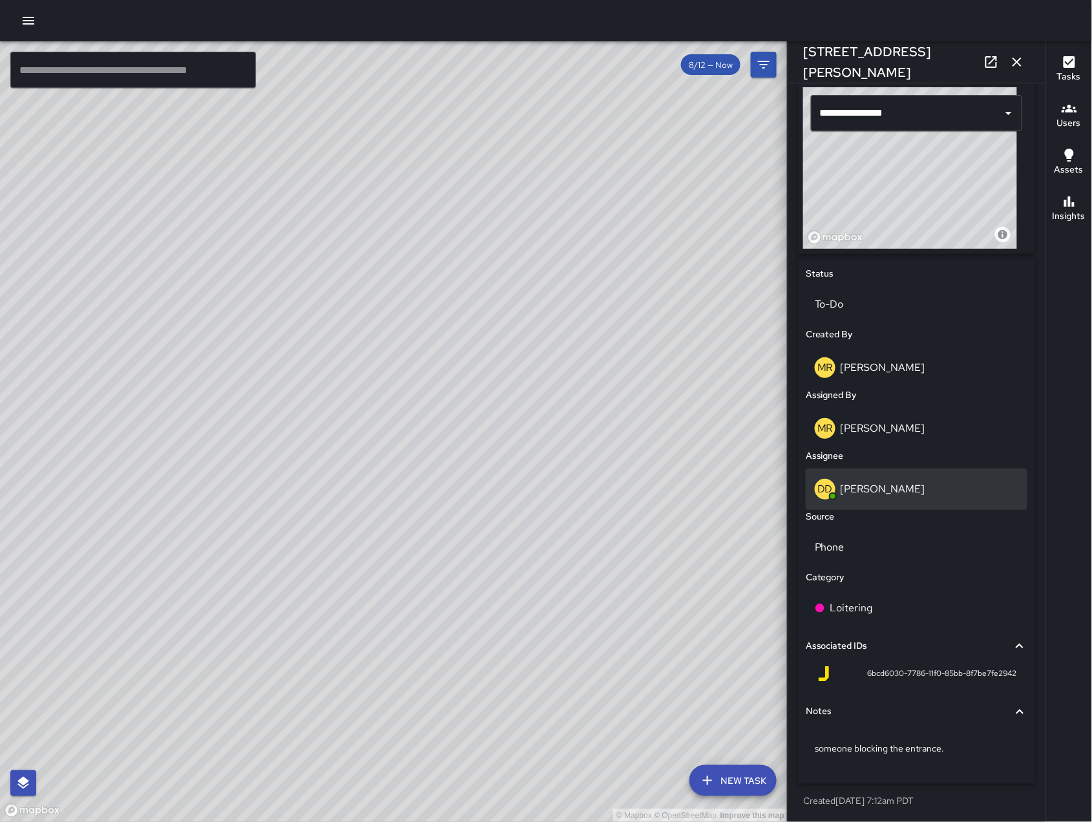
click at [948, 497] on div "DD [PERSON_NAME]" at bounding box center [916, 489] width 203 height 21
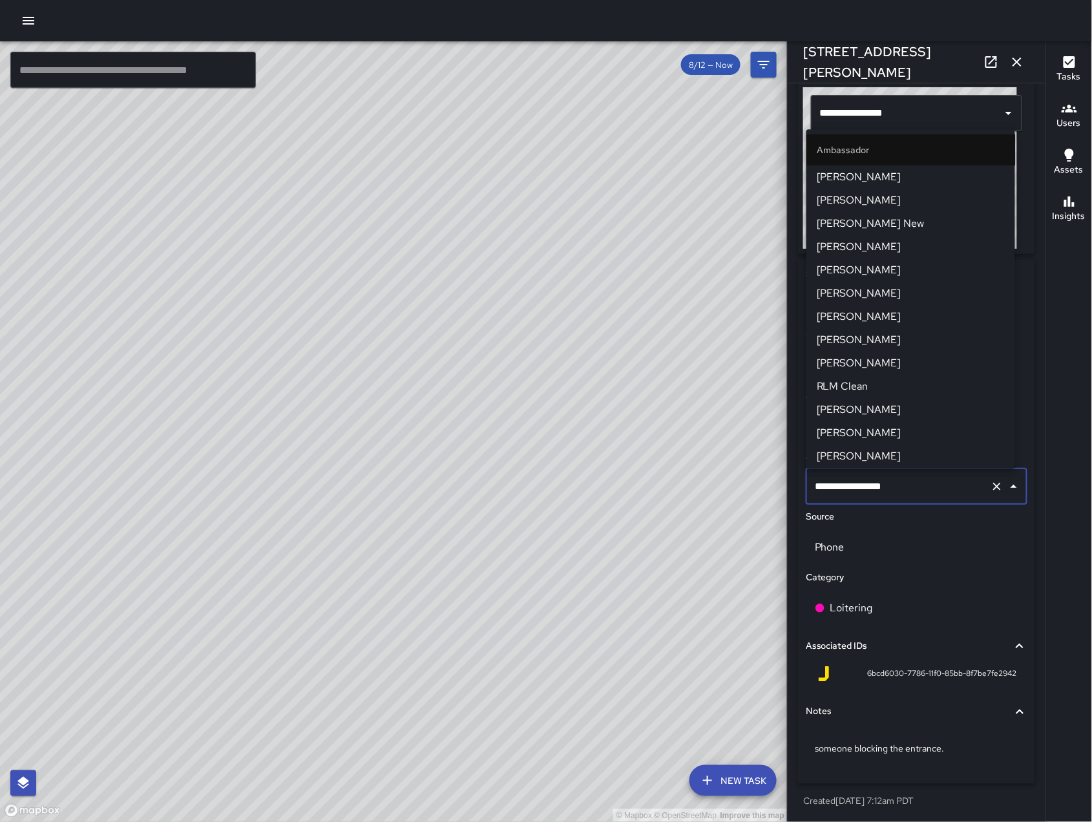
scroll to position [1192, 0]
click at [949, 492] on input "**********" at bounding box center [898, 486] width 174 height 25
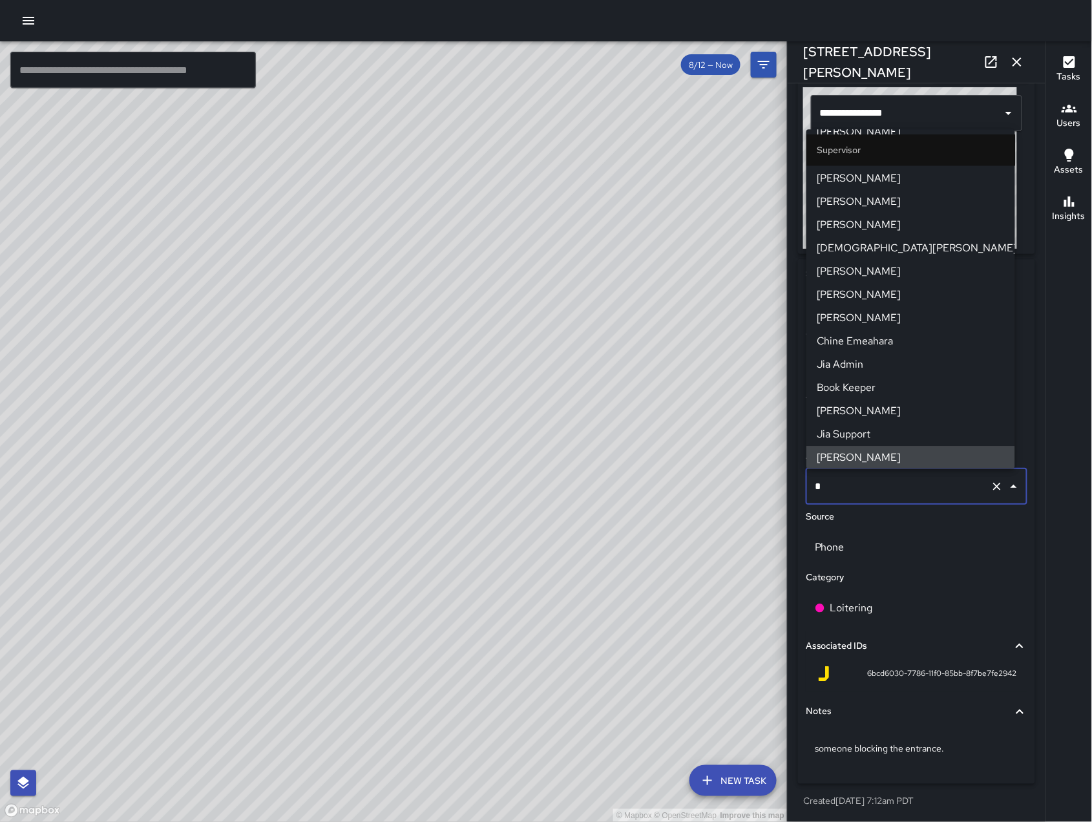
scroll to position [0, 0]
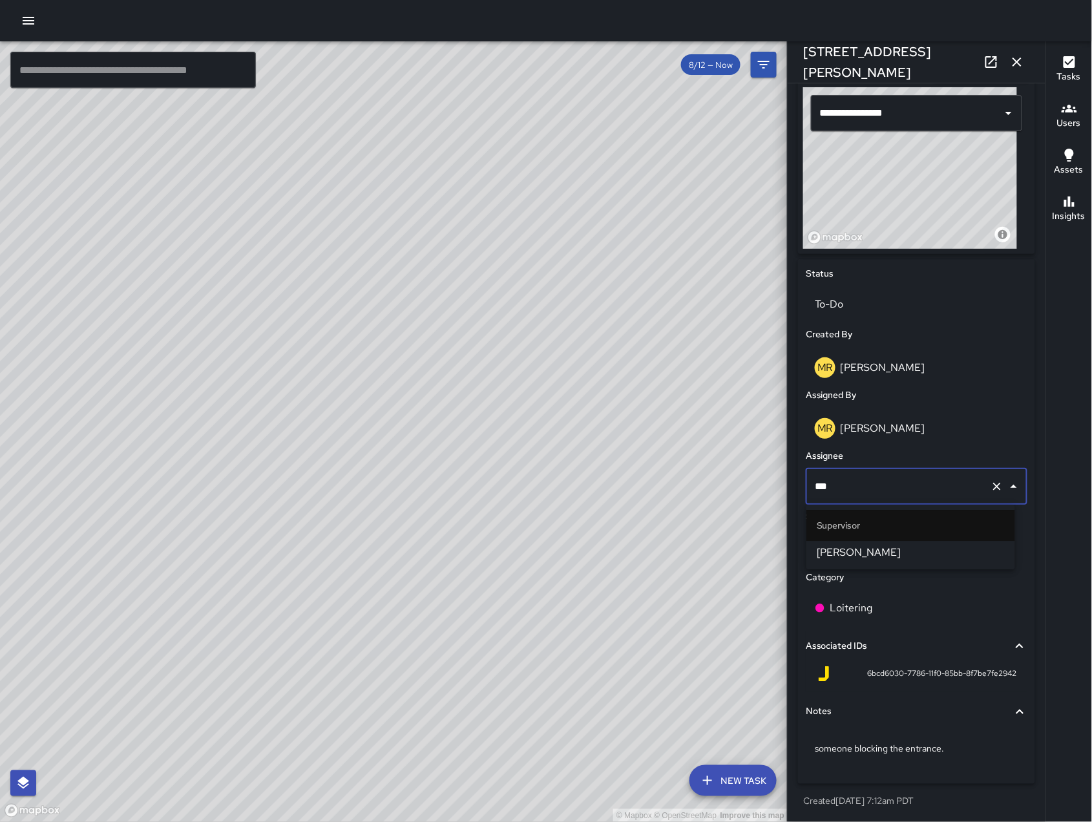
type input "****"
click at [962, 559] on span "[PERSON_NAME]" at bounding box center [910, 553] width 188 height 16
click at [1022, 64] on icon "button" at bounding box center [1017, 62] width 16 height 16
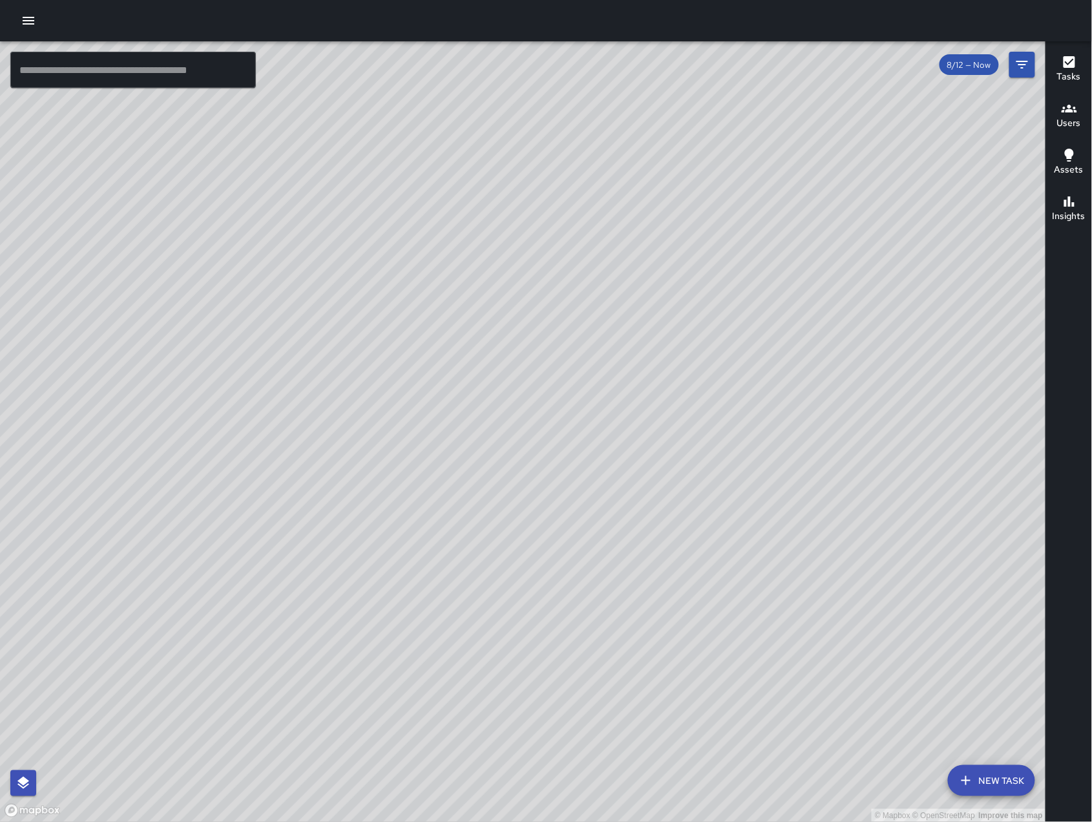
click at [763, 406] on div "© Mapbox © OpenStreetMap Improve this map" at bounding box center [523, 431] width 1046 height 780
drag, startPoint x: 687, startPoint y: 348, endPoint x: 687, endPoint y: 377, distance: 28.4
click at [692, 373] on div "© Mapbox © OpenStreetMap Improve this map" at bounding box center [523, 431] width 1046 height 780
click at [518, 213] on div "© Mapbox © OpenStreetMap Improve this map DD Diego [GEOGRAPHIC_DATA][PERSON_NAM…" at bounding box center [523, 431] width 1046 height 780
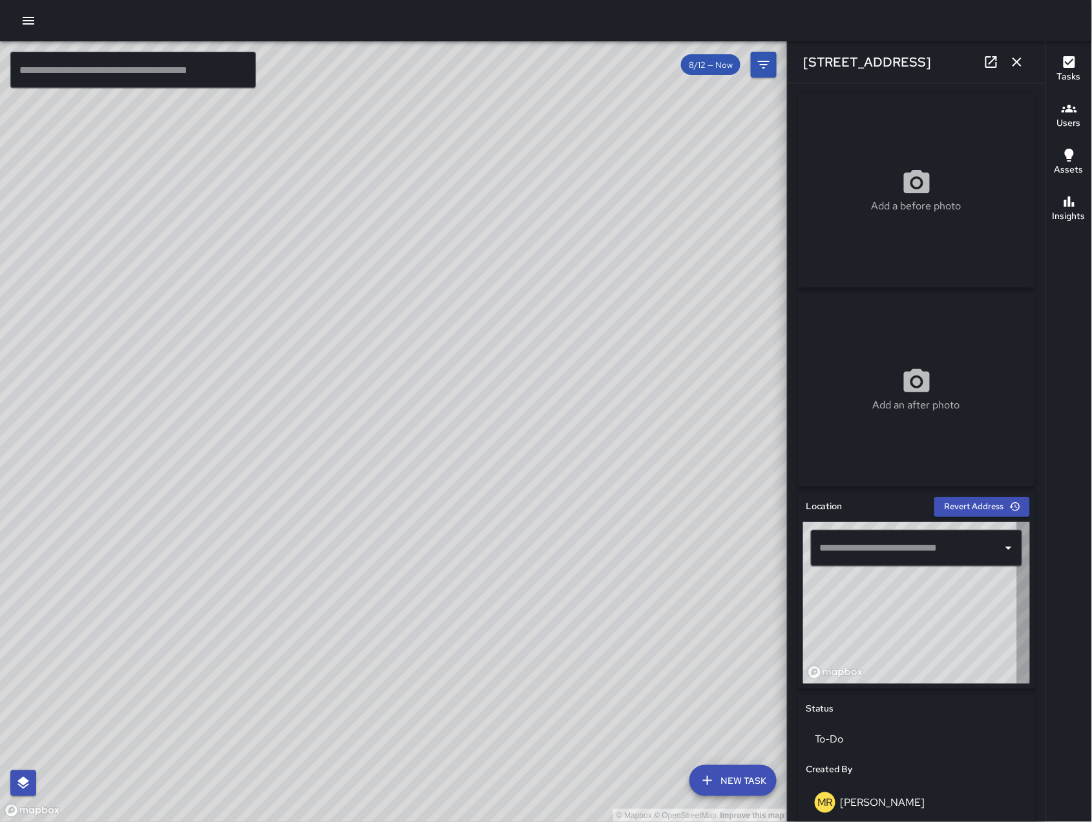
type input "**********"
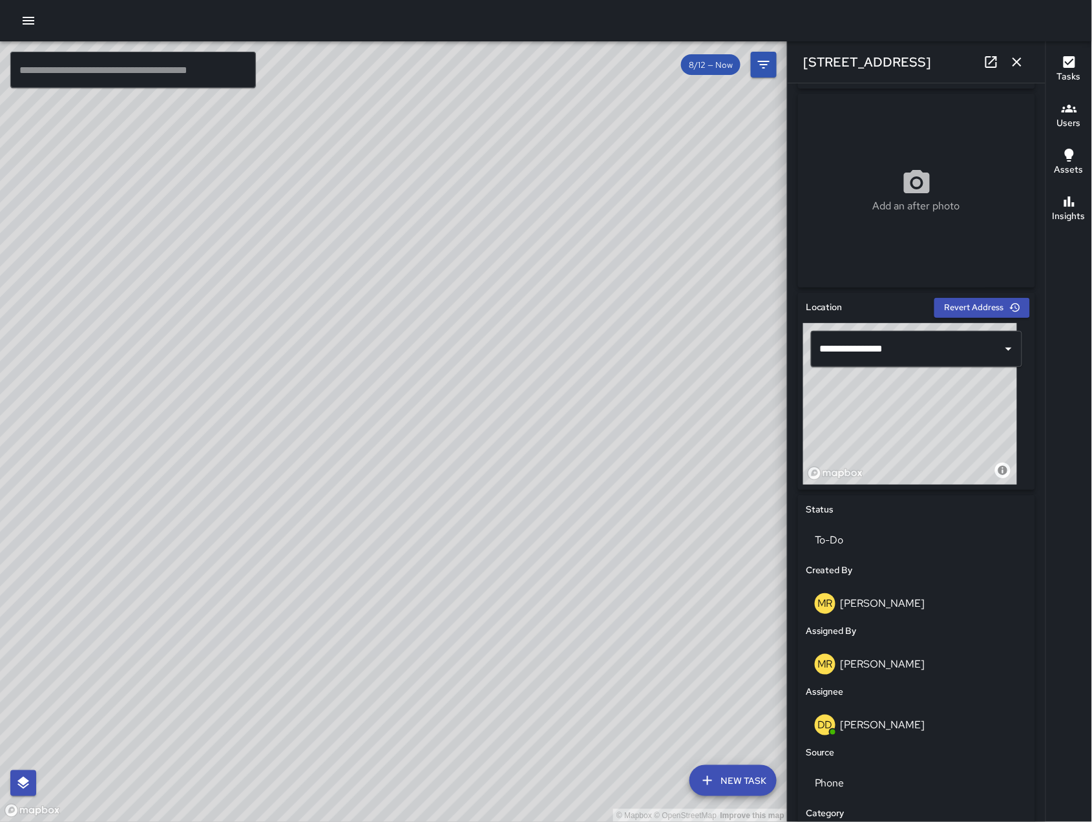
scroll to position [435, 0]
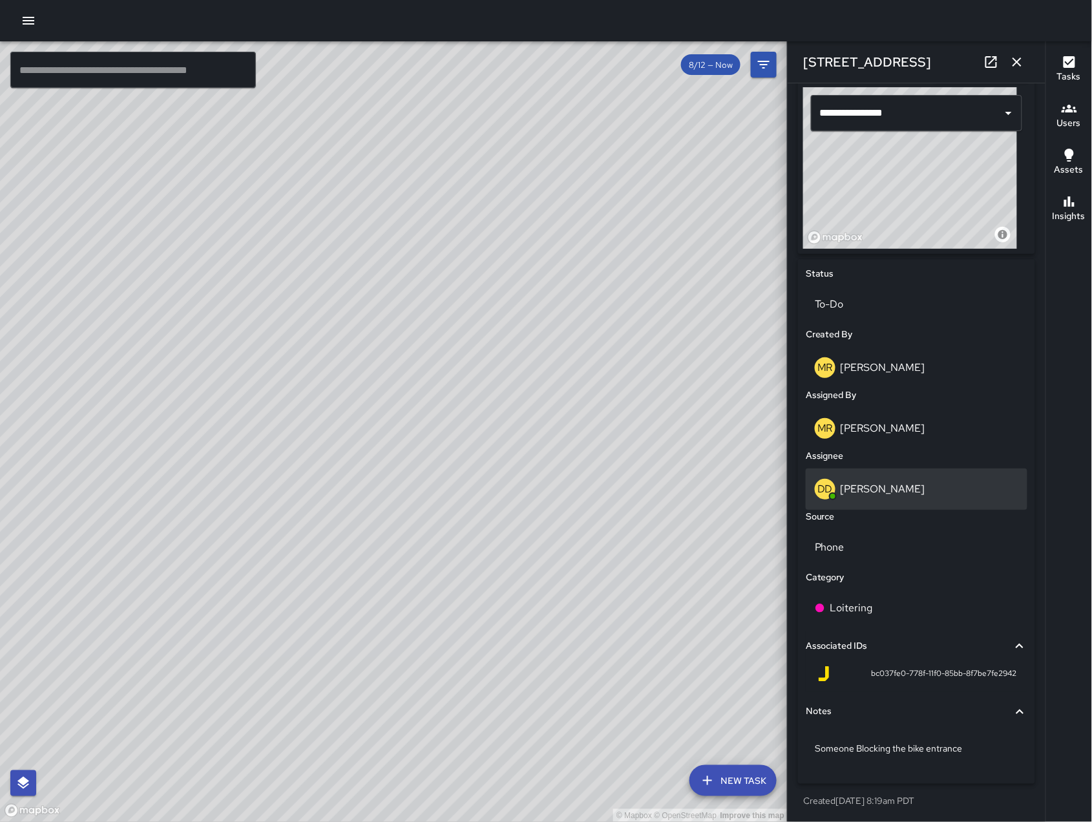
click at [899, 473] on div "DD [PERSON_NAME]" at bounding box center [916, 488] width 222 height 41
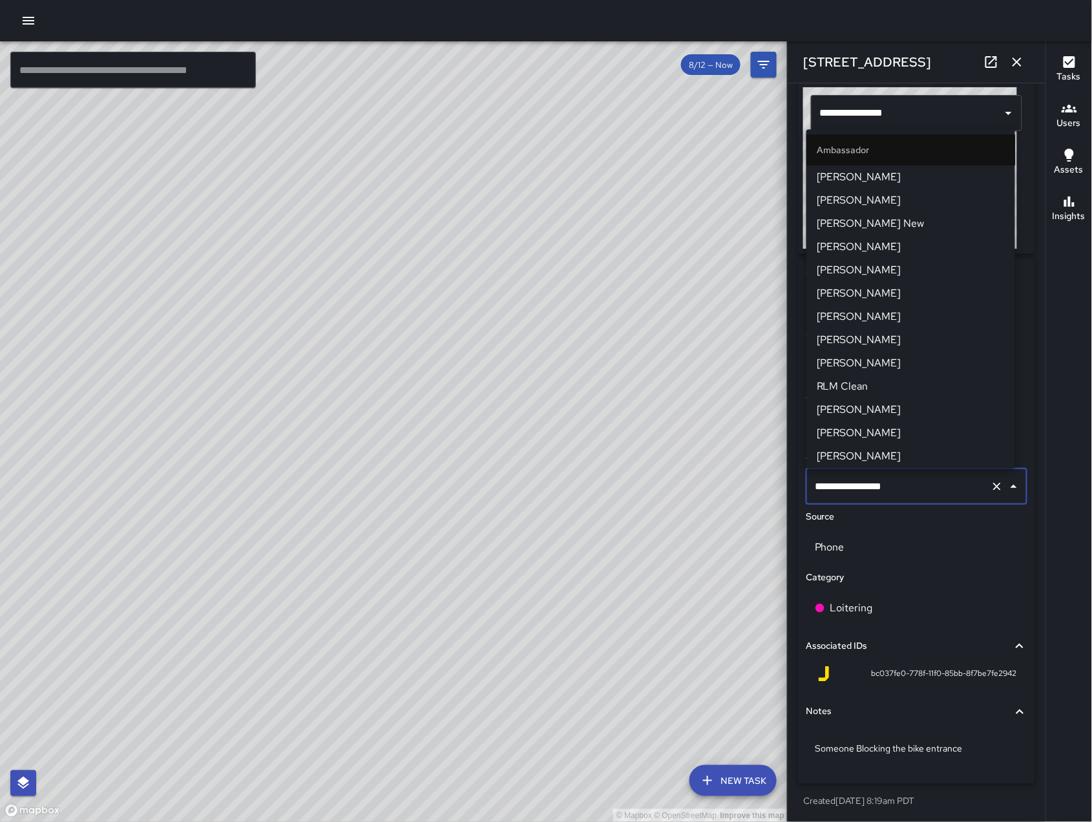
click at [899, 474] on input "**********" at bounding box center [898, 486] width 174 height 25
click at [920, 481] on input "**********" at bounding box center [898, 486] width 174 height 25
click at [921, 482] on input "**********" at bounding box center [898, 486] width 174 height 25
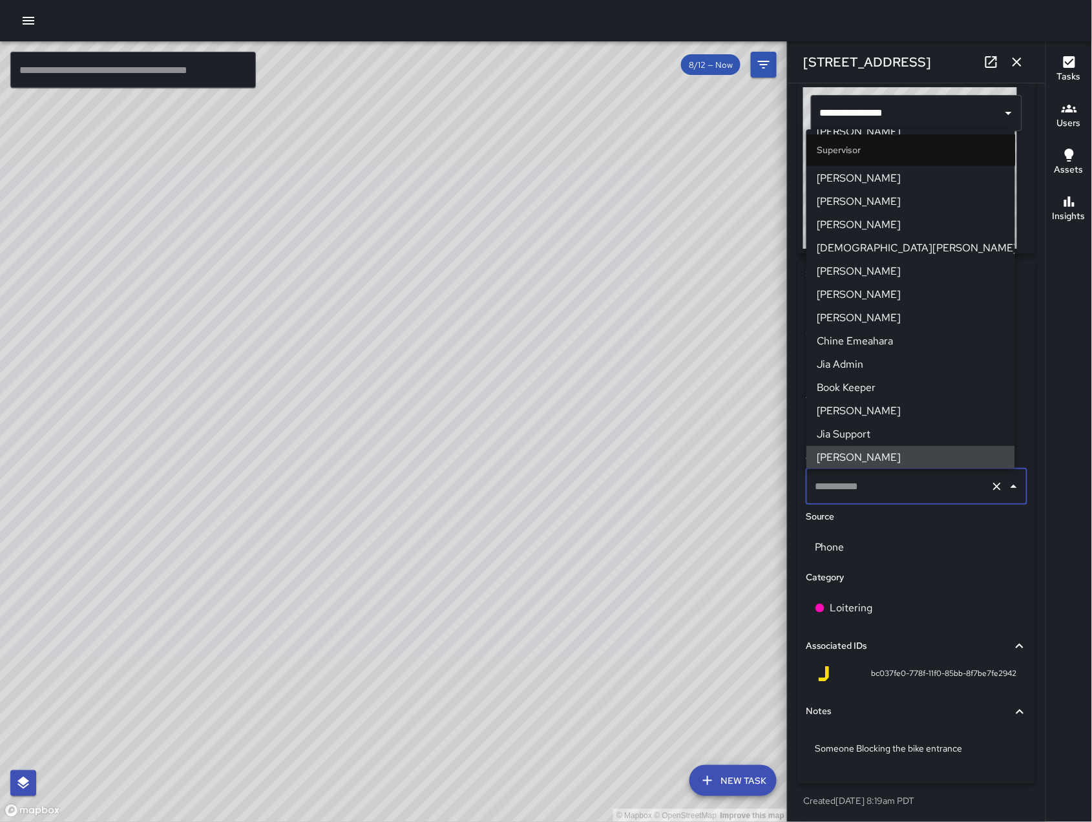
scroll to position [375, 0]
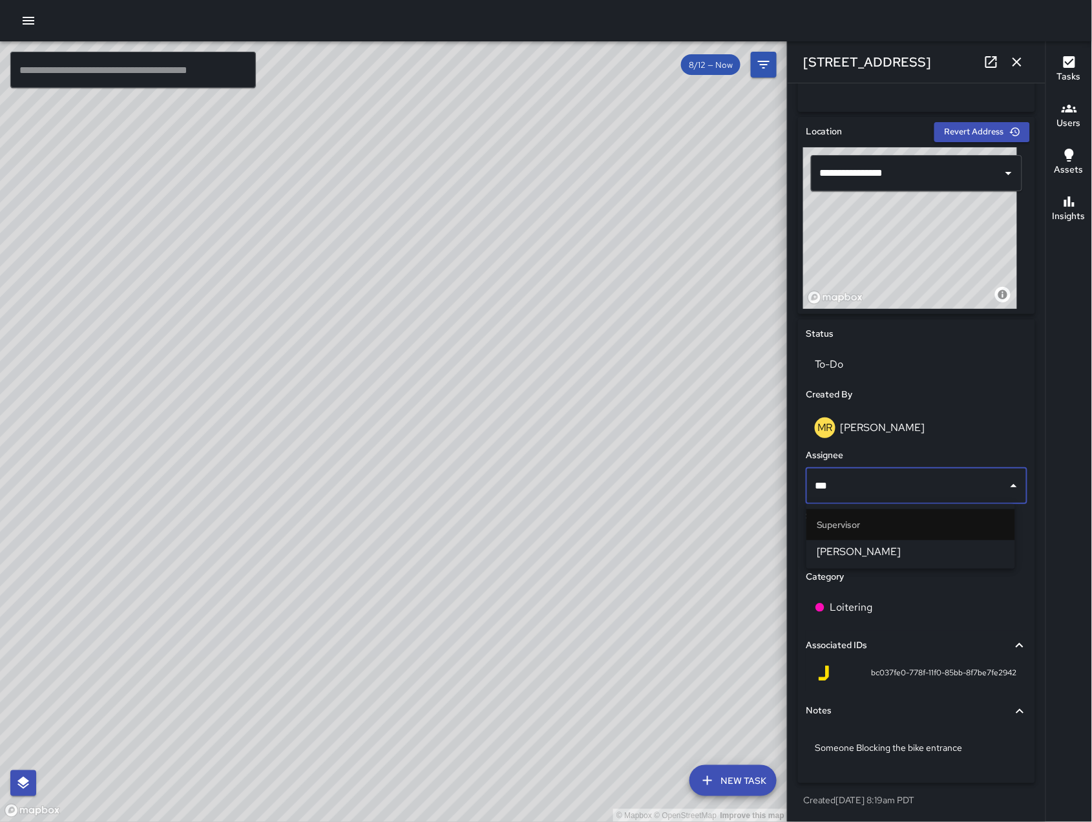
type input "****"
click at [937, 554] on span "[PERSON_NAME]" at bounding box center [910, 552] width 188 height 16
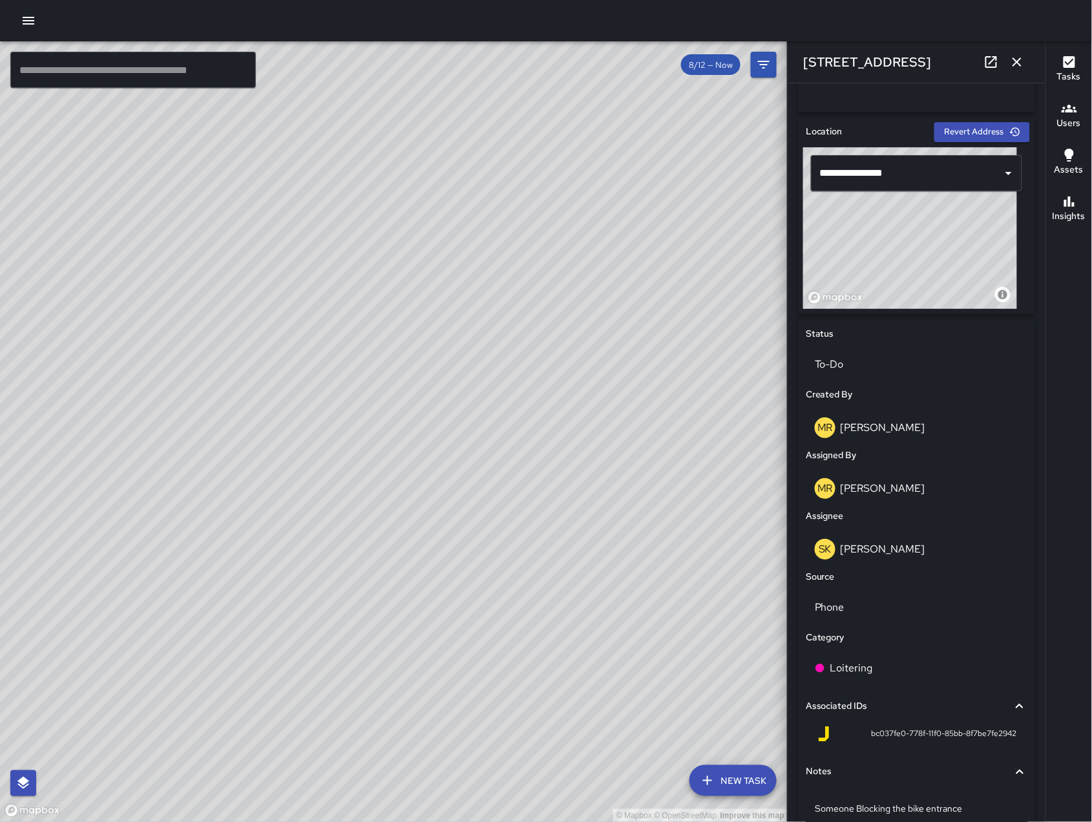
click at [1020, 70] on button "button" at bounding box center [1017, 62] width 26 height 26
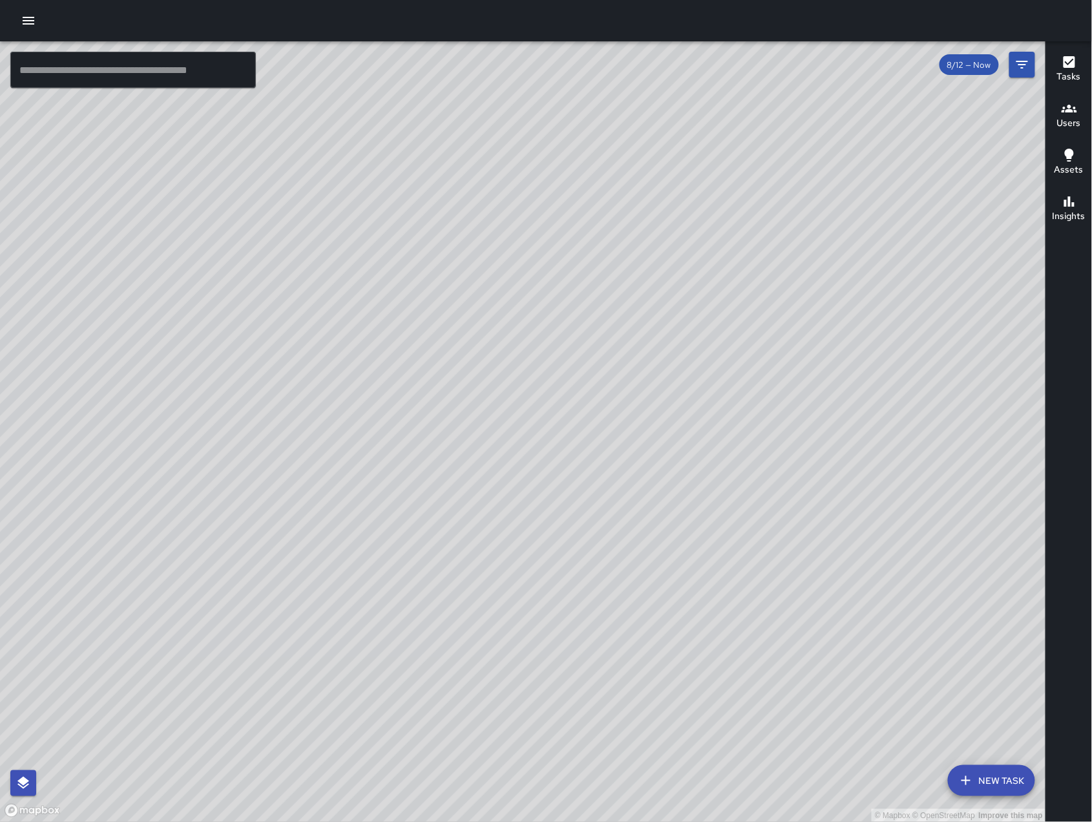
drag, startPoint x: 733, startPoint y: 692, endPoint x: 607, endPoint y: 552, distance: 188.4
click at [609, 554] on div "© Mapbox © OpenStreetMap Improve this map" at bounding box center [523, 431] width 1046 height 780
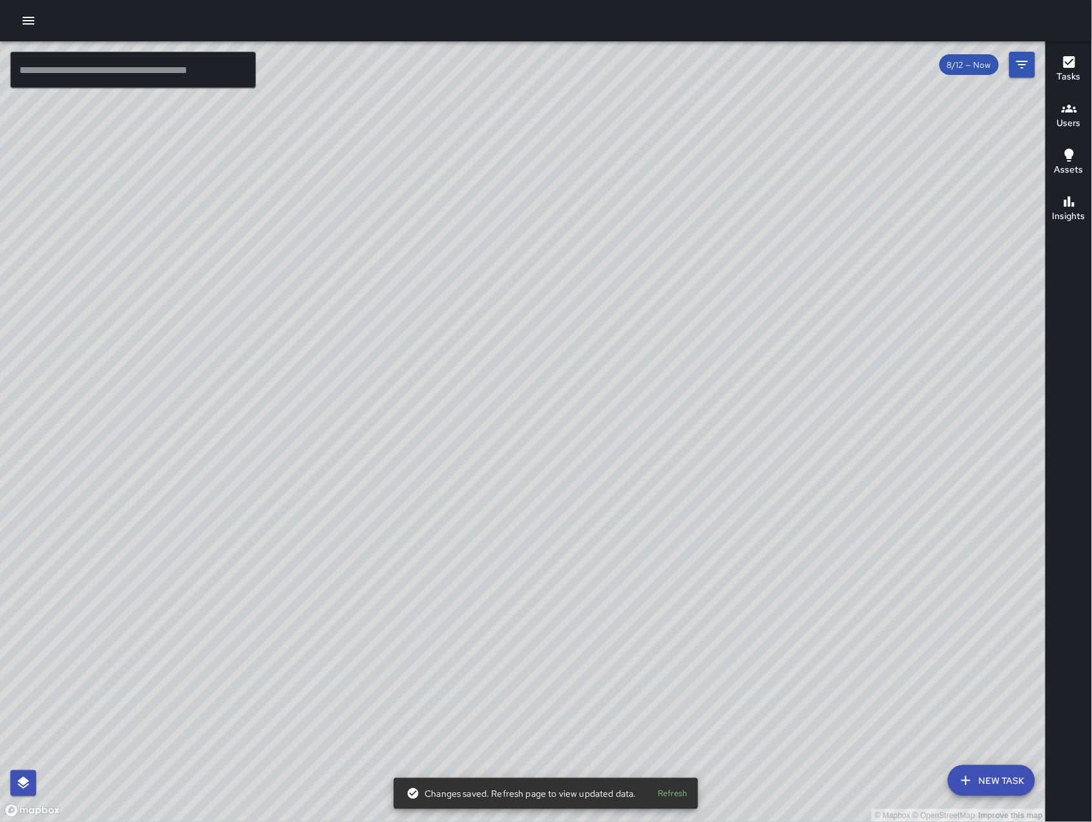
drag, startPoint x: 635, startPoint y: 663, endPoint x: 637, endPoint y: 594, distance: 69.1
click at [638, 597] on div "© Mapbox © OpenStreetMap Improve this map" at bounding box center [523, 431] width 1046 height 780
drag, startPoint x: 636, startPoint y: 590, endPoint x: 665, endPoint y: 547, distance: 52.1
click at [665, 547] on div "© Mapbox © OpenStreetMap Improve this map" at bounding box center [523, 431] width 1046 height 780
drag, startPoint x: 663, startPoint y: 546, endPoint x: 649, endPoint y: 528, distance: 23.4
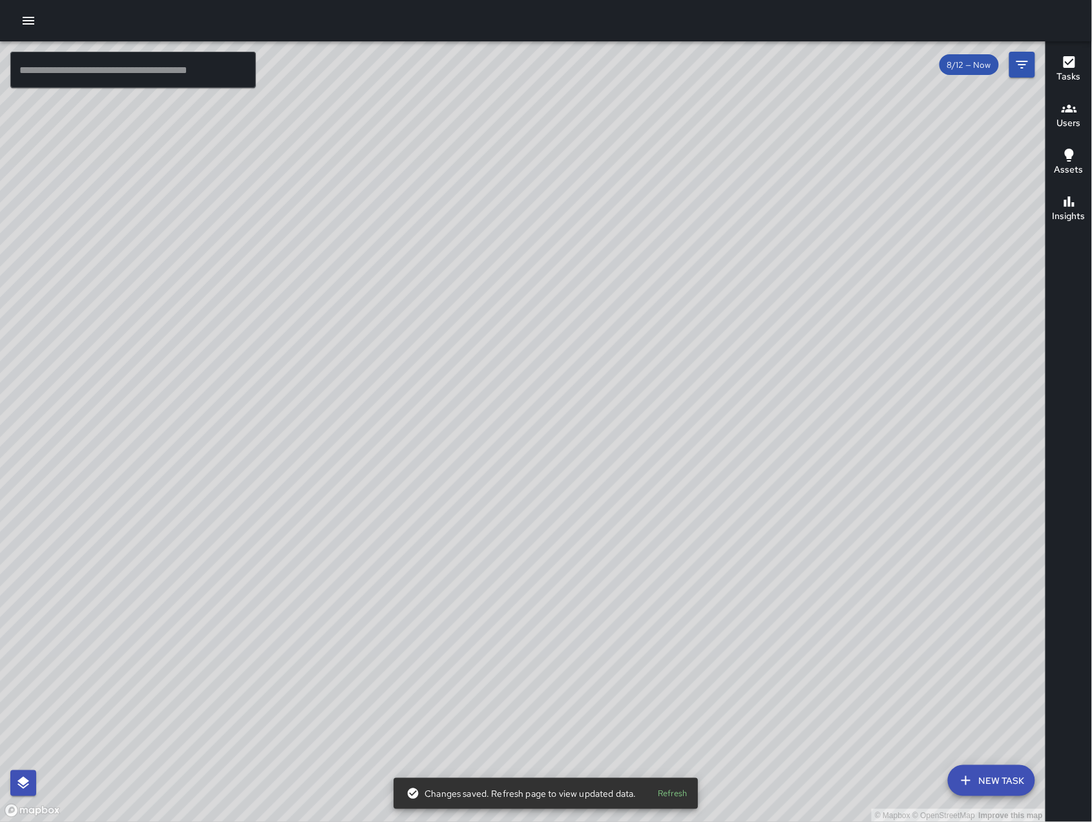
click at [650, 530] on div "© Mapbox © OpenStreetMap Improve this map" at bounding box center [523, 431] width 1046 height 780
click at [649, 528] on div "© Mapbox © OpenStreetMap Improve this map" at bounding box center [523, 431] width 1046 height 780
drag, startPoint x: 649, startPoint y: 528, endPoint x: 660, endPoint y: 535, distance: 14.0
click at [660, 535] on div "© Mapbox © OpenStreetMap Improve this map" at bounding box center [523, 431] width 1046 height 780
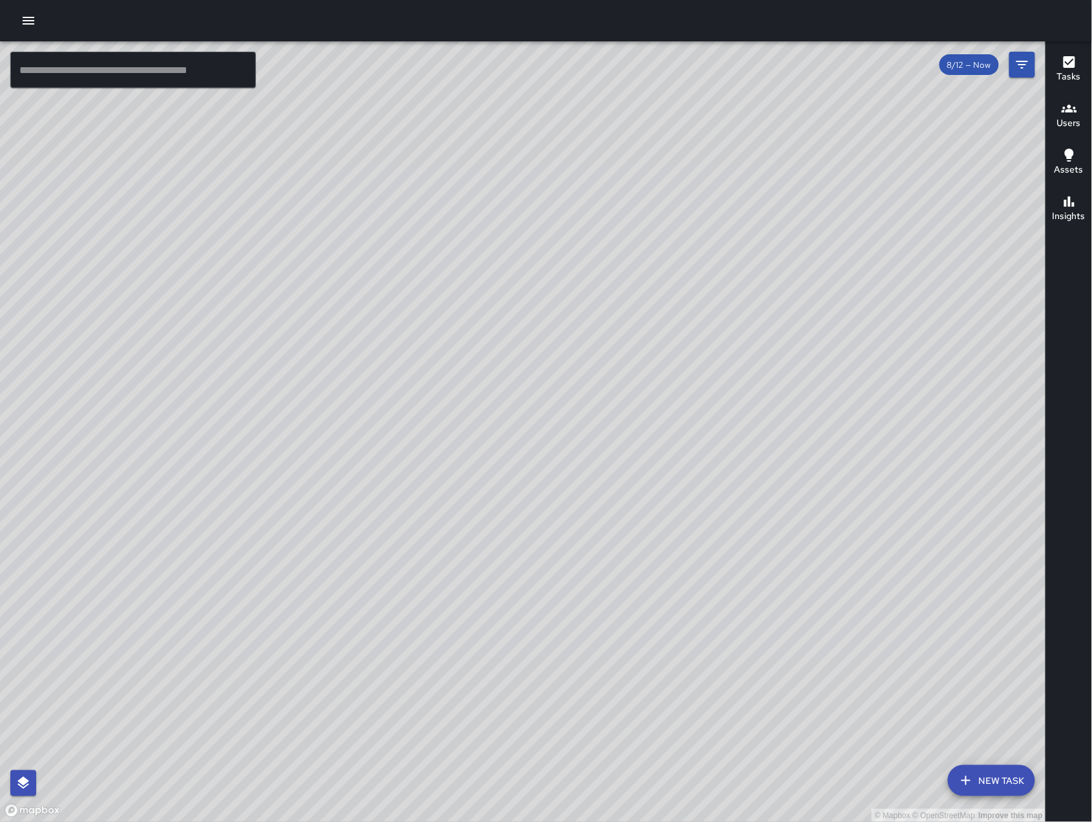
click at [670, 538] on div "© Mapbox © OpenStreetMap Improve this map" at bounding box center [523, 431] width 1046 height 780
click at [667, 539] on div "© Mapbox © OpenStreetMap Improve this map" at bounding box center [523, 431] width 1046 height 780
click at [673, 544] on div "© Mapbox © OpenStreetMap Improve this map" at bounding box center [523, 431] width 1046 height 780
drag, startPoint x: 352, startPoint y: 358, endPoint x: 486, endPoint y: 493, distance: 190.5
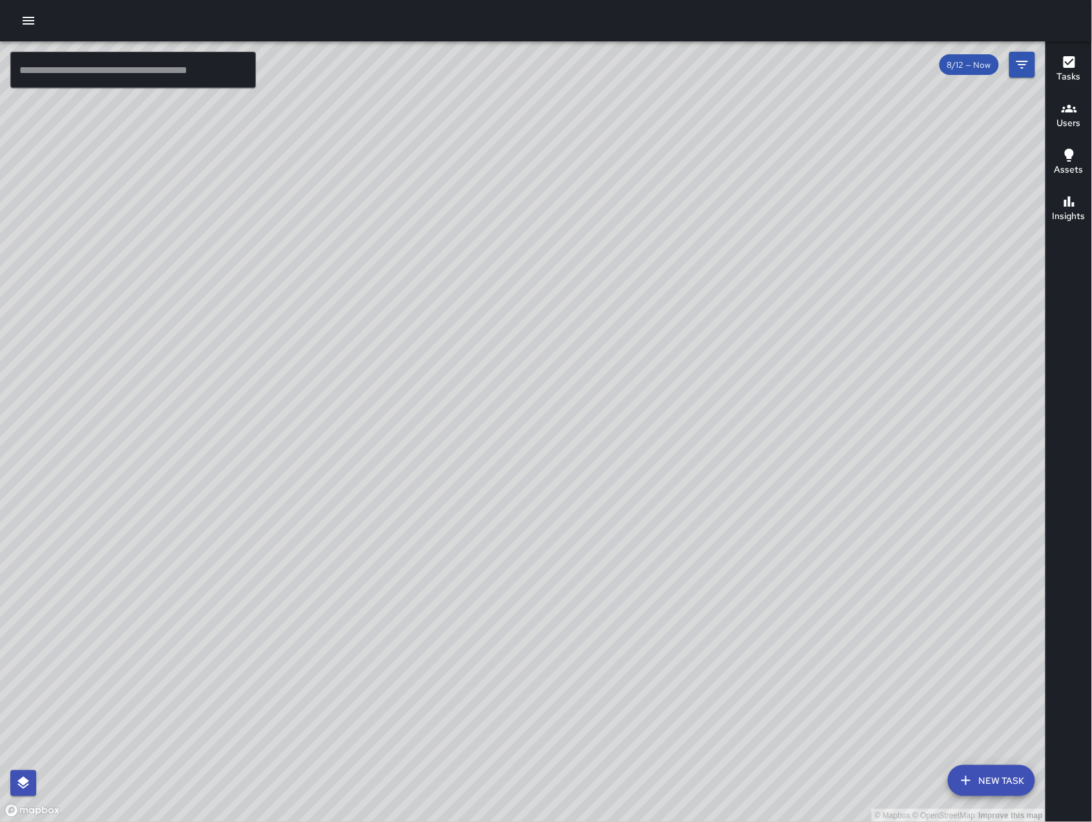
click at [486, 493] on div "© Mapbox © OpenStreetMap Improve this map" at bounding box center [523, 431] width 1046 height 780
drag, startPoint x: 514, startPoint y: 458, endPoint x: 563, endPoint y: 532, distance: 88.9
click at [563, 531] on div "© Mapbox © OpenStreetMap Improve this map" at bounding box center [523, 431] width 1046 height 780
drag, startPoint x: 826, startPoint y: 635, endPoint x: 616, endPoint y: 381, distance: 329.4
click at [619, 388] on div "© Mapbox © OpenStreetMap Improve this map" at bounding box center [523, 431] width 1046 height 780
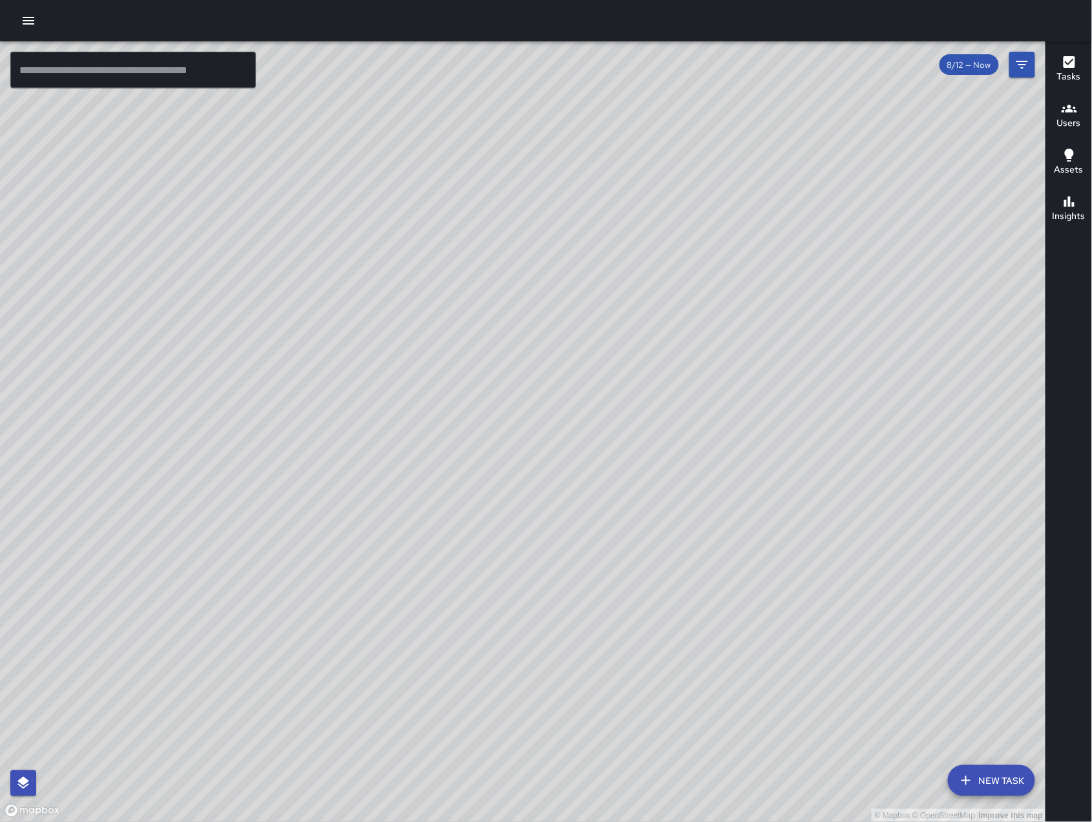
click at [966, 773] on icon "button" at bounding box center [966, 781] width 16 height 16
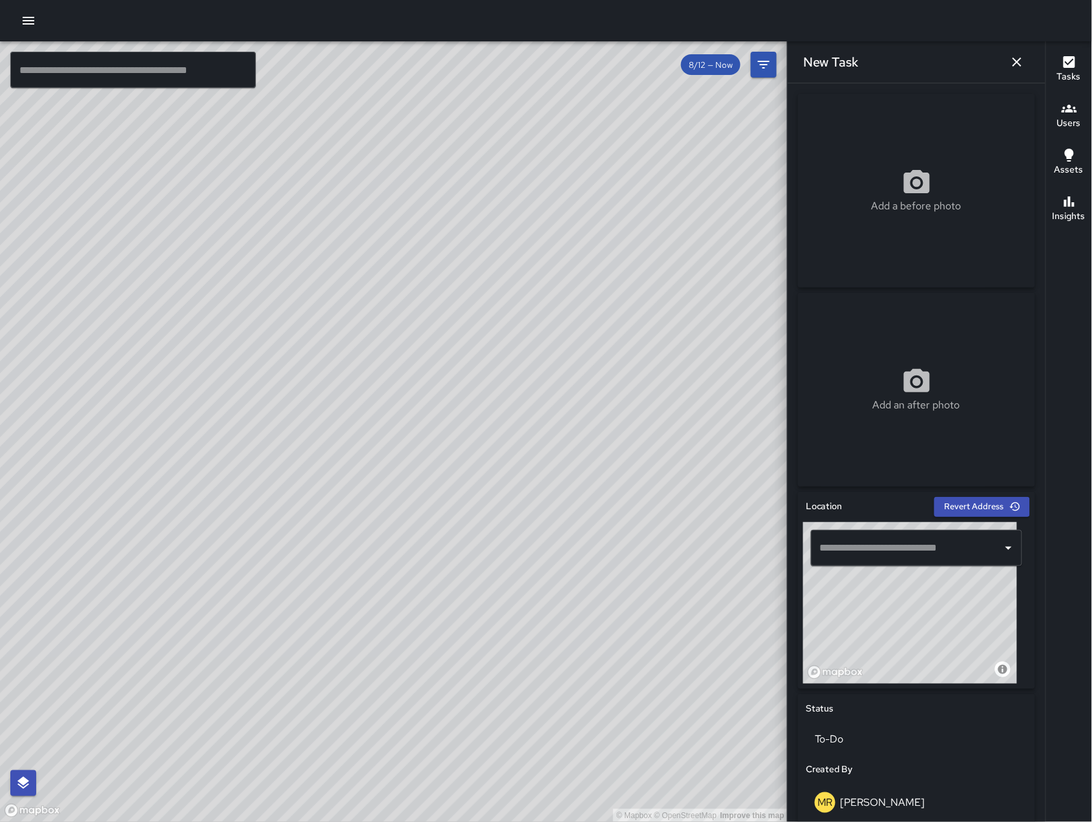
drag, startPoint x: 894, startPoint y: 608, endPoint x: 845, endPoint y: 641, distance: 59.5
click at [845, 641] on div "© Mapbox © OpenStreetMap Improve this map" at bounding box center [910, 602] width 214 height 161
drag, startPoint x: 918, startPoint y: 630, endPoint x: 960, endPoint y: 613, distance: 45.2
click at [960, 613] on div "© Mapbox © OpenStreetMap Improve this map" at bounding box center [910, 602] width 214 height 161
drag, startPoint x: 909, startPoint y: 609, endPoint x: 915, endPoint y: 625, distance: 16.8
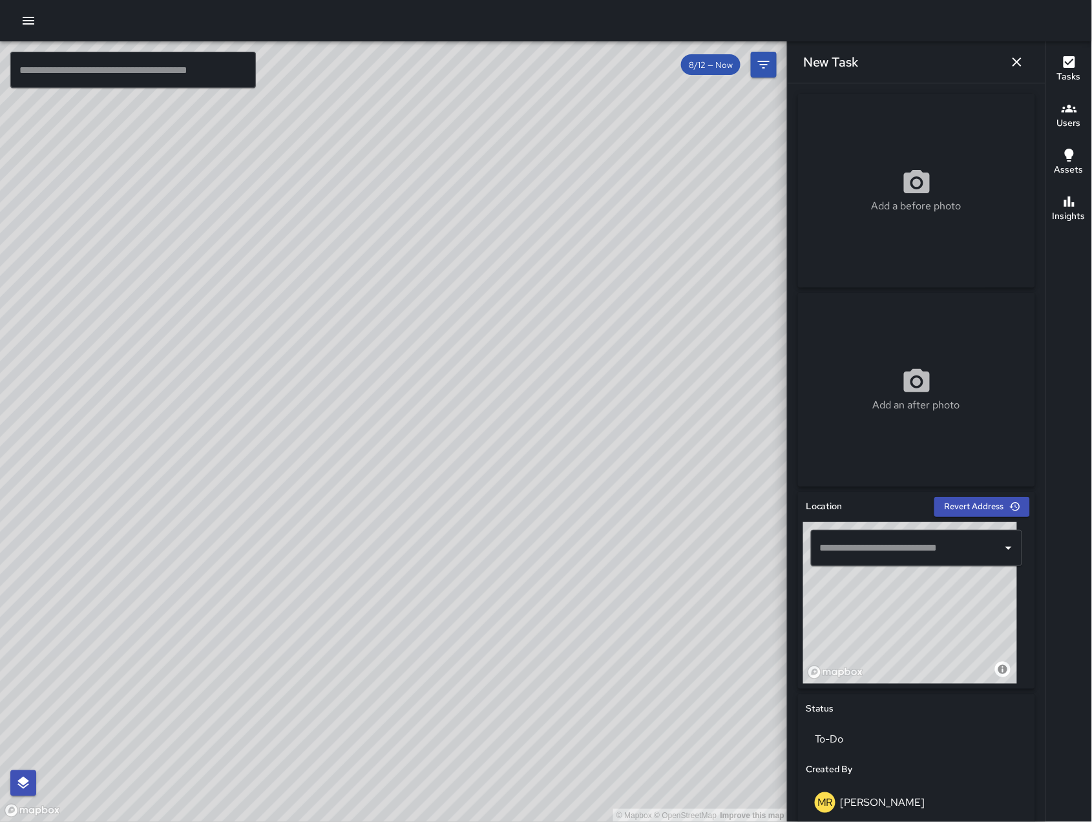
click at [915, 624] on div "© Mapbox © OpenStreetMap Improve this map" at bounding box center [910, 602] width 214 height 161
click at [915, 625] on div "© Mapbox © OpenStreetMap Improve this map" at bounding box center [910, 602] width 214 height 161
type input "**********"
drag, startPoint x: 912, startPoint y: 621, endPoint x: 995, endPoint y: 622, distance: 83.3
click at [995, 622] on div "© Mapbox © OpenStreetMap Improve this map" at bounding box center [910, 602] width 214 height 161
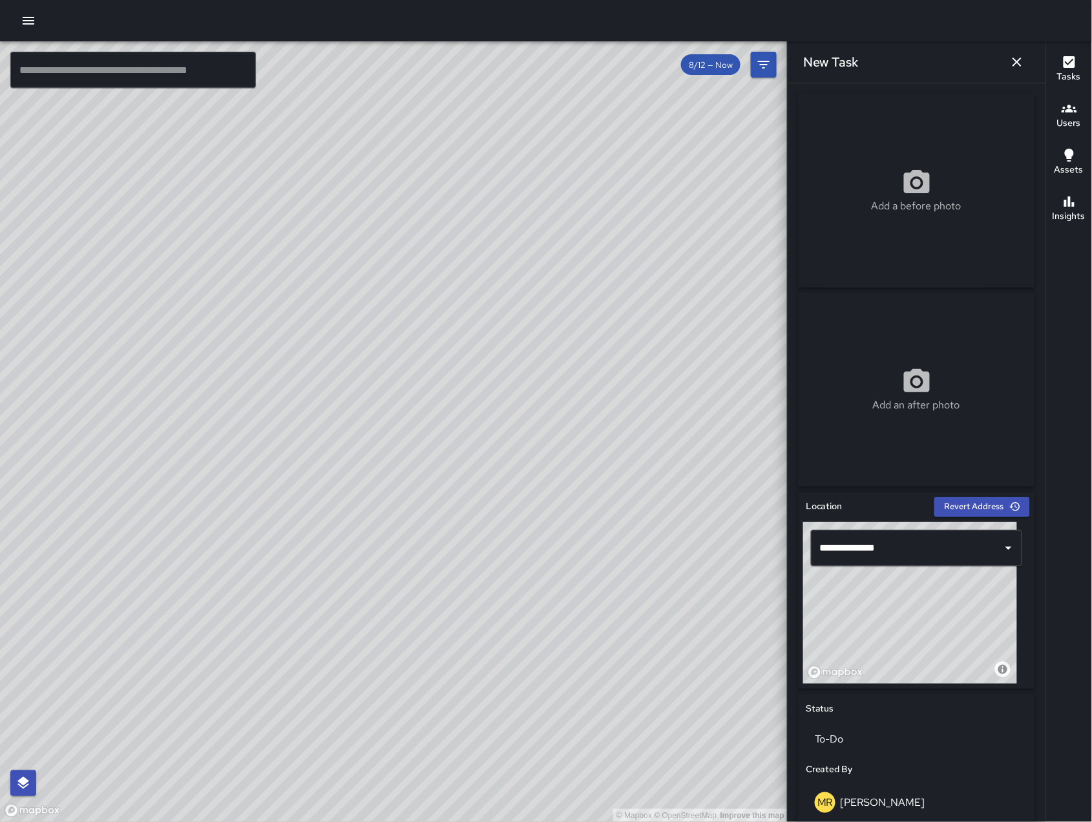
click at [992, 616] on div "© Mapbox © OpenStreetMap Improve this map" at bounding box center [910, 602] width 214 height 161
drag, startPoint x: 926, startPoint y: 627, endPoint x: 951, endPoint y: 568, distance: 63.6
click at [951, 568] on div "**********" at bounding box center [916, 602] width 227 height 161
click at [1017, 65] on icon "button" at bounding box center [1017, 62] width 16 height 16
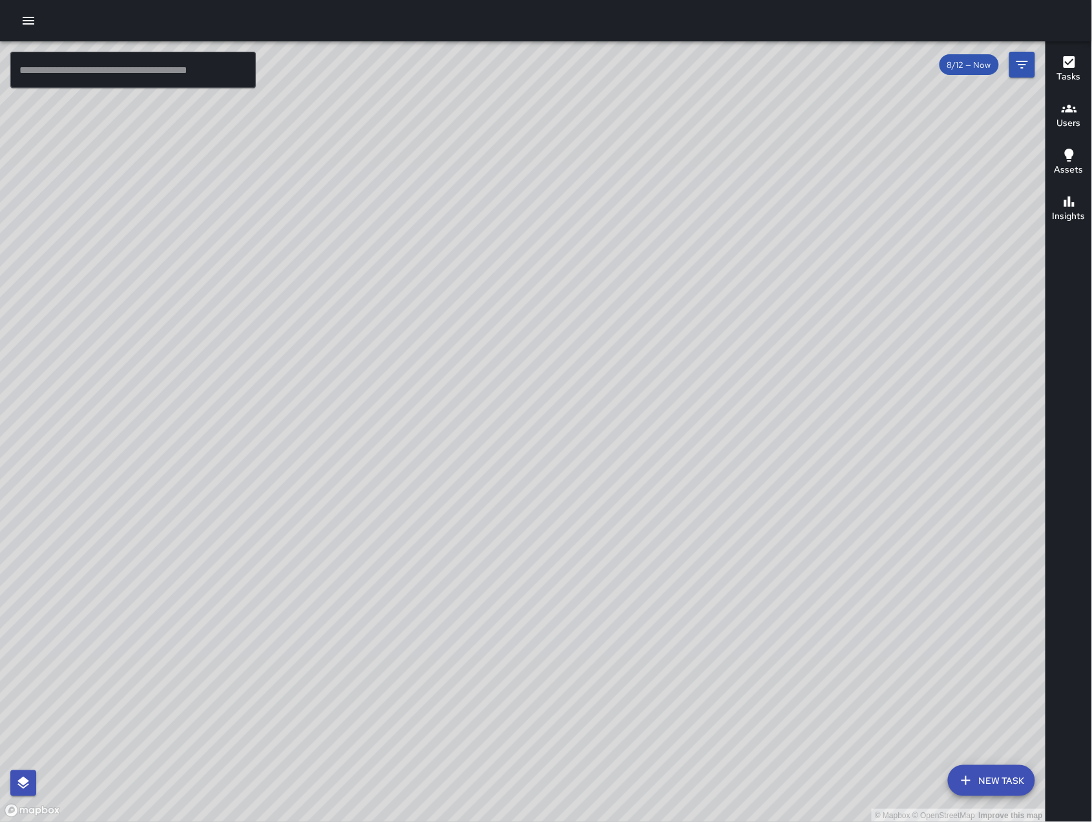
drag, startPoint x: 672, startPoint y: 552, endPoint x: 627, endPoint y: 512, distance: 60.0
click at [628, 513] on div "© Mapbox © OpenStreetMap Improve this map" at bounding box center [523, 431] width 1046 height 780
drag, startPoint x: 616, startPoint y: 516, endPoint x: 636, endPoint y: 499, distance: 26.1
click at [634, 500] on div "© Mapbox © OpenStreetMap Improve this map" at bounding box center [523, 431] width 1046 height 780
drag, startPoint x: 676, startPoint y: 500, endPoint x: 771, endPoint y: 508, distance: 94.7
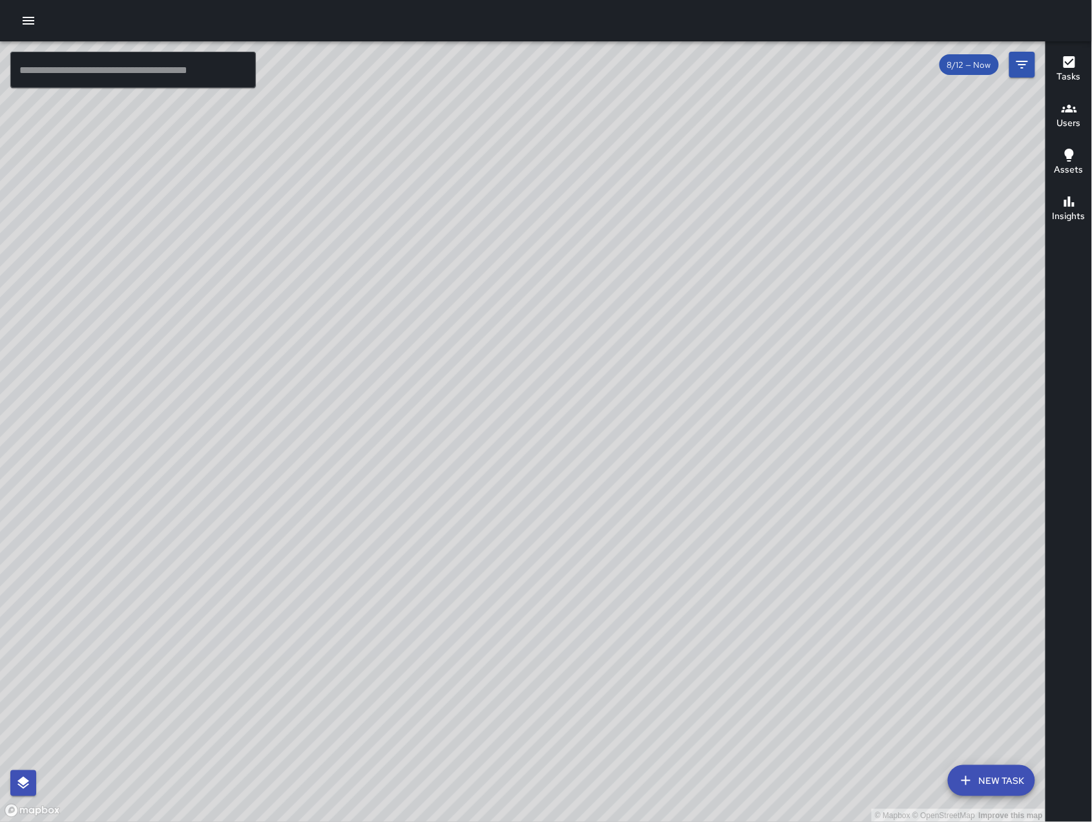
click at [769, 509] on div "© Mapbox © OpenStreetMap Improve this map" at bounding box center [523, 431] width 1046 height 780
drag, startPoint x: 771, startPoint y: 508, endPoint x: 737, endPoint y: 488, distance: 39.1
click at [738, 488] on div "© Mapbox © OpenStreetMap Improve this map" at bounding box center [523, 431] width 1046 height 780
drag, startPoint x: 736, startPoint y: 490, endPoint x: 706, endPoint y: 478, distance: 32.7
click at [706, 478] on div "© Mapbox © OpenStreetMap Improve this map" at bounding box center [523, 431] width 1046 height 780
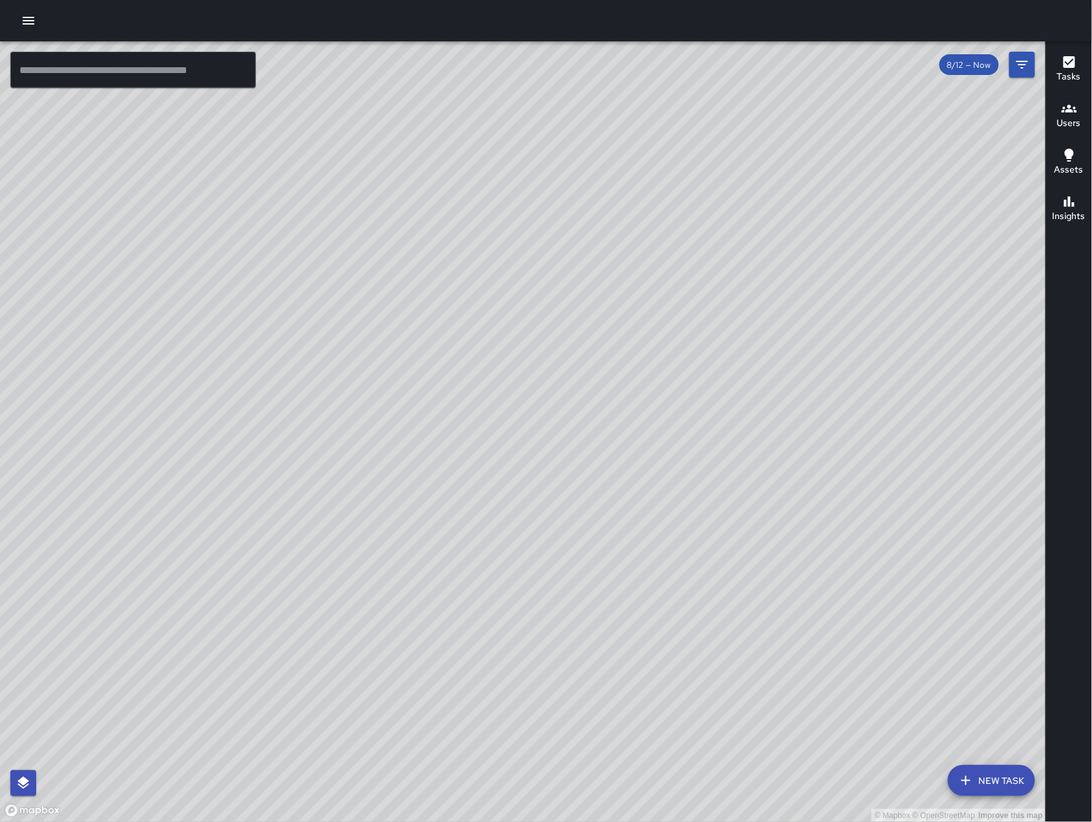
click at [322, 477] on div "© Mapbox © OpenStreetMap Improve this map" at bounding box center [523, 431] width 1046 height 780
drag, startPoint x: 542, startPoint y: 446, endPoint x: 322, endPoint y: 588, distance: 262.5
click at [322, 588] on div "© Mapbox © OpenStreetMap Improve this map" at bounding box center [523, 431] width 1046 height 780
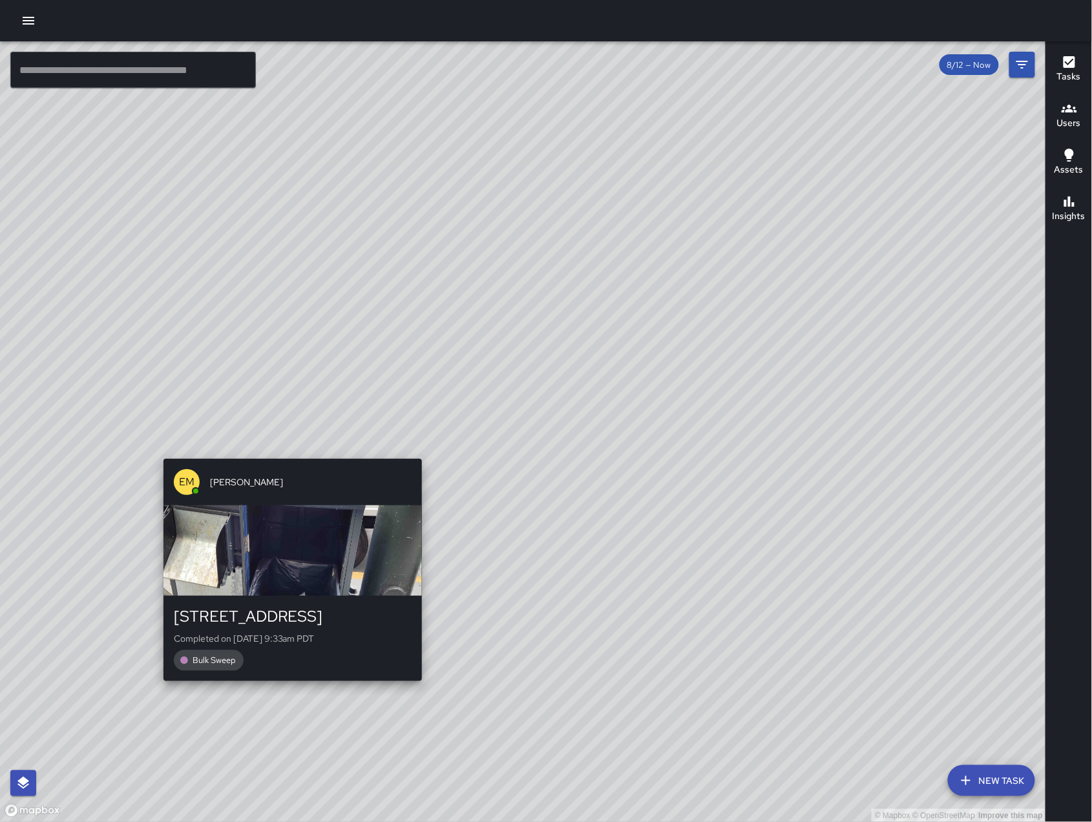
click at [284, 455] on div "EM [PERSON_NAME] [STREET_ADDRESS] Completed on [DATE] 9:33am PDT Bulk Sweep" at bounding box center [292, 569] width 269 height 233
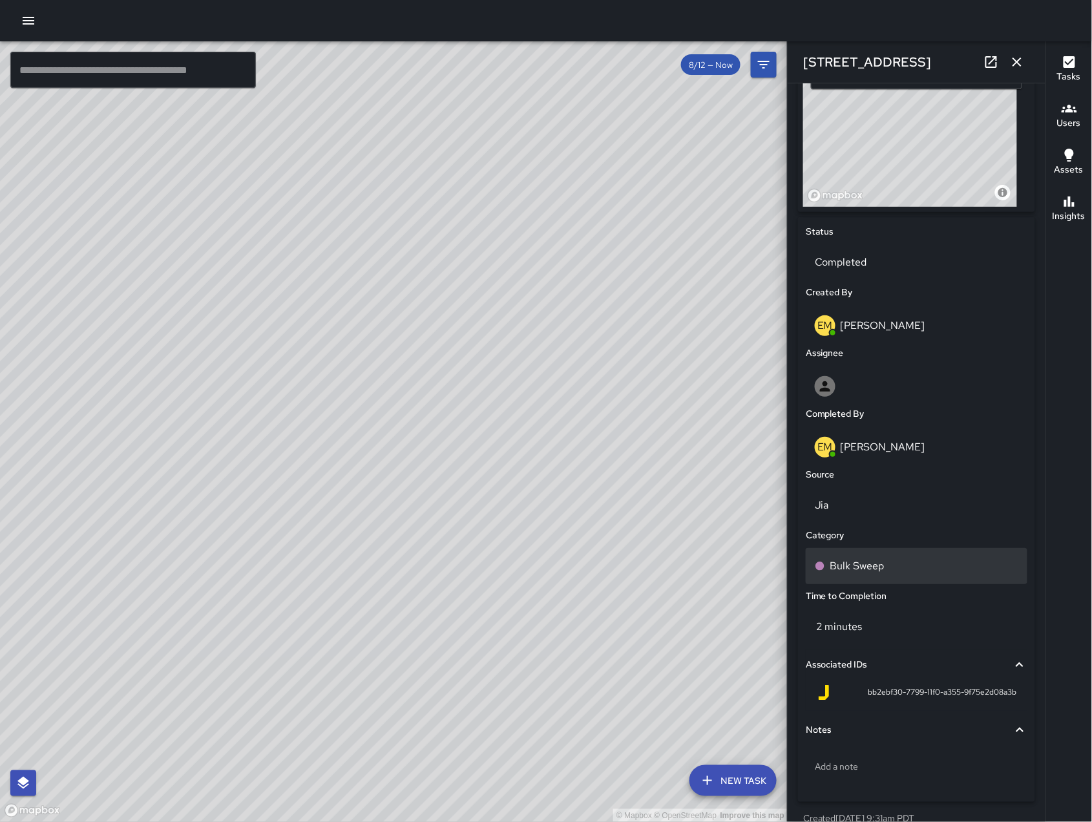
scroll to position [514, 0]
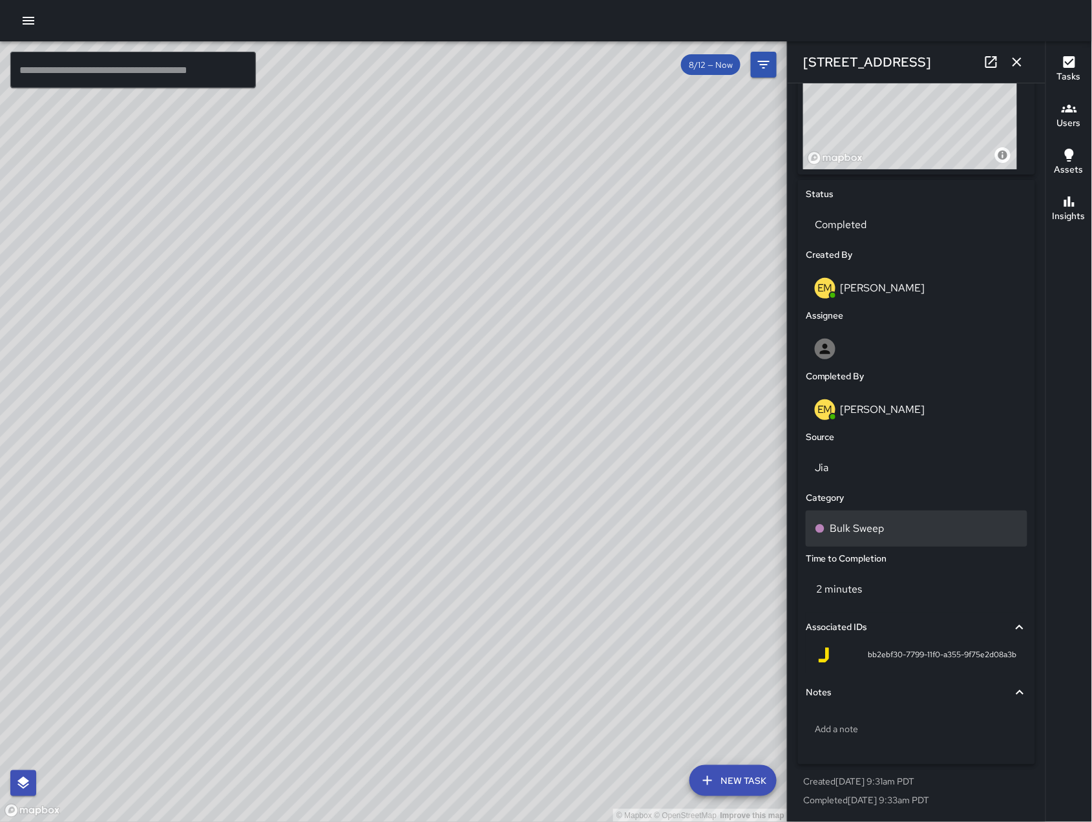
click at [884, 517] on div "Bulk Sweep" at bounding box center [916, 528] width 222 height 36
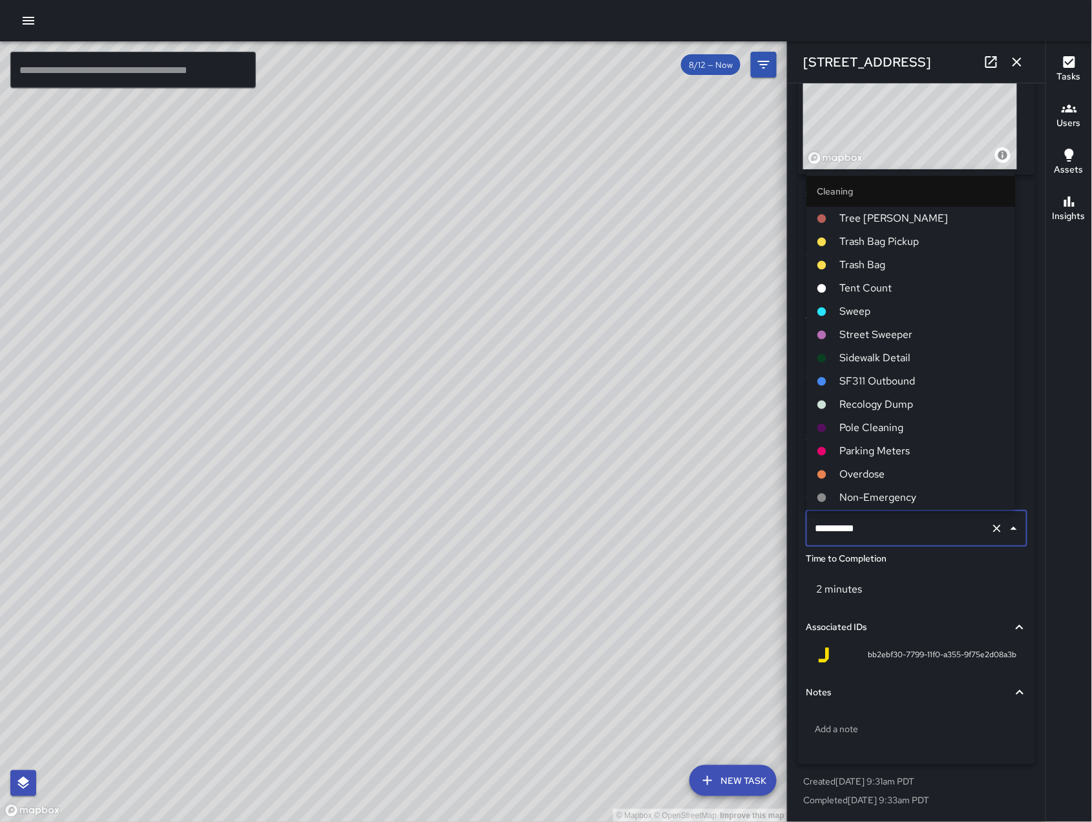
scroll to position [348, 0]
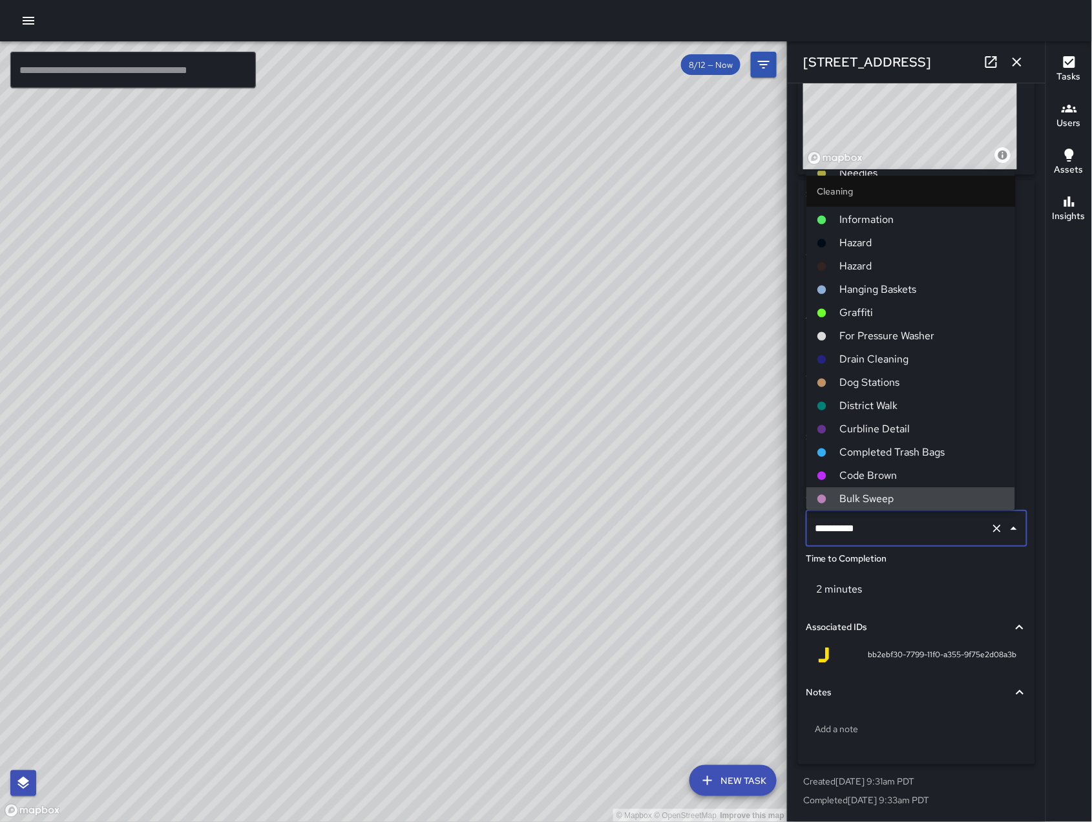
click at [894, 527] on input "**********" at bounding box center [898, 528] width 174 height 25
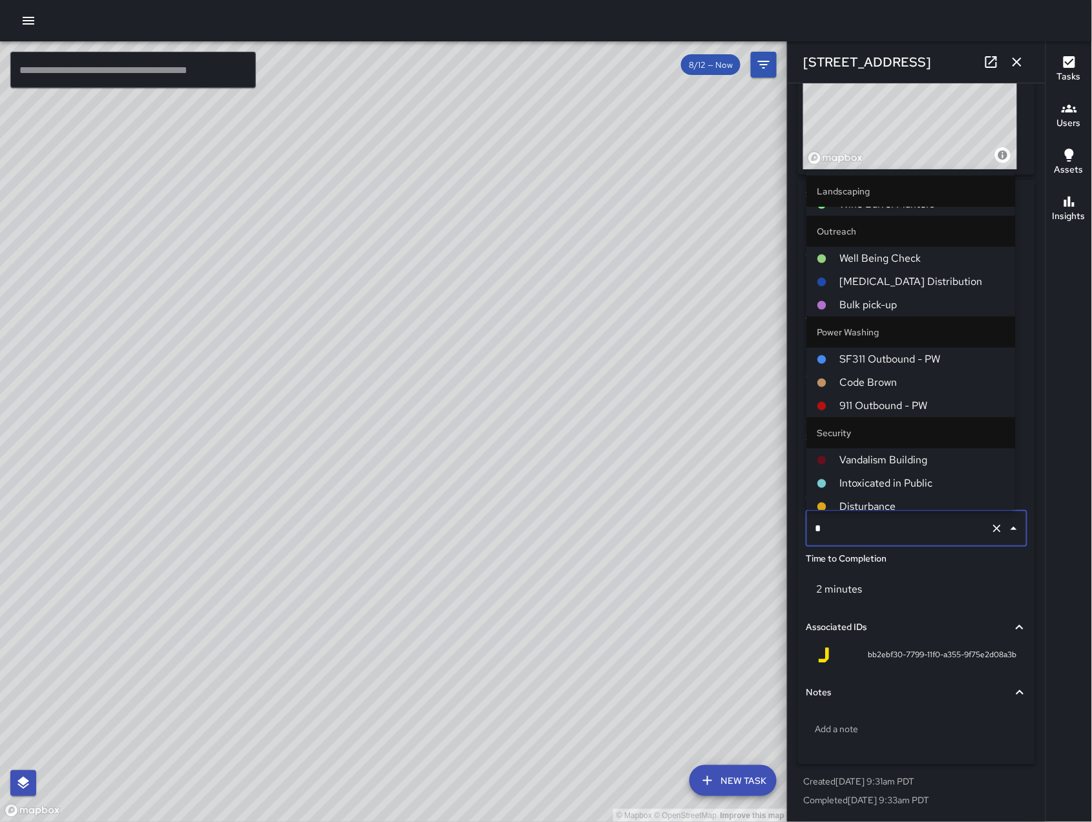
scroll to position [0, 0]
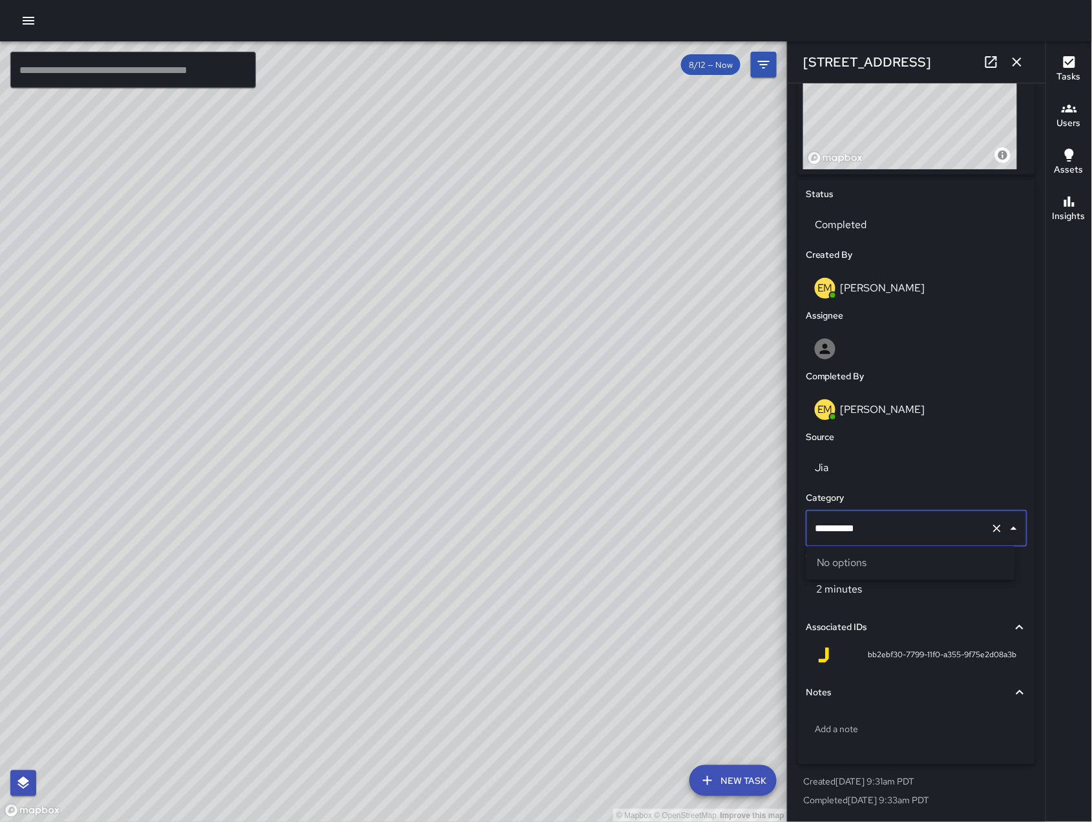
type input "*********"
click at [912, 588] on span "Big Belly" at bounding box center [922, 594] width 165 height 16
click at [1010, 65] on icon "button" at bounding box center [1017, 62] width 16 height 16
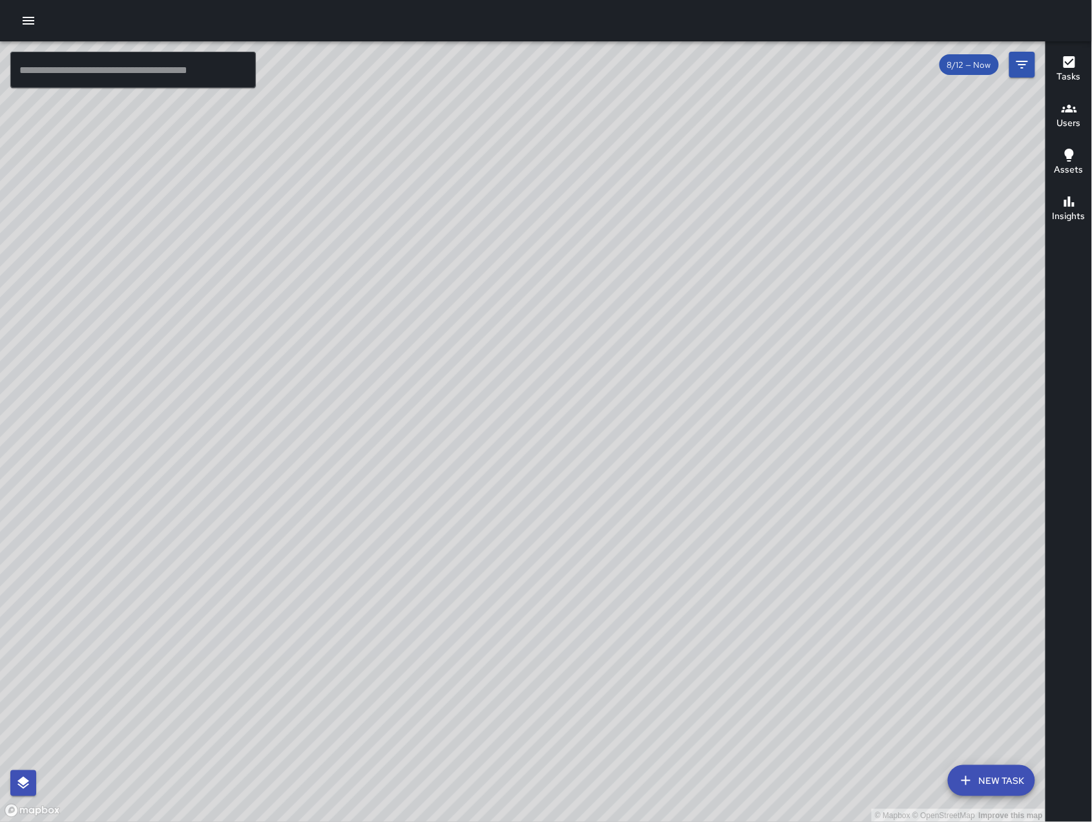
drag, startPoint x: 933, startPoint y: 681, endPoint x: 579, endPoint y: 594, distance: 364.6
click at [579, 594] on div "© Mapbox © OpenStreetMap Improve this map" at bounding box center [523, 431] width 1046 height 780
drag, startPoint x: 832, startPoint y: 684, endPoint x: 717, endPoint y: 559, distance: 170.1
click at [718, 561] on div "© Mapbox © OpenStreetMap Improve this map" at bounding box center [523, 431] width 1046 height 780
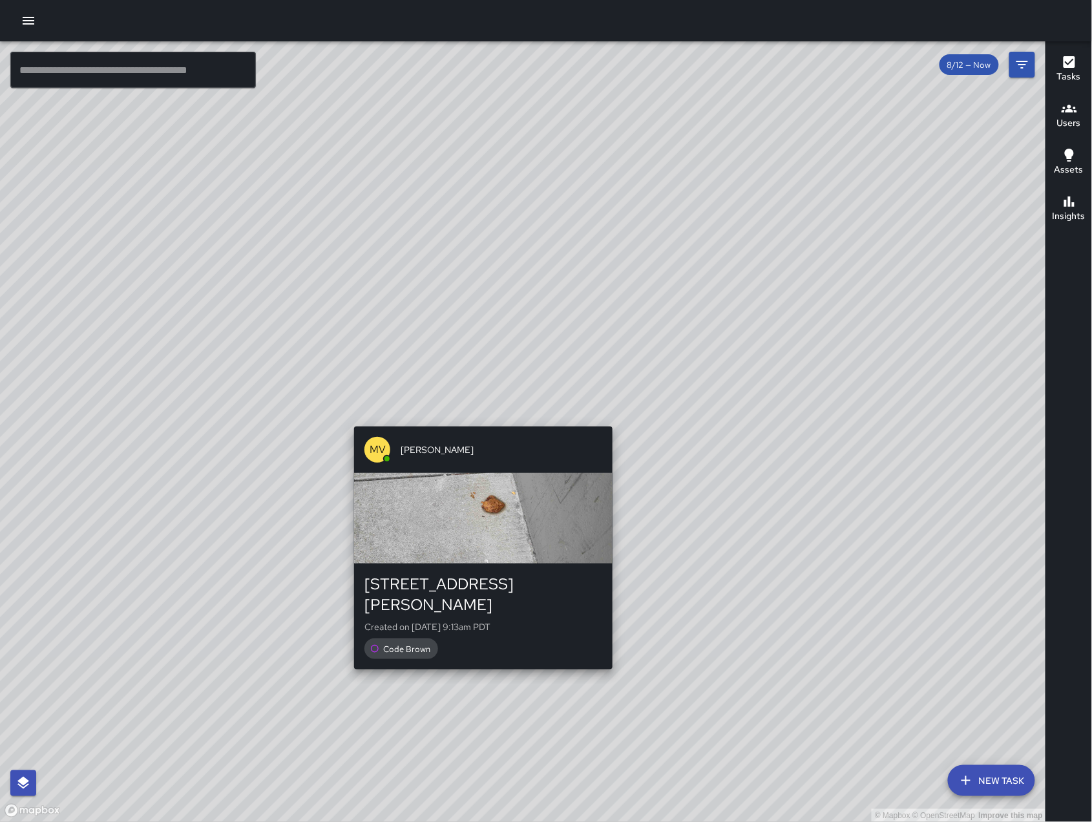
click at [476, 660] on div "© Mapbox © OpenStreetMap Improve this map [PERSON_NAME] [STREET_ADDRESS][PERSON…" at bounding box center [523, 431] width 1046 height 780
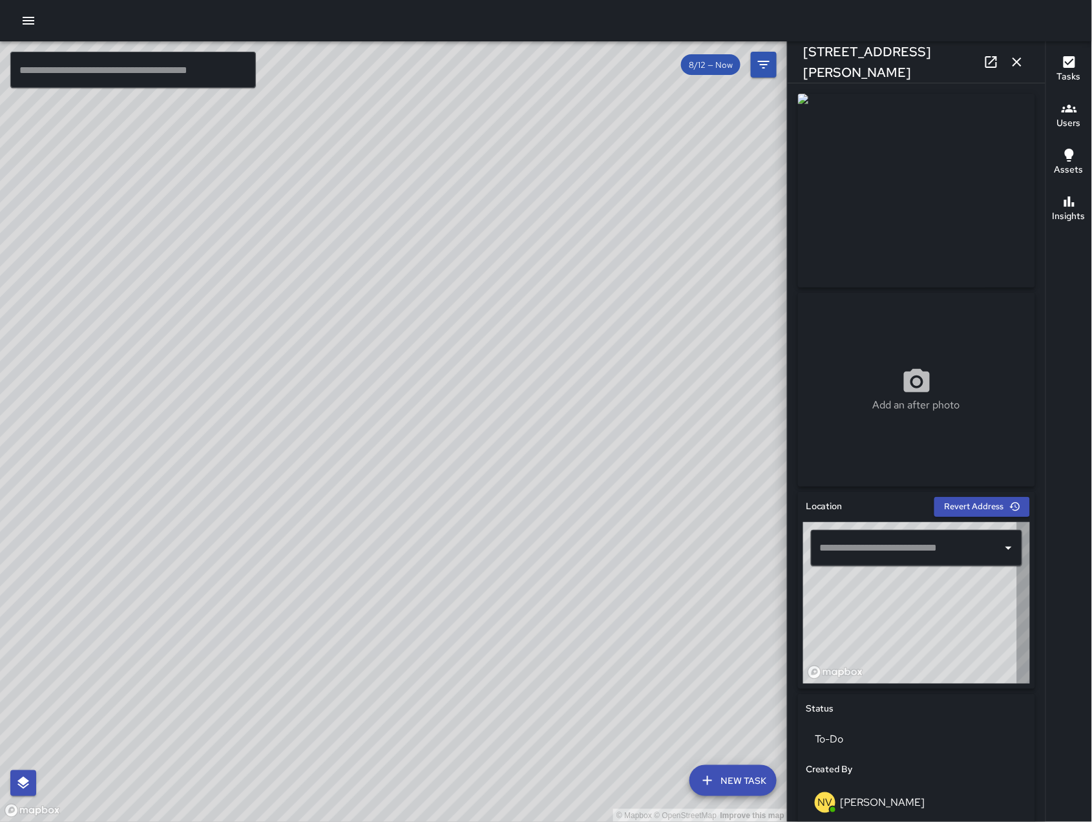
type input "**********"
click at [991, 51] on link at bounding box center [991, 62] width 26 height 26
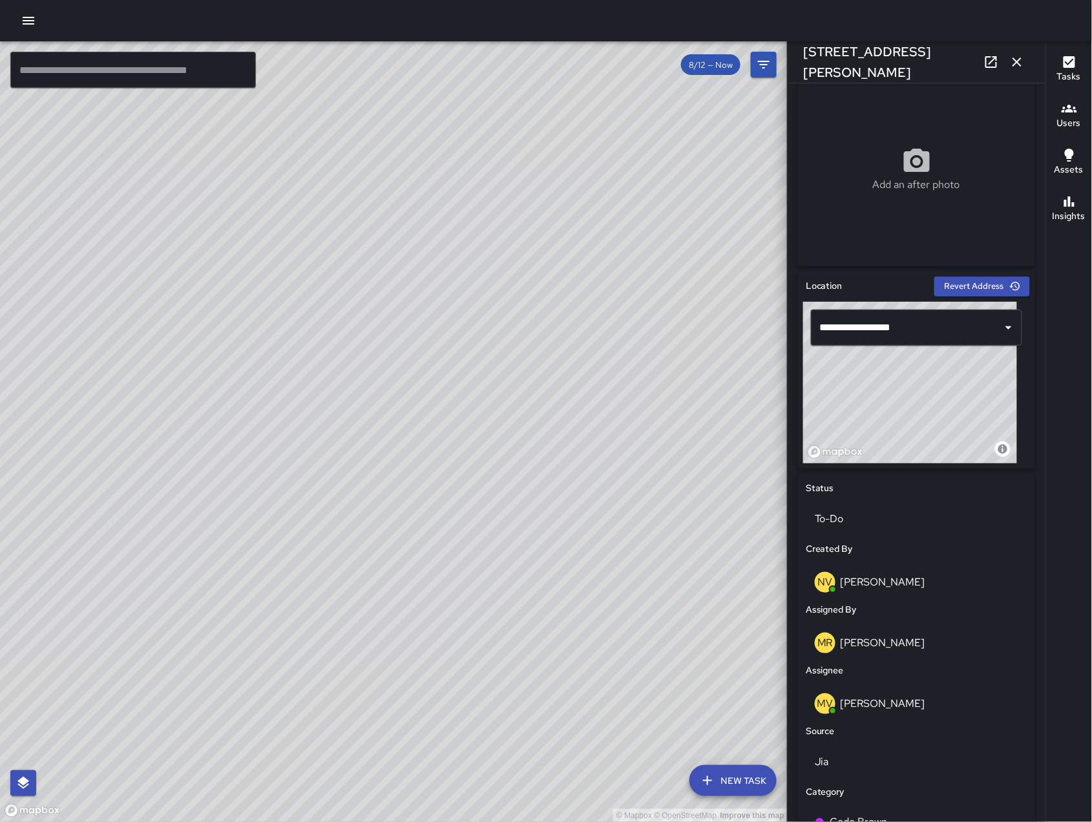
scroll to position [435, 0]
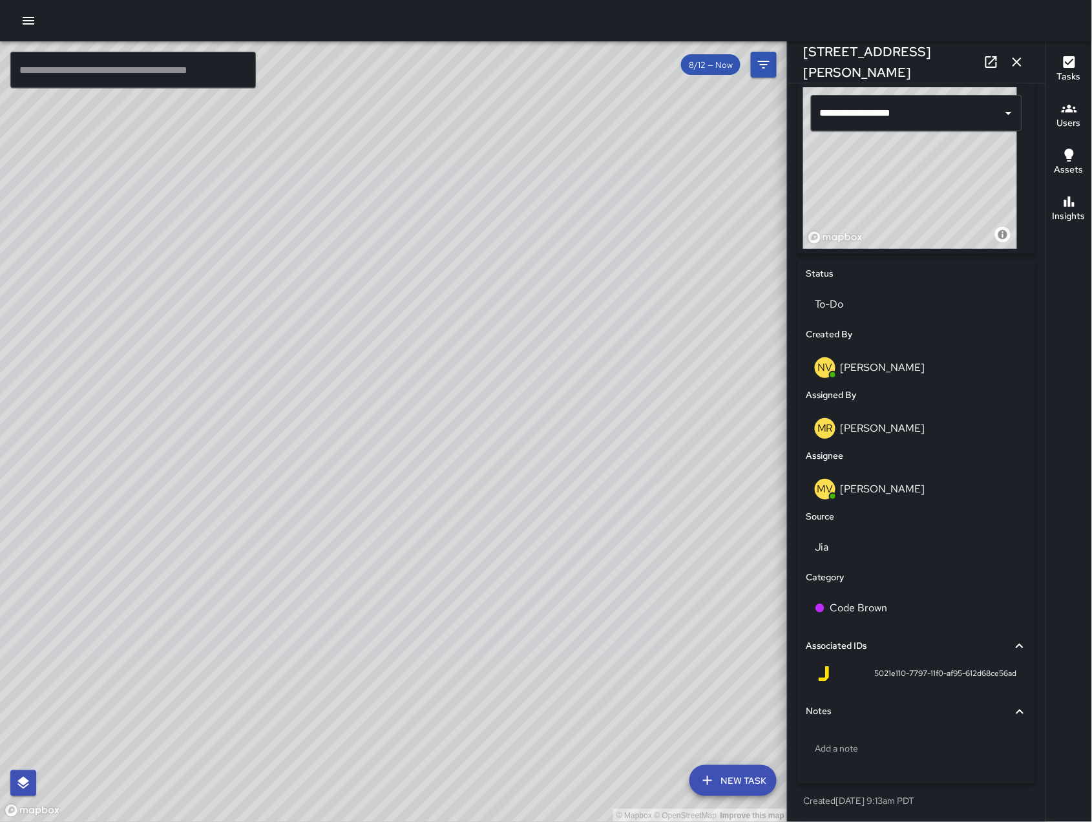
click at [908, 583] on div "Category" at bounding box center [916, 577] width 227 height 19
click at [926, 613] on div "Code Brown" at bounding box center [916, 608] width 203 height 16
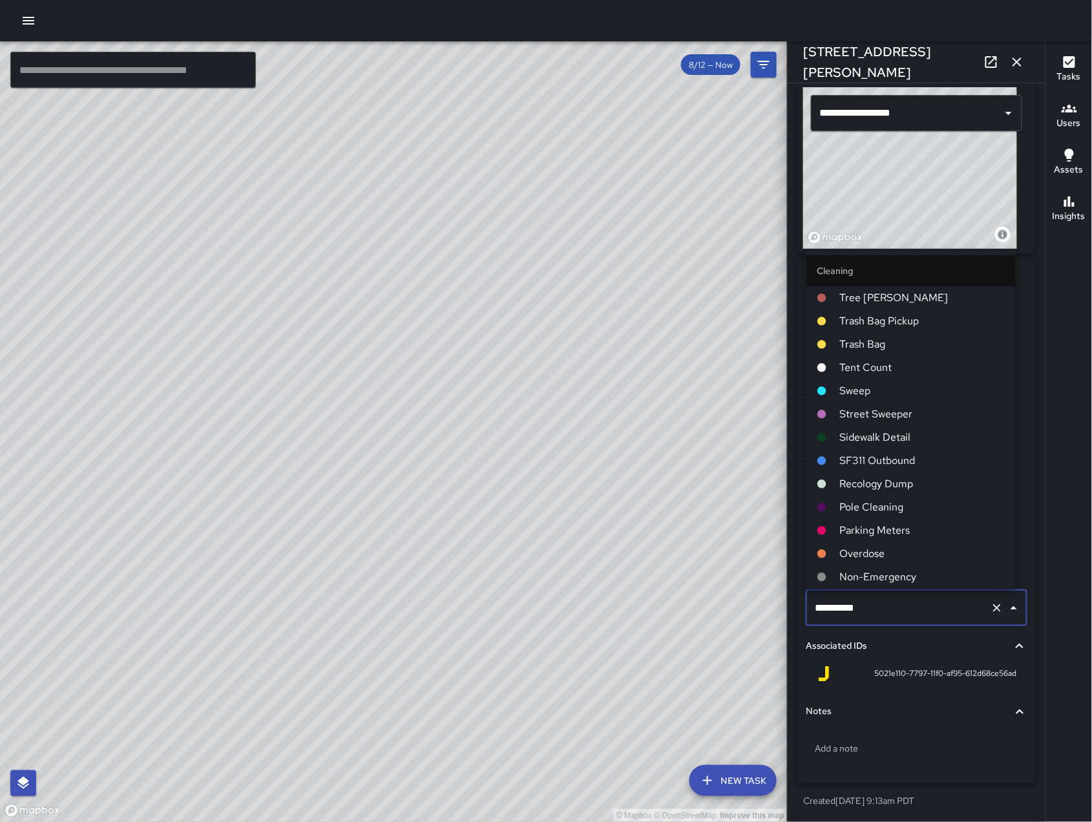
scroll to position [324, 0]
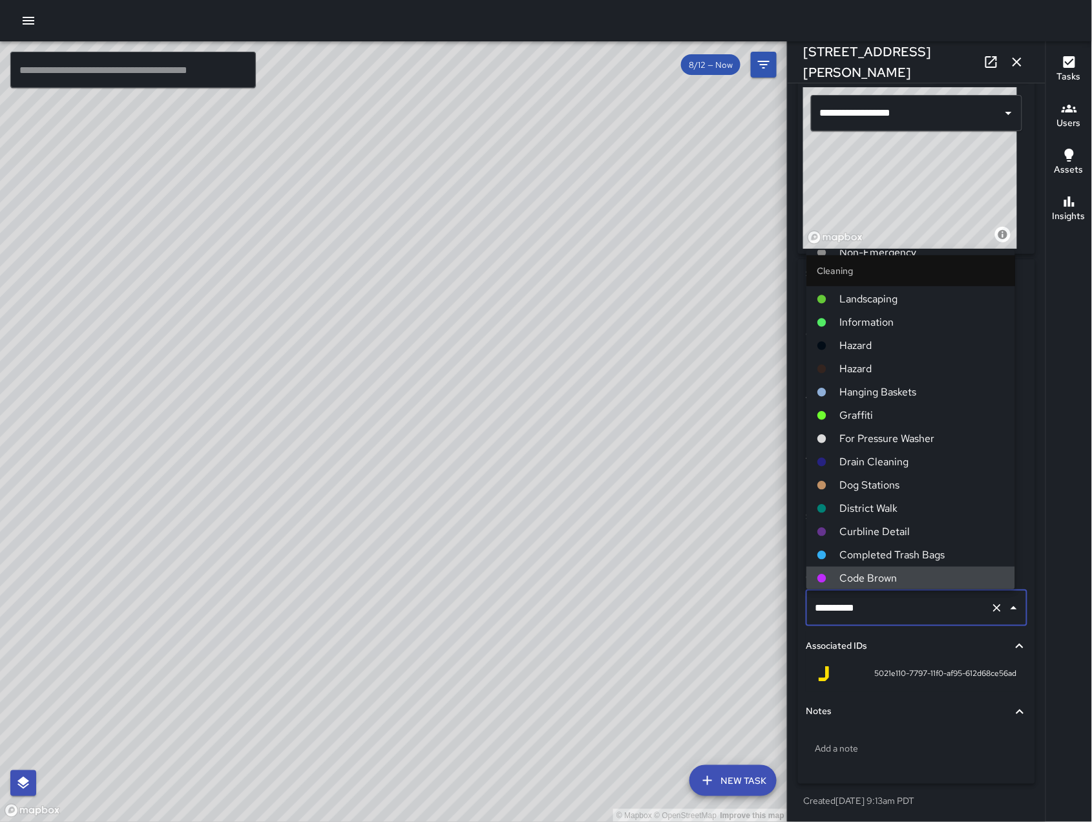
type input "*********"
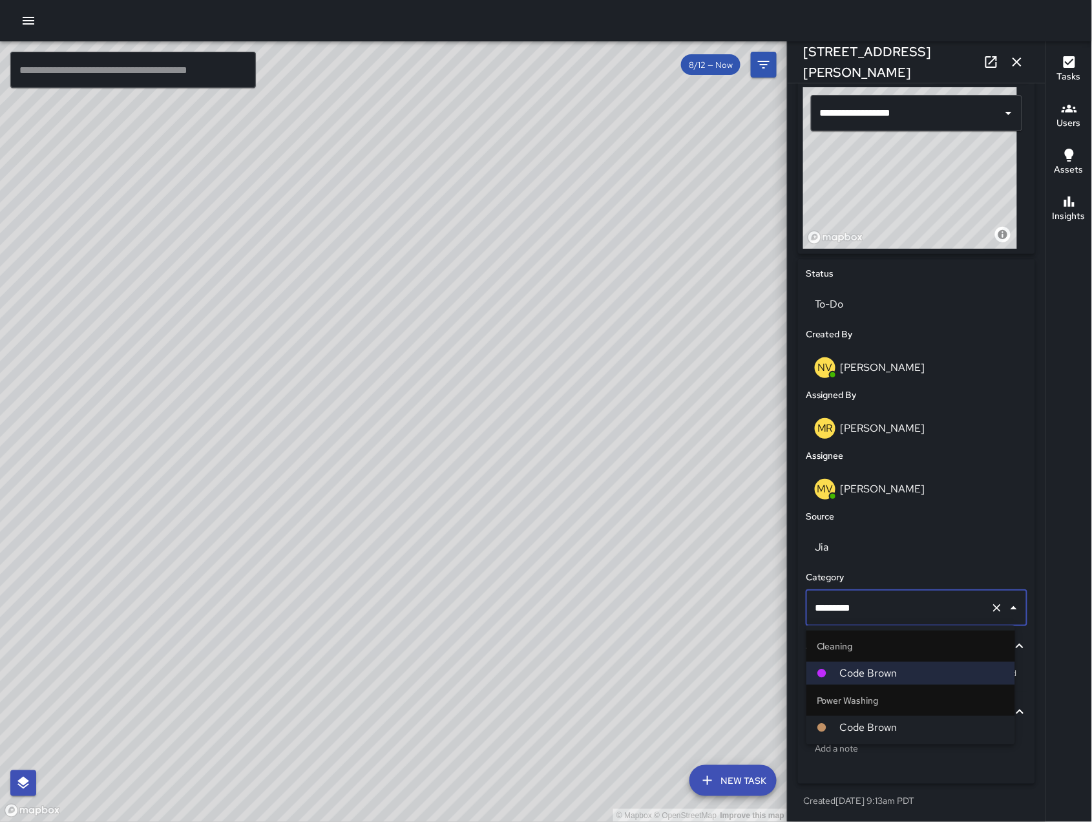
click at [912, 718] on li "Code Brown" at bounding box center [910, 727] width 209 height 23
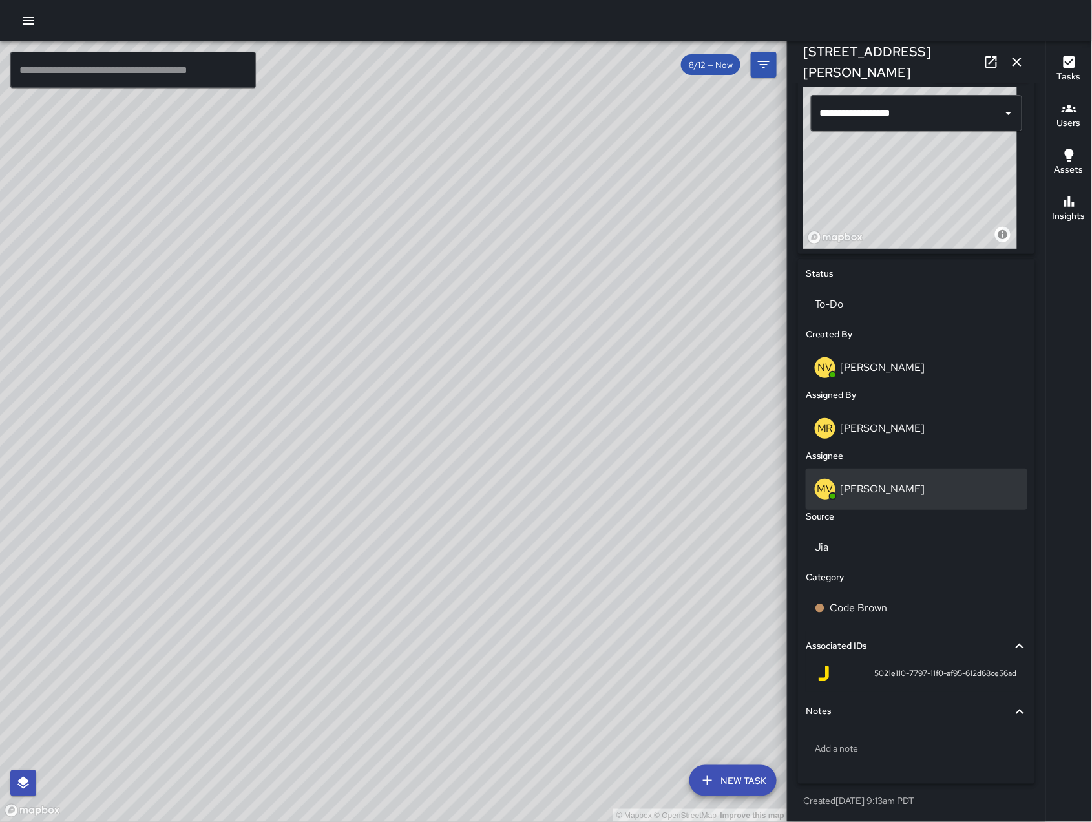
click at [917, 489] on p "[PERSON_NAME]" at bounding box center [882, 489] width 85 height 14
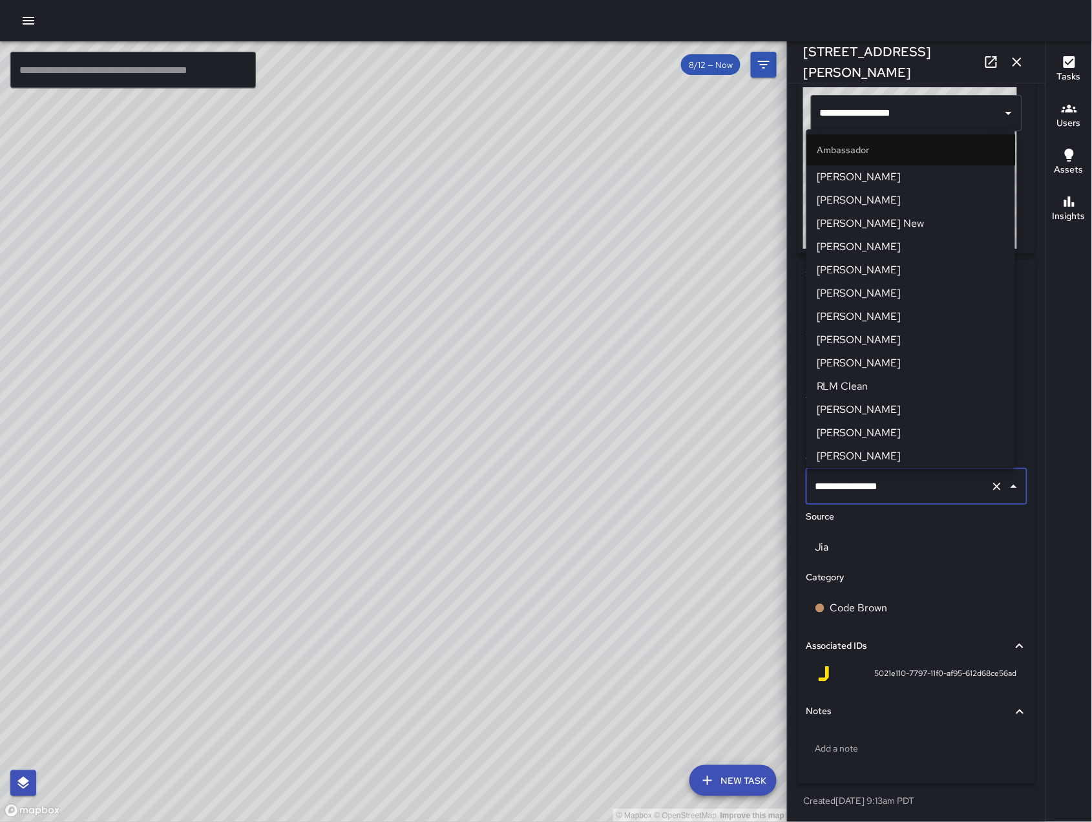
click at [917, 489] on input "**********" at bounding box center [898, 486] width 174 height 25
type input "**"
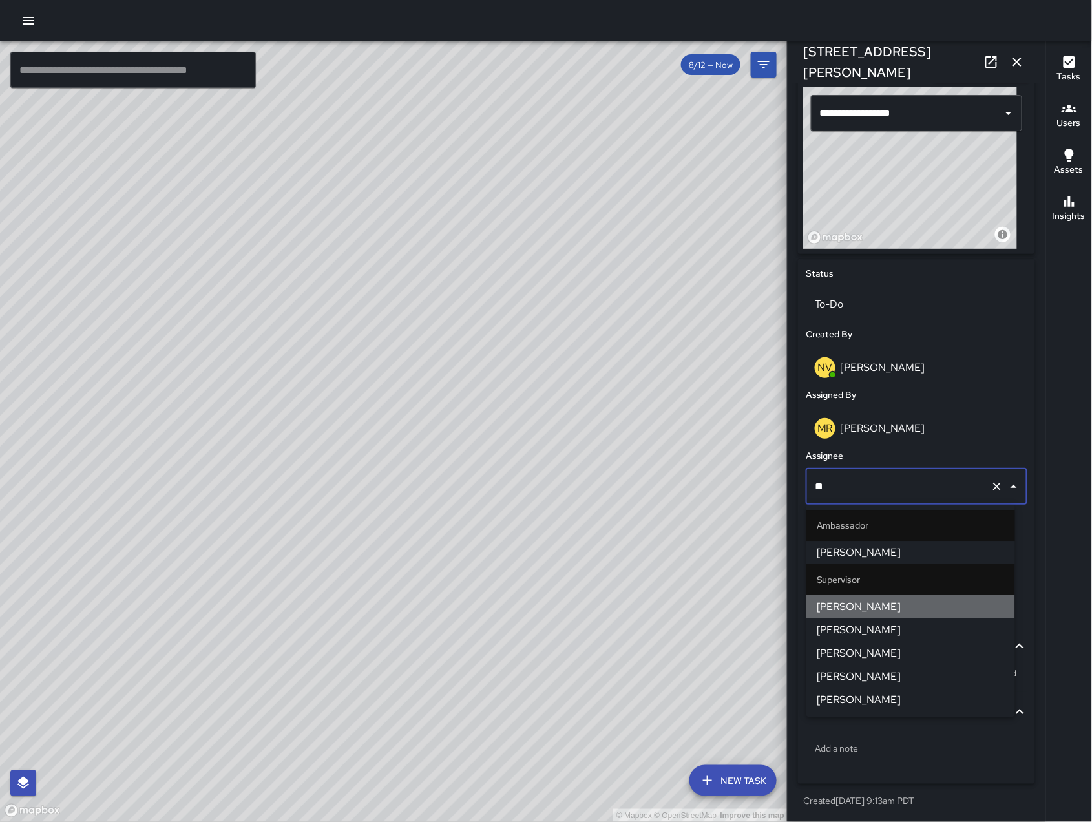
click at [911, 601] on span "[PERSON_NAME]" at bounding box center [910, 607] width 188 height 16
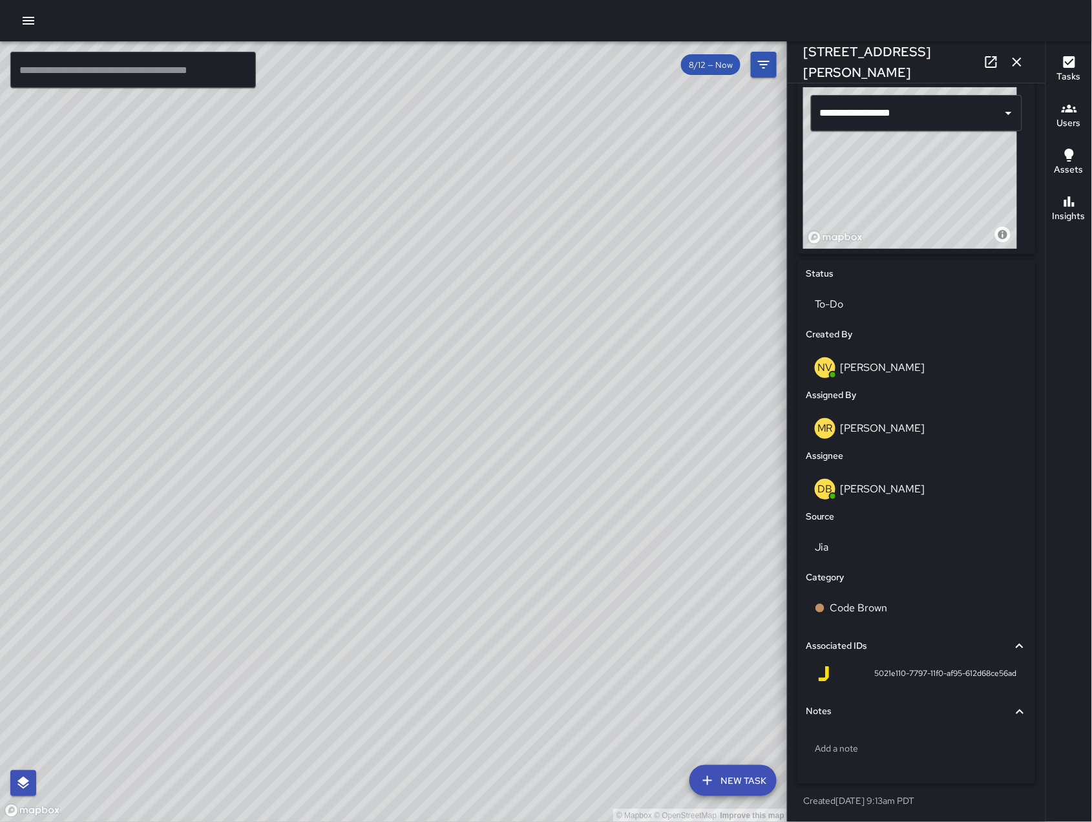
click at [1013, 67] on icon "button" at bounding box center [1017, 62] width 16 height 16
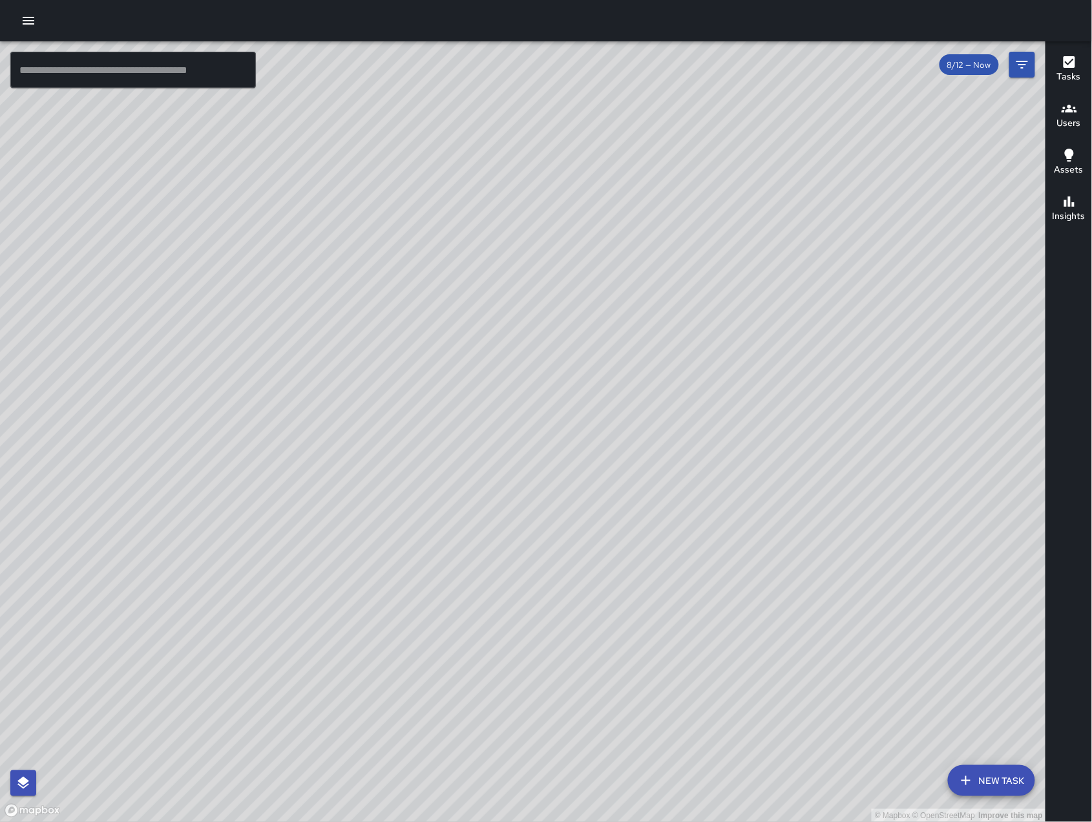
click at [627, 350] on div "© Mapbox © OpenStreetMap Improve this map" at bounding box center [523, 431] width 1046 height 780
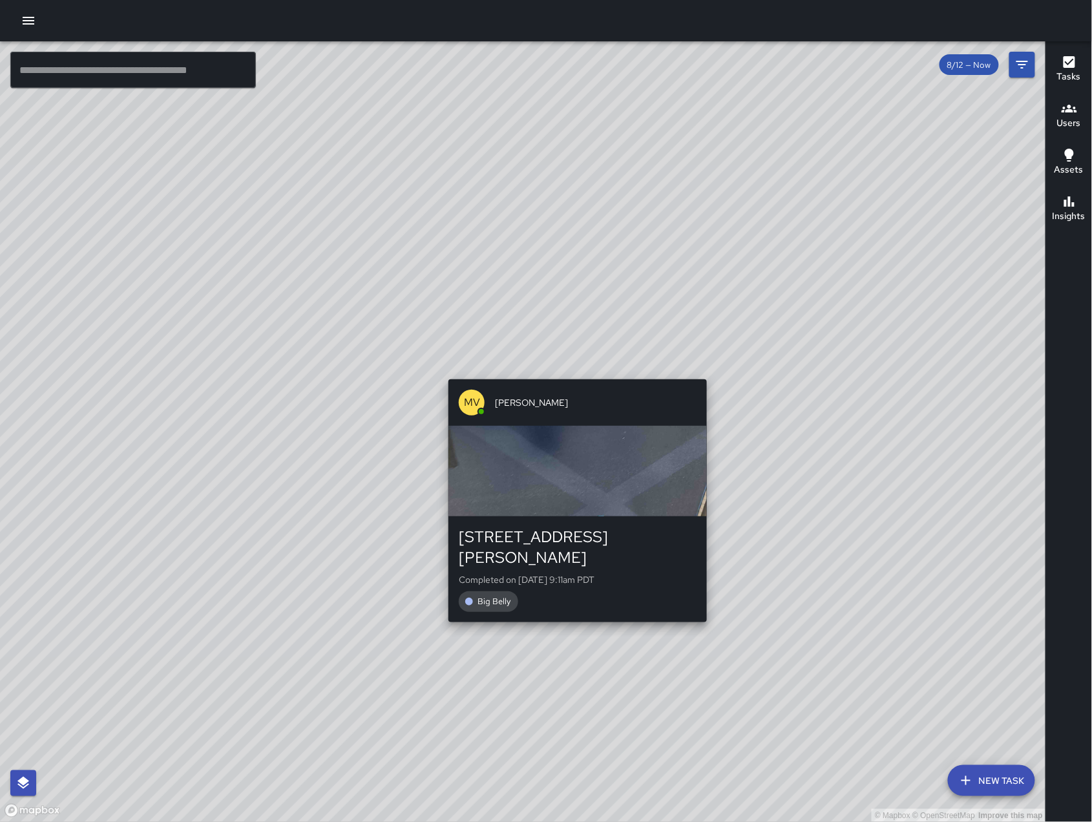
click at [572, 376] on div "[PERSON_NAME] [STREET_ADDRESS][PERSON_NAME] Completed on [DATE] 9:11am PDT Big …" at bounding box center [577, 500] width 269 height 253
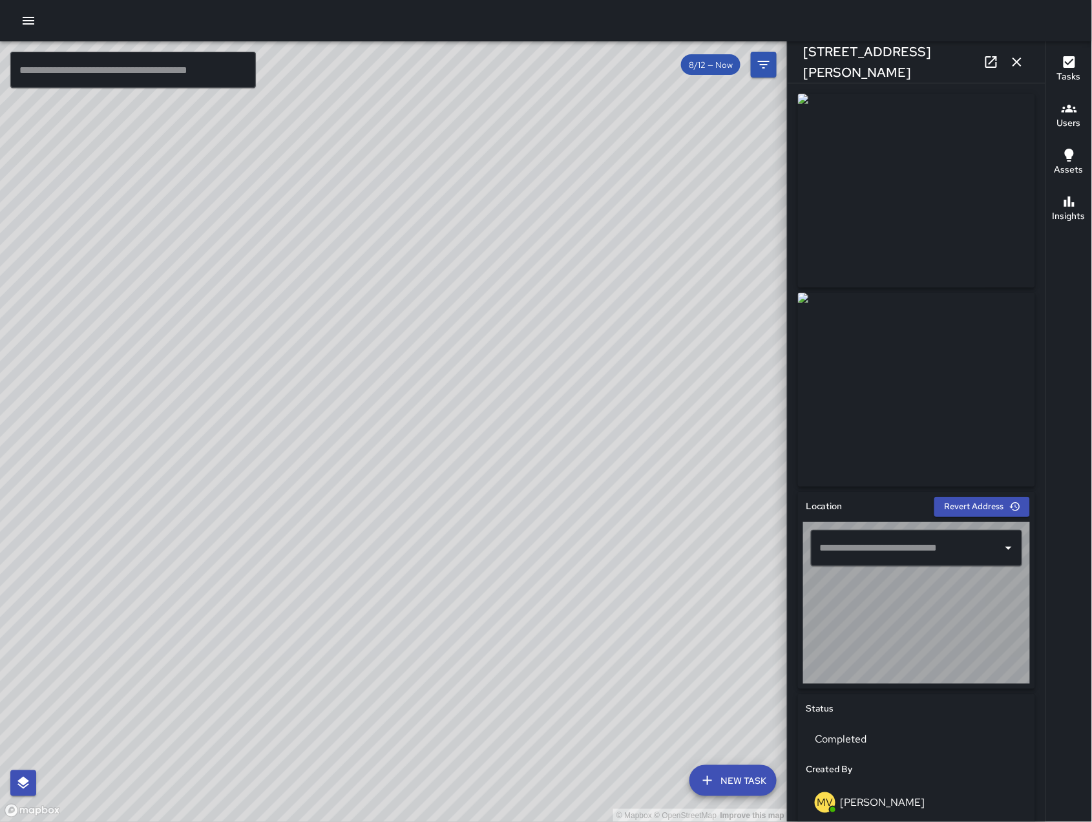
type input "**********"
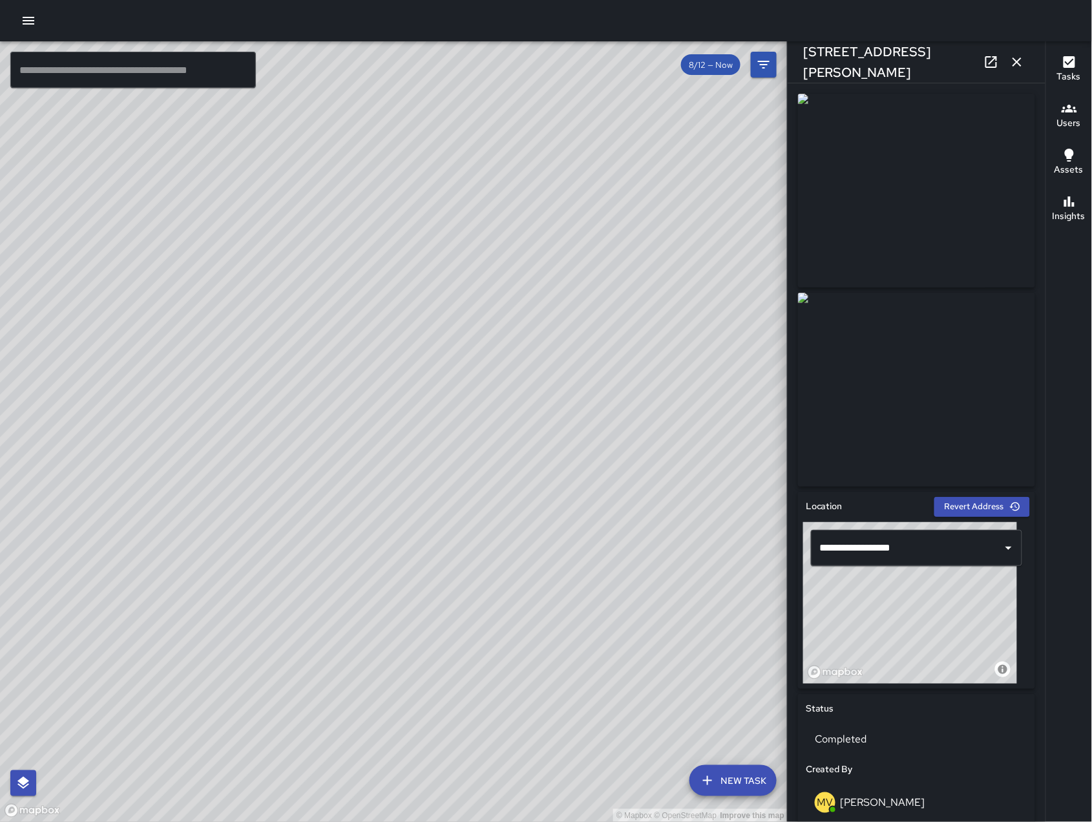
click at [1023, 55] on icon "button" at bounding box center [1017, 62] width 16 height 16
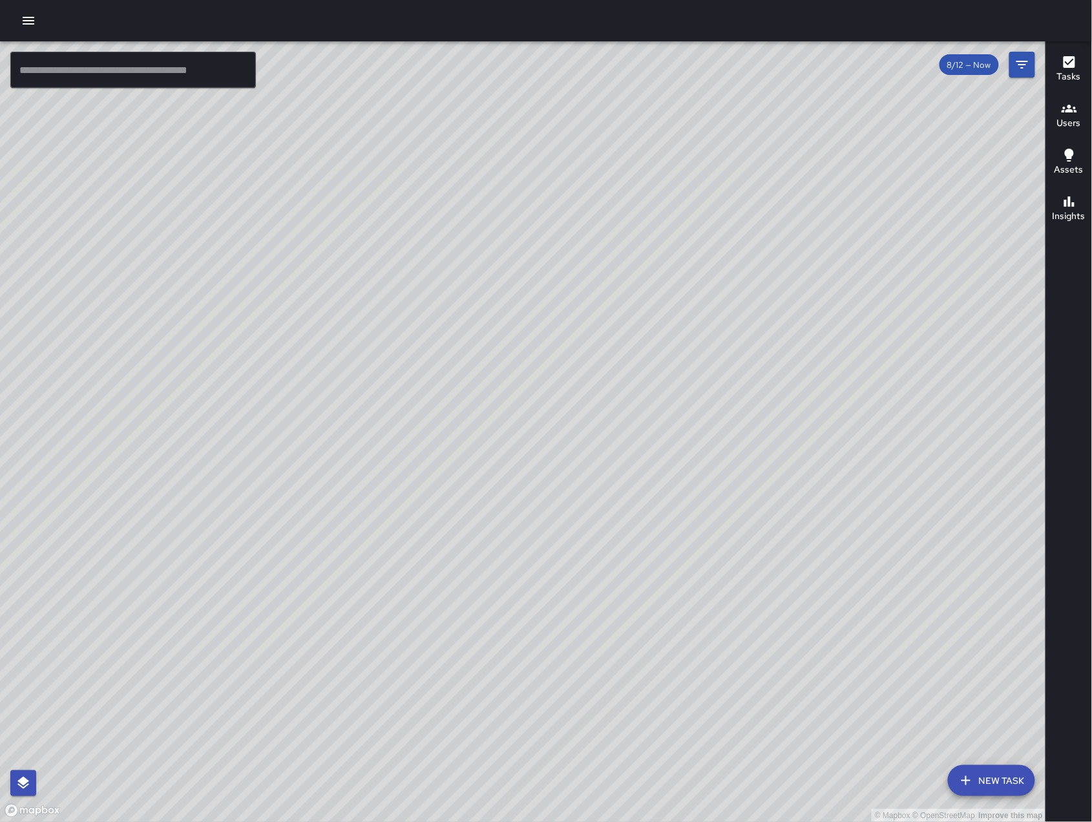
drag, startPoint x: 768, startPoint y: 728, endPoint x: 926, endPoint y: 564, distance: 228.0
click at [926, 564] on div "© Mapbox © OpenStreetMap Improve this map" at bounding box center [523, 431] width 1046 height 780
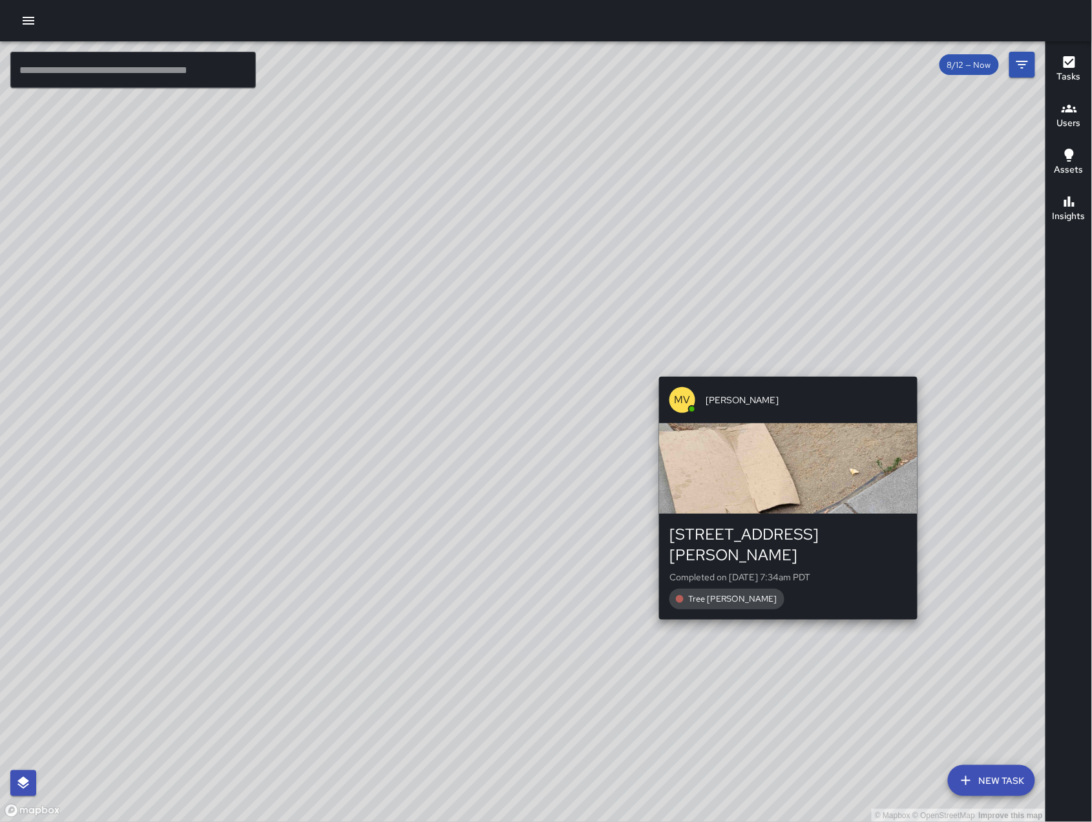
drag, startPoint x: 924, startPoint y: 565, endPoint x: 922, endPoint y: 613, distance: 48.5
click at [922, 613] on div "© Mapbox © OpenStreetMap Improve this map [PERSON_NAME] [STREET_ADDRESS][PERSON…" at bounding box center [523, 431] width 1046 height 780
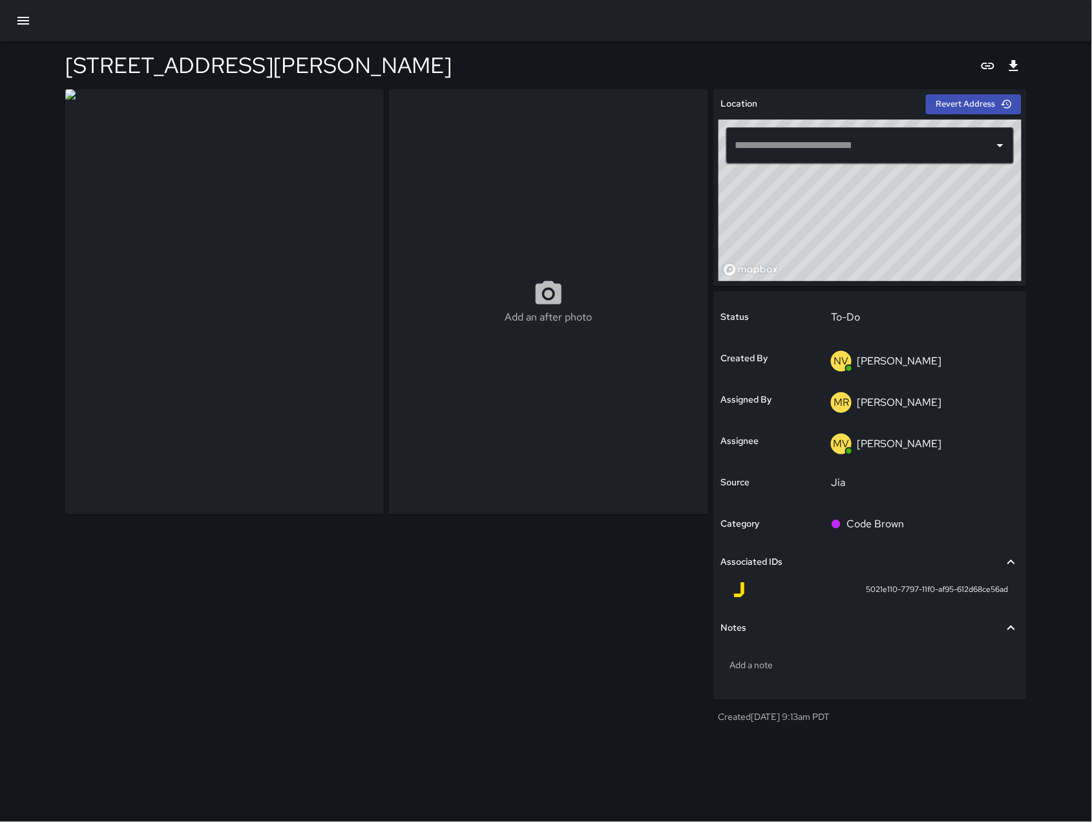
type input "**********"
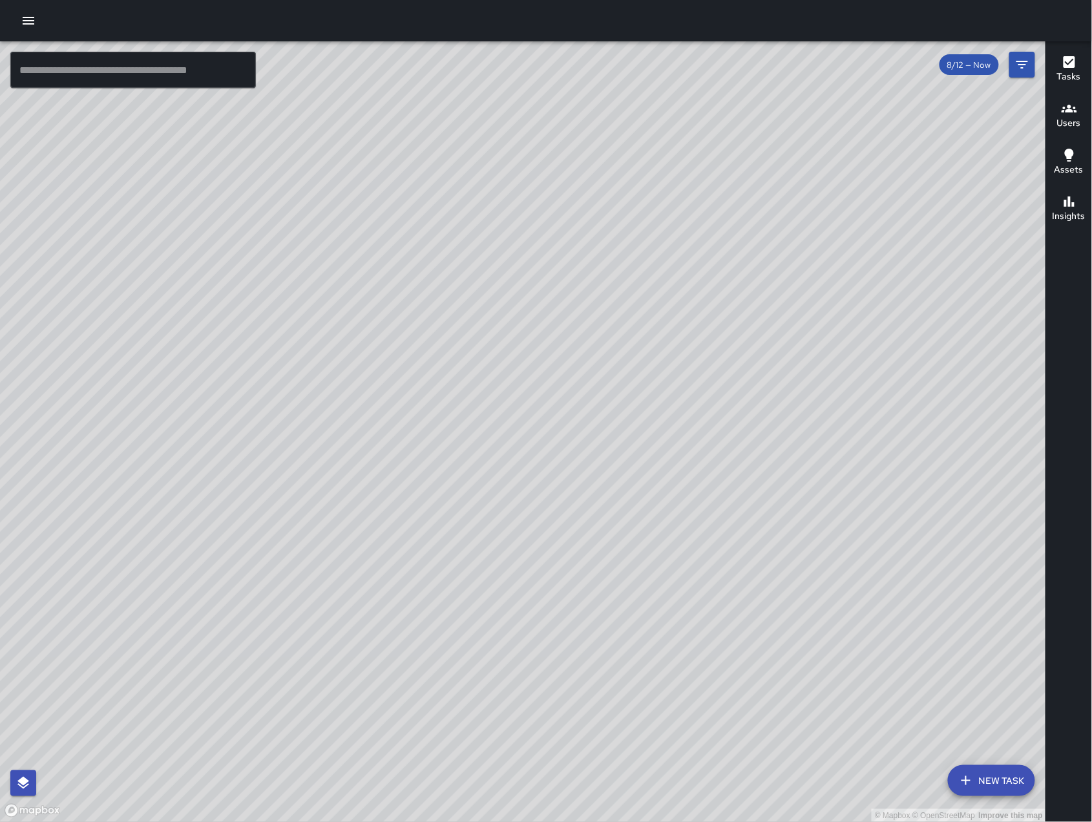
drag, startPoint x: 653, startPoint y: 711, endPoint x: 831, endPoint y: 393, distance: 365.0
click at [825, 399] on div "© Mapbox © OpenStreetMap Improve this map" at bounding box center [523, 431] width 1046 height 780
drag, startPoint x: 864, startPoint y: 366, endPoint x: 847, endPoint y: 372, distance: 17.8
click at [847, 372] on div "© Mapbox © OpenStreetMap Improve this map" at bounding box center [523, 431] width 1046 height 780
drag, startPoint x: 847, startPoint y: 372, endPoint x: 849, endPoint y: 333, distance: 38.8
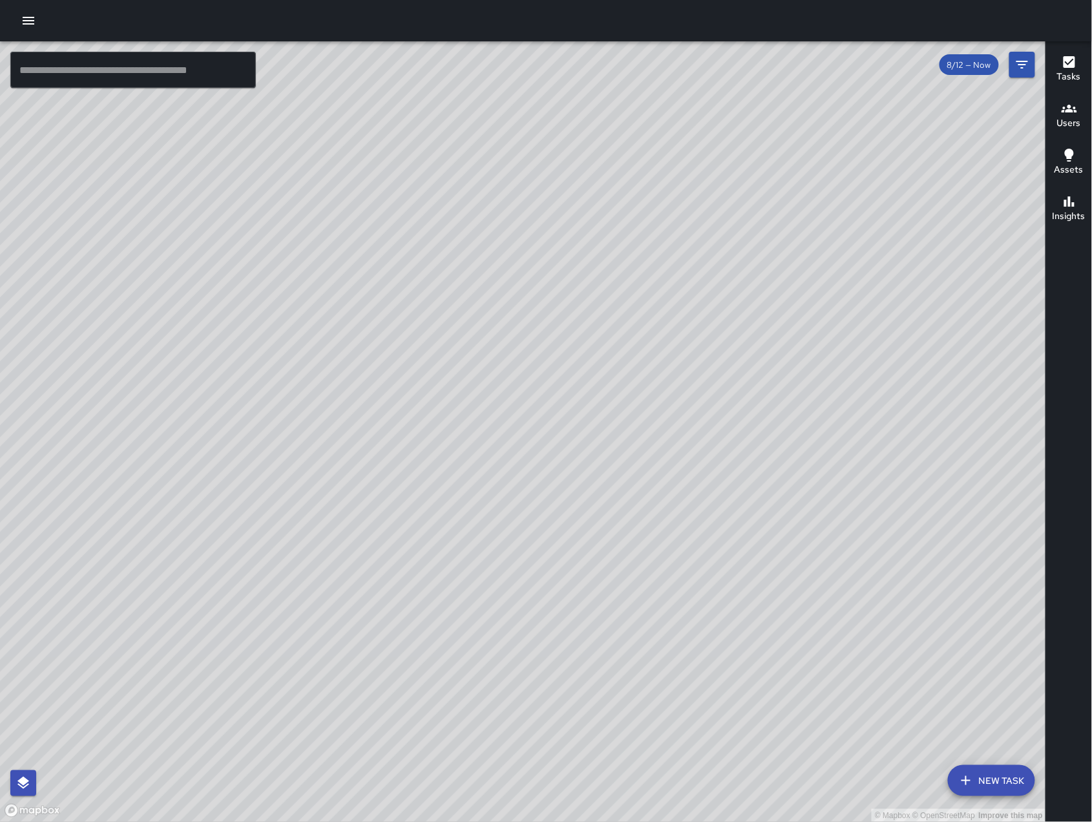
click at [849, 333] on div "© Mapbox © OpenStreetMap Improve this map" at bounding box center [523, 431] width 1046 height 780
drag, startPoint x: 872, startPoint y: 357, endPoint x: 835, endPoint y: 349, distance: 37.6
click at [835, 349] on div "© Mapbox © OpenStreetMap Improve this map" at bounding box center [523, 431] width 1046 height 780
click at [498, 561] on div "© Mapbox © OpenStreetMap Improve this map" at bounding box center [523, 431] width 1046 height 780
click at [534, 580] on div "© Mapbox © OpenStreetMap Improve this map" at bounding box center [523, 431] width 1046 height 780
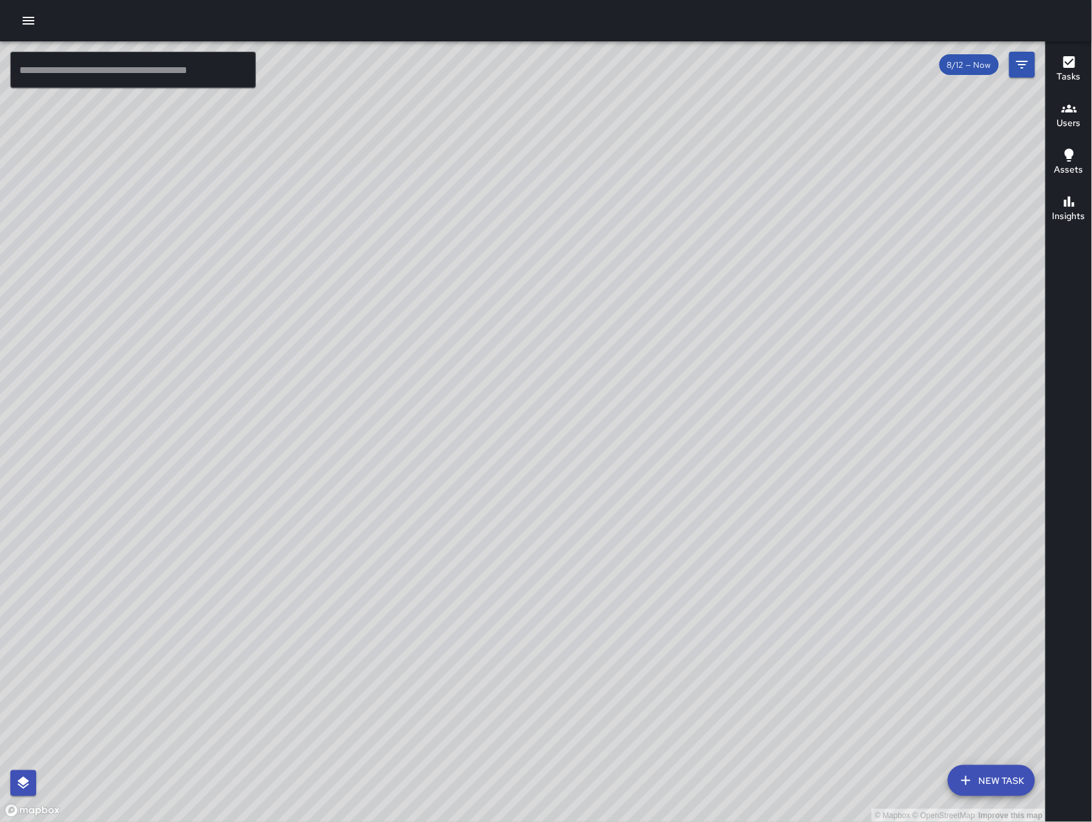
click at [534, 580] on div "© Mapbox © OpenStreetMap Improve this map" at bounding box center [523, 431] width 1046 height 780
drag, startPoint x: 232, startPoint y: 310, endPoint x: 379, endPoint y: 412, distance: 178.6
click at [379, 412] on div "© Mapbox © OpenStreetMap Improve this map" at bounding box center [523, 431] width 1046 height 780
